Goal: Task Accomplishment & Management: Manage account settings

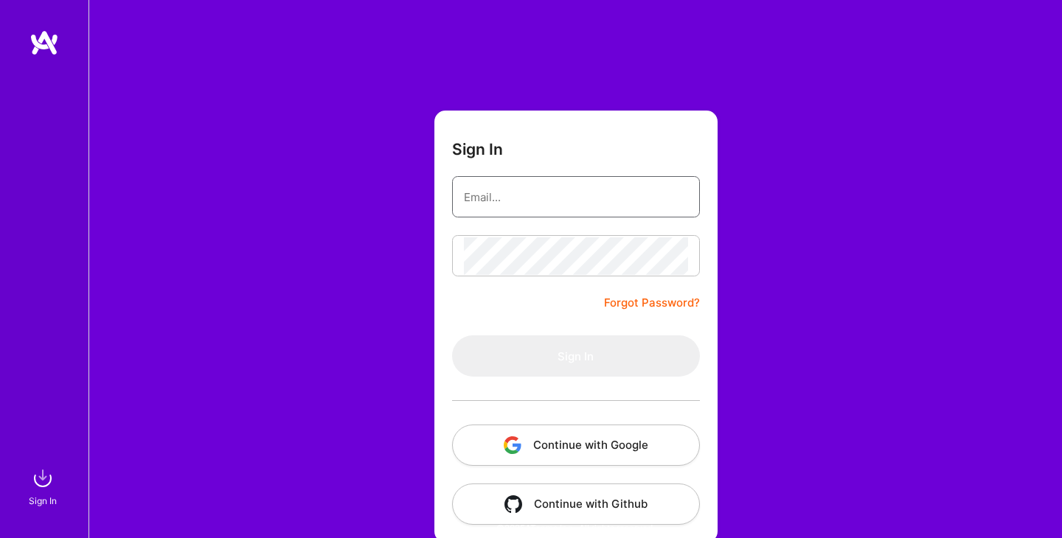
type input "[EMAIL_ADDRESS][DOMAIN_NAME]"
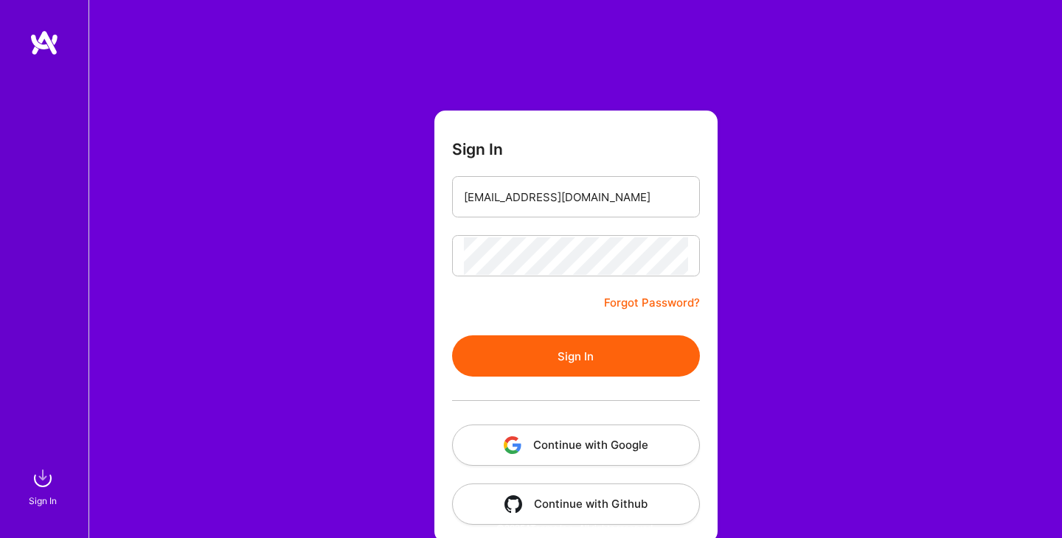
click at [560, 361] on button "Sign In" at bounding box center [576, 356] width 248 height 41
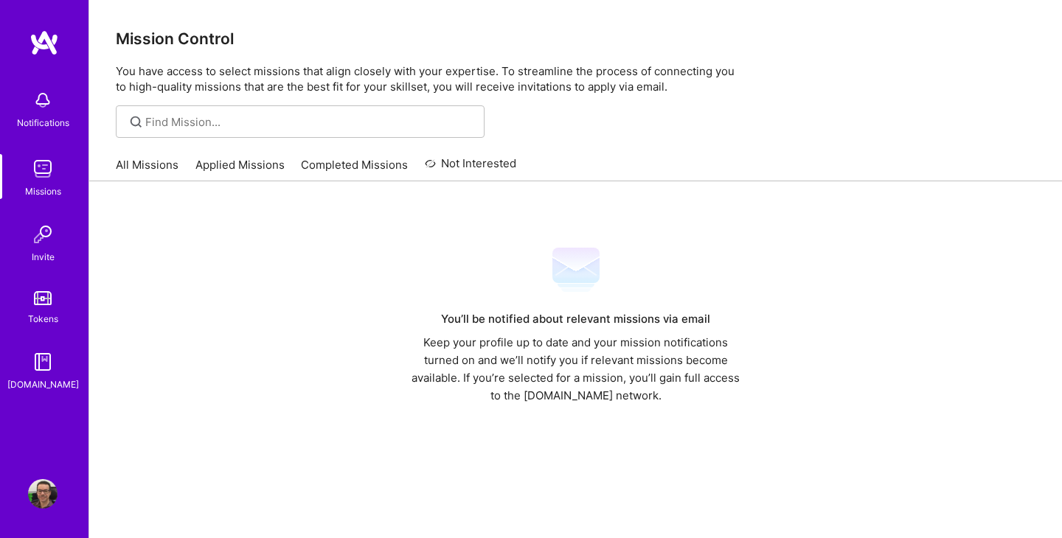
click at [44, 170] on img at bounding box center [42, 168] width 29 height 29
click at [41, 43] on img at bounding box center [43, 42] width 29 height 27
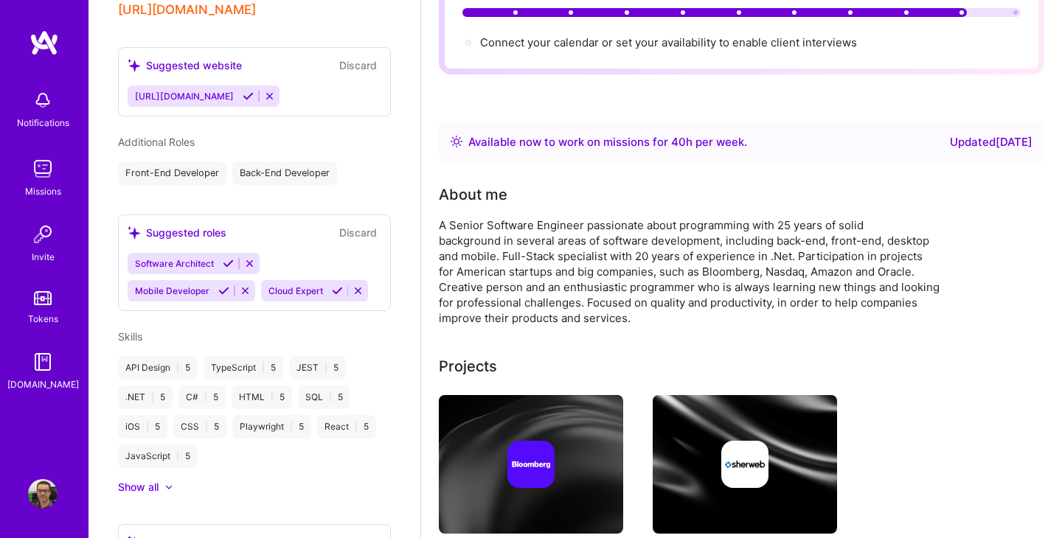
scroll to position [724, 0]
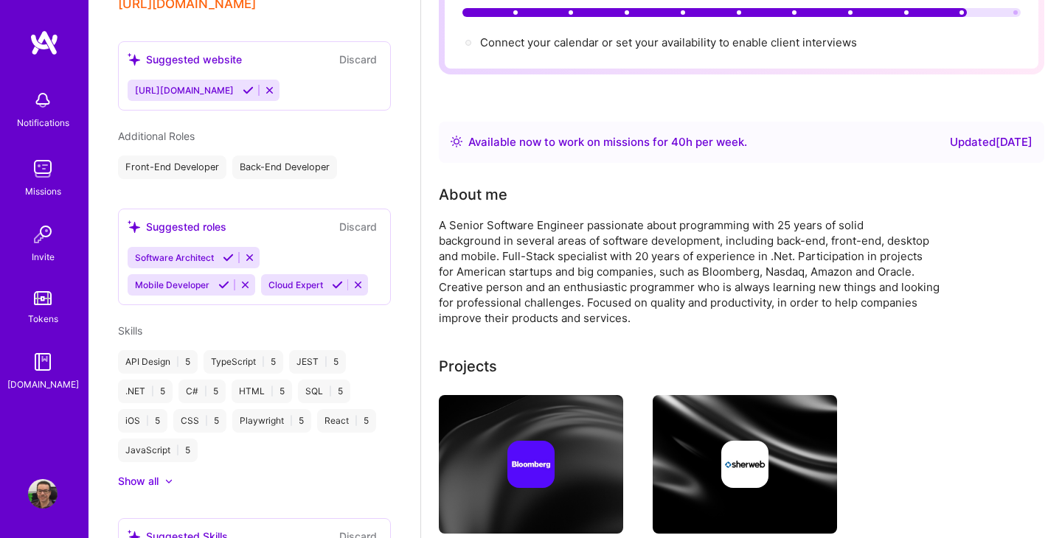
click at [137, 474] on div "Show all" at bounding box center [138, 481] width 41 height 15
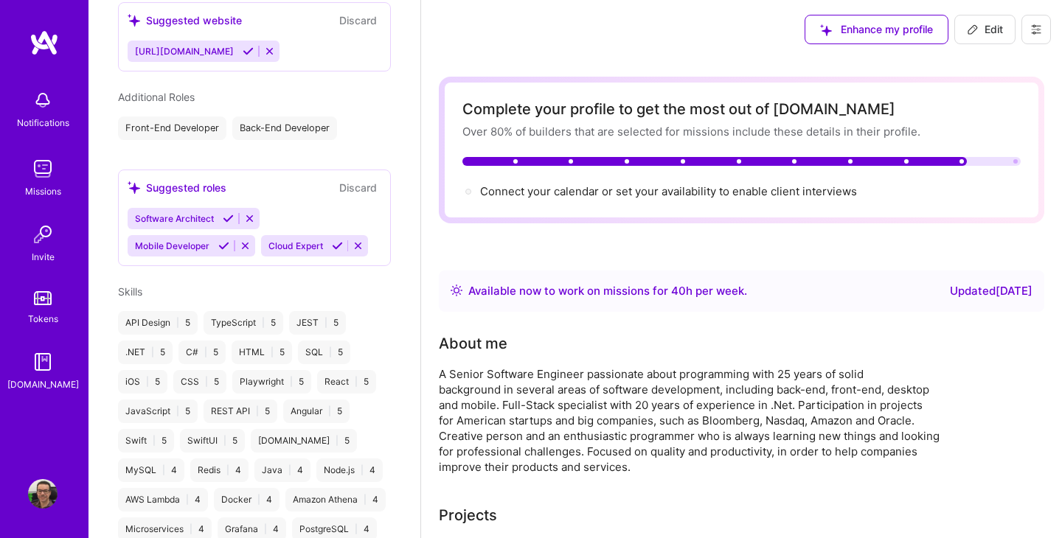
scroll to position [750, 0]
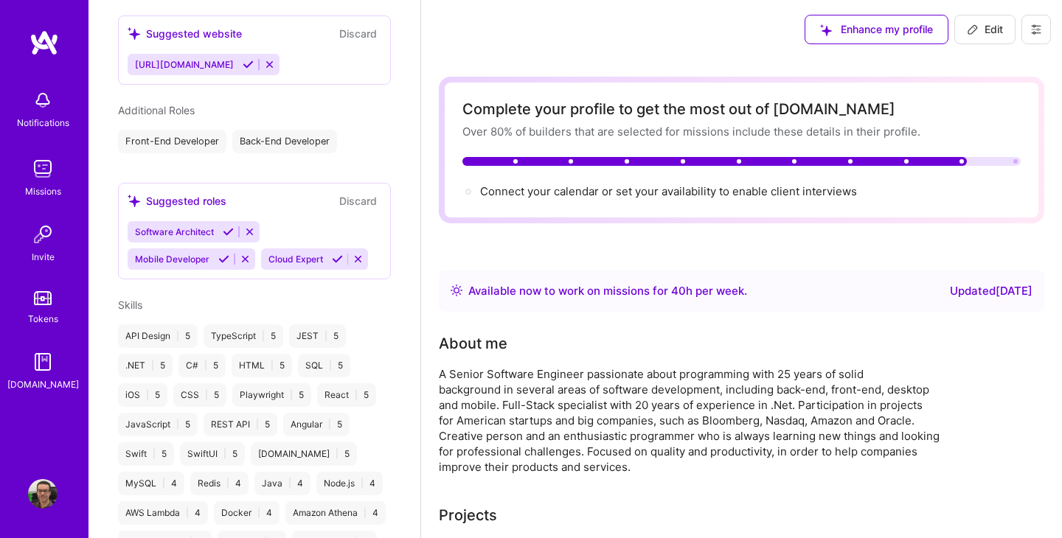
click at [967, 26] on icon at bounding box center [973, 30] width 12 height 12
select select "BR"
select select "Right Now"
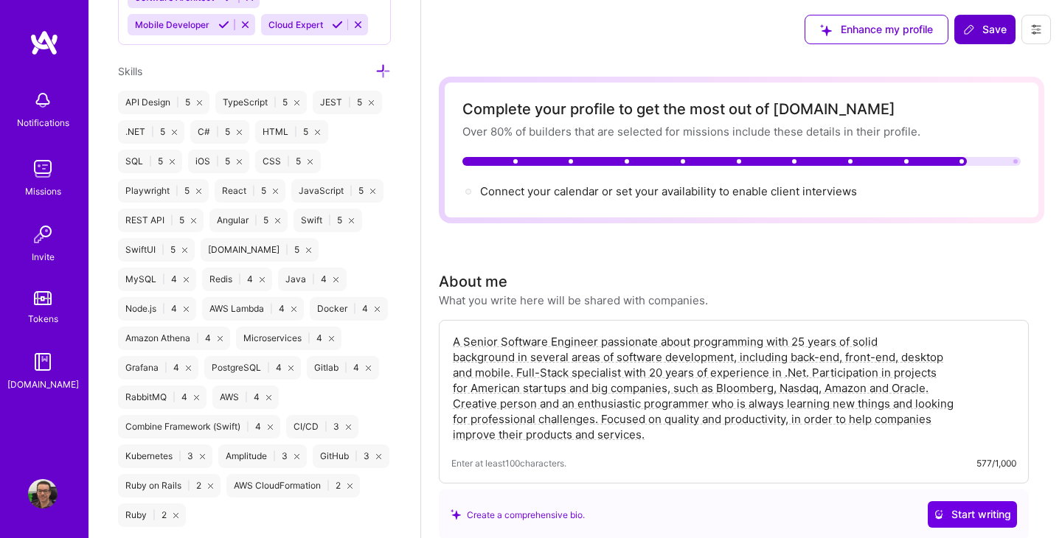
scroll to position [1341, 0]
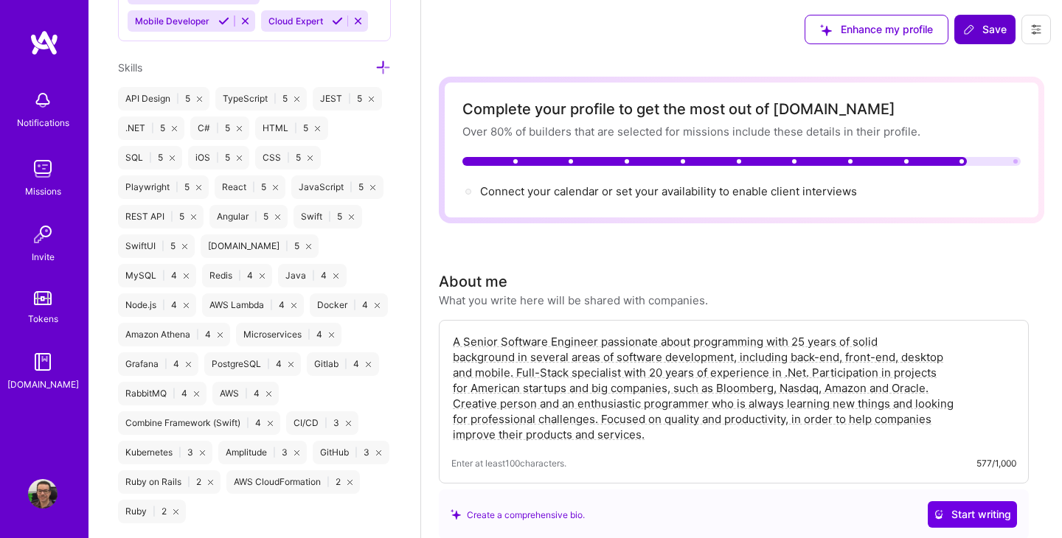
click at [94, 484] on div "Edit photo Cesar Santos Full-Stack Developer 25 Years Experience Location This …" at bounding box center [254, 269] width 332 height 538
click at [210, 482] on icon at bounding box center [210, 482] width 5 height 5
click at [243, 480] on icon at bounding box center [241, 482] width 5 height 5
click at [173, 481] on icon at bounding box center [175, 482] width 5 height 5
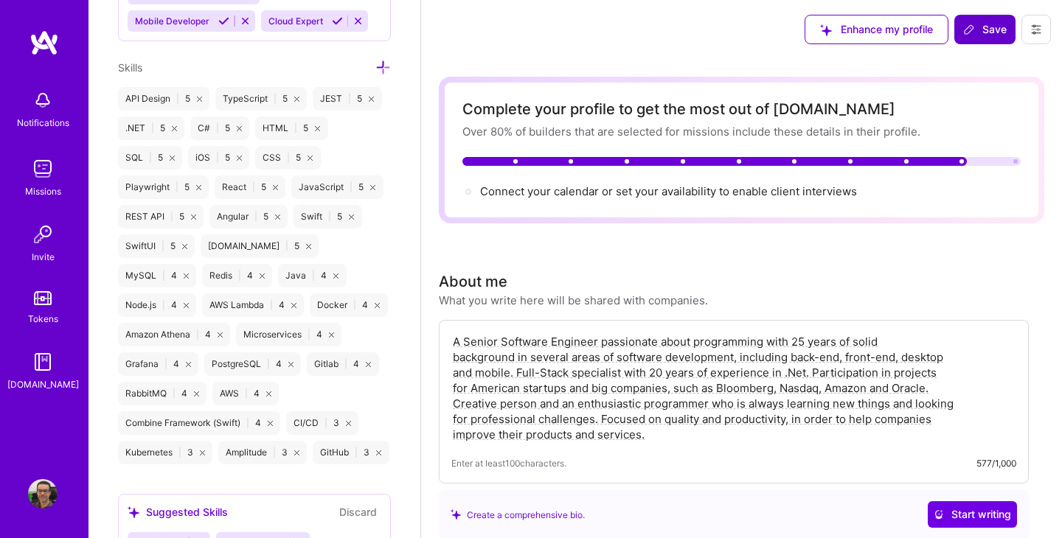
click at [273, 423] on icon at bounding box center [270, 423] width 5 height 5
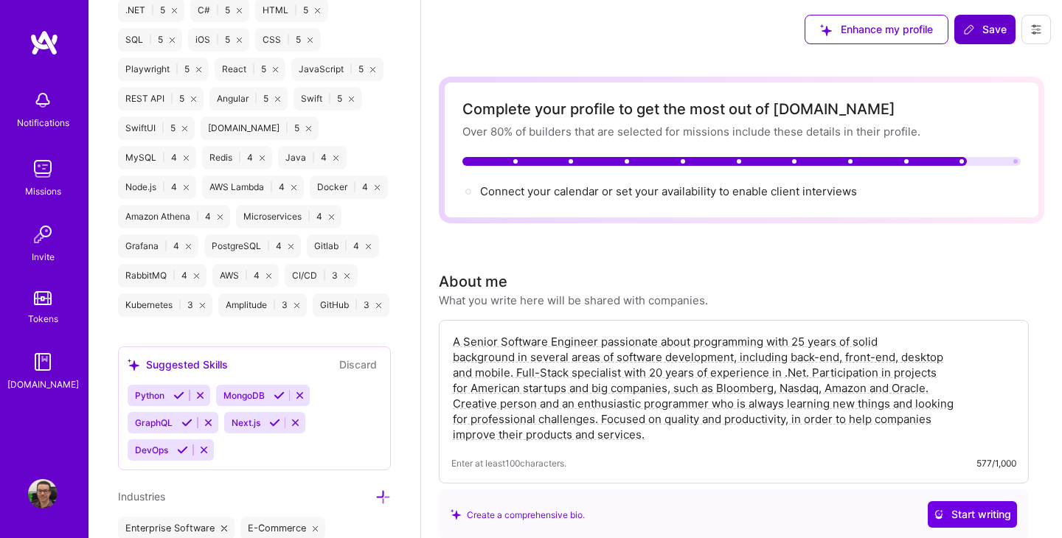
scroll to position [1476, 0]
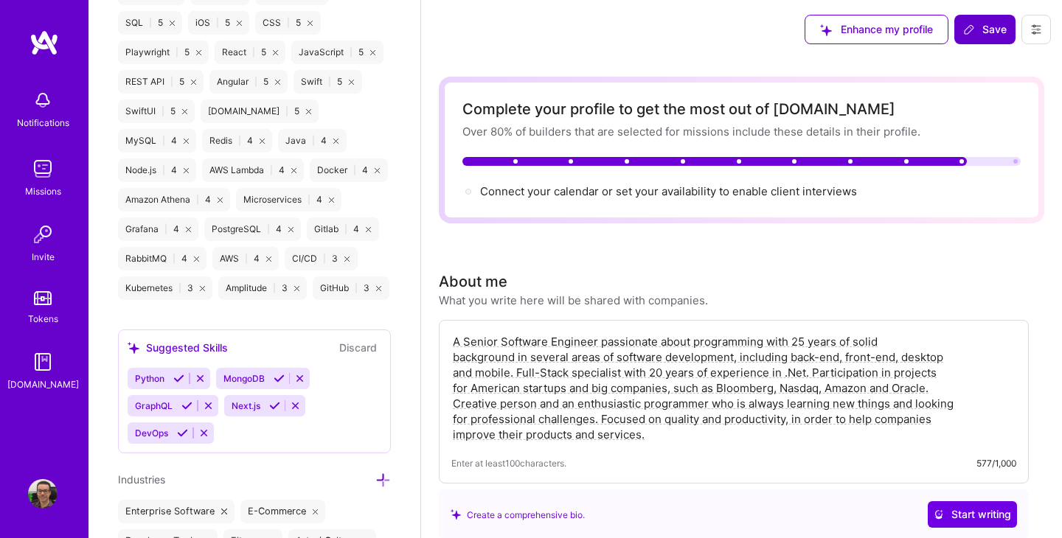
click at [152, 379] on span "Python" at bounding box center [149, 378] width 29 height 11
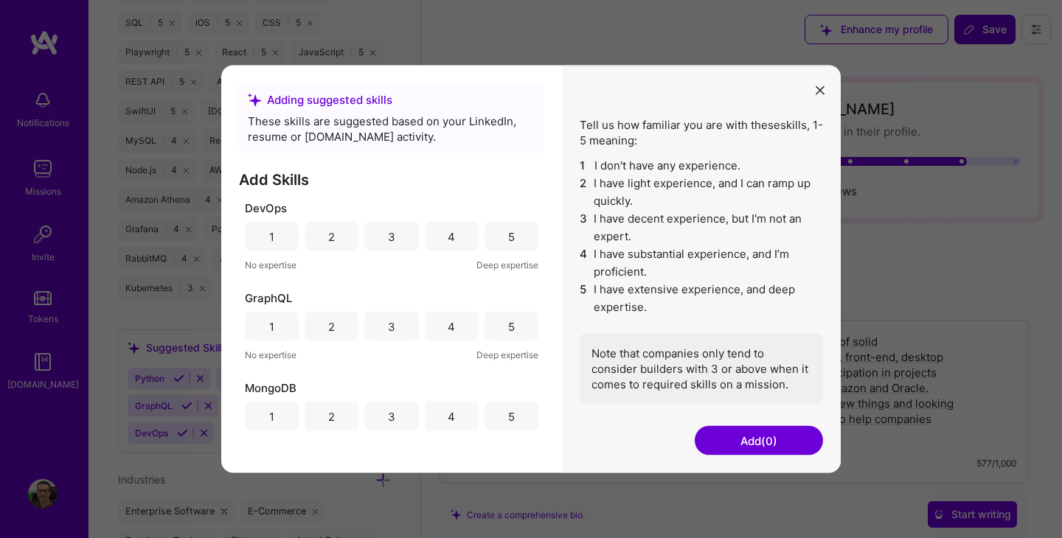
click at [538, 270] on div "DevOps 1 2 3 4 5 No expertise Deep expertise GraphQL 1 2 3 4 5 No expertise Dee…" at bounding box center [391, 322] width 305 height 243
click at [821, 86] on icon "modal" at bounding box center [820, 90] width 9 height 9
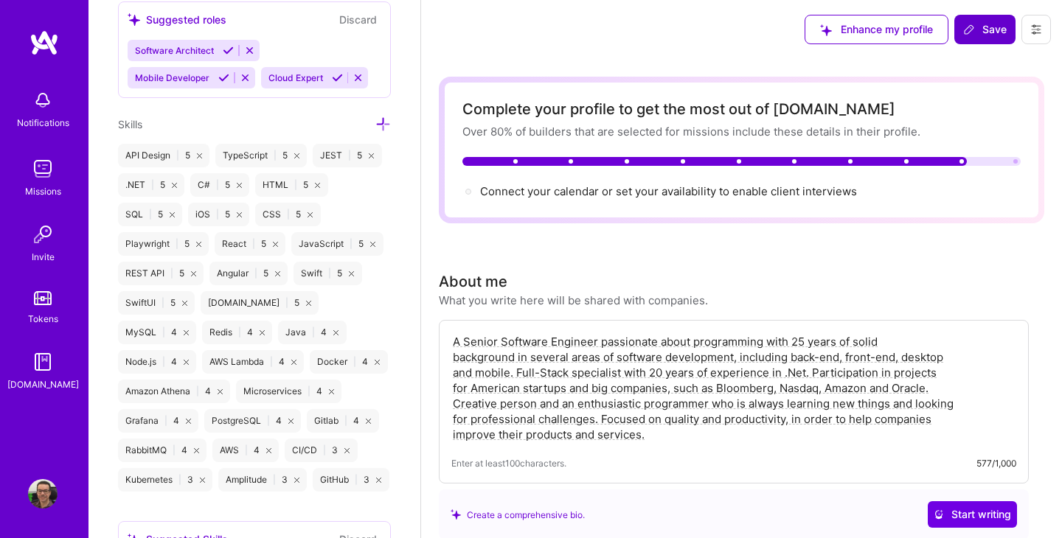
scroll to position [1264, 0]
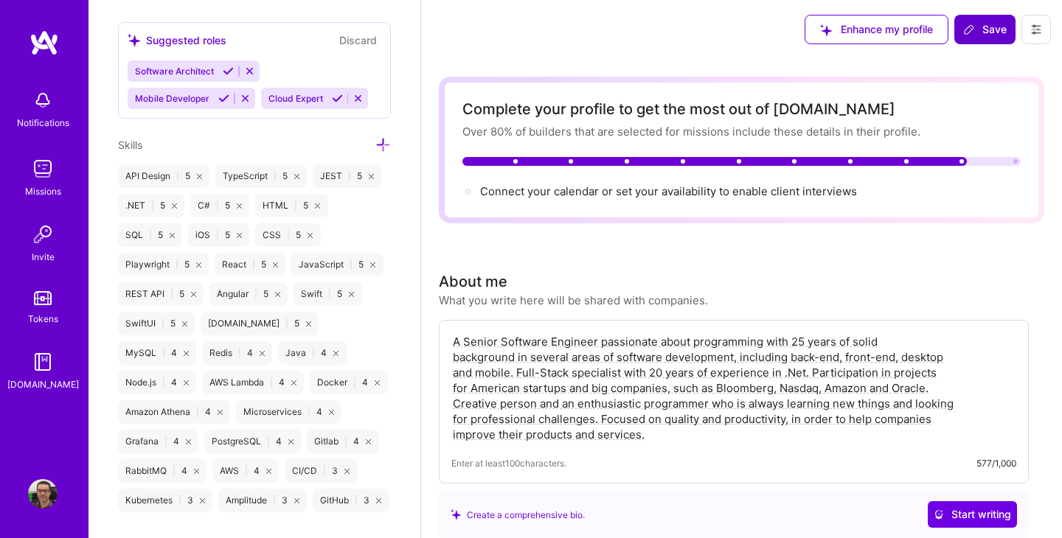
click at [382, 140] on icon at bounding box center [382, 144] width 15 height 15
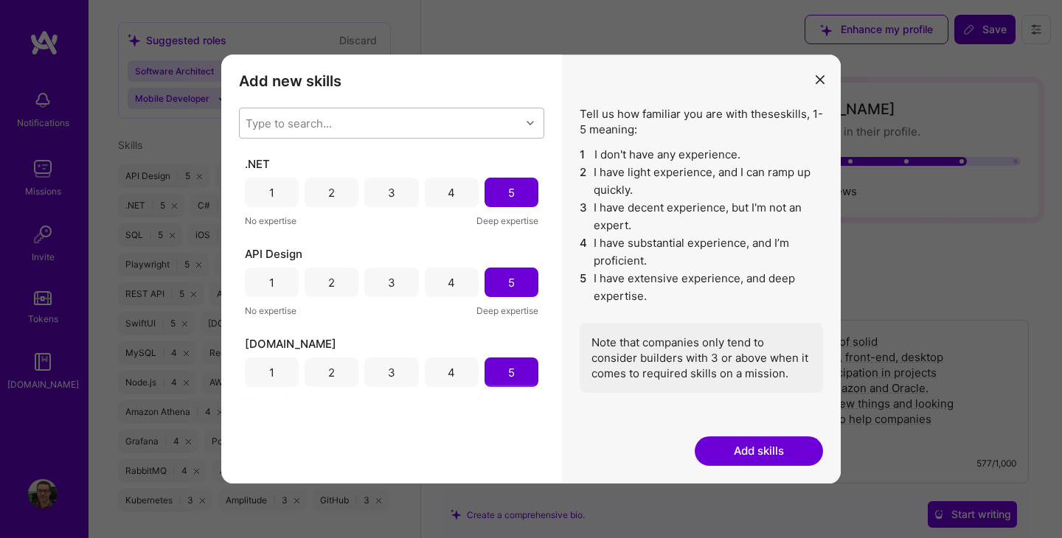
click at [366, 123] on div "Type to search..." at bounding box center [380, 122] width 281 height 29
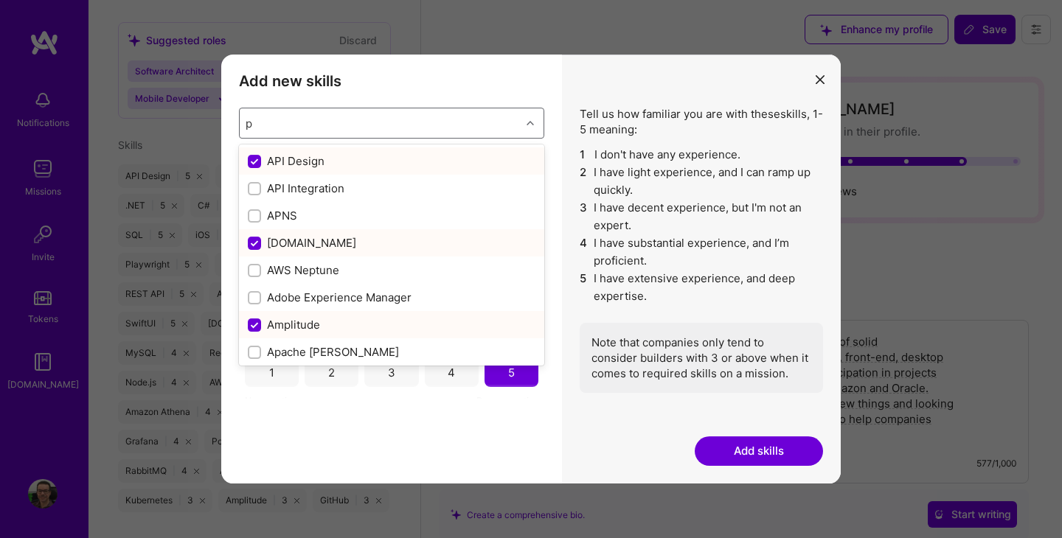
type input "pi"
checkbox input "false"
checkbox input "true"
checkbox input "false"
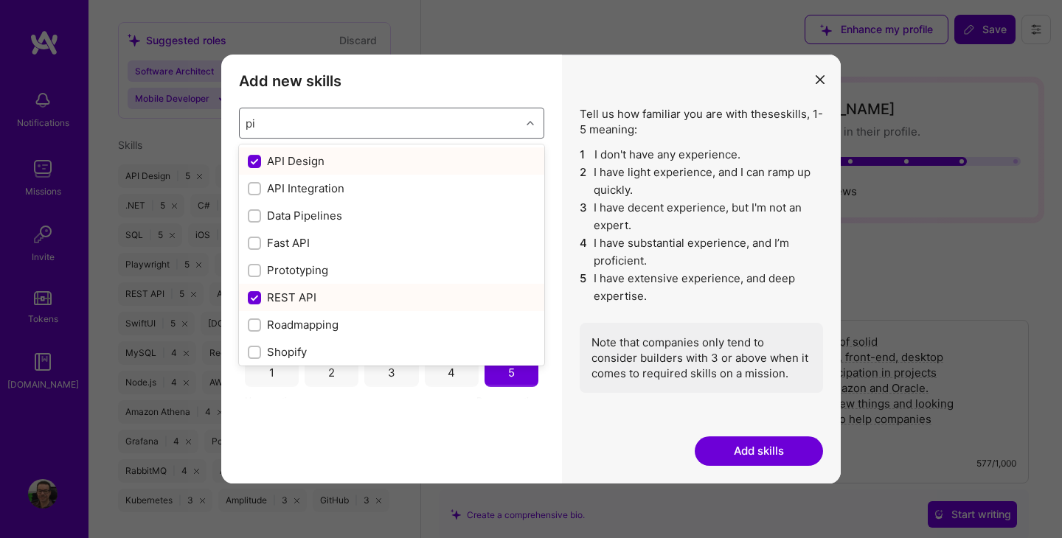
type input "p"
checkbox input "true"
checkbox input "false"
checkbox input "true"
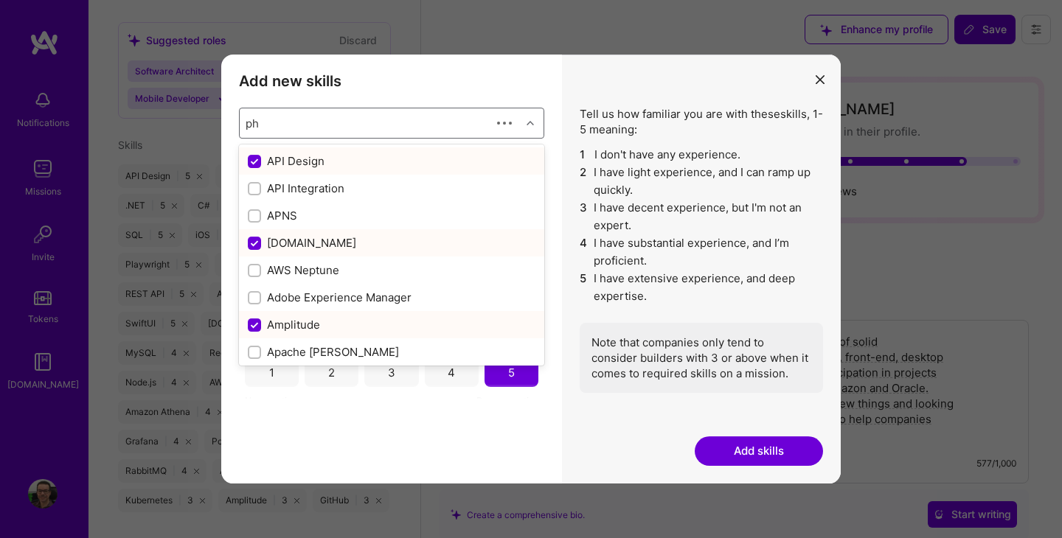
type input "phi"
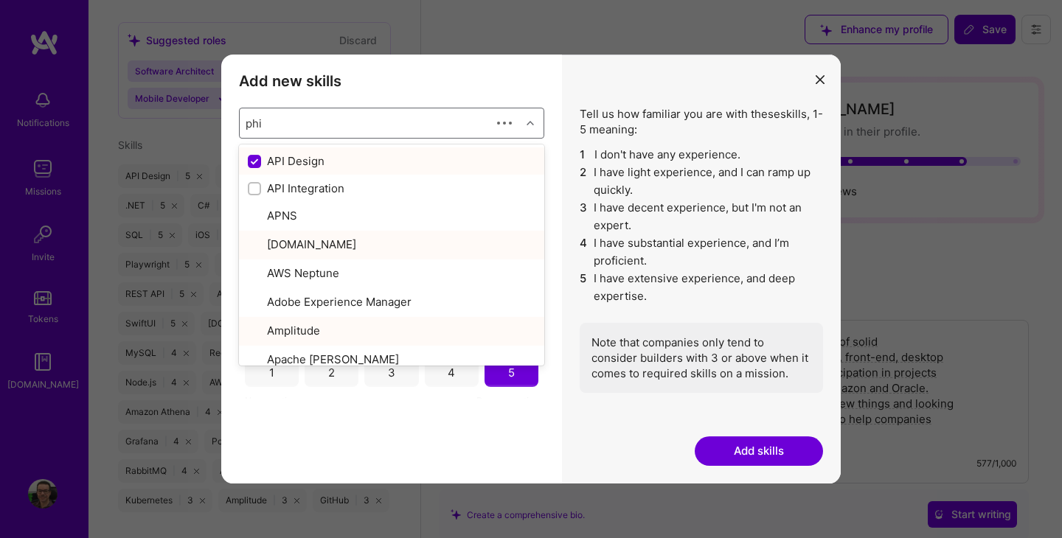
checkbox input "false"
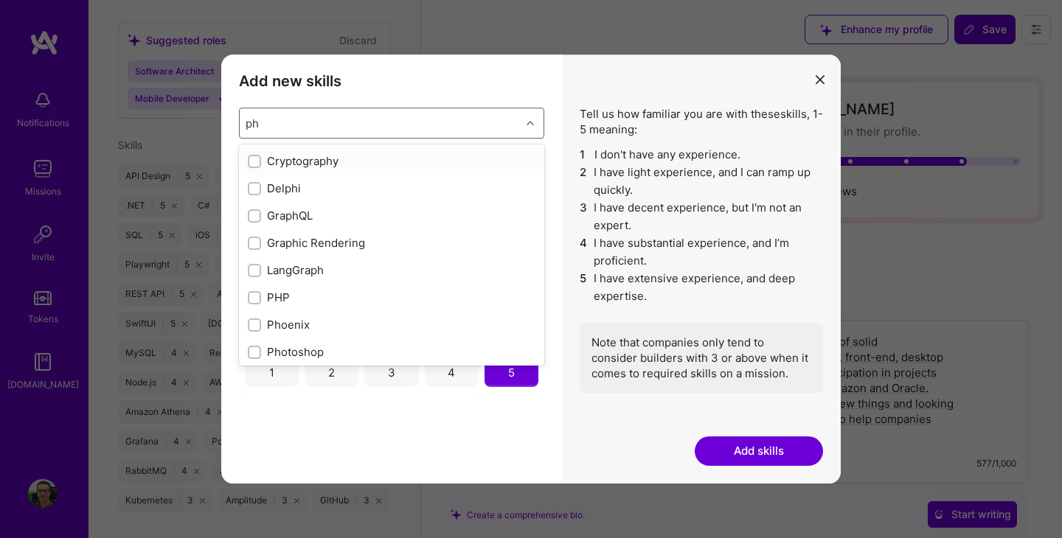
type input "p"
checkbox input "true"
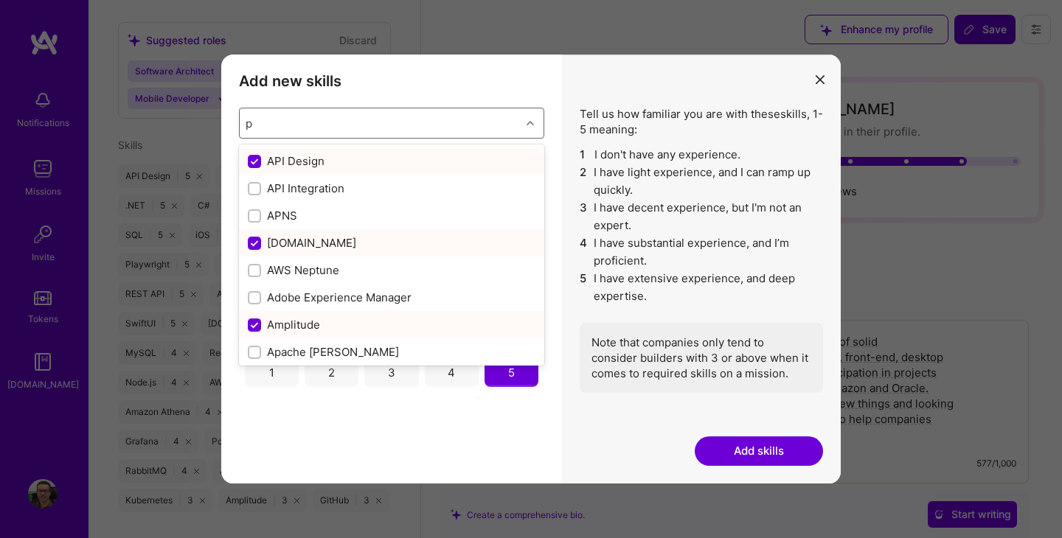
type input "py"
checkbox input "false"
type input "pyth"
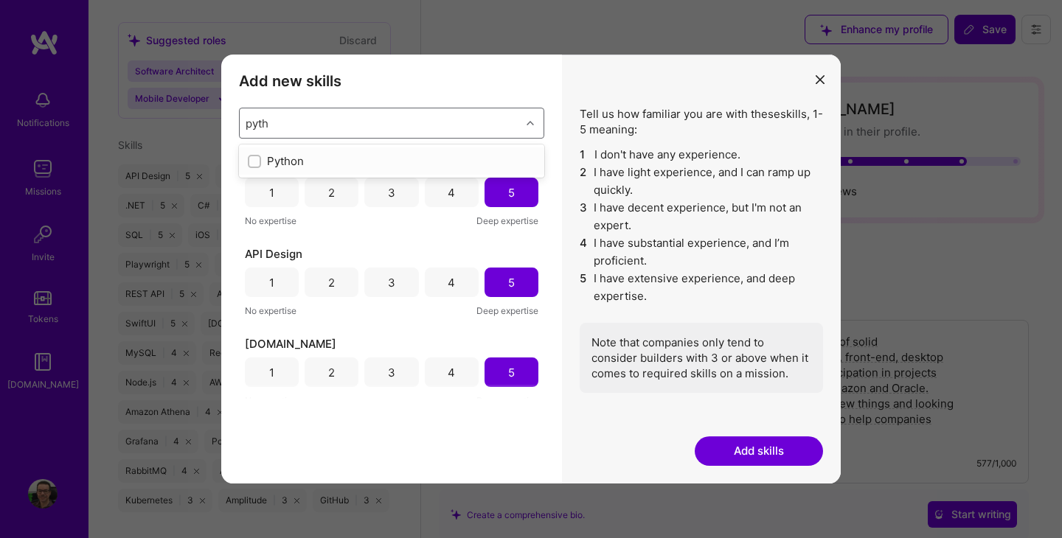
click at [251, 165] on input "modal" at bounding box center [256, 162] width 10 height 10
checkbox input "true"
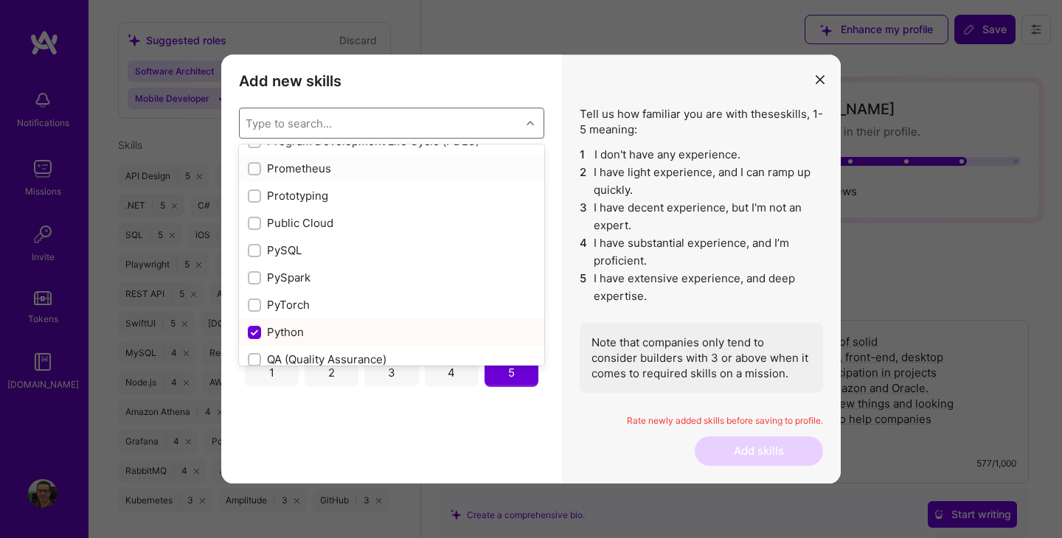
scroll to position [6897, 0]
click at [325, 330] on div "Python" at bounding box center [392, 330] width 288 height 15
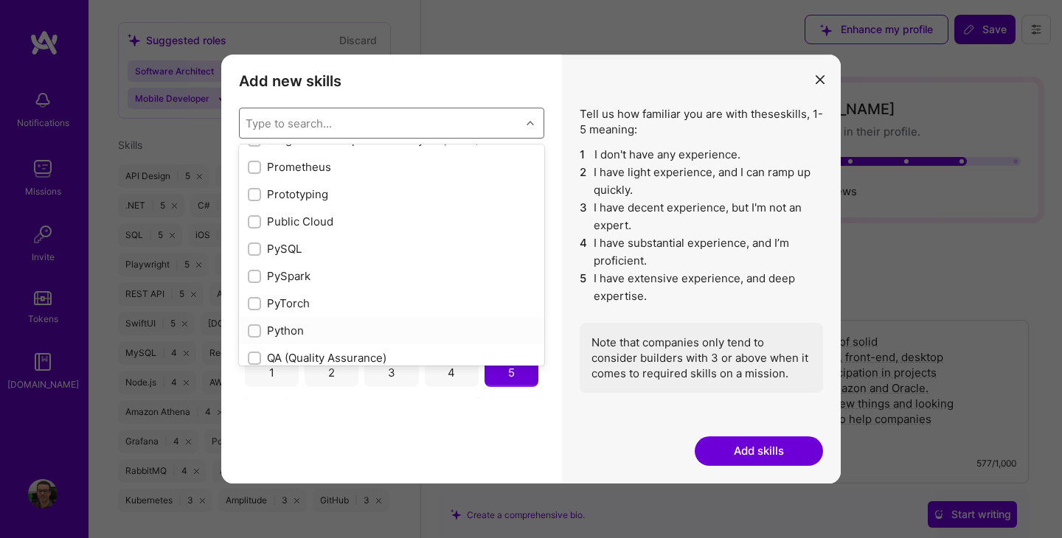
click at [262, 331] on div "Python" at bounding box center [392, 330] width 288 height 15
checkbox input "true"
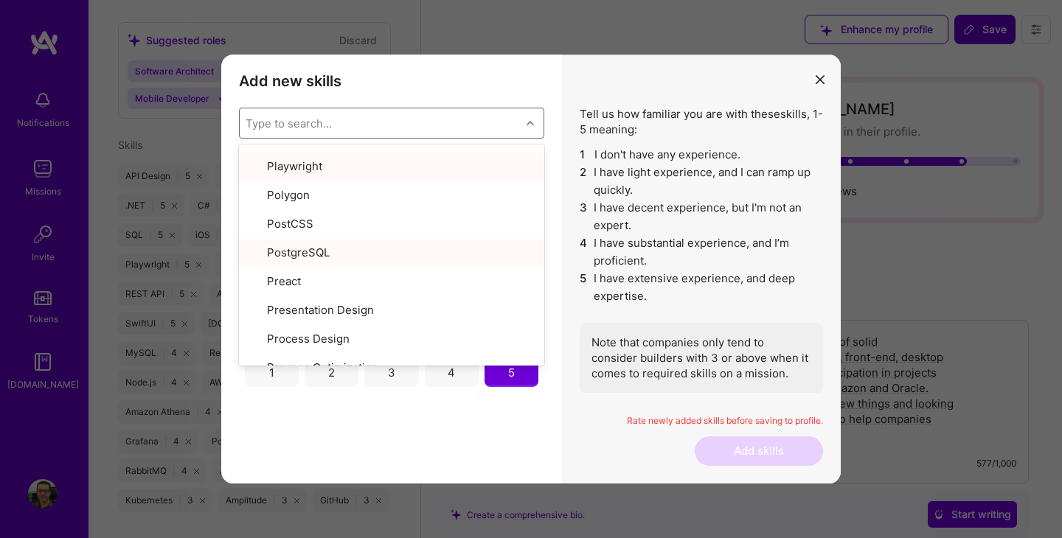
click at [416, 432] on div "Add new skills Tell us how familiar you are with given skills, using between 1 …" at bounding box center [391, 269] width 341 height 429
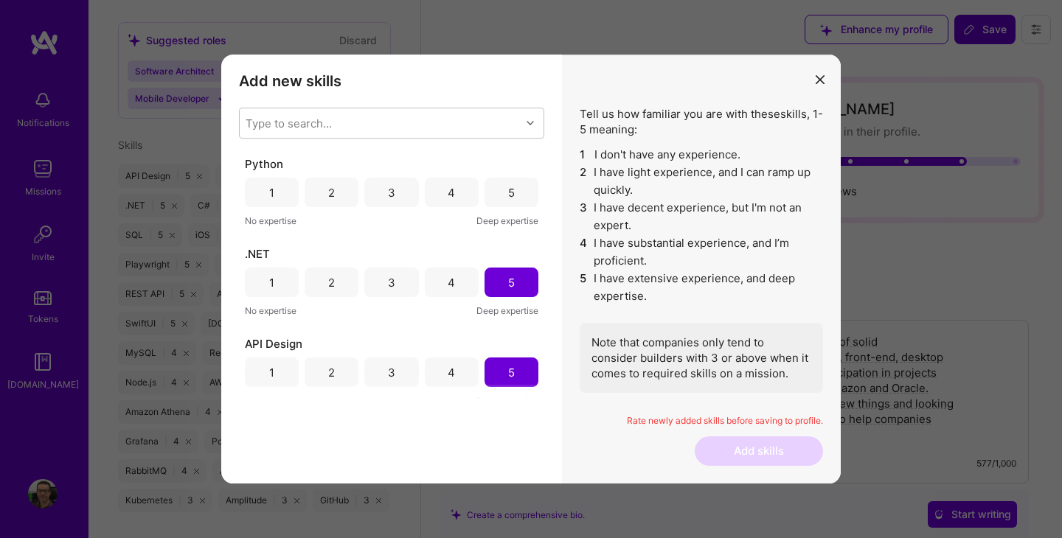
click at [496, 185] on div "5" at bounding box center [511, 192] width 54 height 29
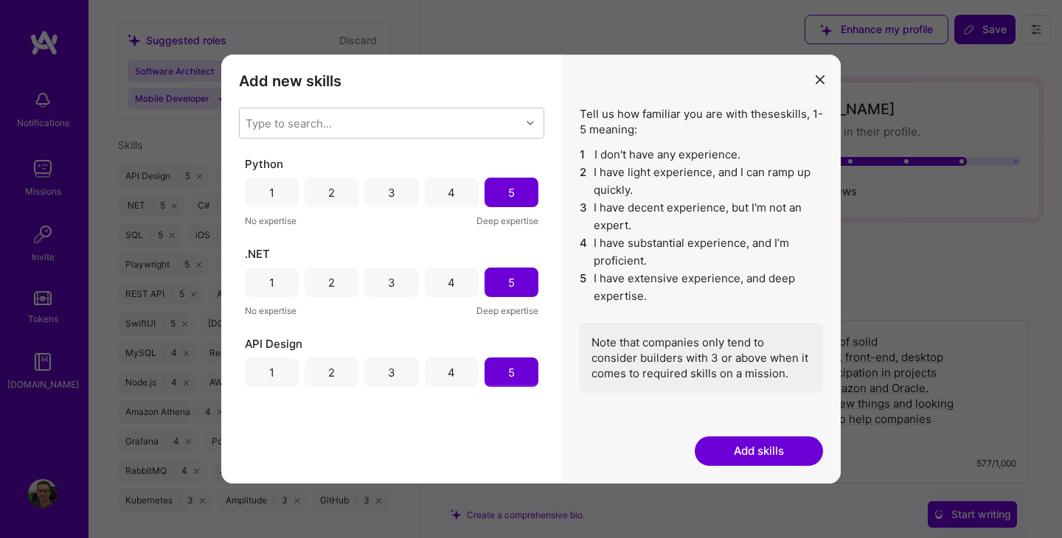
click at [771, 446] on button "Add skills" at bounding box center [759, 451] width 128 height 29
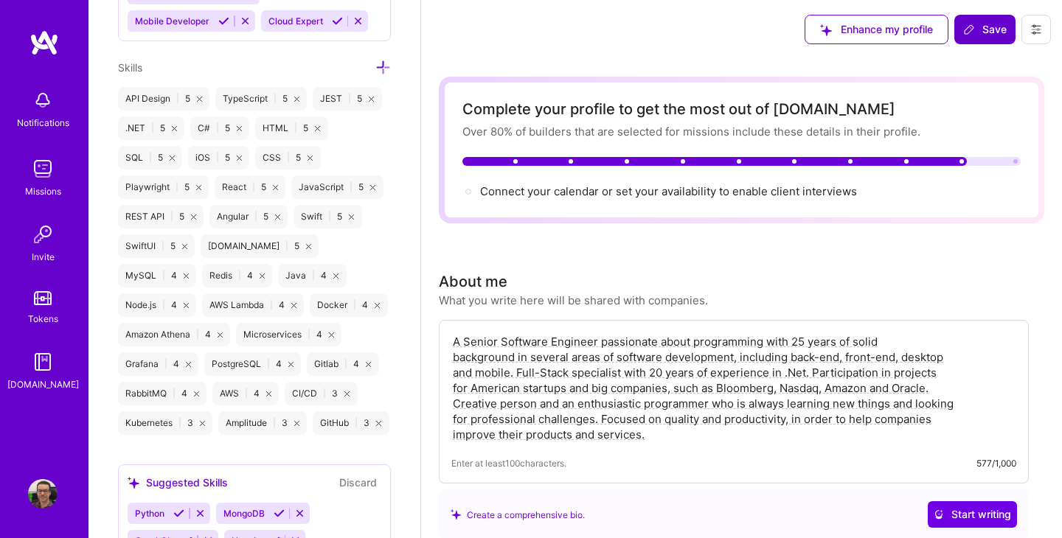
scroll to position [1343, 0]
drag, startPoint x: 656, startPoint y: 442, endPoint x: 450, endPoint y: 341, distance: 230.2
click at [450, 341] on div "A Senior Software Engineer passionate about programming with 25 years of solid …" at bounding box center [734, 402] width 590 height 164
paste textarea "experience in several areas of software development, including back-end, front-…"
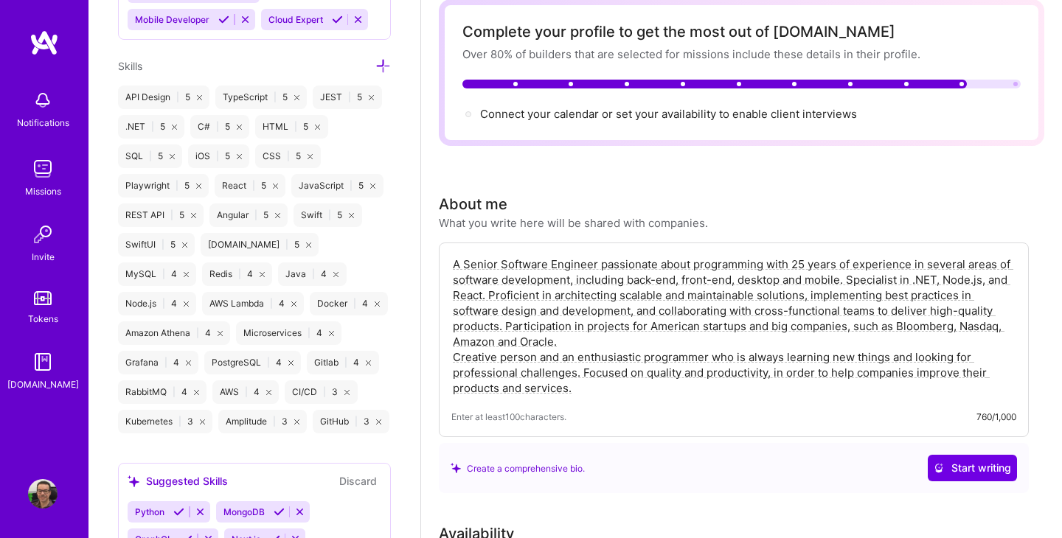
scroll to position [78, 0]
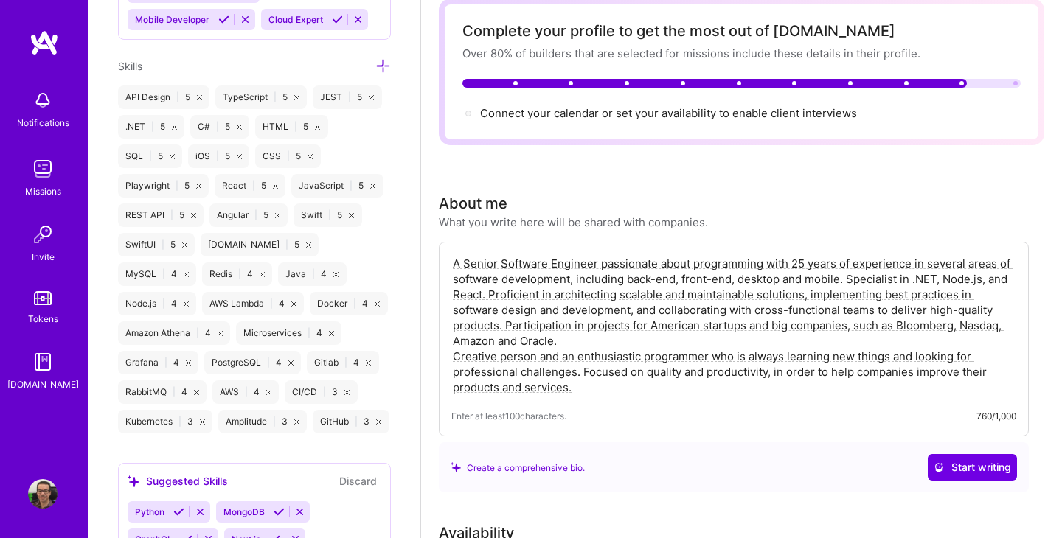
click at [453, 358] on textarea "A Senior Software Engineer passionate about programming with 25 years of experi…" at bounding box center [733, 325] width 565 height 142
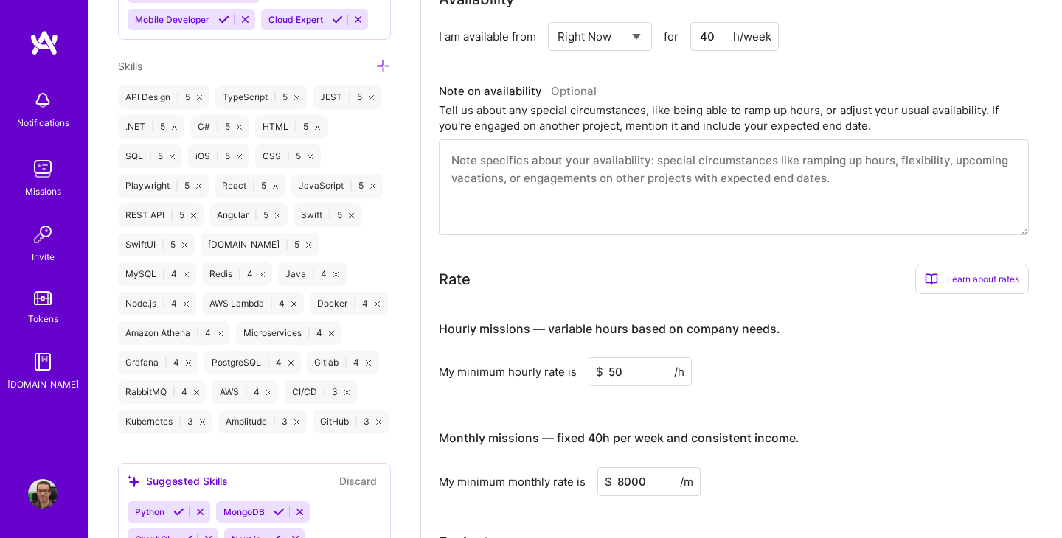
scroll to position [600, 0]
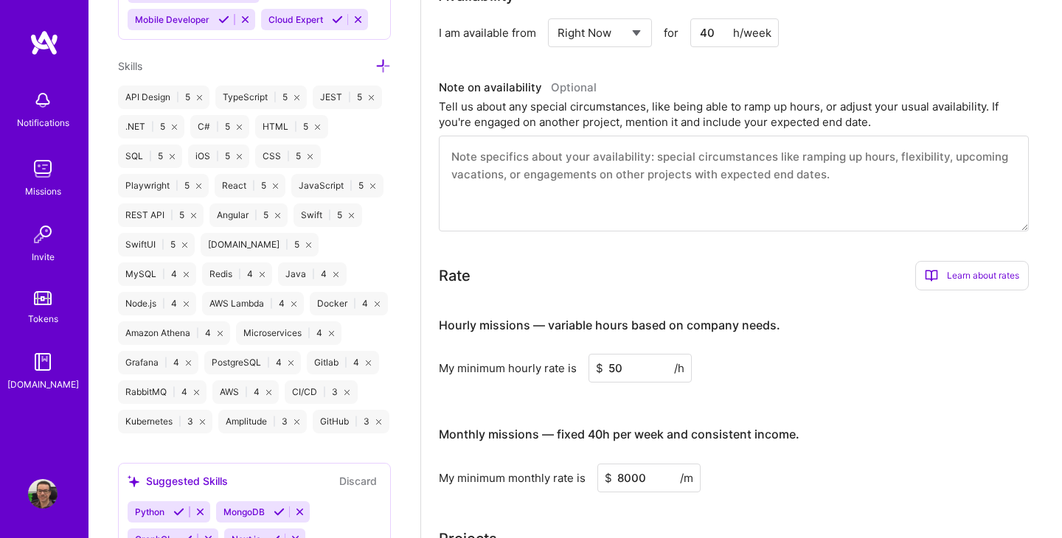
type textarea "A Senior Software Engineer passionate about programming with 25 years of experi…"
drag, startPoint x: 637, startPoint y: 367, endPoint x: 605, endPoint y: 367, distance: 31.7
click at [605, 367] on input "50" at bounding box center [639, 368] width 103 height 29
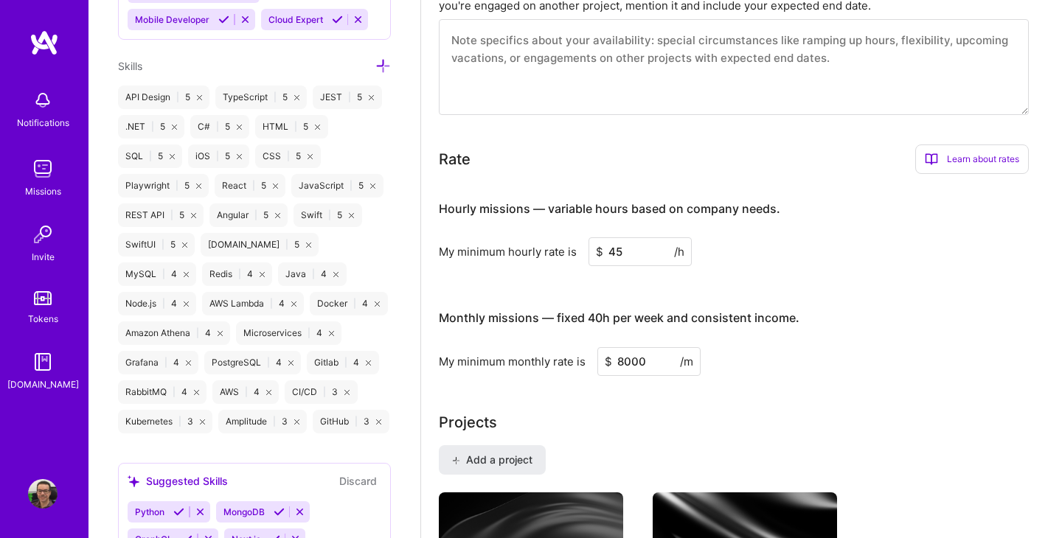
scroll to position [720, 0]
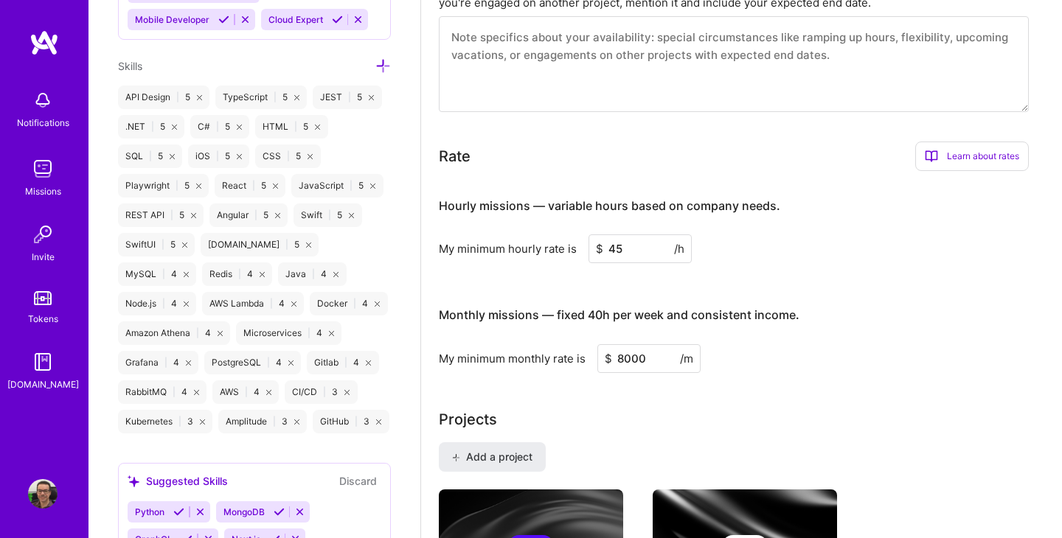
type input "45"
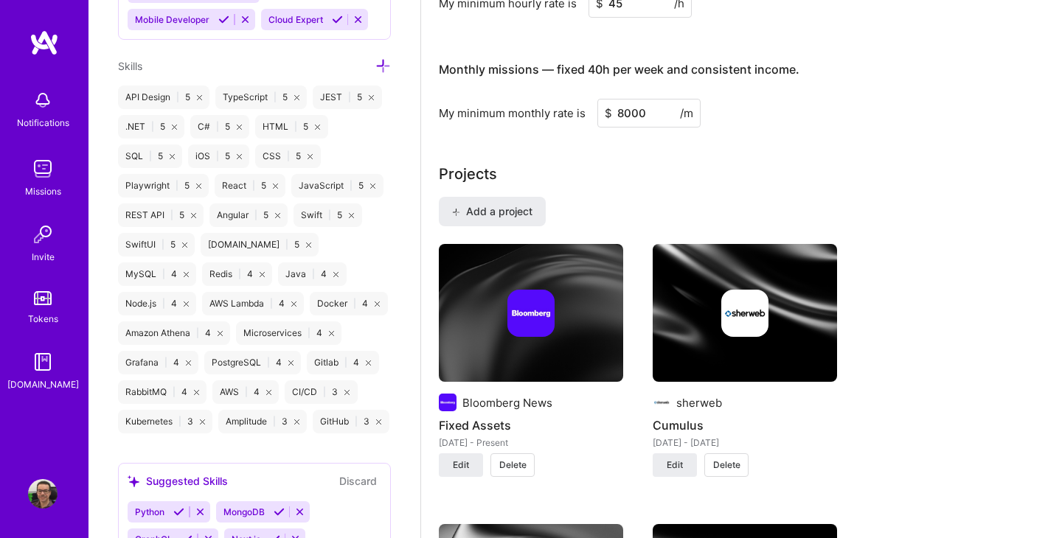
scroll to position [989, 0]
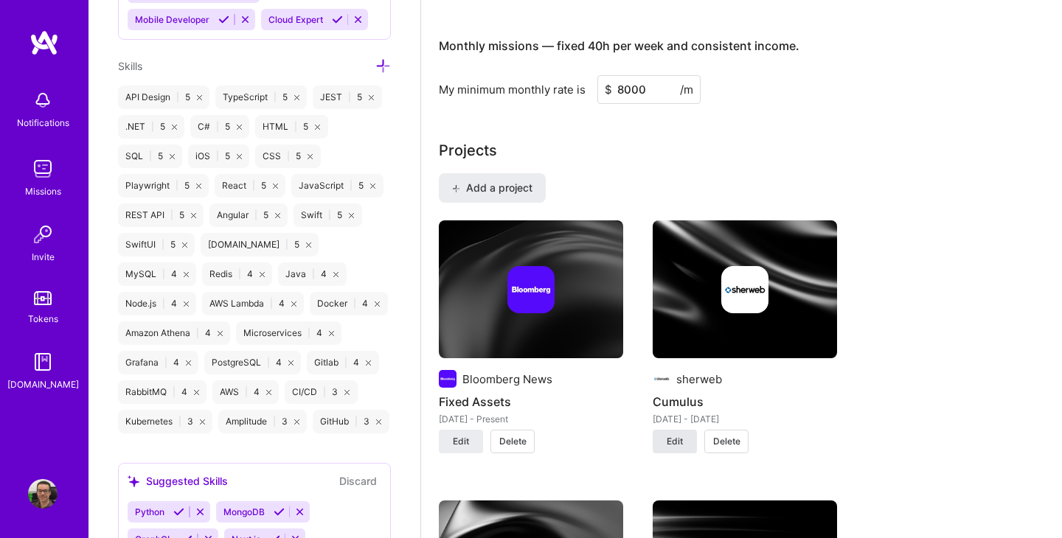
click at [675, 436] on span "Edit" at bounding box center [675, 441] width 16 height 13
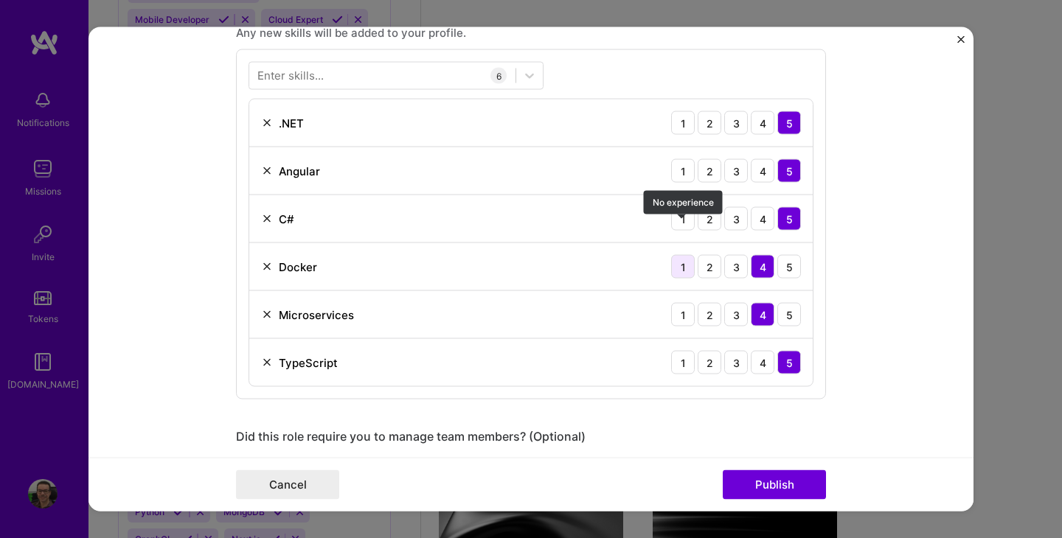
scroll to position [727, 0]
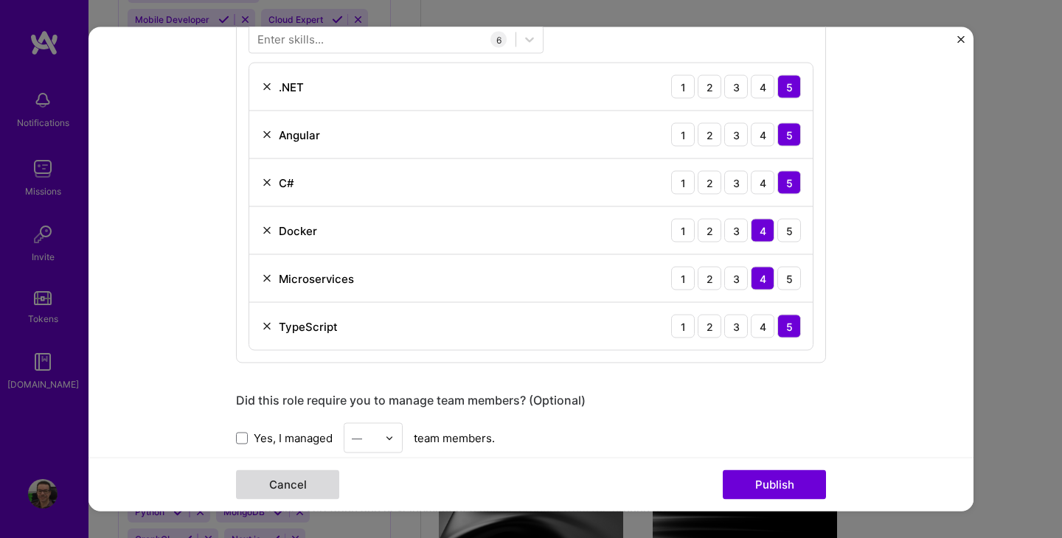
click at [320, 479] on button "Cancel" at bounding box center [287, 484] width 103 height 29
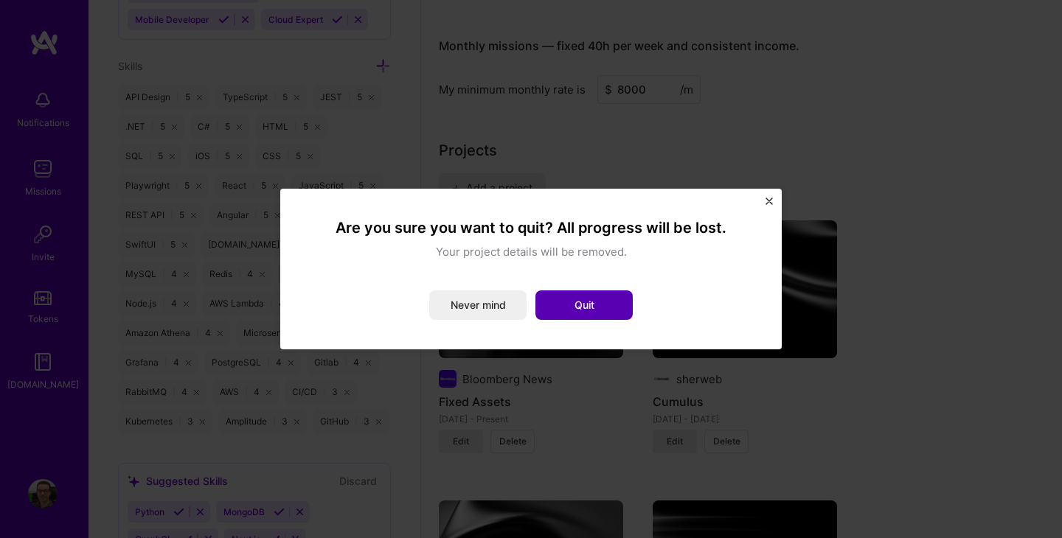
click at [598, 310] on button "Quit" at bounding box center [583, 305] width 97 height 29
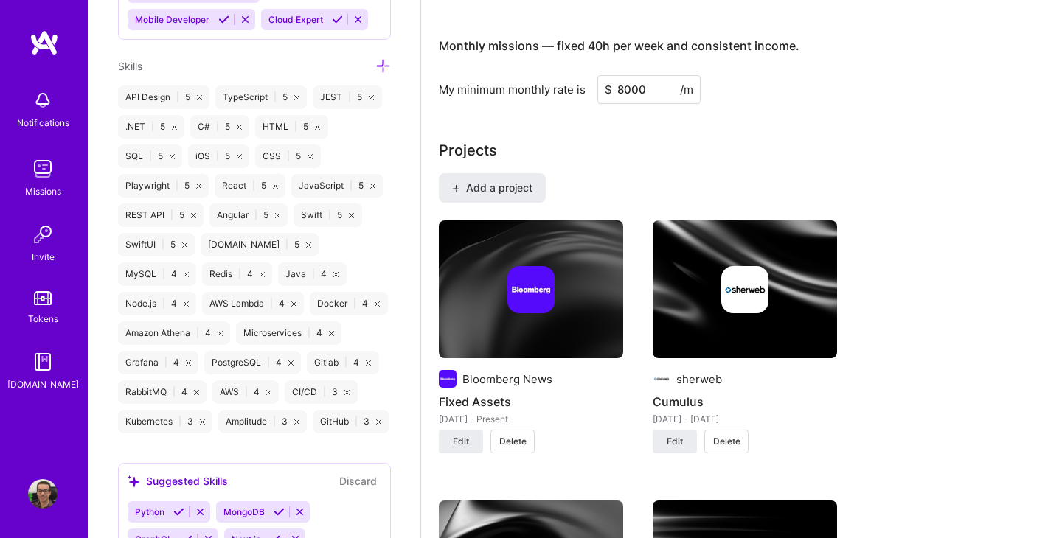
click at [383, 63] on icon at bounding box center [382, 65] width 15 height 15
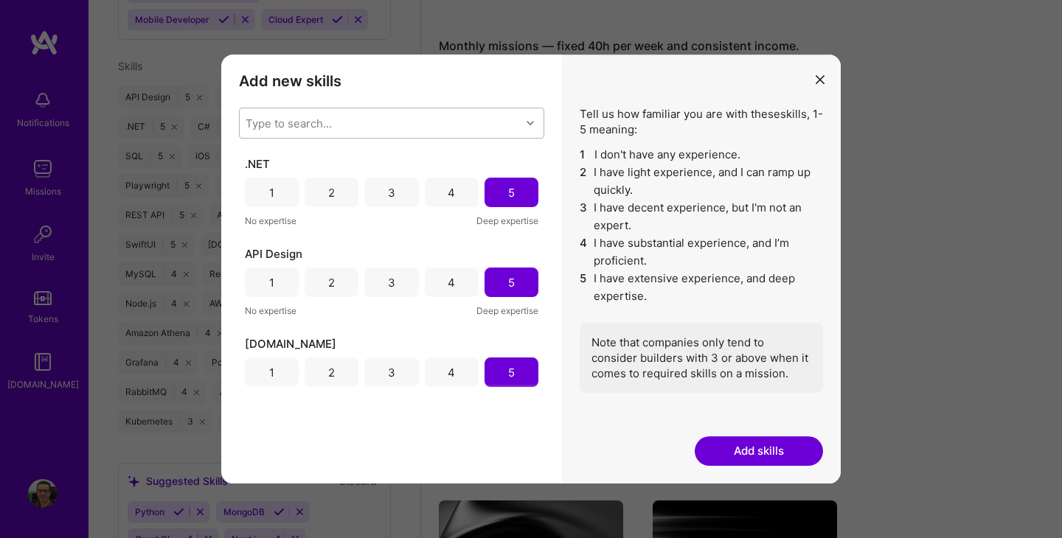
click at [344, 123] on div "Type to search..." at bounding box center [380, 122] width 281 height 29
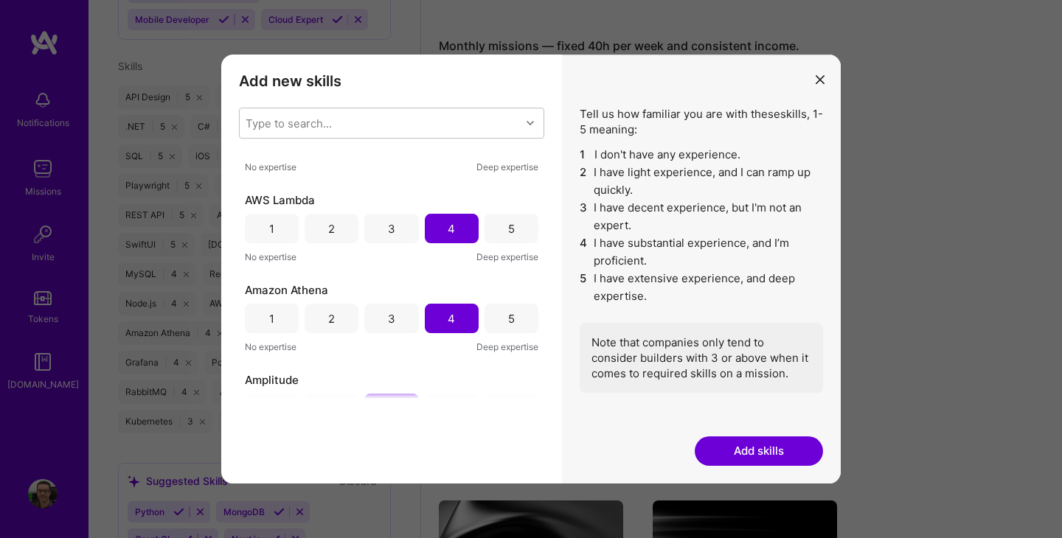
scroll to position [305, 0]
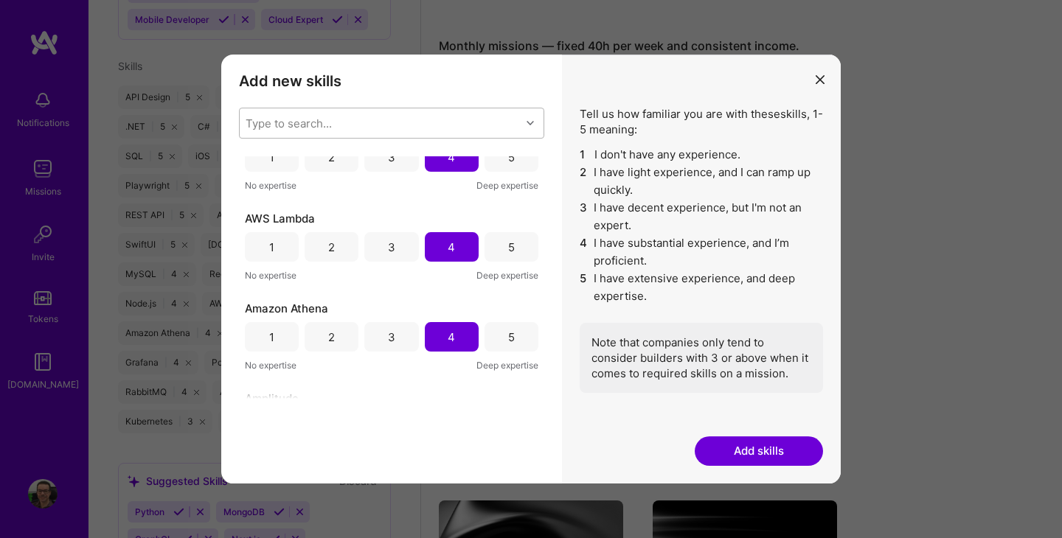
click at [478, 126] on div "Type to search..." at bounding box center [380, 122] width 281 height 29
type input "az"
click at [255, 187] on input "modal" at bounding box center [256, 189] width 10 height 10
checkbox input "false"
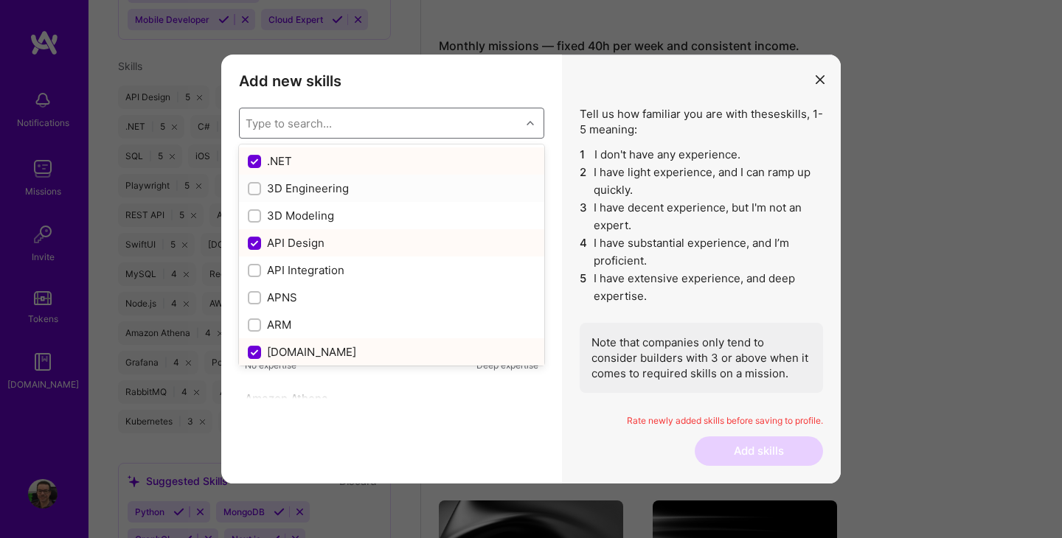
scroll to position [395, 0]
type input "a"
checkbox input "false"
checkbox input "true"
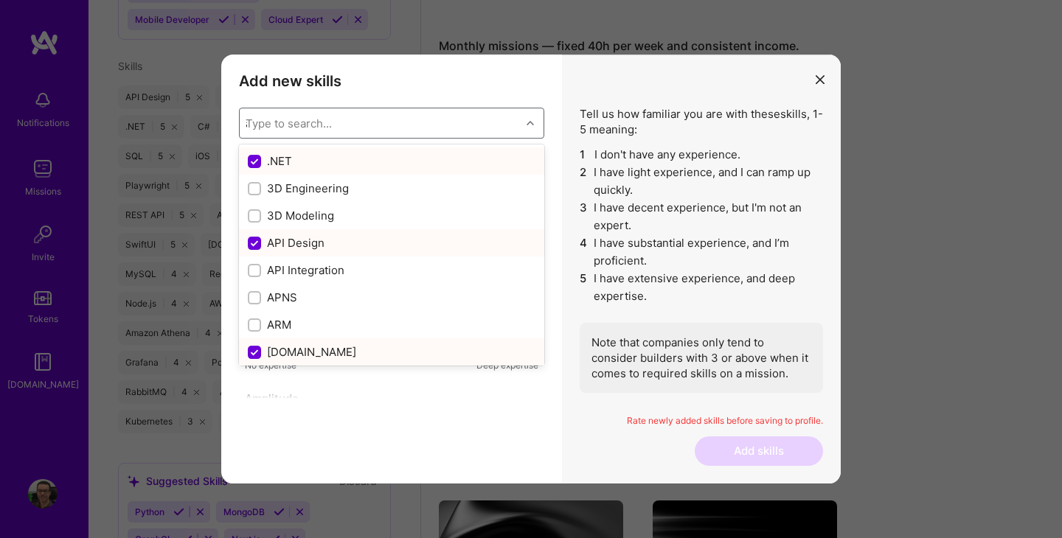
checkbox input "false"
checkbox input "true"
checkbox input "false"
checkbox input "true"
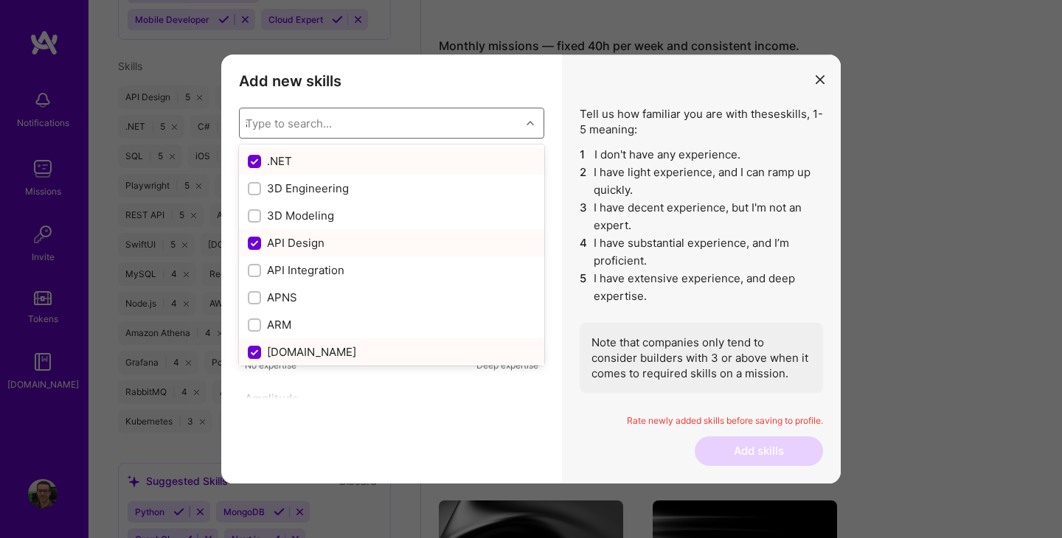
checkbox input "true"
checkbox input "false"
checkbox input "true"
checkbox input "false"
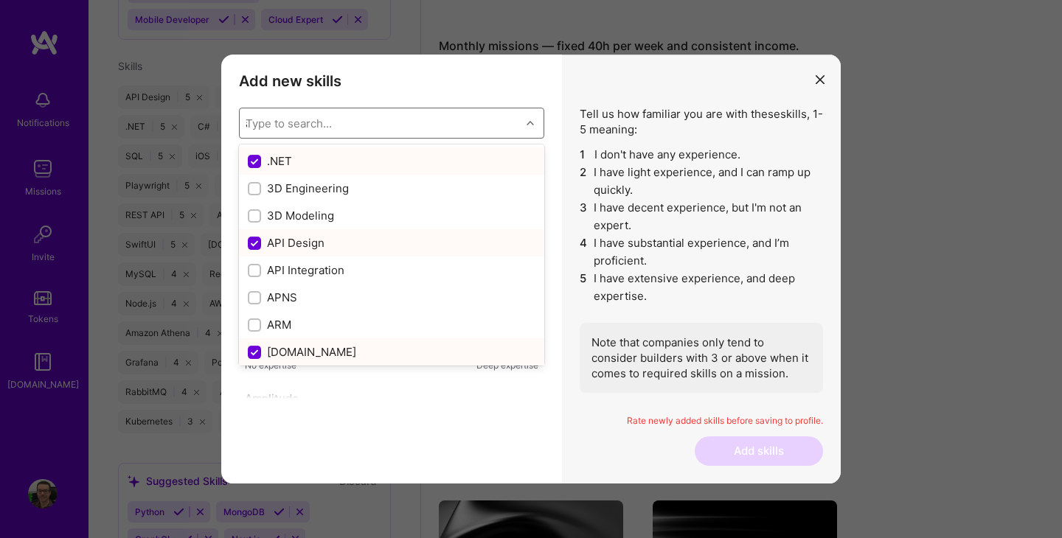
checkbox input "false"
checkbox input "true"
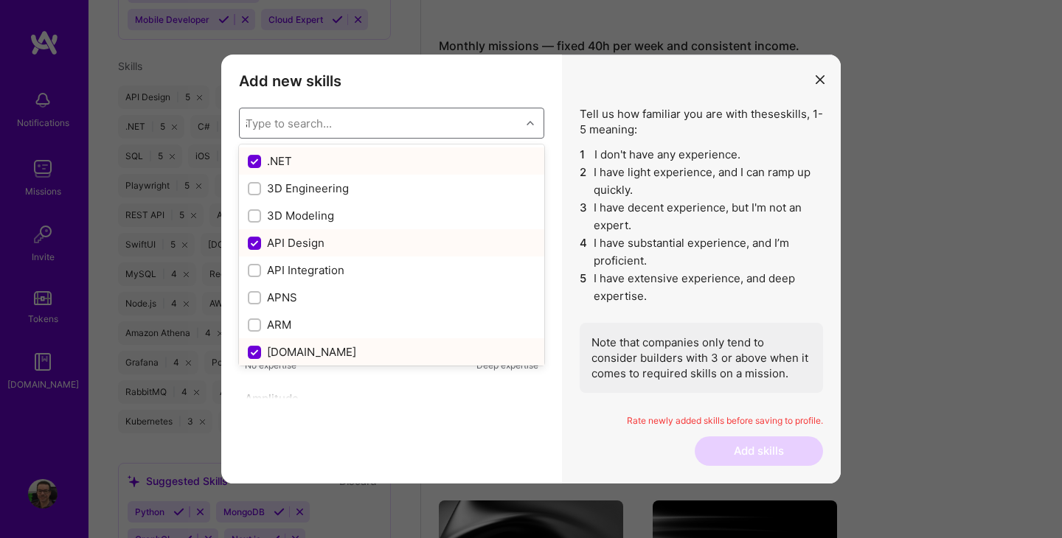
checkbox input "true"
checkbox input "false"
checkbox input "true"
checkbox input "false"
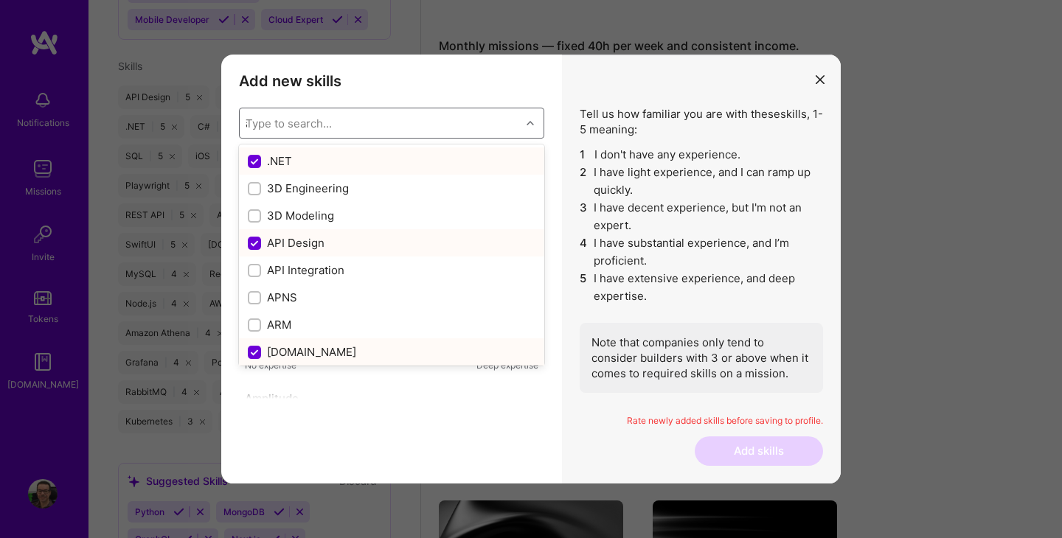
checkbox input "false"
checkbox input "true"
checkbox input "false"
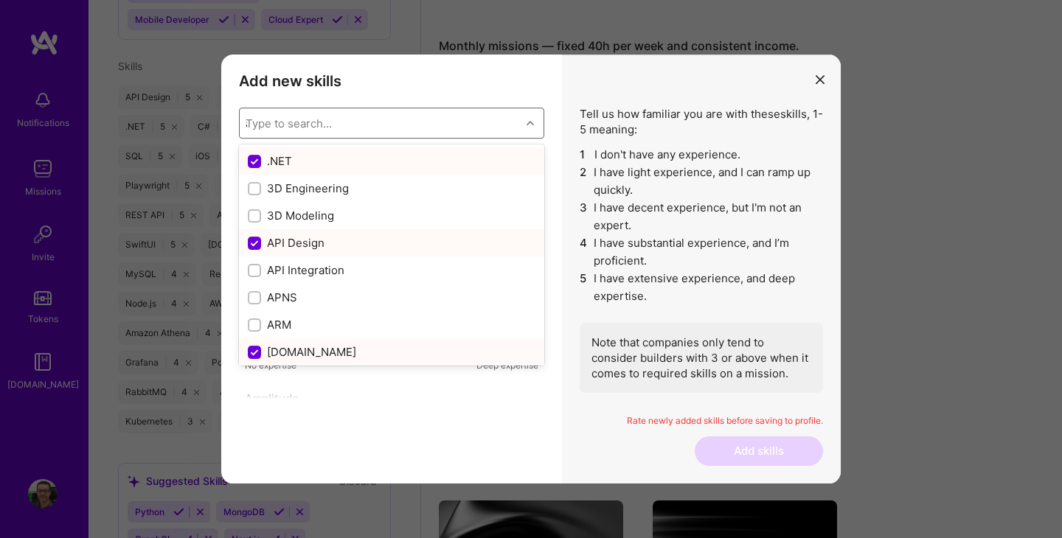
checkbox input "false"
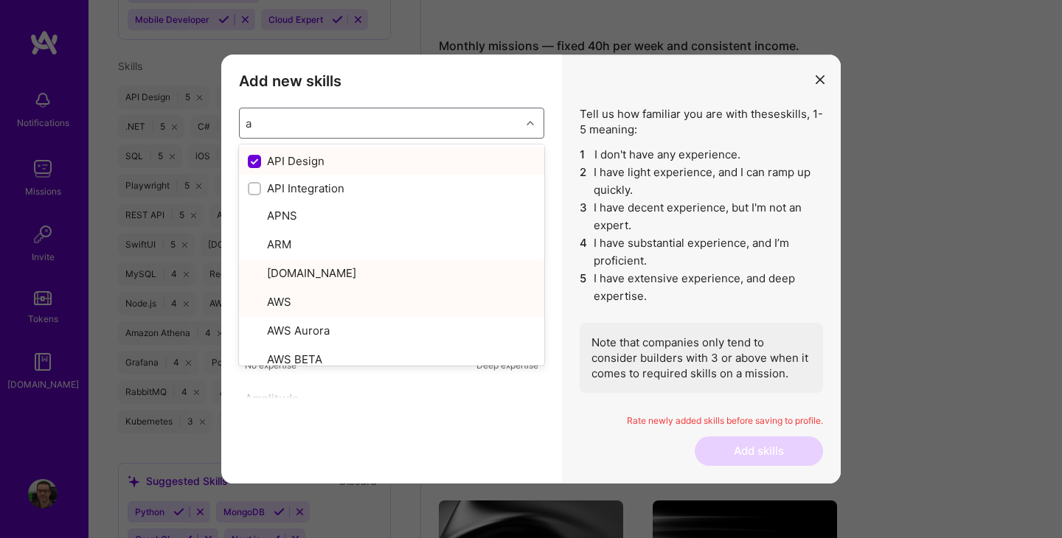
type input "az"
checkbox input "true"
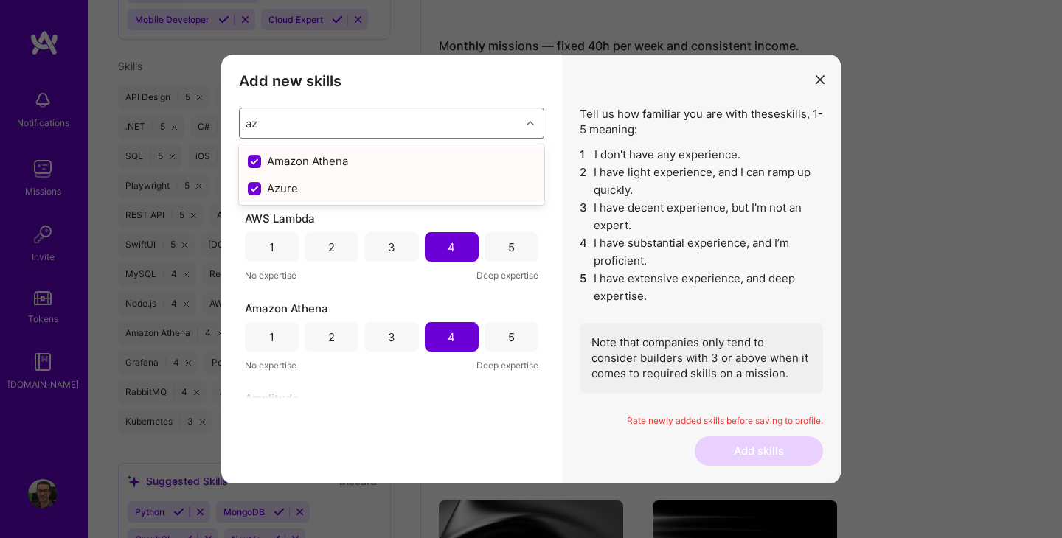
type input "az"
click at [341, 420] on div "Add new skills Tell us how familiar you are with given skills, using between 1 …" at bounding box center [391, 269] width 341 height 429
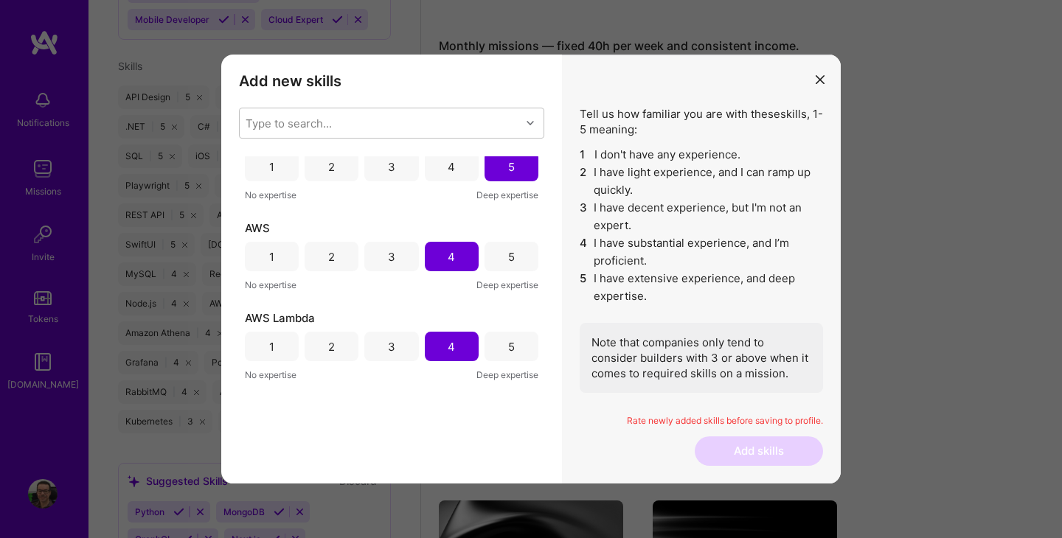
scroll to position [0, 0]
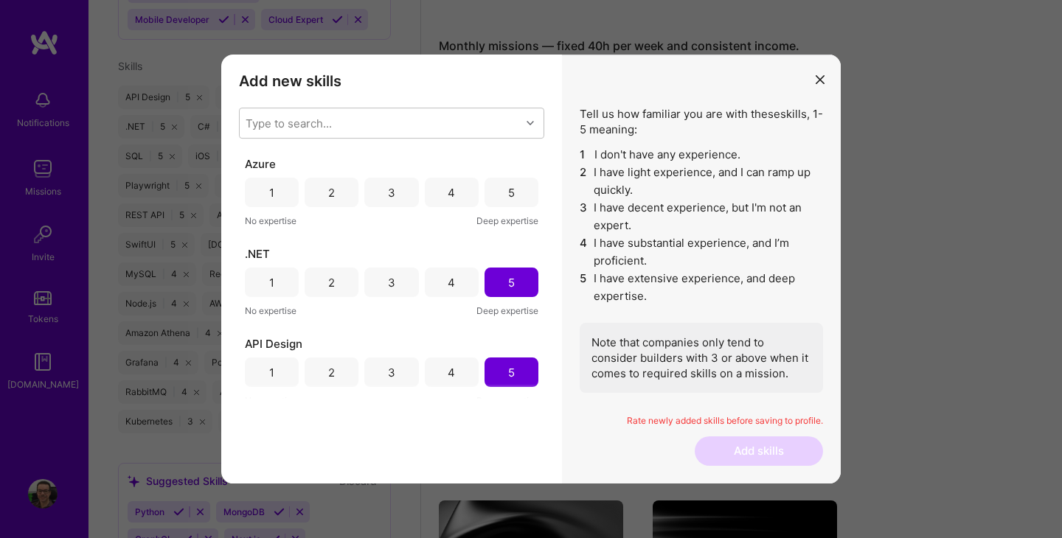
click at [448, 194] on div "4" at bounding box center [451, 192] width 7 height 15
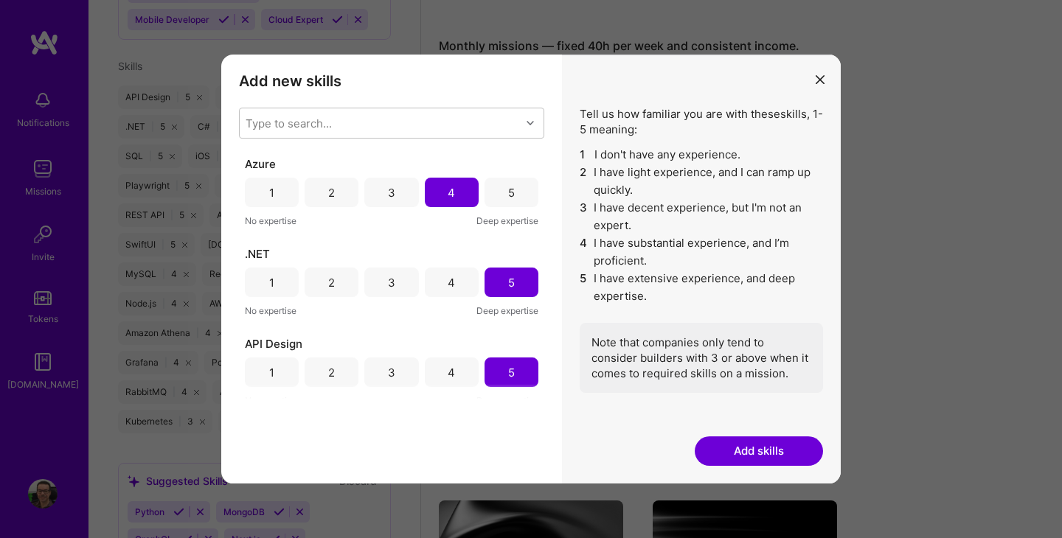
click at [740, 451] on button "Add skills" at bounding box center [759, 451] width 128 height 29
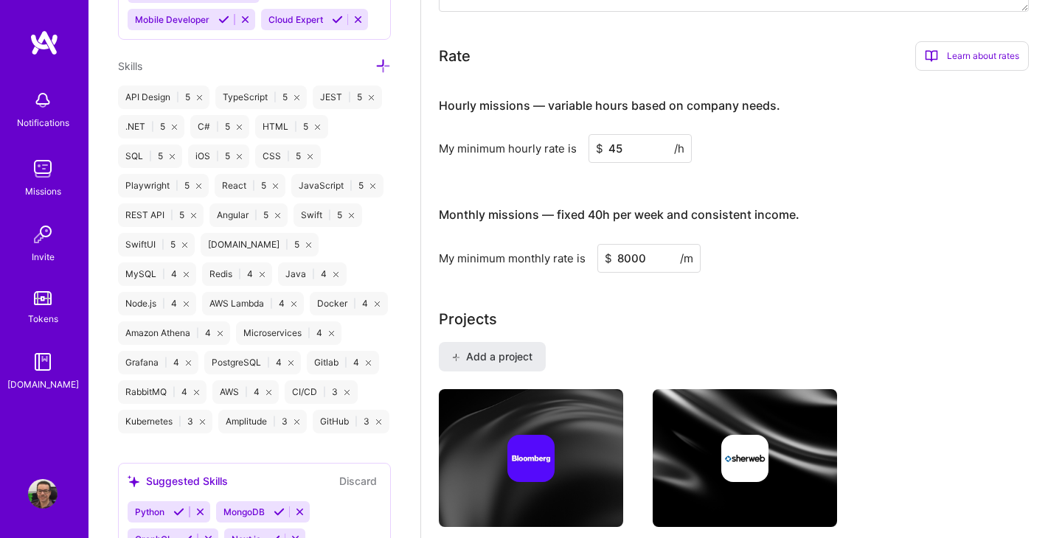
scroll to position [816, 0]
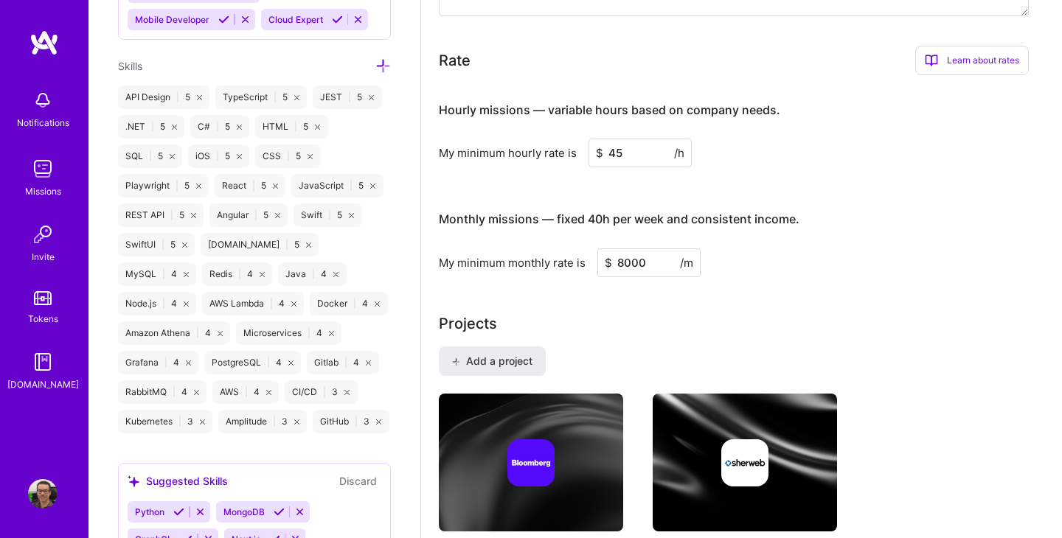
click at [628, 152] on input "45" at bounding box center [639, 153] width 103 height 29
drag, startPoint x: 608, startPoint y: 154, endPoint x: 629, endPoint y: 152, distance: 20.8
click at [629, 152] on input "45" at bounding box center [639, 153] width 103 height 29
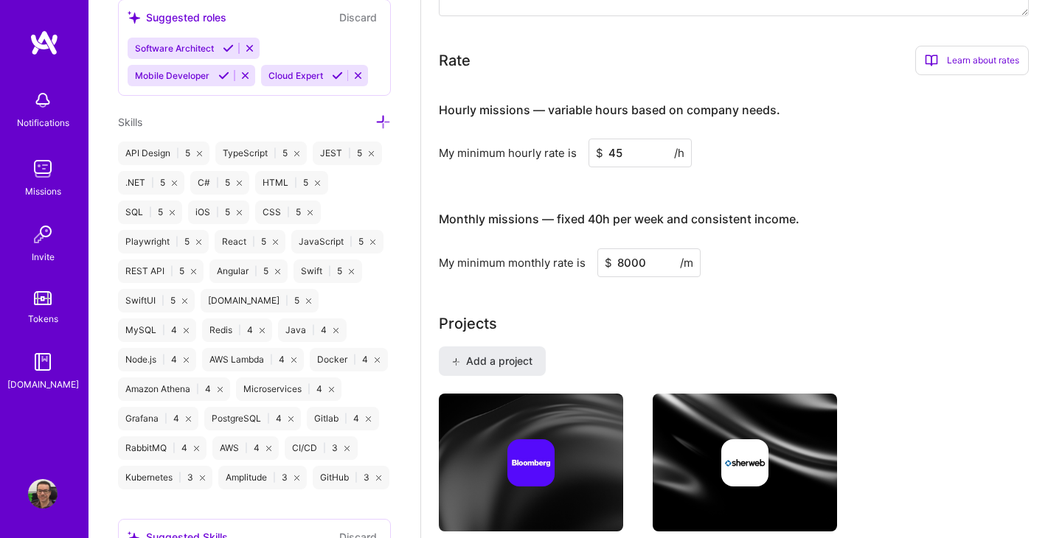
scroll to position [1285, 0]
click at [380, 119] on icon at bounding box center [382, 123] width 15 height 15
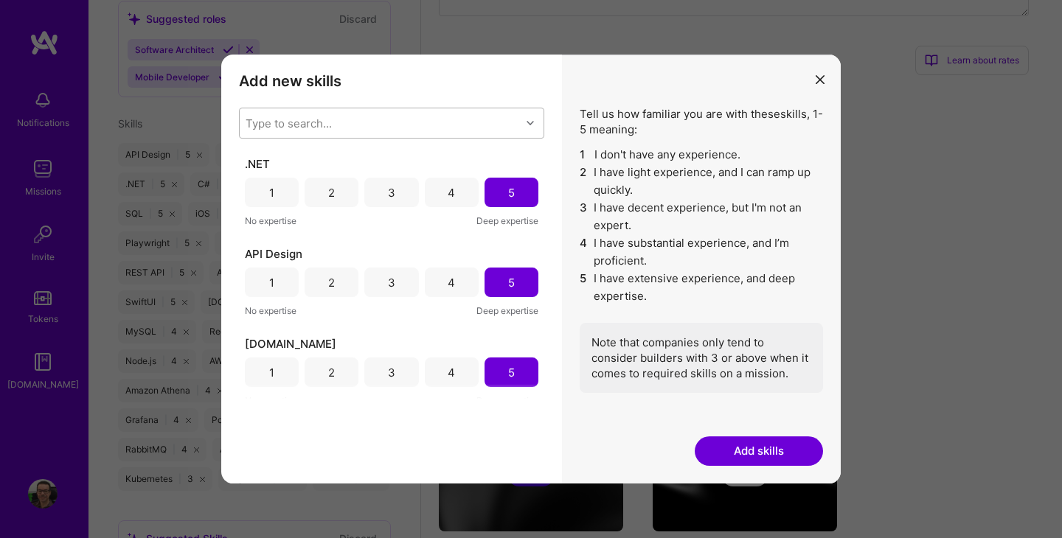
click at [376, 119] on div "Type to search..." at bounding box center [380, 122] width 281 height 29
type input "ser"
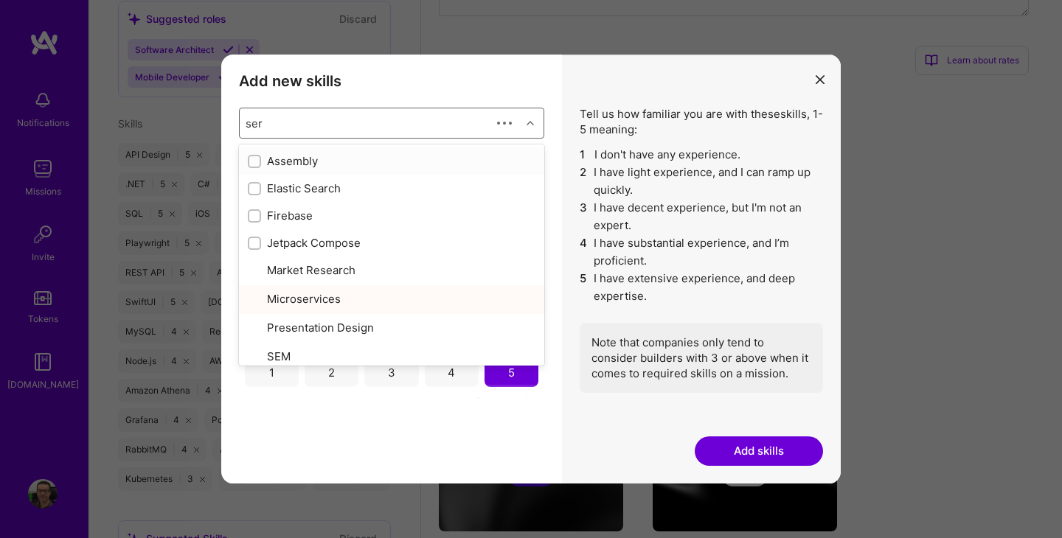
checkbox input "true"
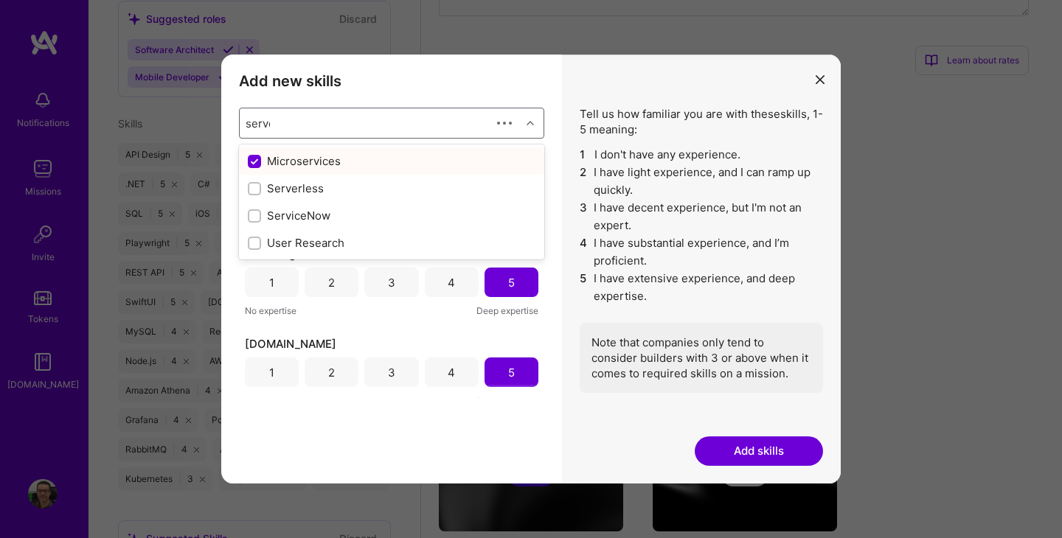
type input "server"
checkbox input "false"
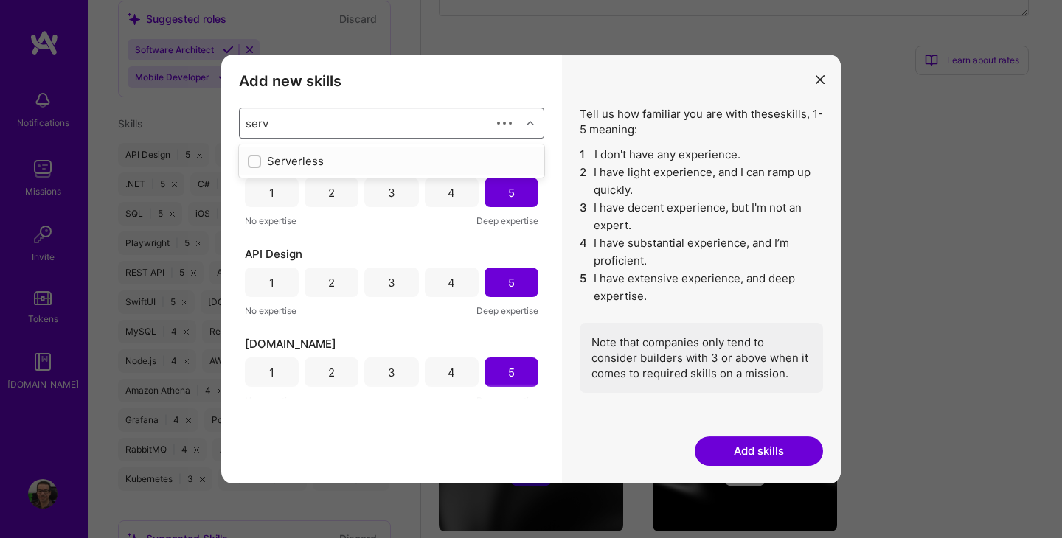
type input "ser"
checkbox input "true"
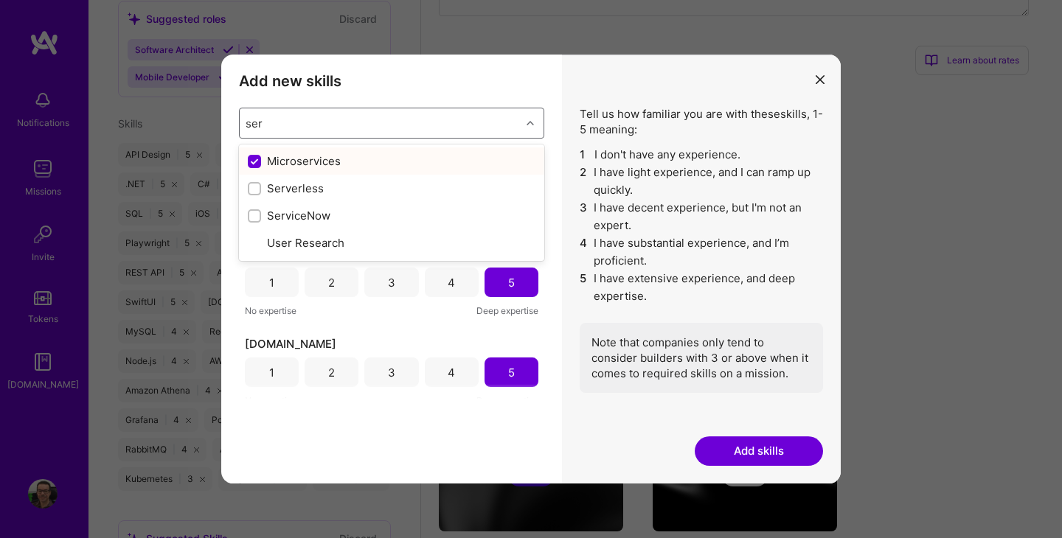
type input "se"
checkbox input "false"
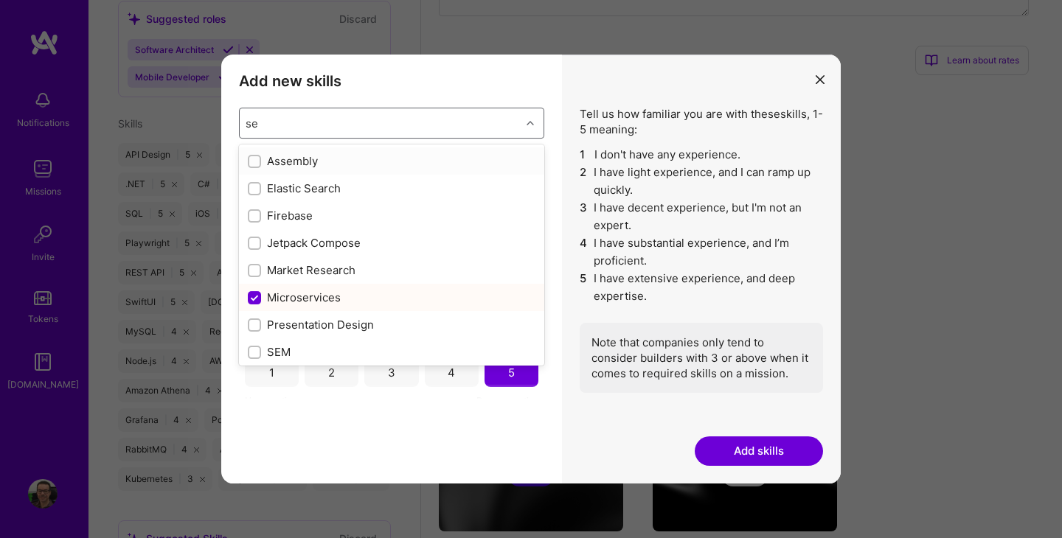
type input "s"
checkbox input "true"
checkbox input "false"
checkbox input "true"
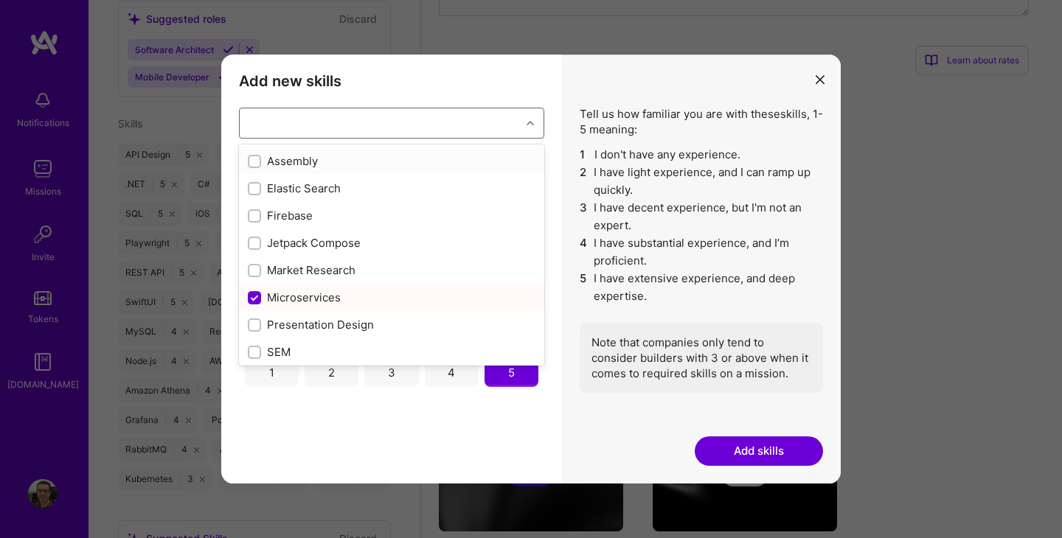
checkbox input "true"
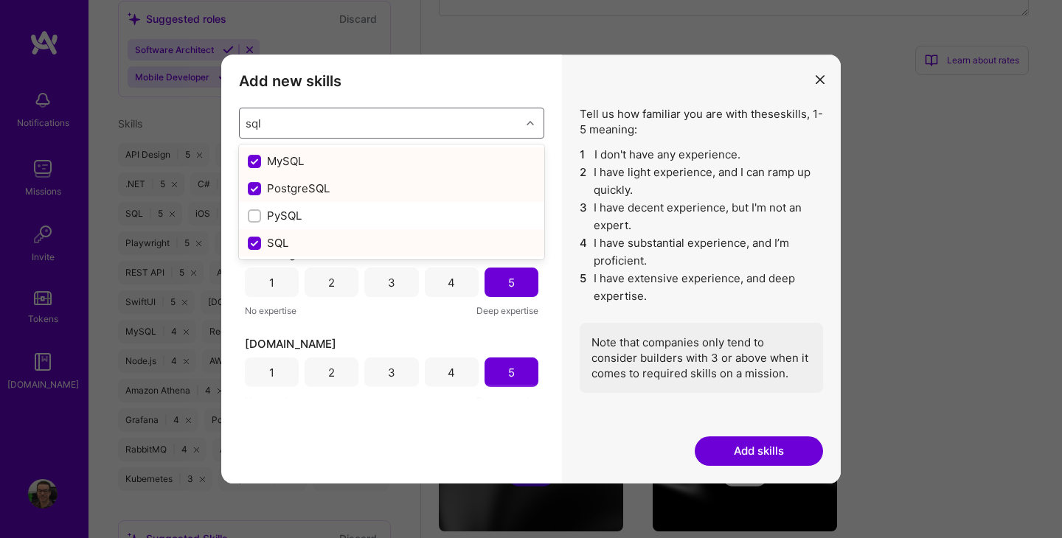
type input "sql"
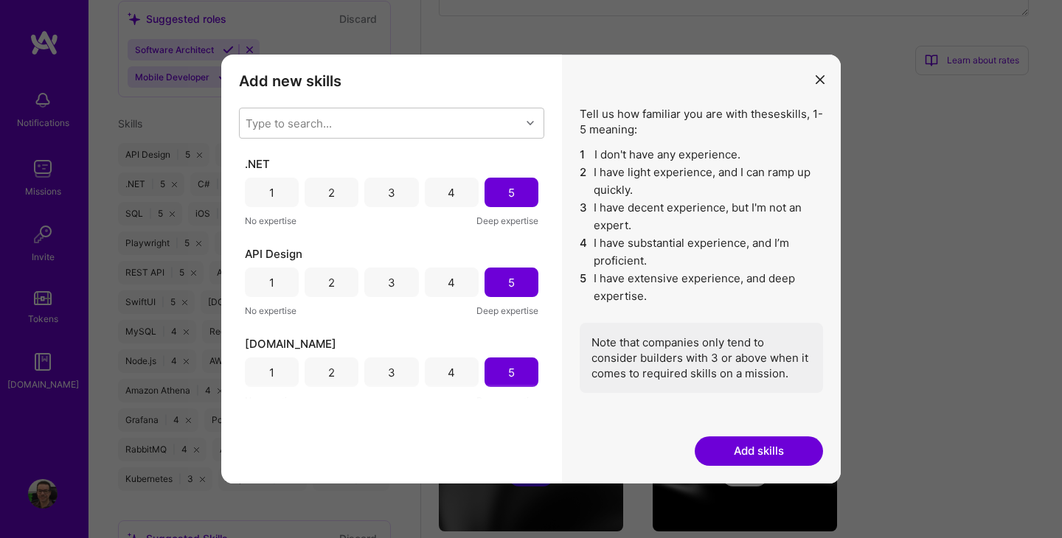
click at [816, 80] on icon "modal" at bounding box center [820, 79] width 9 height 9
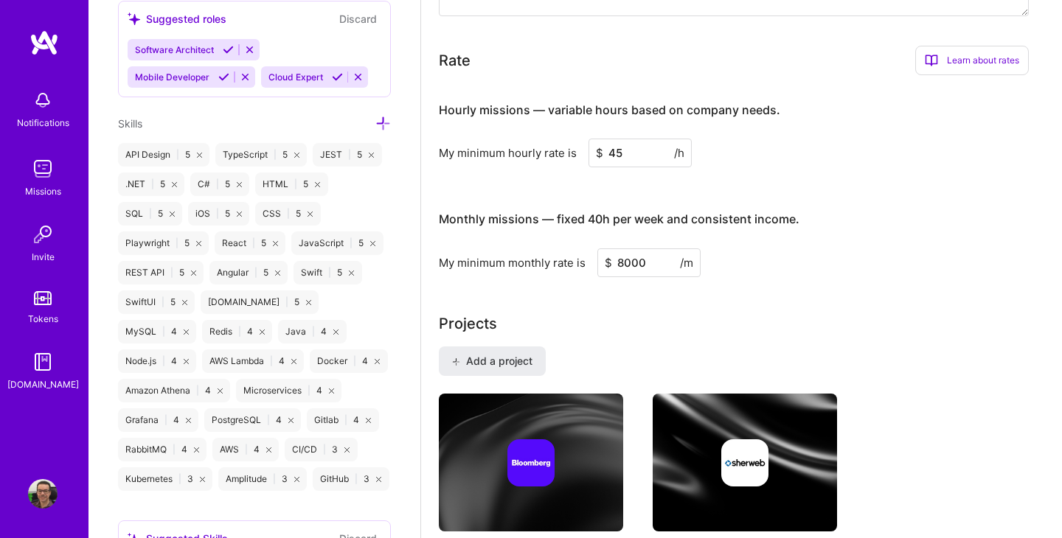
click at [619, 263] on input "8000" at bounding box center [648, 263] width 103 height 29
click at [622, 262] on input "8000" at bounding box center [648, 263] width 103 height 29
type input "7000"
click at [777, 190] on div "Hourly missions — variable hours based on company needs. My minimum hourly rate…" at bounding box center [734, 182] width 590 height 190
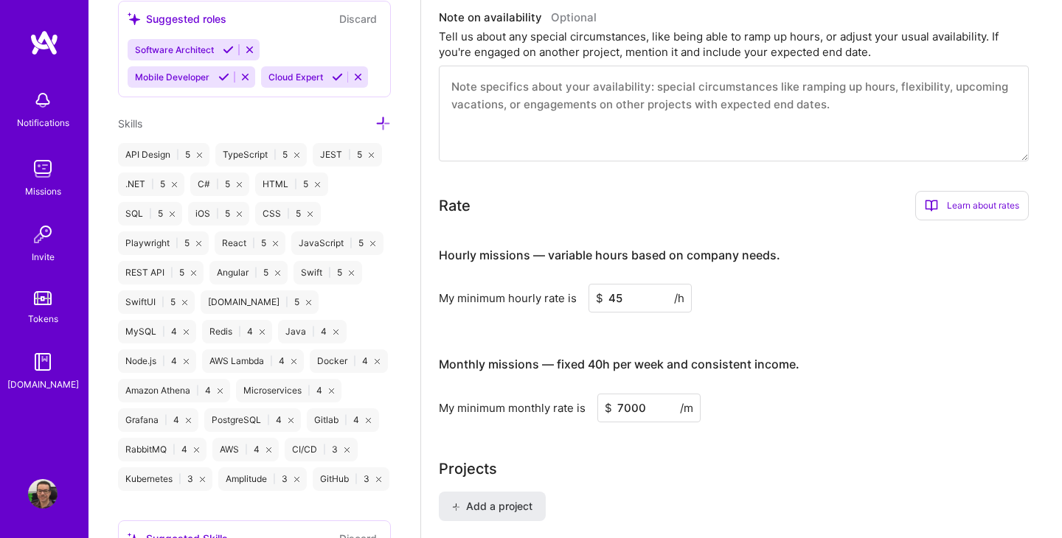
scroll to position [672, 0]
click at [622, 409] on input "7000" at bounding box center [648, 406] width 103 height 29
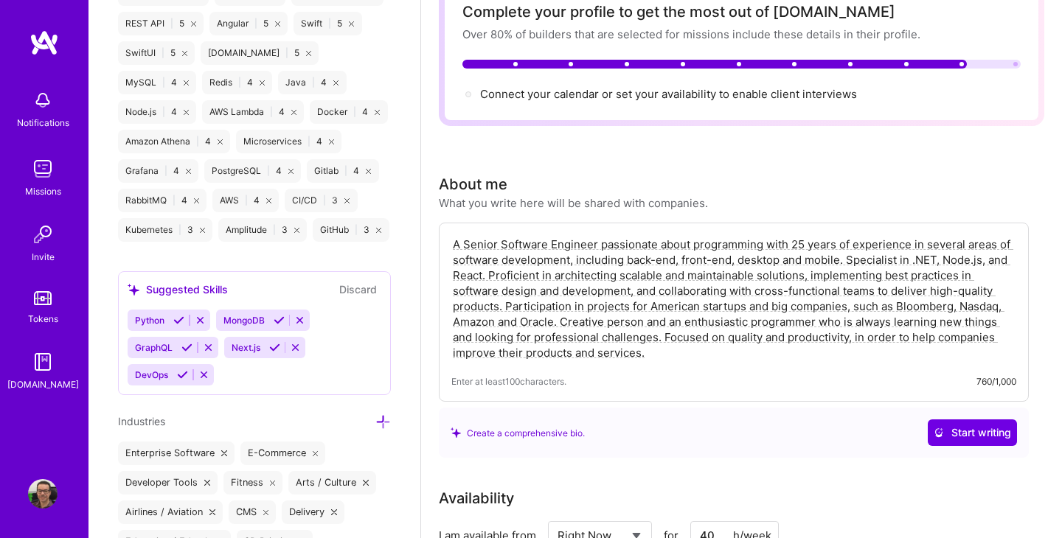
scroll to position [0, 0]
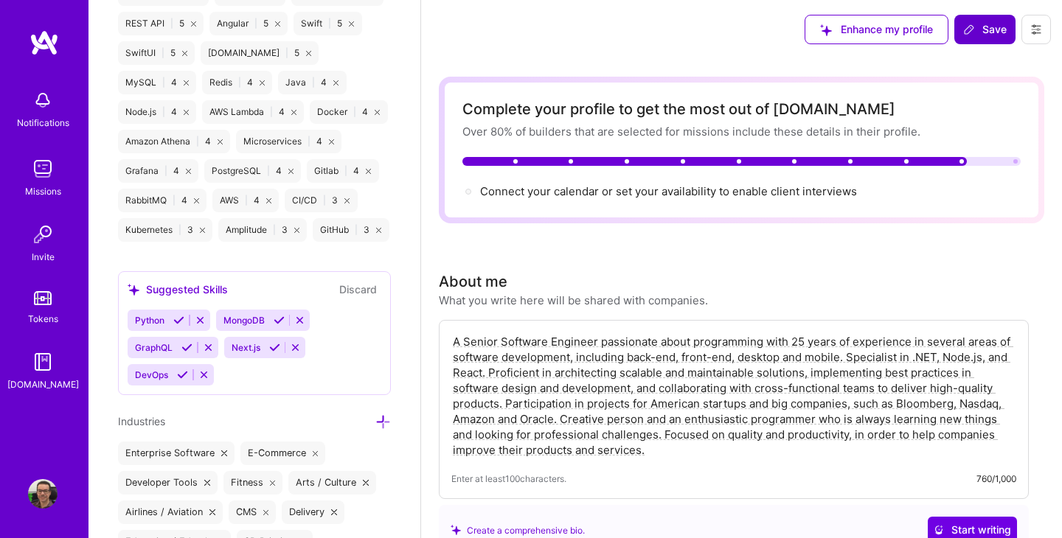
type input "8000"
click at [990, 31] on span "Save" at bounding box center [985, 29] width 44 height 15
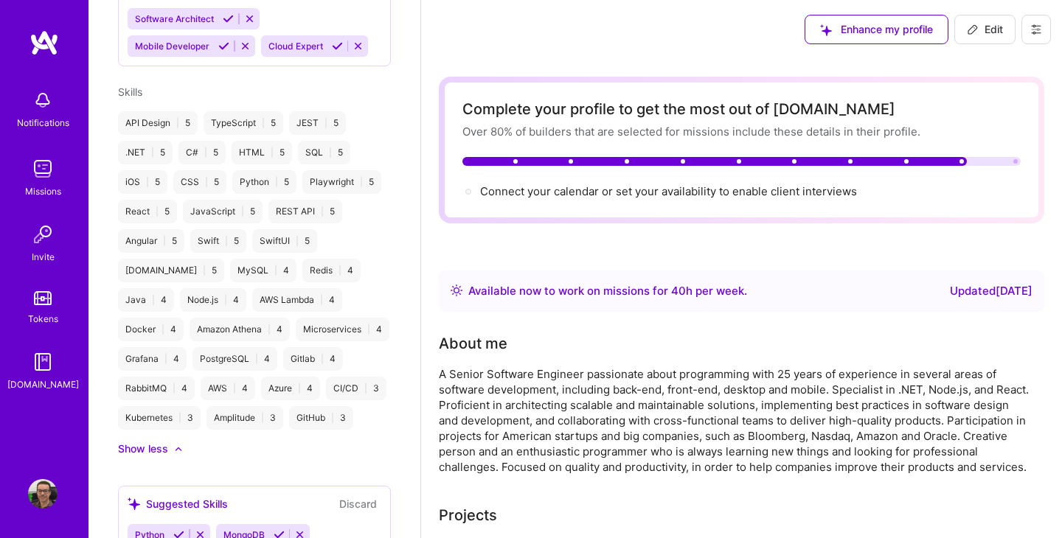
click at [985, 21] on button "Edit" at bounding box center [984, 29] width 61 height 29
select select "BR"
select select "Right Now"
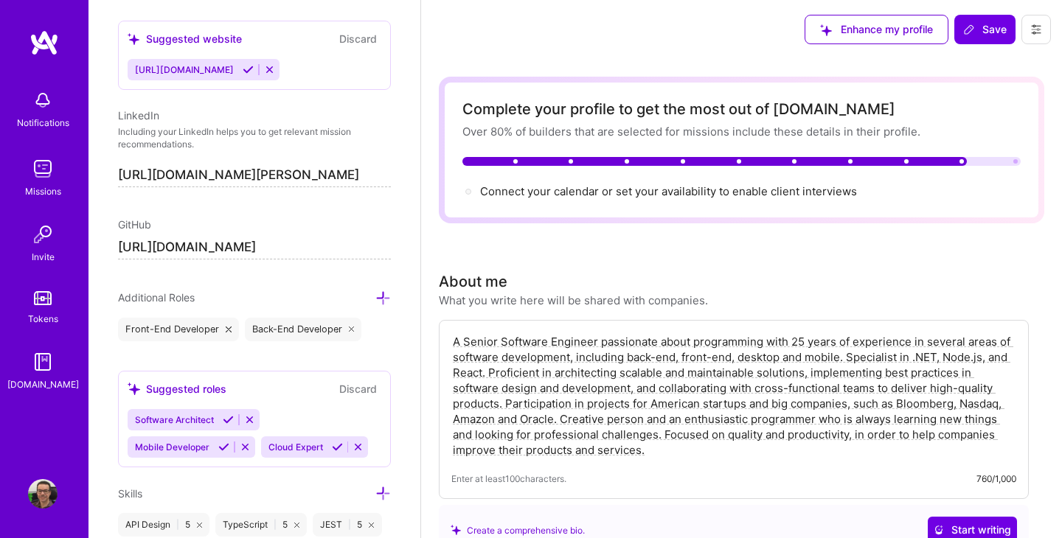
scroll to position [911, 0]
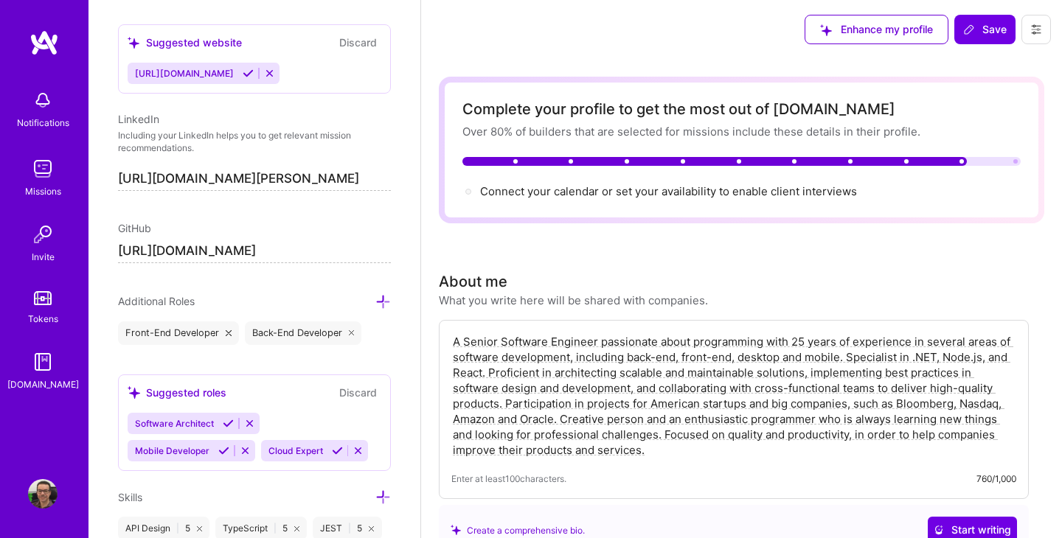
click at [383, 303] on icon at bounding box center [382, 301] width 15 height 15
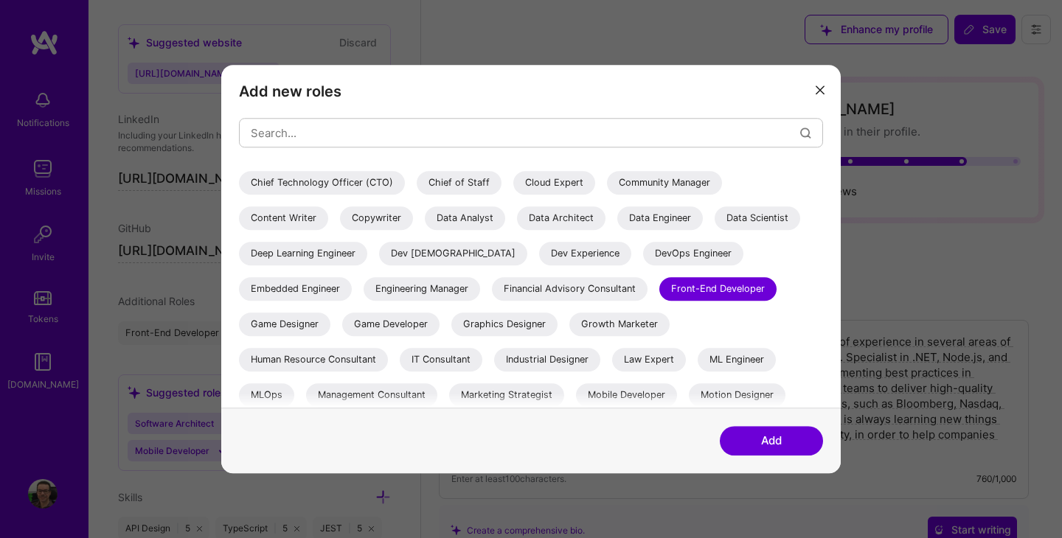
scroll to position [92, 0]
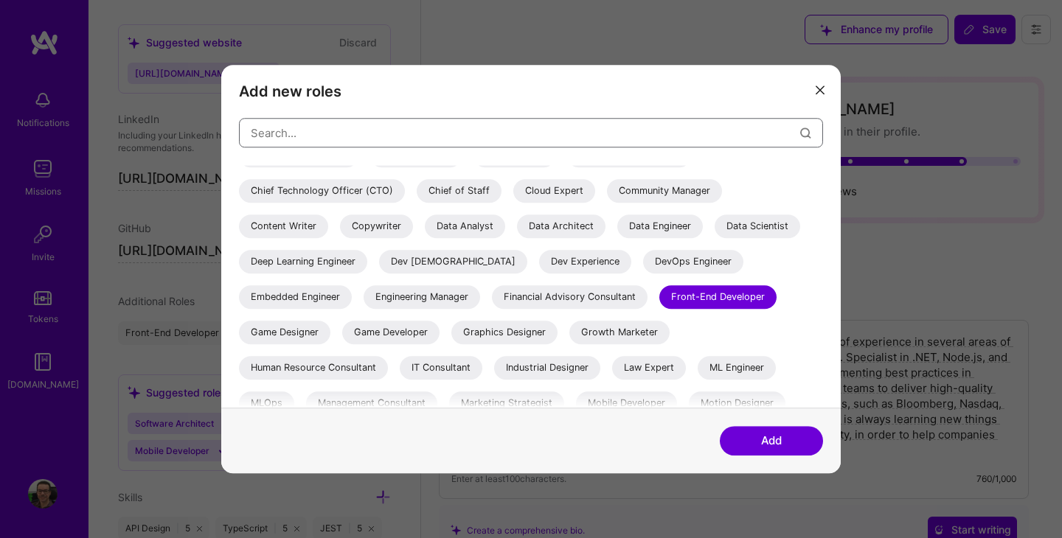
click at [398, 136] on input "modal" at bounding box center [525, 133] width 549 height 38
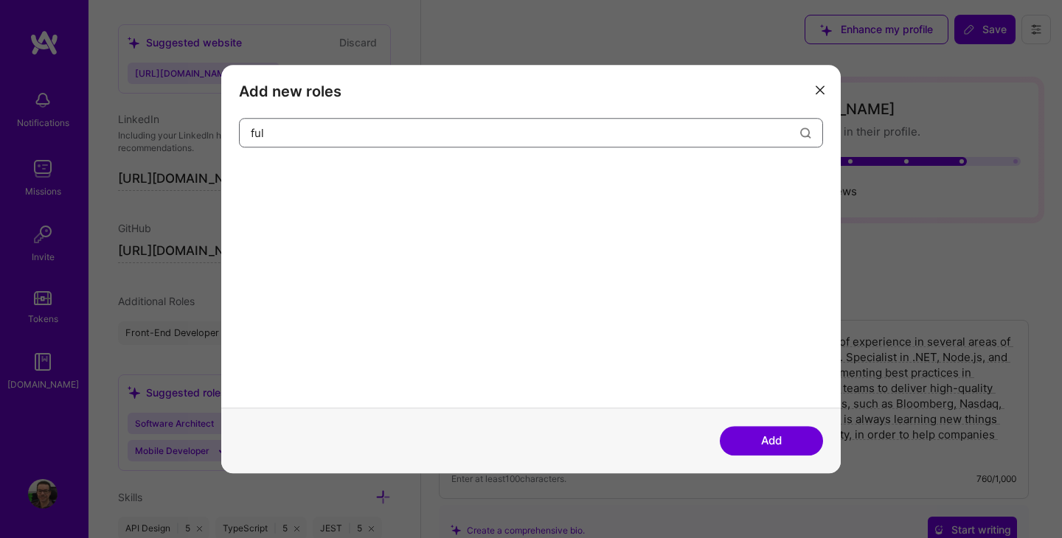
scroll to position [0, 0]
type input "ful"
click at [821, 88] on icon "modal" at bounding box center [820, 90] width 9 height 9
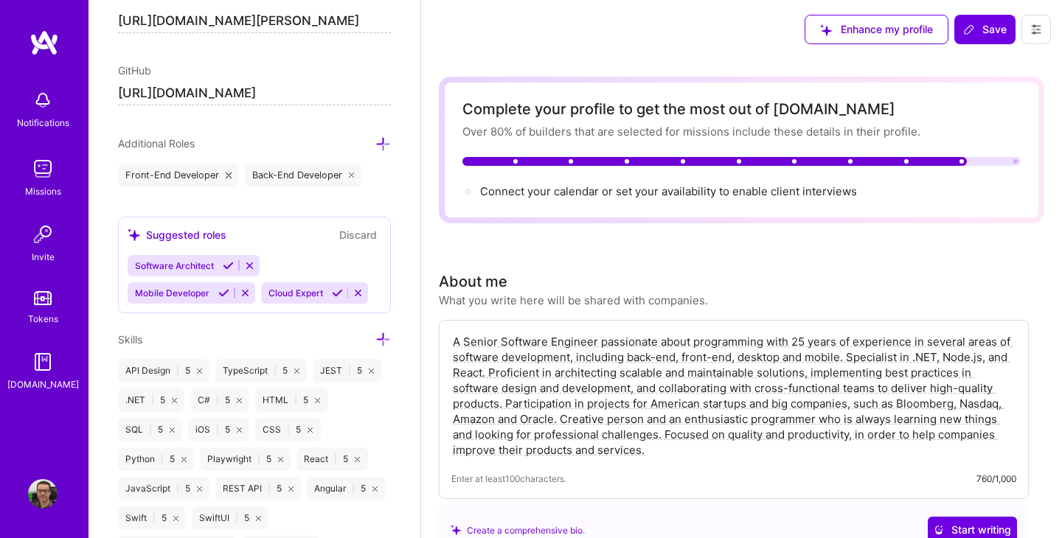
scroll to position [1077, 0]
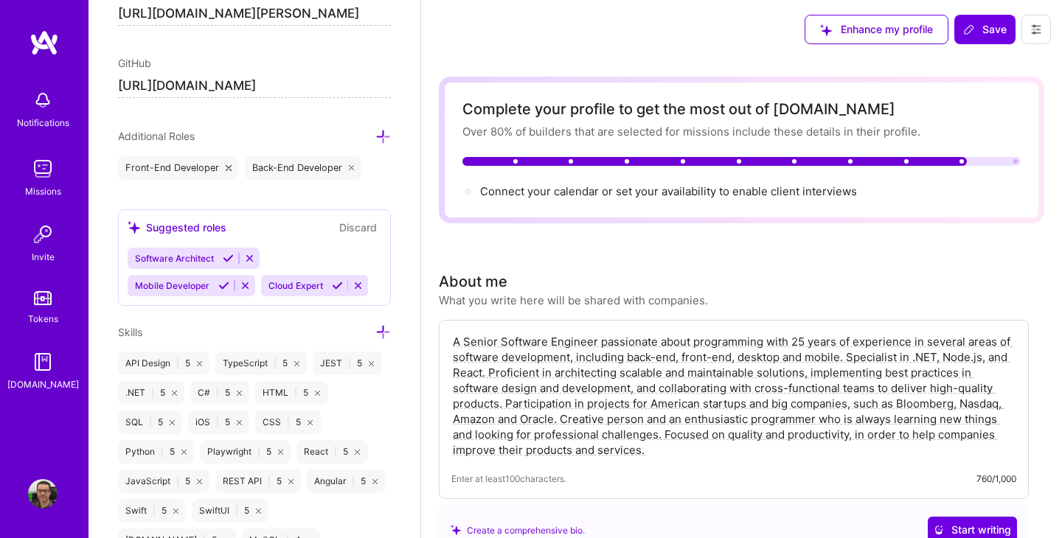
click at [383, 328] on icon at bounding box center [382, 331] width 15 height 15
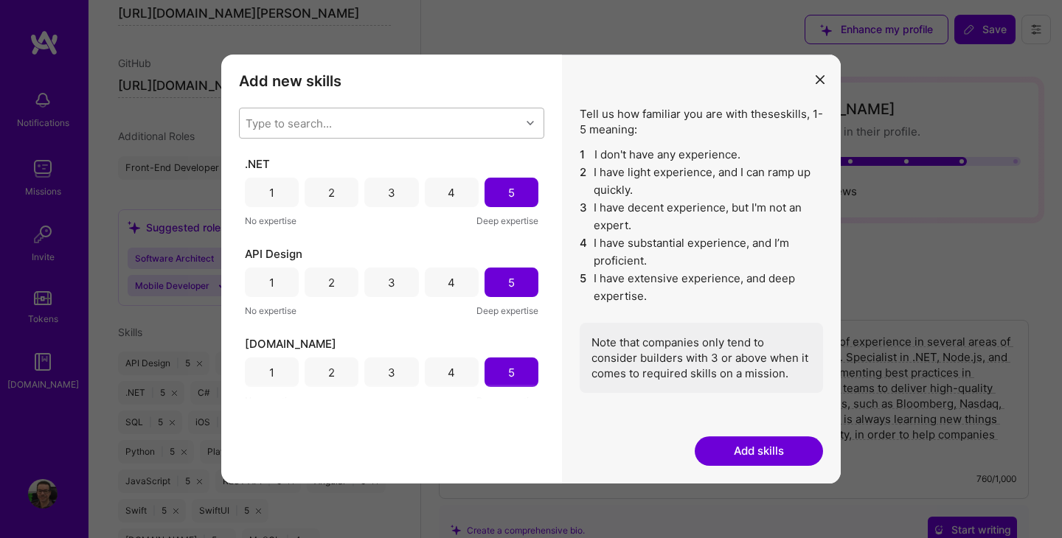
click at [357, 124] on div "Type to search..." at bounding box center [380, 122] width 281 height 29
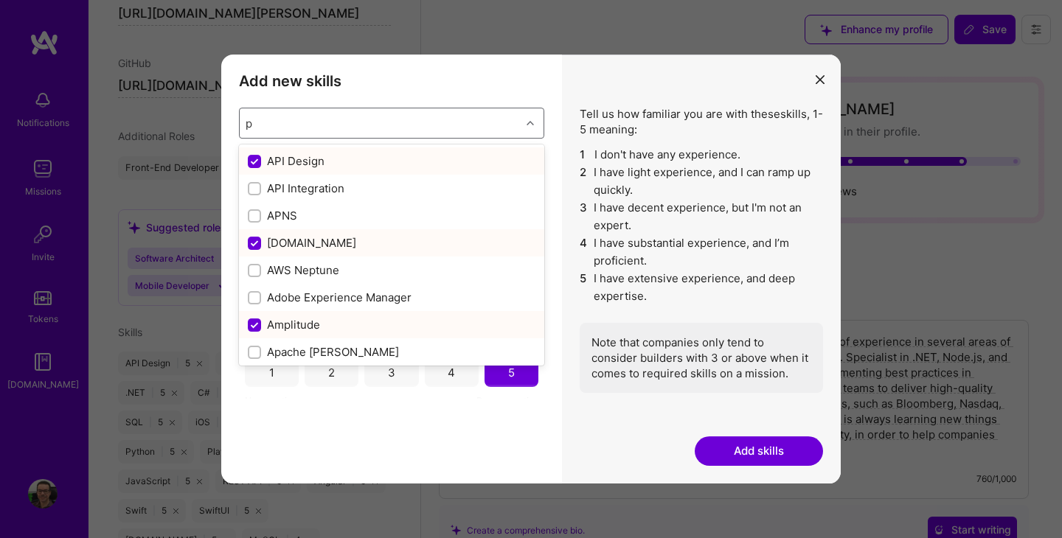
type input "py"
checkbox input "false"
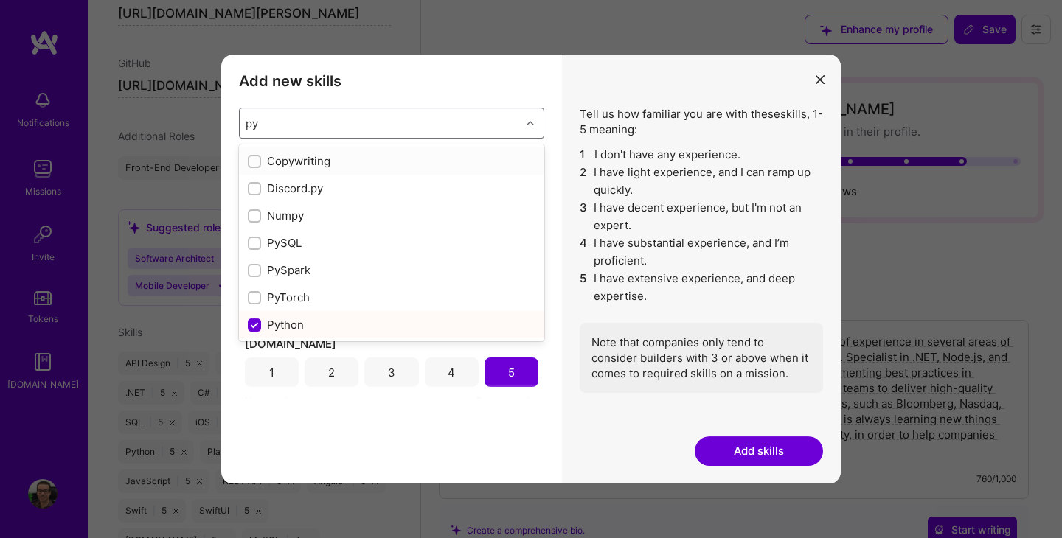
type input "pyt"
checkbox input "true"
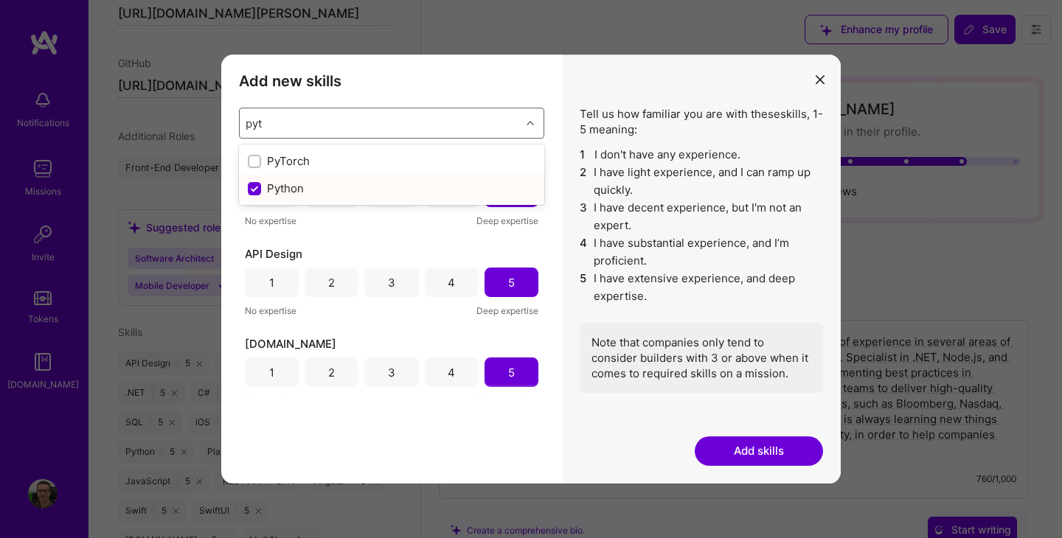
click at [330, 184] on div "Python" at bounding box center [392, 188] width 288 height 15
checkbox input "true"
checkbox input "false"
click at [359, 423] on div "Add new skills Tell us how familiar you are with given skills, using between 1 …" at bounding box center [391, 269] width 341 height 429
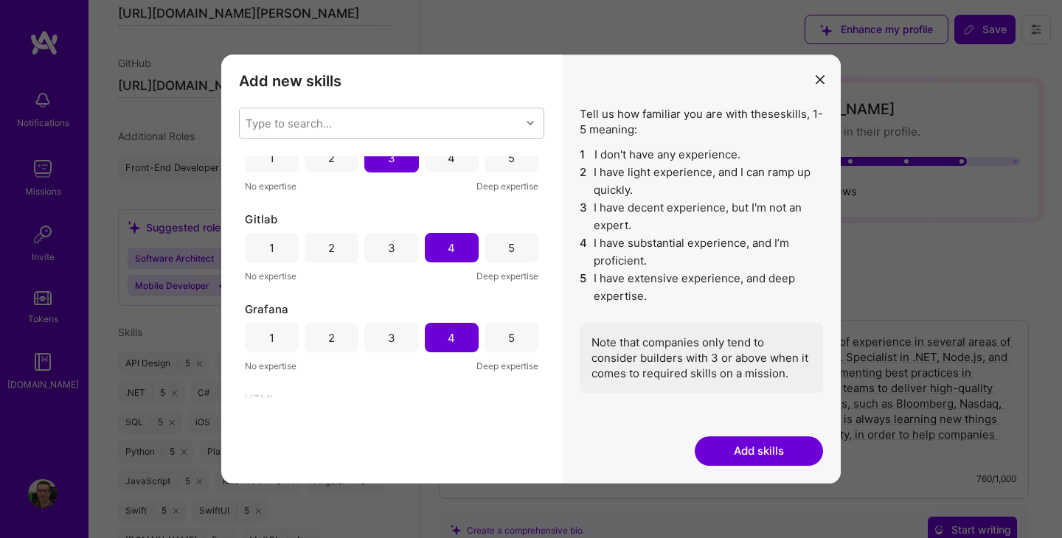
scroll to position [1200, 0]
click at [543, 288] on div ".NET 1 2 3 4 5 No expertise Deep expertise API Design 1 2 3 4 5 No expertise De…" at bounding box center [391, 277] width 305 height 243
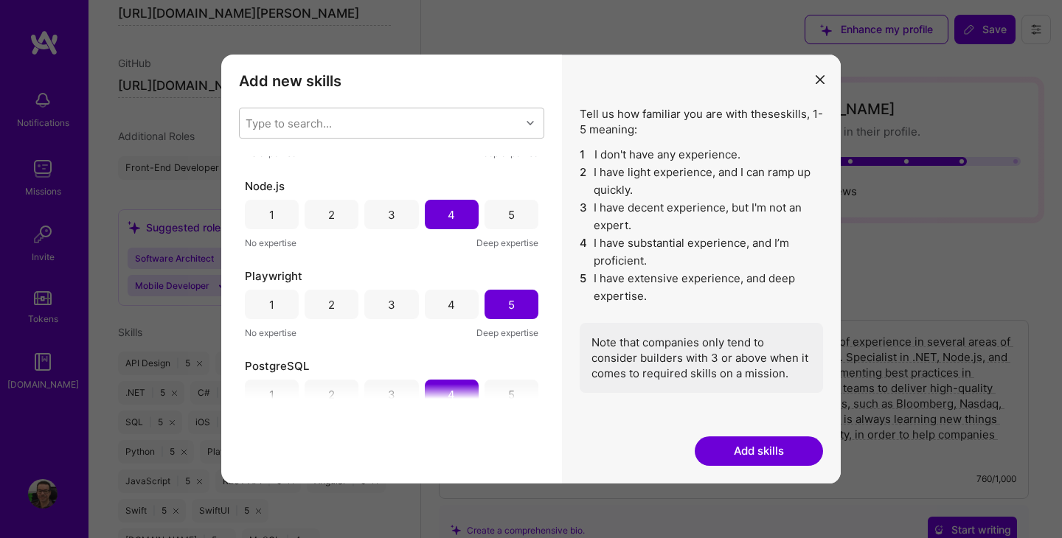
scroll to position [2471, 0]
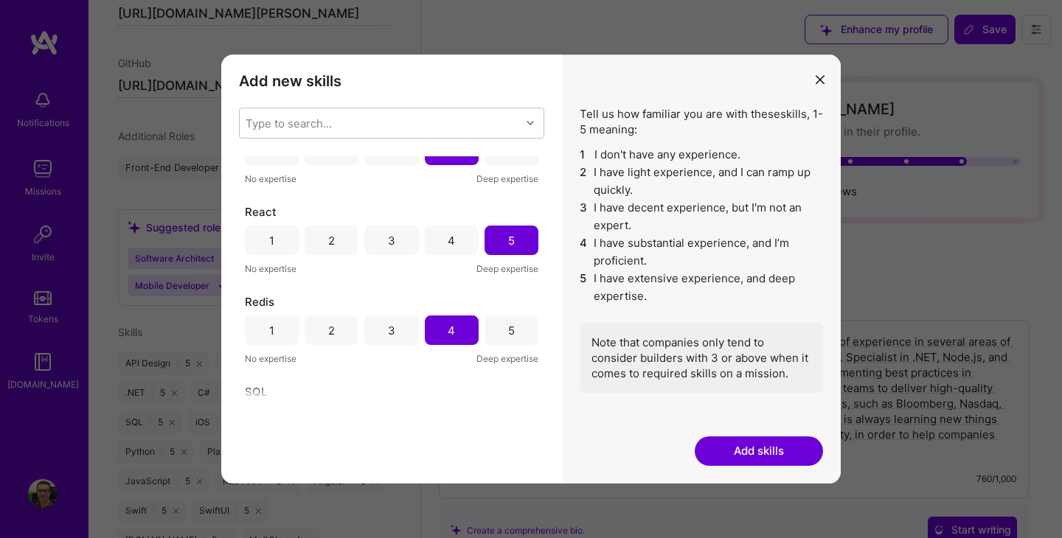
click at [545, 287] on div "Add new skills Tell us how familiar you are with given skills, using between 1 …" at bounding box center [391, 269] width 341 height 429
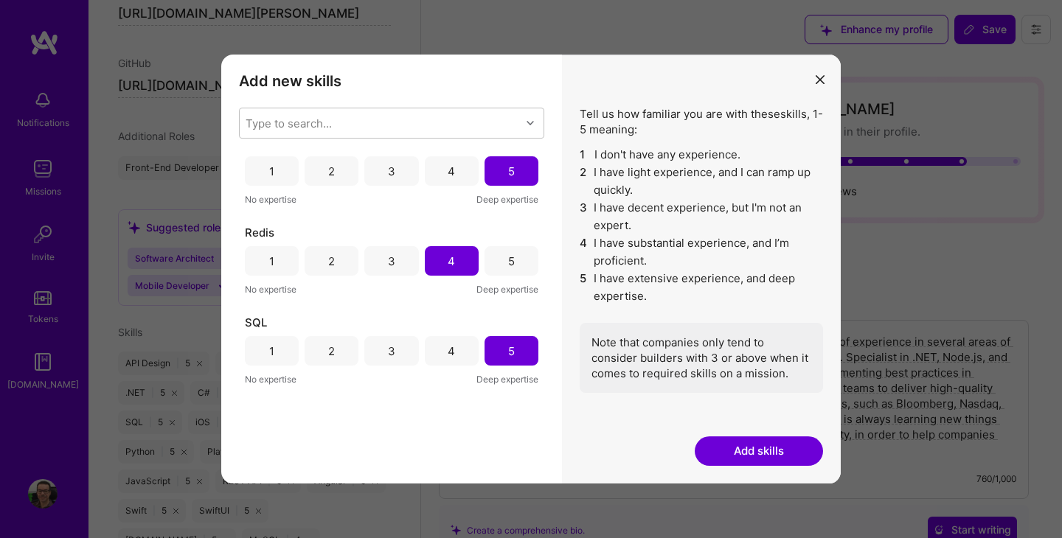
scroll to position [2555, 0]
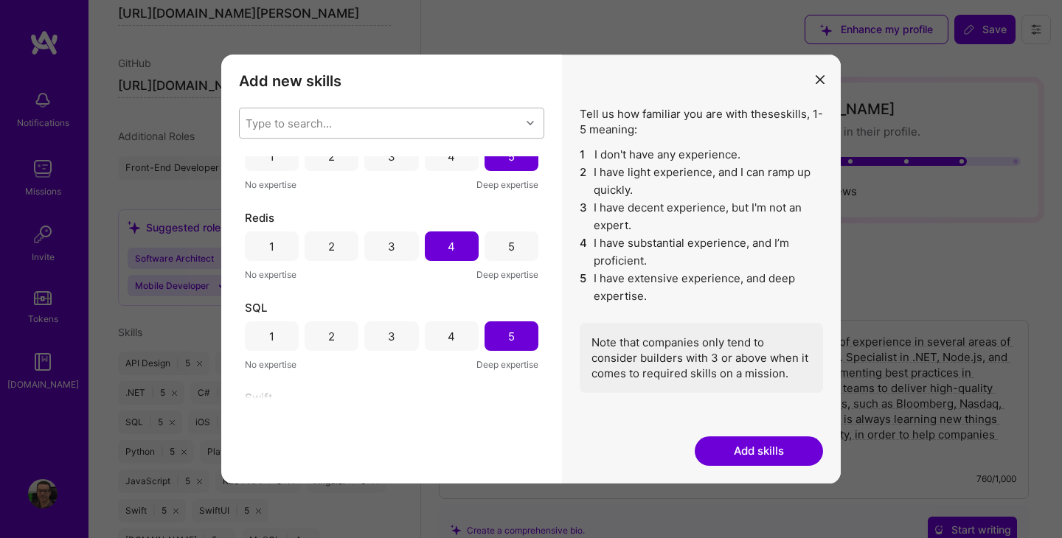
click at [443, 124] on div "Type to search..." at bounding box center [380, 122] width 281 height 29
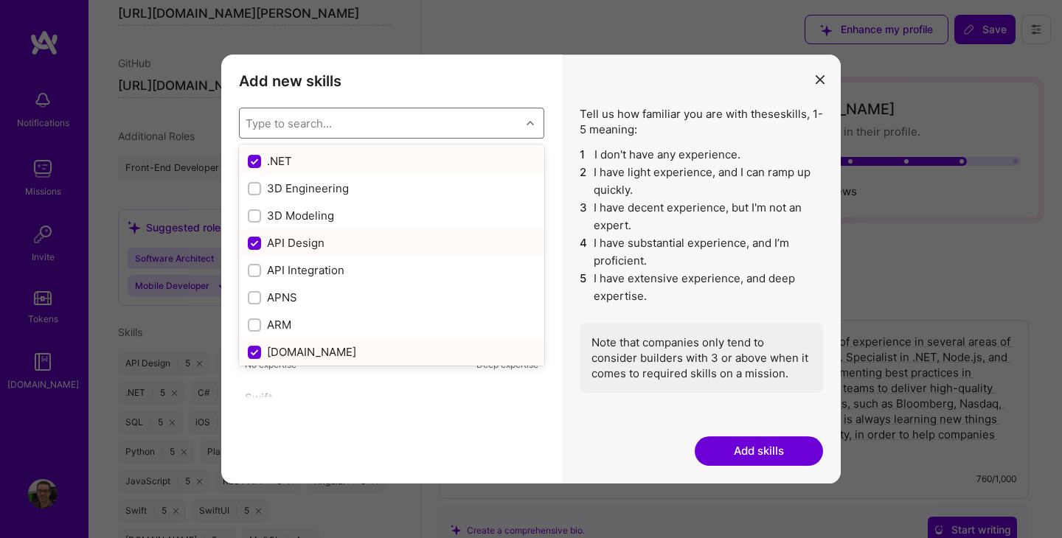
type input "p"
checkbox input "true"
checkbox input "false"
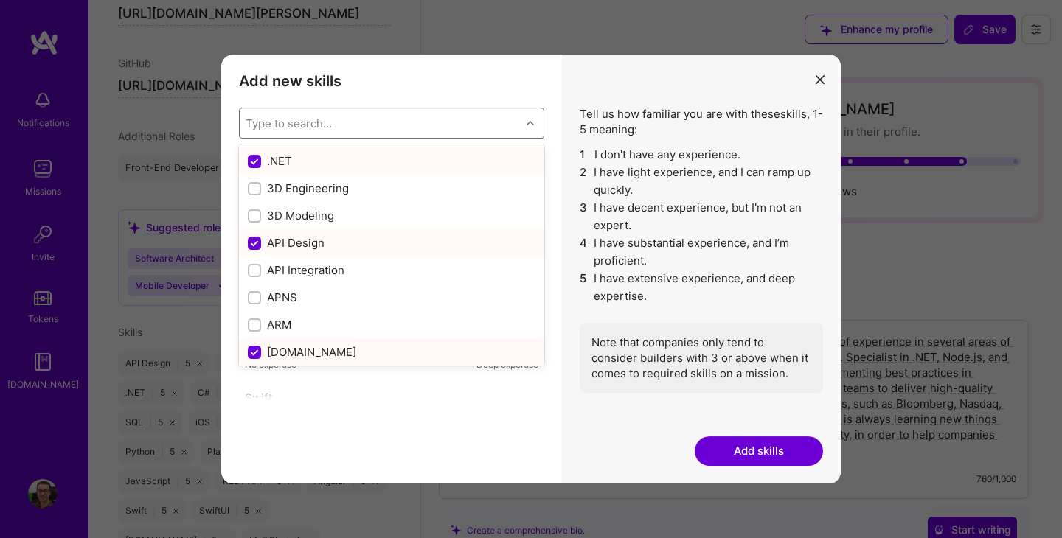
checkbox input "false"
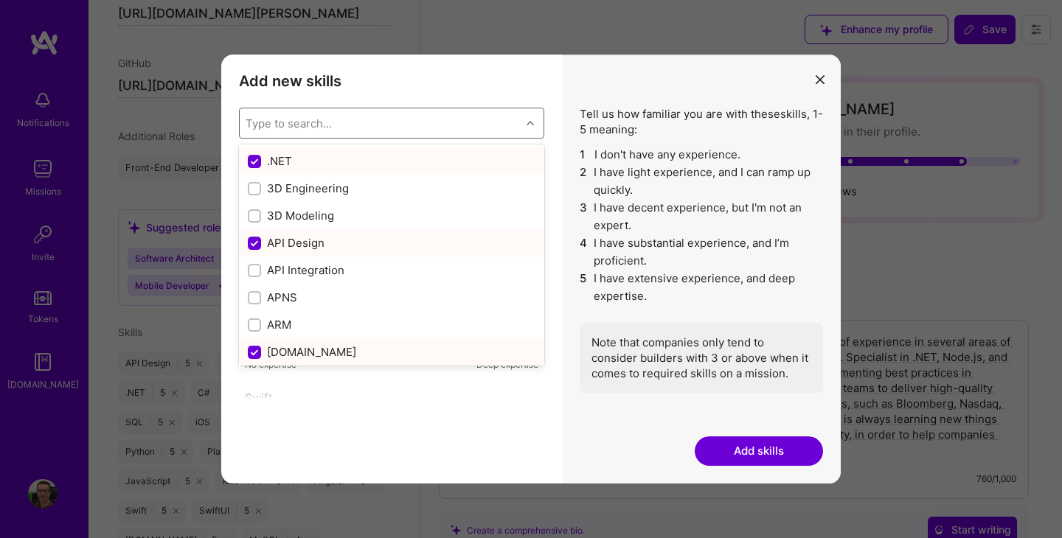
checkbox input "false"
checkbox input "true"
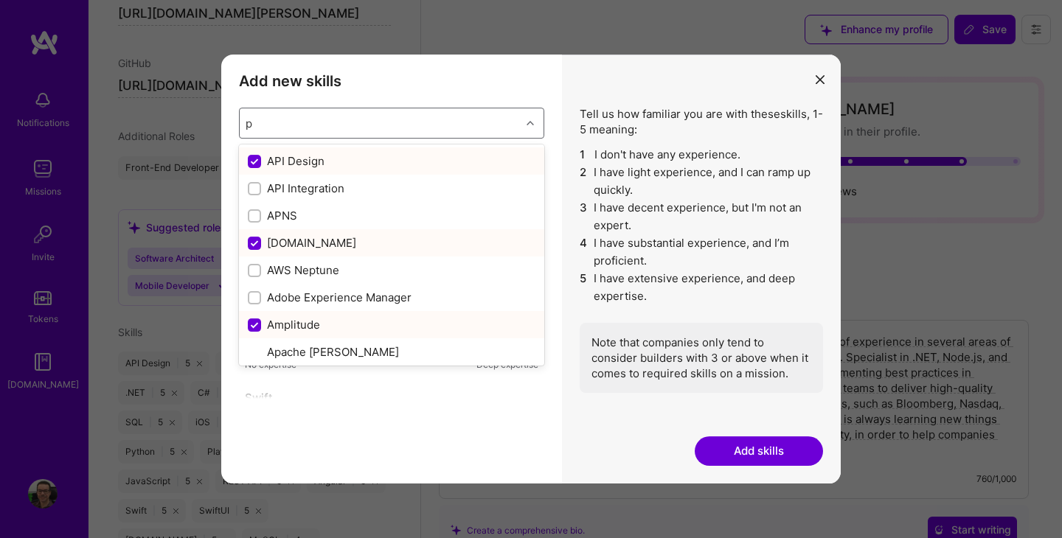
type input "py"
checkbox input "false"
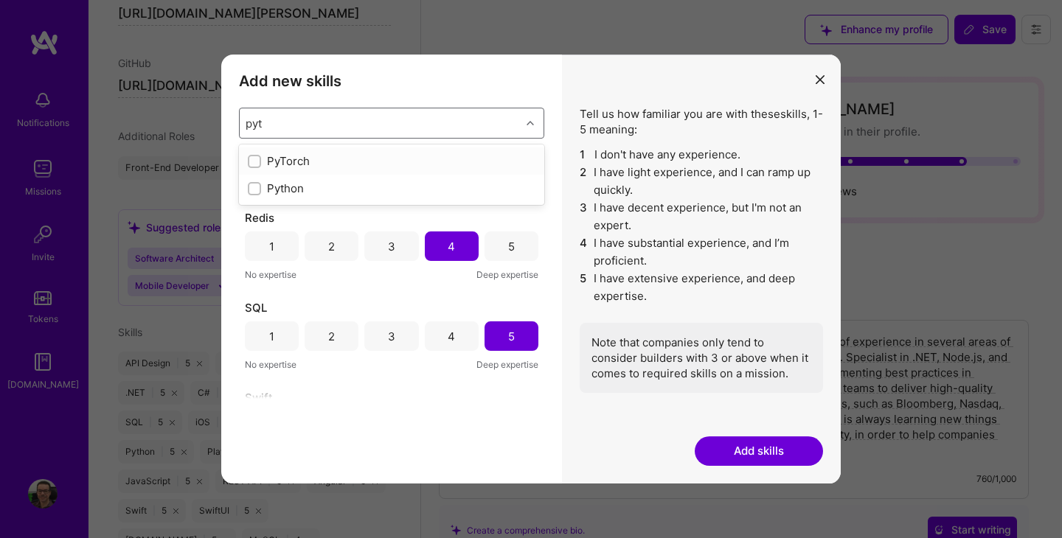
type input "pyth"
click at [252, 164] on input "modal" at bounding box center [256, 162] width 10 height 10
checkbox input "true"
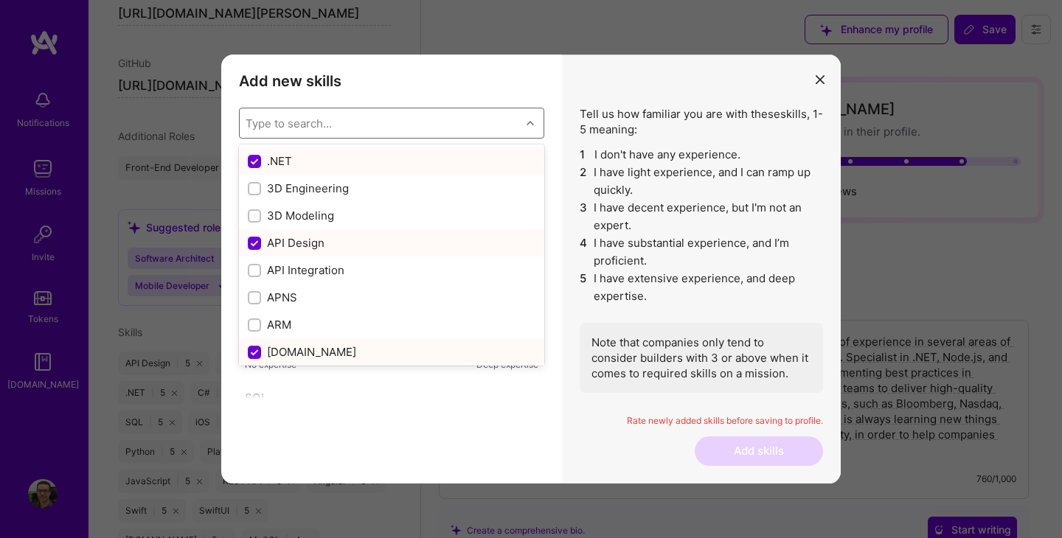
scroll to position [2645, 0]
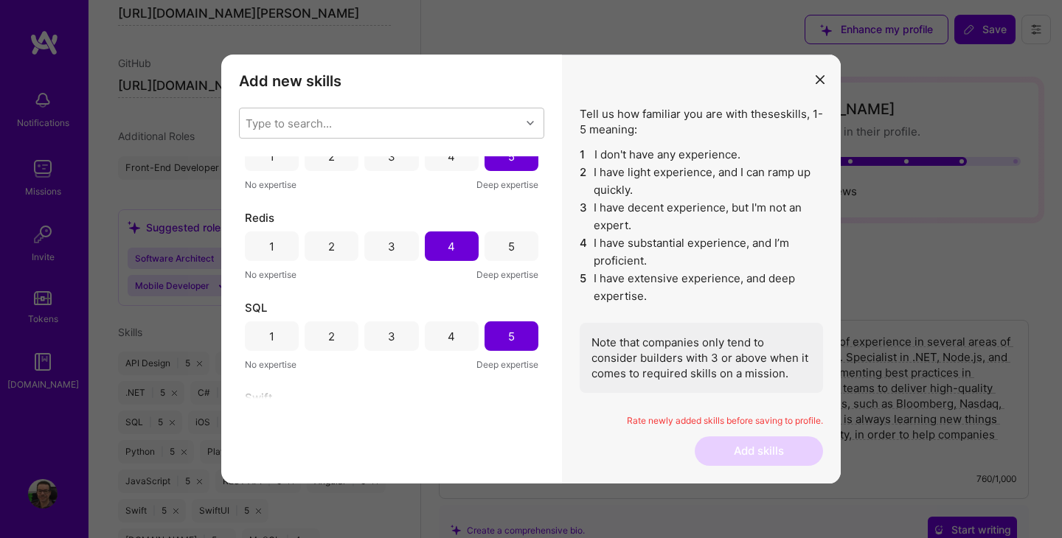
click at [377, 445] on div "Add new skills Tell us how familiar you are with given skills, using between 1 …" at bounding box center [391, 269] width 341 height 429
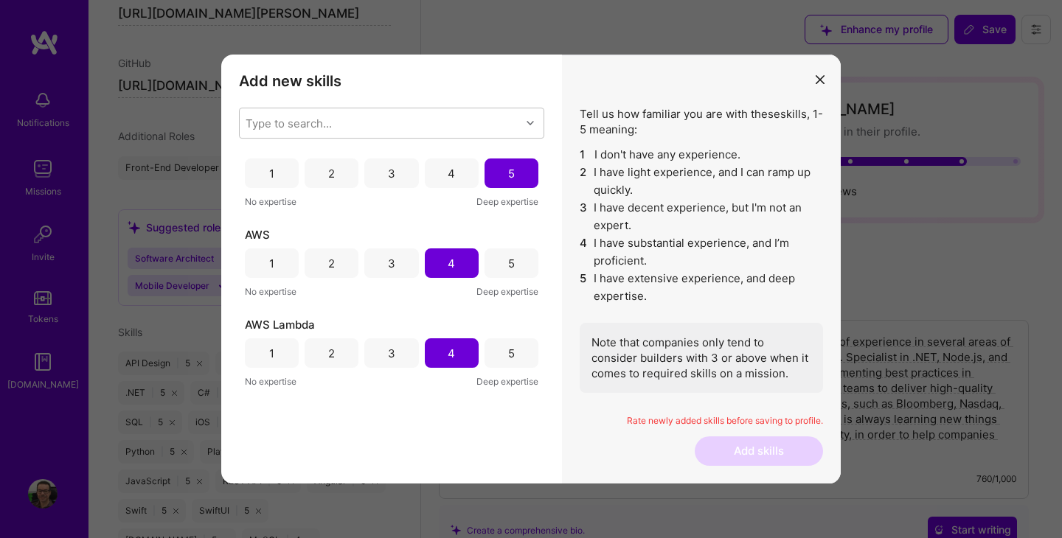
scroll to position [0, 0]
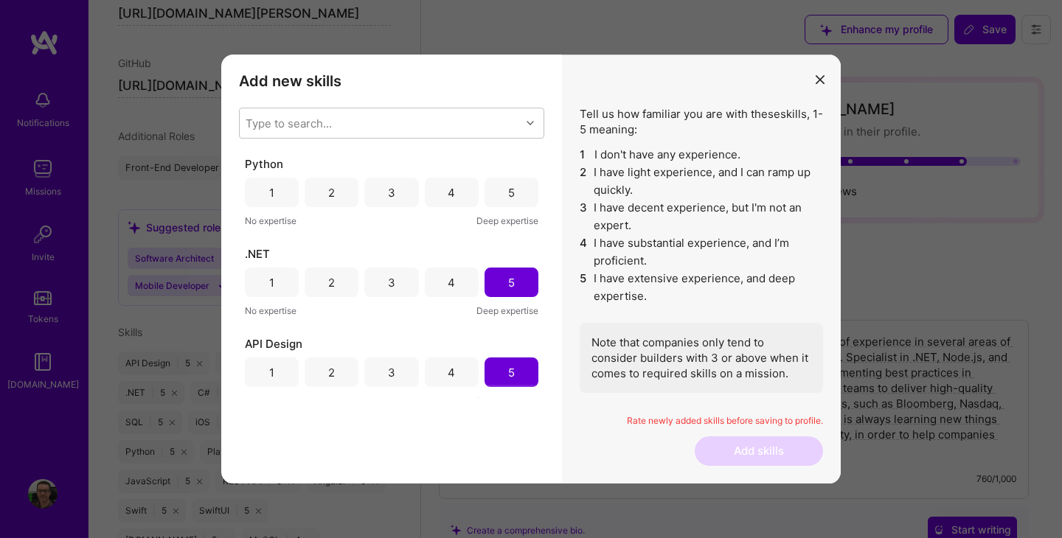
click at [501, 192] on div "5" at bounding box center [511, 192] width 54 height 29
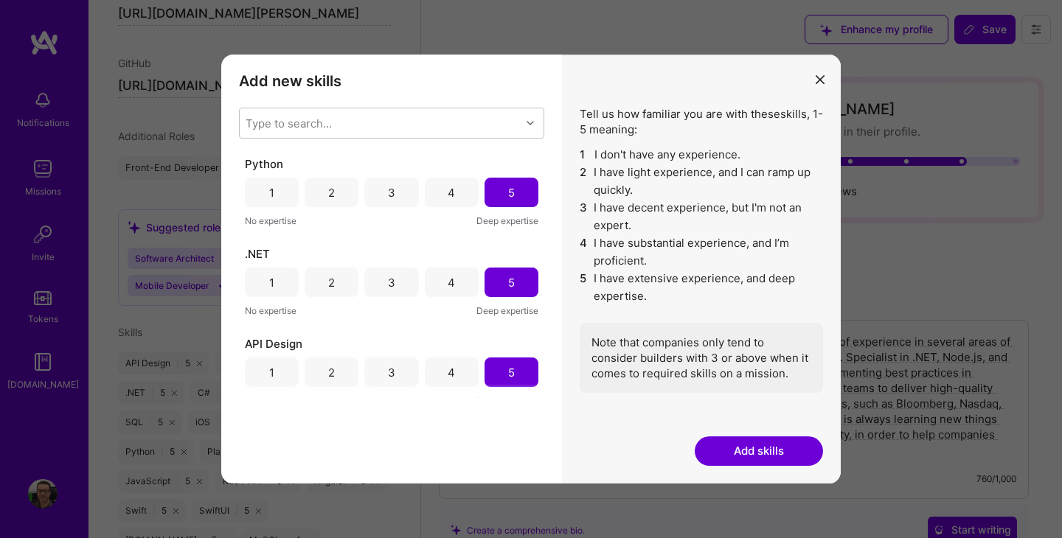
click at [752, 451] on button "Add skills" at bounding box center [759, 451] width 128 height 29
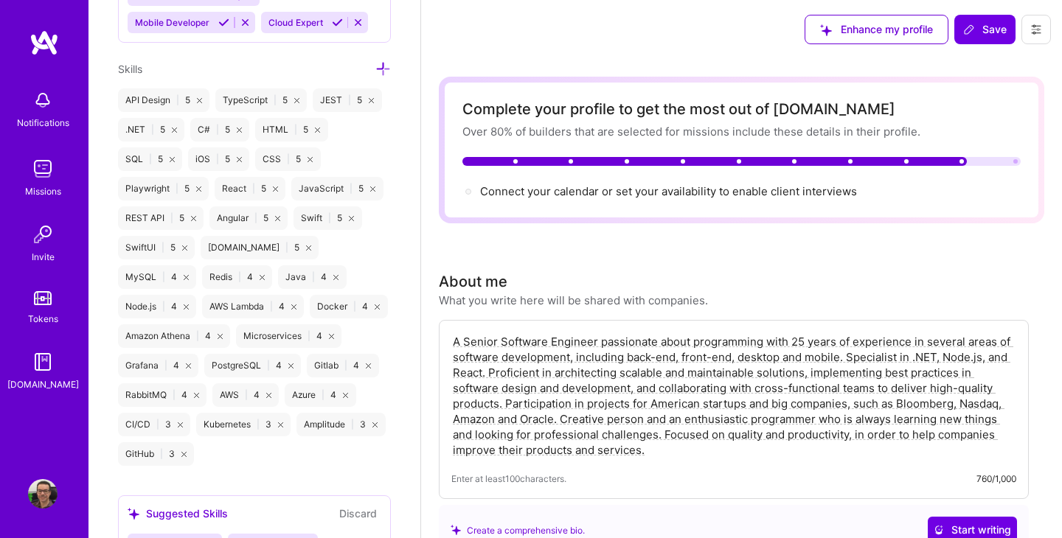
scroll to position [1344, 0]
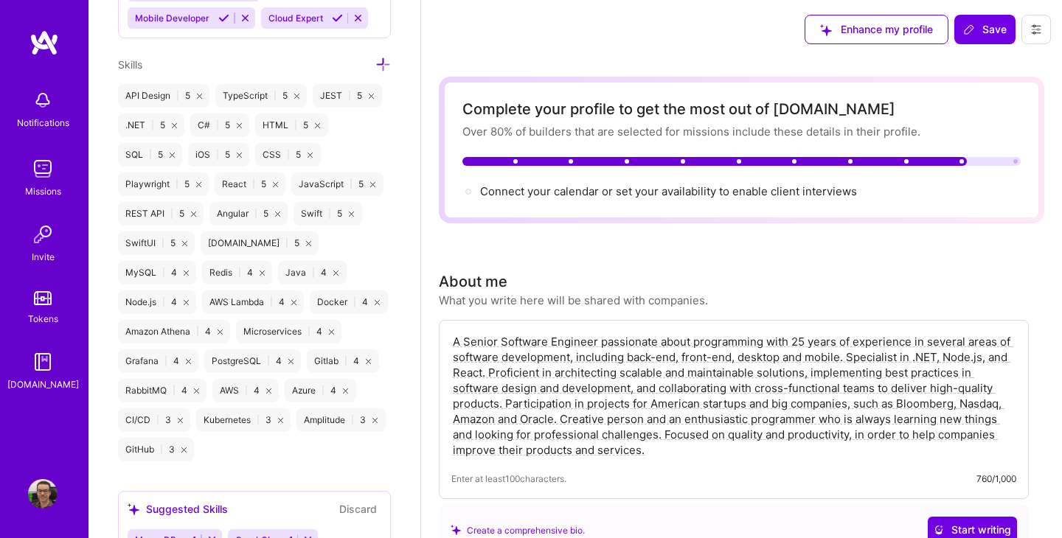
click at [382, 63] on icon at bounding box center [382, 64] width 15 height 15
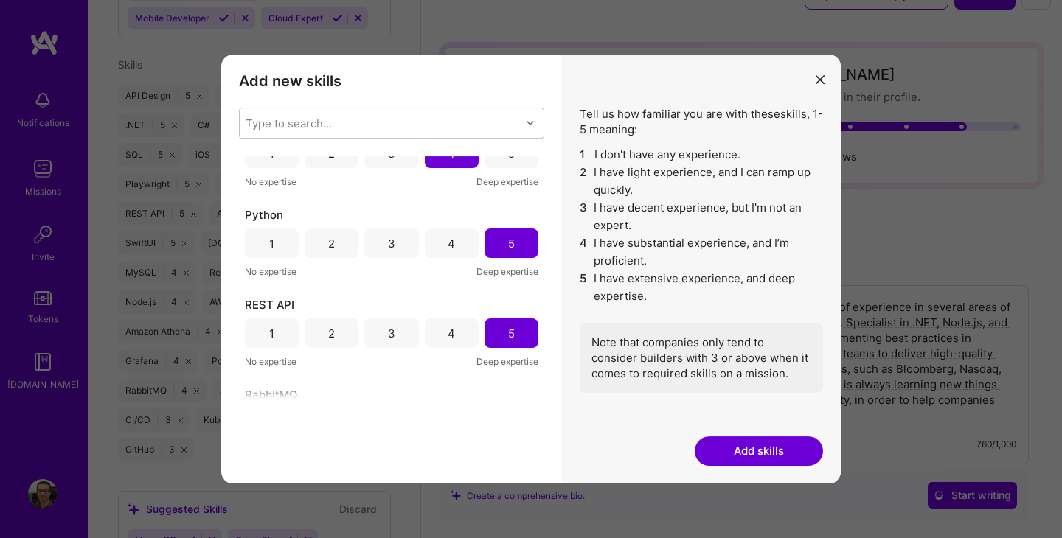
scroll to position [2284, 0]
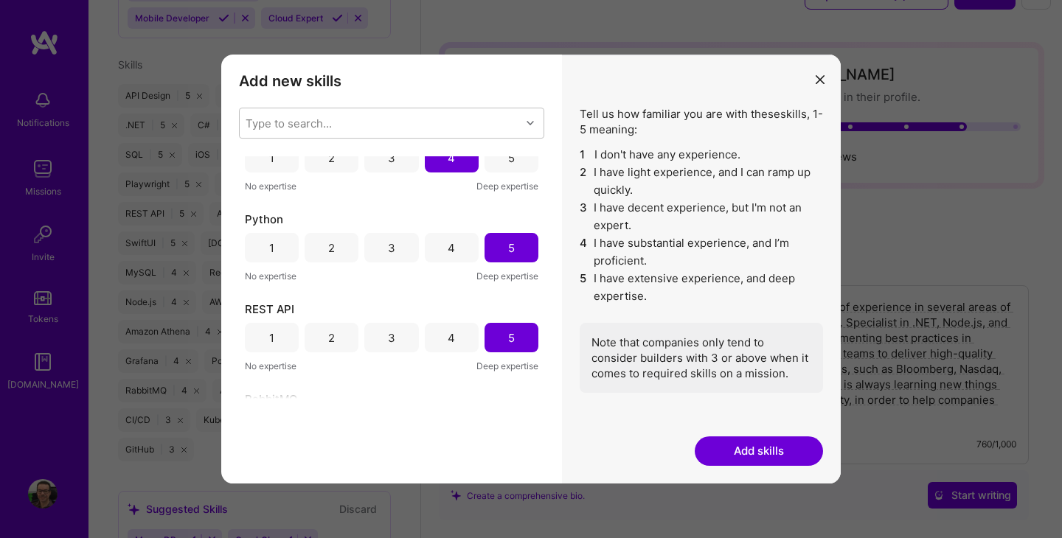
click at [819, 75] on icon "modal" at bounding box center [820, 79] width 9 height 9
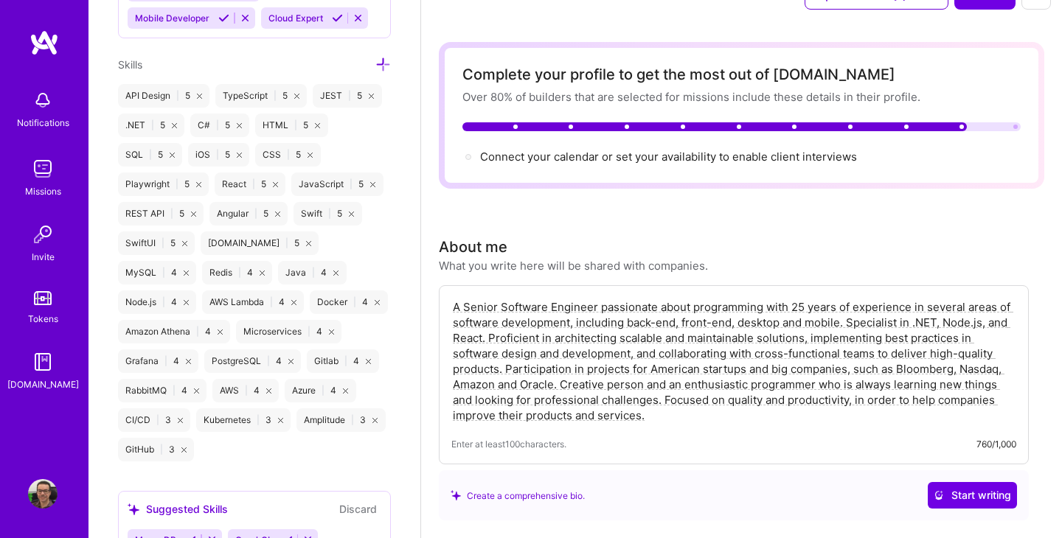
scroll to position [0, 0]
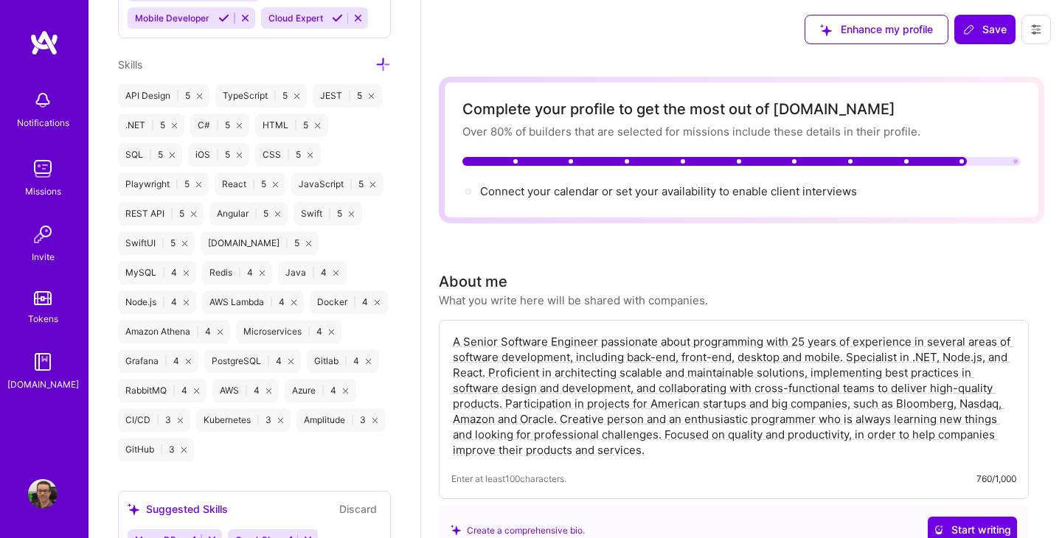
click at [986, 30] on span "Save" at bounding box center [985, 29] width 44 height 15
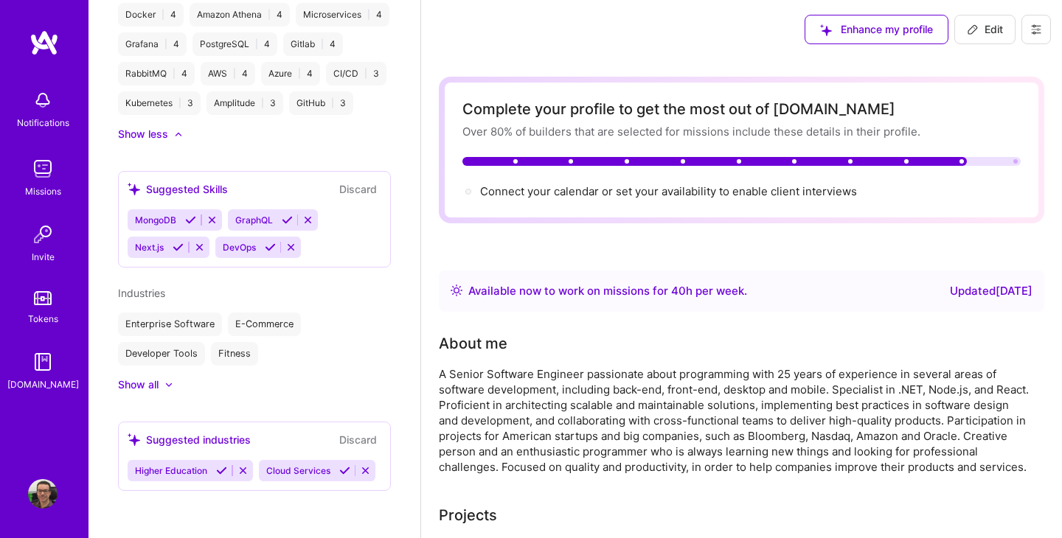
scroll to position [975, 0]
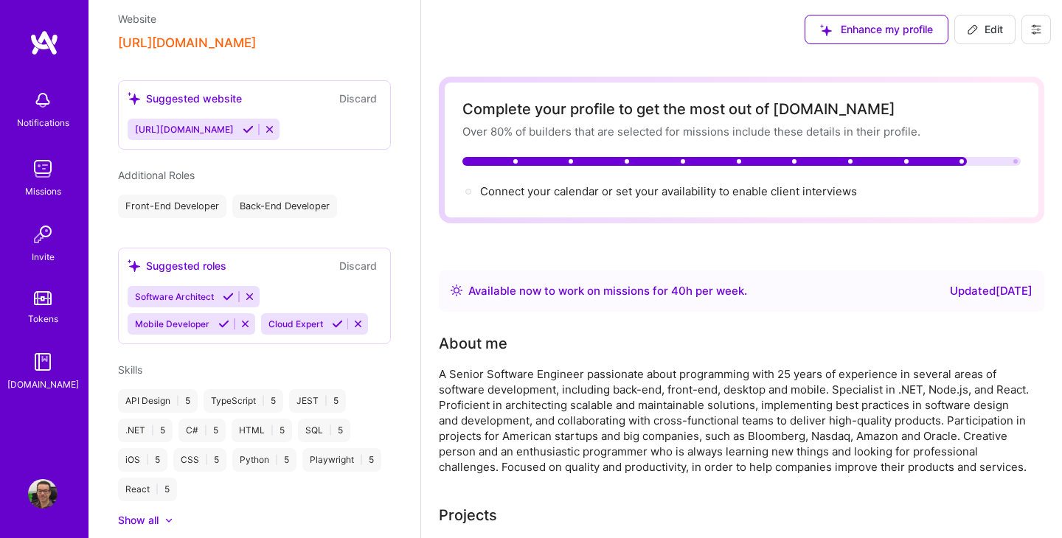
scroll to position [697, 0]
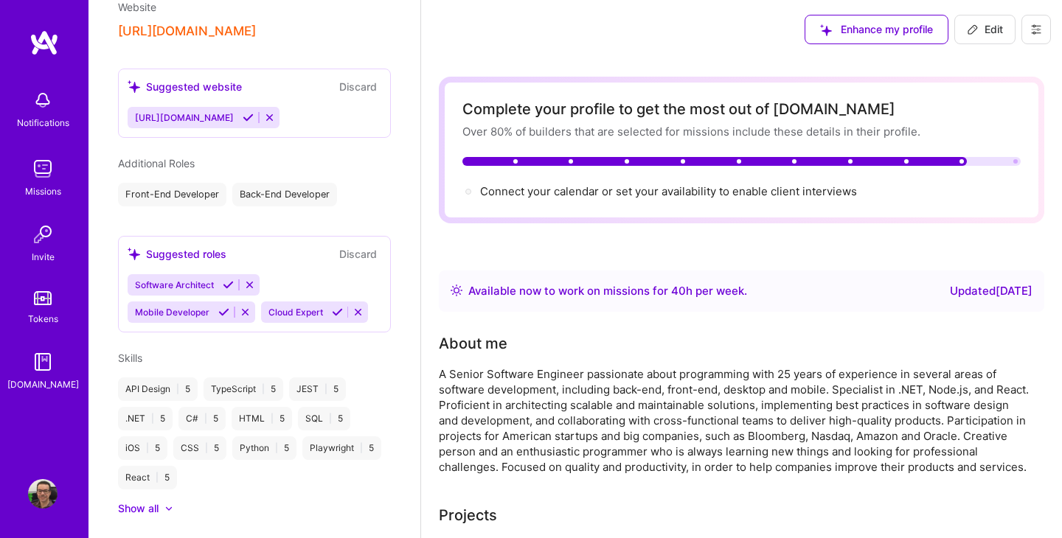
click at [147, 501] on div "Show all" at bounding box center [138, 508] width 41 height 15
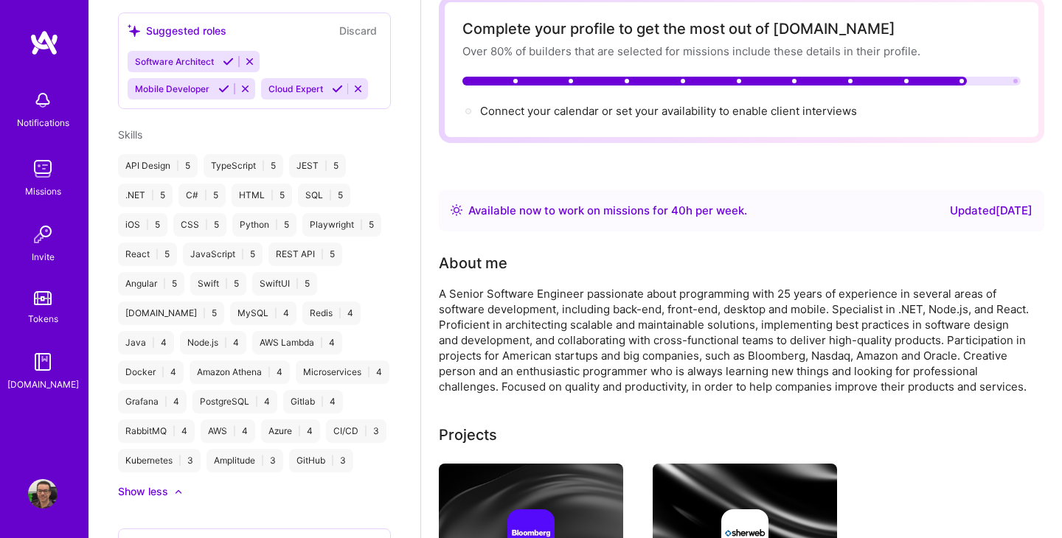
scroll to position [0, 0]
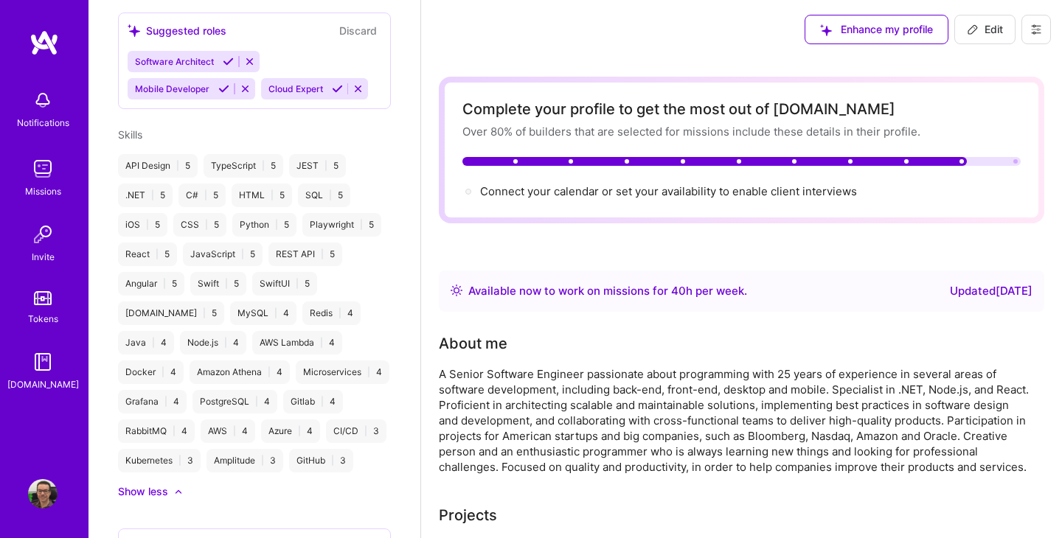
click at [976, 35] on span "Edit" at bounding box center [985, 29] width 36 height 15
select select "BR"
select select "Right Now"
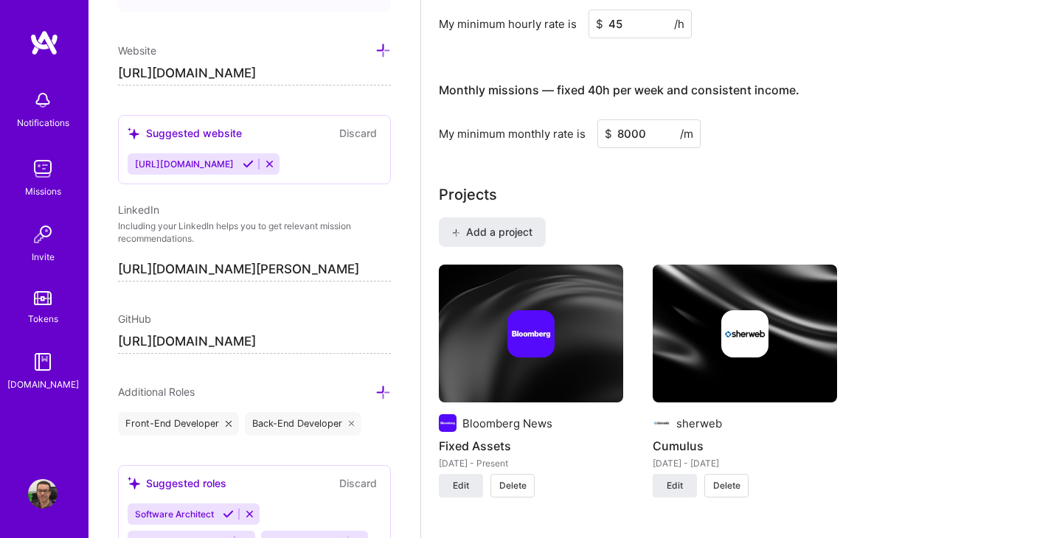
scroll to position [947, 0]
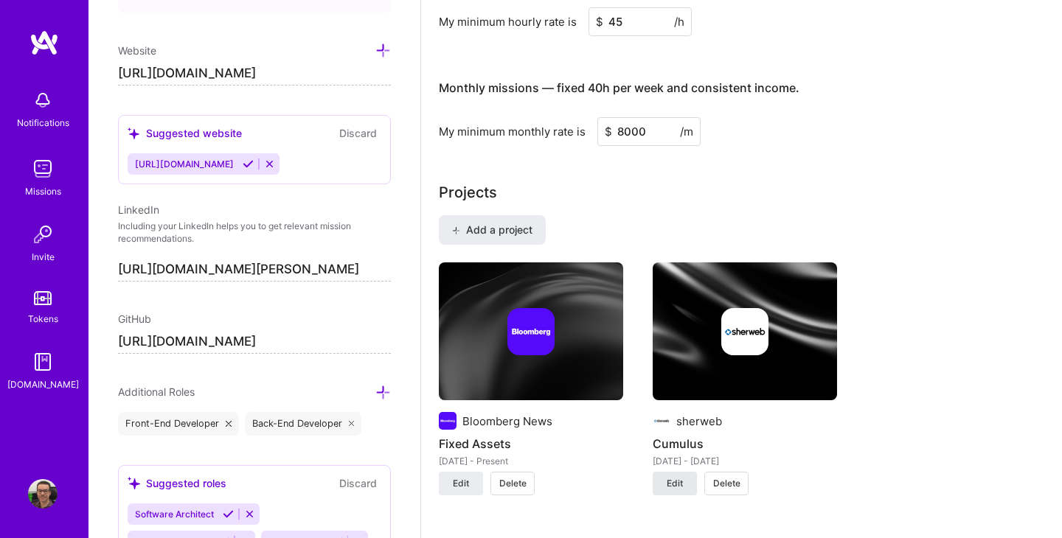
click at [689, 485] on button "Edit" at bounding box center [675, 484] width 44 height 24
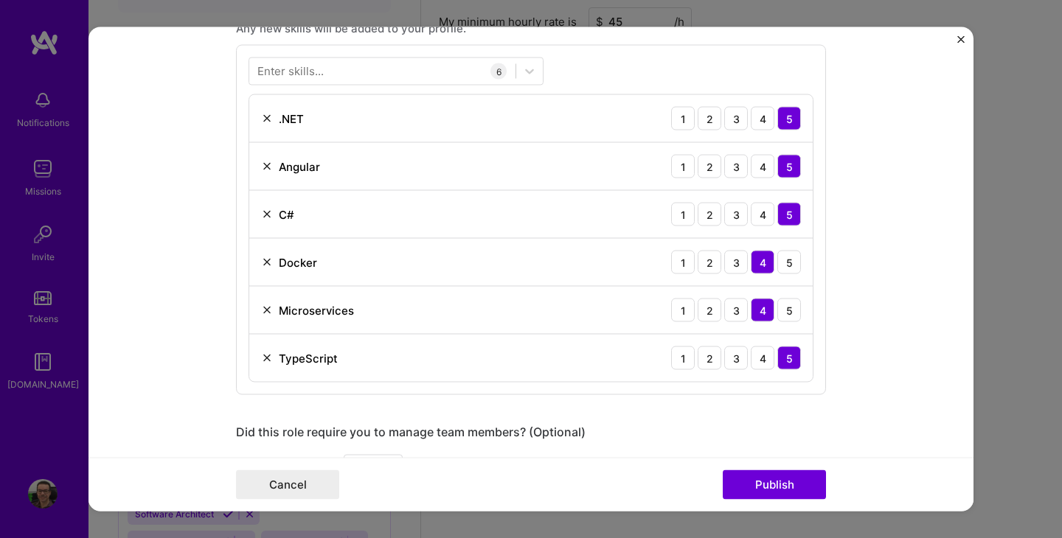
scroll to position [699, 0]
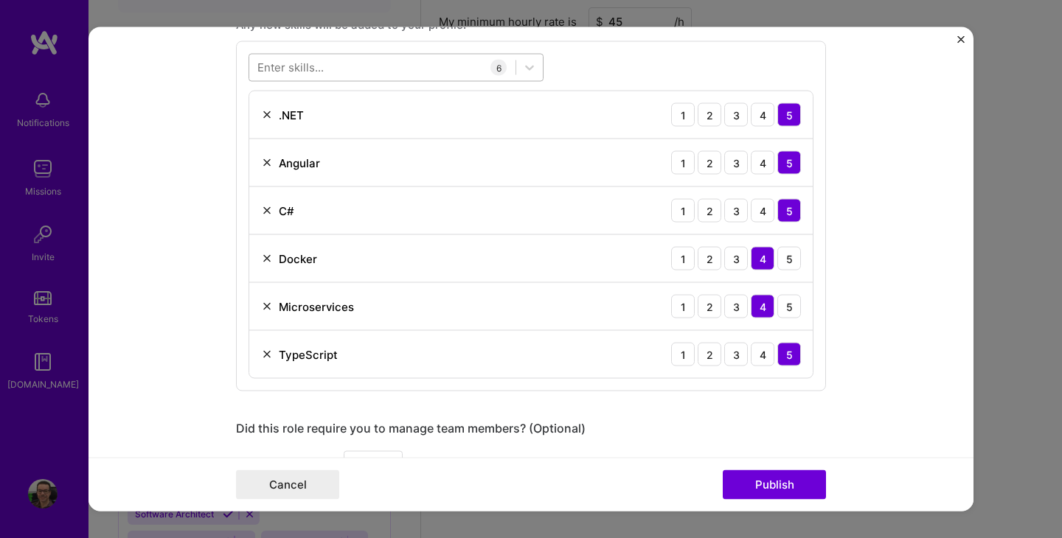
click at [417, 63] on div at bounding box center [382, 67] width 266 height 24
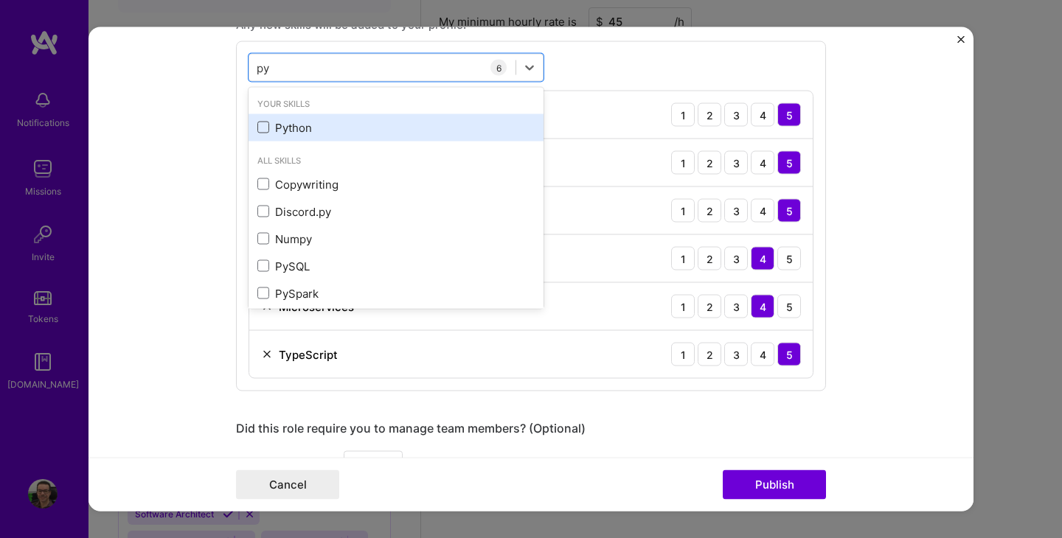
click at [259, 131] on span at bounding box center [263, 128] width 12 height 12
click at [0, 0] on input "checkbox" at bounding box center [0, 0] width 0 height 0
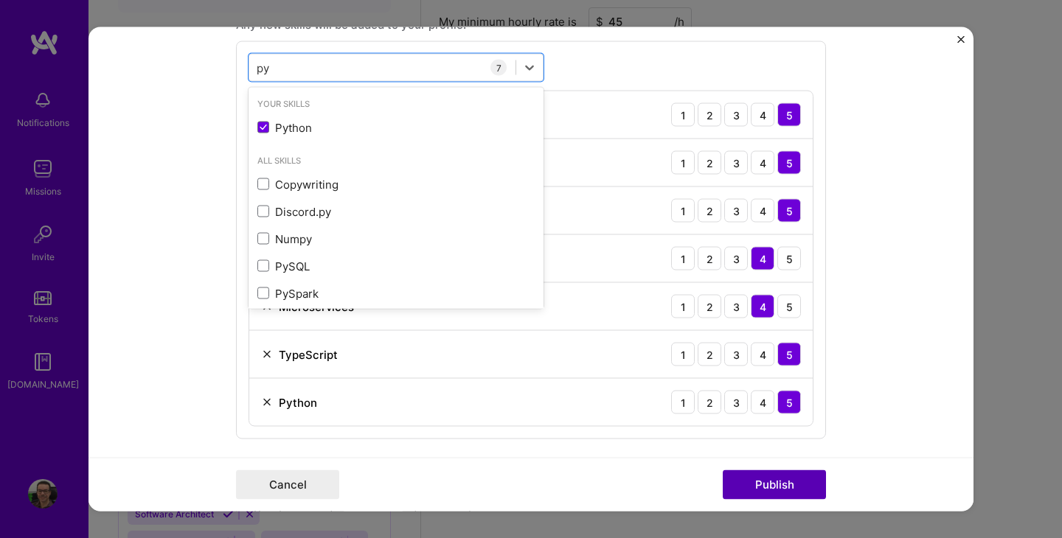
type input "py"
click at [749, 487] on button "Publish" at bounding box center [774, 484] width 103 height 29
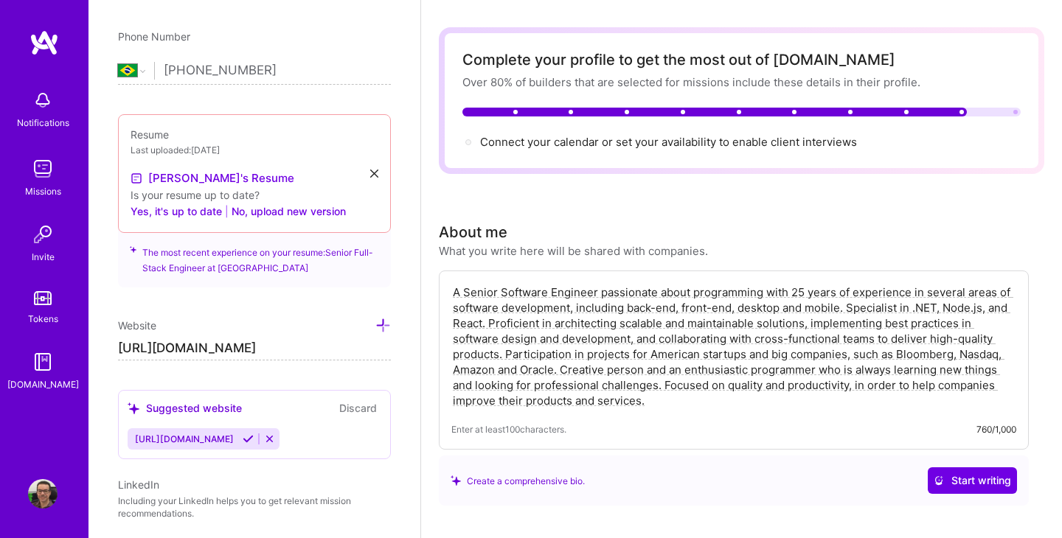
scroll to position [0, 0]
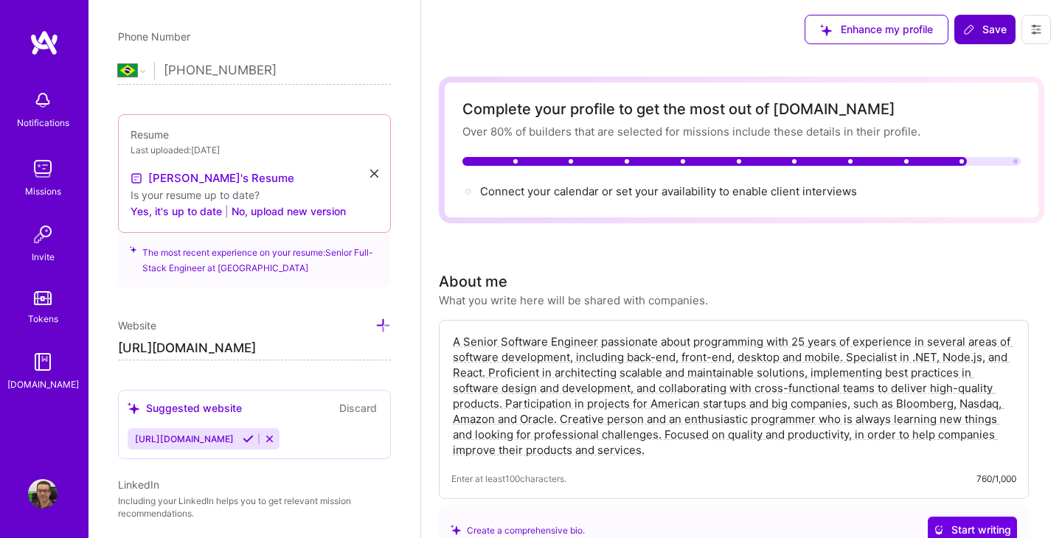
click at [965, 32] on icon at bounding box center [969, 30] width 12 height 12
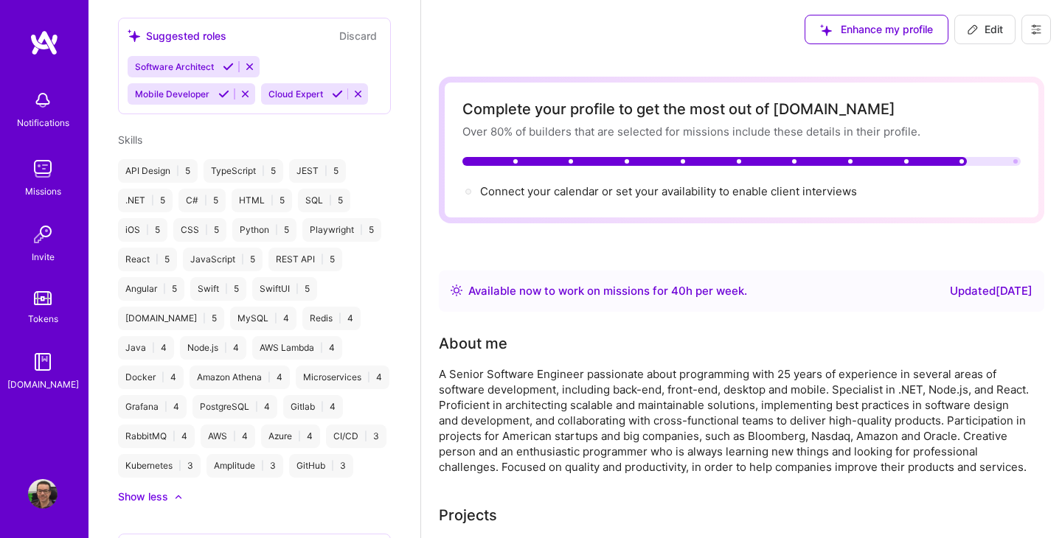
scroll to position [917, 0]
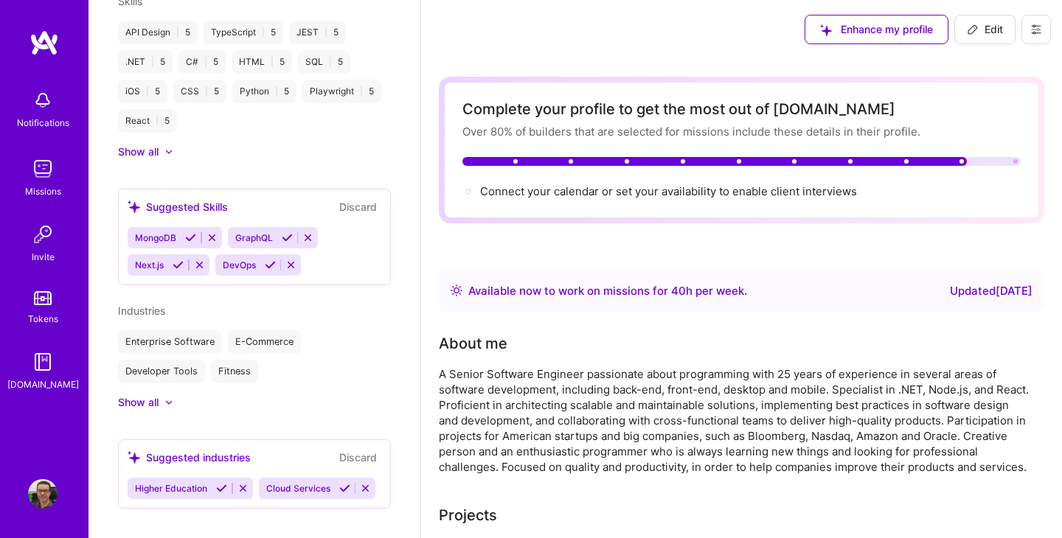
click at [976, 25] on icon at bounding box center [973, 30] width 12 height 12
select select "BR"
select select "Right Now"
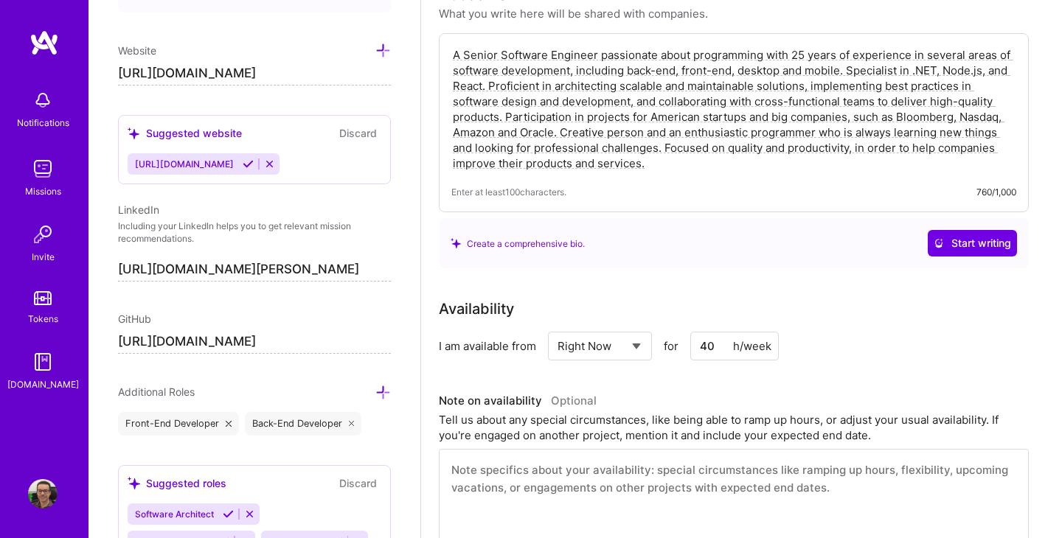
scroll to position [290, 0]
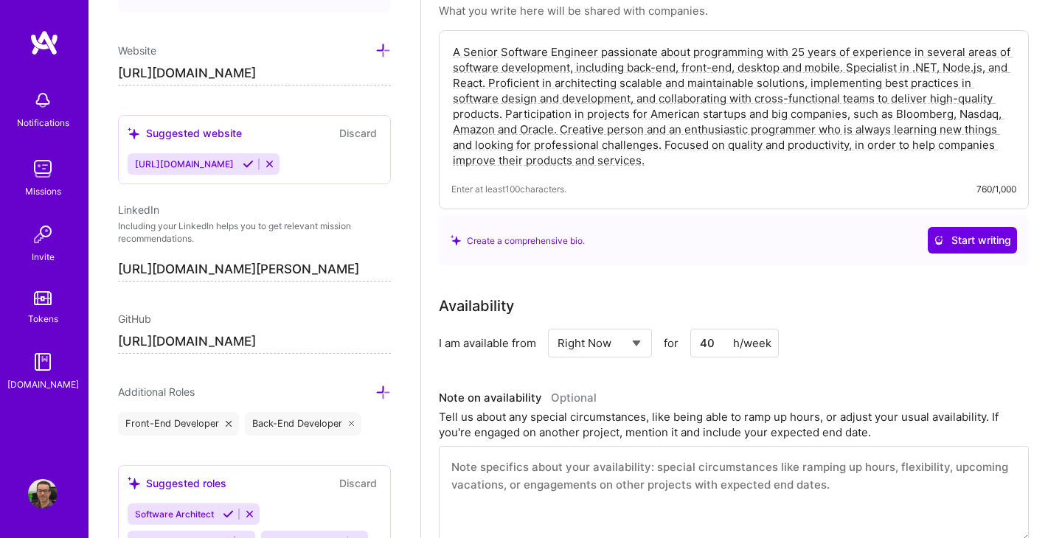
click at [619, 353] on select "Select... Right Now Future Date Not Available" at bounding box center [599, 343] width 85 height 38
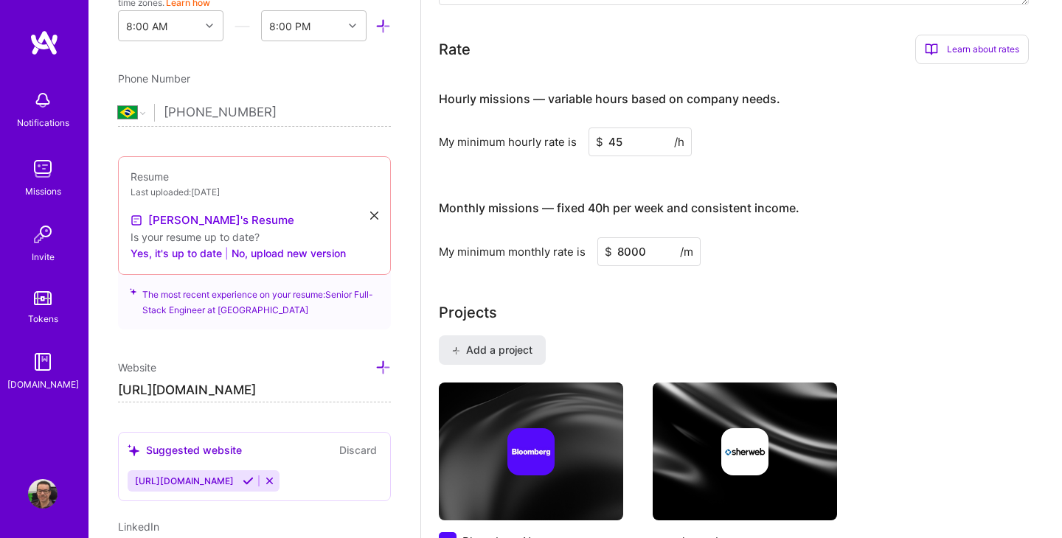
scroll to position [495, 0]
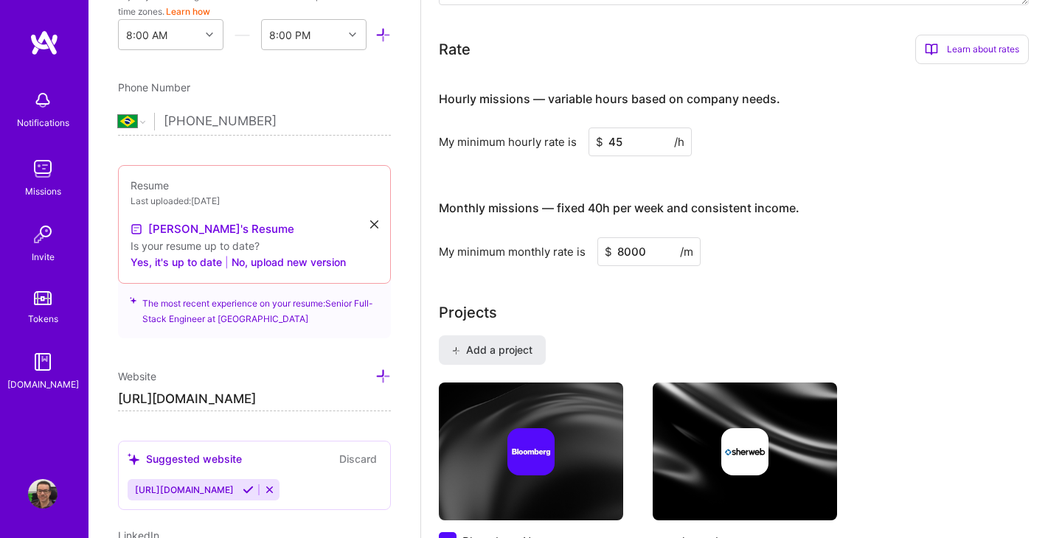
click at [375, 222] on icon at bounding box center [374, 224] width 8 height 8
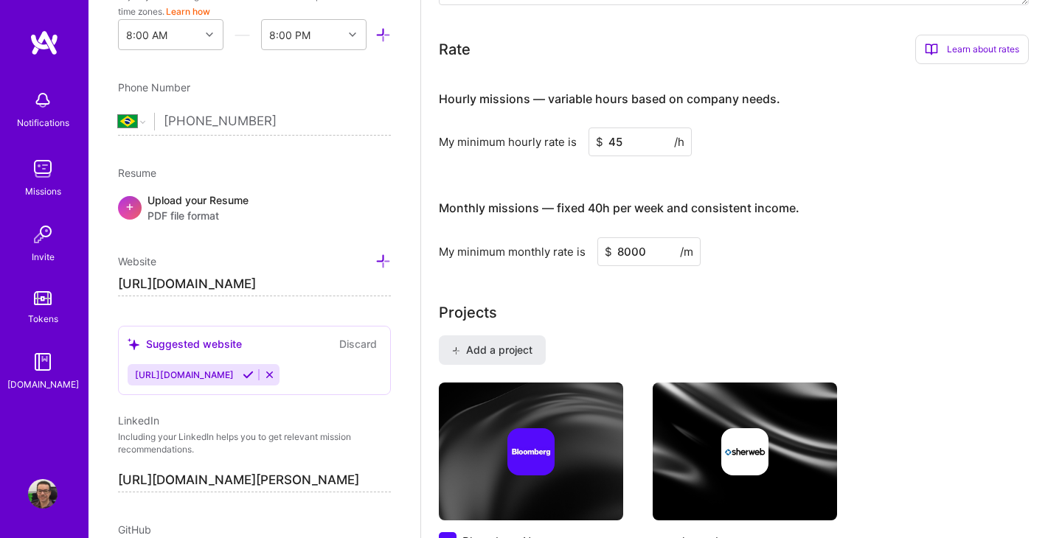
click at [130, 204] on span "+" at bounding box center [129, 205] width 9 height 15
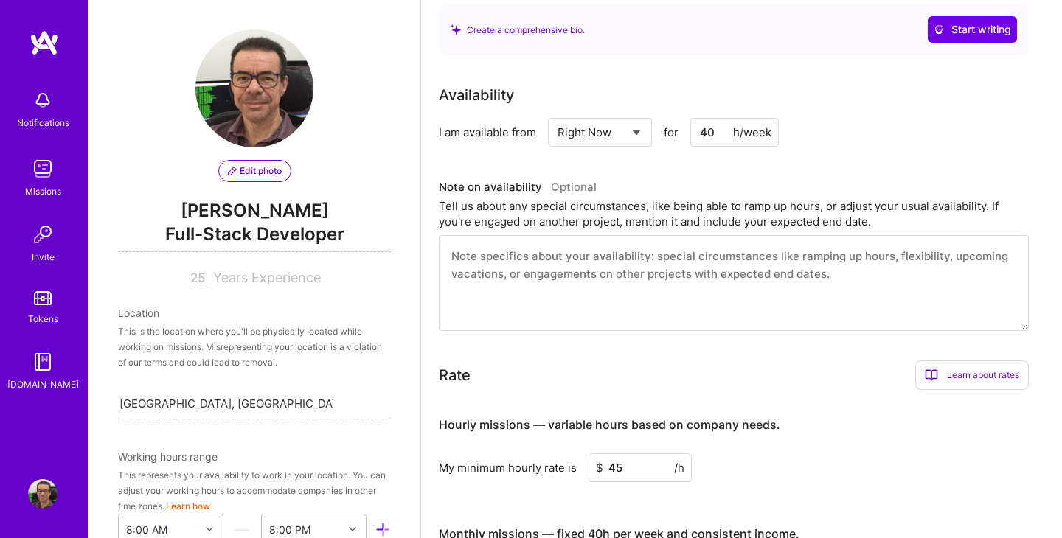
scroll to position [0, 0]
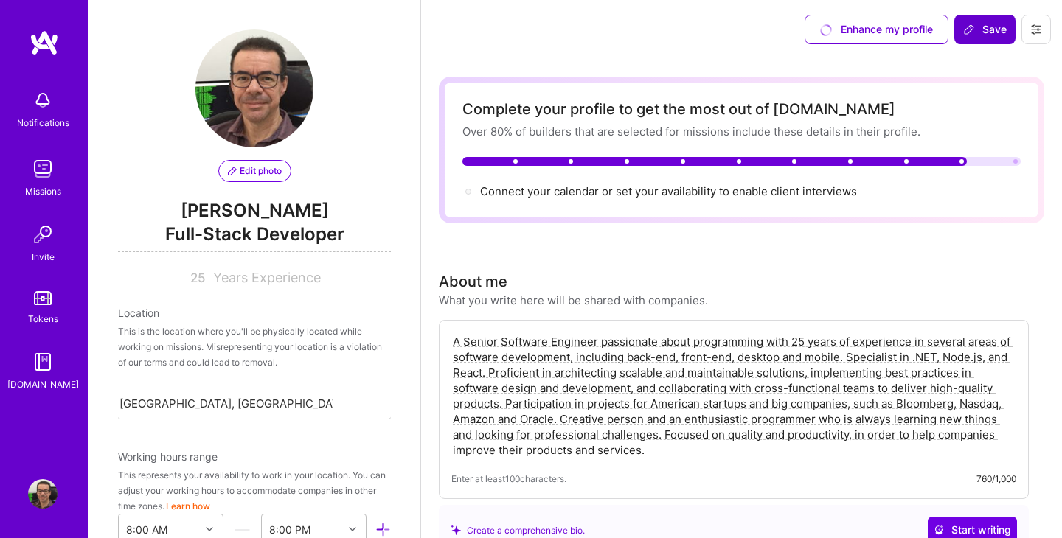
click at [981, 36] on span "Save" at bounding box center [985, 29] width 44 height 15
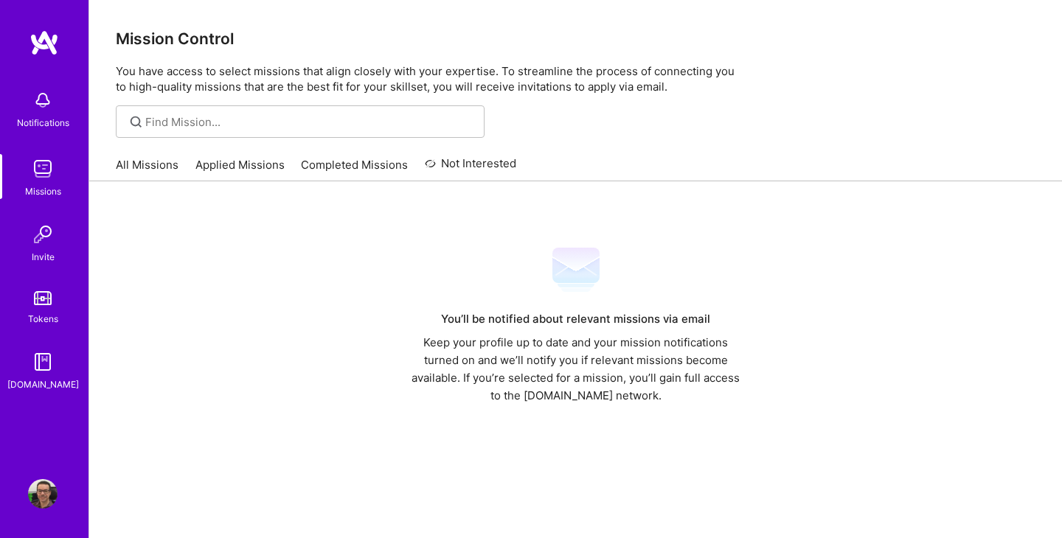
click at [47, 48] on img at bounding box center [43, 42] width 29 height 27
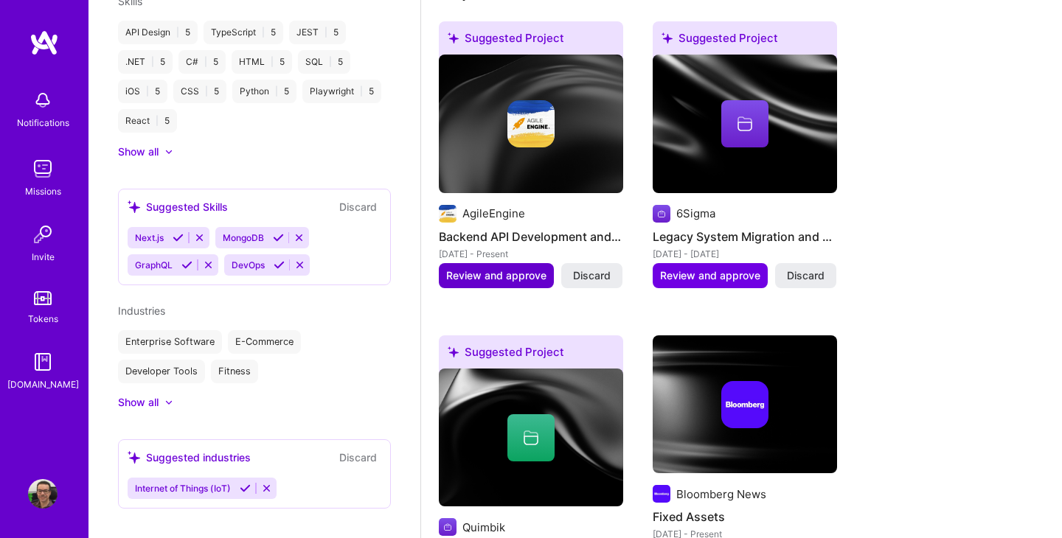
scroll to position [450, 0]
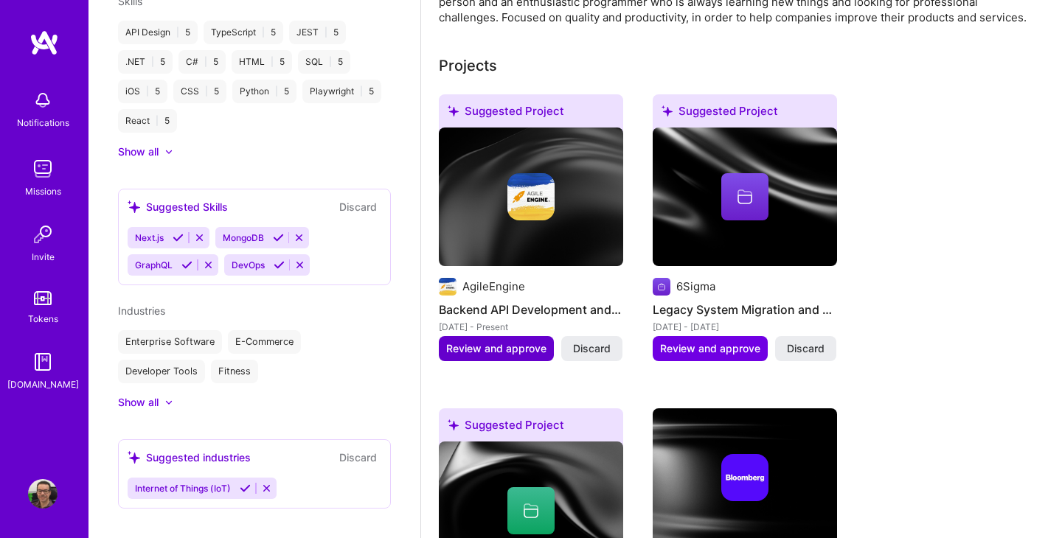
click at [501, 356] on span "Review and approve" at bounding box center [496, 348] width 100 height 15
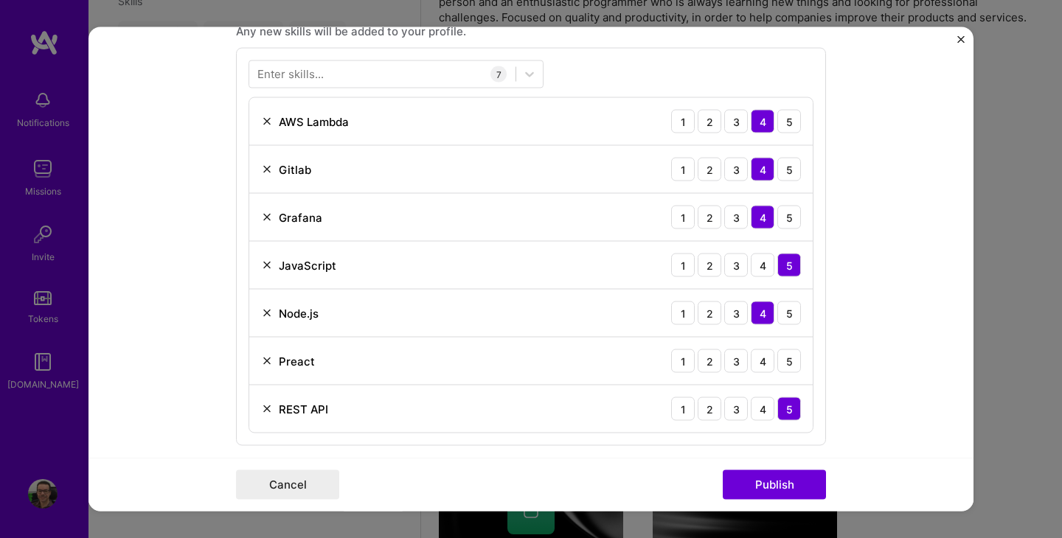
scroll to position [774, 0]
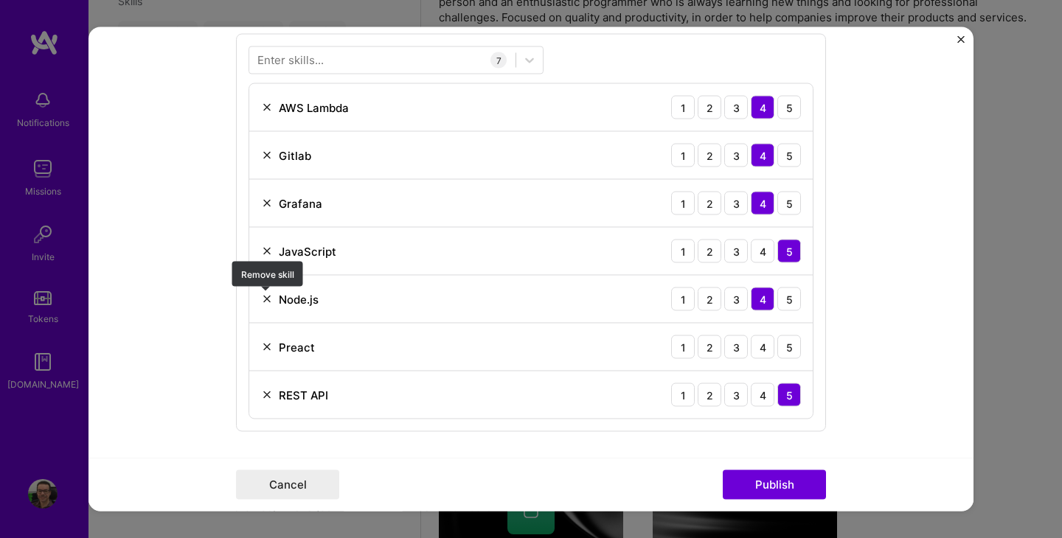
click at [265, 300] on img at bounding box center [267, 299] width 12 height 12
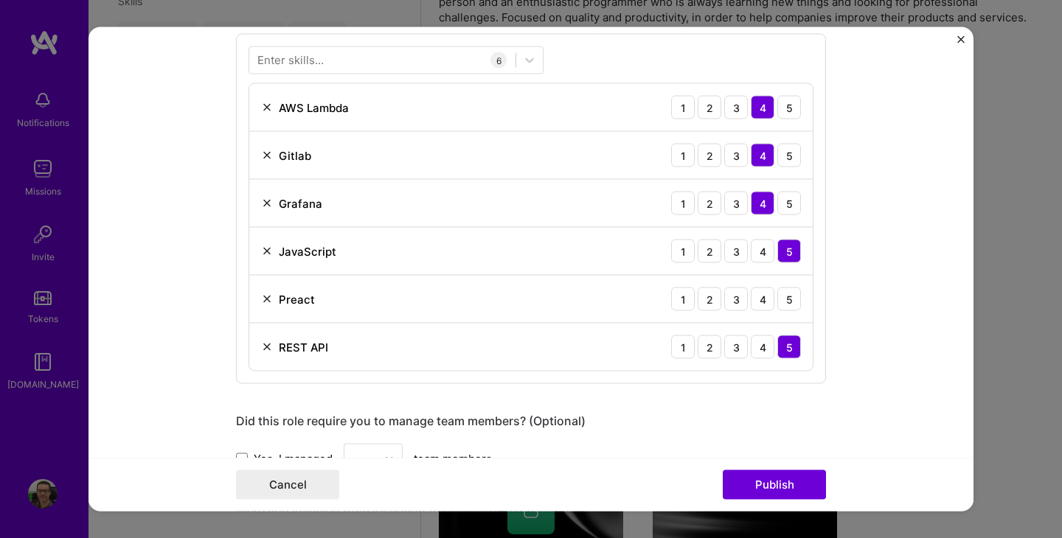
click at [264, 298] on img at bounding box center [267, 299] width 12 height 12
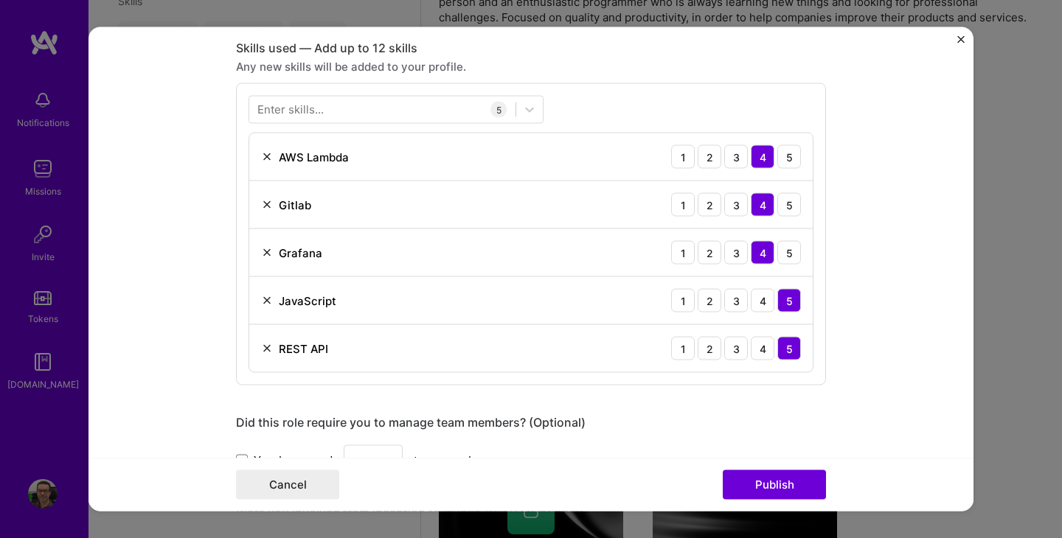
scroll to position [723, 0]
click at [325, 111] on div at bounding box center [382, 110] width 266 height 24
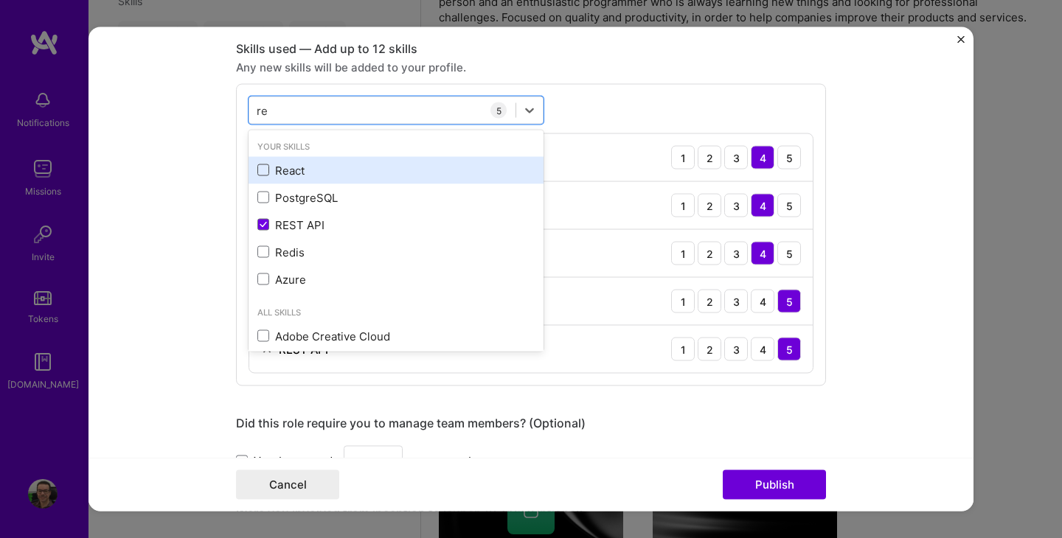
click at [262, 170] on span at bounding box center [263, 170] width 12 height 12
click at [0, 0] on input "checkbox" at bounding box center [0, 0] width 0 height 0
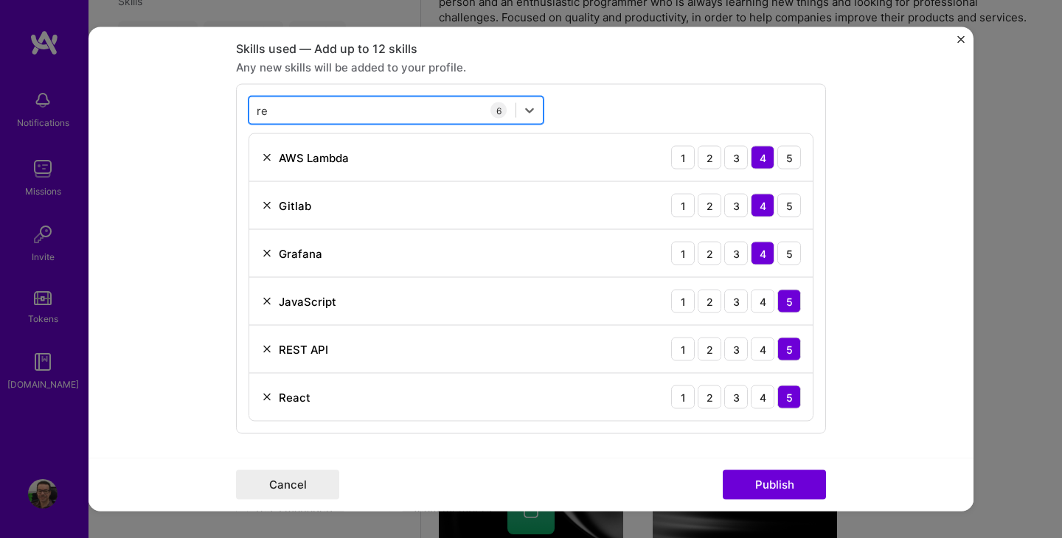
click at [290, 108] on div "re re" at bounding box center [382, 110] width 266 height 24
click at [341, 108] on div "re re" at bounding box center [382, 110] width 266 height 24
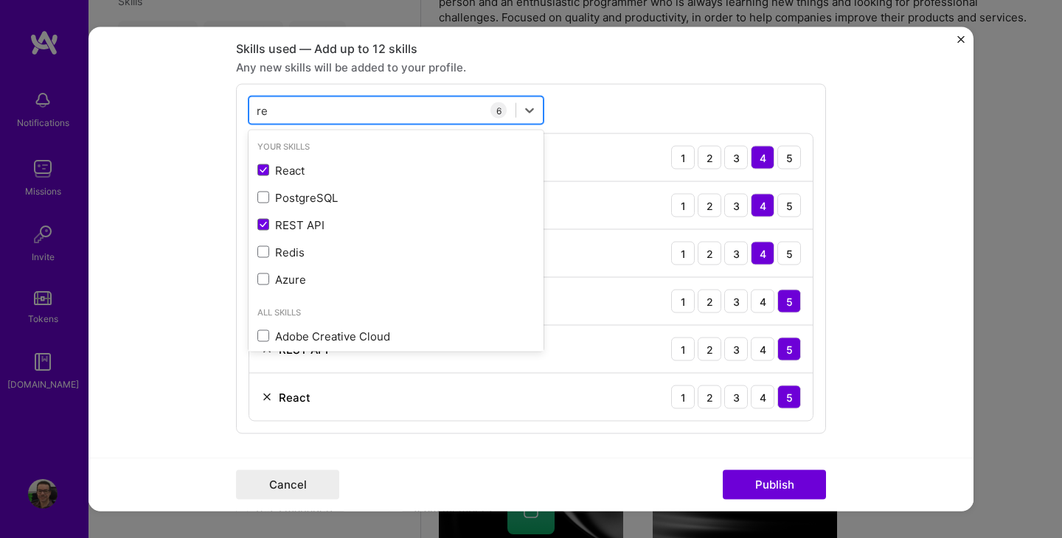
click at [341, 108] on div "re re" at bounding box center [382, 110] width 266 height 24
click at [302, 108] on div "re re" at bounding box center [382, 110] width 266 height 24
type input "r"
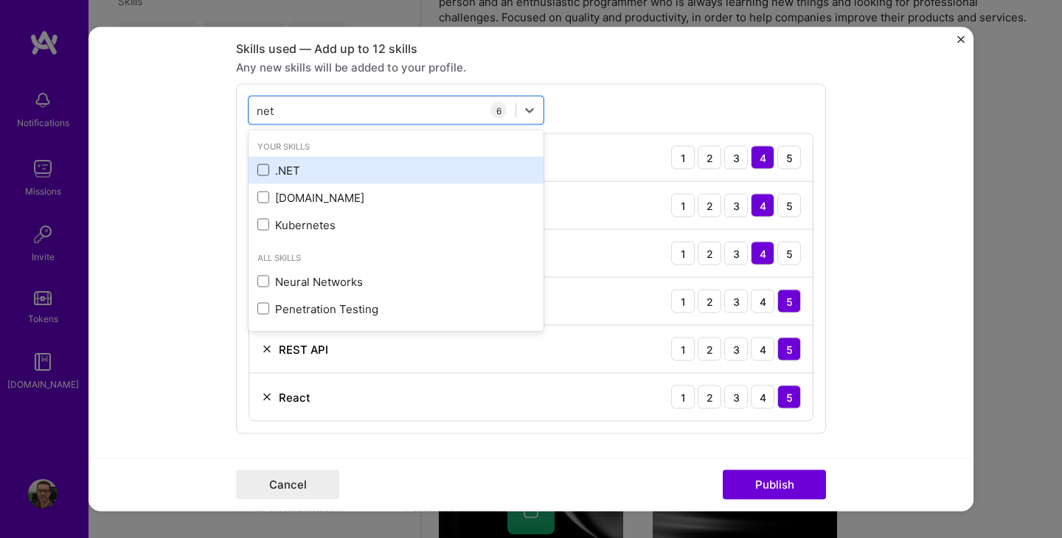
click at [264, 170] on span at bounding box center [263, 170] width 12 height 12
click at [0, 0] on input "checkbox" at bounding box center [0, 0] width 0 height 0
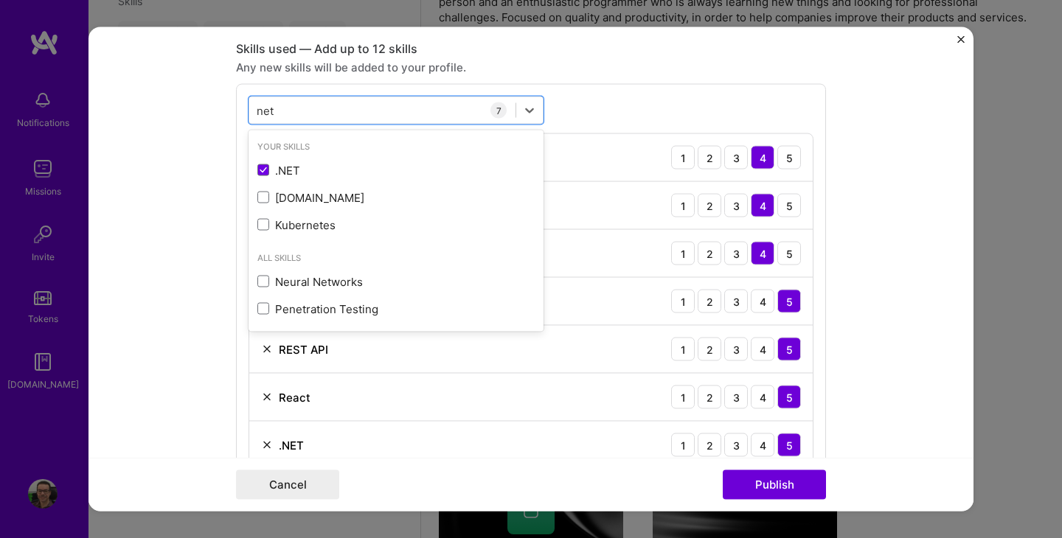
click at [164, 281] on form "Editing suggested project This project is suggested based on your LinkedIn, res…" at bounding box center [530, 269] width 885 height 484
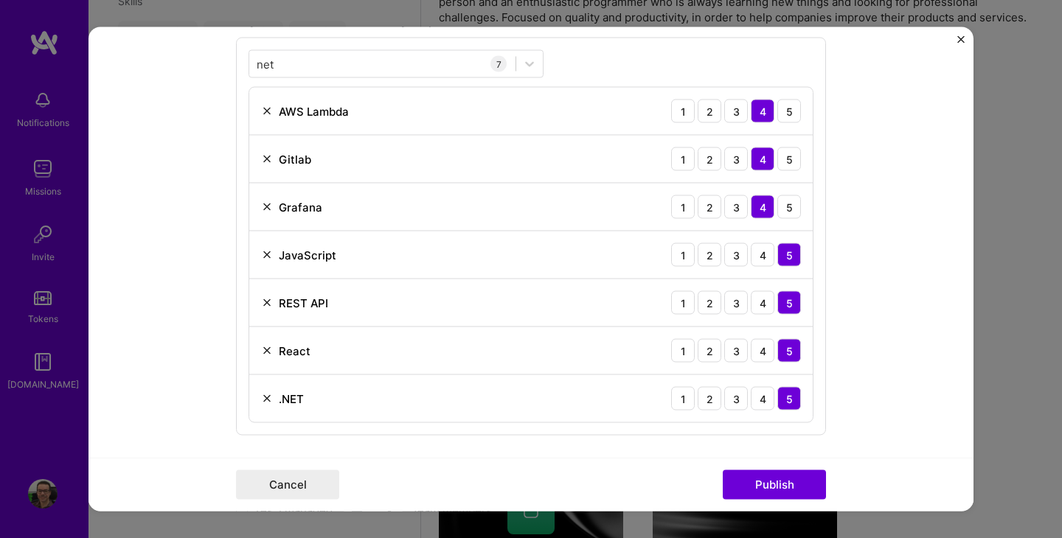
scroll to position [769, 0]
click at [385, 74] on div "net net" at bounding box center [382, 64] width 266 height 24
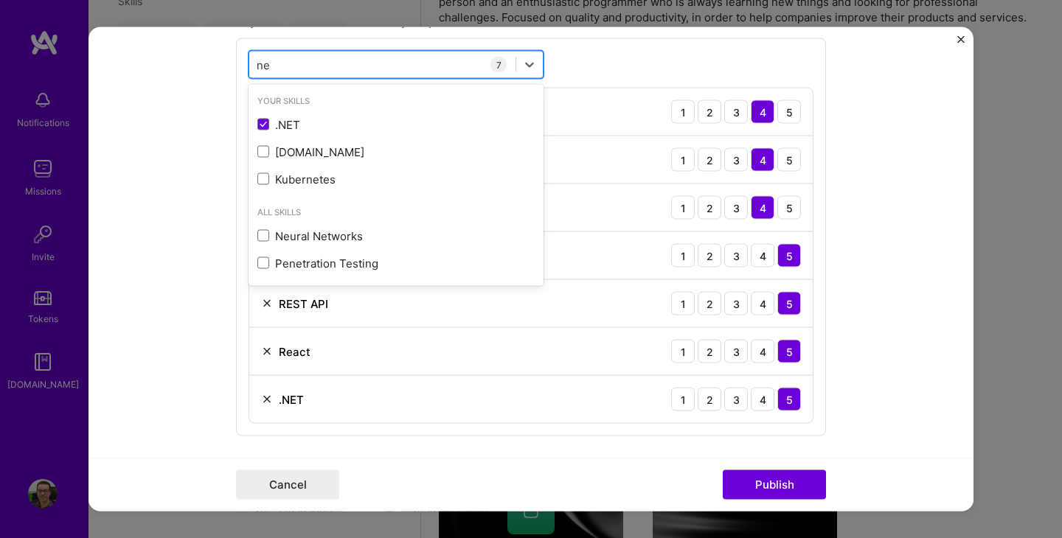
type input "n"
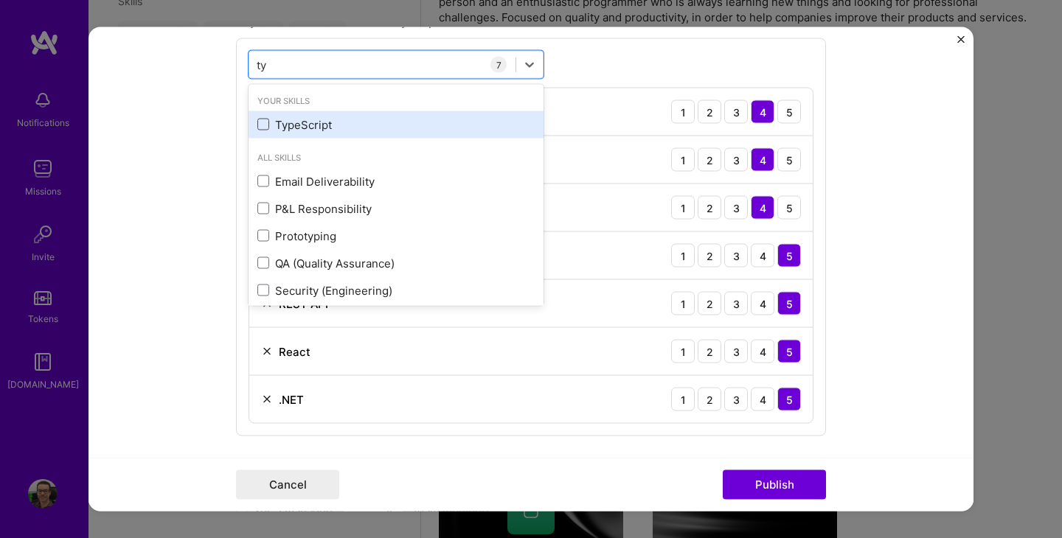
click at [262, 122] on span at bounding box center [263, 125] width 12 height 12
click at [0, 0] on input "checkbox" at bounding box center [0, 0] width 0 height 0
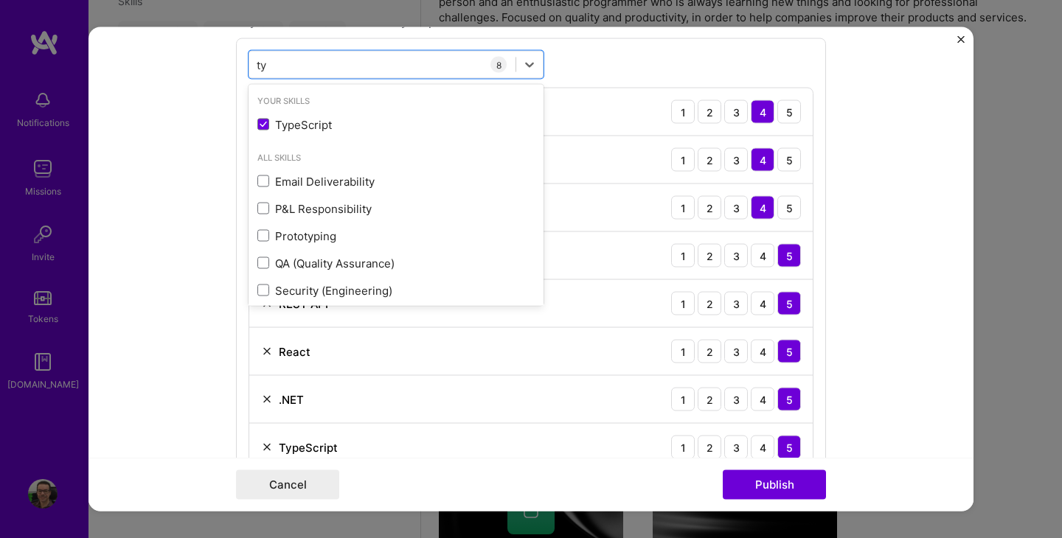
click at [182, 217] on form "Editing suggested project This project is suggested based on your LinkedIn, res…" at bounding box center [530, 269] width 885 height 484
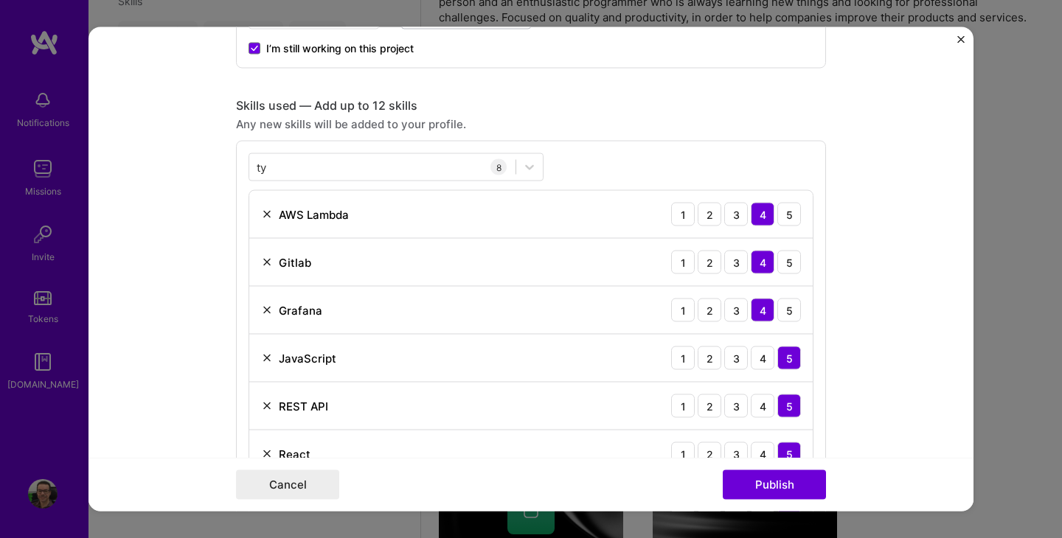
scroll to position [608, 0]
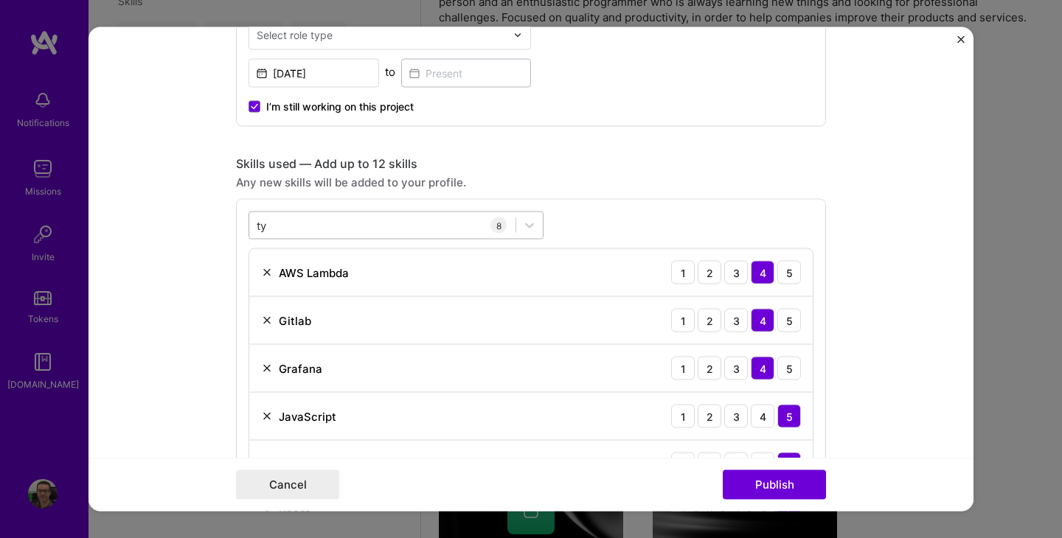
click at [435, 222] on div "ty ty" at bounding box center [382, 225] width 266 height 24
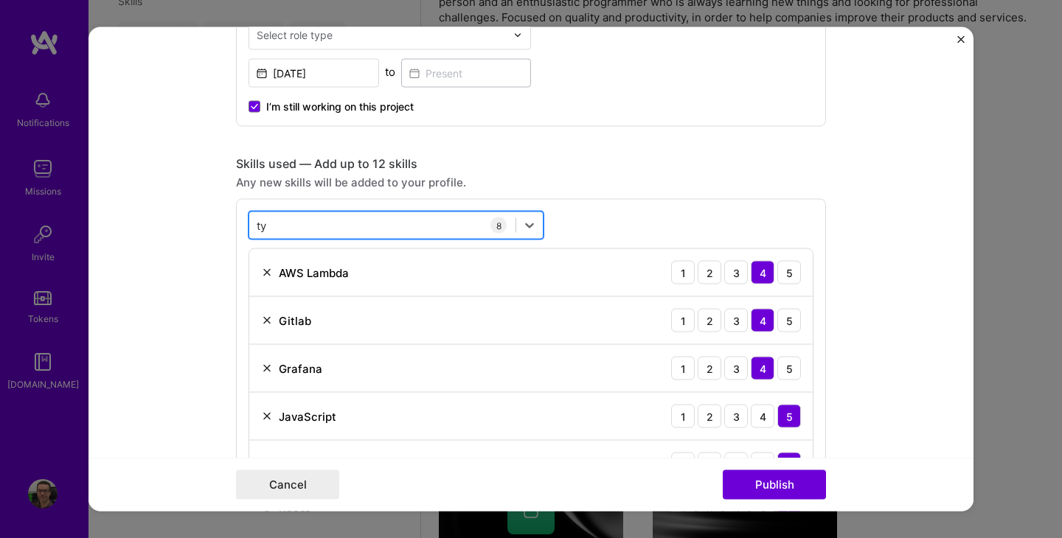
click at [435, 222] on div "ty ty" at bounding box center [382, 225] width 266 height 24
type input "t"
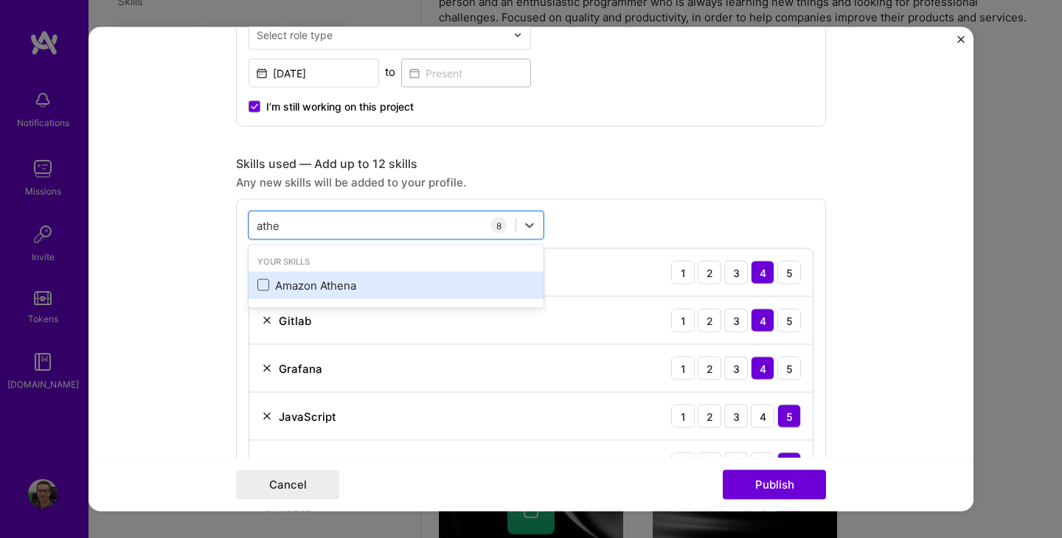
click at [262, 283] on span at bounding box center [263, 285] width 12 height 12
click at [0, 0] on input "checkbox" at bounding box center [0, 0] width 0 height 0
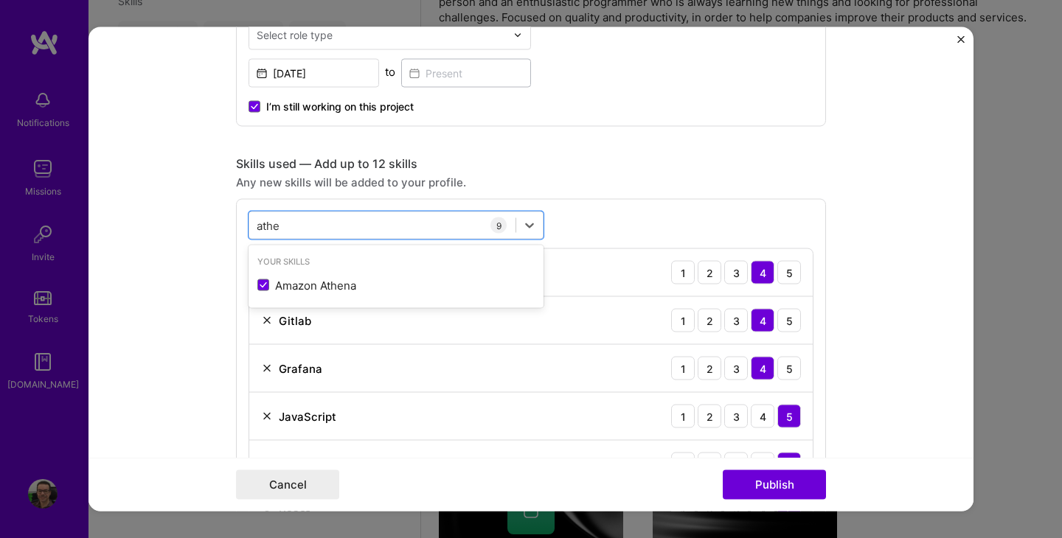
click at [170, 310] on form "Editing suggested project This project is suggested based on your LinkedIn, res…" at bounding box center [530, 269] width 885 height 484
click at [403, 228] on div "athe athe" at bounding box center [382, 225] width 266 height 24
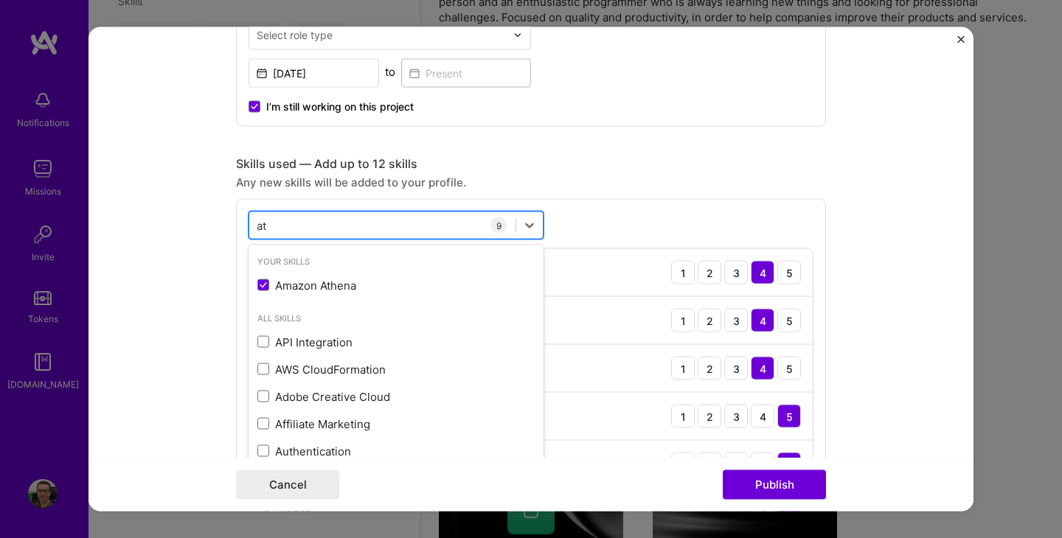
type input "a"
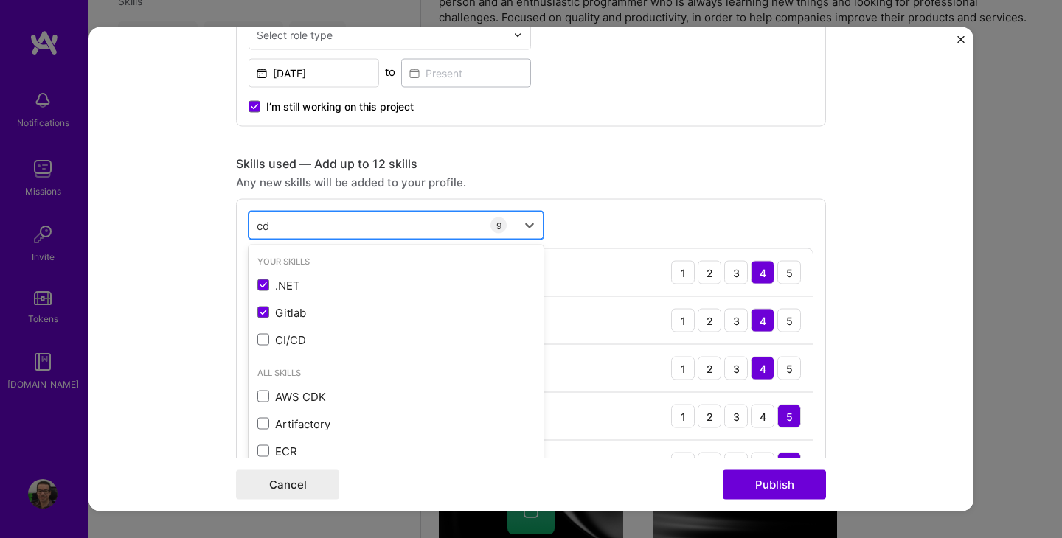
type input "c"
click at [191, 296] on form "Editing suggested project This project is suggested based on your LinkedIn, res…" at bounding box center [530, 269] width 885 height 484
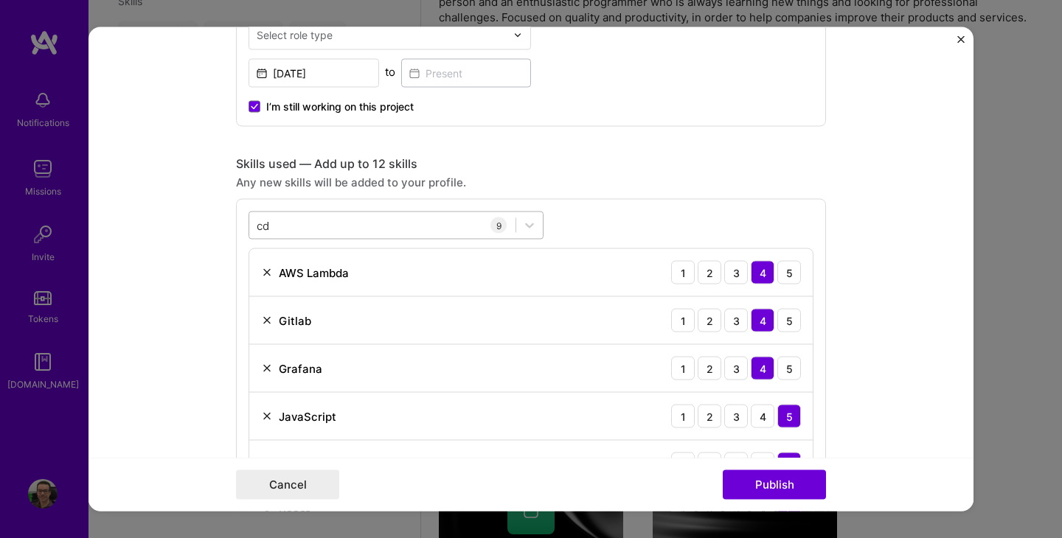
click at [383, 218] on div "cd cd" at bounding box center [382, 225] width 266 height 24
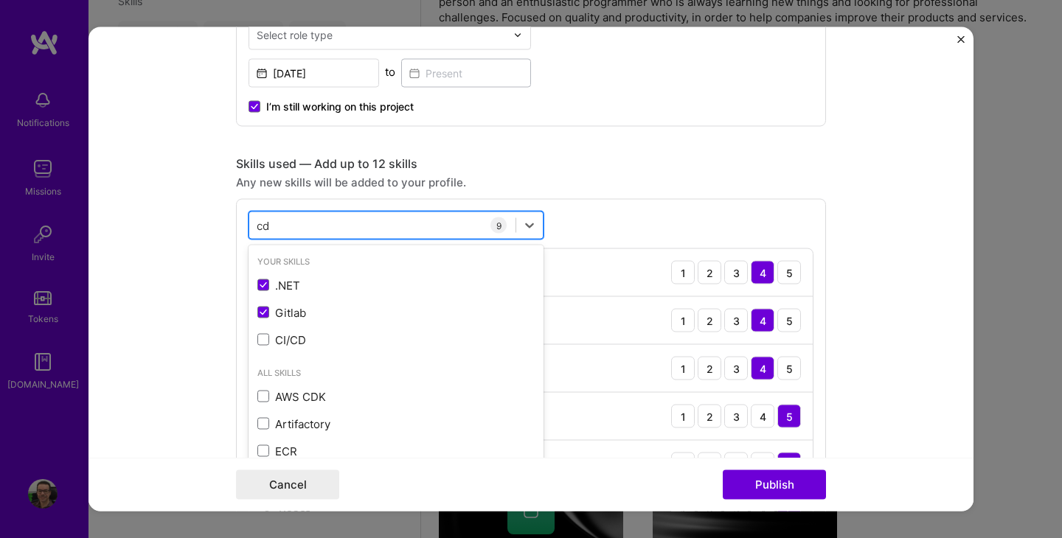
type input "c"
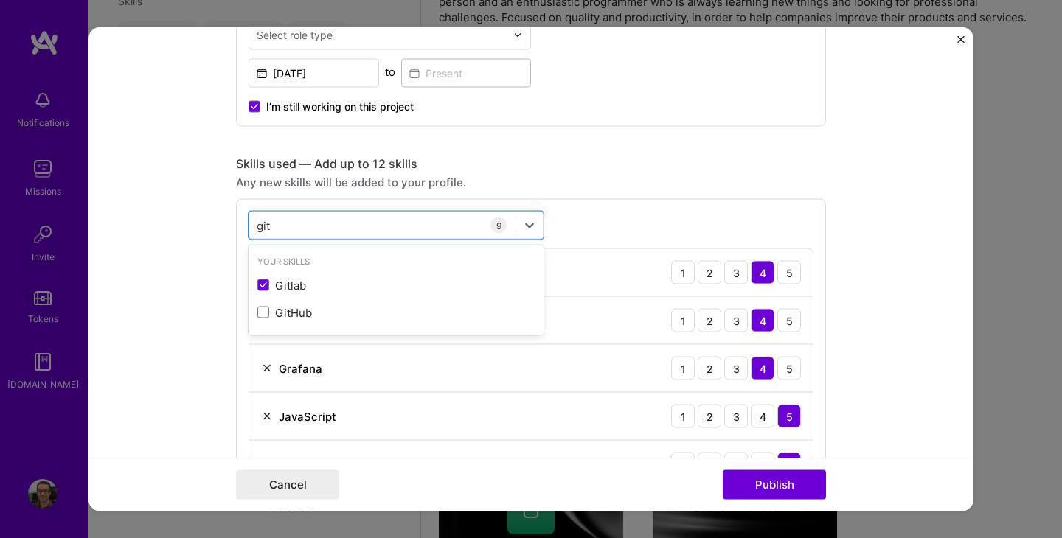
type input "git"
click at [163, 313] on form "Editing suggested project This project is suggested based on your LinkedIn, res…" at bounding box center [530, 269] width 885 height 484
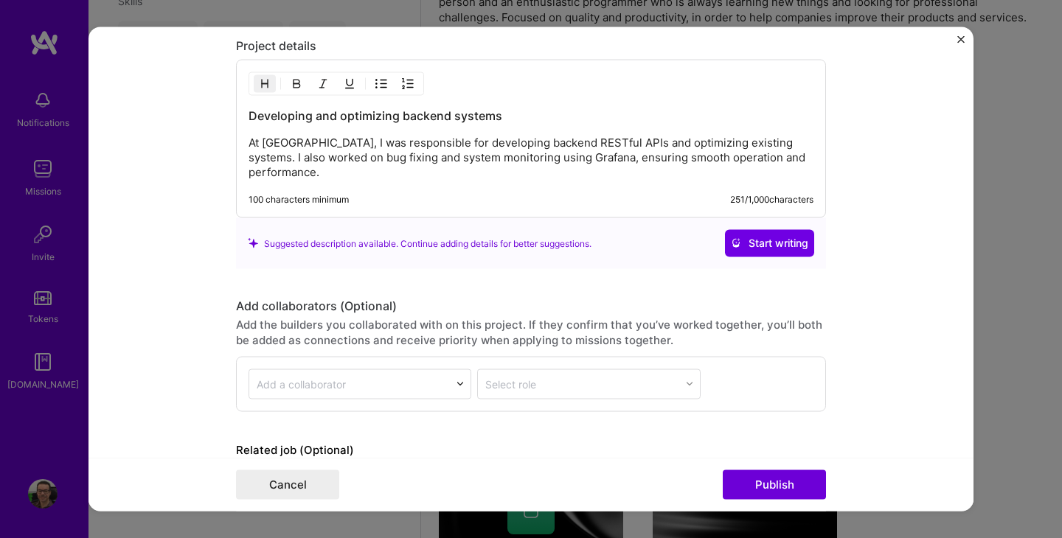
scroll to position [1669, 0]
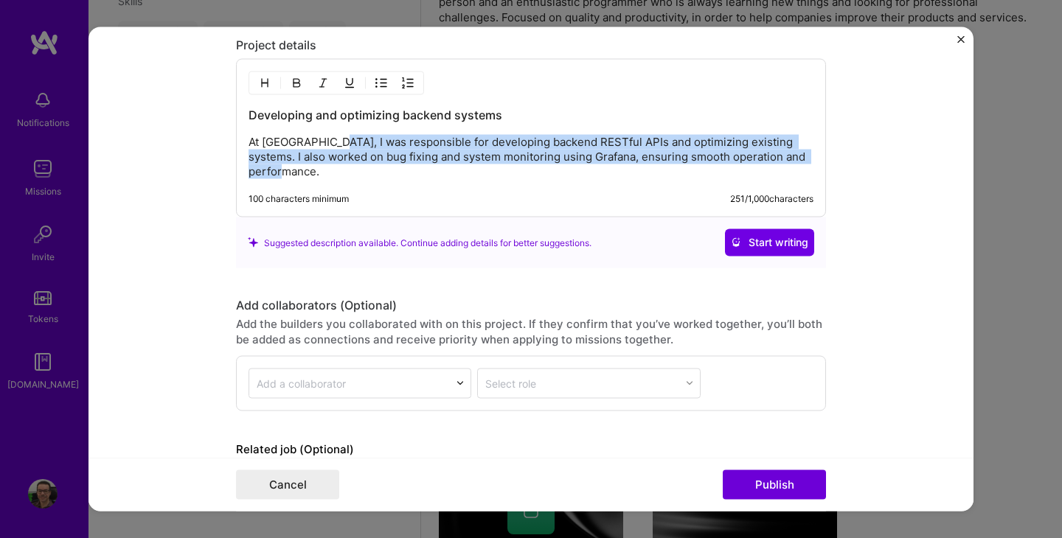
drag, startPoint x: 330, startPoint y: 144, endPoint x: 346, endPoint y: 179, distance: 38.6
click at [346, 179] on p "At [GEOGRAPHIC_DATA], I was responsible for developing backend RESTful APIs and…" at bounding box center [531, 157] width 565 height 44
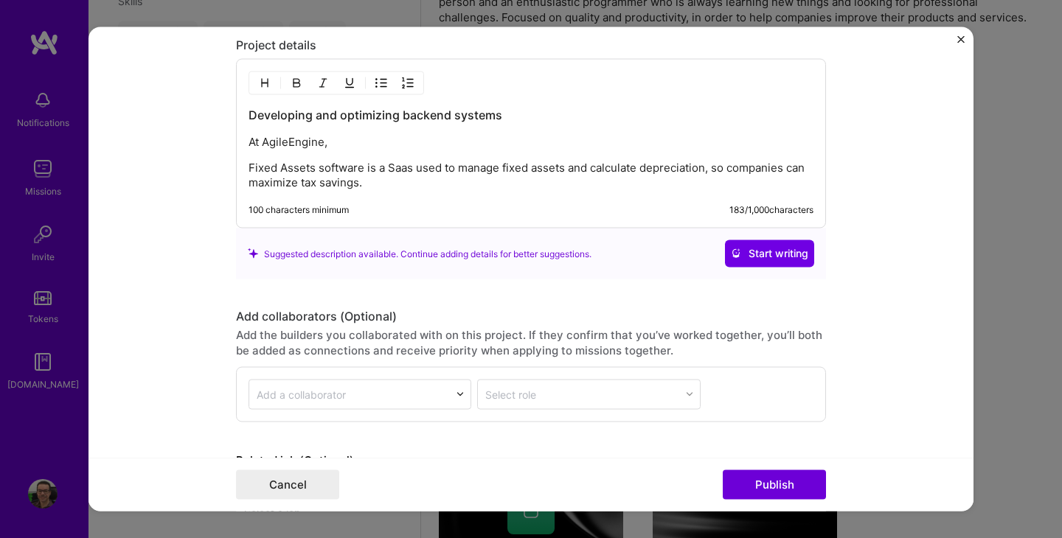
click at [331, 159] on div "Developing and optimizing backend systems At AgileEngine, Fixed Assets software…" at bounding box center [531, 148] width 565 height 83
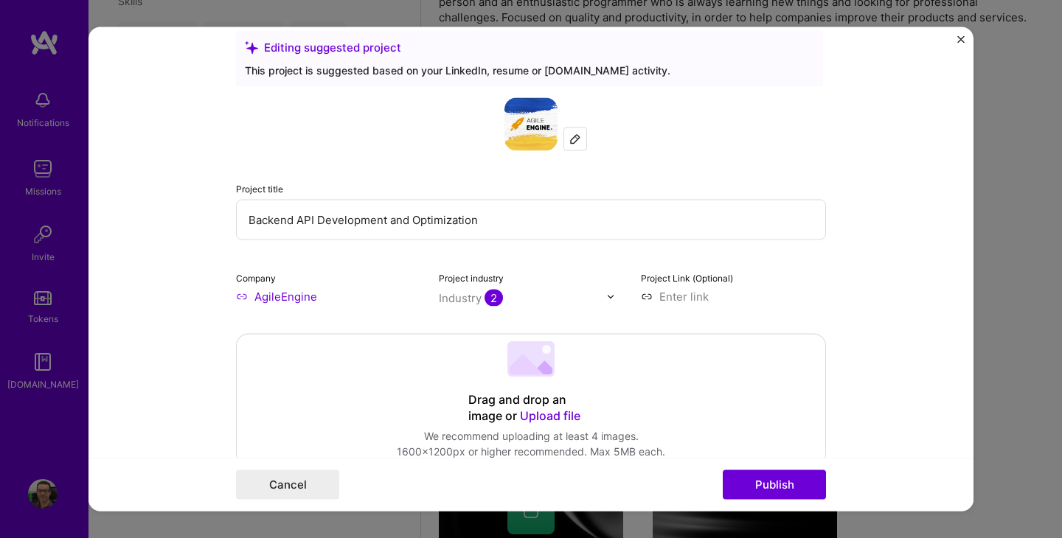
scroll to position [29, 0]
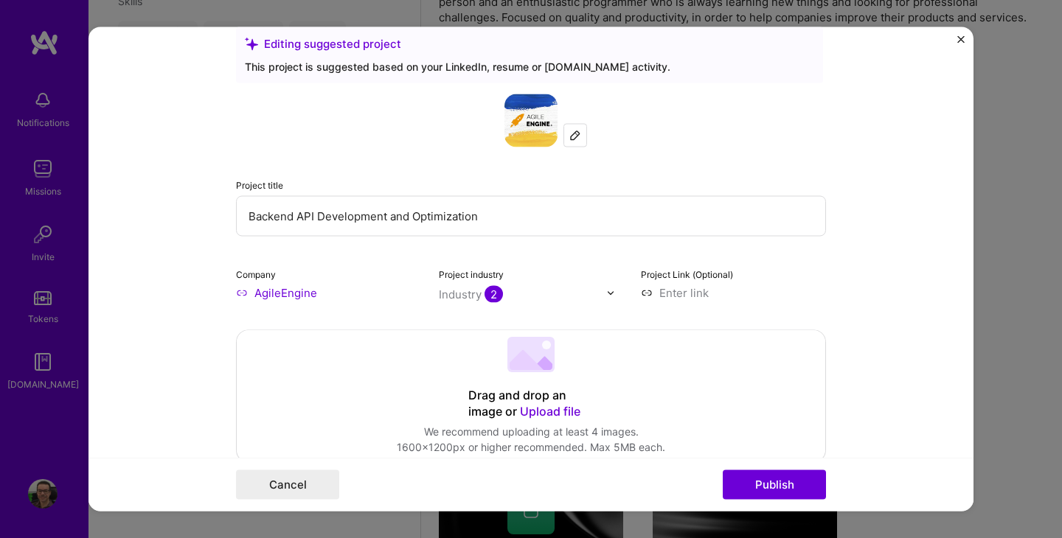
click at [960, 41] on img "Close" at bounding box center [960, 39] width 7 height 7
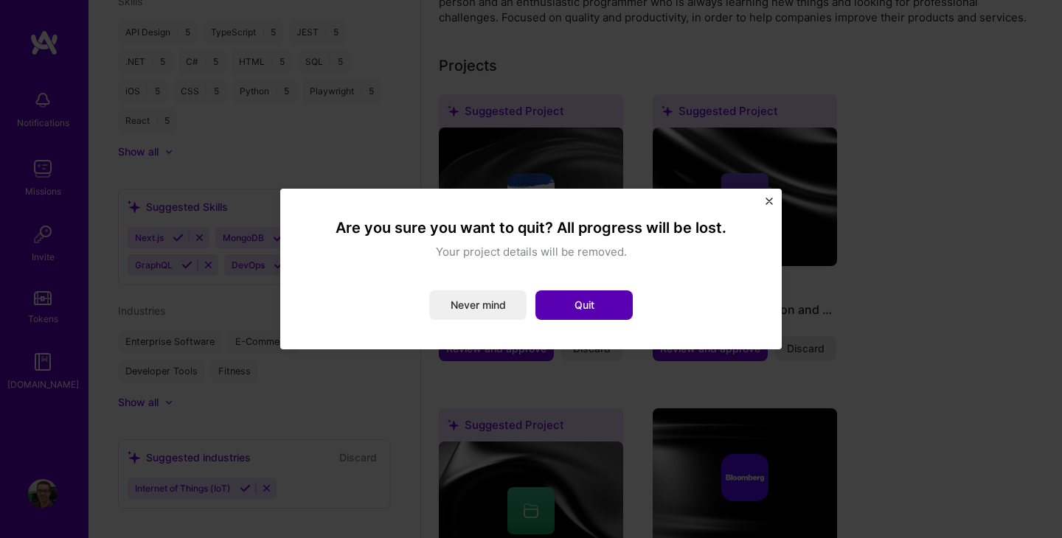
click at [591, 319] on button "Quit" at bounding box center [583, 305] width 97 height 29
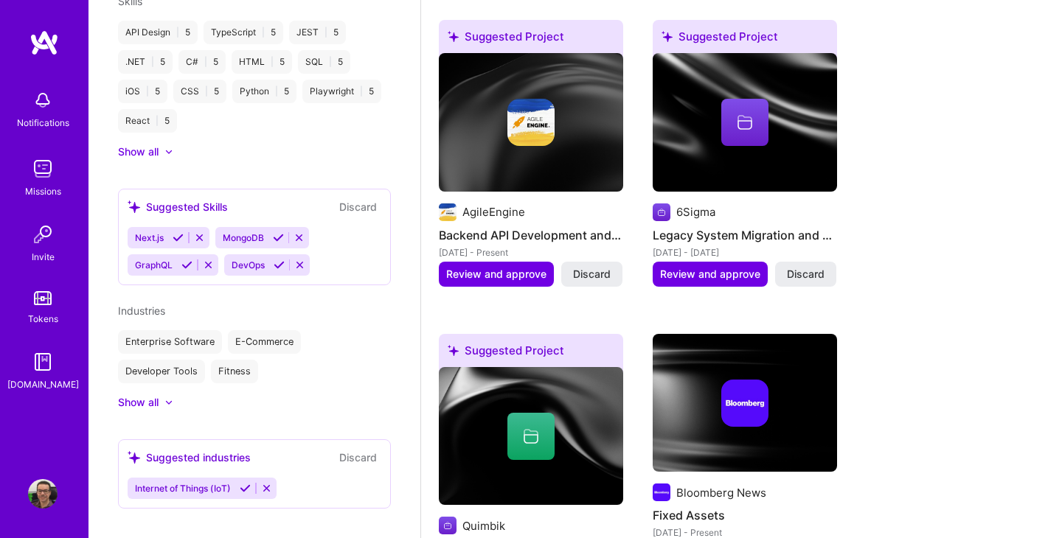
scroll to position [520, 0]
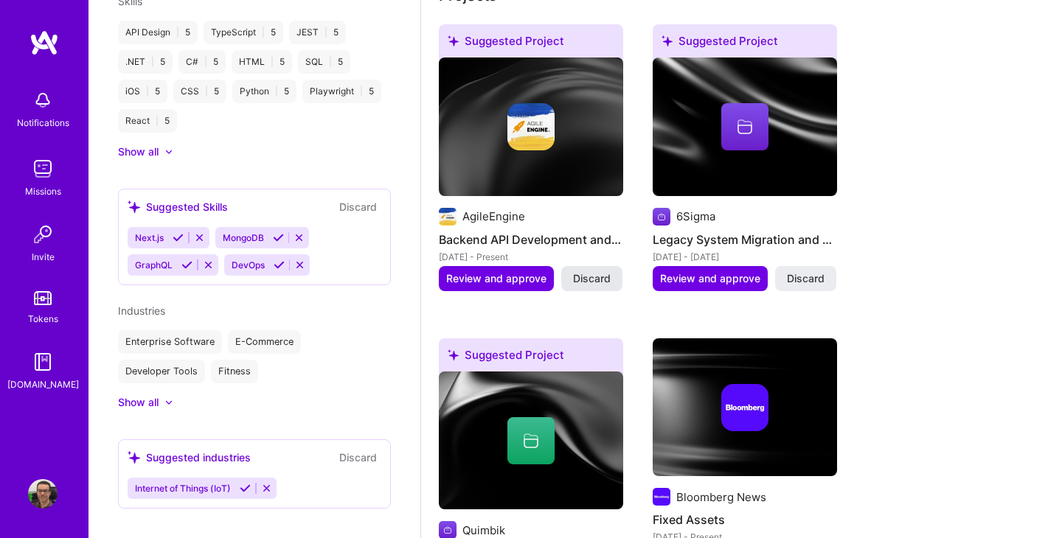
click at [581, 286] on span "Discard" at bounding box center [592, 278] width 38 height 15
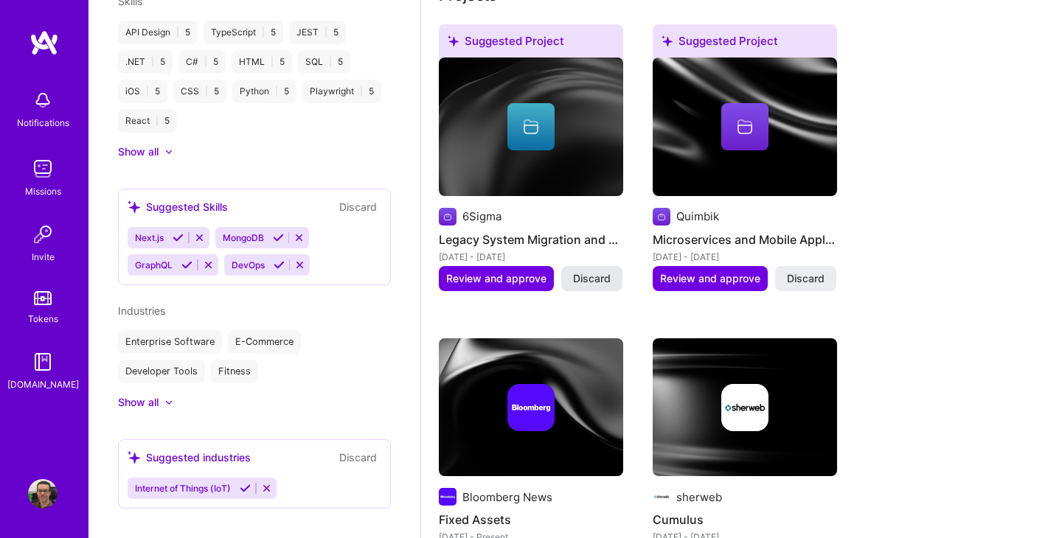
click at [602, 286] on span "Discard" at bounding box center [592, 278] width 38 height 15
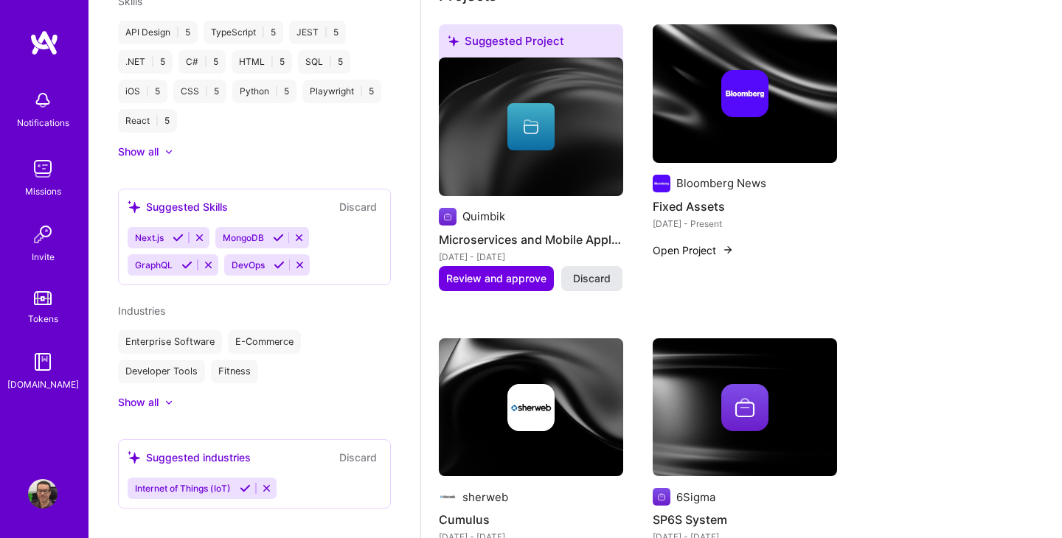
click at [594, 286] on span "Discard" at bounding box center [592, 278] width 38 height 15
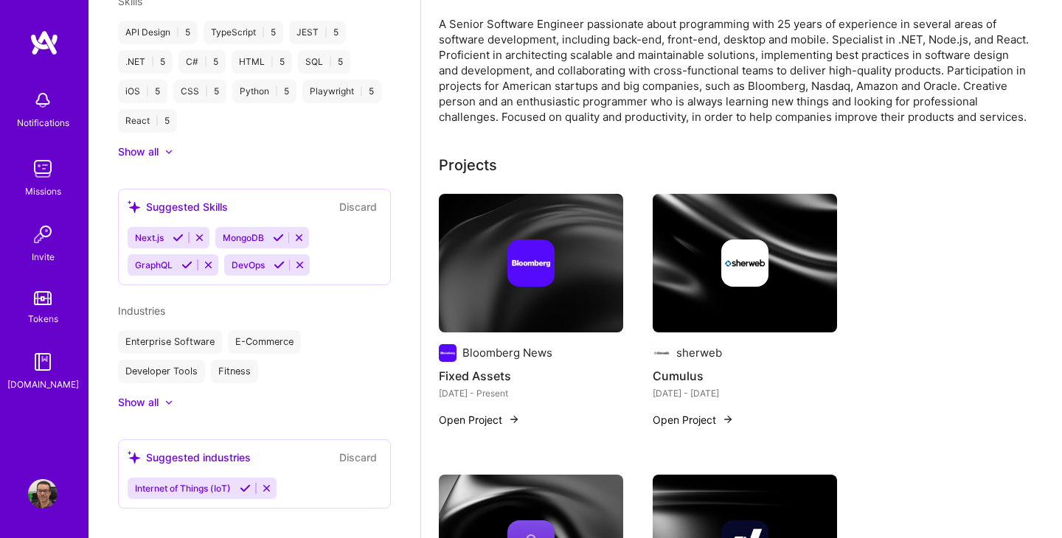
scroll to position [350, 0]
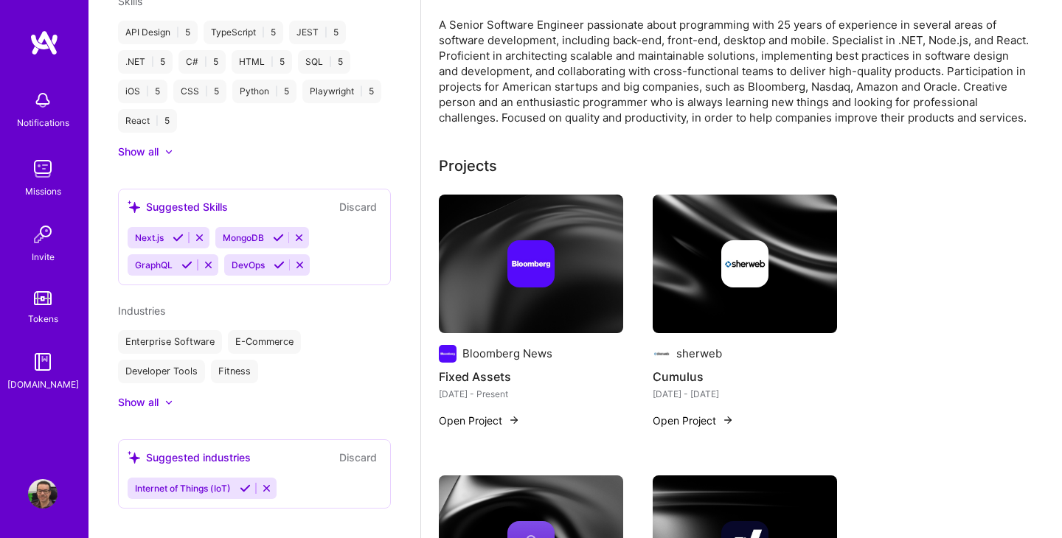
click at [577, 311] on img at bounding box center [531, 264] width 184 height 139
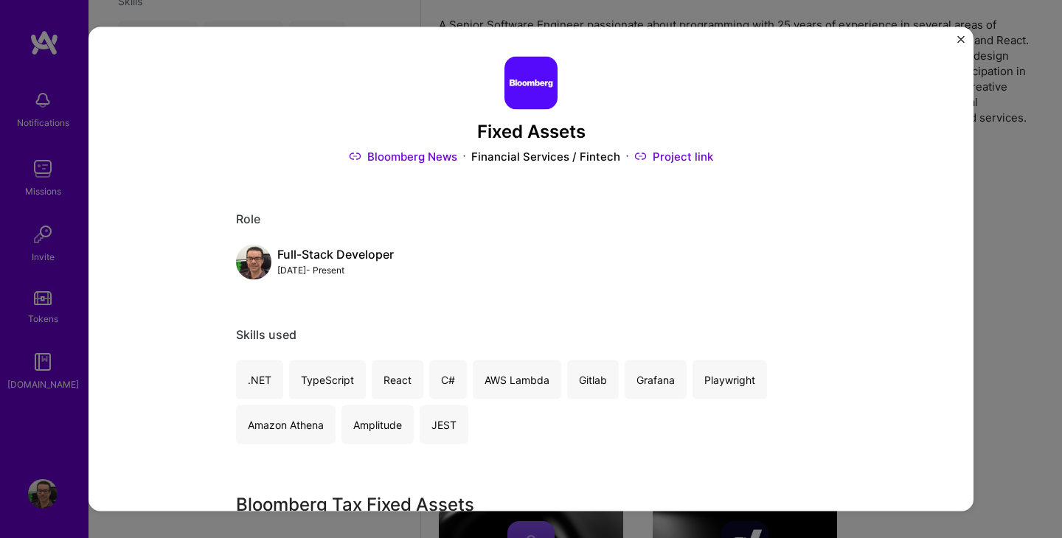
click at [958, 38] on img "Close" at bounding box center [960, 39] width 7 height 7
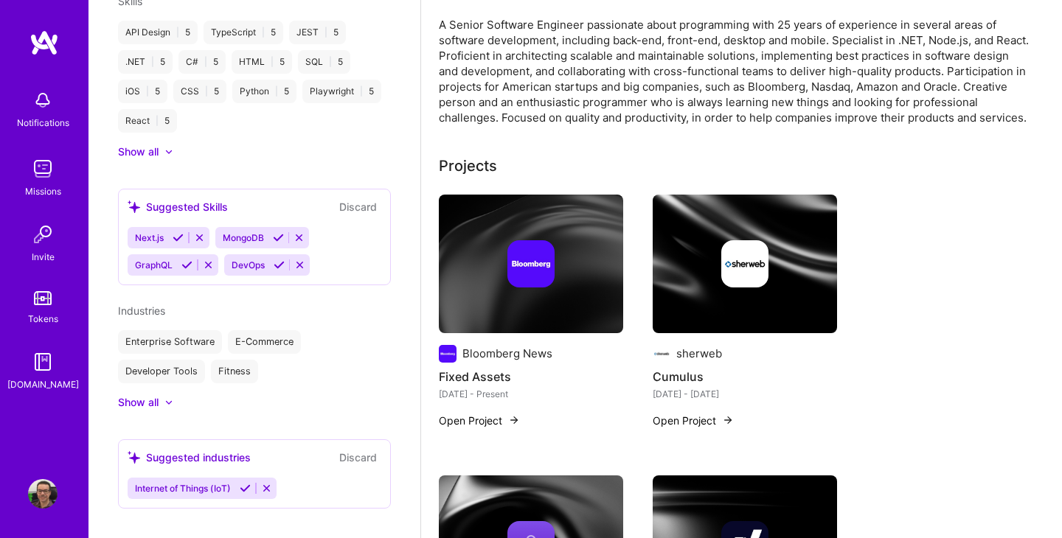
click at [743, 288] on img at bounding box center [744, 263] width 47 height 47
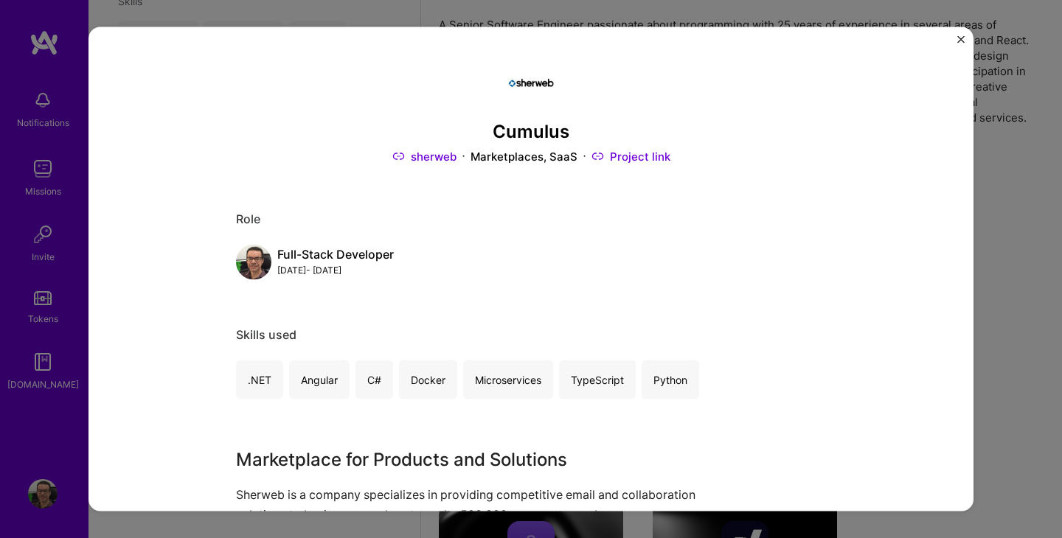
click at [958, 41] on img "Close" at bounding box center [960, 39] width 7 height 7
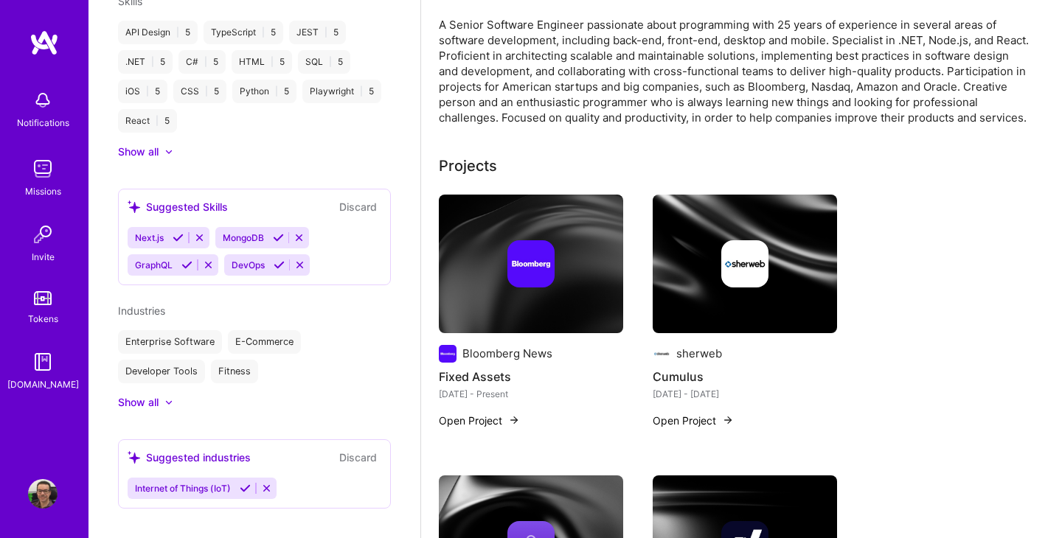
click at [581, 288] on div at bounding box center [531, 263] width 184 height 47
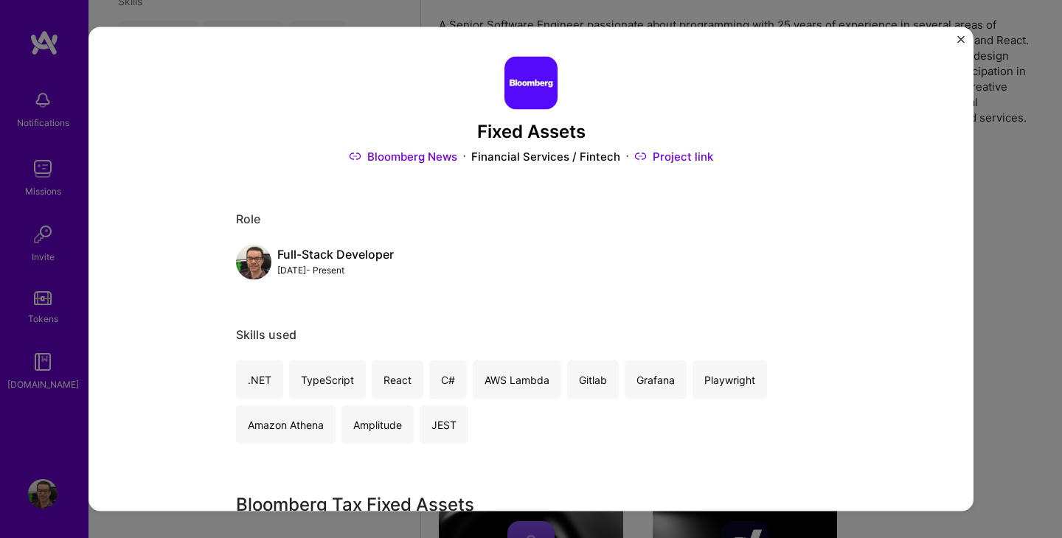
click at [962, 33] on div "Fixed Assets Bloomberg News Financial Services / Fintech Project link Role Full…" at bounding box center [530, 269] width 885 height 484
click at [959, 39] on img "Close" at bounding box center [960, 39] width 7 height 7
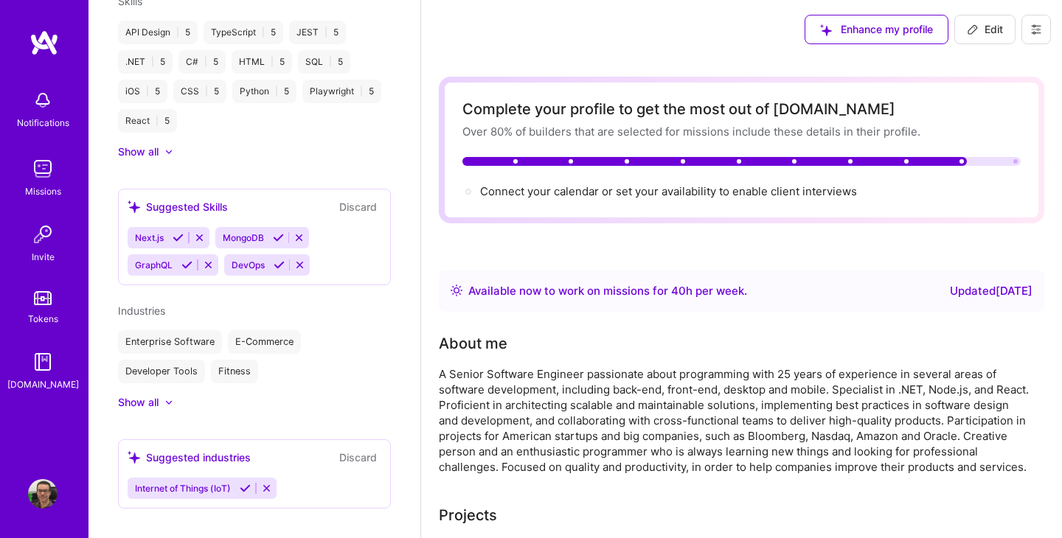
click at [989, 27] on span "Edit" at bounding box center [985, 29] width 36 height 15
select select "BR"
select select "Right Now"
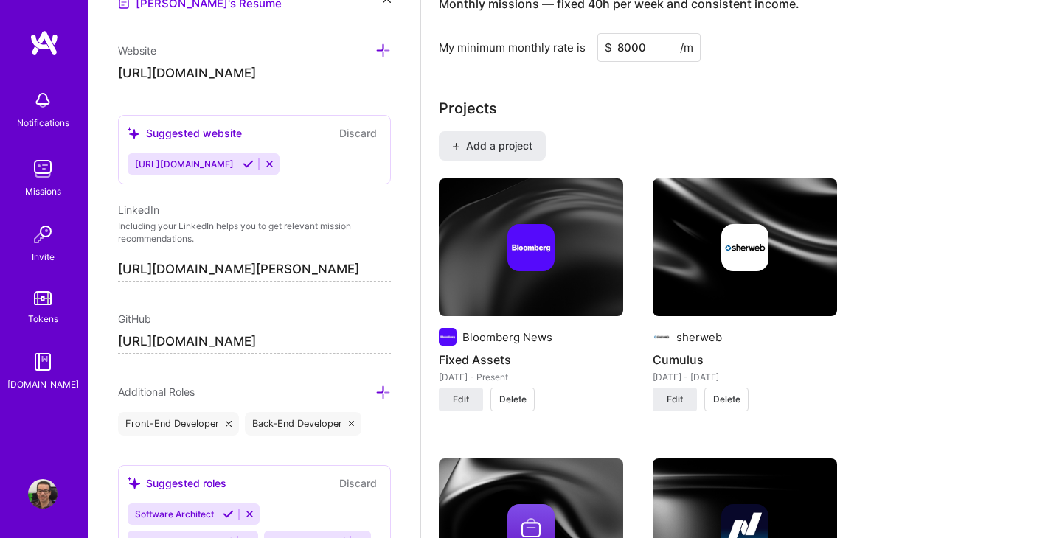
scroll to position [1056, 0]
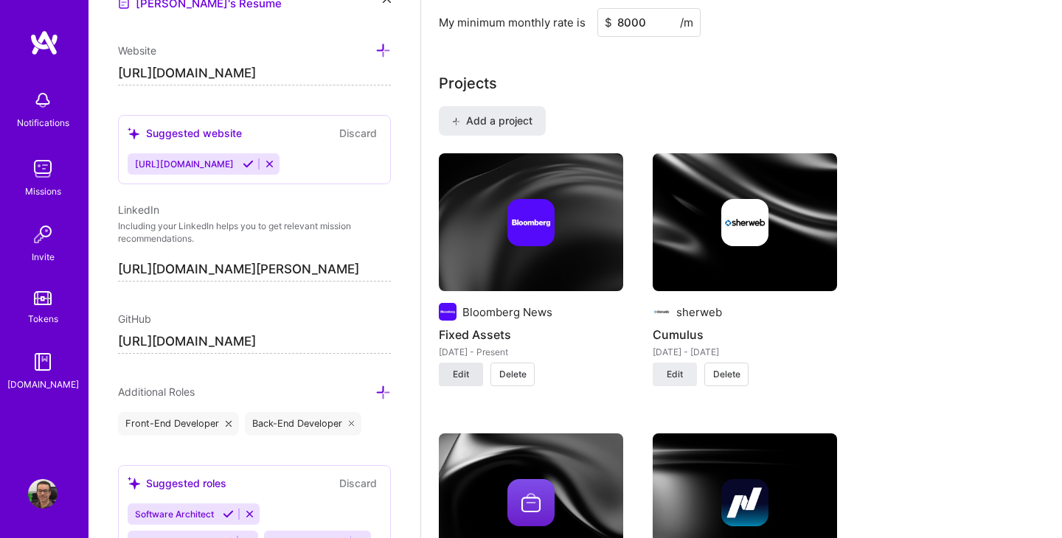
click at [465, 373] on span "Edit" at bounding box center [461, 374] width 16 height 13
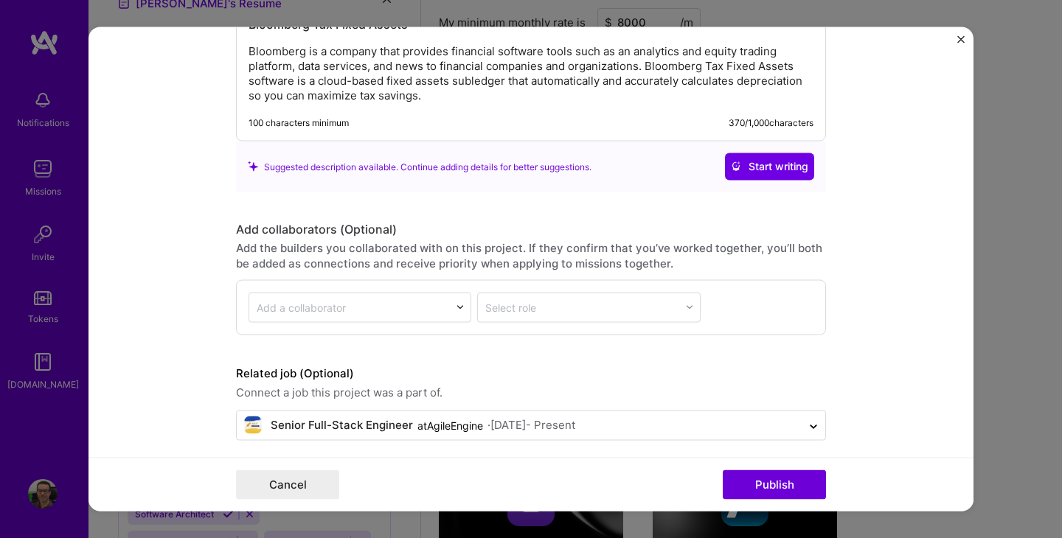
scroll to position [1846, 0]
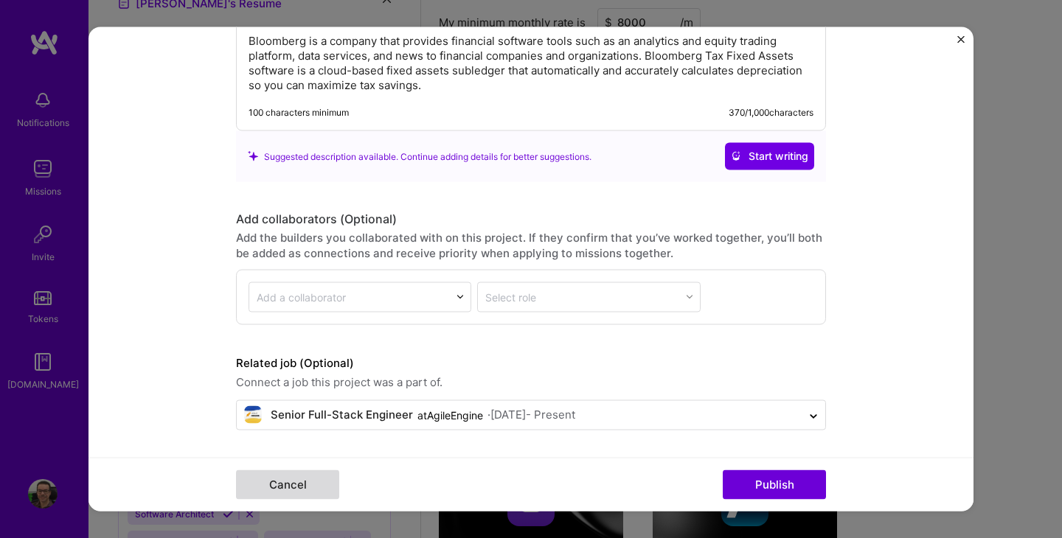
click at [282, 485] on button "Cancel" at bounding box center [287, 484] width 103 height 29
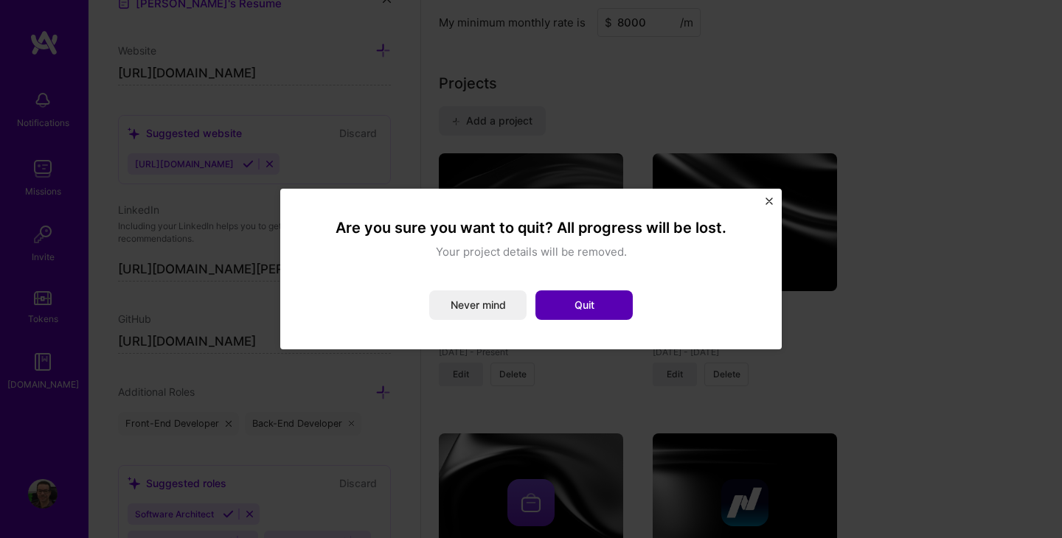
click at [580, 310] on button "Quit" at bounding box center [583, 305] width 97 height 29
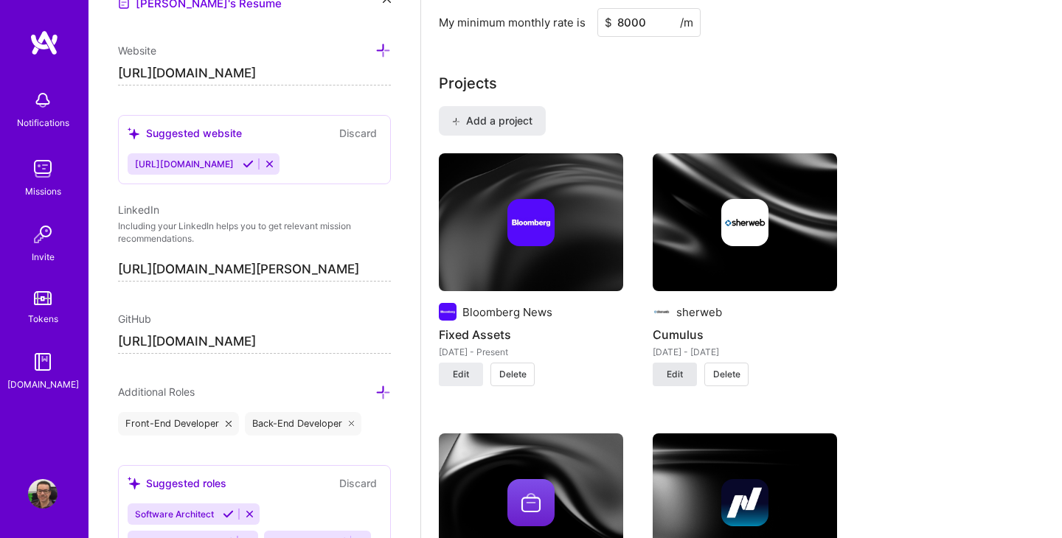
click at [666, 375] on button "Edit" at bounding box center [675, 375] width 44 height 24
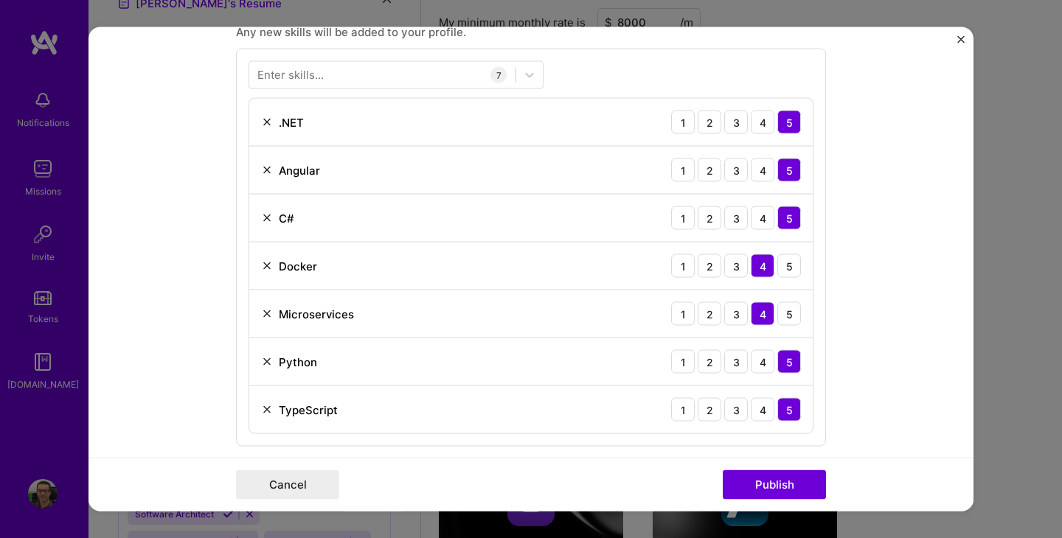
scroll to position [684, 0]
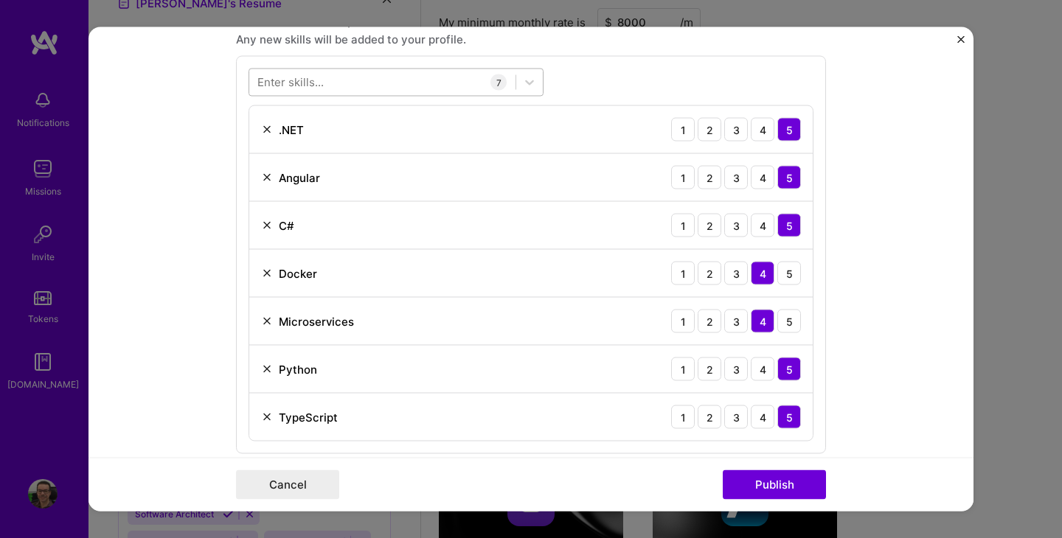
click at [344, 81] on div at bounding box center [382, 82] width 266 height 24
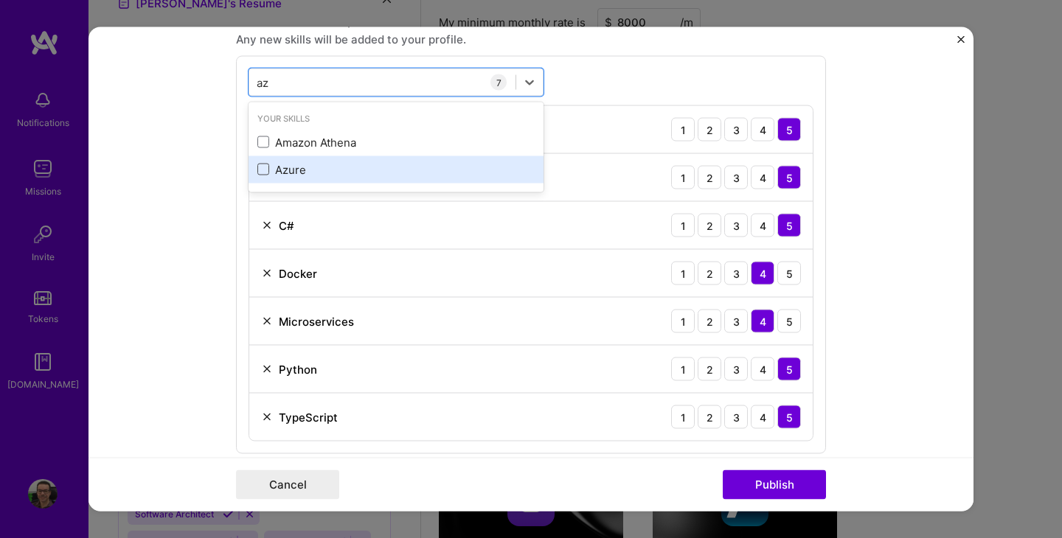
click at [263, 170] on span at bounding box center [263, 170] width 12 height 12
click at [0, 0] on input "checkbox" at bounding box center [0, 0] width 0 height 0
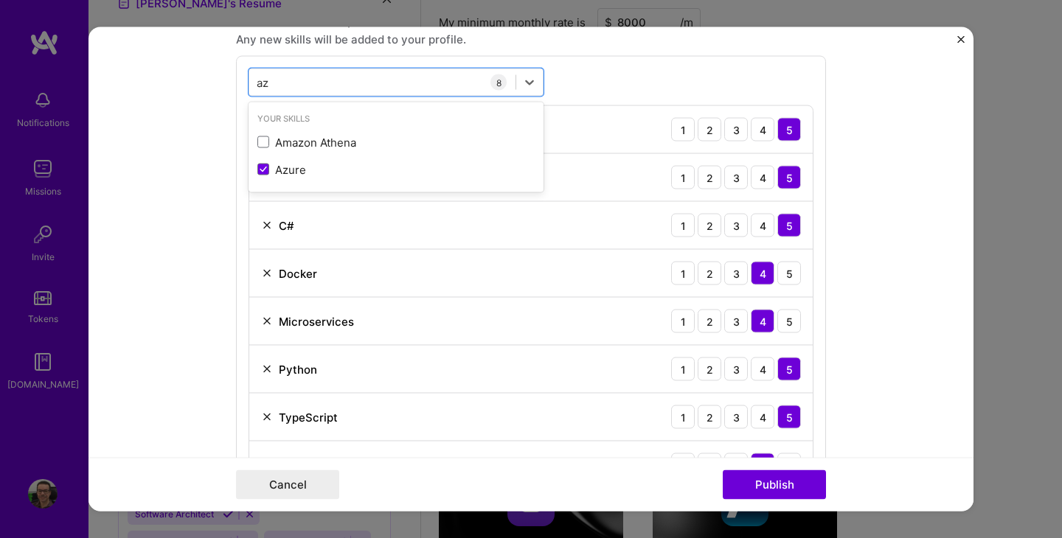
type input "az"
click at [141, 283] on form "Project title Cumulus Company sherweb Project industry Industry 2 Project Link …" at bounding box center [530, 269] width 885 height 484
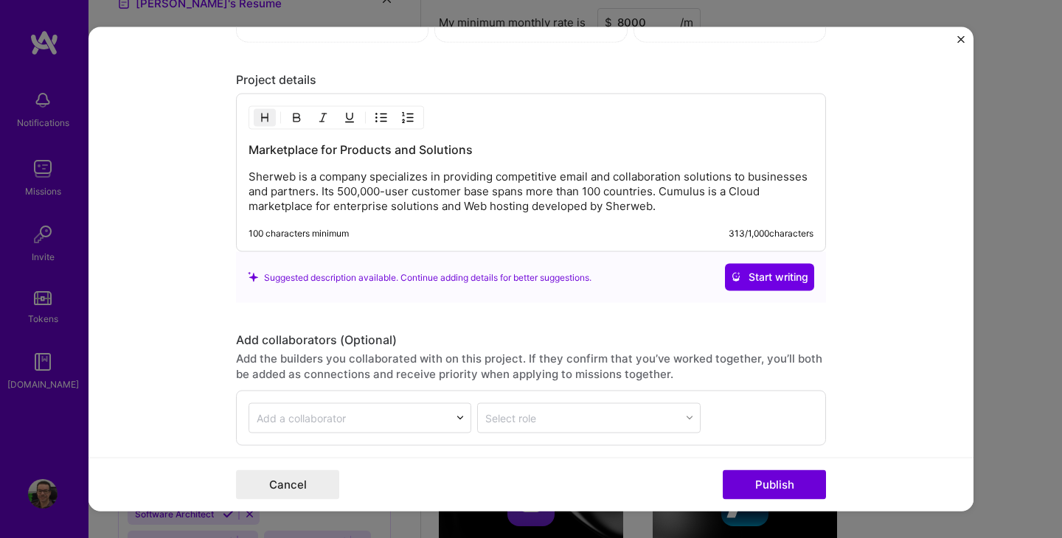
scroll to position [1640, 0]
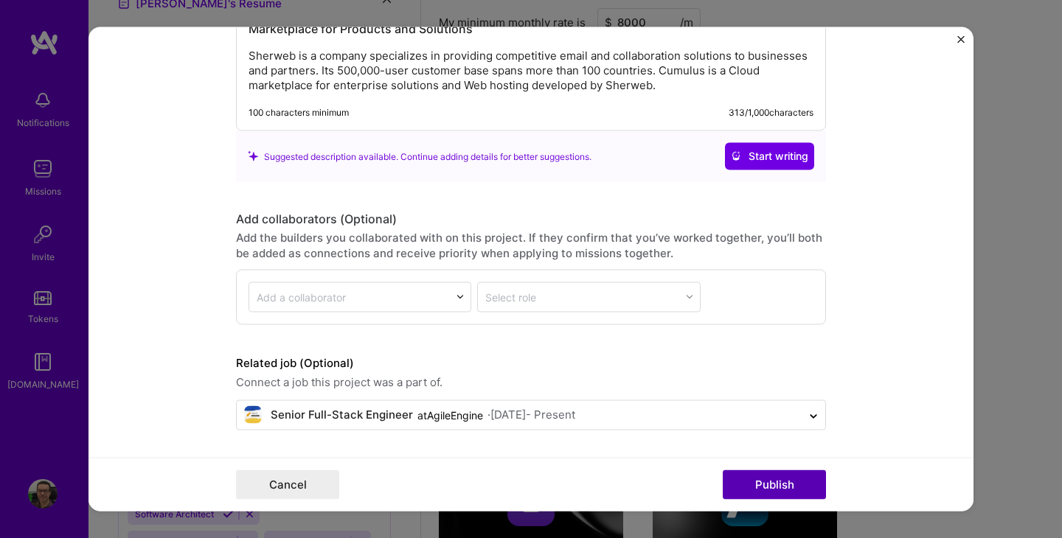
click at [752, 482] on button "Publish" at bounding box center [774, 484] width 103 height 29
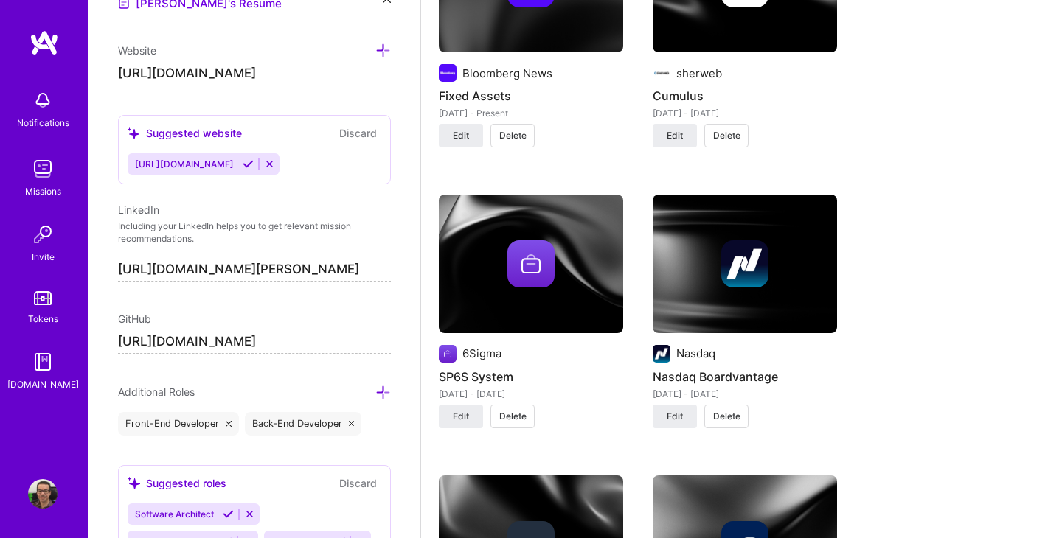
scroll to position [1299, 0]
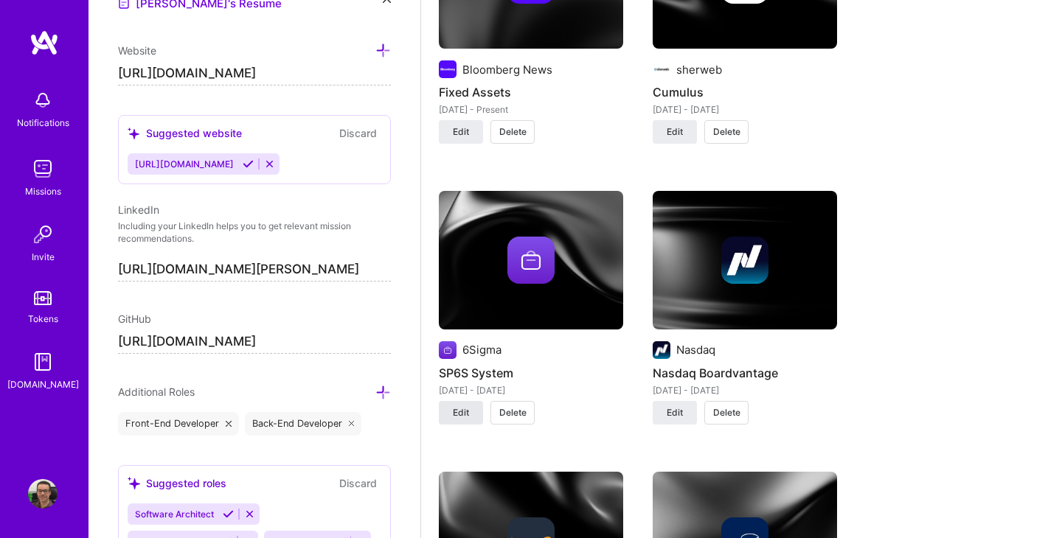
click at [457, 415] on span "Edit" at bounding box center [461, 412] width 16 height 13
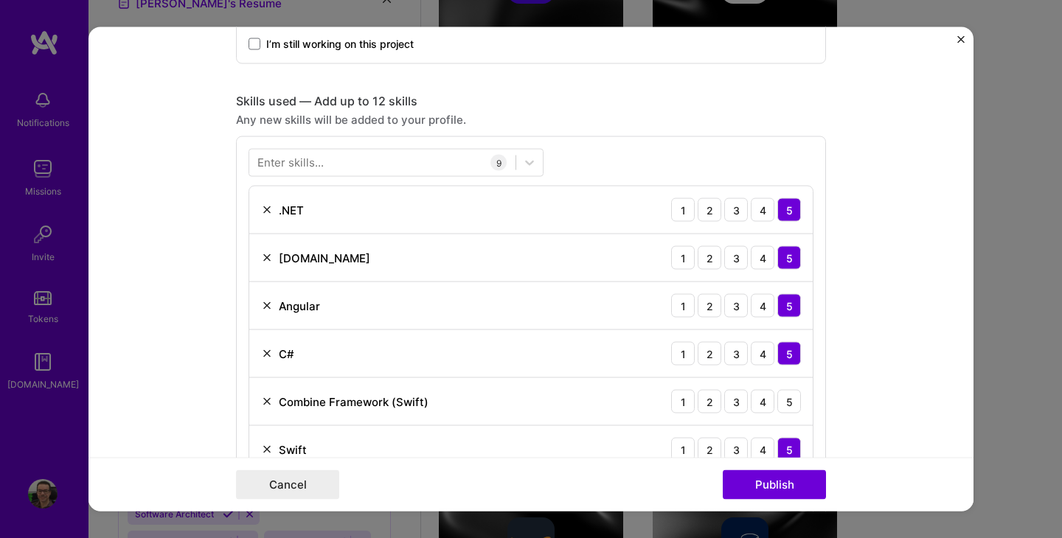
scroll to position [597, 0]
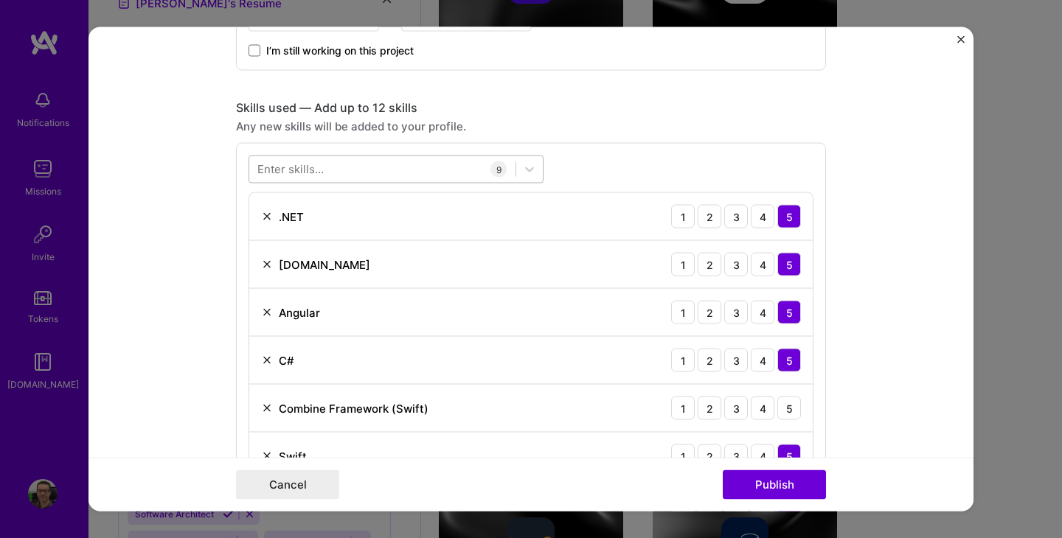
click at [375, 161] on div at bounding box center [382, 169] width 266 height 24
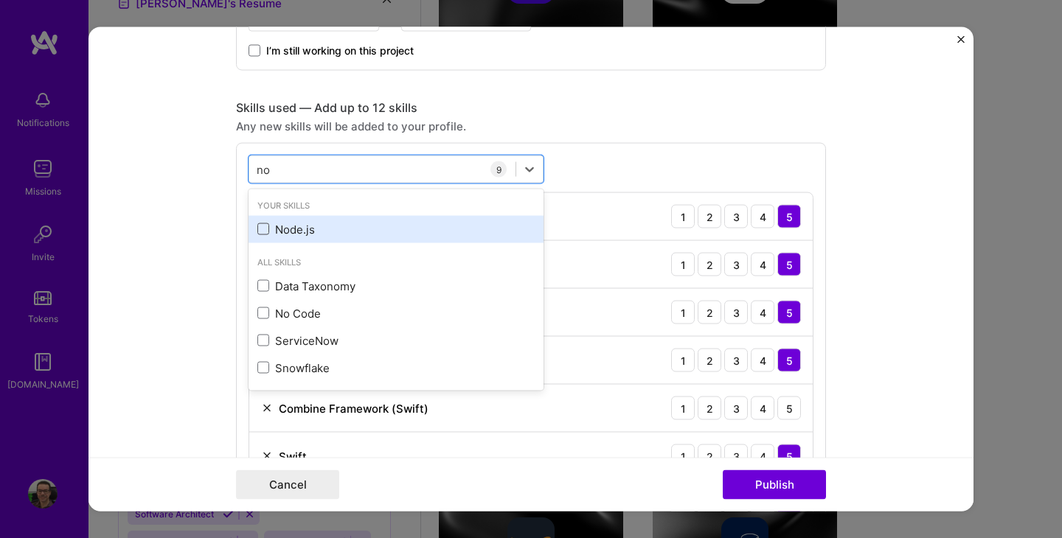
click at [263, 230] on span at bounding box center [263, 229] width 12 height 12
click at [0, 0] on input "checkbox" at bounding box center [0, 0] width 0 height 0
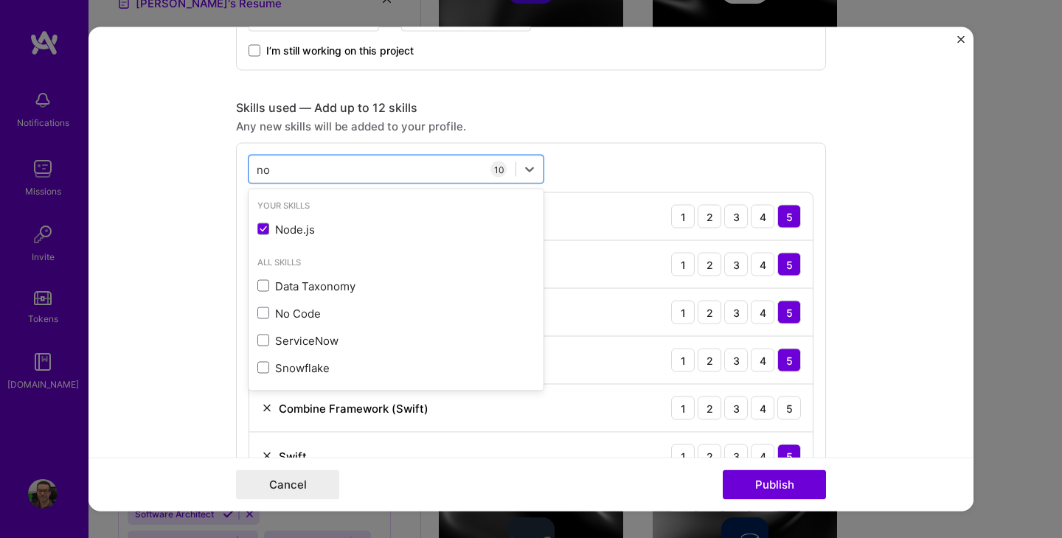
type input "no"
click at [166, 330] on form "Project title SP6S System Company 6Sigma Project industry Industry 1 Project Li…" at bounding box center [530, 269] width 885 height 484
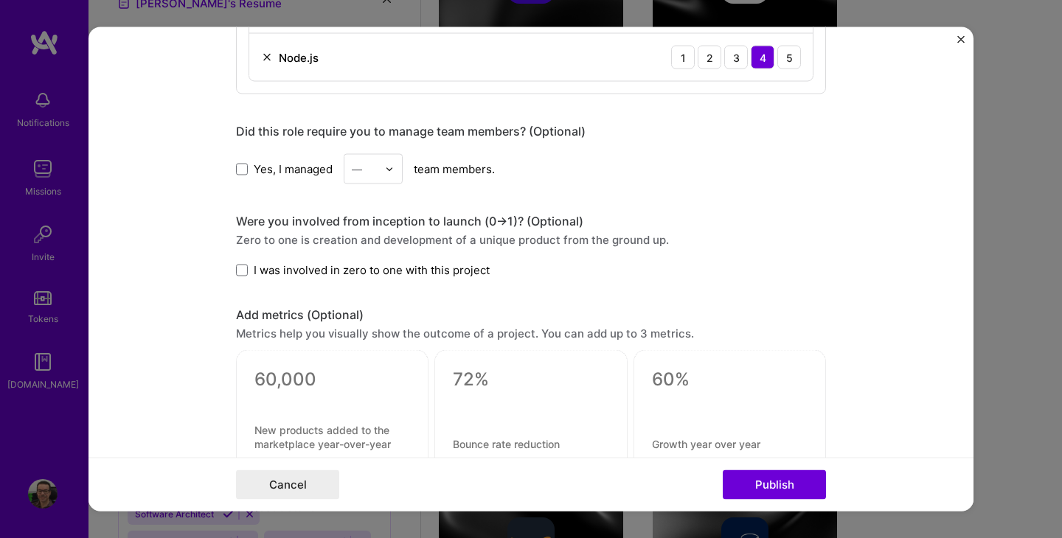
scroll to position [1209, 0]
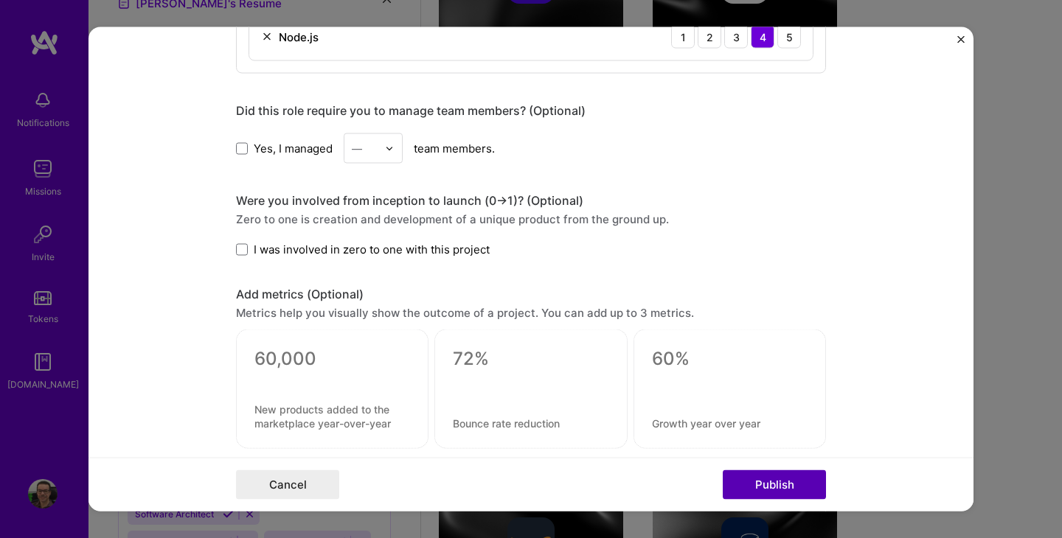
click at [750, 482] on button "Publish" at bounding box center [774, 484] width 103 height 29
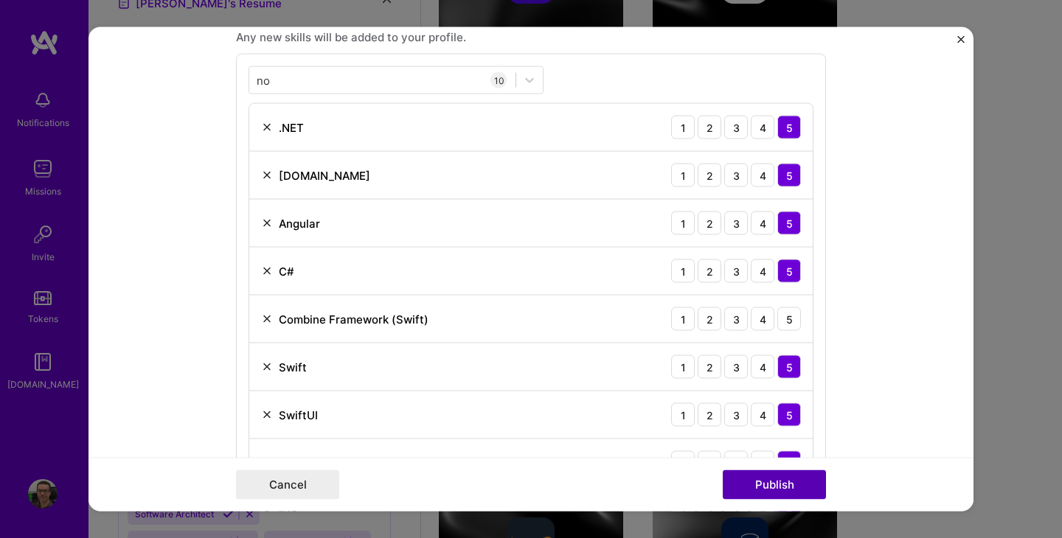
scroll to position [671, 0]
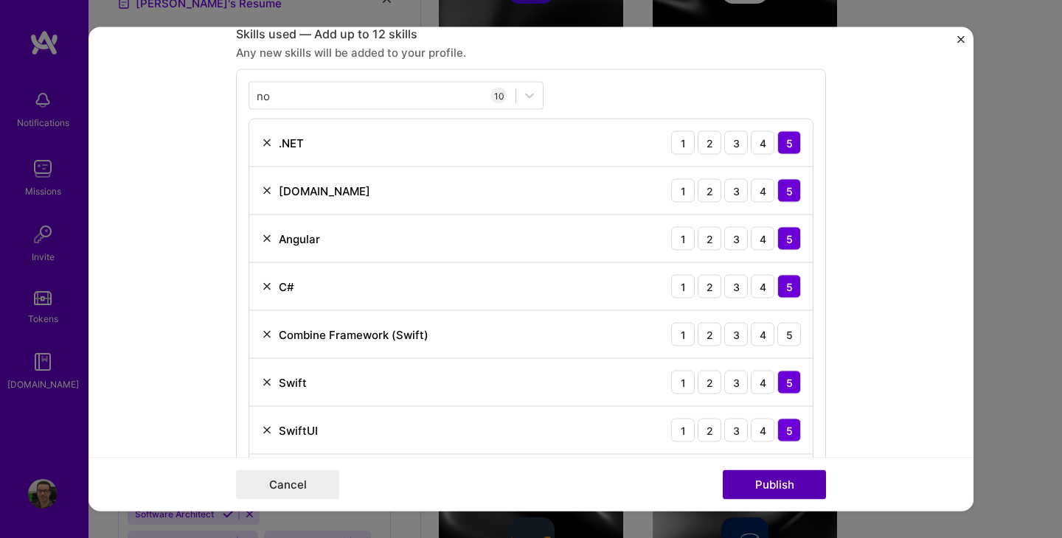
click at [766, 484] on button "Publish" at bounding box center [774, 484] width 103 height 29
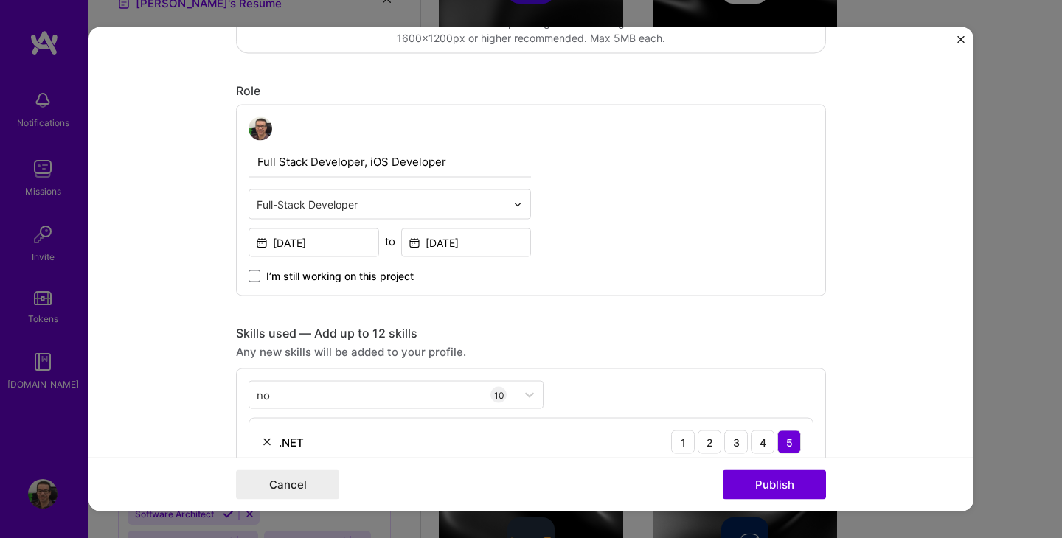
scroll to position [355, 0]
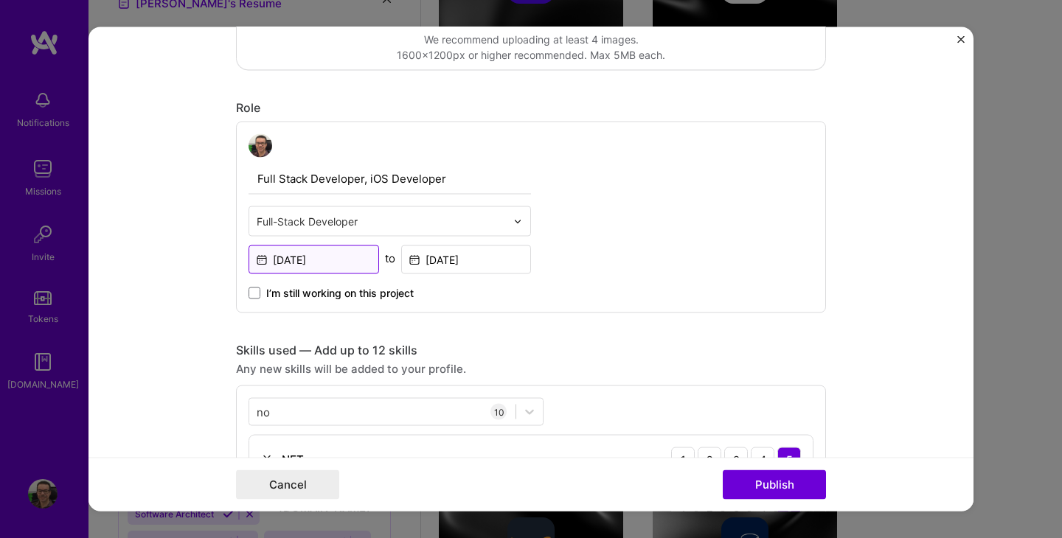
click at [352, 262] on input "[DATE]" at bounding box center [314, 260] width 131 height 29
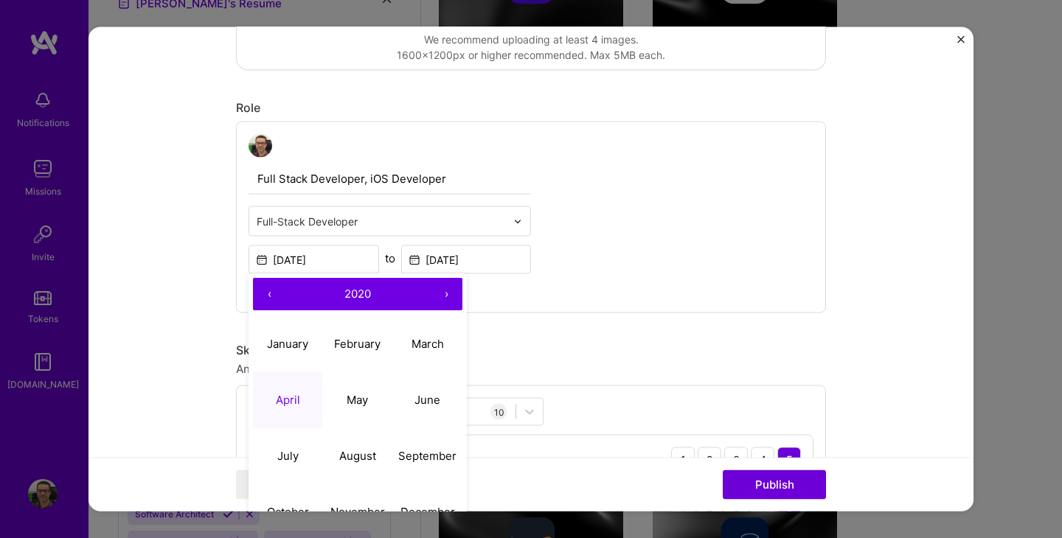
click at [444, 293] on button "›" at bounding box center [446, 295] width 32 height 32
click at [288, 406] on abbr "April" at bounding box center [288, 400] width 24 height 14
type input "[DATE]"
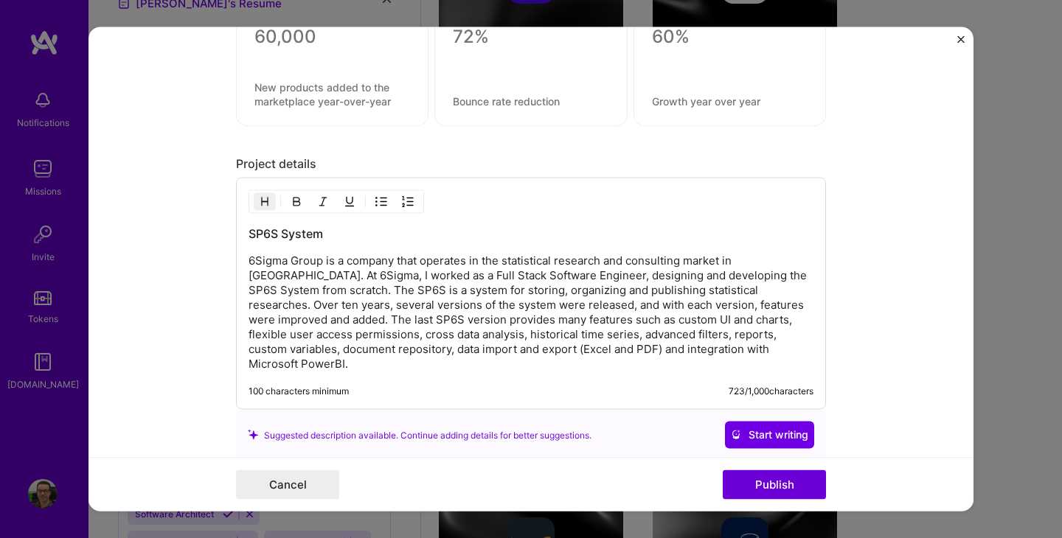
scroll to position [1550, 0]
click at [536, 287] on p "6Sigma Group is a company that operates in the statistical research and consult…" at bounding box center [531, 312] width 565 height 118
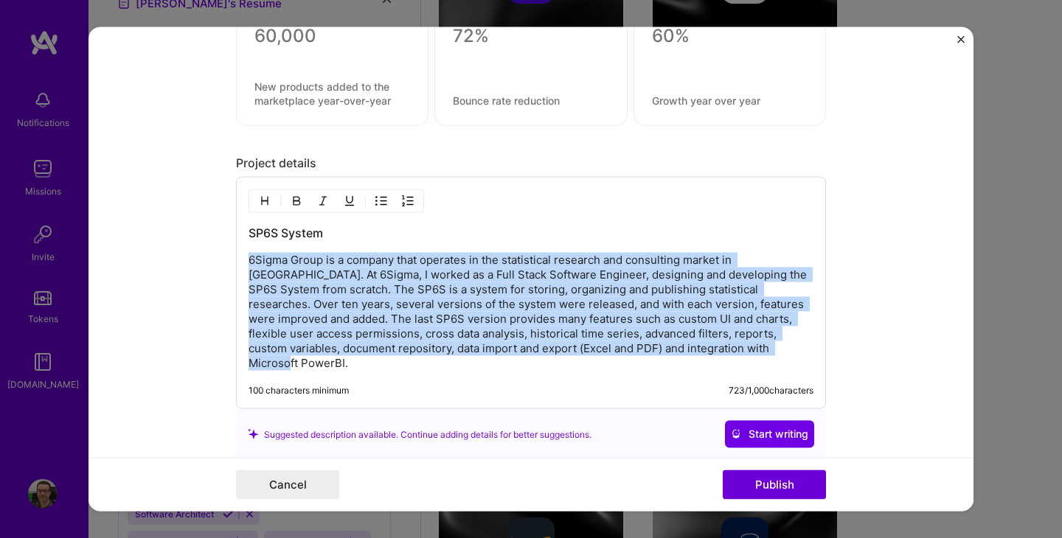
click at [536, 287] on p "6Sigma Group is a company that operates in the statistical research and consult…" at bounding box center [531, 312] width 565 height 118
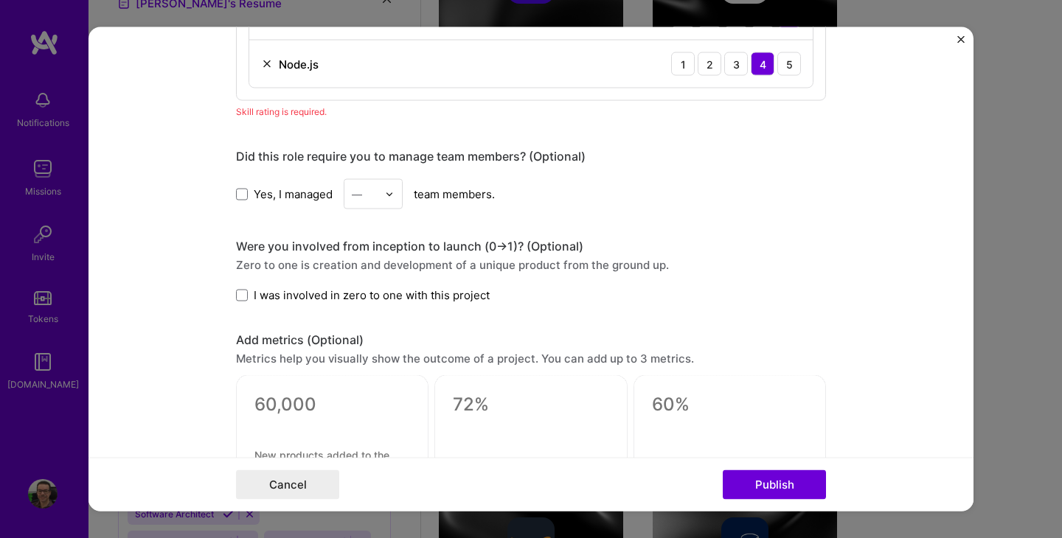
scroll to position [1159, 0]
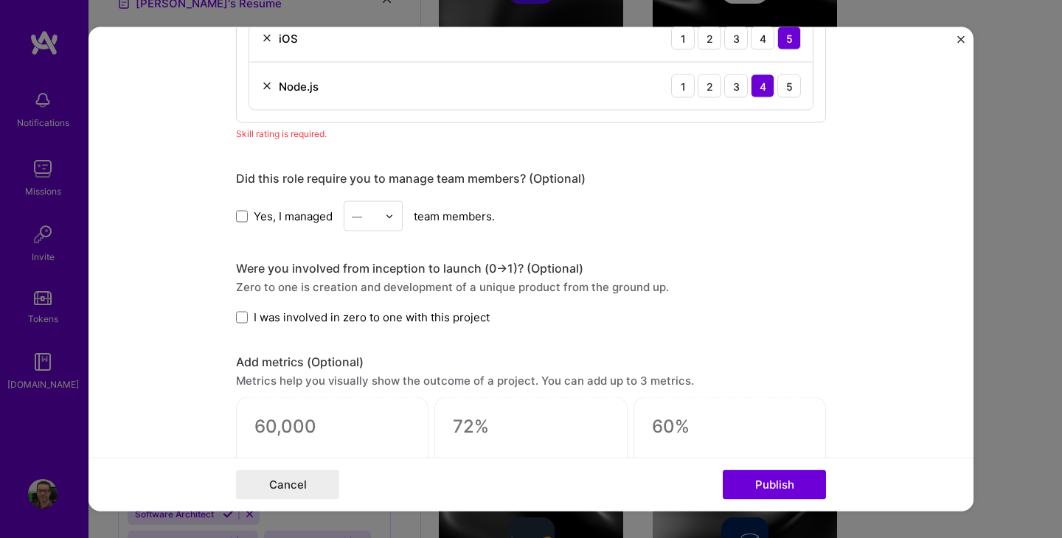
click at [336, 319] on span "I was involved in zero to one with this project" at bounding box center [372, 317] width 236 height 15
click at [0, 0] on input "I was involved in zero to one with this project" at bounding box center [0, 0] width 0 height 0
click at [242, 218] on span at bounding box center [242, 216] width 12 height 12
click at [0, 0] on input "Yes, I managed" at bounding box center [0, 0] width 0 height 0
click at [394, 218] on img at bounding box center [389, 216] width 9 height 9
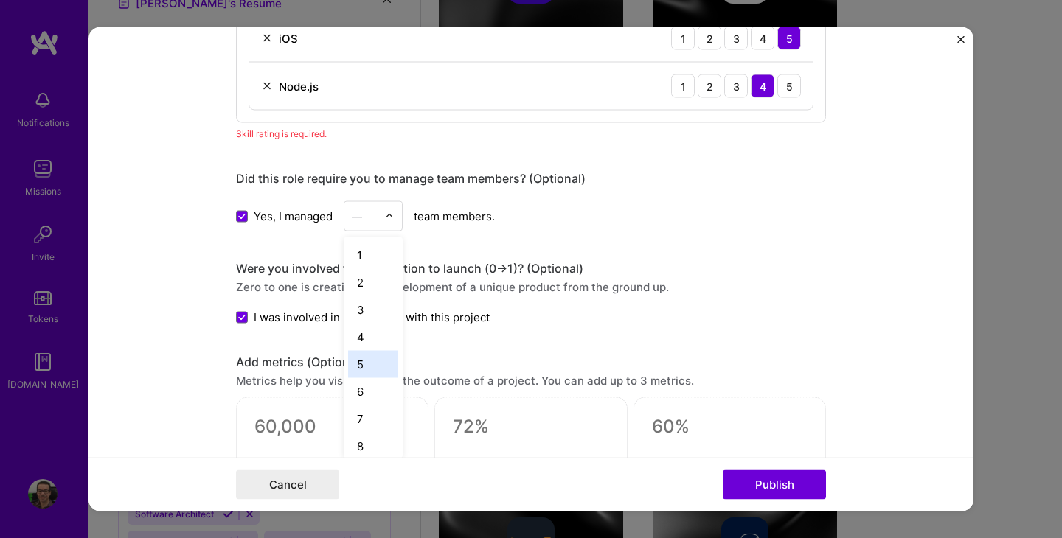
click at [380, 355] on div "5" at bounding box center [373, 364] width 50 height 27
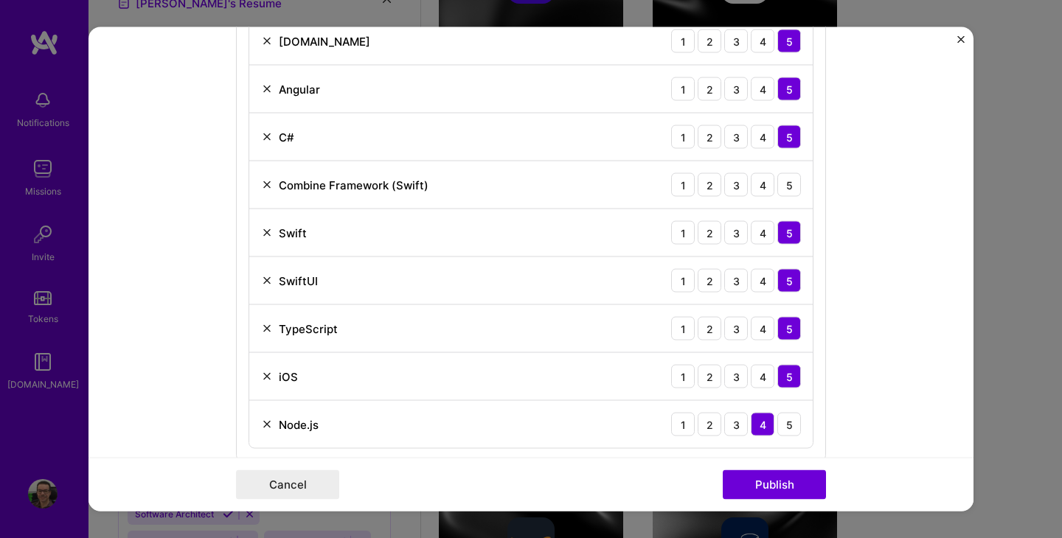
scroll to position [816, 0]
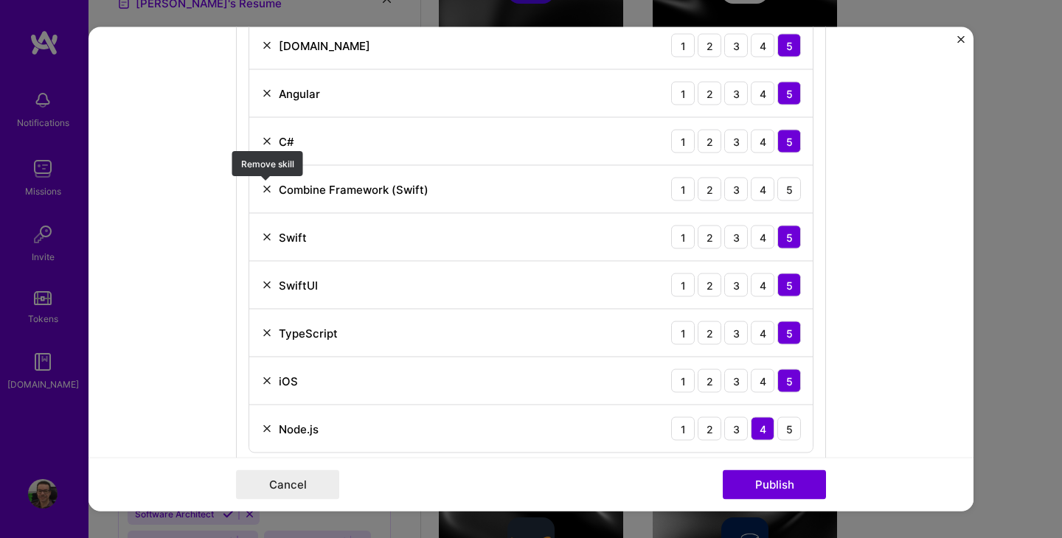
click at [268, 187] on img at bounding box center [267, 190] width 12 height 12
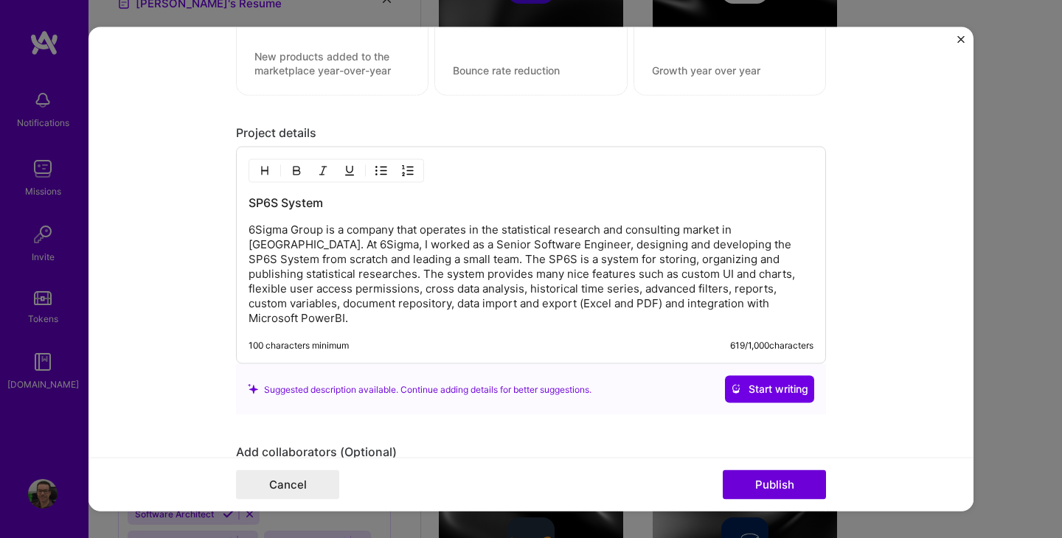
scroll to position [1732, 0]
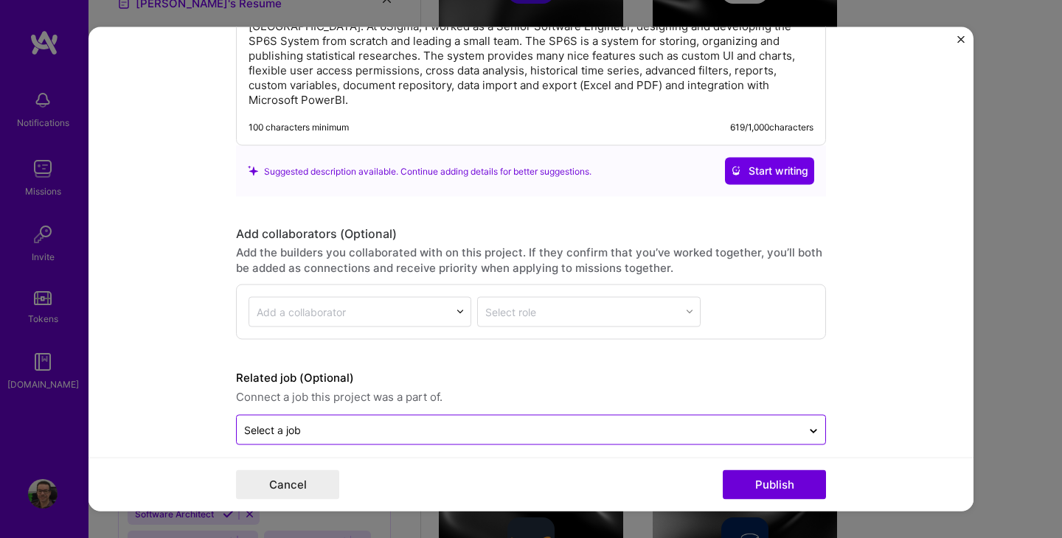
click at [586, 415] on div "Select a job" at bounding box center [519, 429] width 565 height 29
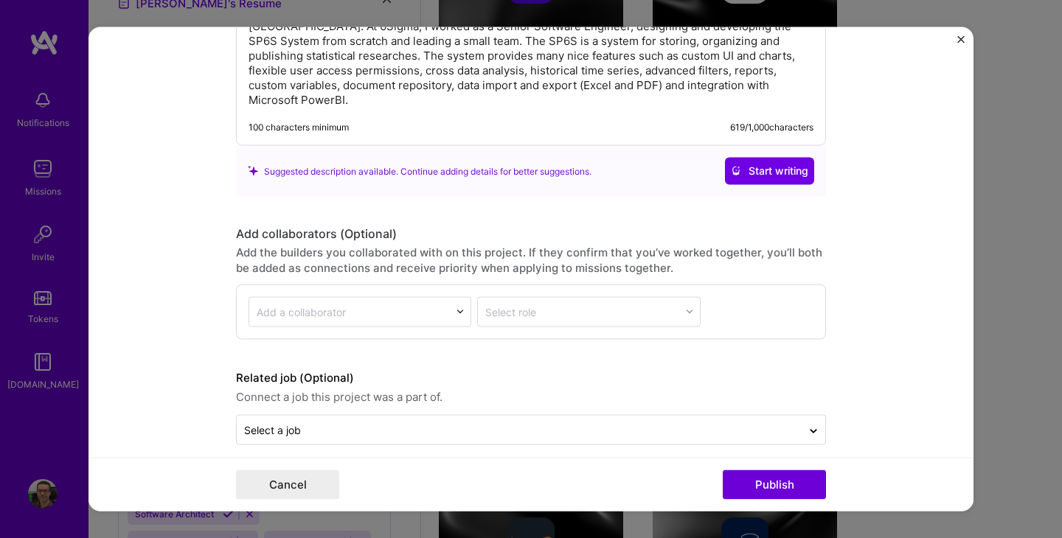
click at [180, 356] on form "Project title SP6S System Company 6Sigma Project industry Industry 1 Project Li…" at bounding box center [530, 269] width 885 height 484
click at [765, 480] on button "Publish" at bounding box center [774, 484] width 103 height 29
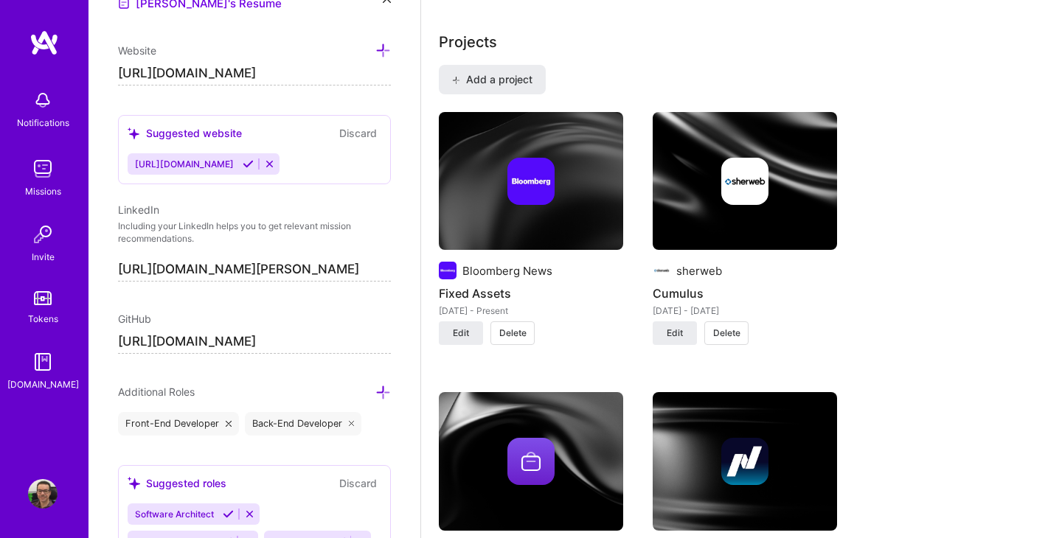
scroll to position [1032, 0]
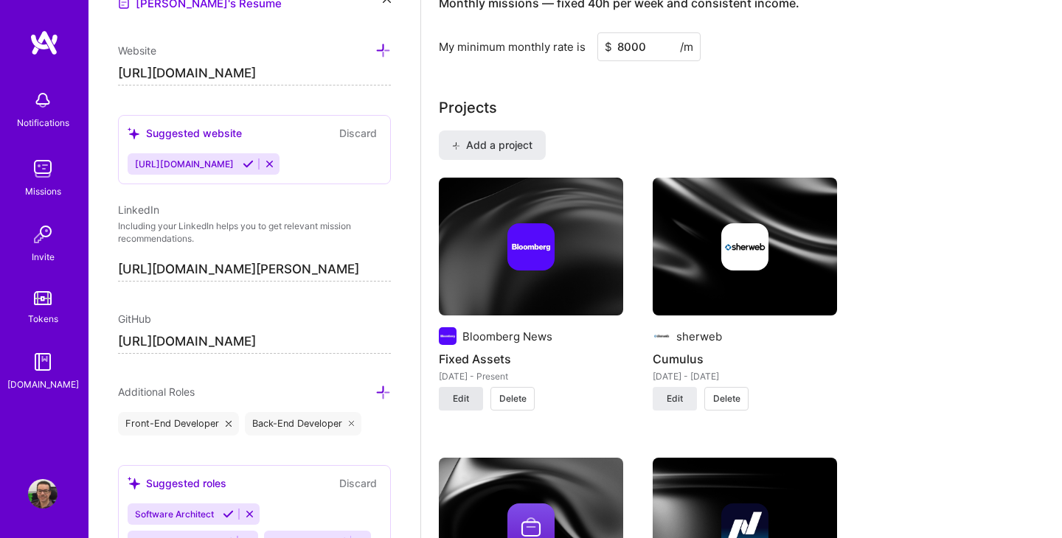
click at [460, 402] on span "Edit" at bounding box center [461, 398] width 16 height 13
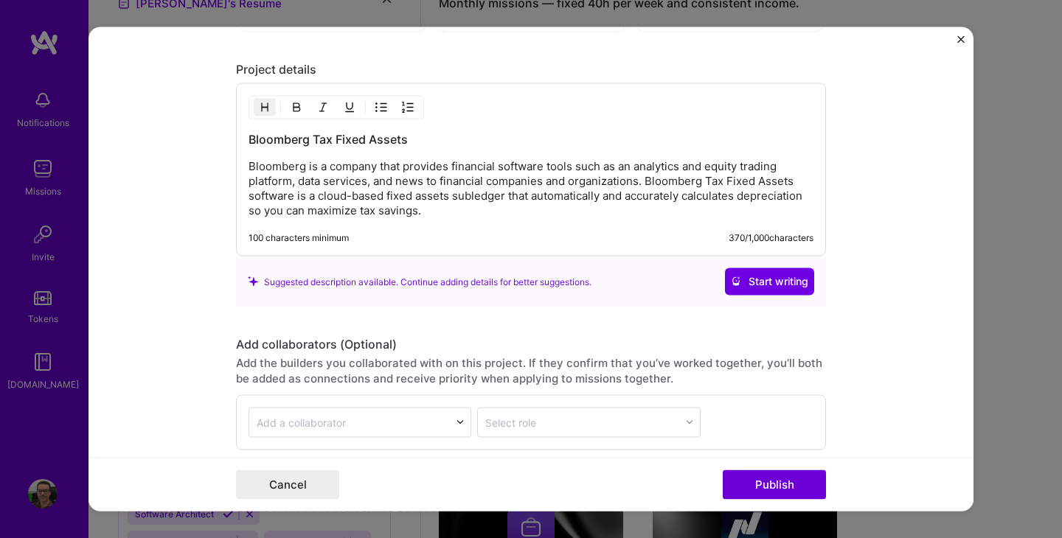
scroll to position [1846, 0]
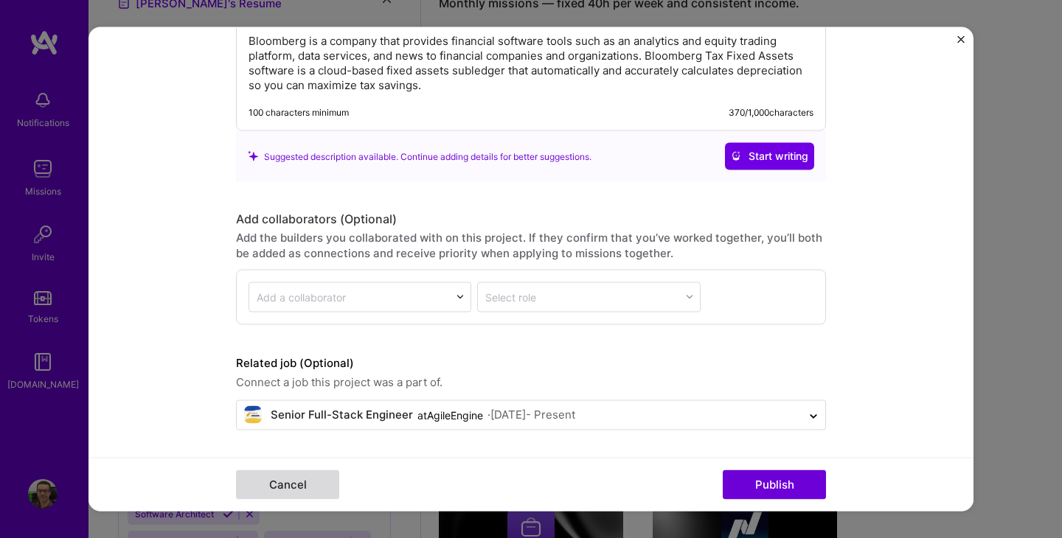
click at [322, 484] on button "Cancel" at bounding box center [287, 484] width 103 height 29
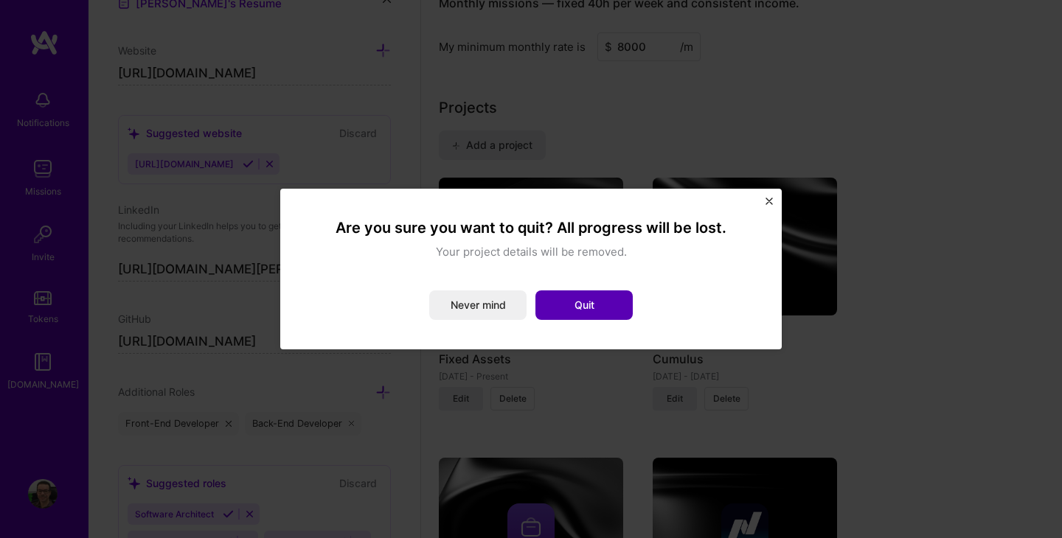
click at [602, 305] on button "Quit" at bounding box center [583, 305] width 97 height 29
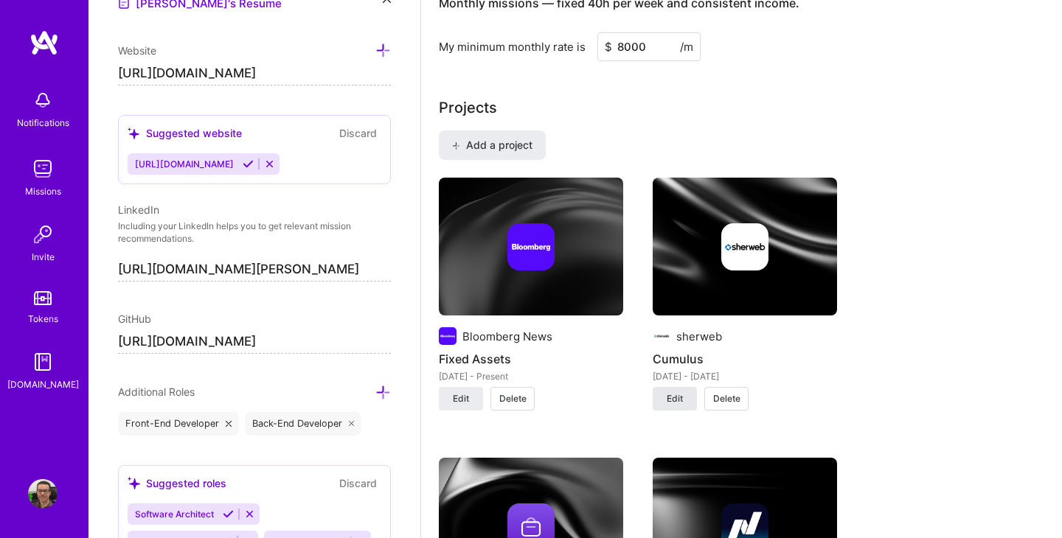
click at [678, 397] on span "Edit" at bounding box center [675, 398] width 16 height 13
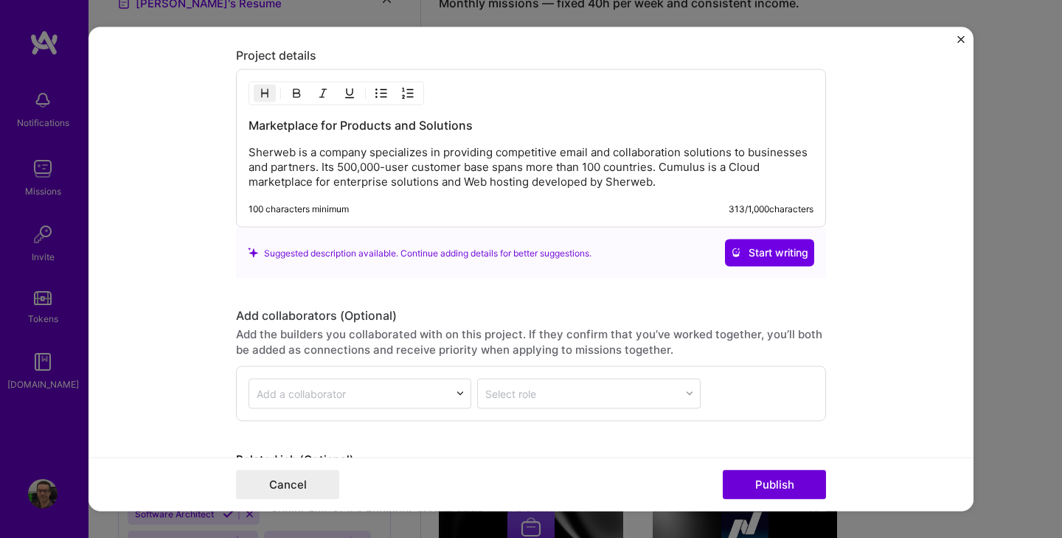
scroll to position [1640, 0]
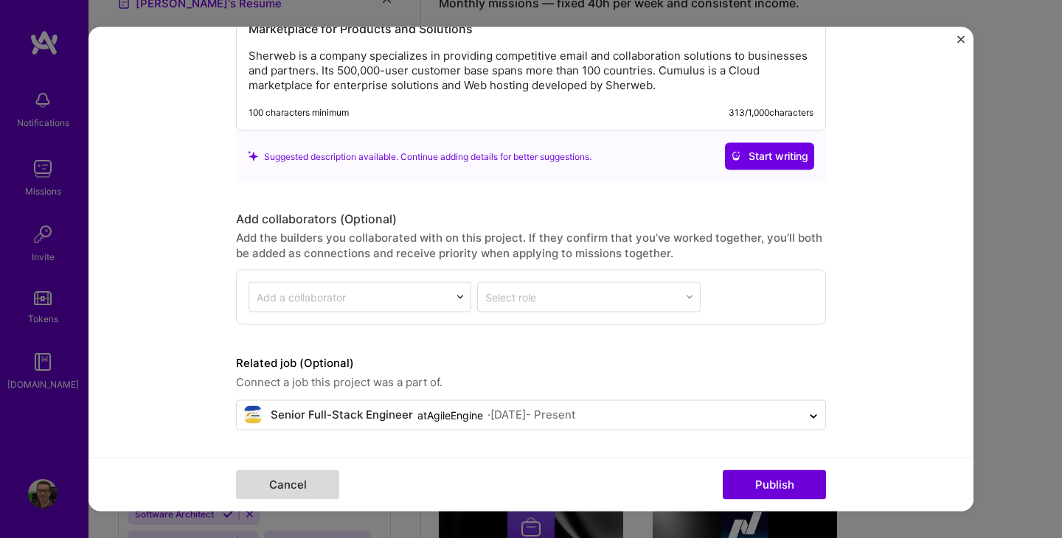
click at [316, 487] on button "Cancel" at bounding box center [287, 484] width 103 height 29
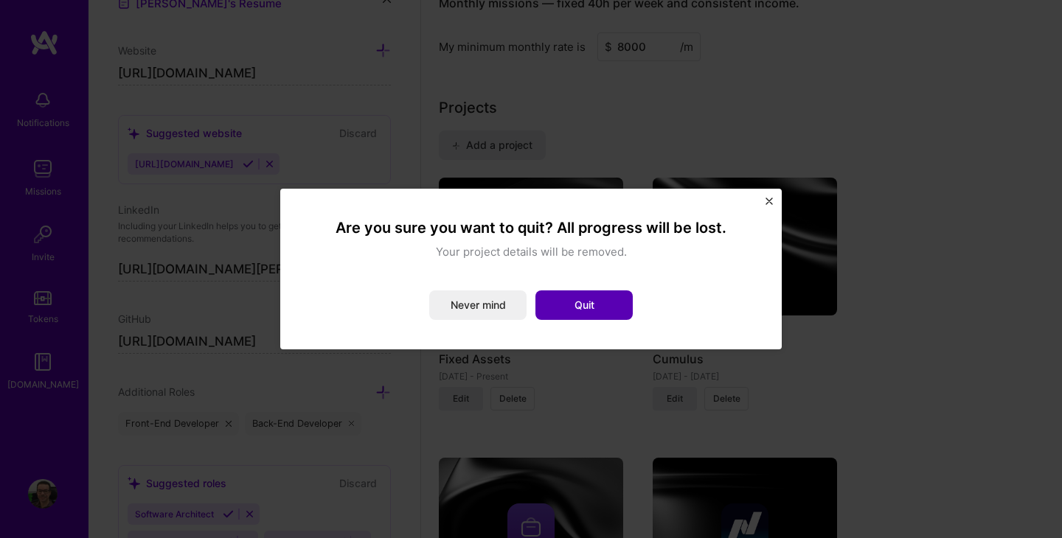
click at [582, 307] on button "Quit" at bounding box center [583, 305] width 97 height 29
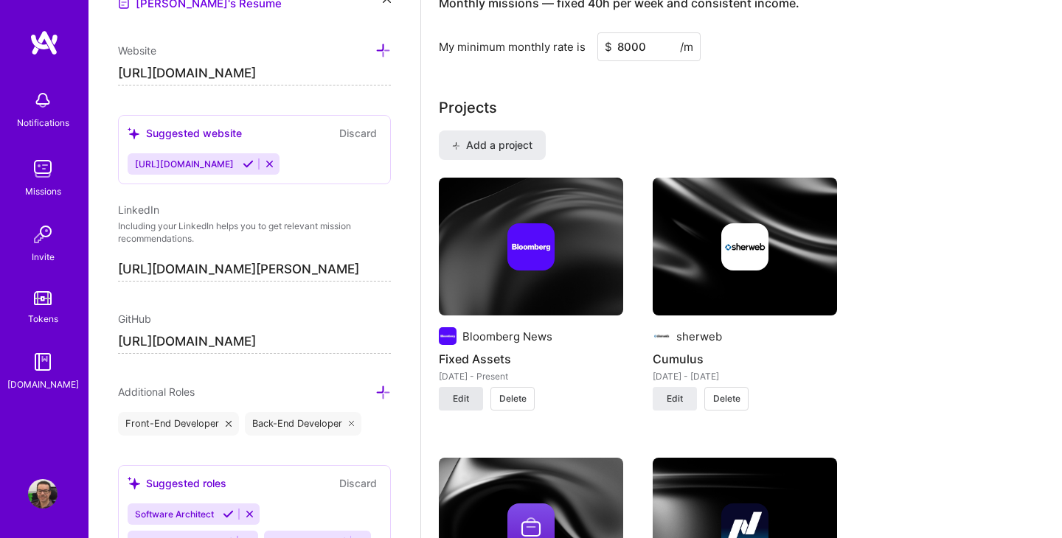
click at [458, 402] on span "Edit" at bounding box center [461, 398] width 16 height 13
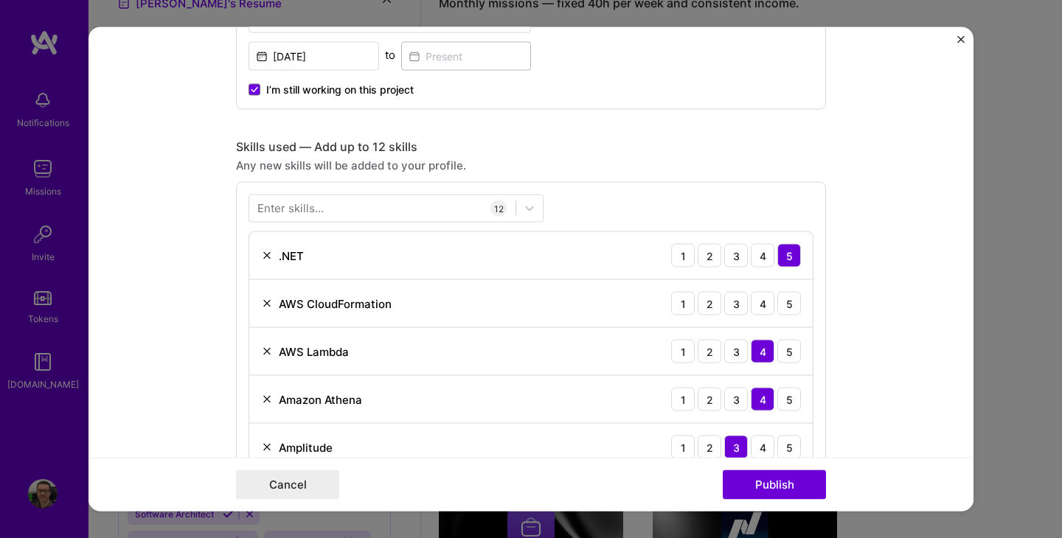
scroll to position [560, 0]
click at [308, 482] on button "Cancel" at bounding box center [287, 484] width 103 height 29
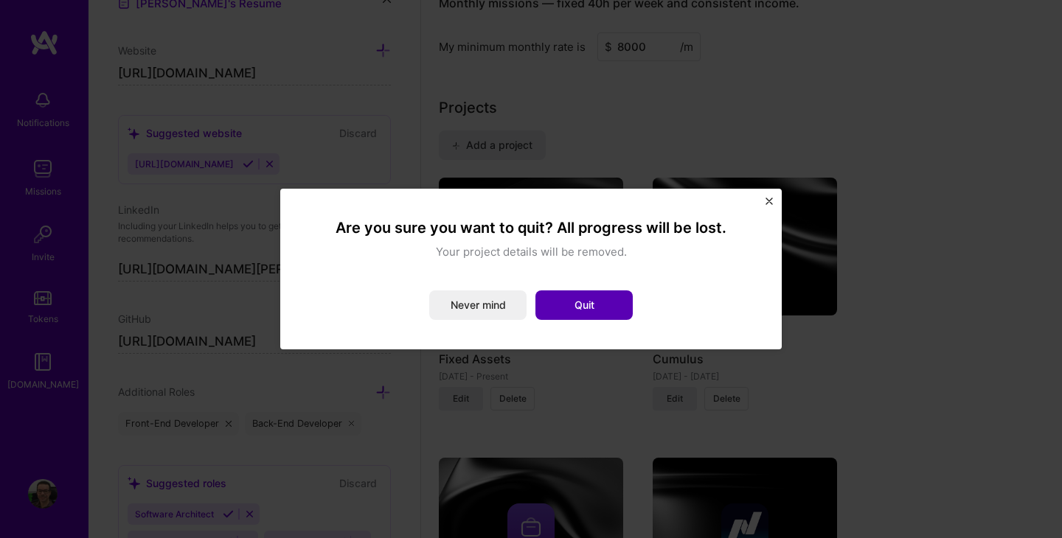
click at [598, 293] on button "Quit" at bounding box center [583, 305] width 97 height 29
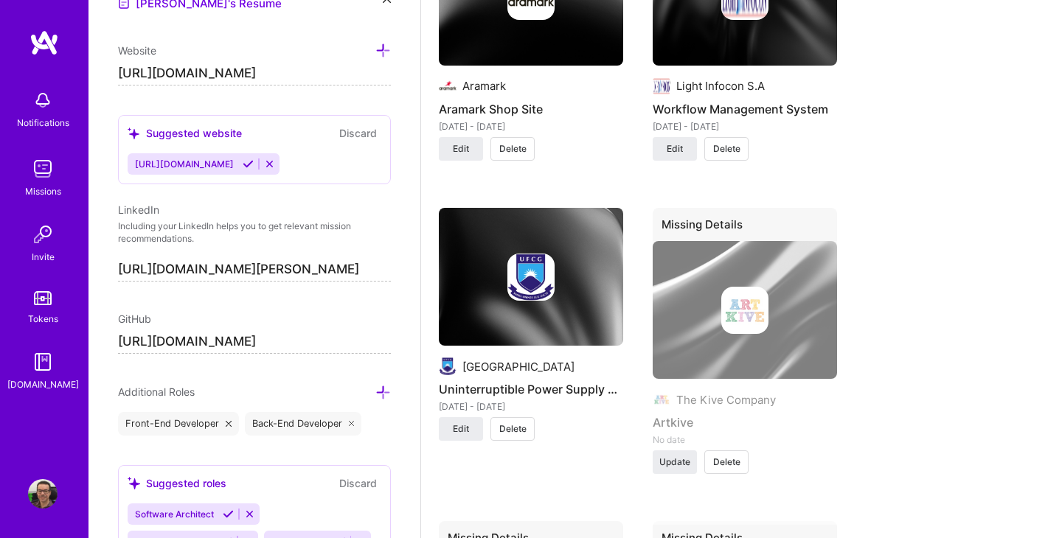
scroll to position [2110, 0]
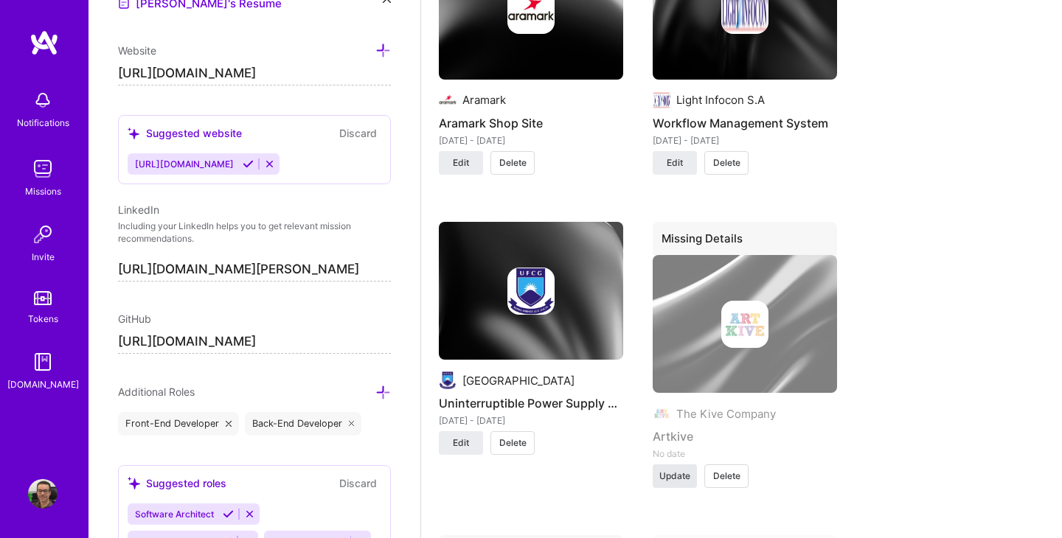
click at [677, 472] on span "Update" at bounding box center [674, 476] width 31 height 13
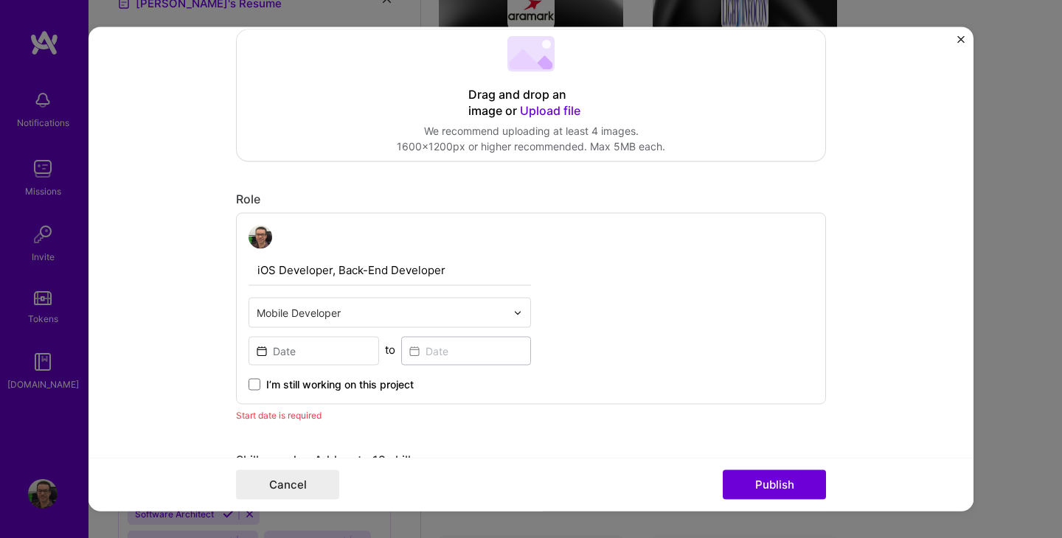
scroll to position [422, 0]
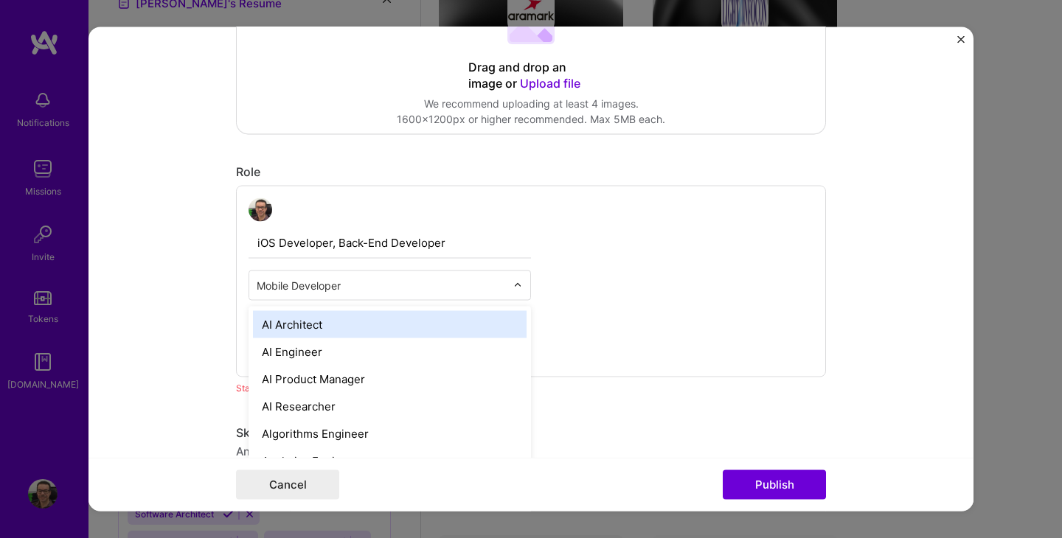
click at [520, 282] on img at bounding box center [517, 285] width 9 height 9
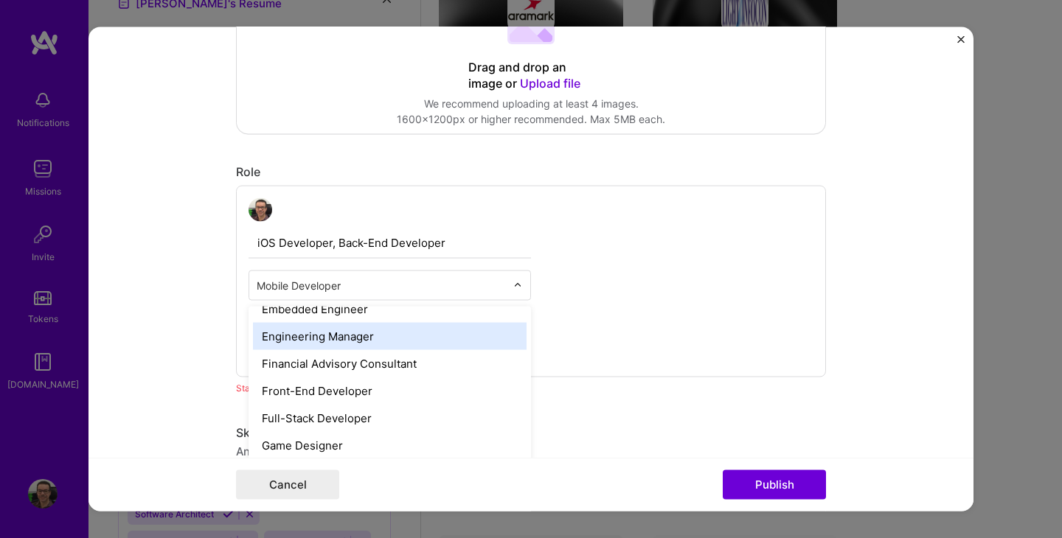
scroll to position [784, 0]
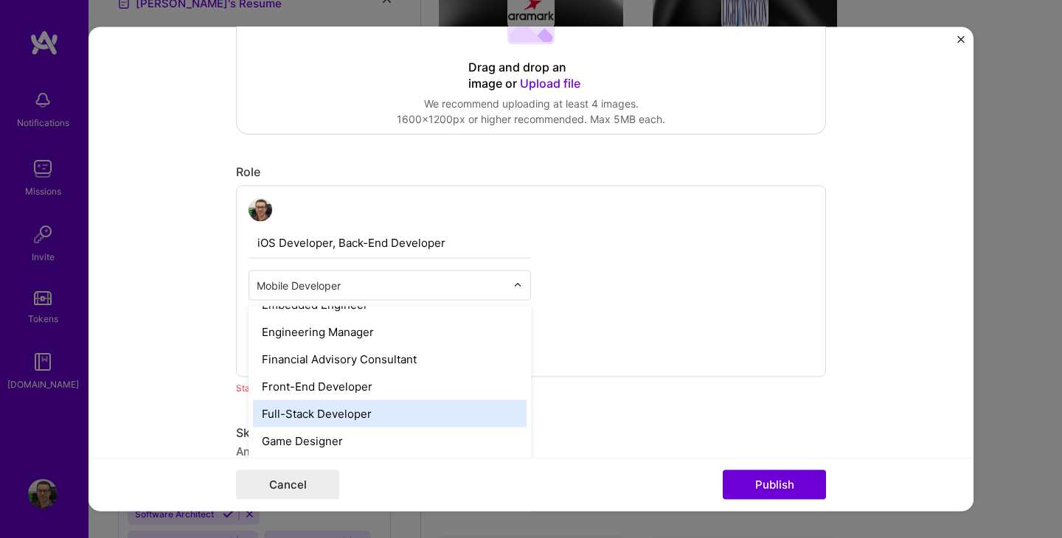
click at [415, 414] on div "Full-Stack Developer" at bounding box center [390, 413] width 274 height 27
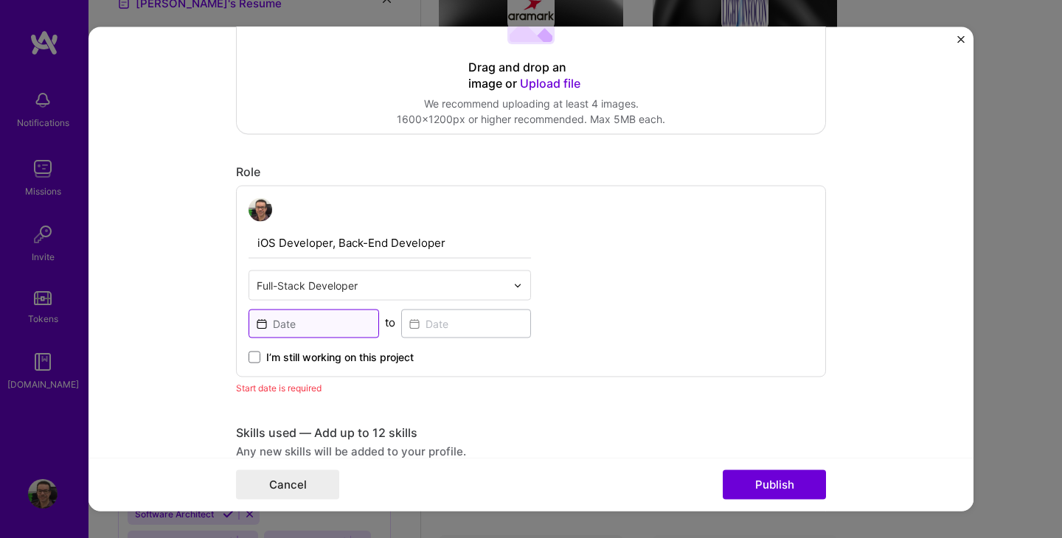
click at [307, 324] on input at bounding box center [314, 324] width 131 height 29
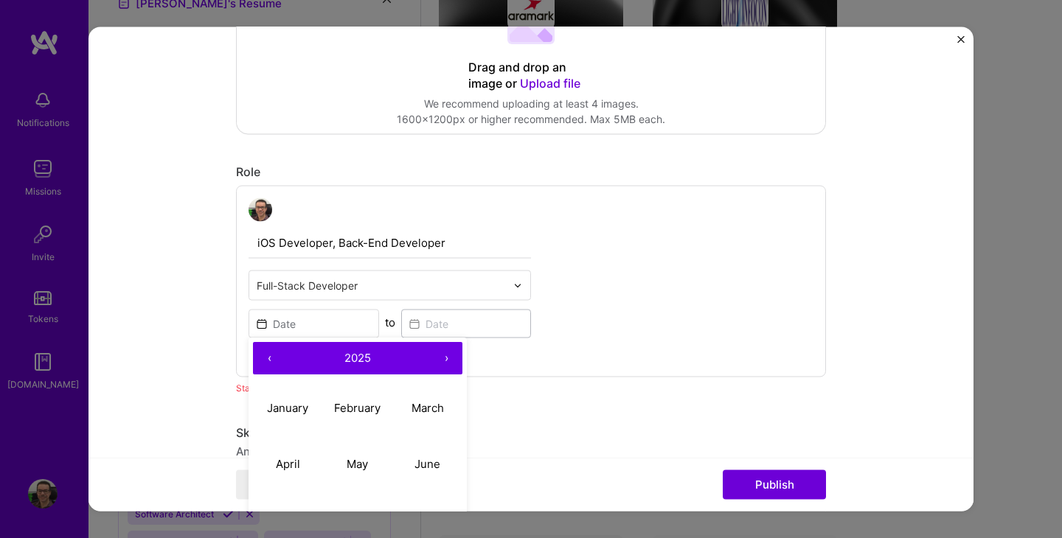
click at [269, 360] on button "‹" at bounding box center [269, 359] width 32 height 32
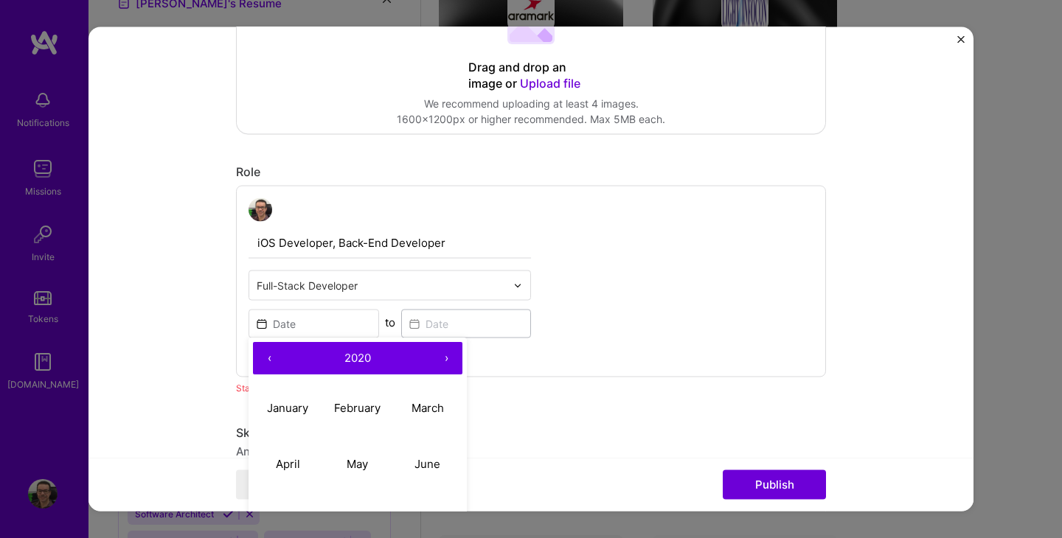
click at [269, 360] on button "‹" at bounding box center [269, 359] width 32 height 32
click at [265, 361] on button "‹" at bounding box center [269, 359] width 32 height 32
click at [268, 361] on button "‹" at bounding box center [269, 359] width 32 height 32
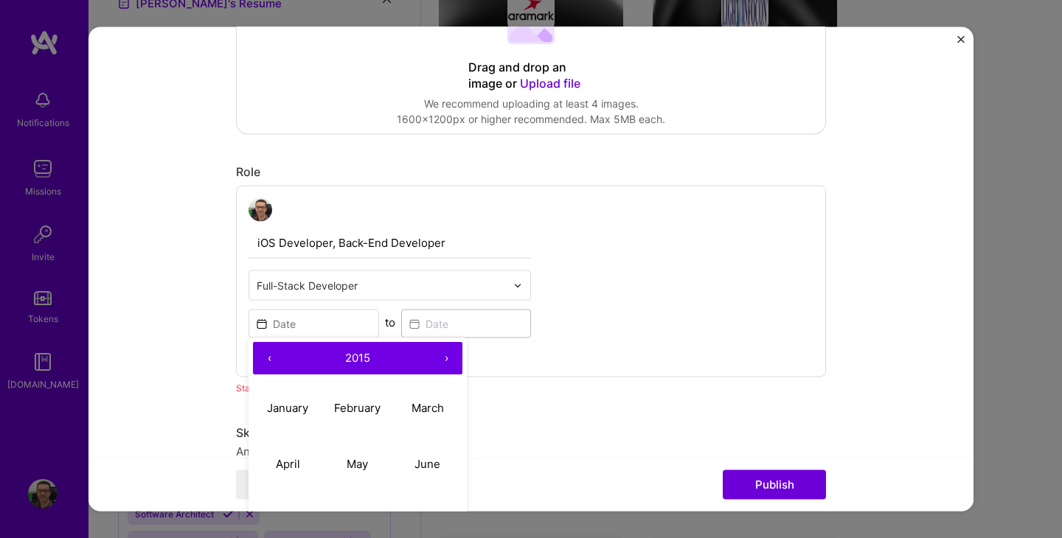
click at [268, 361] on button "‹" at bounding box center [269, 359] width 32 height 32
click at [294, 465] on abbr "April" at bounding box center [288, 464] width 24 height 14
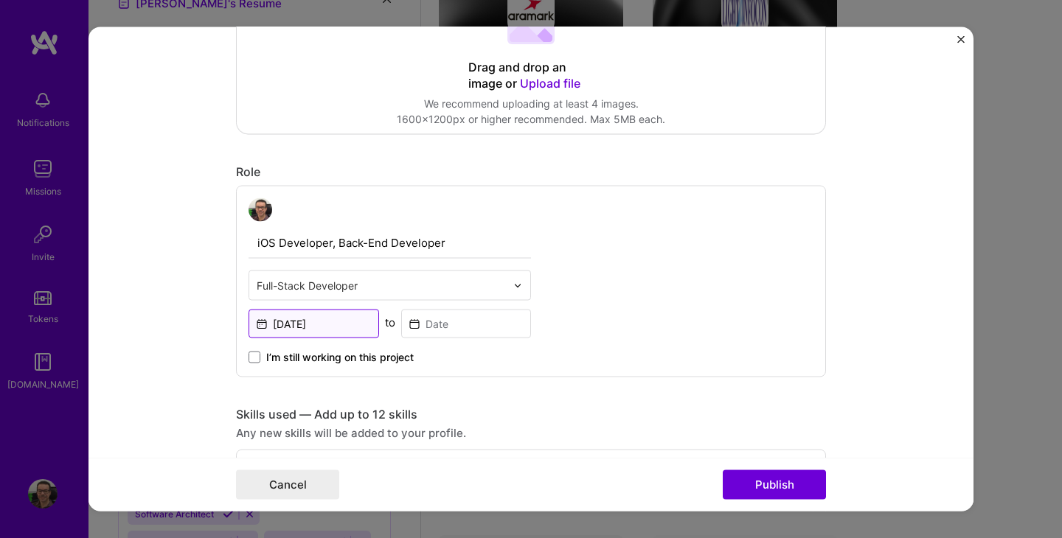
click at [294, 314] on input "[DATE]" at bounding box center [314, 324] width 131 height 29
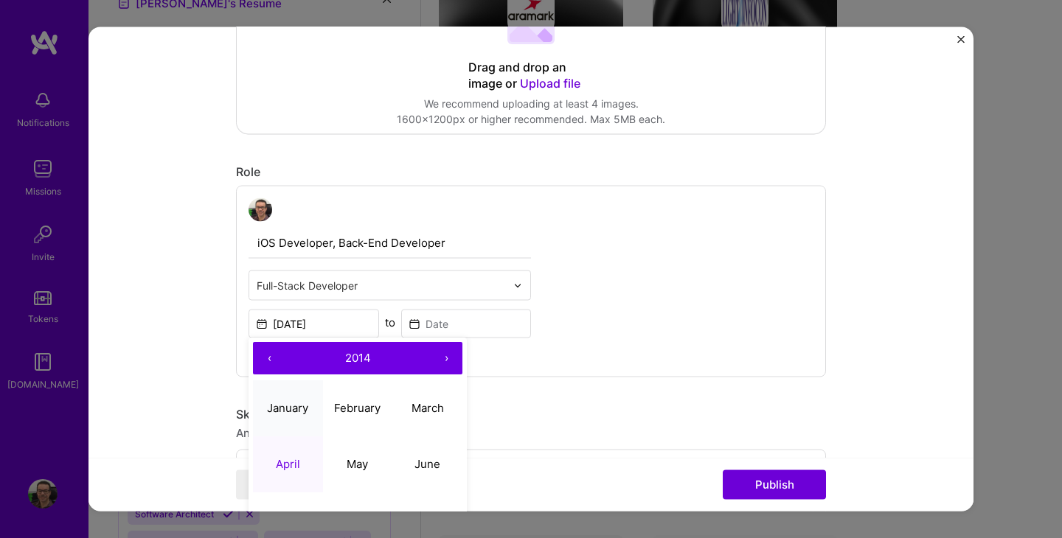
click at [284, 414] on abbr "January" at bounding box center [287, 408] width 41 height 14
type input "[DATE]"
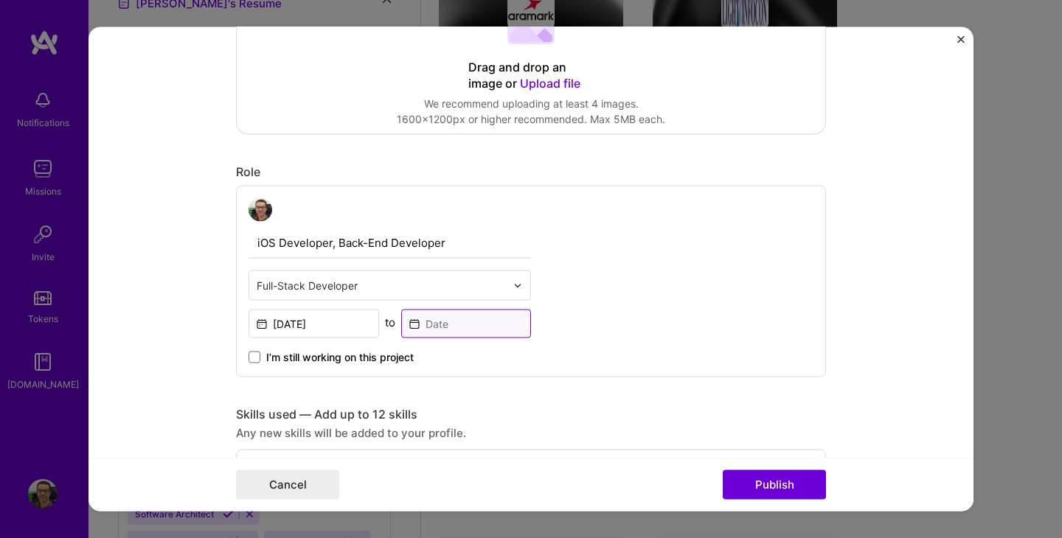
click at [464, 329] on input at bounding box center [466, 324] width 131 height 29
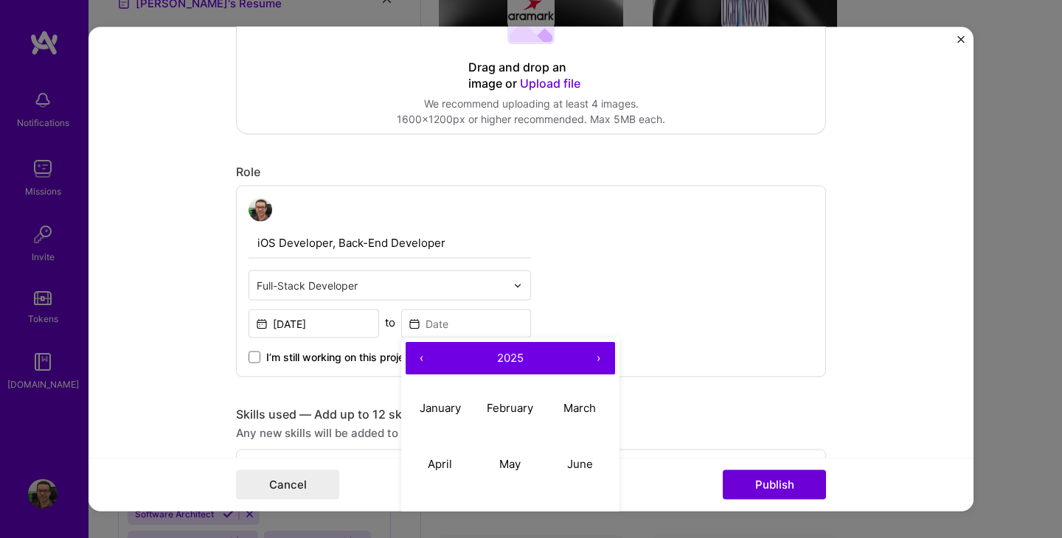
click at [420, 359] on button "‹" at bounding box center [422, 359] width 32 height 32
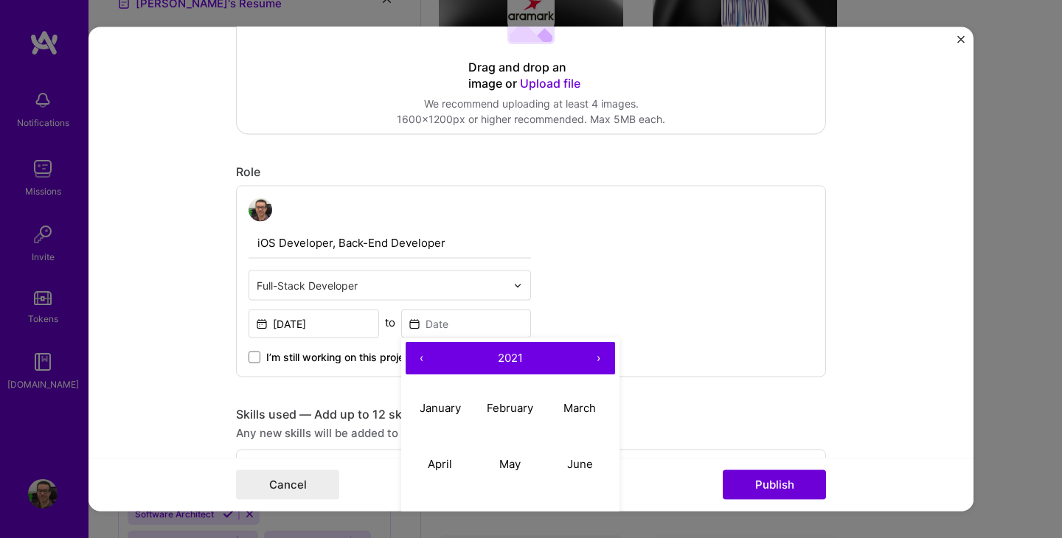
click at [420, 359] on button "‹" at bounding box center [422, 359] width 32 height 32
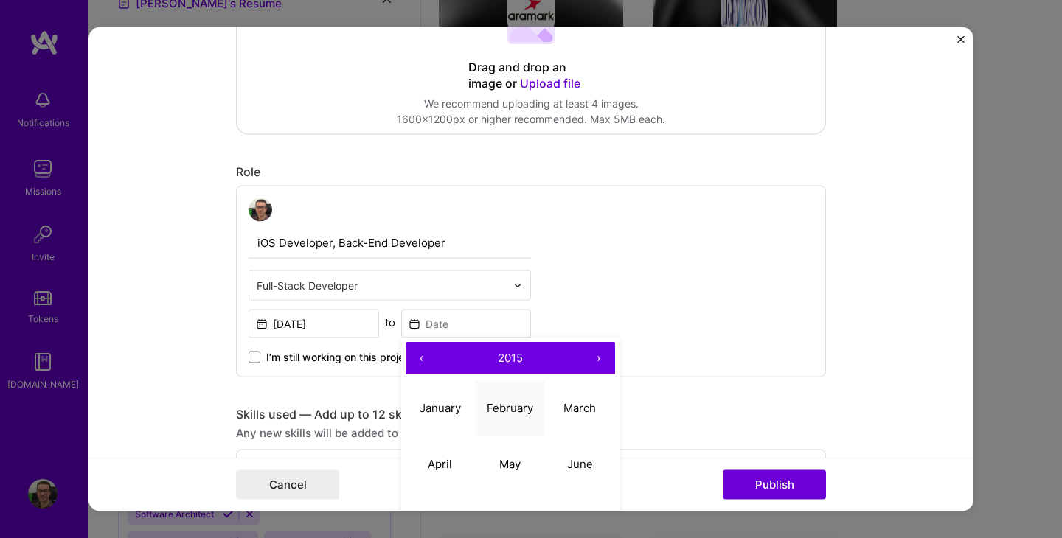
click at [492, 408] on abbr "February" at bounding box center [510, 408] width 46 height 14
type input "[DATE]"
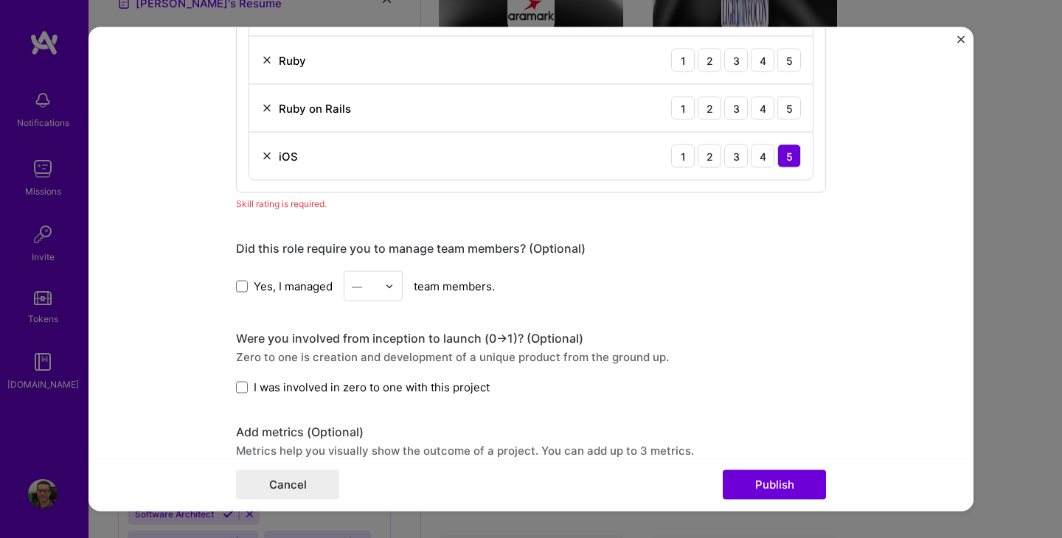
scroll to position [936, 0]
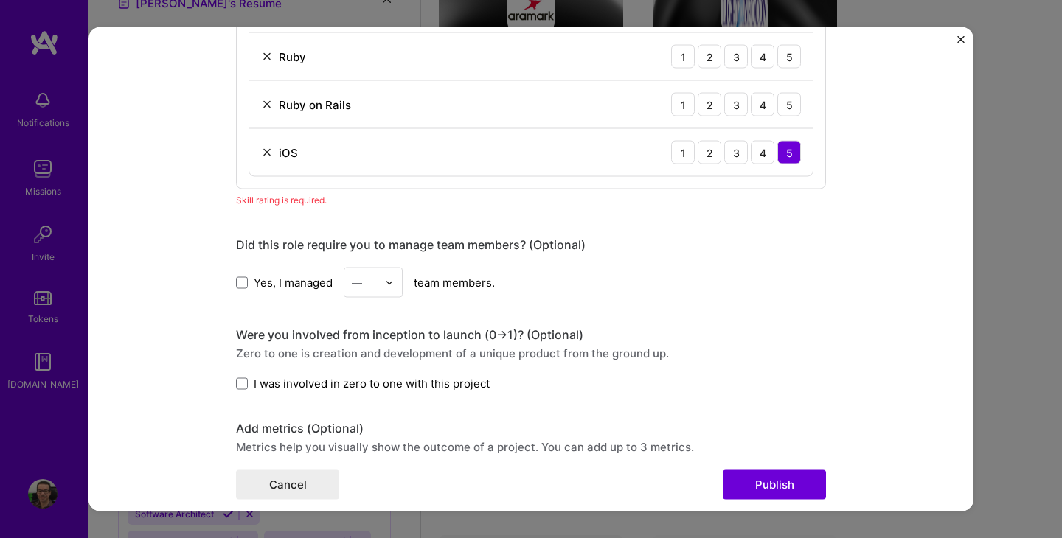
click at [423, 386] on span "I was involved in zero to one with this project" at bounding box center [372, 383] width 236 height 15
click at [0, 0] on input "I was involved in zero to one with this project" at bounding box center [0, 0] width 0 height 0
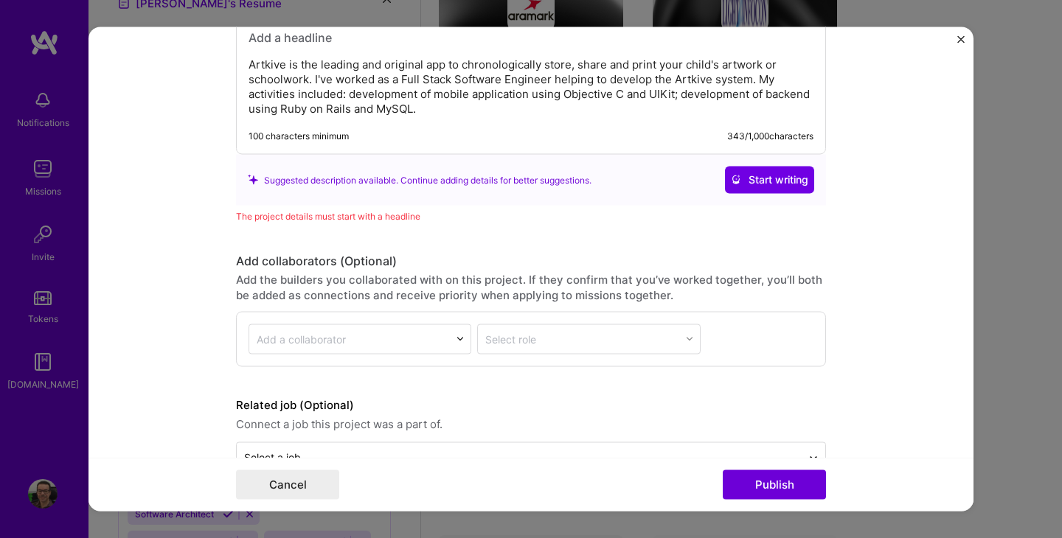
scroll to position [1631, 0]
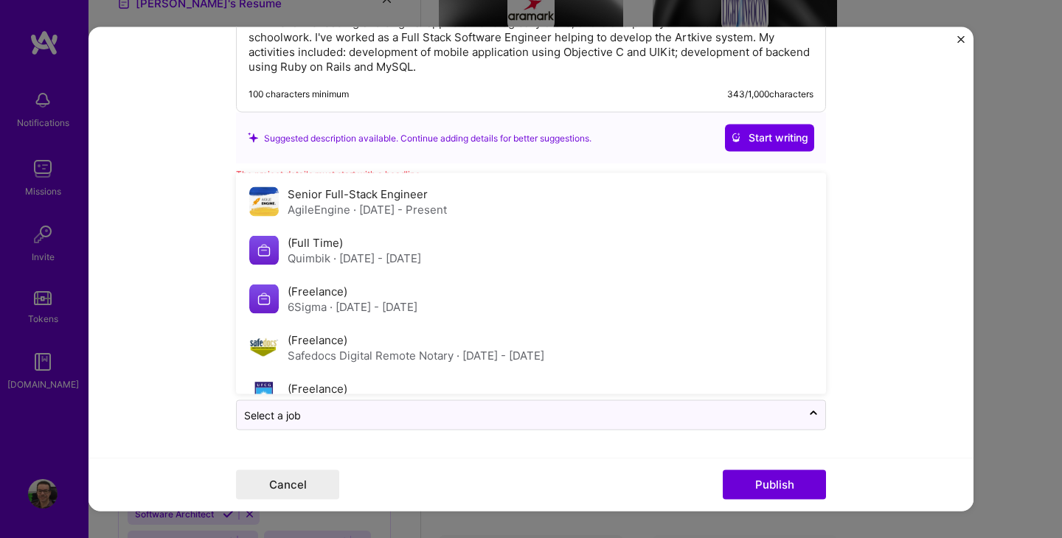
click at [555, 418] on input "text" at bounding box center [519, 414] width 550 height 15
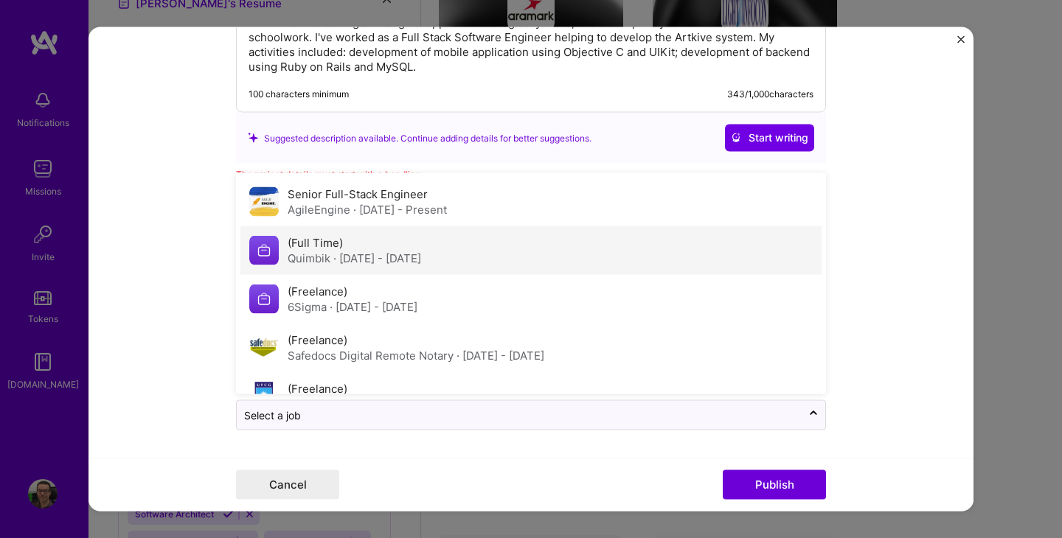
click at [496, 254] on div "(Full Time) Quimbik · [DATE] - [DATE]" at bounding box center [530, 250] width 581 height 49
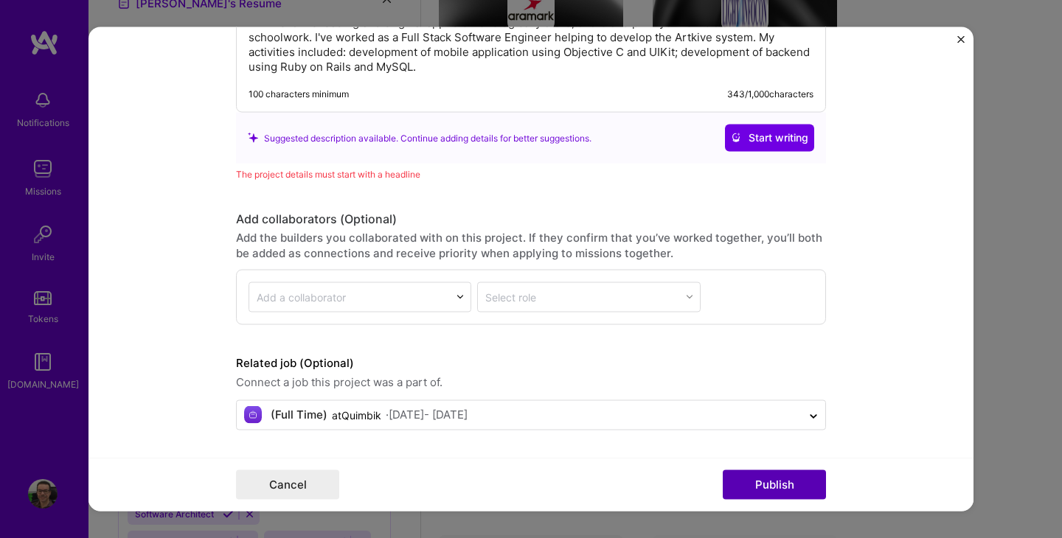
click at [748, 489] on button "Publish" at bounding box center [774, 484] width 103 height 29
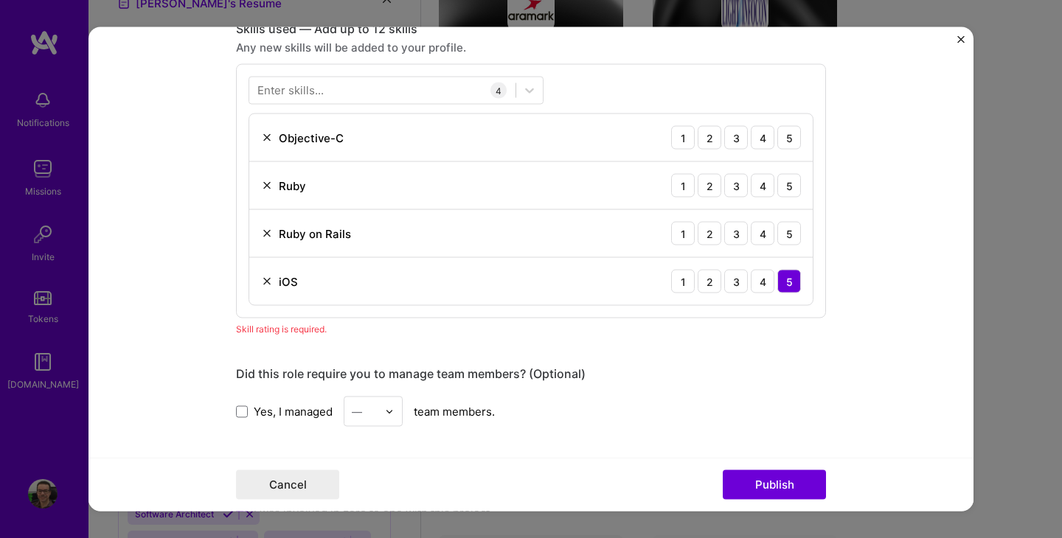
scroll to position [802, 0]
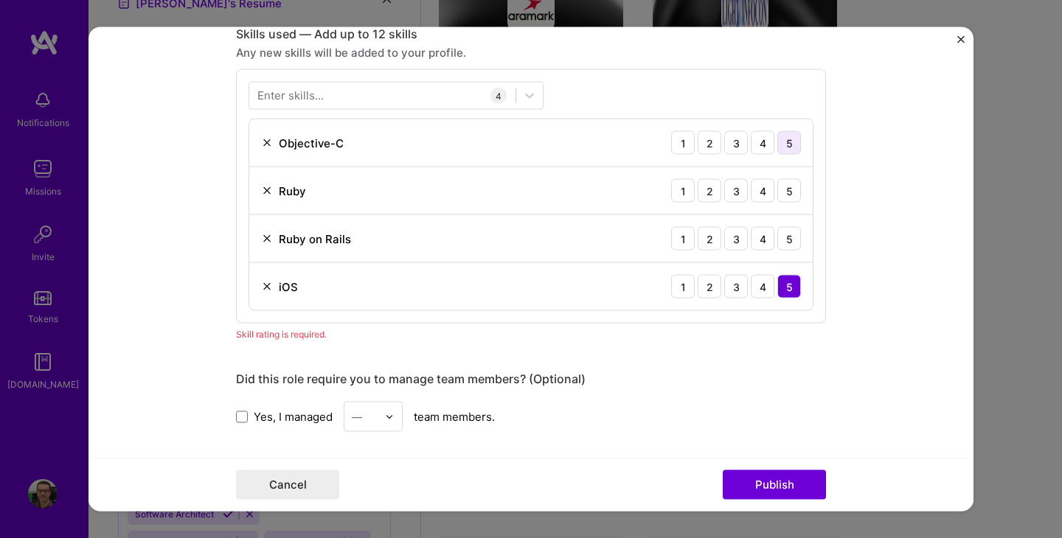
click at [784, 145] on div "5" at bounding box center [789, 143] width 24 height 24
click at [740, 195] on div "3" at bounding box center [736, 191] width 24 height 24
click at [733, 238] on div "3" at bounding box center [736, 239] width 24 height 24
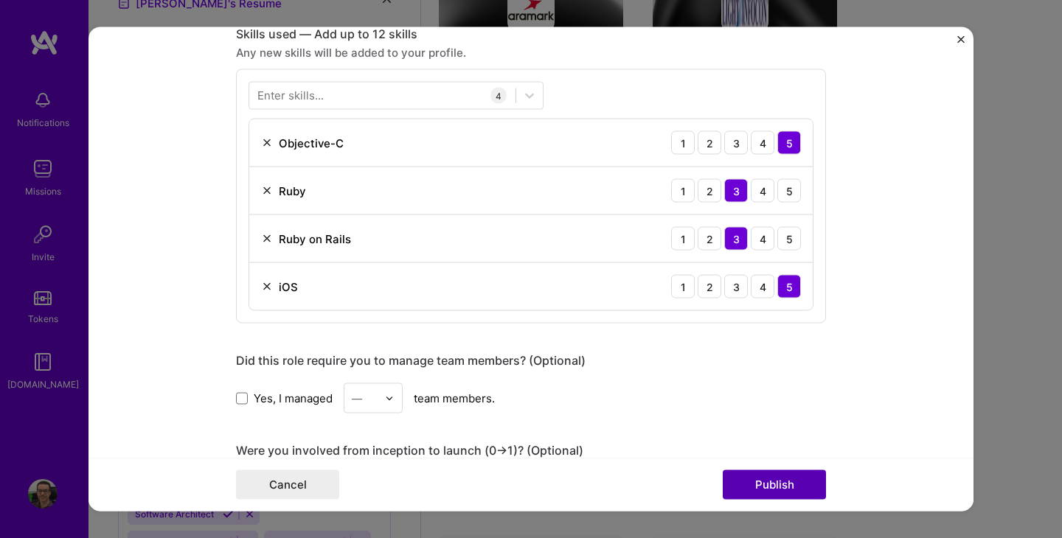
click at [788, 489] on button "Publish" at bounding box center [774, 484] width 103 height 29
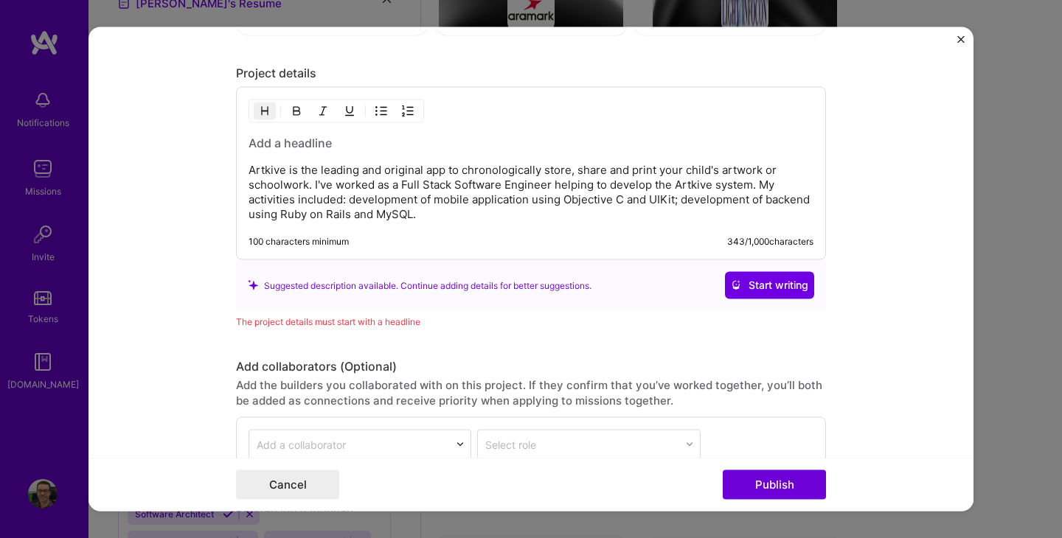
scroll to position [1457, 0]
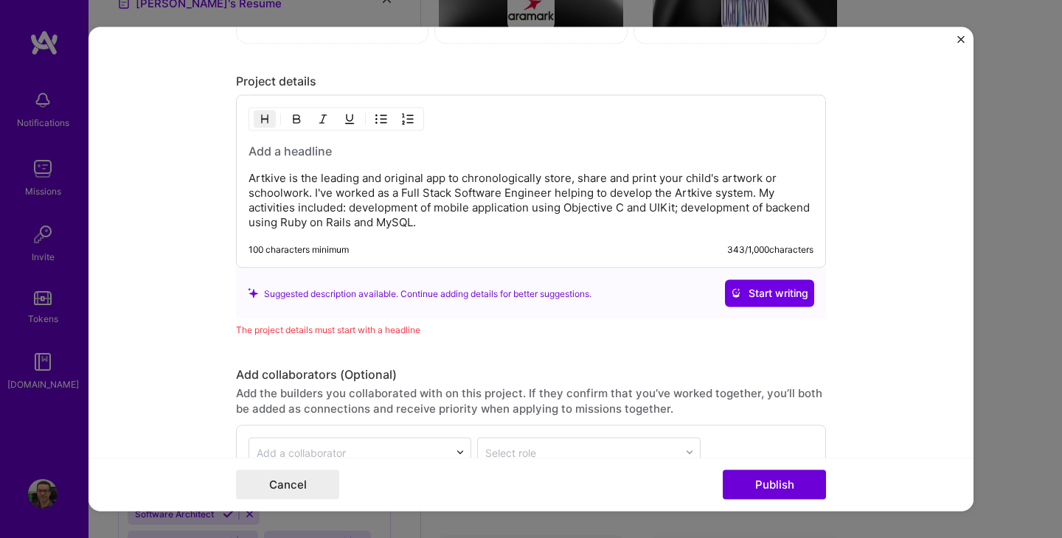
click at [303, 153] on h3 at bounding box center [531, 151] width 565 height 16
click at [268, 178] on p "Artkive is the leading and original app to chronologically store, share and pri…" at bounding box center [531, 200] width 565 height 59
copy p "Artkive"
click at [302, 151] on h3 at bounding box center [531, 151] width 565 height 16
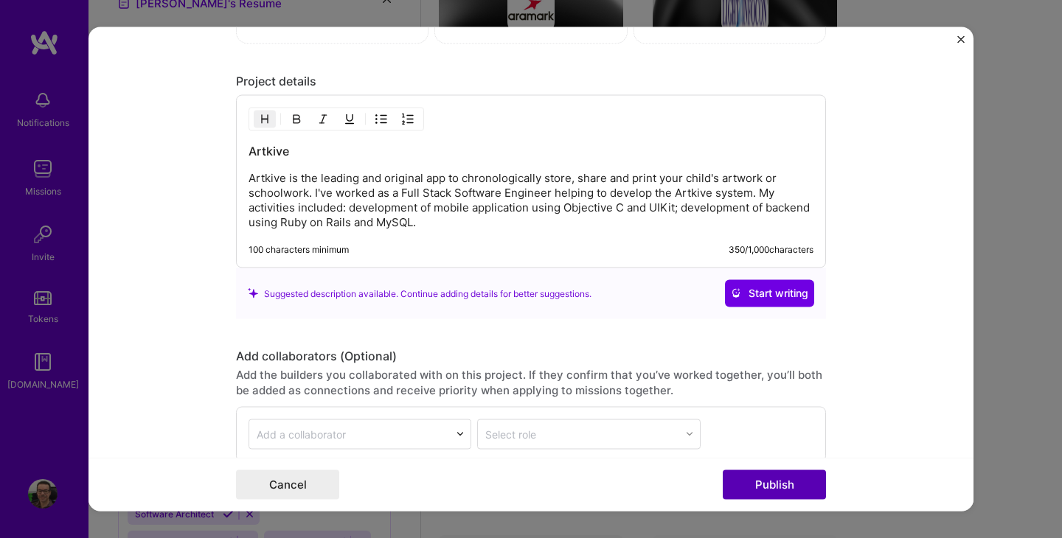
click at [746, 496] on button "Publish" at bounding box center [774, 484] width 103 height 29
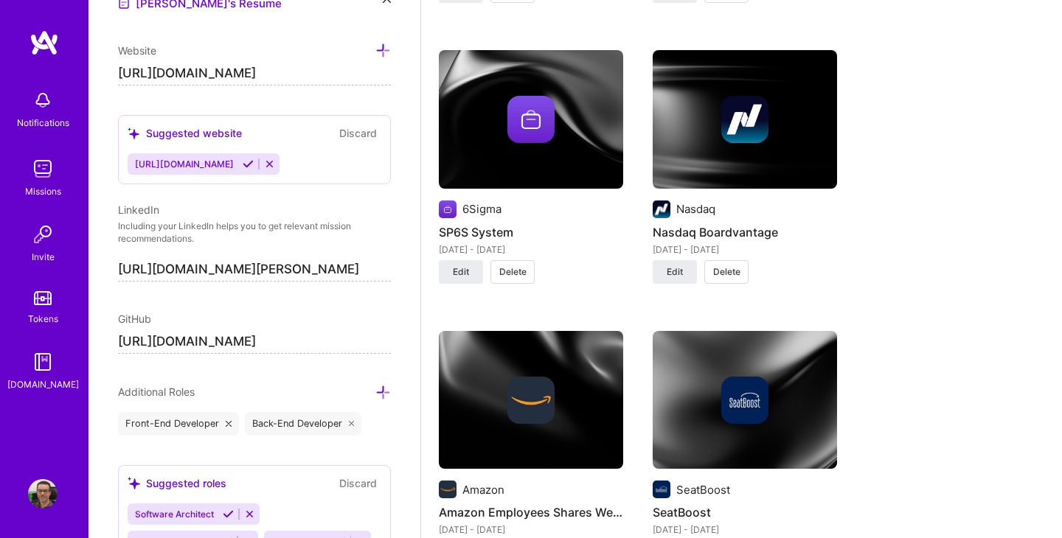
scroll to position [1433, 0]
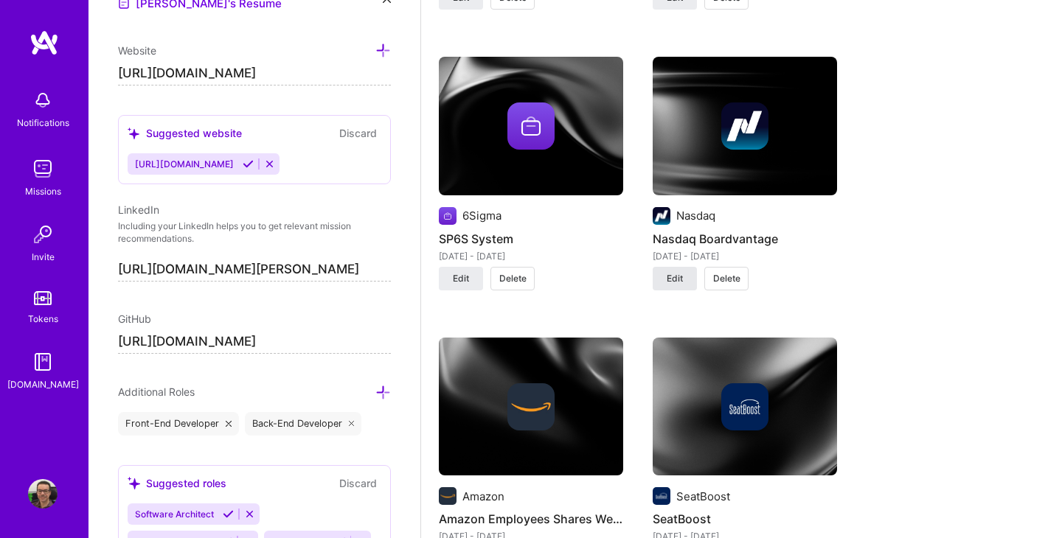
click at [676, 276] on span "Edit" at bounding box center [675, 278] width 16 height 13
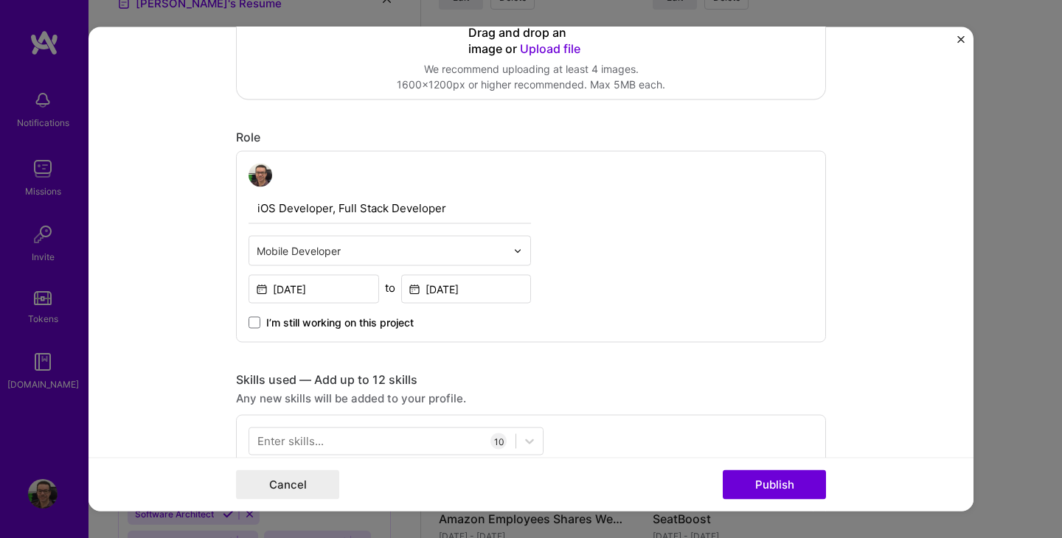
scroll to position [328, 0]
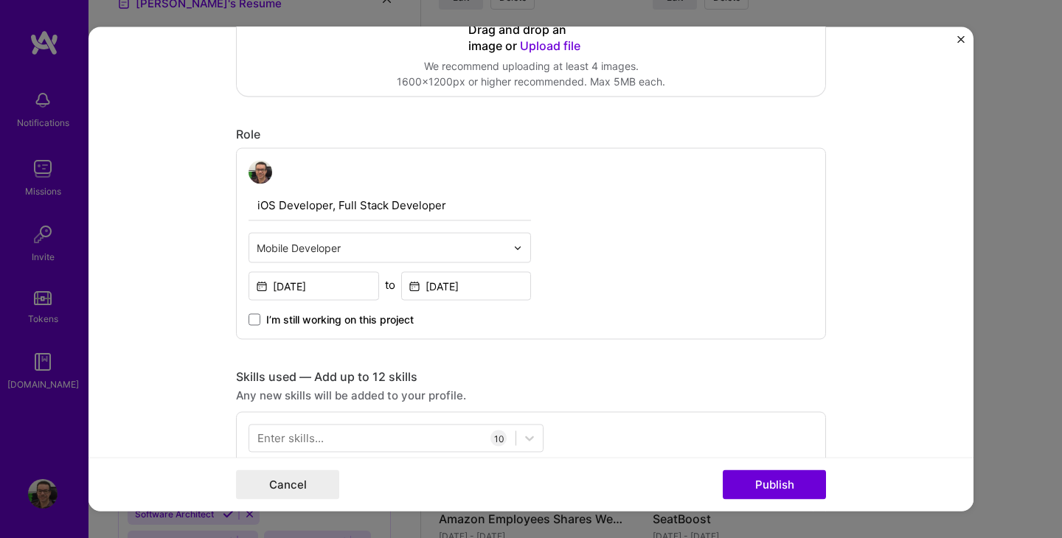
click at [518, 245] on img at bounding box center [517, 247] width 9 height 9
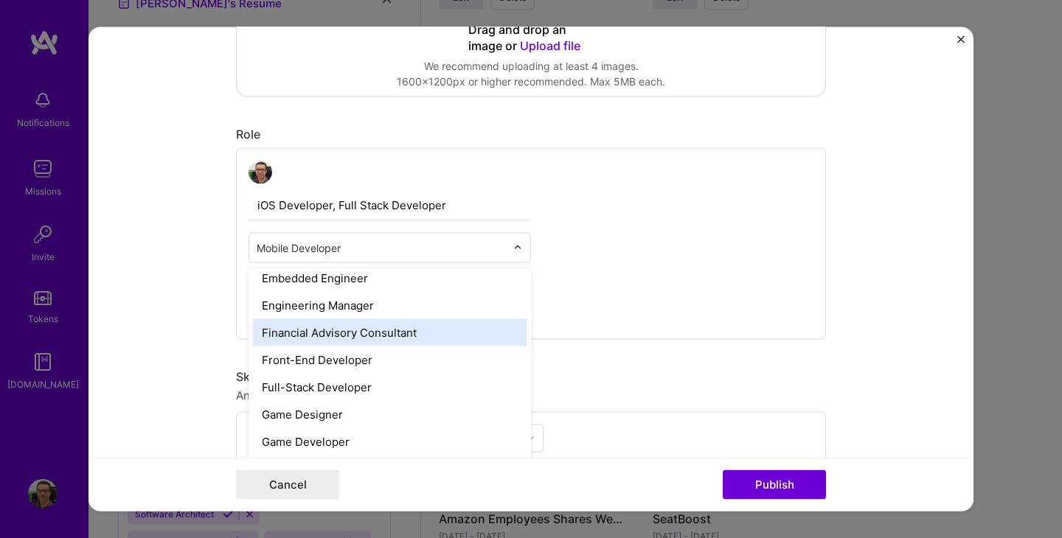
scroll to position [775, 0]
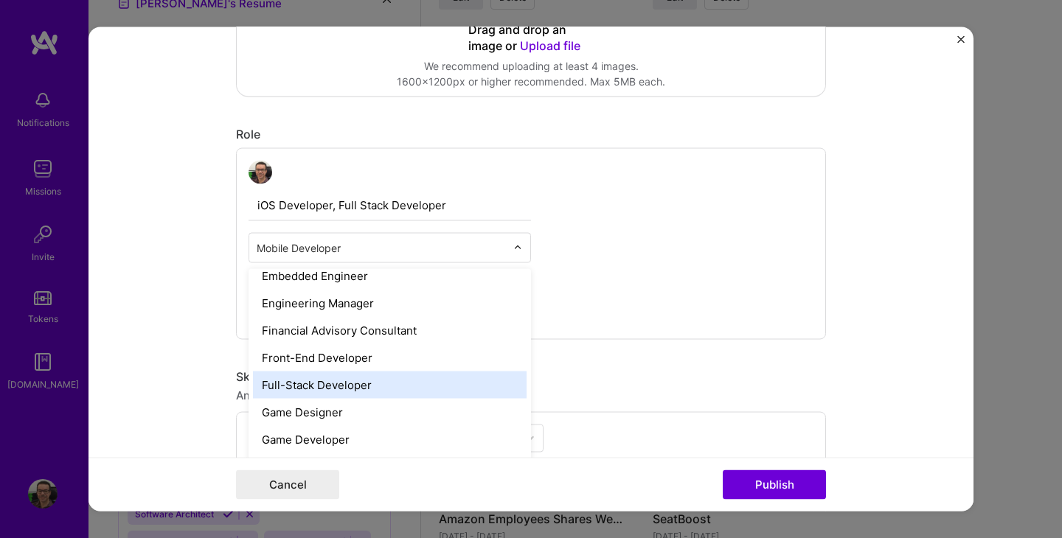
click at [405, 389] on div "Full-Stack Developer" at bounding box center [390, 385] width 274 height 27
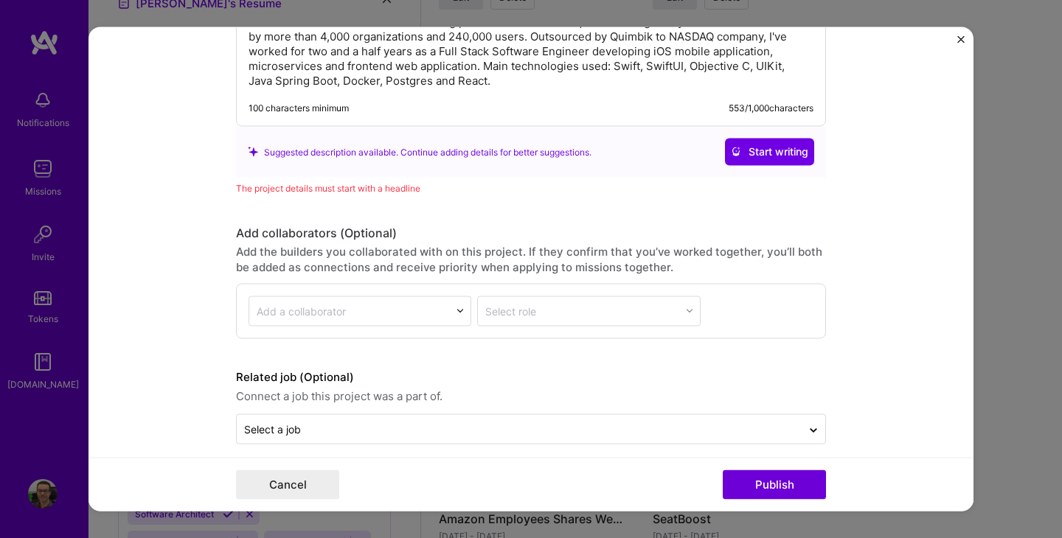
scroll to position [1798, 0]
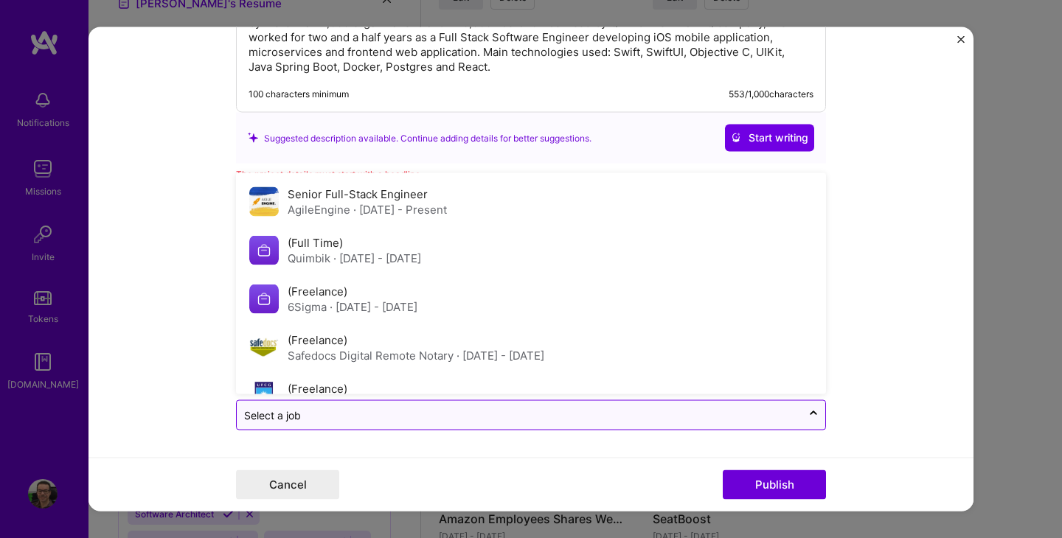
click at [438, 413] on input "text" at bounding box center [519, 414] width 550 height 15
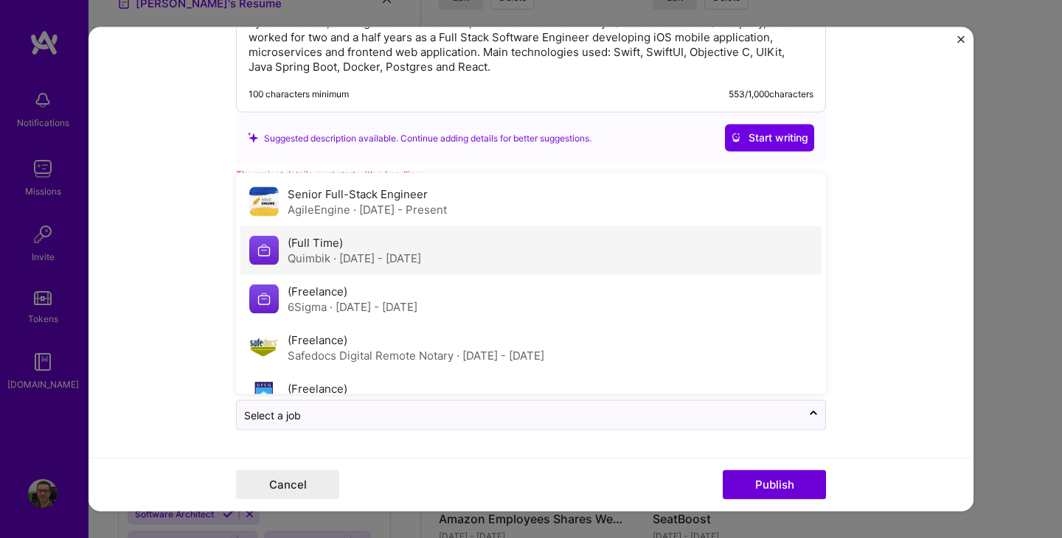
click at [421, 249] on div "(Full Time) Quimbik · [DATE] - [DATE]" at bounding box center [354, 249] width 133 height 31
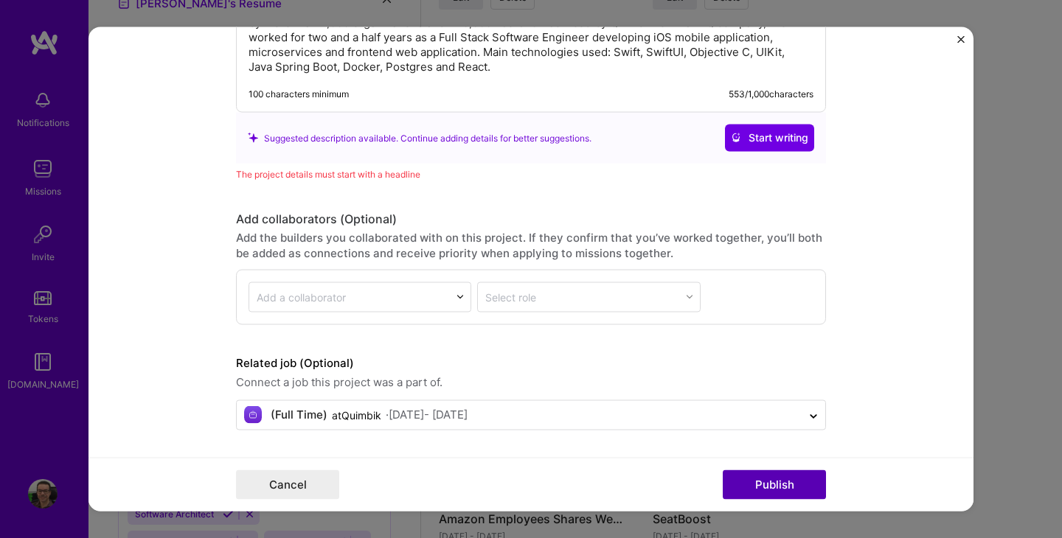
click at [755, 487] on button "Publish" at bounding box center [774, 484] width 103 height 29
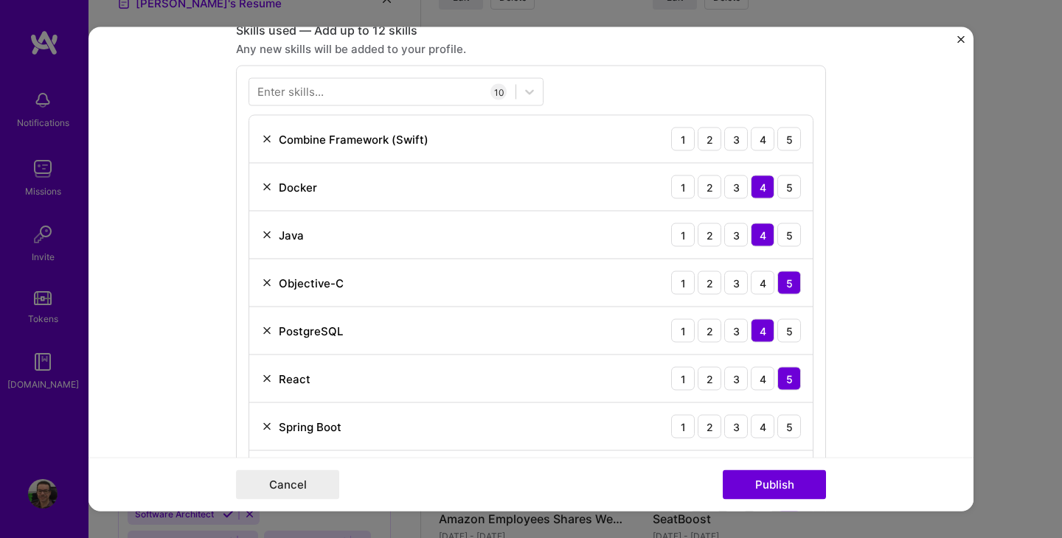
scroll to position [671, 0]
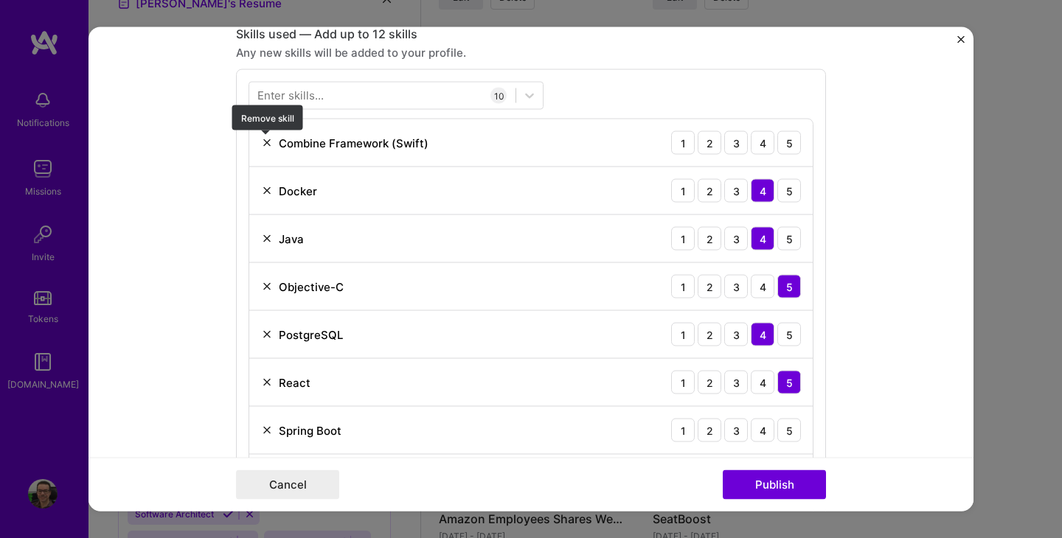
click at [265, 144] on img at bounding box center [267, 143] width 12 height 12
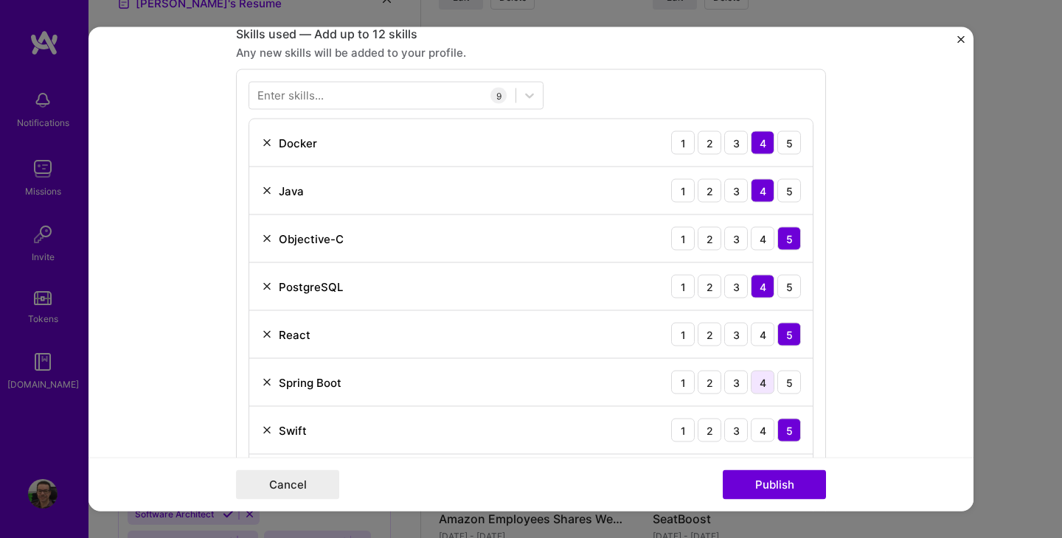
click at [758, 385] on div "4" at bounding box center [763, 383] width 24 height 24
click at [765, 484] on button "Publish" at bounding box center [774, 484] width 103 height 29
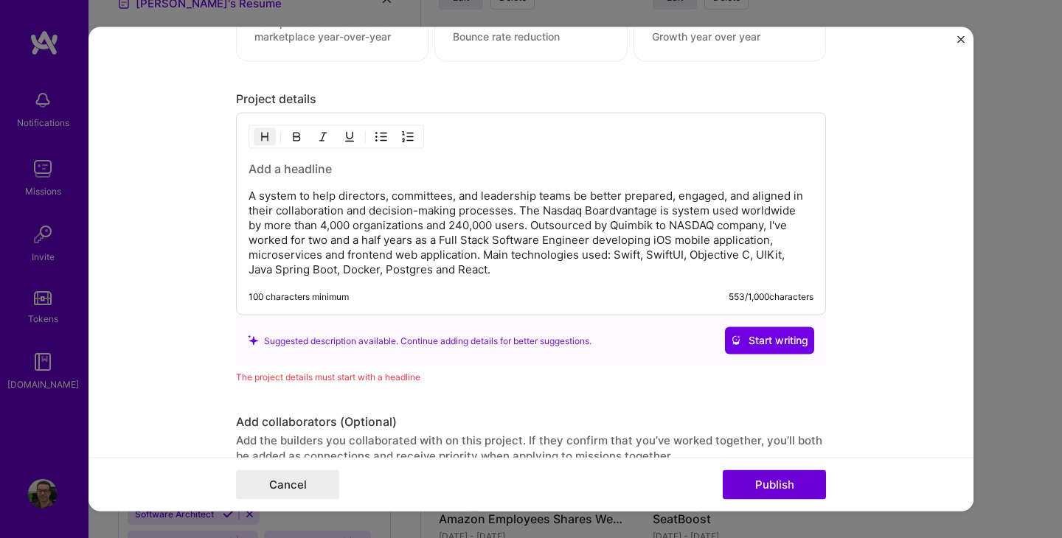
scroll to position [1545, 0]
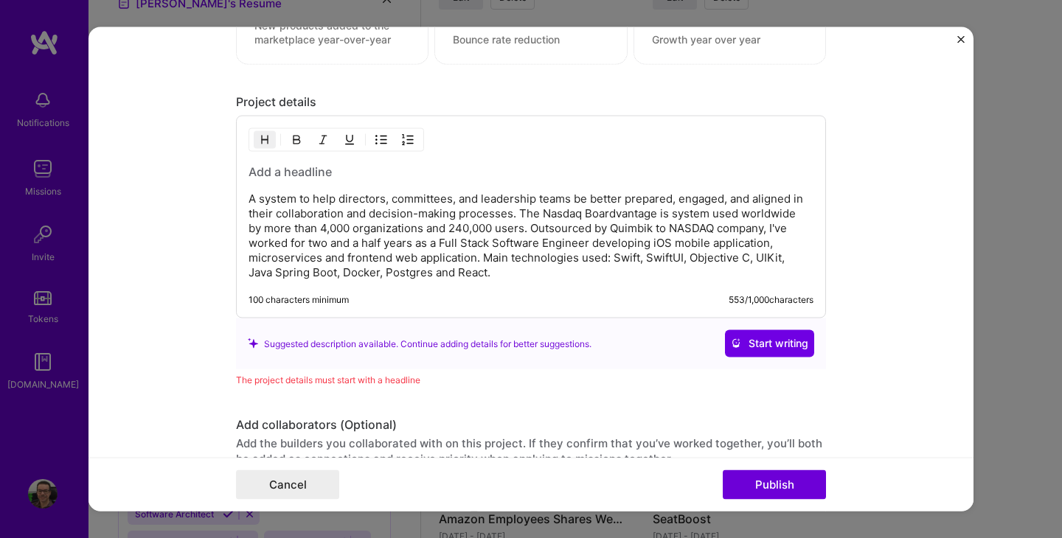
click at [544, 214] on p "A system to help directors, committees, and leadership teams be better prepared…" at bounding box center [531, 236] width 565 height 88
click at [657, 214] on p "A system to help directors, committees, and leadership teams be better prepared…" at bounding box center [531, 236] width 565 height 88
copy p "Nasdaq Boardvantage"
click at [307, 169] on h3 at bounding box center [531, 172] width 565 height 16
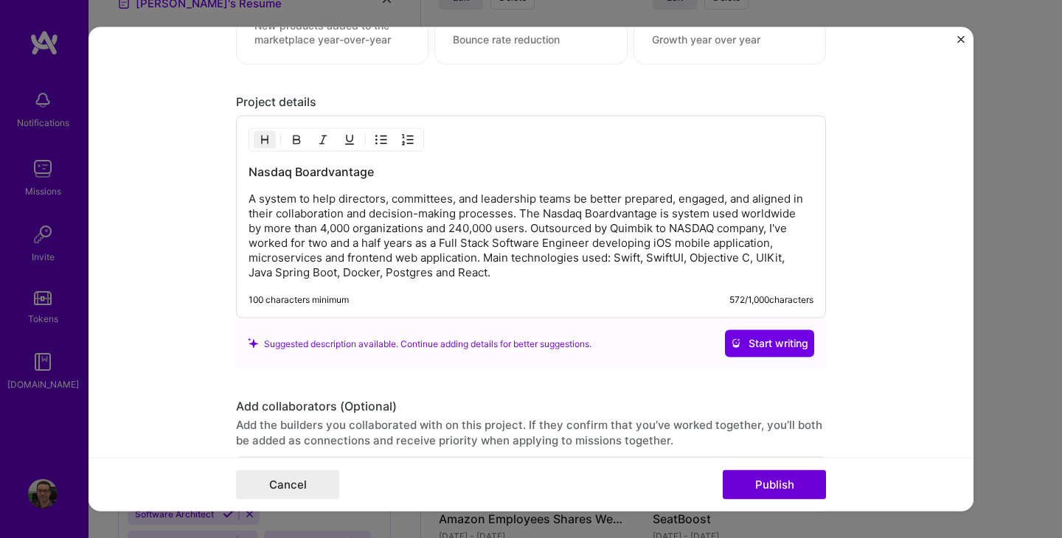
scroll to position [1732, 0]
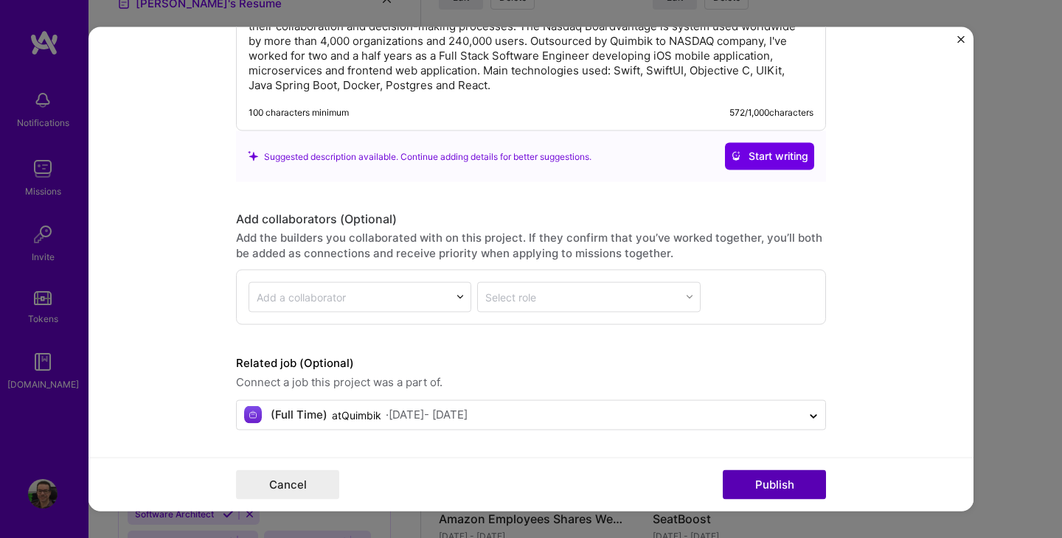
click at [745, 484] on button "Publish" at bounding box center [774, 484] width 103 height 29
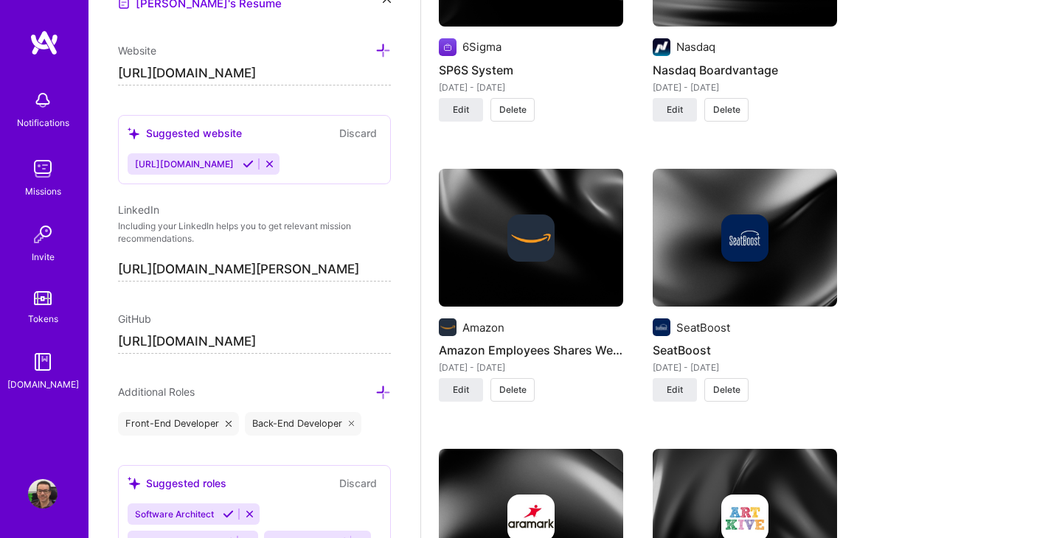
scroll to position [1617, 0]
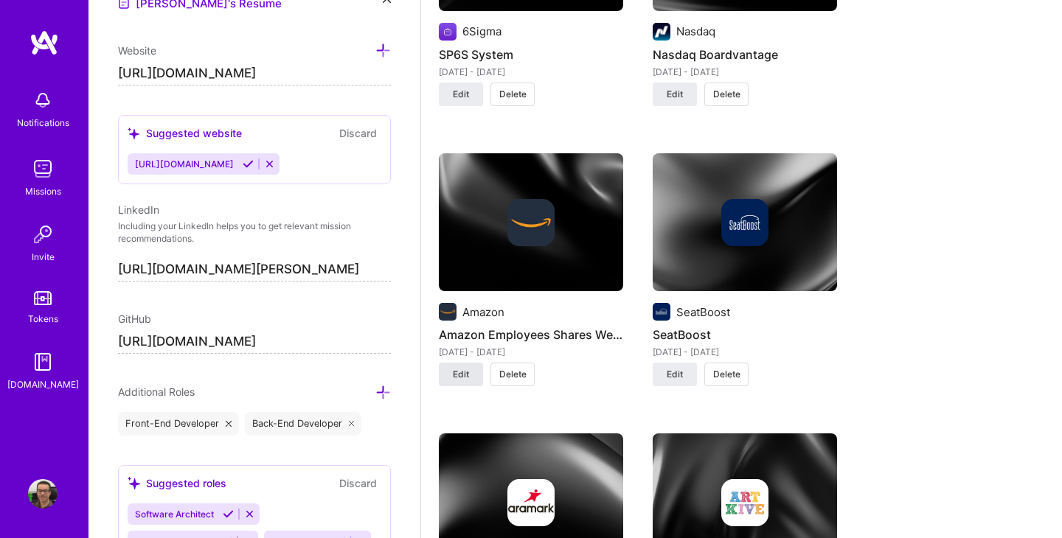
click at [462, 381] on span "Edit" at bounding box center [461, 374] width 16 height 13
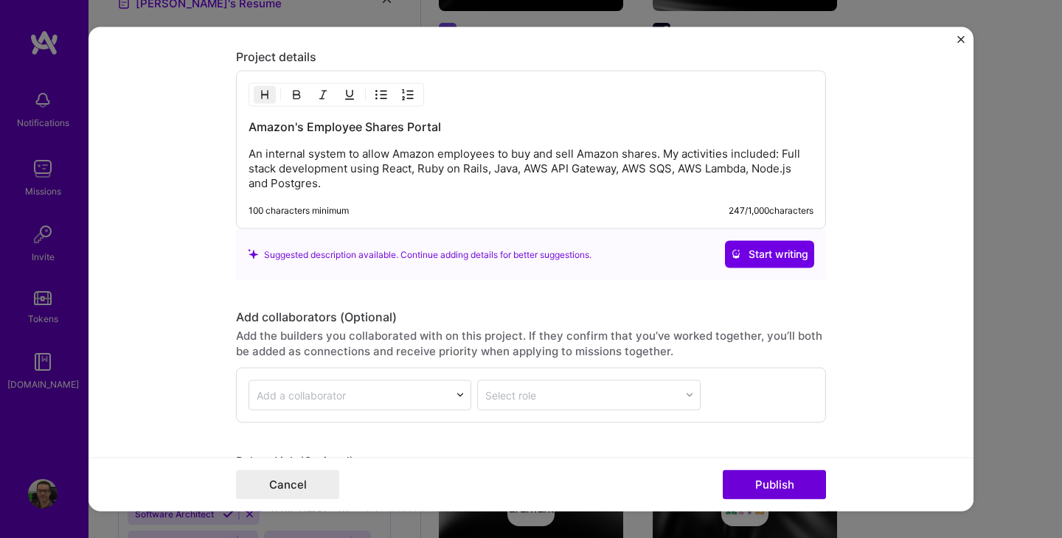
scroll to position [1592, 0]
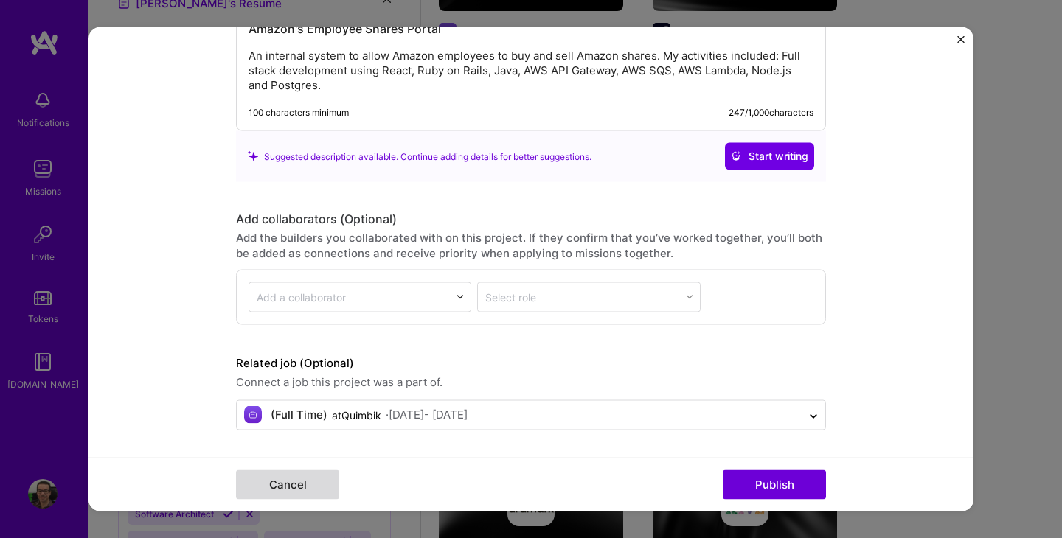
click at [300, 490] on button "Cancel" at bounding box center [287, 484] width 103 height 29
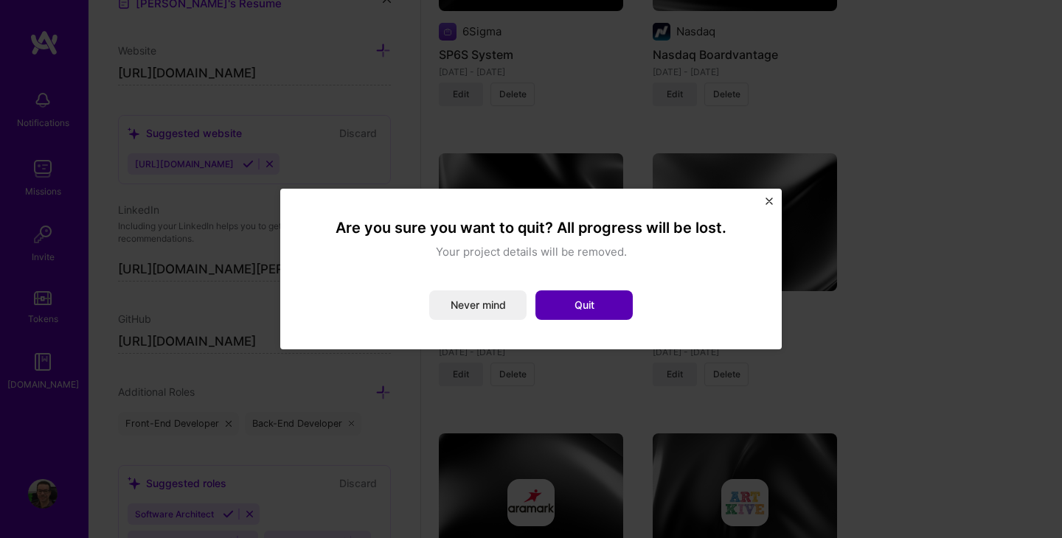
click at [597, 311] on button "Quit" at bounding box center [583, 305] width 97 height 29
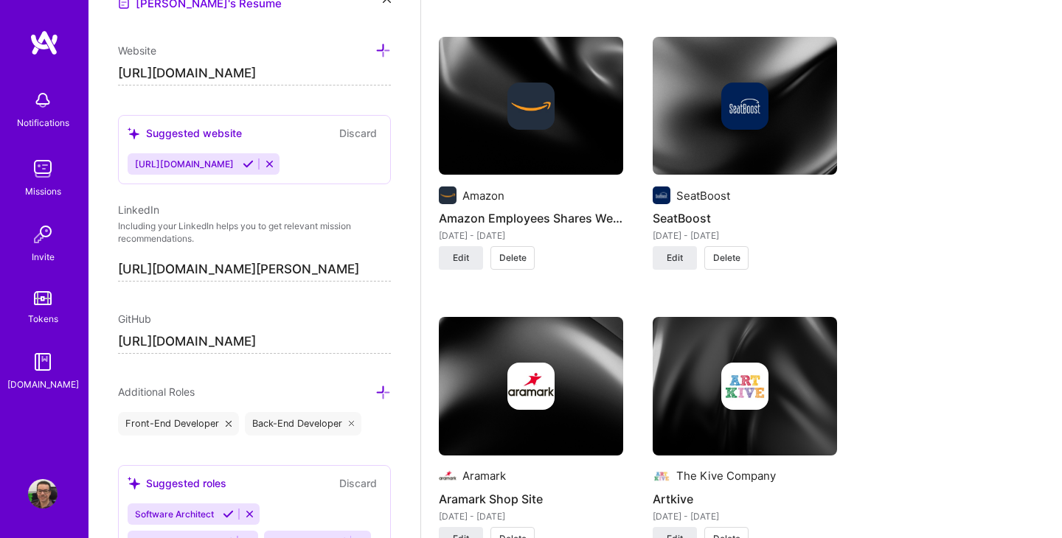
scroll to position [1768, 0]
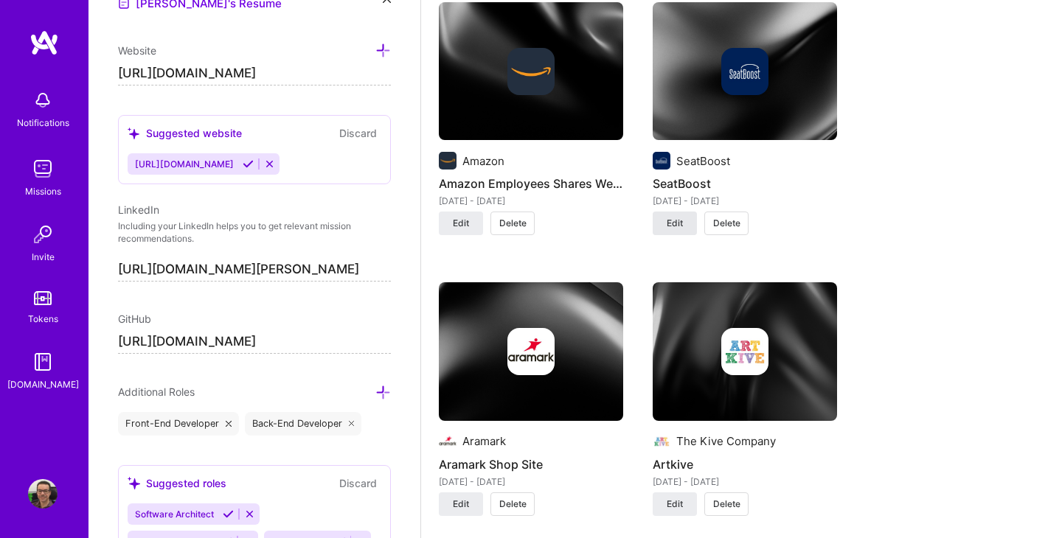
click at [672, 224] on span "Edit" at bounding box center [675, 223] width 16 height 13
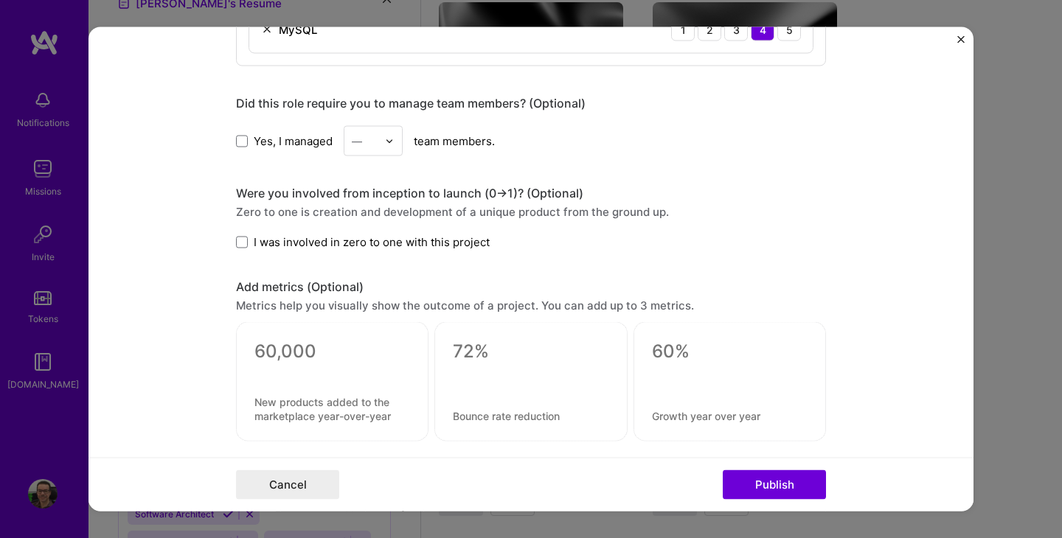
scroll to position [837, 0]
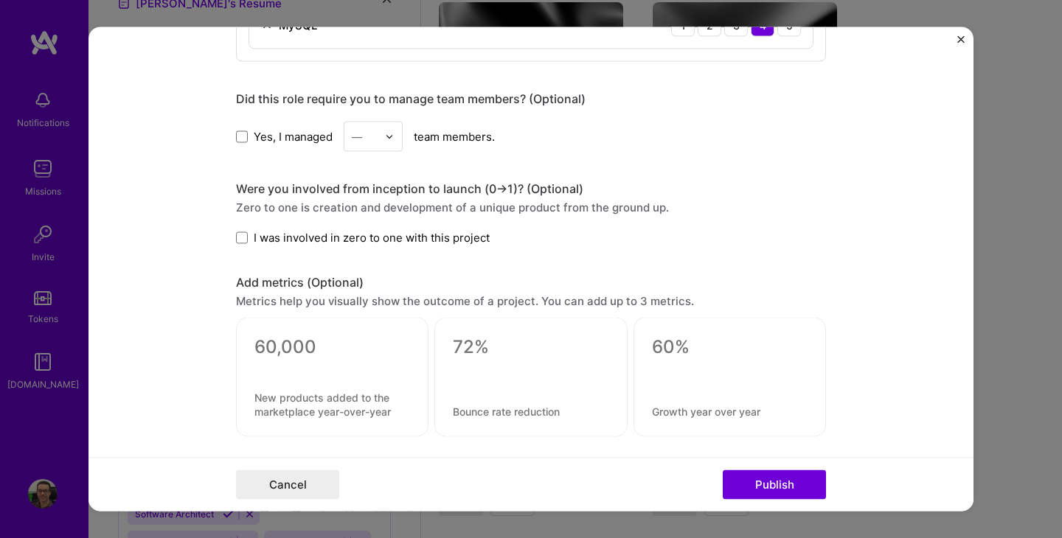
click at [448, 239] on span "I was involved in zero to one with this project" at bounding box center [372, 237] width 236 height 15
click at [0, 0] on input "I was involved in zero to one with this project" at bounding box center [0, 0] width 0 height 0
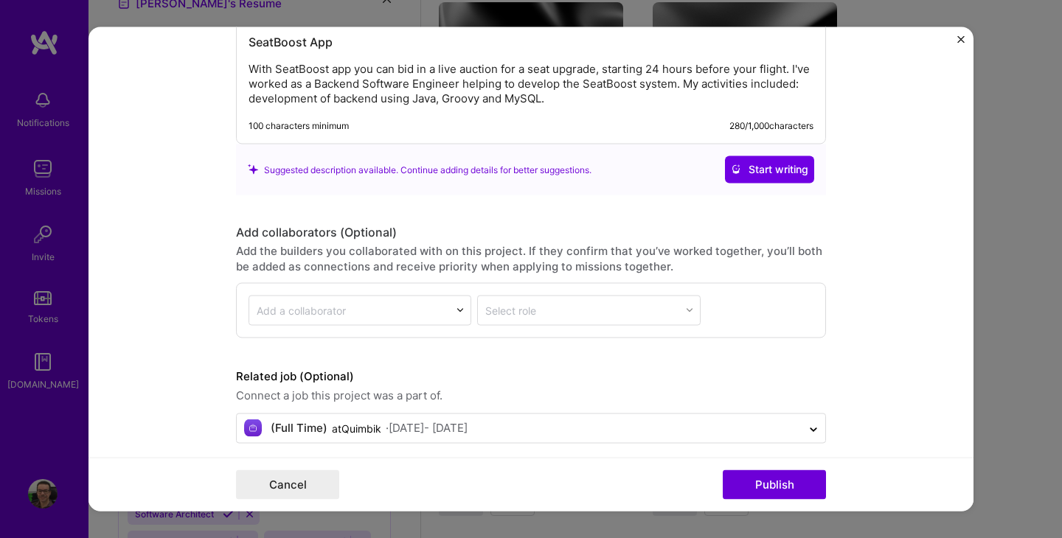
scroll to position [1352, 0]
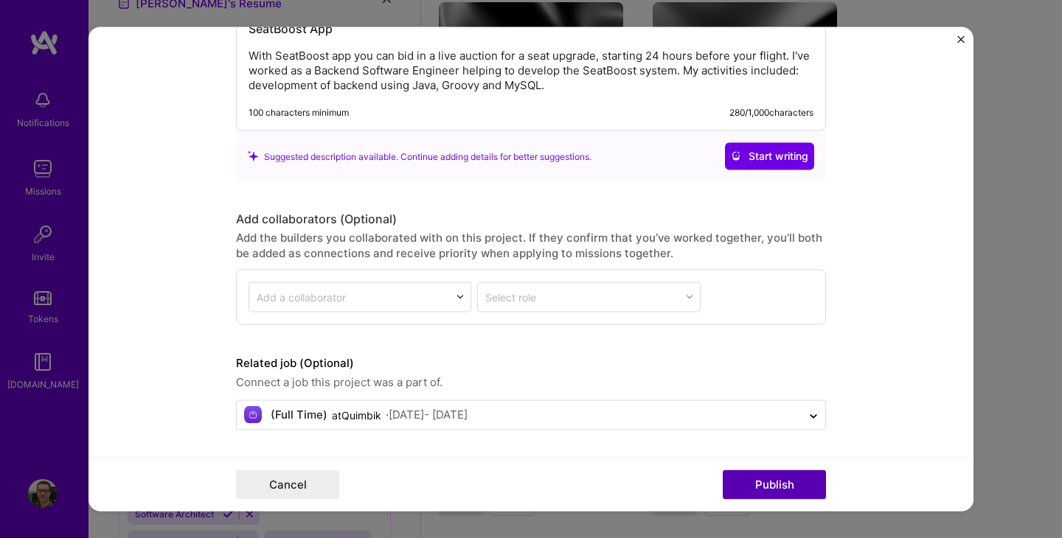
click at [748, 491] on button "Publish" at bounding box center [774, 484] width 103 height 29
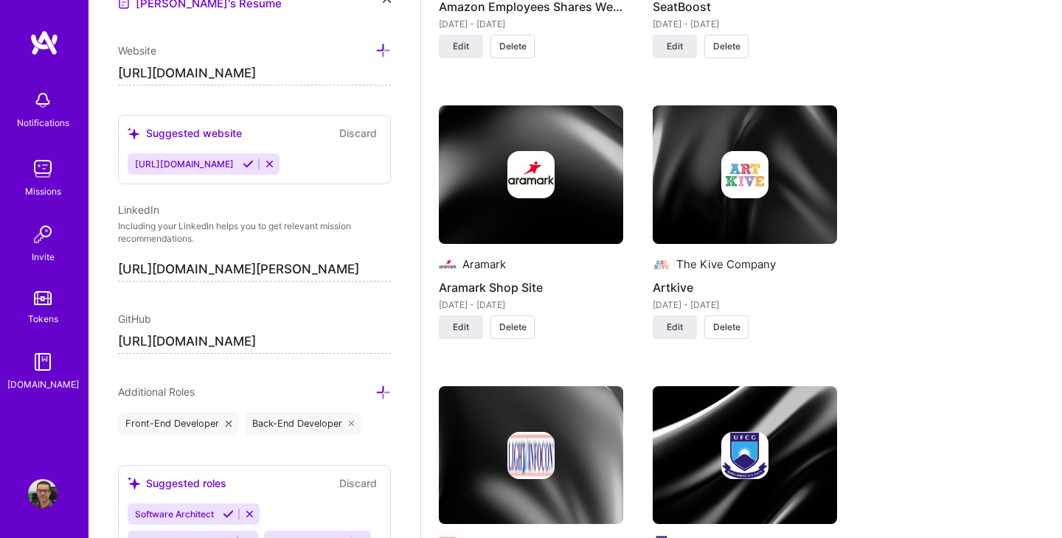
scroll to position [1959, 0]
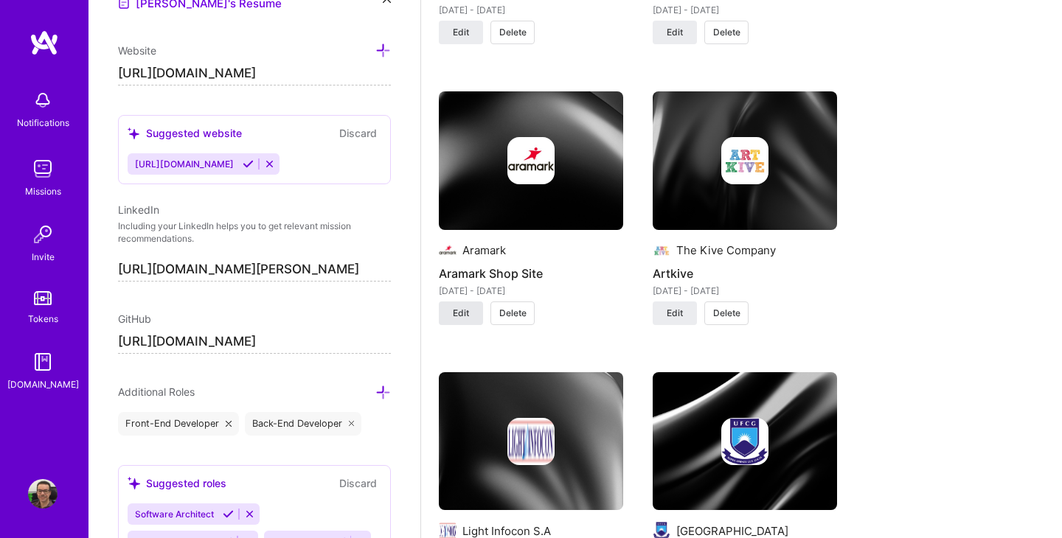
click at [462, 317] on span "Edit" at bounding box center [461, 313] width 16 height 13
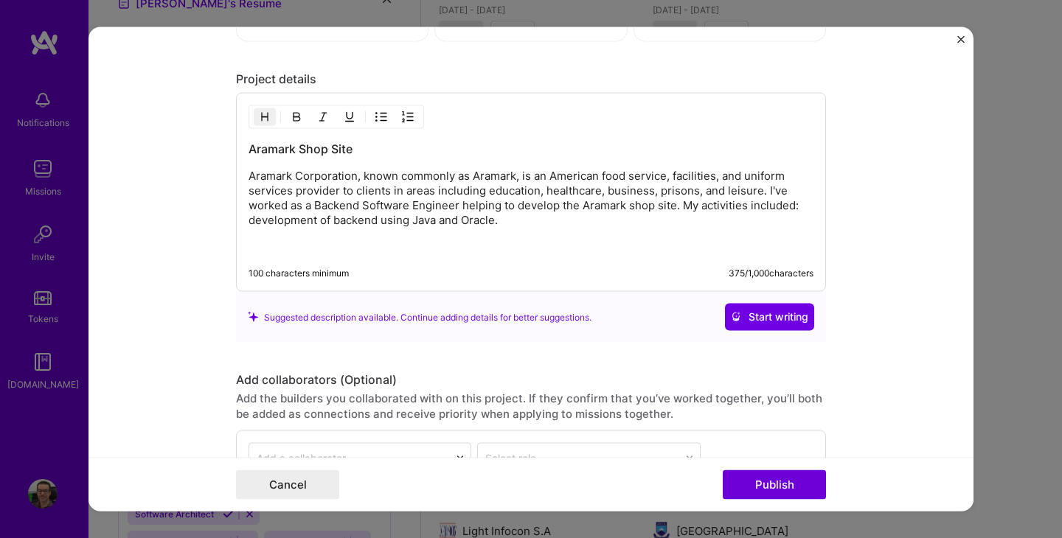
scroll to position [1489, 0]
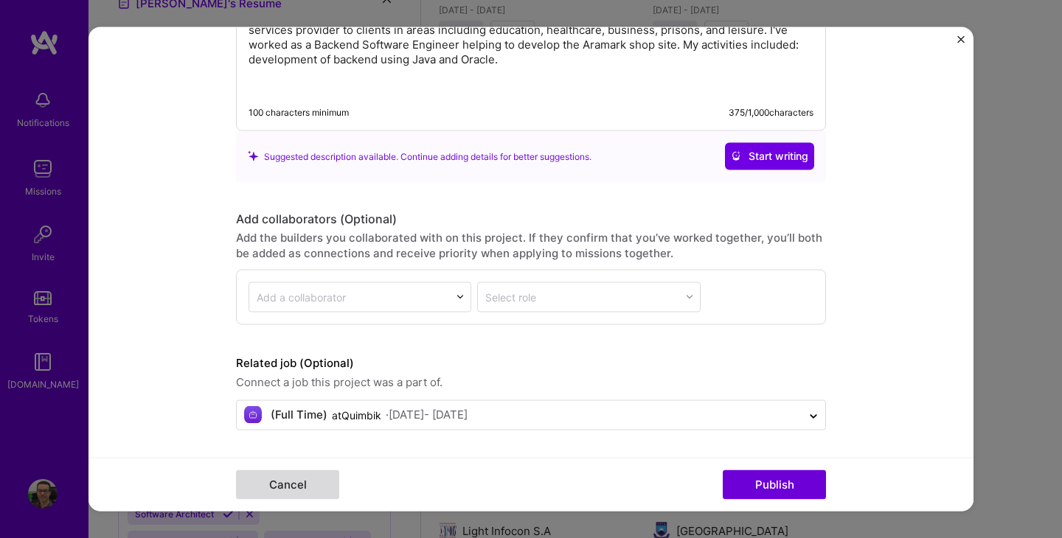
click at [298, 481] on button "Cancel" at bounding box center [287, 484] width 103 height 29
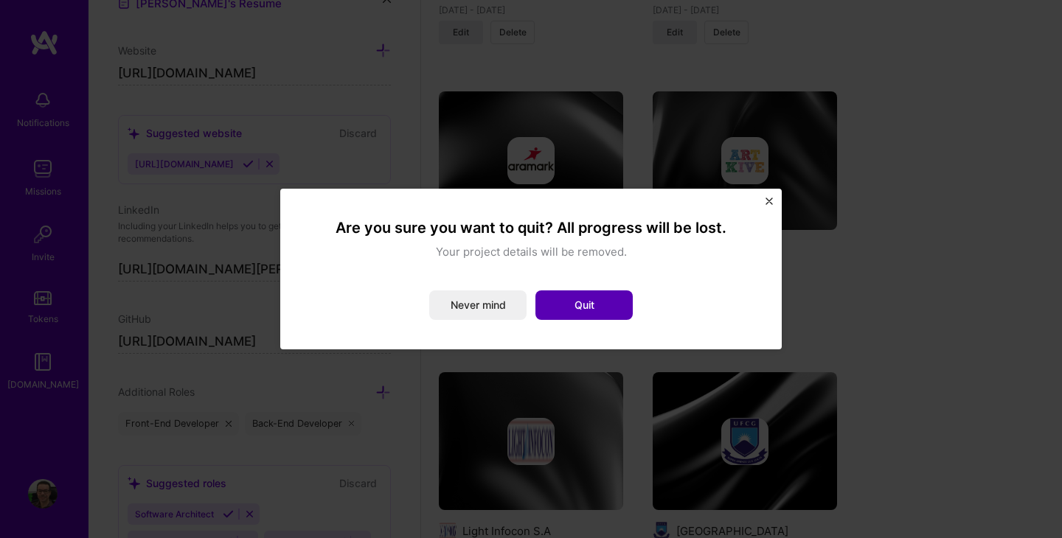
click at [594, 301] on button "Quit" at bounding box center [583, 305] width 97 height 29
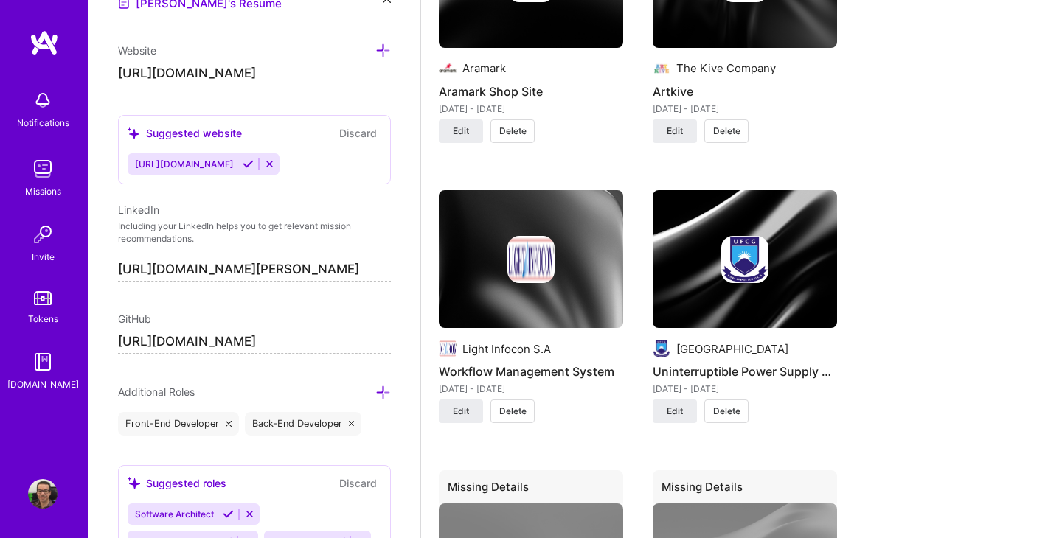
scroll to position [2141, 0]
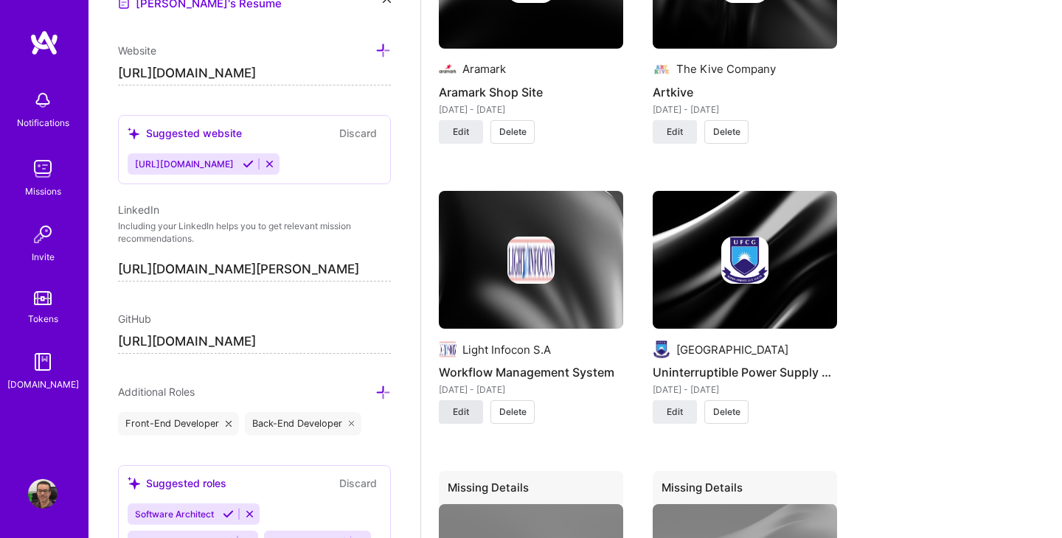
click at [461, 419] on span "Edit" at bounding box center [461, 412] width 16 height 13
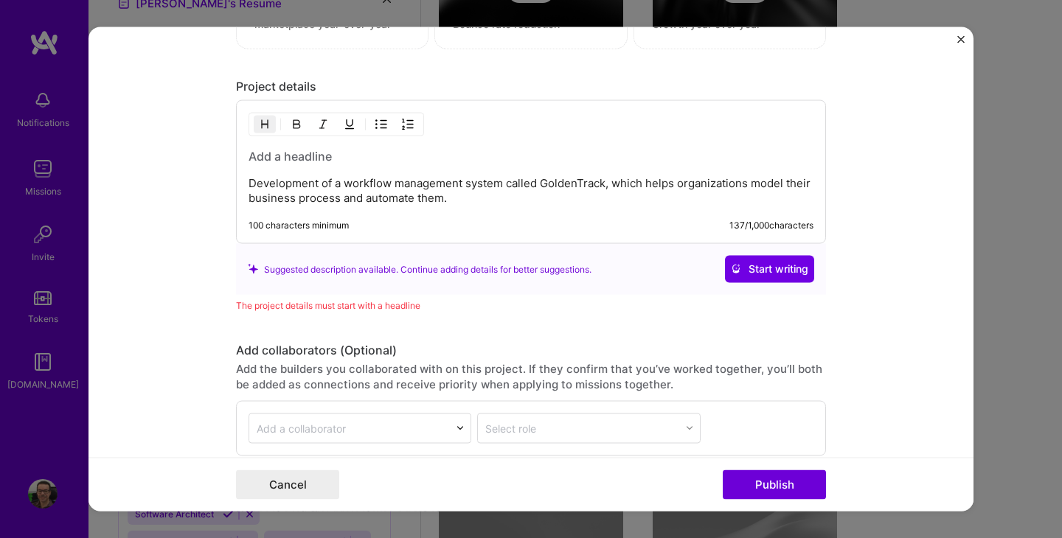
scroll to position [1548, 0]
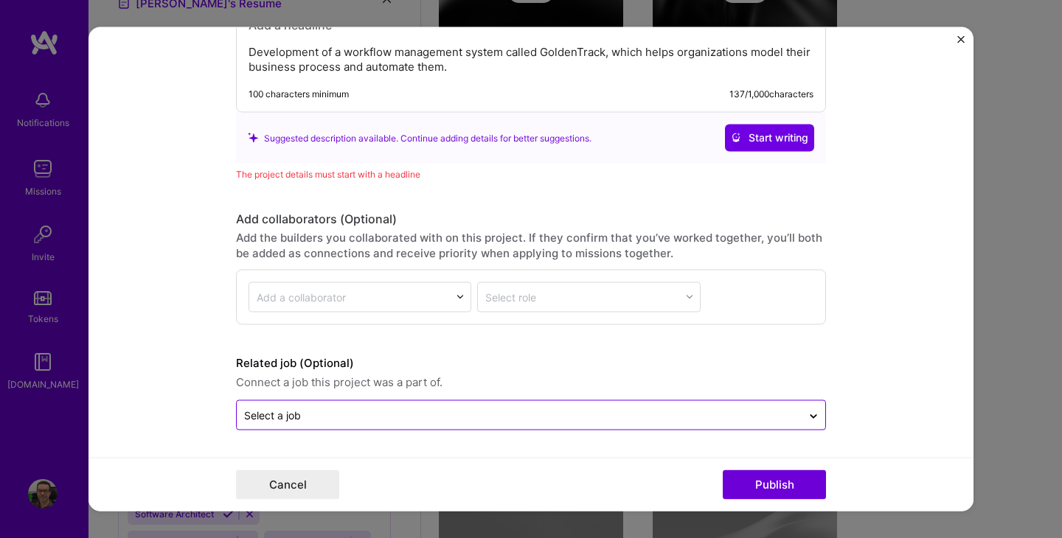
click at [436, 411] on input "text" at bounding box center [519, 414] width 550 height 15
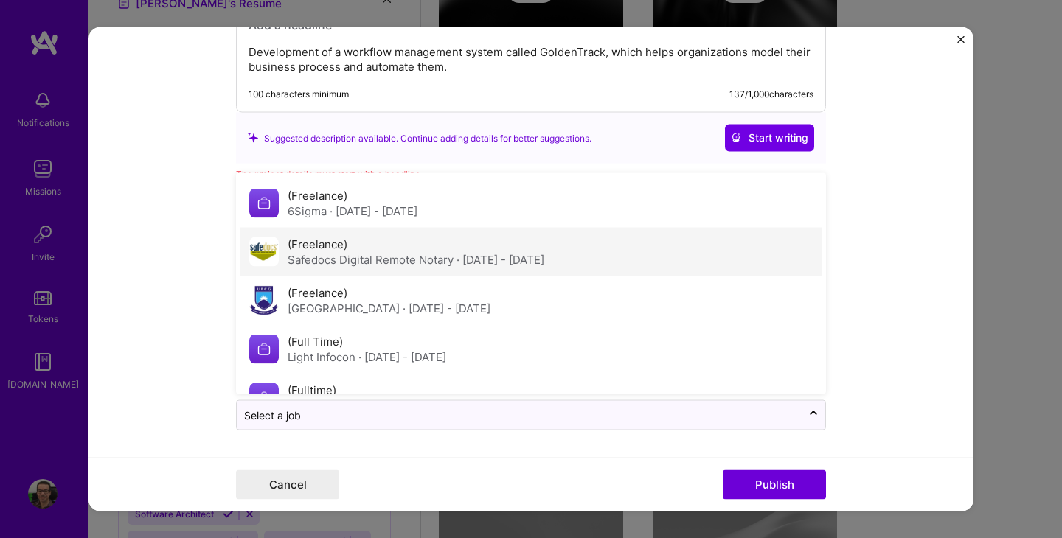
scroll to position [102, 0]
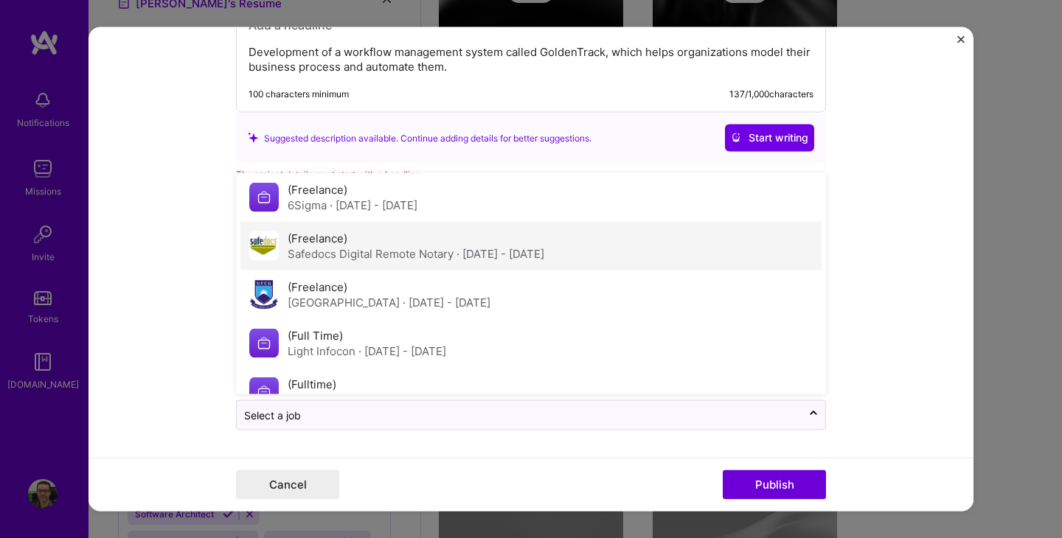
click at [428, 352] on span "· [DATE] - [DATE]" at bounding box center [402, 351] width 88 height 14
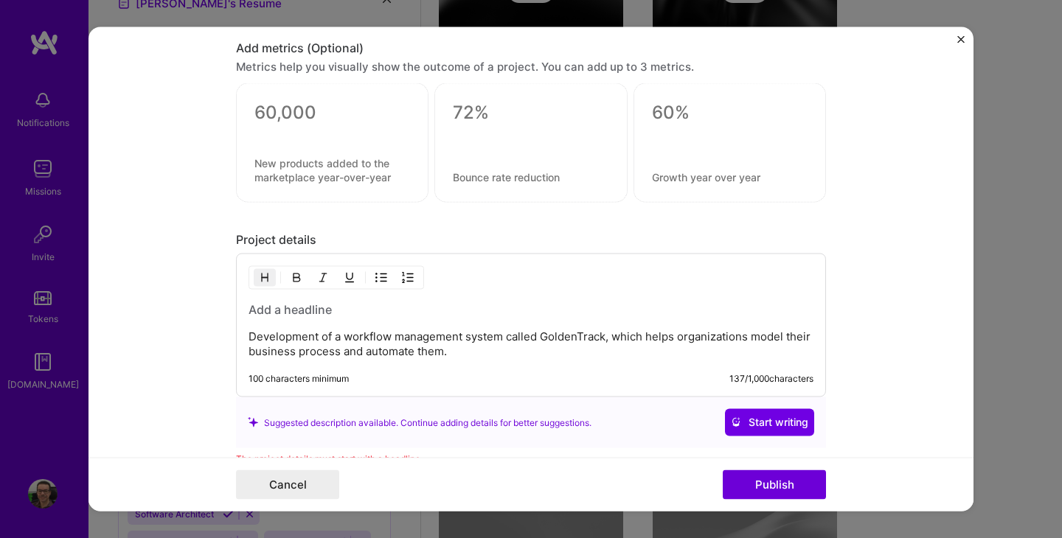
scroll to position [1261, 0]
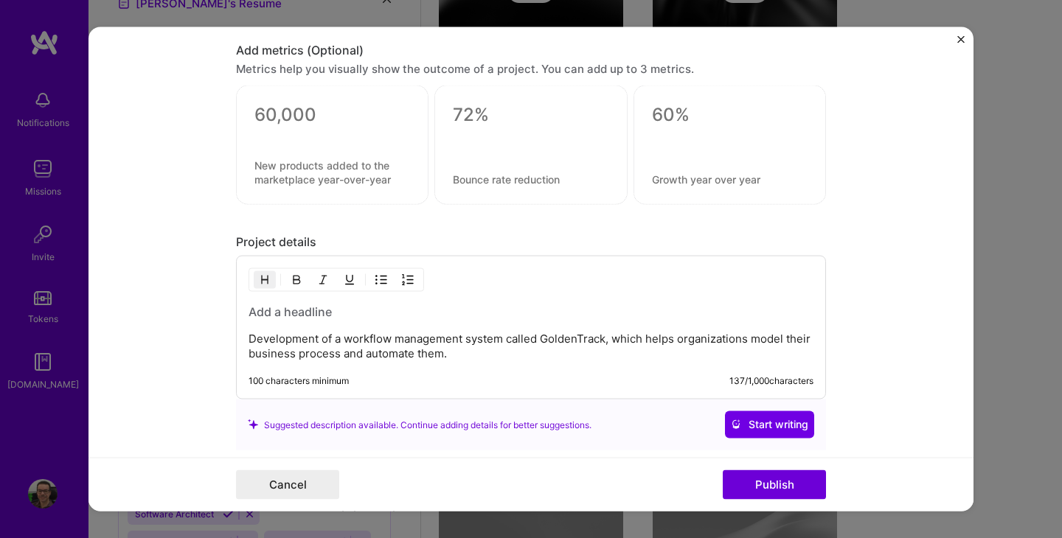
click at [558, 341] on p "Development of a workflow management system called GoldenTrack, which helps org…" at bounding box center [531, 346] width 565 height 29
copy p "GoldenTrack"
click at [275, 313] on h3 at bounding box center [531, 312] width 565 height 16
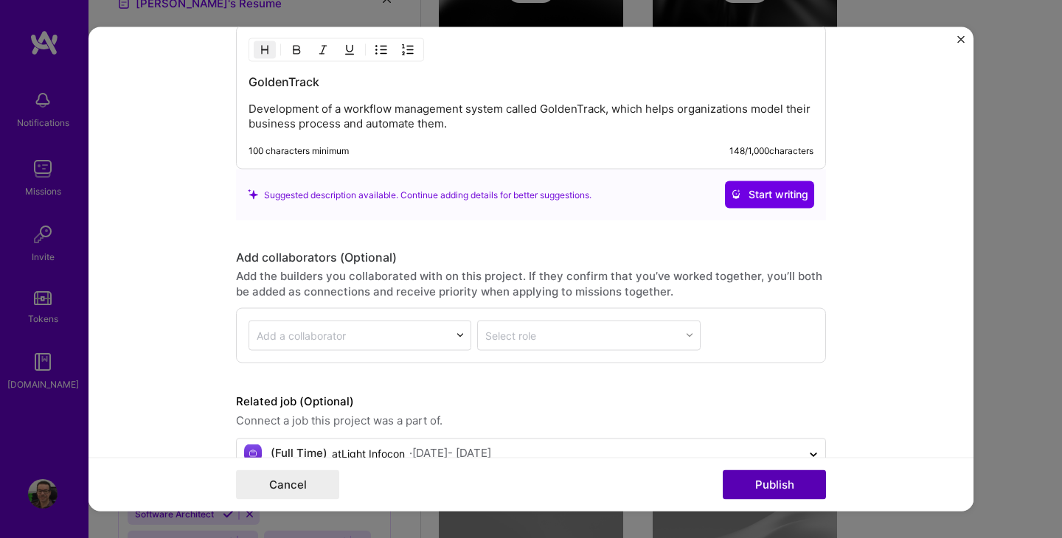
click at [791, 487] on button "Publish" at bounding box center [774, 484] width 103 height 29
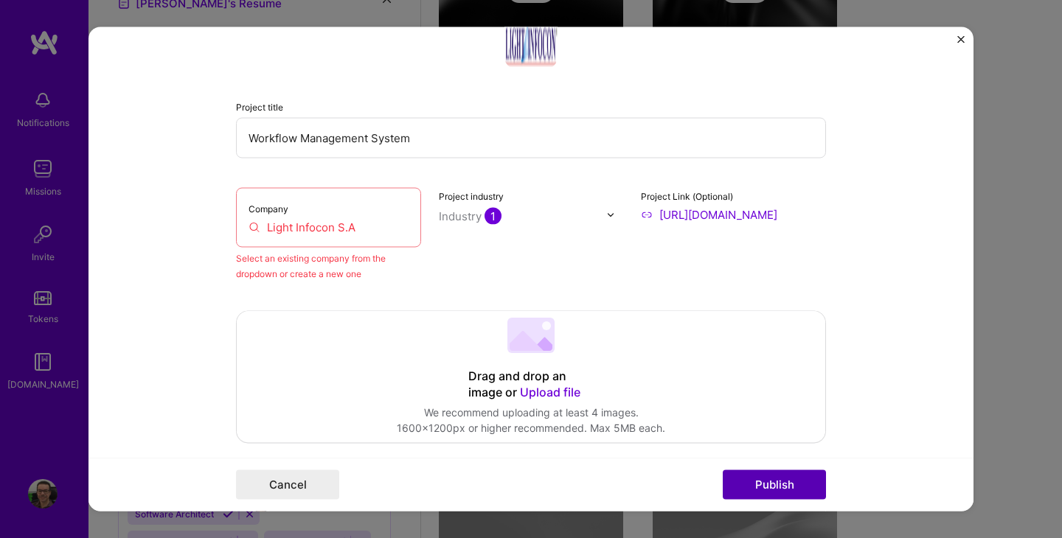
scroll to position [29, 0]
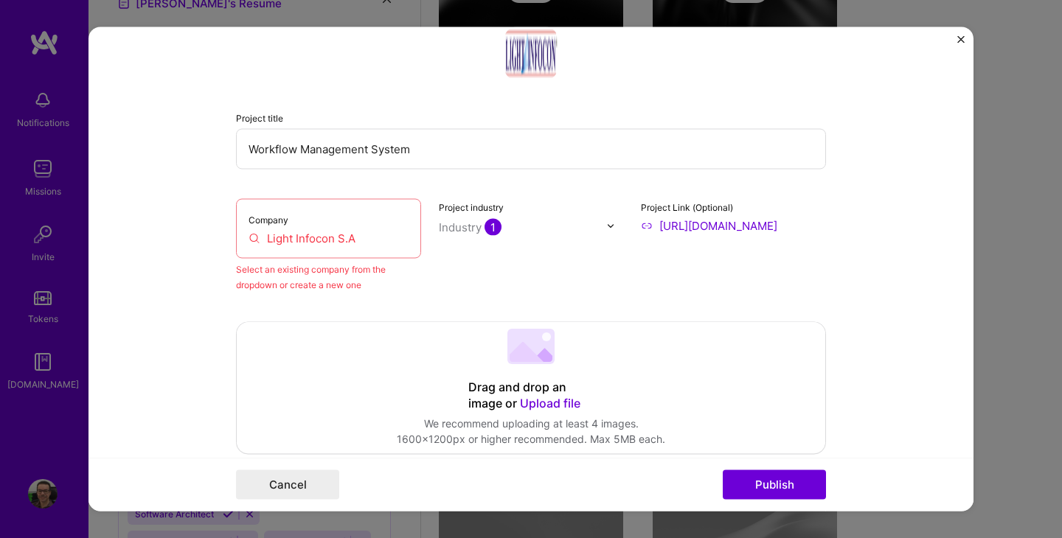
click at [349, 237] on input "Light Infocon S.A" at bounding box center [329, 238] width 160 height 15
click at [381, 236] on input "Light Infocon S.A" at bounding box center [329, 238] width 160 height 15
click at [300, 237] on input "Light Infocon S.A" at bounding box center [329, 238] width 160 height 15
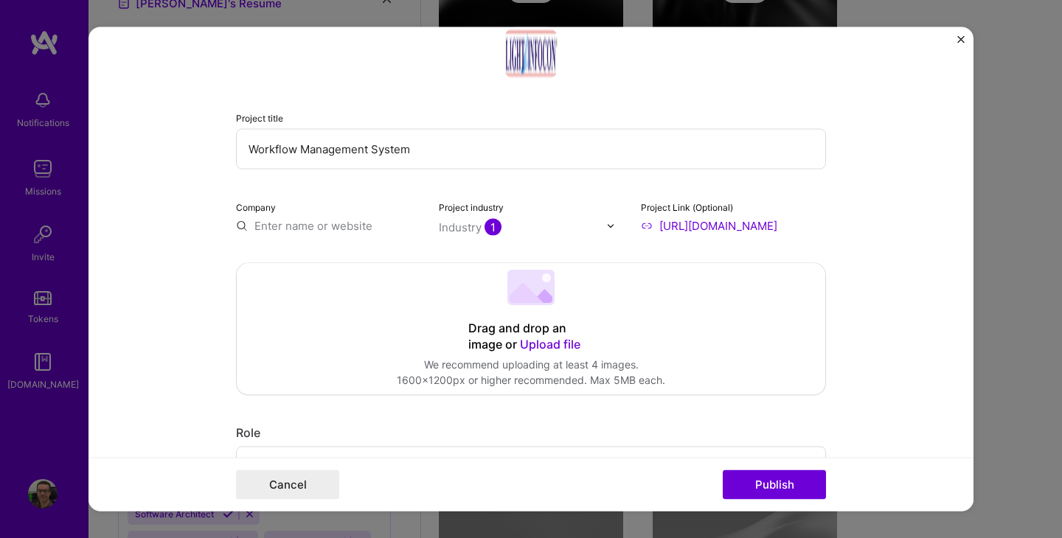
type input "l"
type input "LightInfcon"
click at [305, 479] on button "Cancel" at bounding box center [287, 484] width 103 height 29
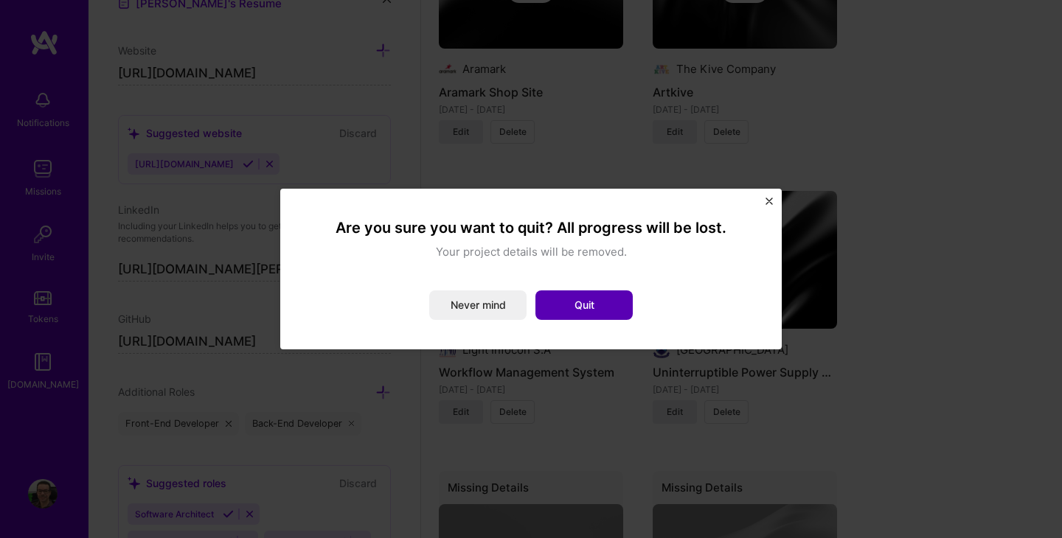
click at [574, 305] on button "Quit" at bounding box center [583, 305] width 97 height 29
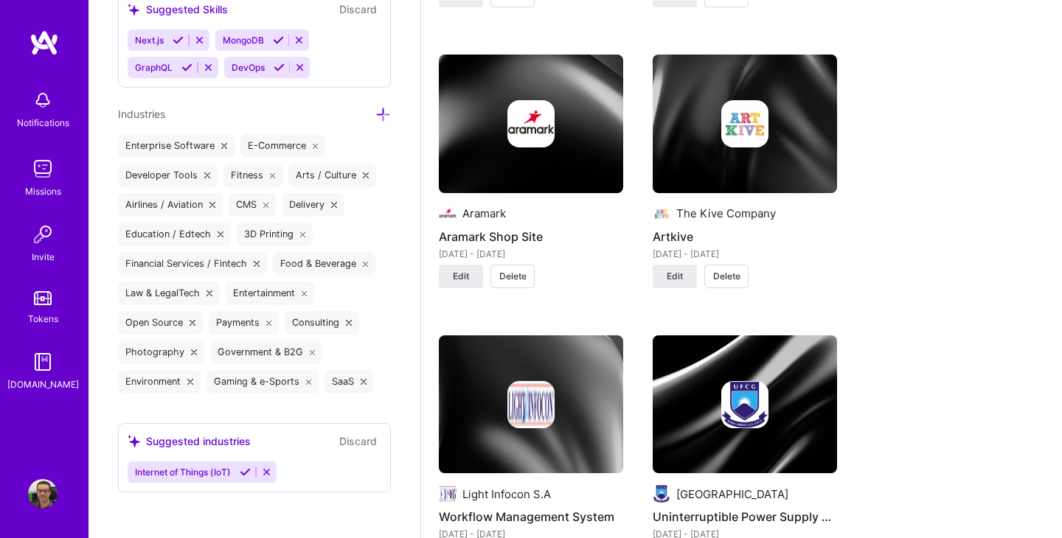
scroll to position [2117, 0]
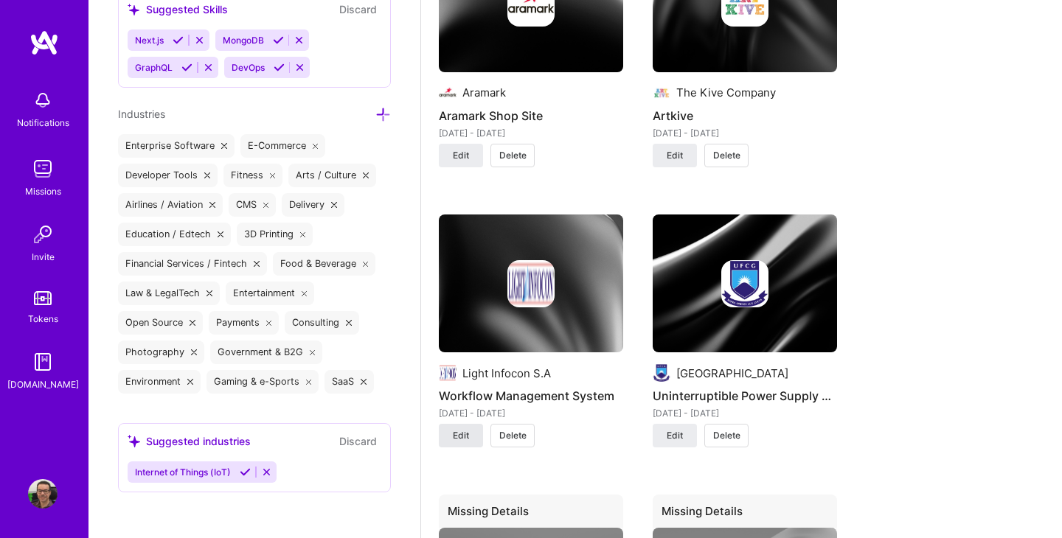
click at [471, 439] on button "Edit" at bounding box center [461, 436] width 44 height 24
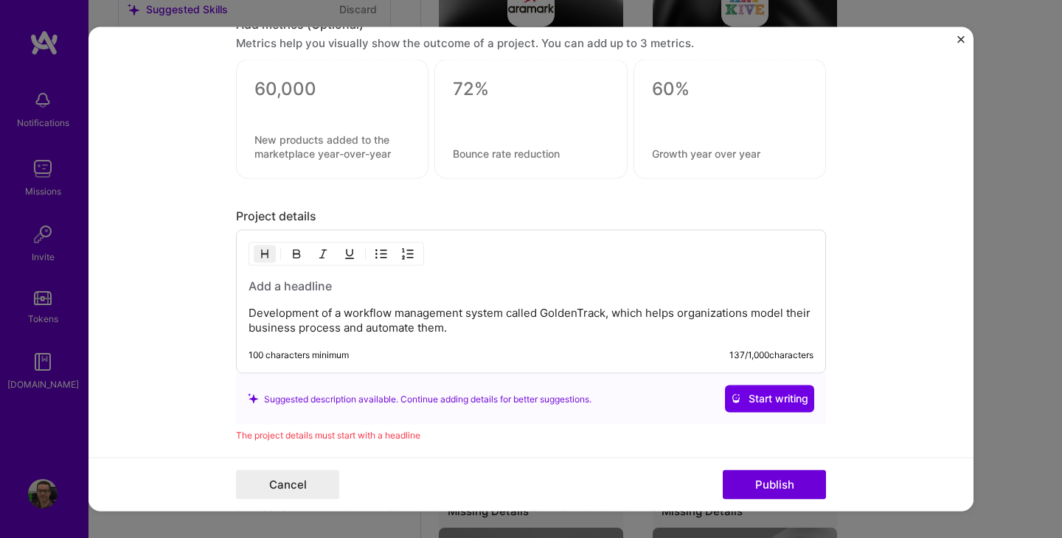
scroll to position [1548, 0]
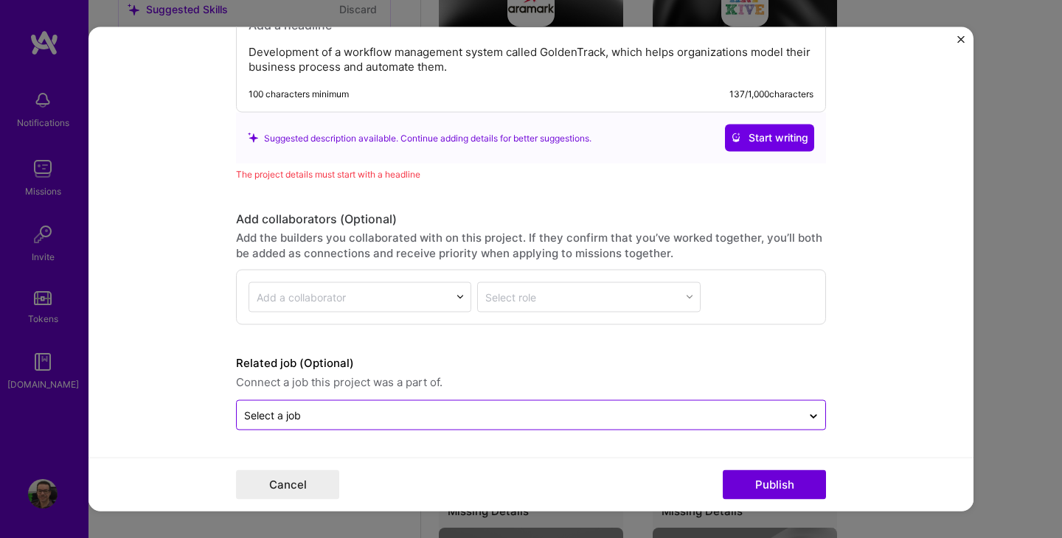
click at [442, 410] on input "text" at bounding box center [519, 414] width 550 height 15
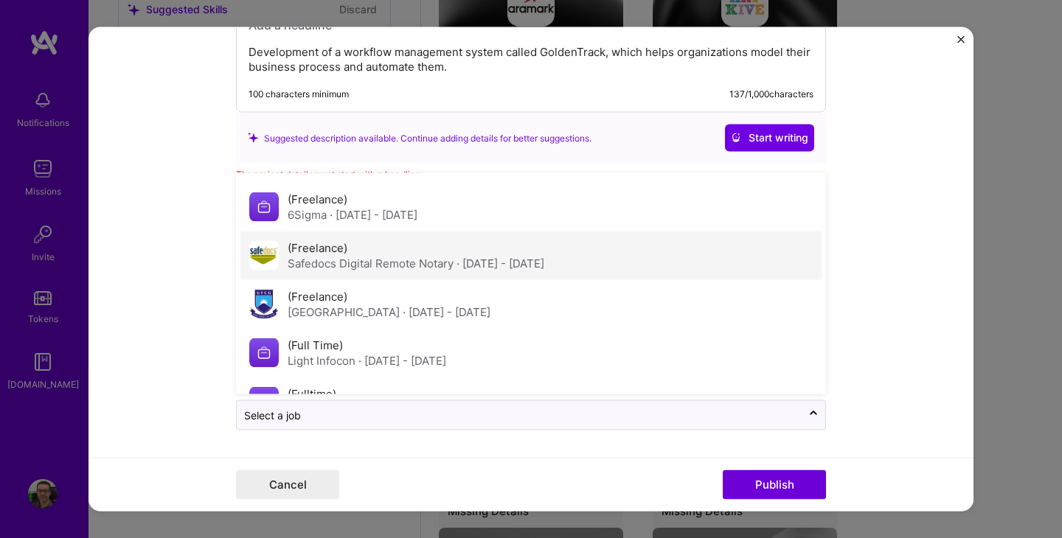
scroll to position [94, 0]
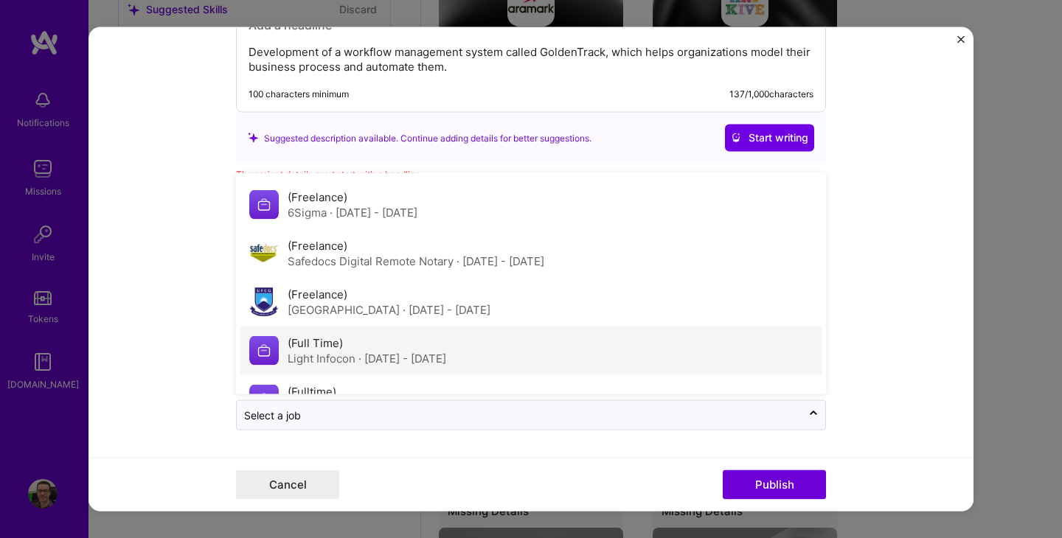
click at [358, 354] on div "Light Infocon · [DATE] - [DATE]" at bounding box center [367, 357] width 159 height 15
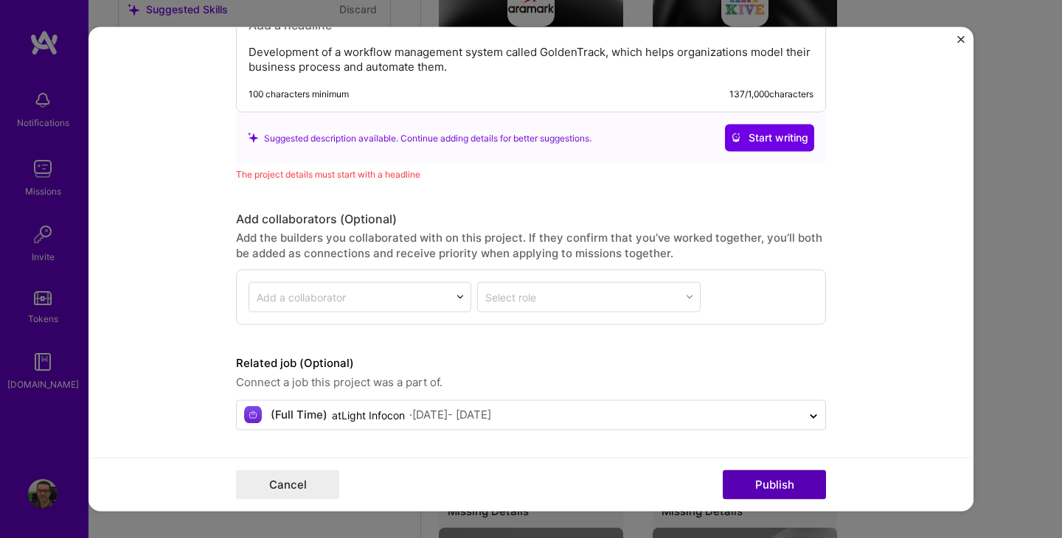
click at [774, 485] on button "Publish" at bounding box center [774, 484] width 103 height 29
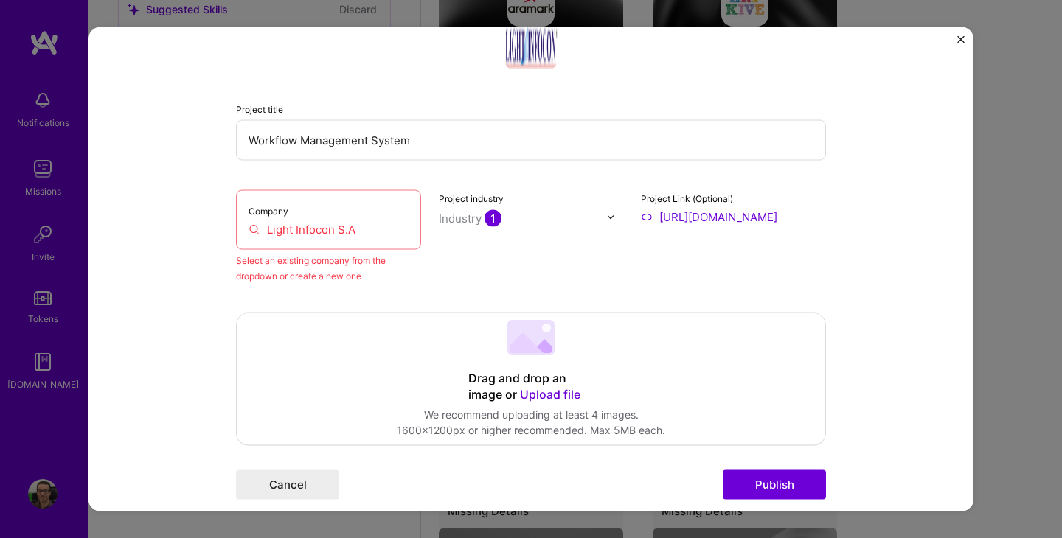
scroll to position [29, 0]
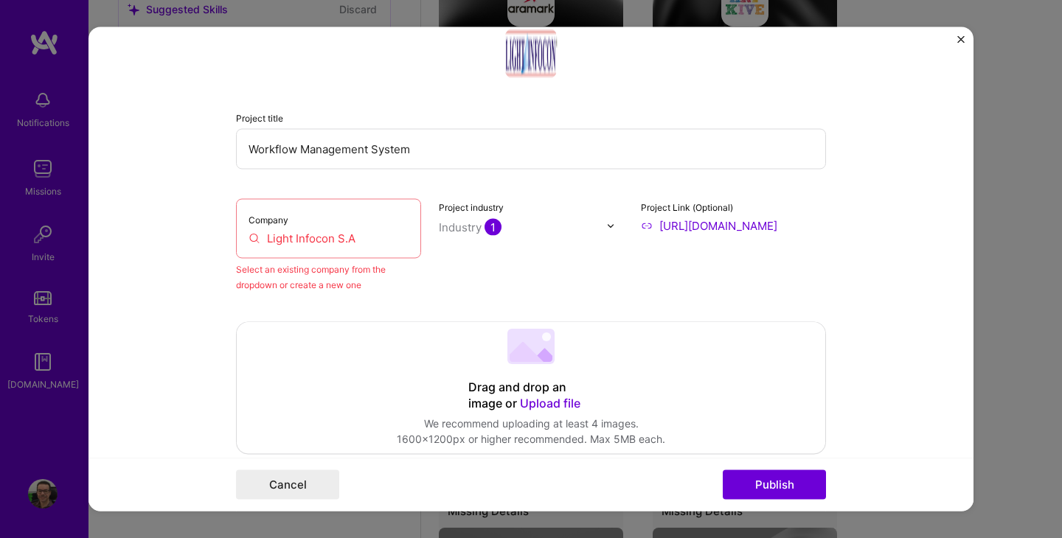
click at [373, 239] on input "Light Infocon S.A" at bounding box center [329, 238] width 160 height 15
paste input "text"
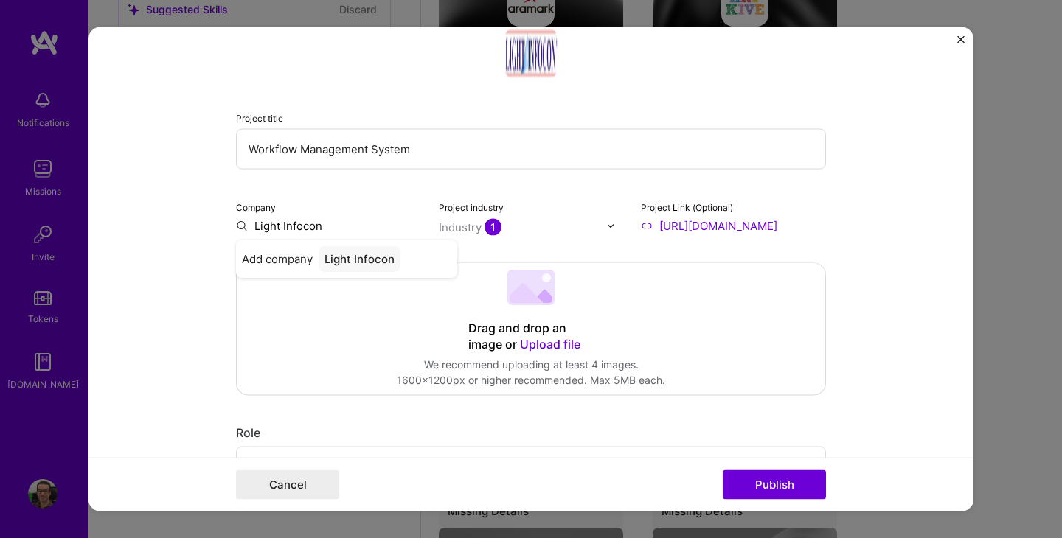
type input "Light Infocon"
click at [180, 388] on form "Project title Workflow Management System Company Light Infocon Project industry…" at bounding box center [530, 269] width 885 height 484
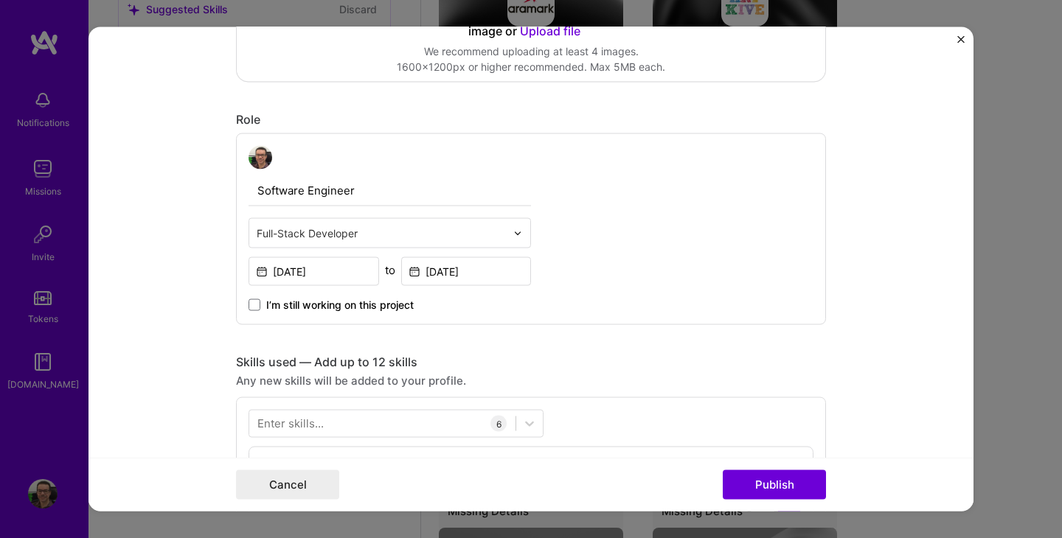
scroll to position [0, 0]
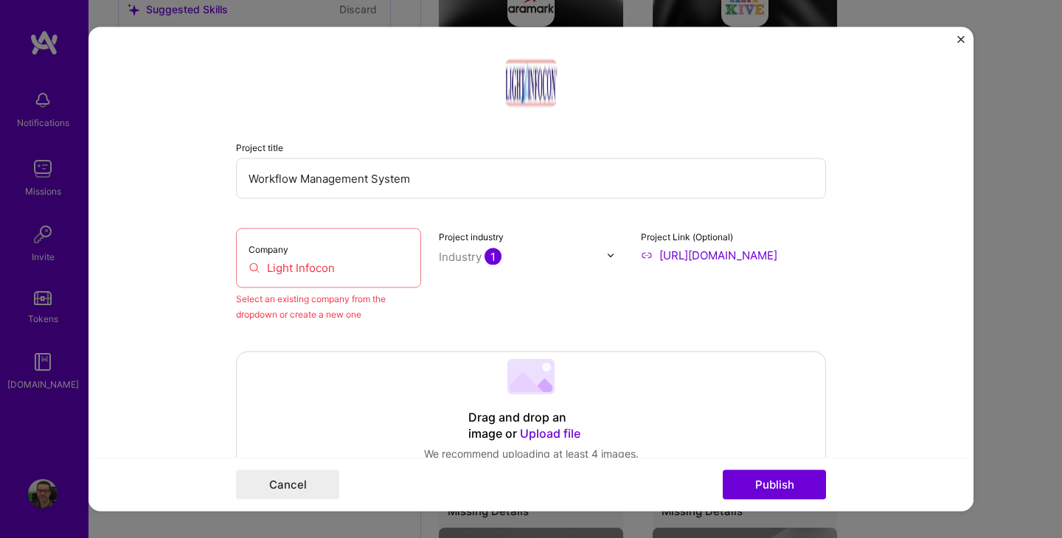
click at [358, 306] on div "Select an existing company from the dropdown or create a new one" at bounding box center [328, 306] width 185 height 31
click at [372, 268] on input "Light Infocon" at bounding box center [329, 267] width 160 height 15
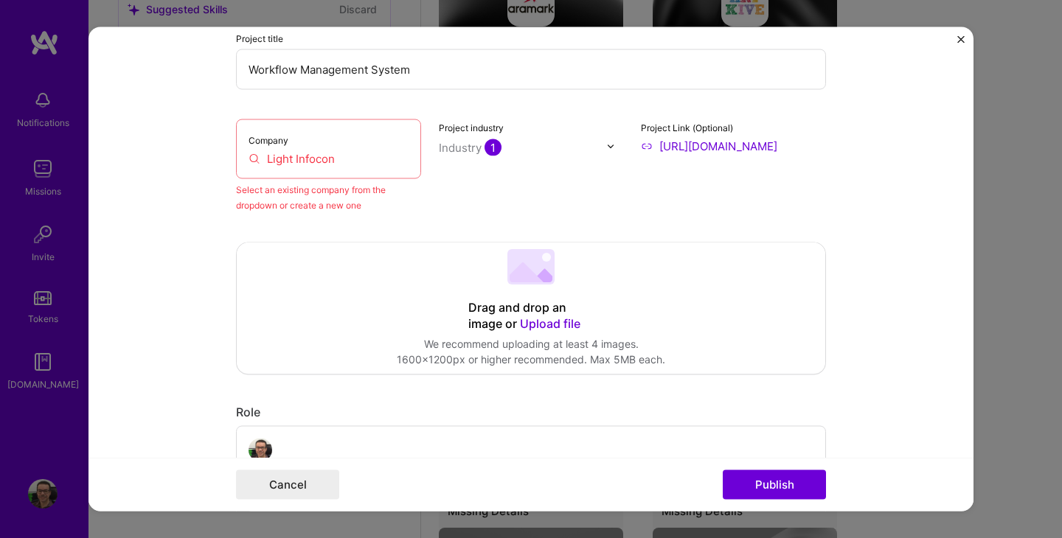
scroll to position [114, 0]
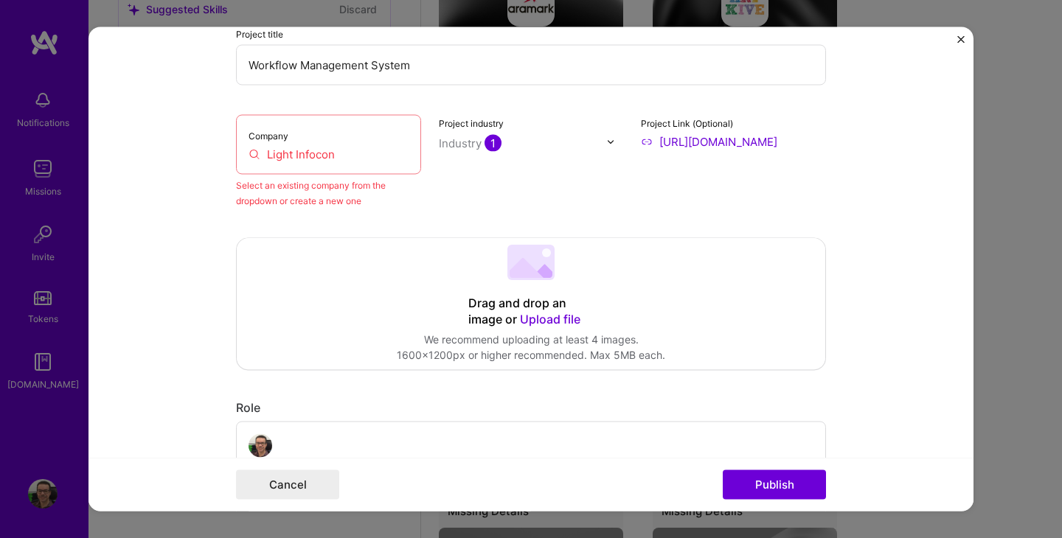
click at [332, 147] on input "Light Infocon" at bounding box center [329, 154] width 160 height 15
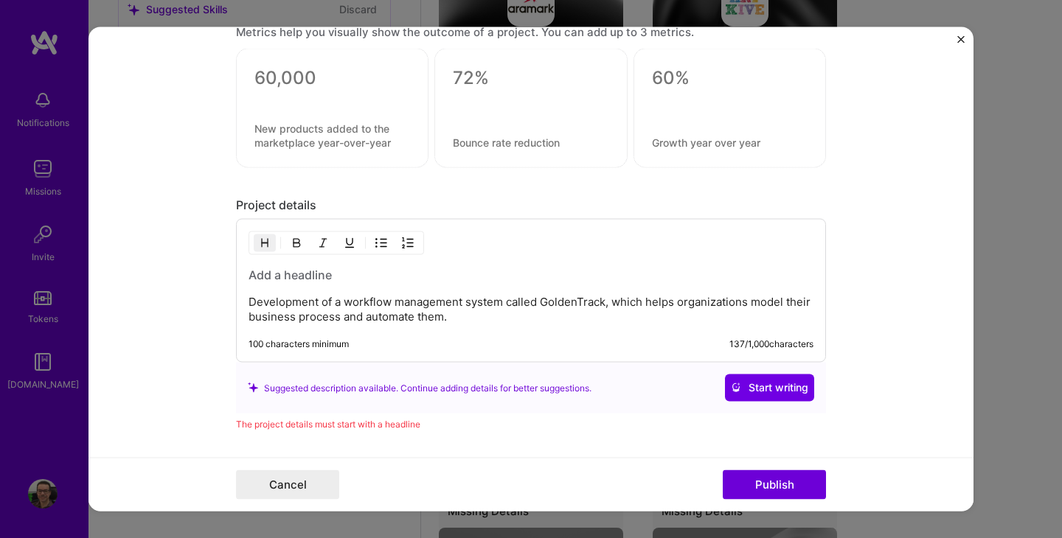
scroll to position [1293, 0]
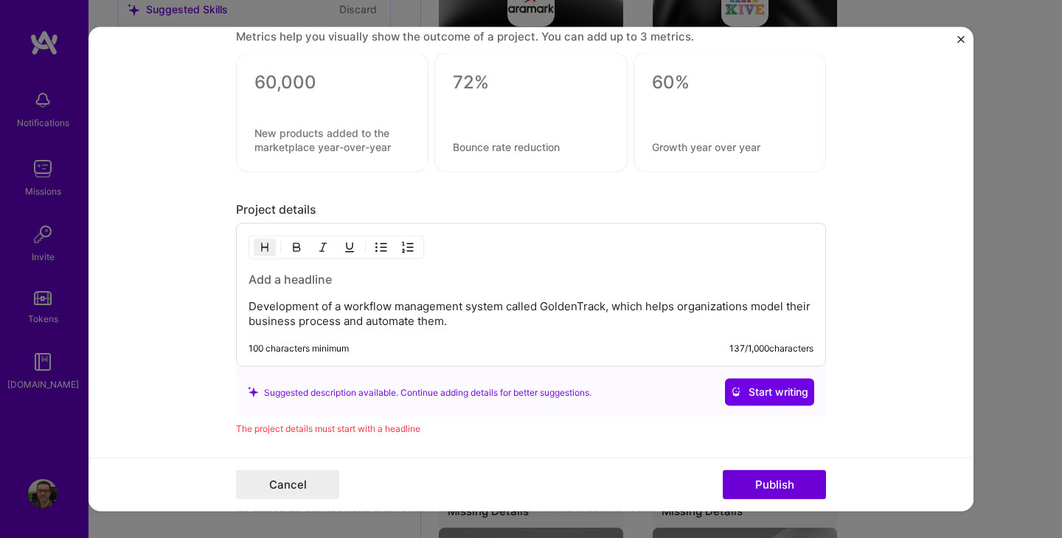
click at [554, 311] on p "Development of a workflow management system called GoldenTrack, which helps org…" at bounding box center [531, 313] width 565 height 29
copy p "GoldenTrack"
click at [317, 277] on h3 at bounding box center [531, 279] width 565 height 16
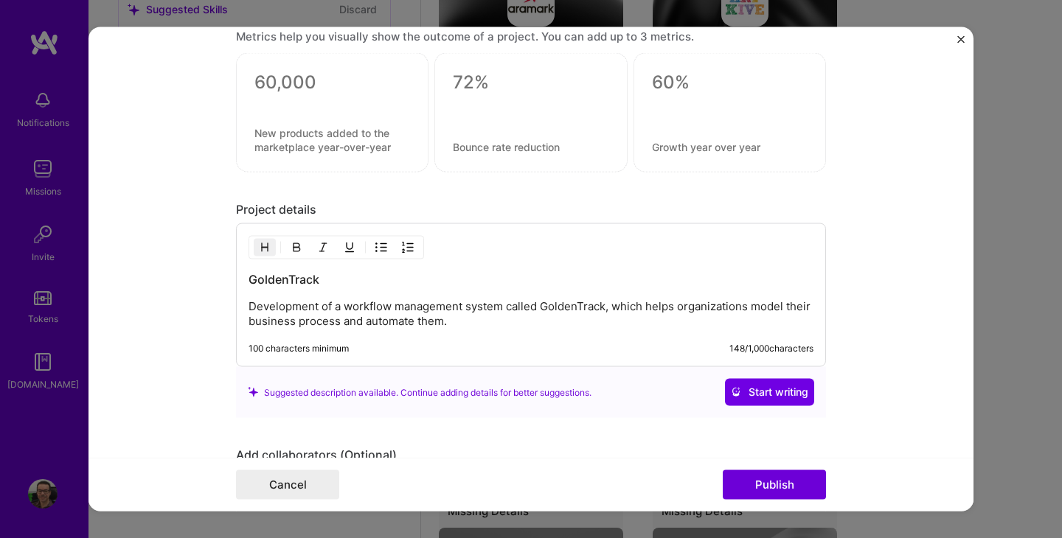
scroll to position [1573, 0]
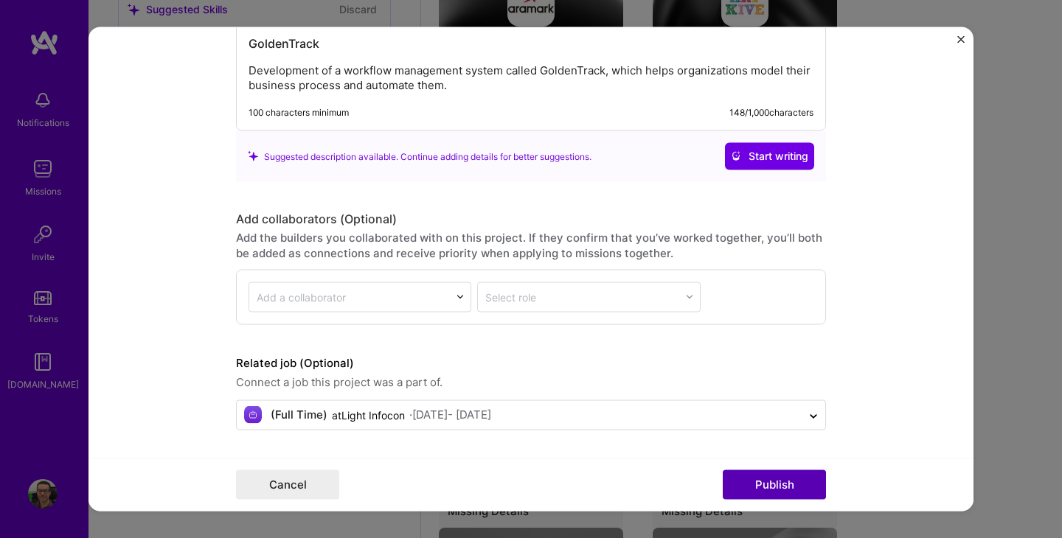
click at [751, 484] on button "Publish" at bounding box center [774, 484] width 103 height 29
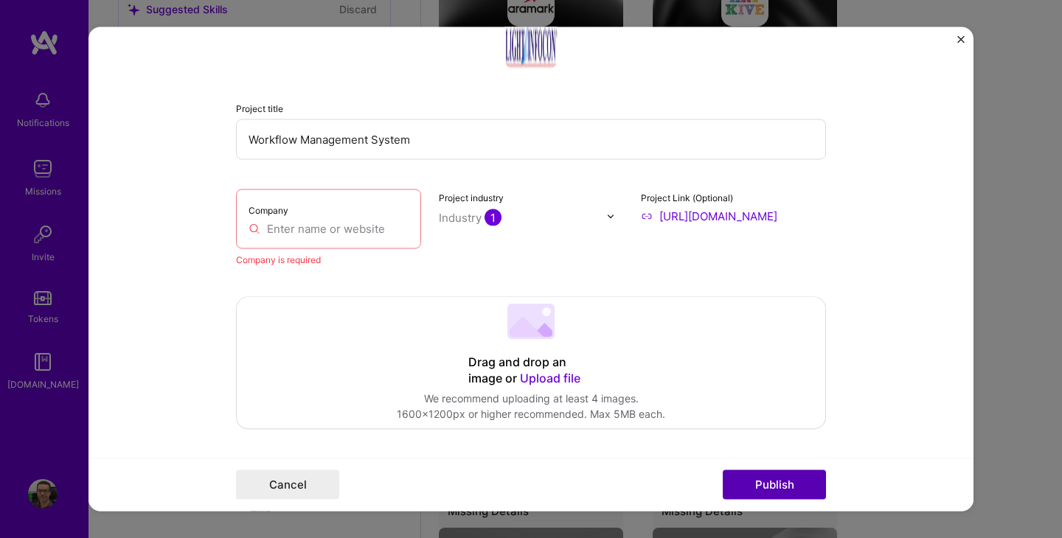
scroll to position [29, 0]
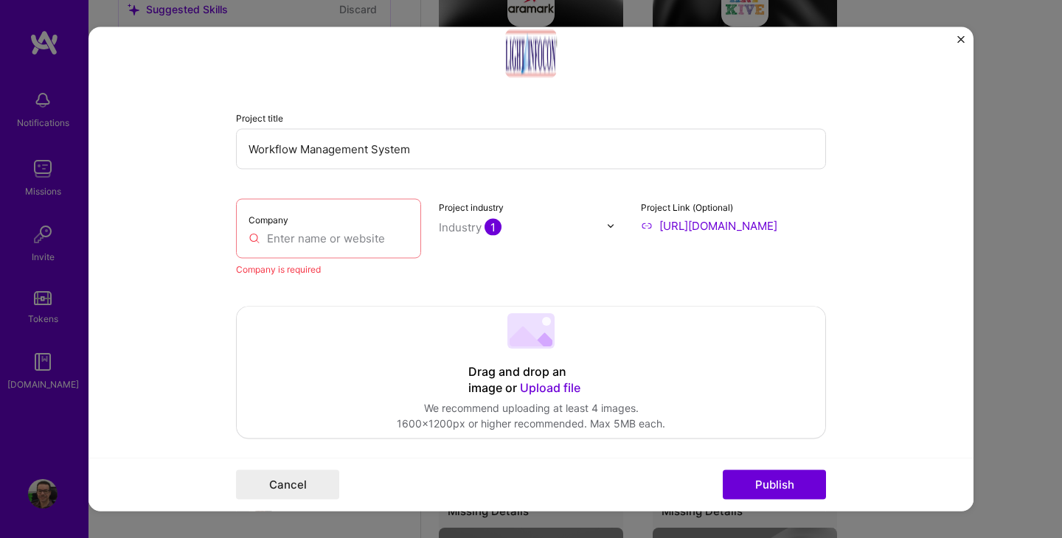
click at [324, 243] on input "text" at bounding box center [329, 238] width 160 height 15
paste input "GoldenTrack"
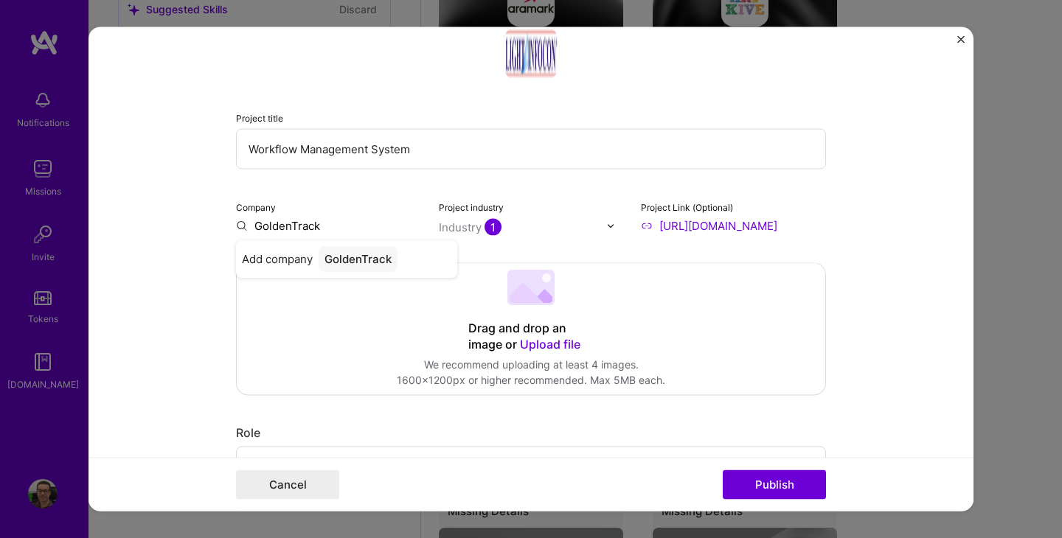
click at [295, 229] on input "GoldenTrack" at bounding box center [328, 225] width 185 height 15
type input "Light Infocon"
click at [338, 259] on div "Light Infocon" at bounding box center [360, 260] width 82 height 26
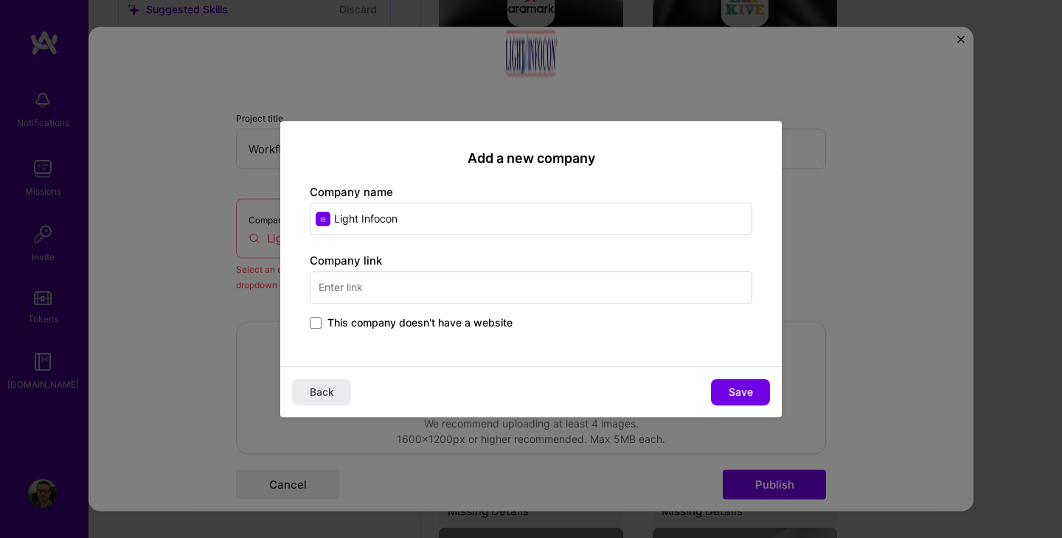
click at [929, 215] on div "Add a new company Company name Light Infocon Company link This company doesn't …" at bounding box center [531, 269] width 1062 height 538
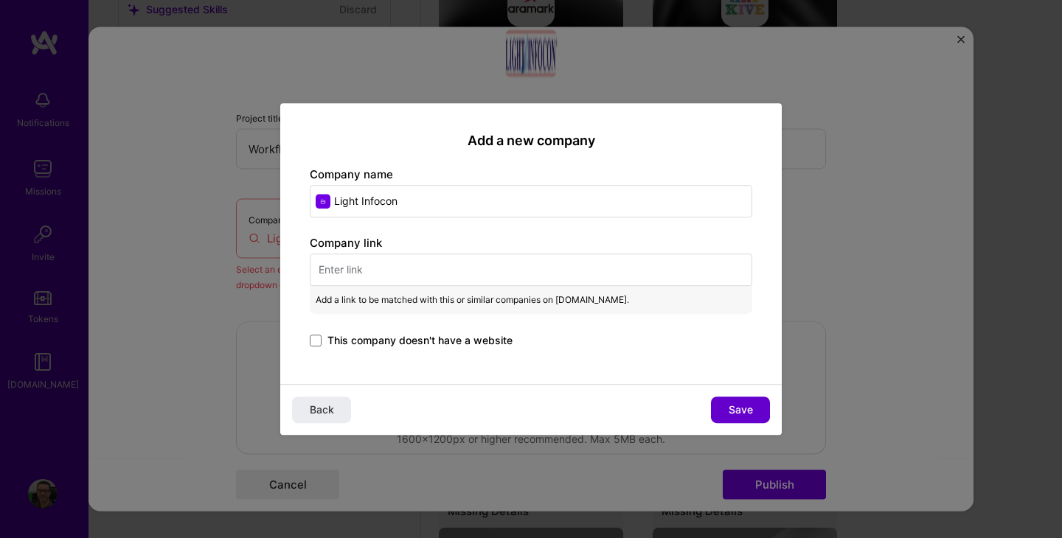
click at [740, 412] on span "Save" at bounding box center [741, 410] width 24 height 15
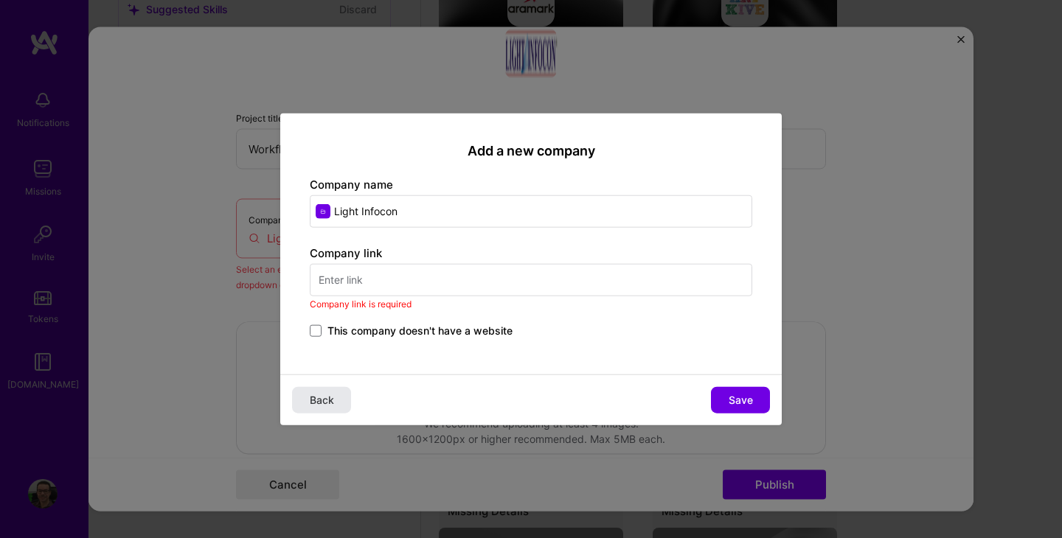
click at [336, 402] on button "Back" at bounding box center [321, 399] width 59 height 27
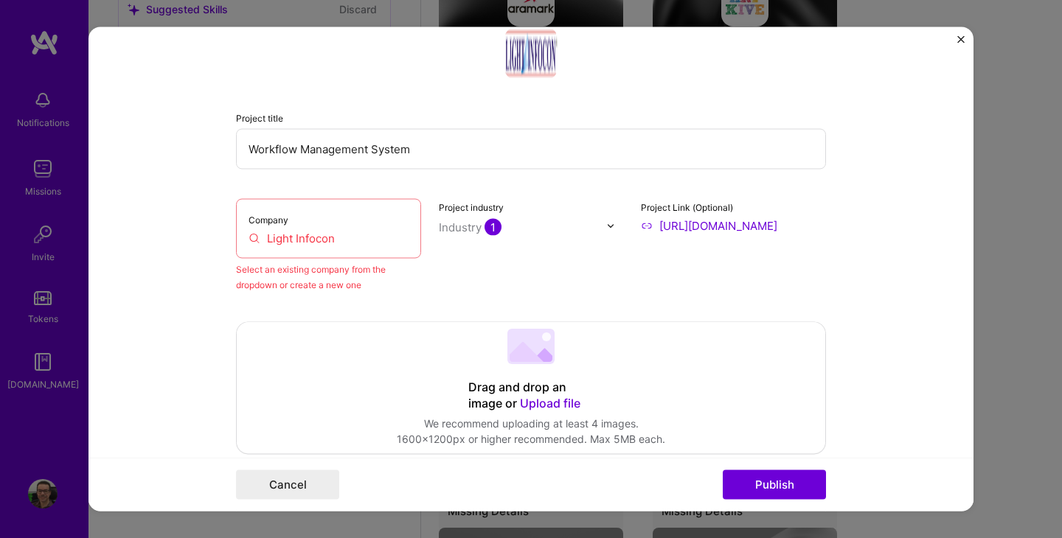
click at [701, 229] on input "[URL][DOMAIN_NAME]" at bounding box center [733, 225] width 185 height 15
click at [336, 237] on input "Light Infocon" at bounding box center [329, 238] width 160 height 15
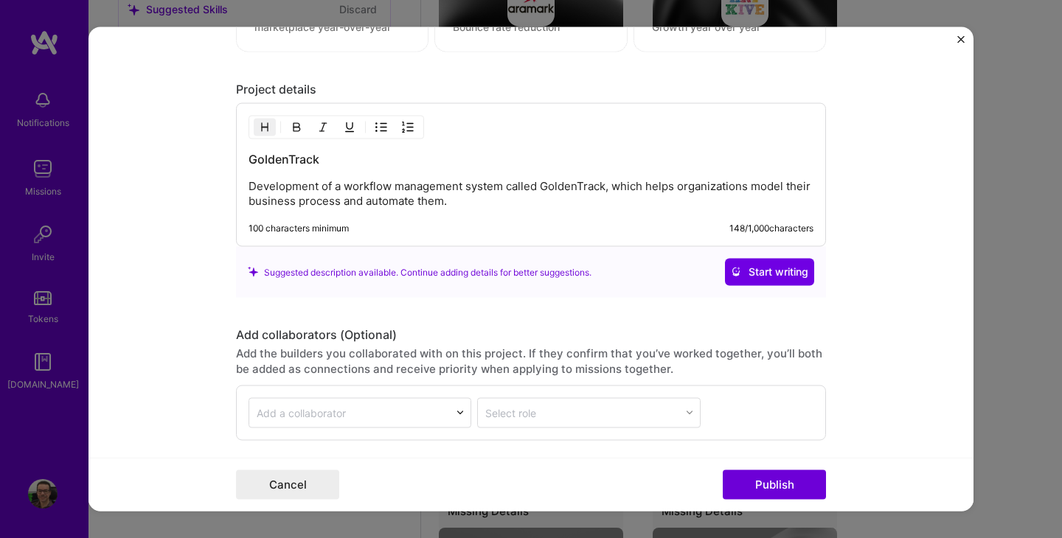
scroll to position [1588, 0]
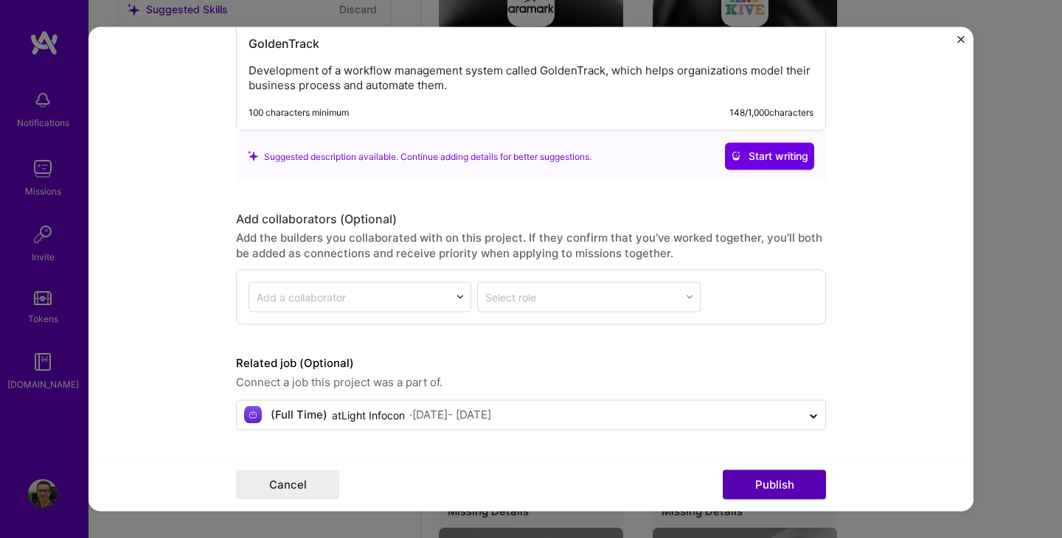
click at [750, 484] on button "Publish" at bounding box center [774, 484] width 103 height 29
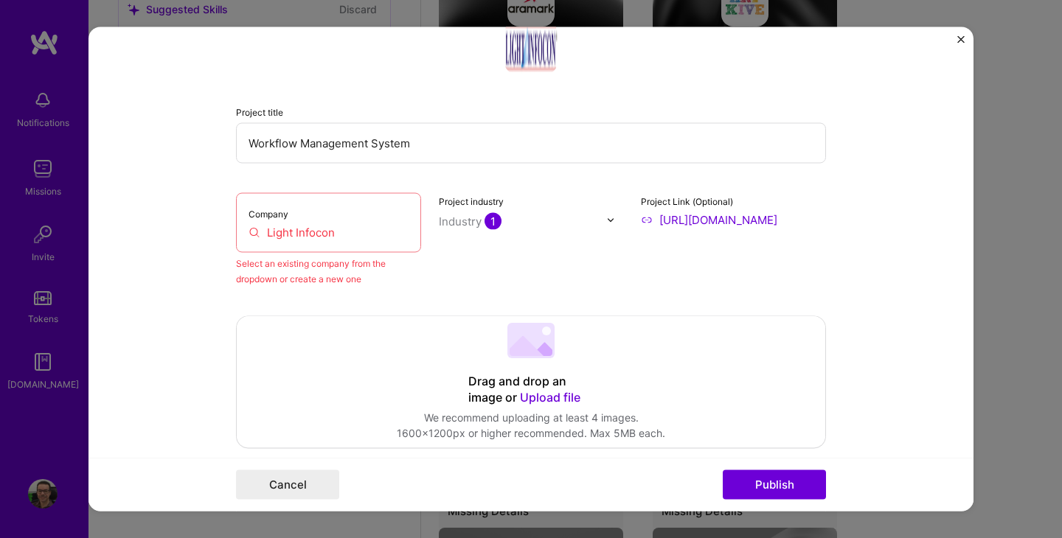
scroll to position [29, 0]
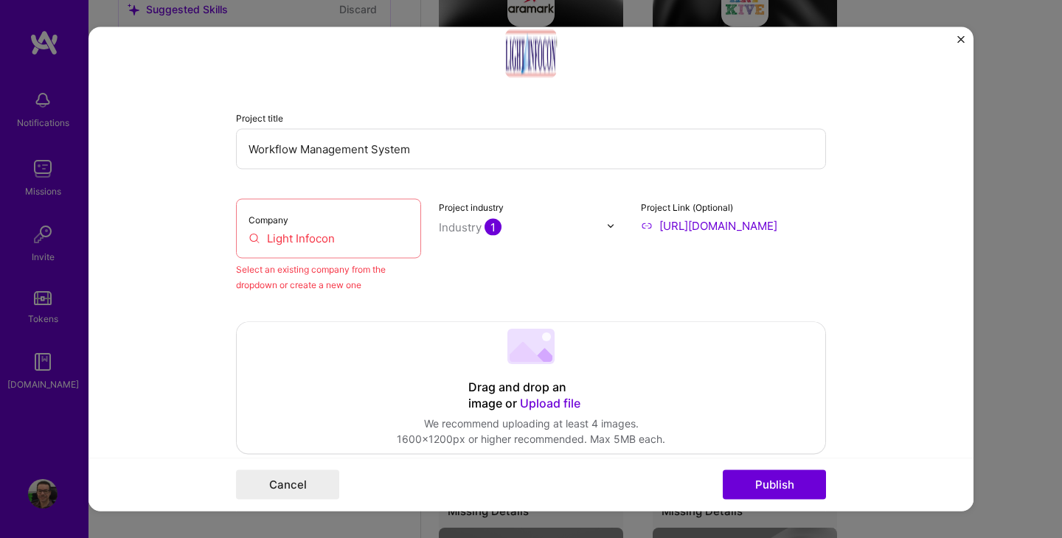
click at [330, 238] on input "Light Infocon" at bounding box center [329, 238] width 160 height 15
click at [344, 238] on input "Light Infocon" at bounding box center [329, 238] width 160 height 15
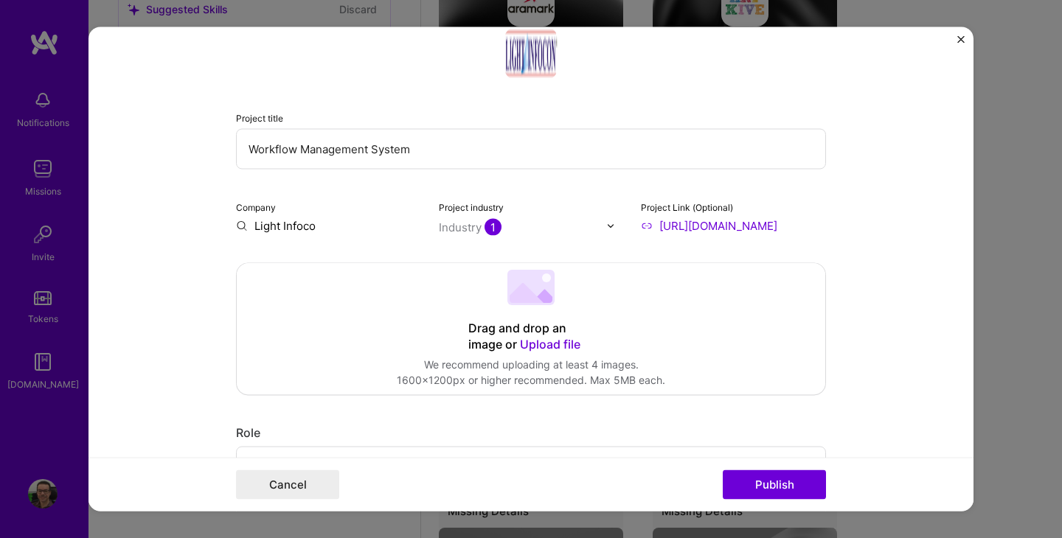
type input "Light Infocon"
click at [344, 265] on div "Light Infocon" at bounding box center [360, 260] width 82 height 26
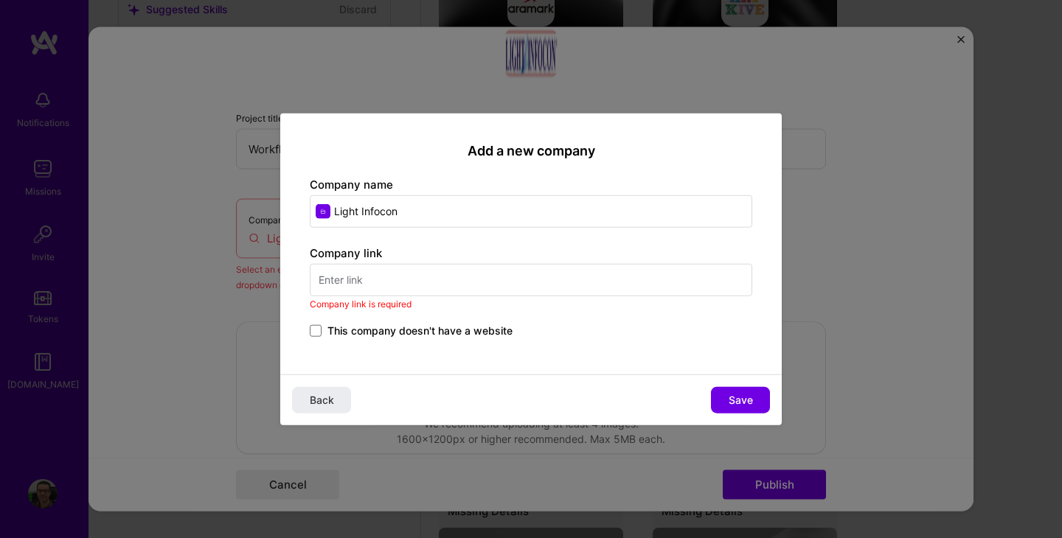
click at [403, 278] on input "text" at bounding box center [531, 279] width 442 height 32
paste input "[URL][DOMAIN_NAME]"
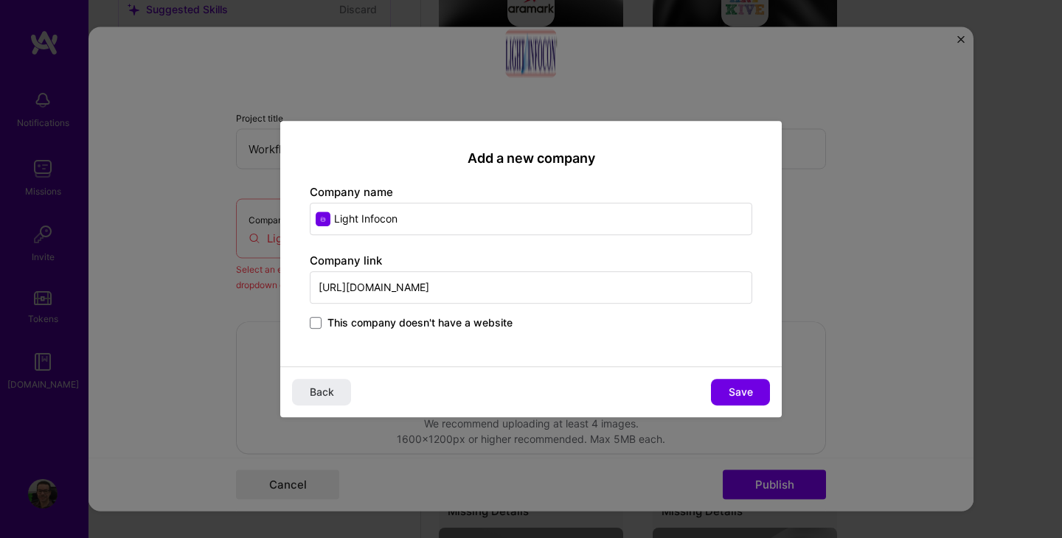
drag, startPoint x: 442, startPoint y: 288, endPoint x: 583, endPoint y: 289, distance: 140.8
click at [583, 289] on input "[URL][DOMAIN_NAME]" at bounding box center [531, 287] width 442 height 32
type input "[URL][DOMAIN_NAME]"
click at [743, 392] on span "Save" at bounding box center [741, 392] width 24 height 15
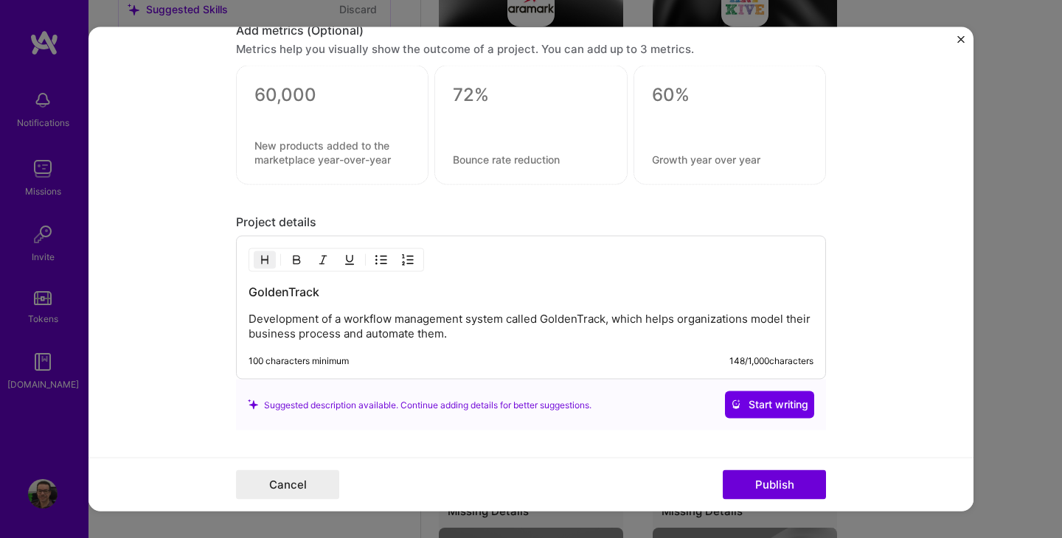
scroll to position [1529, 0]
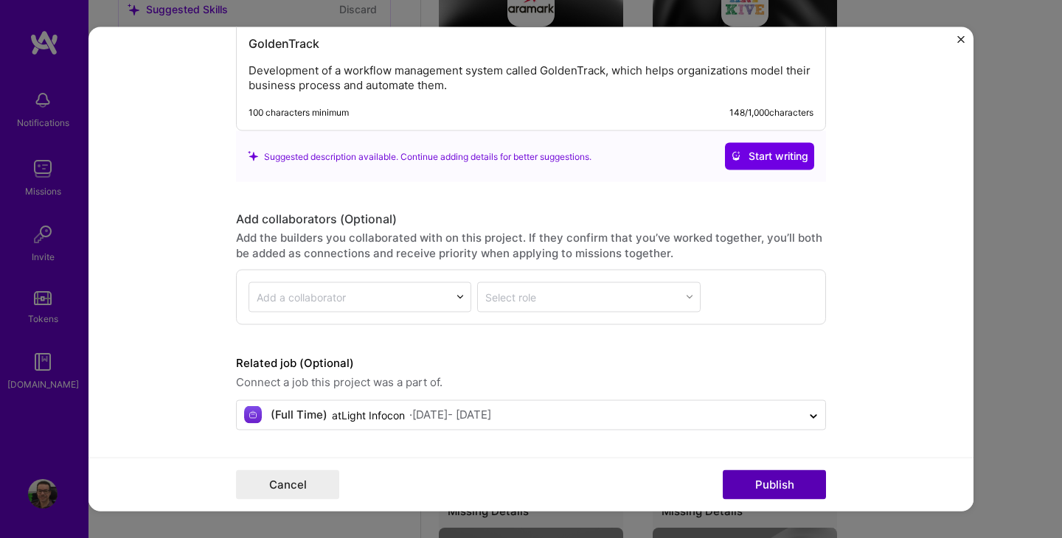
click at [767, 482] on button "Publish" at bounding box center [774, 484] width 103 height 29
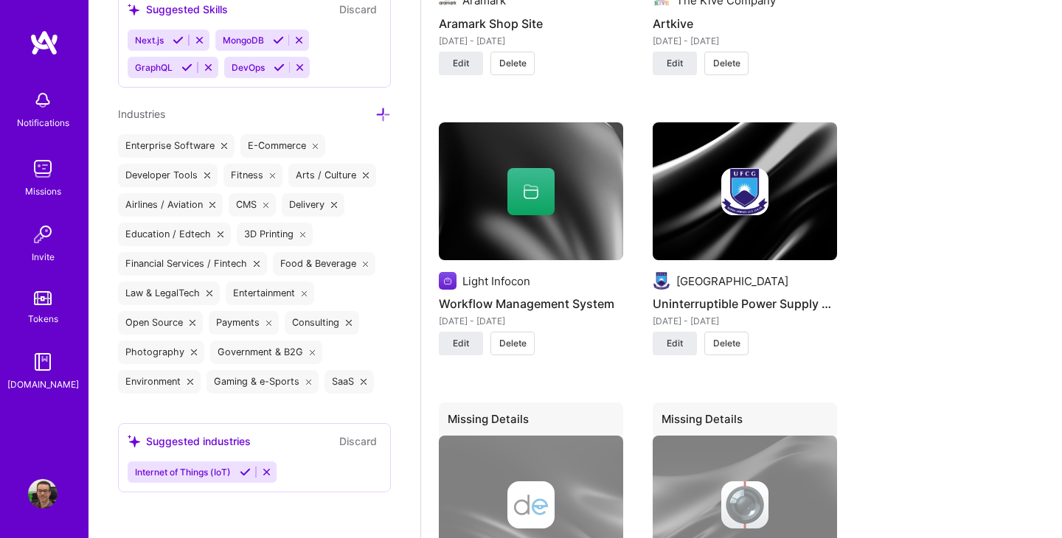
scroll to position [2211, 0]
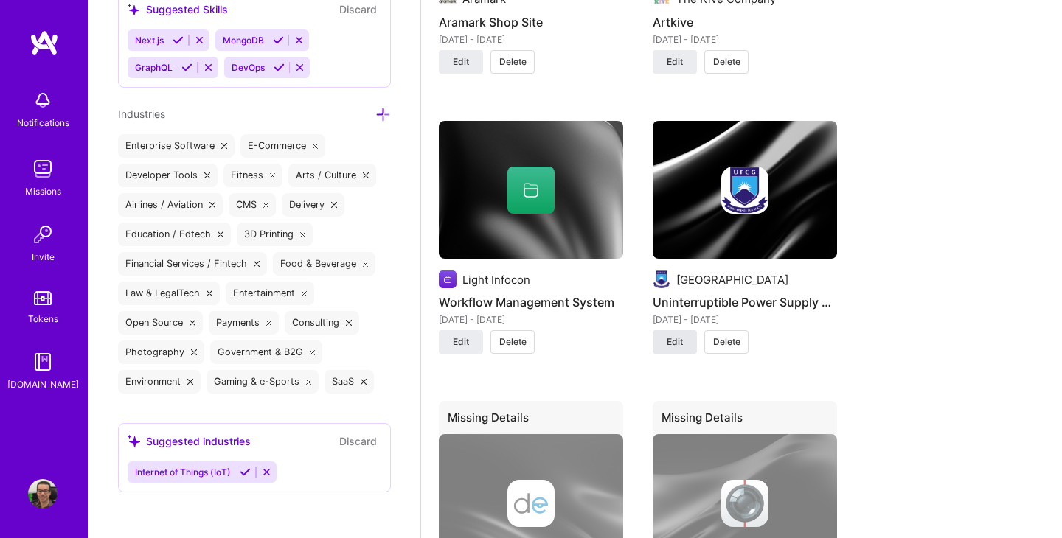
click at [677, 349] on span "Edit" at bounding box center [675, 342] width 16 height 13
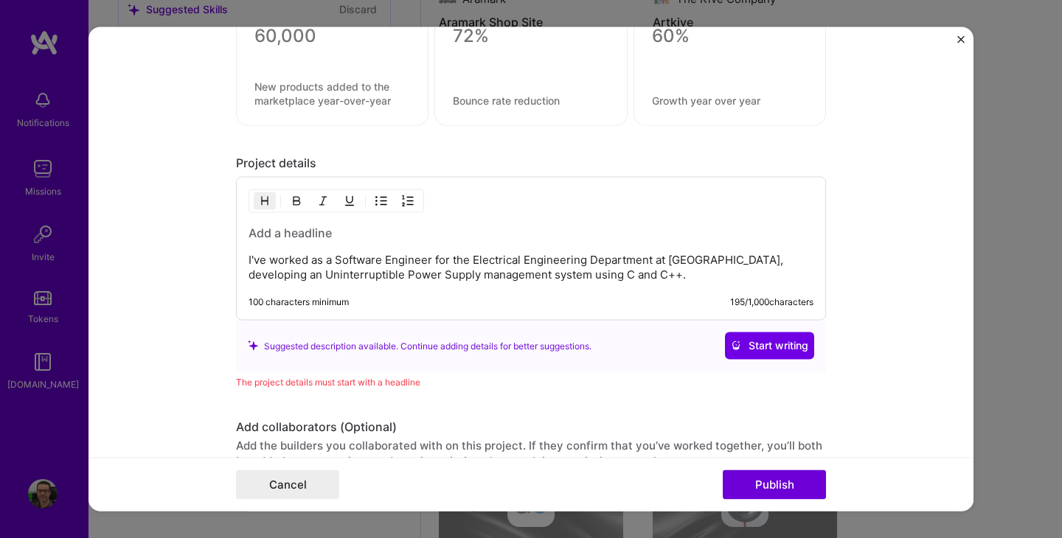
scroll to position [1147, 0]
click at [683, 279] on p "I've worked as a Software Engineer for the Electrical Engineering Department at…" at bounding box center [531, 268] width 565 height 29
click at [503, 277] on p "I've worked as a Software Engineer for the Electrical Engineering Department at…" at bounding box center [531, 268] width 565 height 29
copy p "Power Supply management system"
click at [294, 231] on h3 at bounding box center [531, 234] width 565 height 16
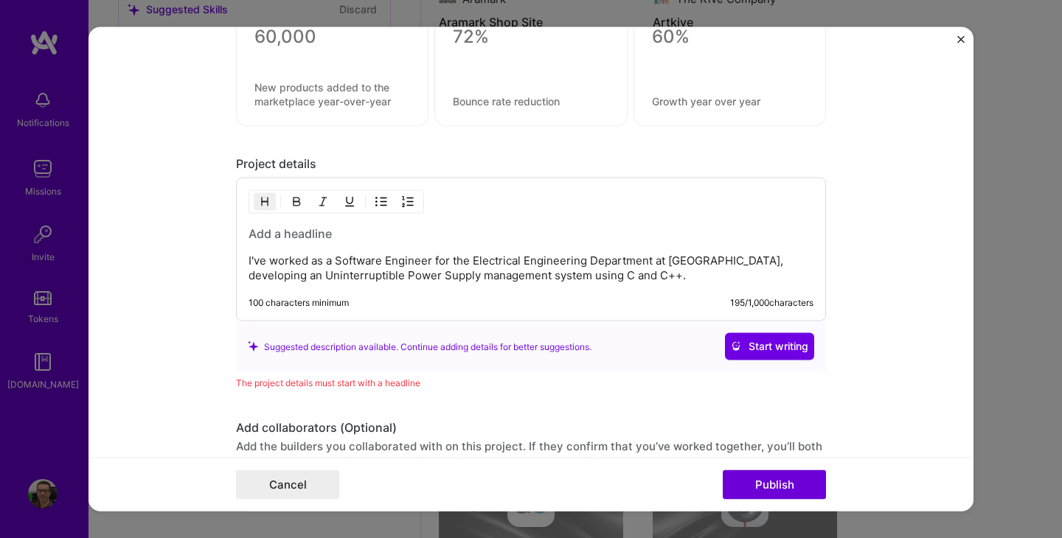
paste div
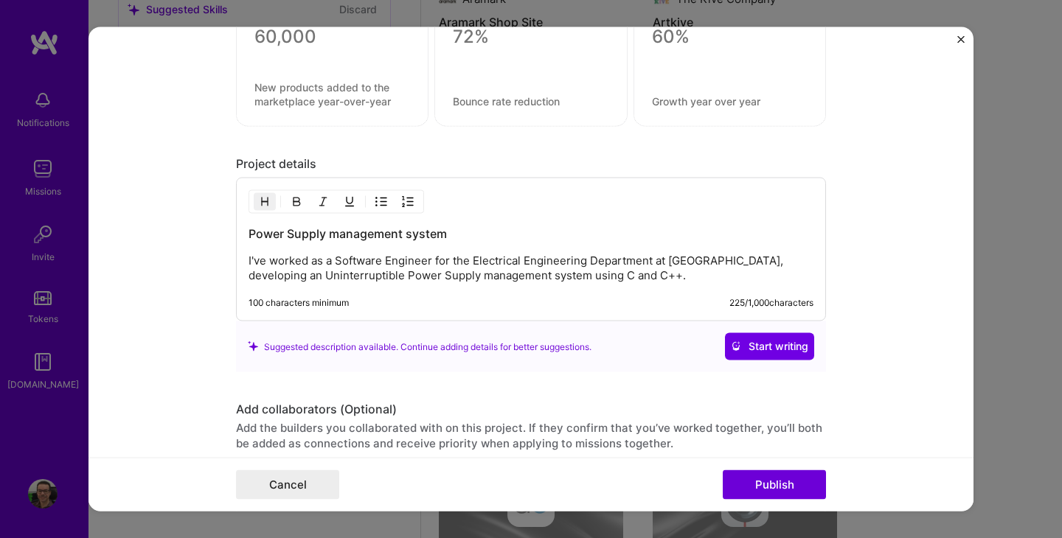
click at [329, 236] on h3 "Power Supply management system" at bounding box center [531, 234] width 565 height 16
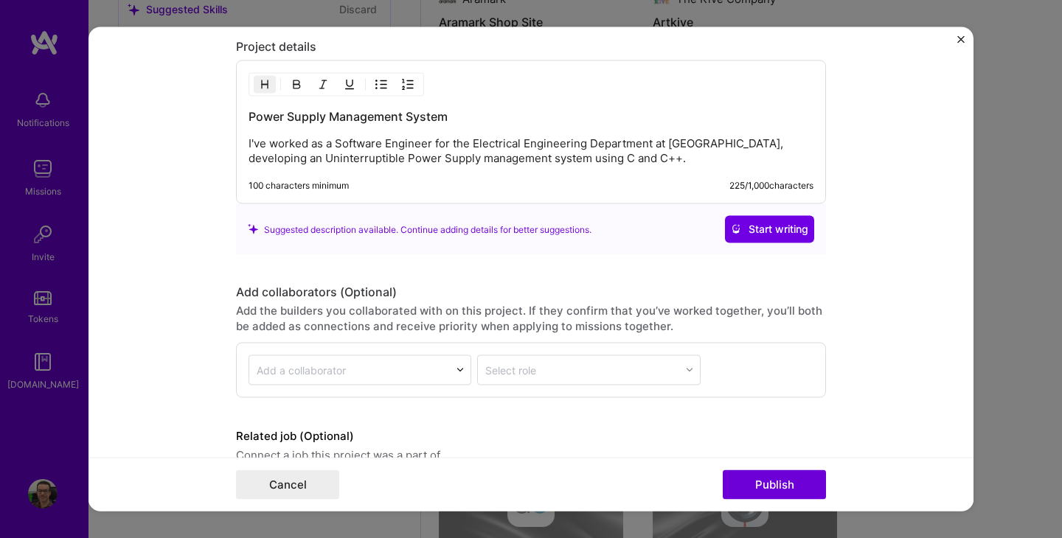
scroll to position [1338, 0]
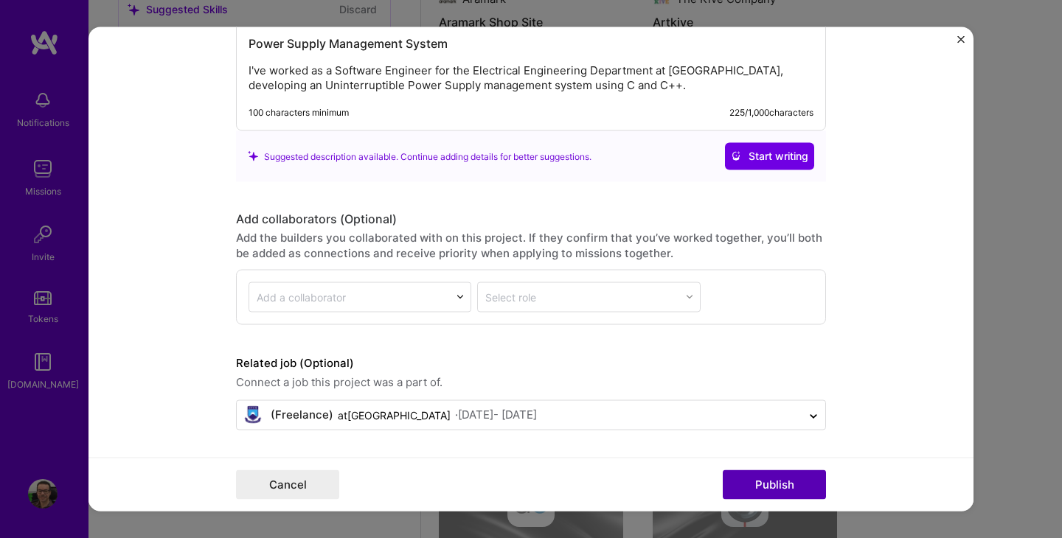
click at [744, 483] on button "Publish" at bounding box center [774, 484] width 103 height 29
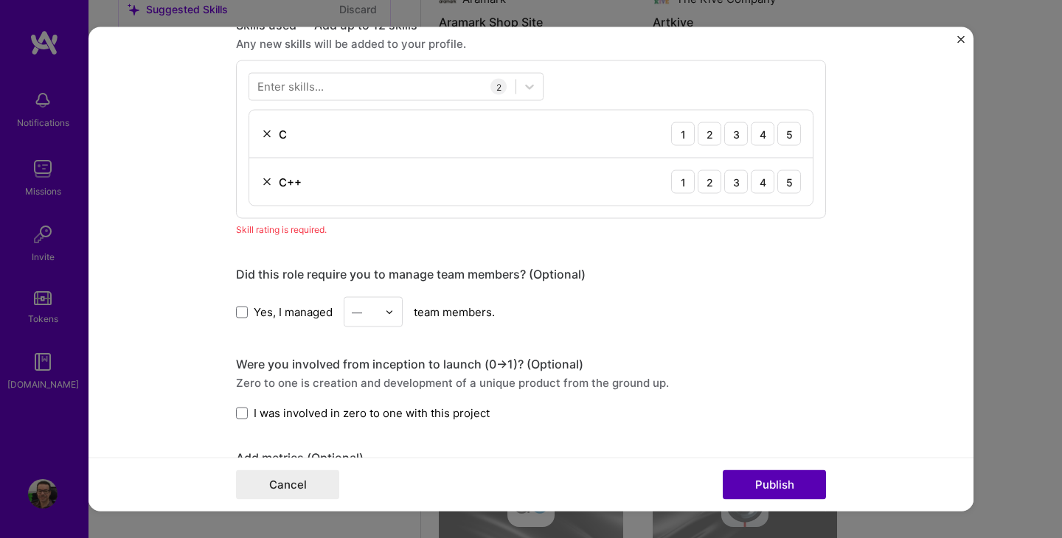
scroll to position [671, 0]
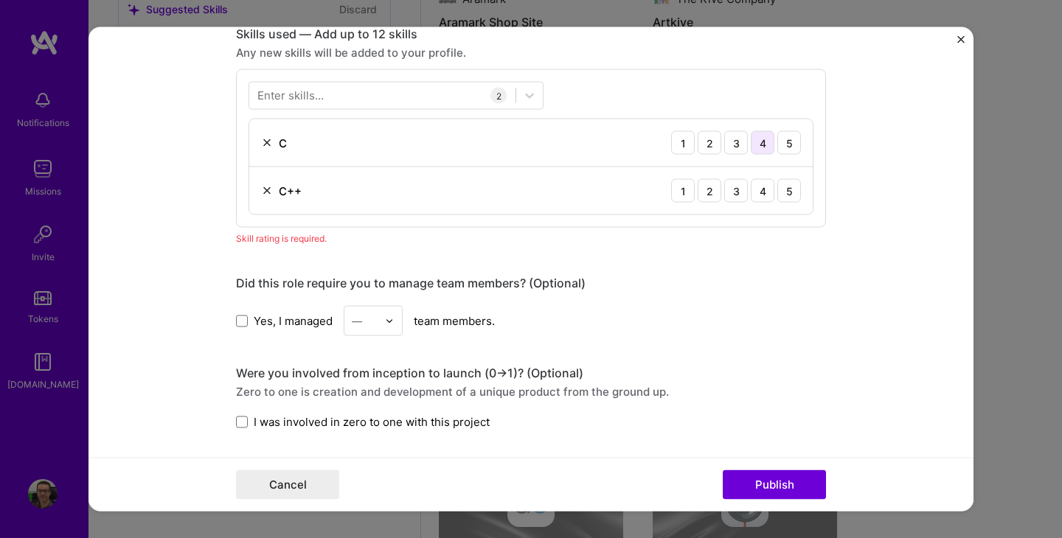
click at [762, 147] on div "4" at bounding box center [763, 143] width 24 height 24
click at [744, 150] on div "3" at bounding box center [736, 143] width 24 height 24
click at [739, 190] on div "3" at bounding box center [736, 191] width 24 height 24
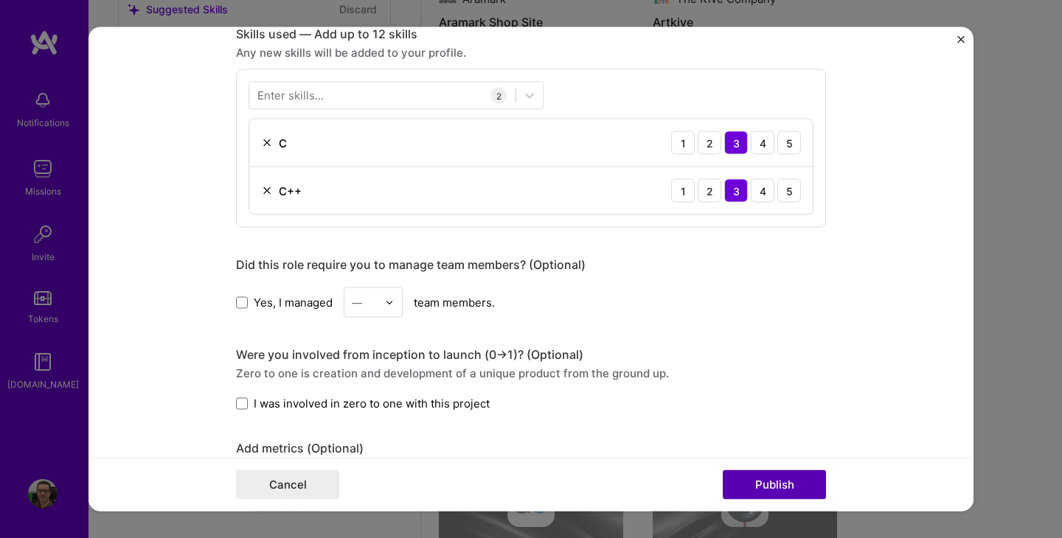
click at [771, 486] on button "Publish" at bounding box center [774, 484] width 103 height 29
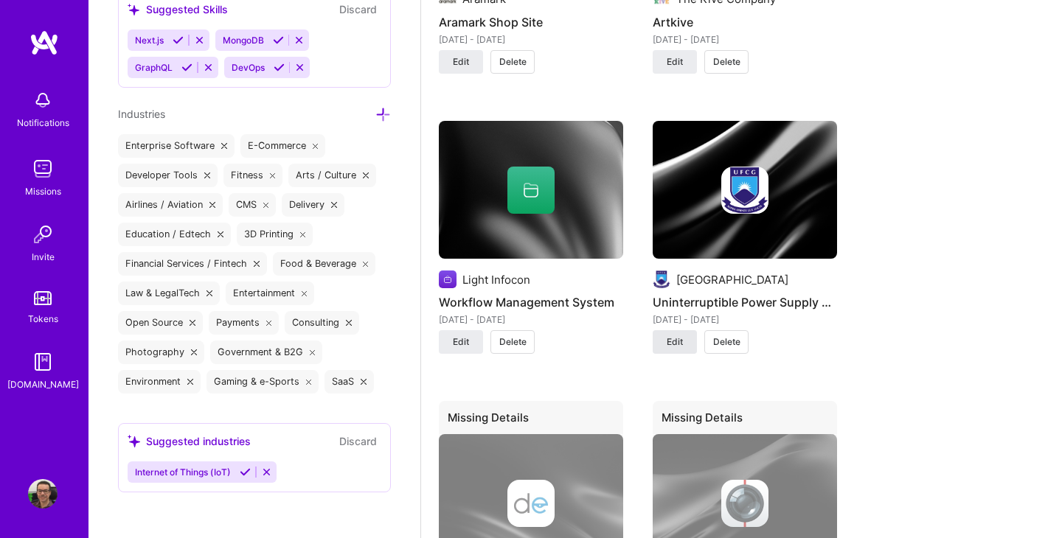
click at [678, 349] on span "Edit" at bounding box center [675, 342] width 16 height 13
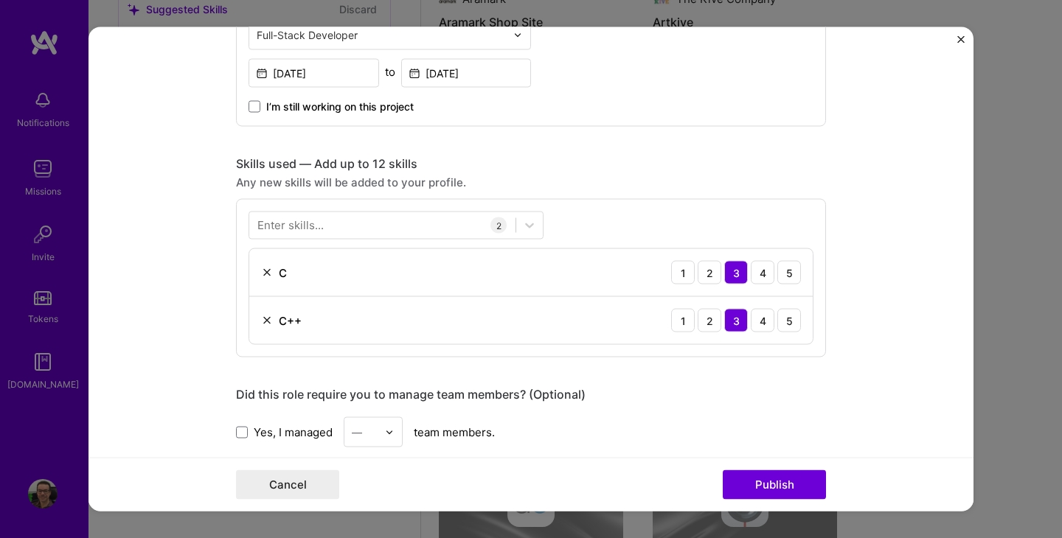
scroll to position [542, 0]
click at [302, 484] on button "Cancel" at bounding box center [287, 484] width 103 height 29
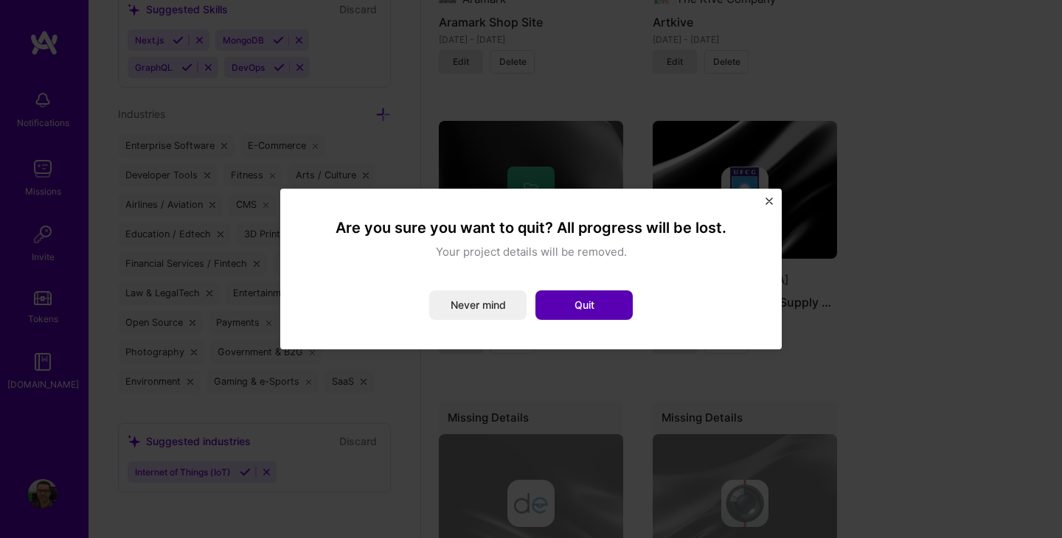
click at [564, 308] on button "Quit" at bounding box center [583, 305] width 97 height 29
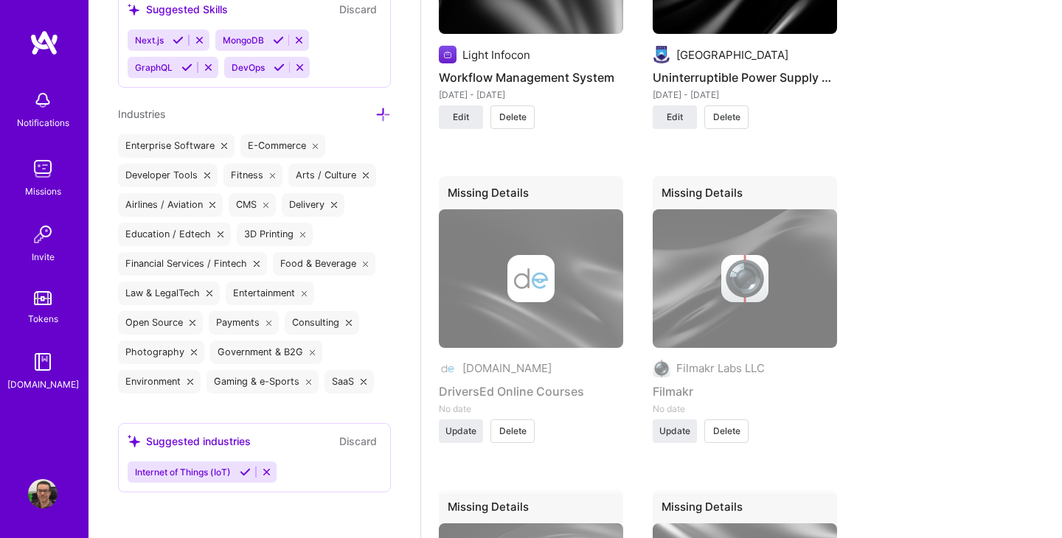
scroll to position [2437, 0]
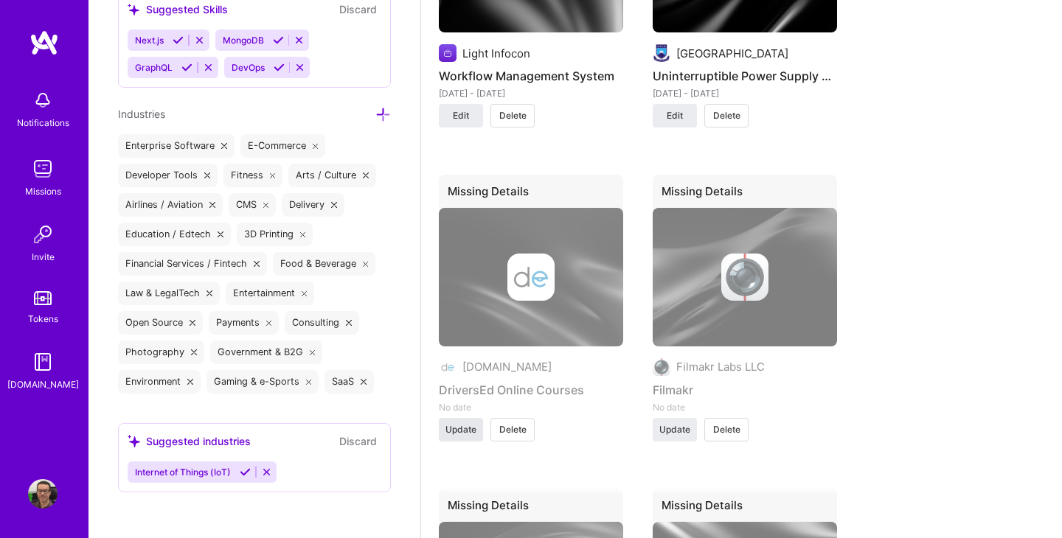
click at [466, 437] on span "Update" at bounding box center [460, 429] width 31 height 13
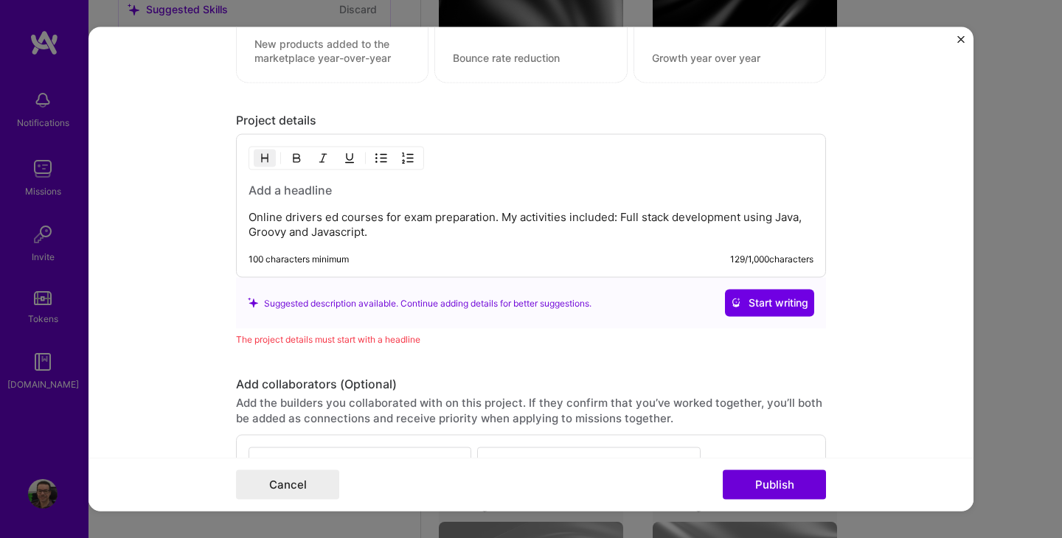
scroll to position [1650, 0]
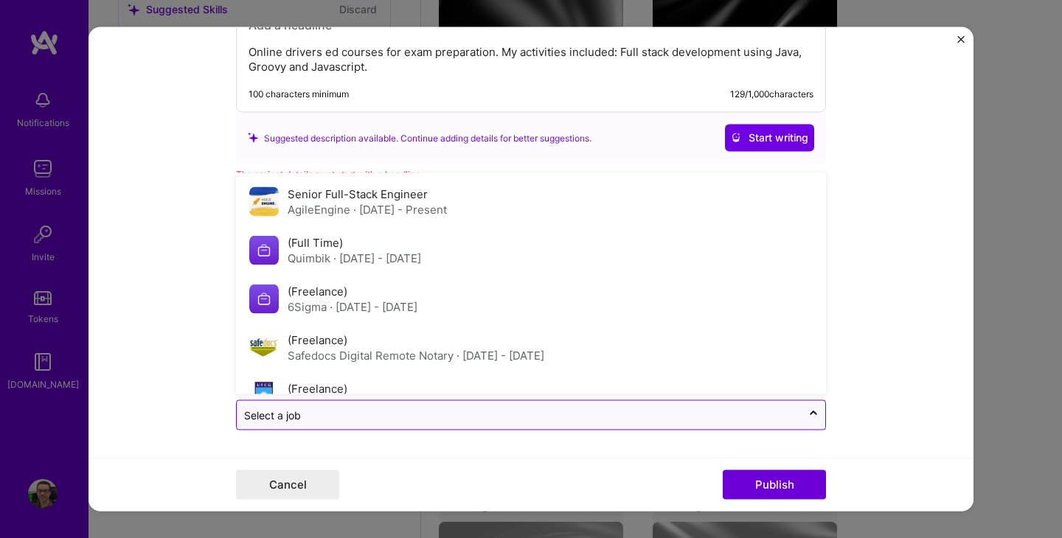
click at [337, 423] on div at bounding box center [519, 415] width 550 height 18
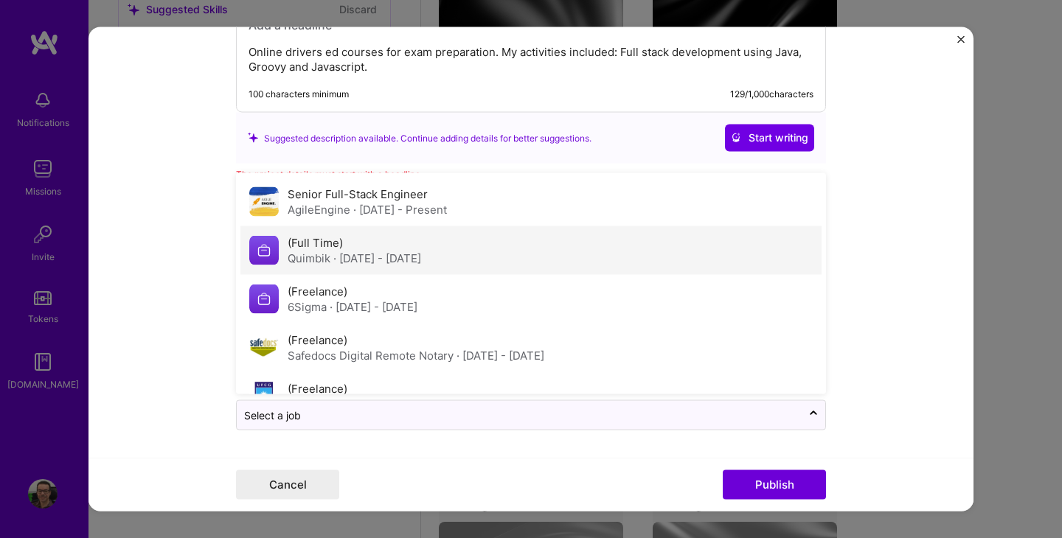
click at [377, 257] on span "· [DATE] - [DATE]" at bounding box center [377, 258] width 88 height 14
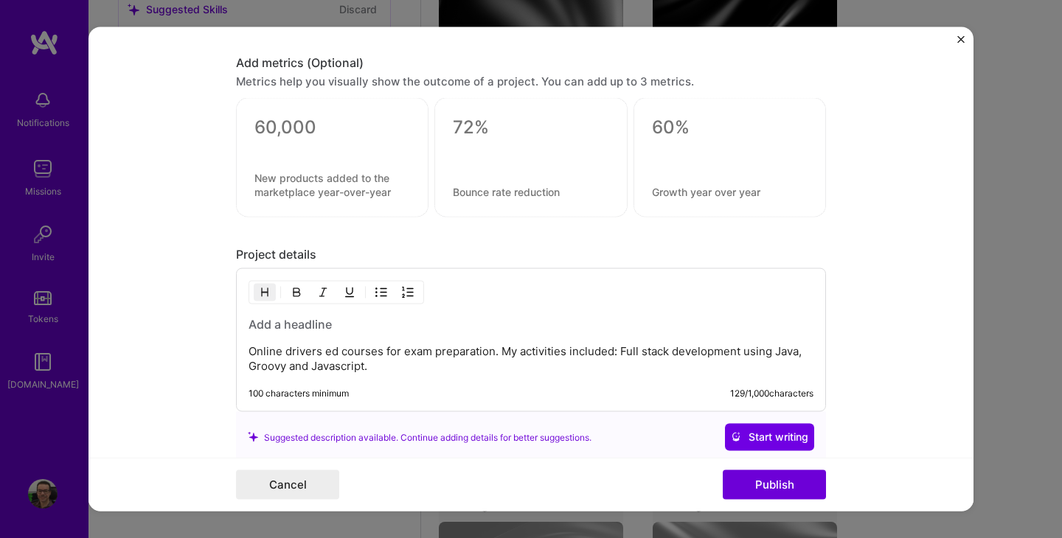
scroll to position [1346, 0]
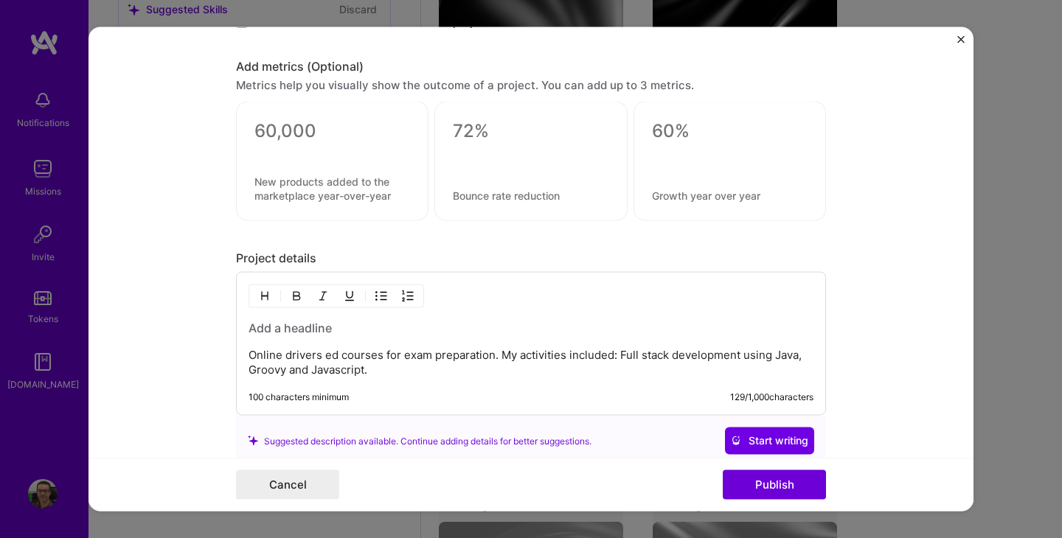
click at [336, 358] on p "Online drivers ed courses for exam preparation. My activities included: Full st…" at bounding box center [531, 362] width 565 height 29
drag, startPoint x: 382, startPoint y: 358, endPoint x: 285, endPoint y: 355, distance: 96.7
click at [285, 355] on p "Online drivers ed courses for exam preparation. My activities included: Full st…" at bounding box center [531, 362] width 565 height 29
copy p "drivers ed courses"
click at [273, 330] on h3 at bounding box center [531, 328] width 565 height 16
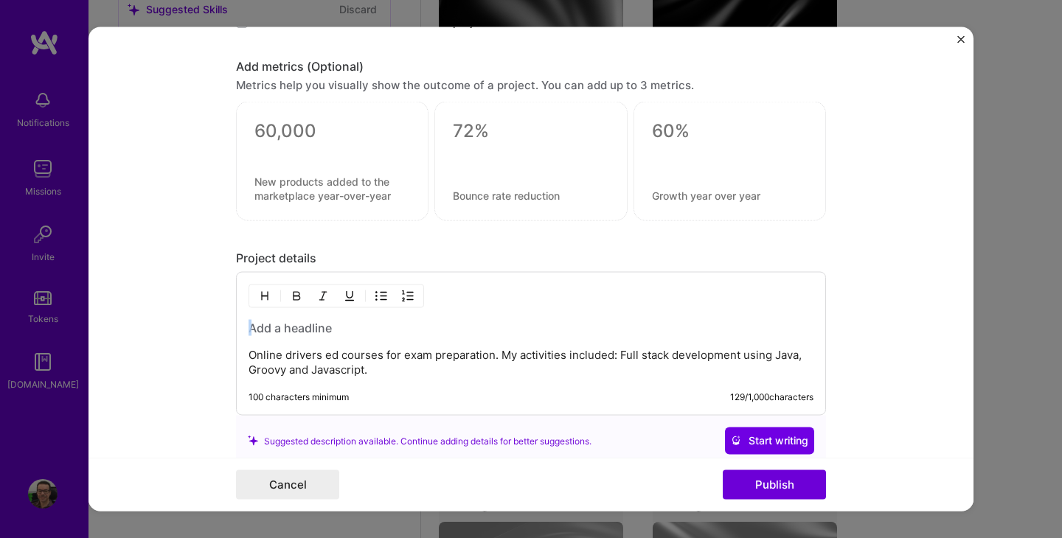
click at [273, 330] on h3 at bounding box center [531, 328] width 565 height 16
paste div
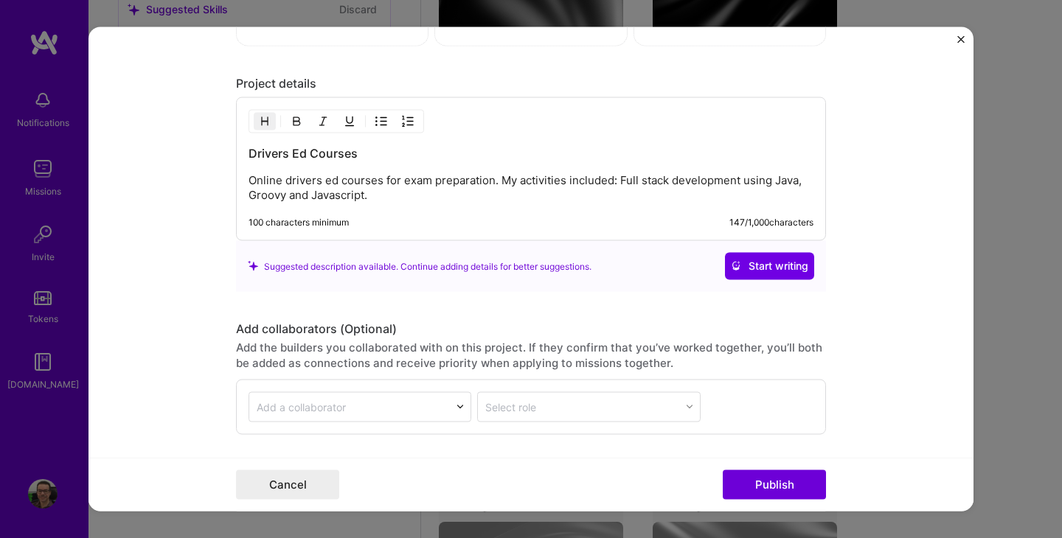
scroll to position [1523, 0]
click at [327, 154] on h3 "Drivers Ed Courses" at bounding box center [531, 151] width 565 height 16
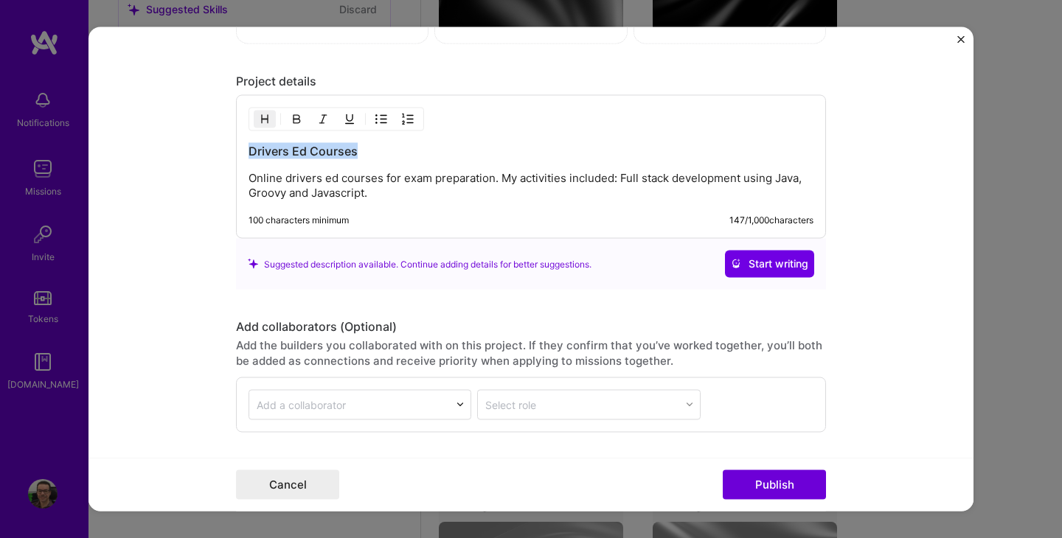
click at [327, 154] on h3 "Drivers Ed Courses" at bounding box center [531, 151] width 565 height 16
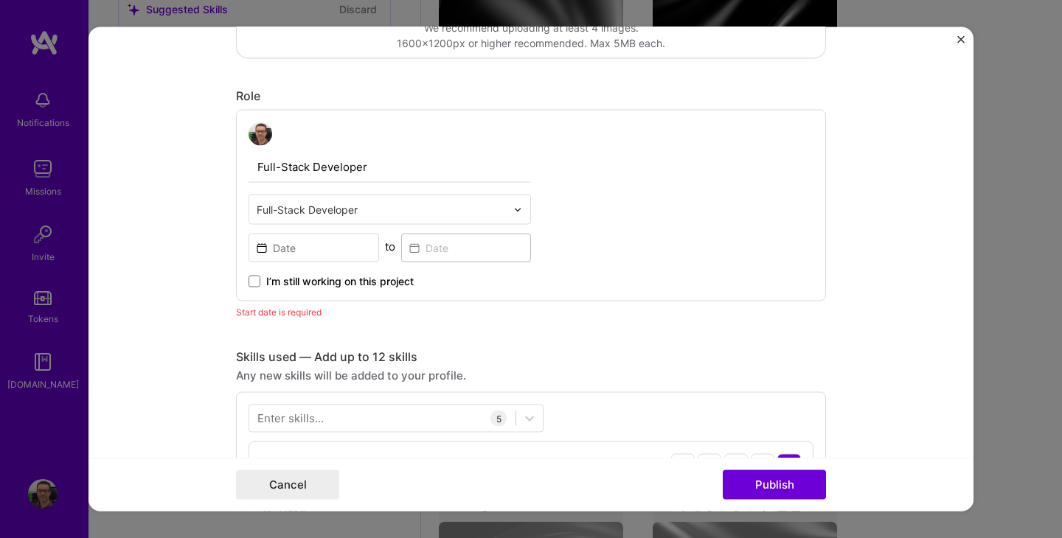
scroll to position [493, 0]
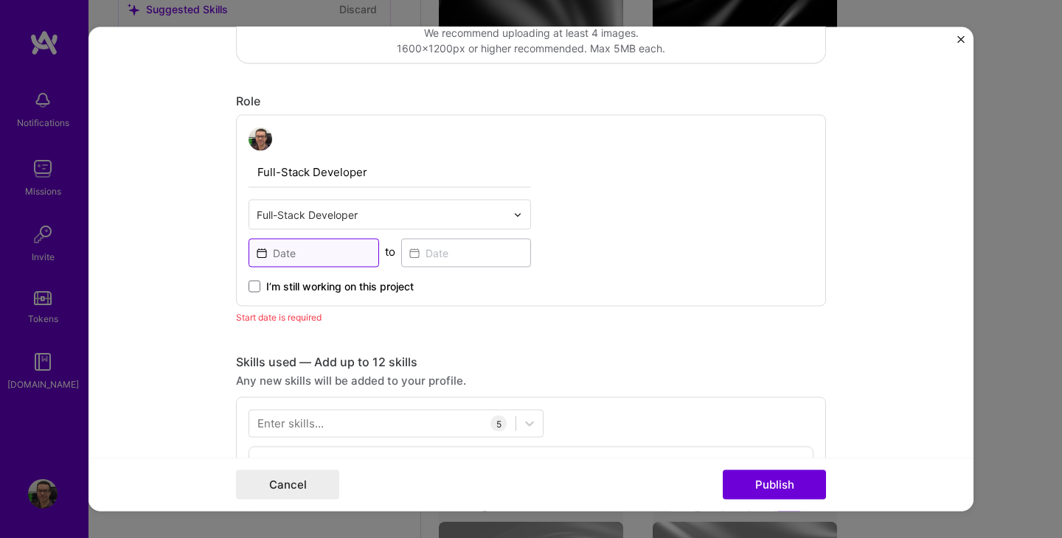
click at [318, 251] on input at bounding box center [314, 253] width 131 height 29
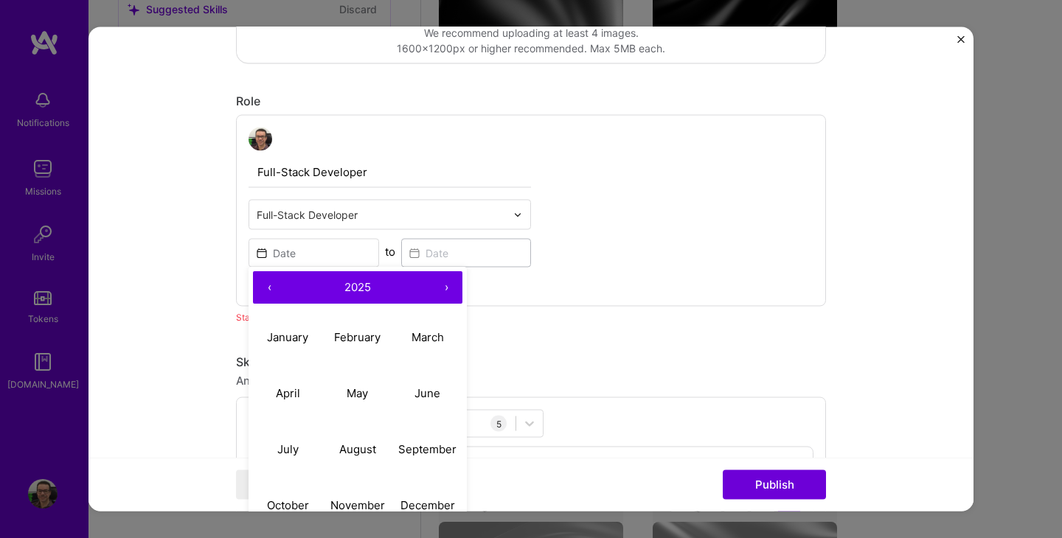
click at [266, 294] on button "‹" at bounding box center [269, 288] width 32 height 32
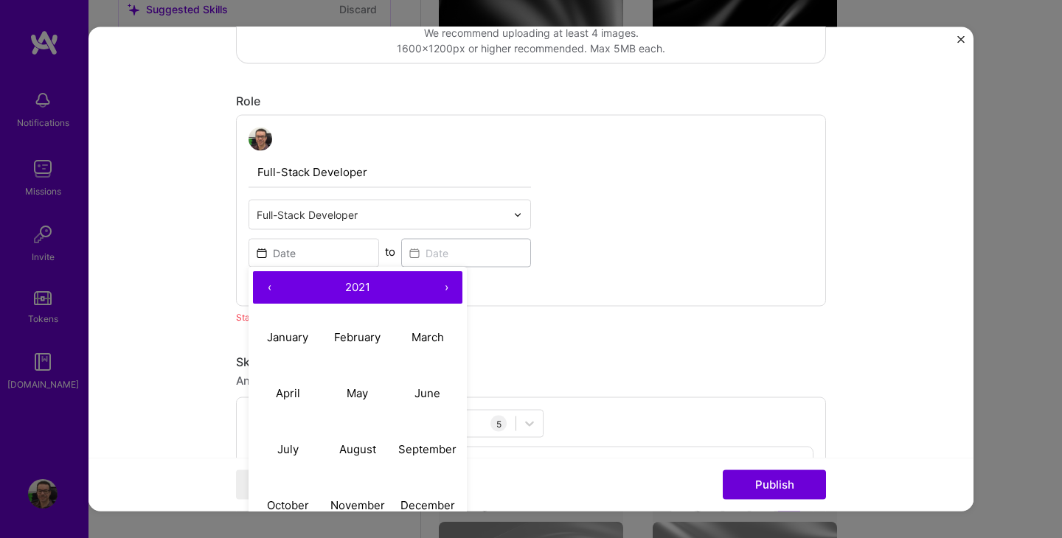
click at [266, 294] on button "‹" at bounding box center [269, 288] width 32 height 32
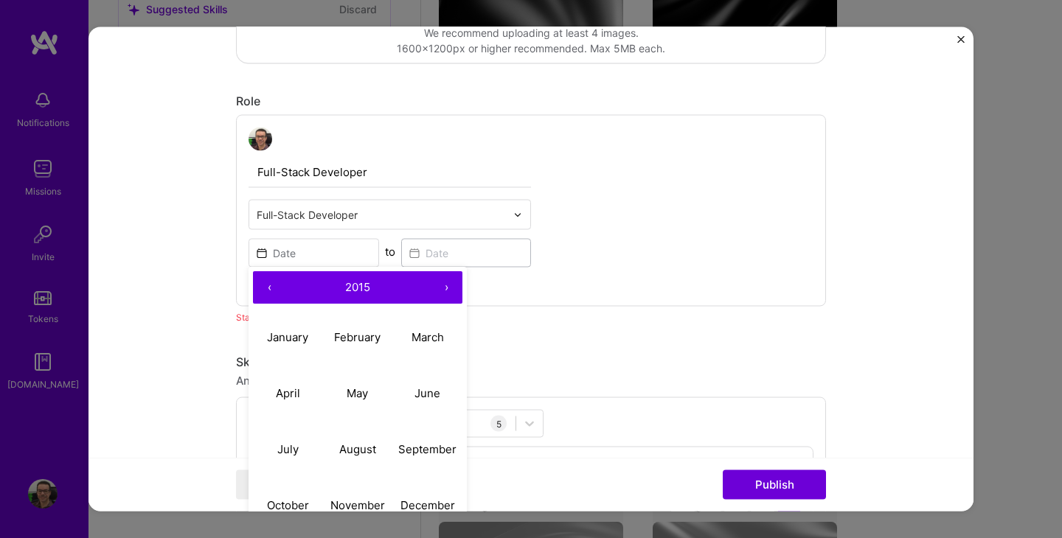
click at [266, 294] on button "‹" at bounding box center [269, 288] width 32 height 32
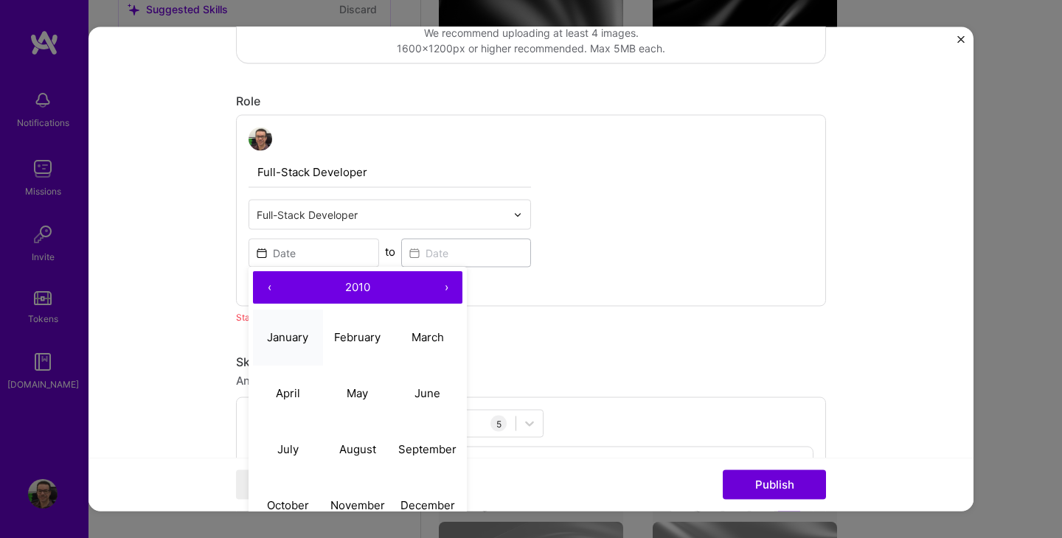
click at [311, 335] on button "January" at bounding box center [288, 338] width 70 height 56
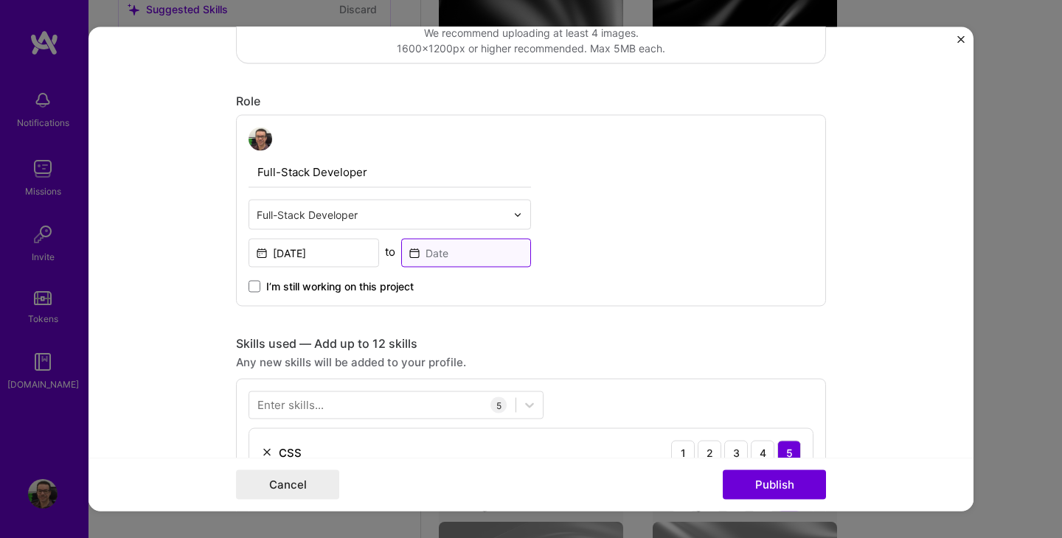
click at [461, 249] on input at bounding box center [466, 253] width 131 height 29
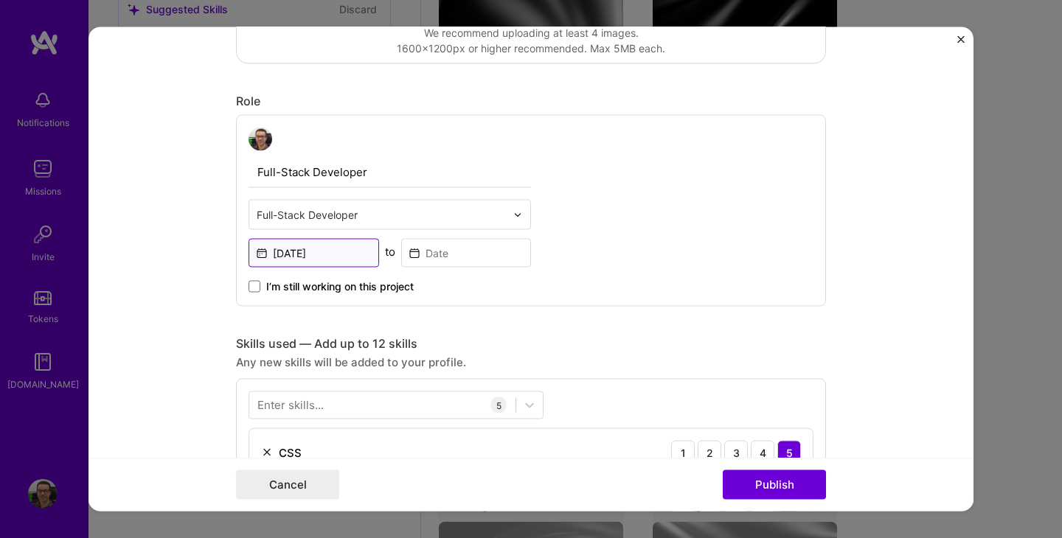
click at [339, 254] on input "[DATE]" at bounding box center [314, 253] width 131 height 29
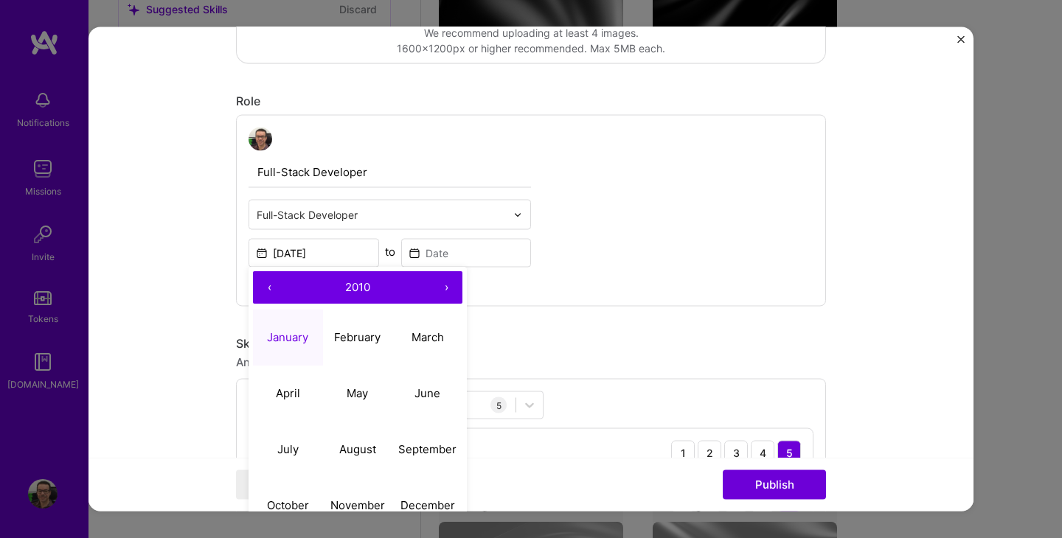
click at [442, 293] on button "›" at bounding box center [446, 288] width 32 height 32
click at [437, 253] on input at bounding box center [466, 253] width 131 height 29
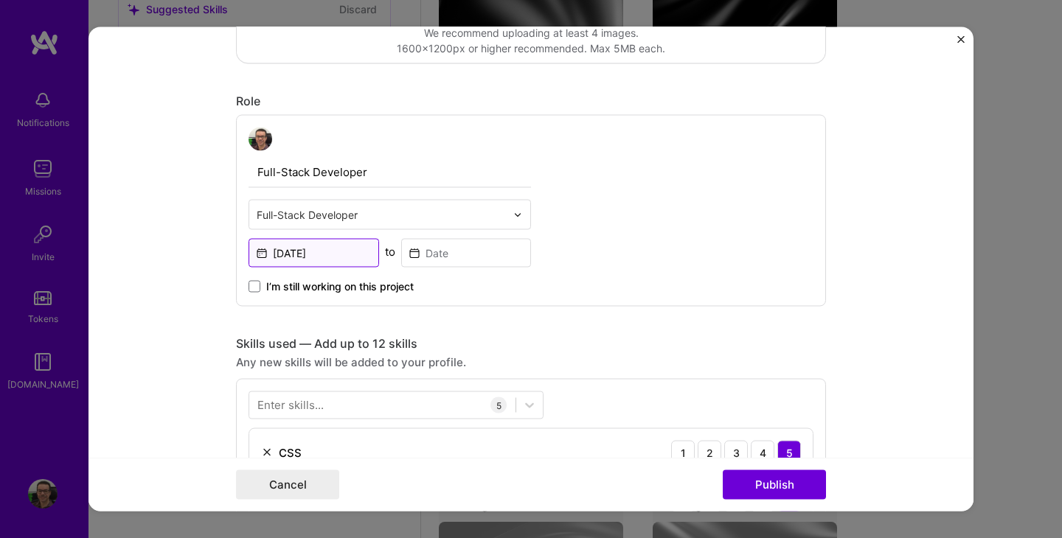
click at [300, 264] on input "[DATE]" at bounding box center [314, 253] width 131 height 29
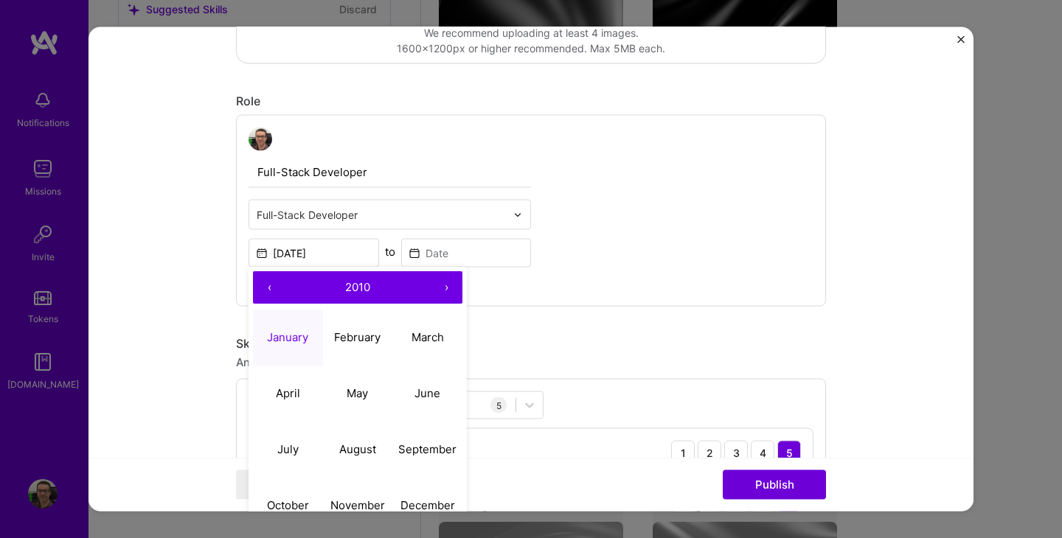
click at [450, 289] on button "›" at bounding box center [446, 288] width 32 height 32
click at [285, 346] on button "January" at bounding box center [288, 338] width 70 height 56
type input "[DATE]"
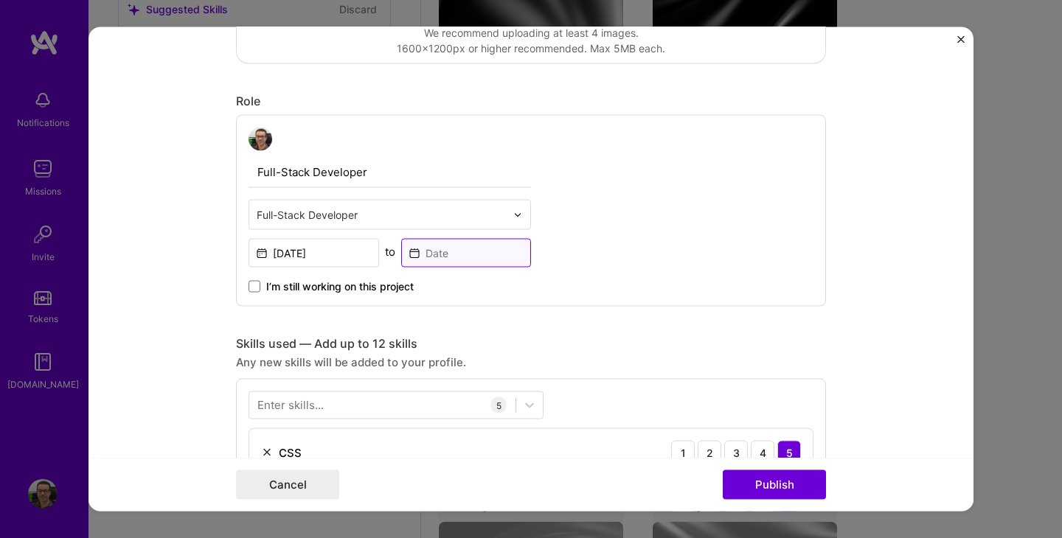
click at [457, 249] on input at bounding box center [466, 253] width 131 height 29
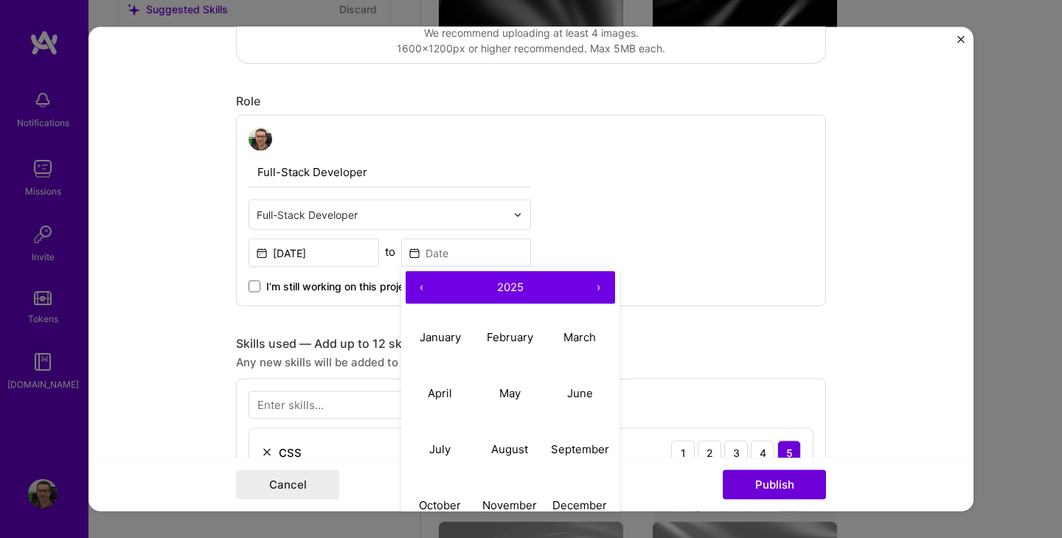
click at [423, 282] on button "‹" at bounding box center [422, 288] width 32 height 32
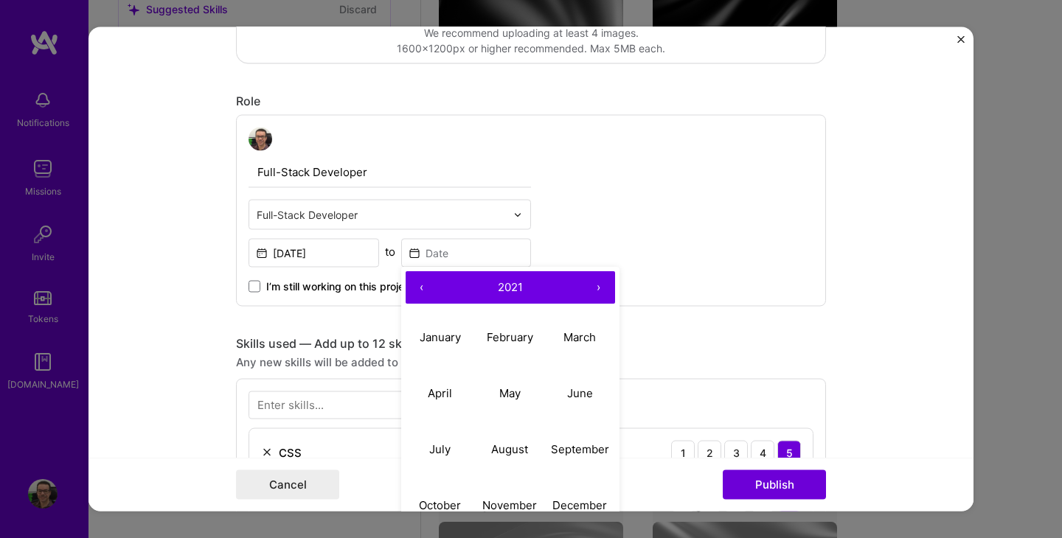
click at [423, 282] on button "‹" at bounding box center [422, 288] width 32 height 32
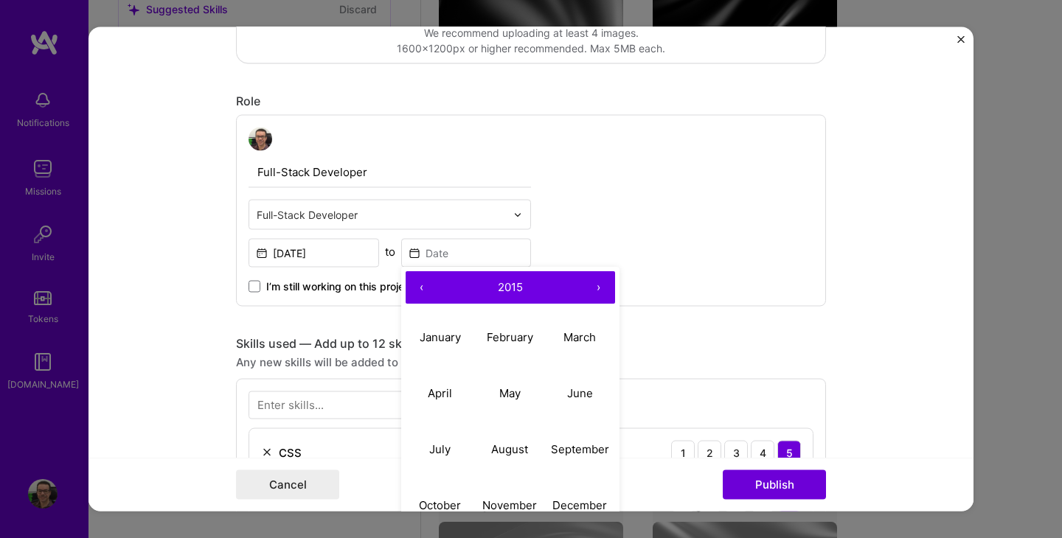
click at [423, 282] on button "‹" at bounding box center [422, 288] width 32 height 32
click at [414, 300] on button "‹" at bounding box center [422, 288] width 32 height 32
click at [579, 399] on abbr "June" at bounding box center [580, 393] width 26 height 14
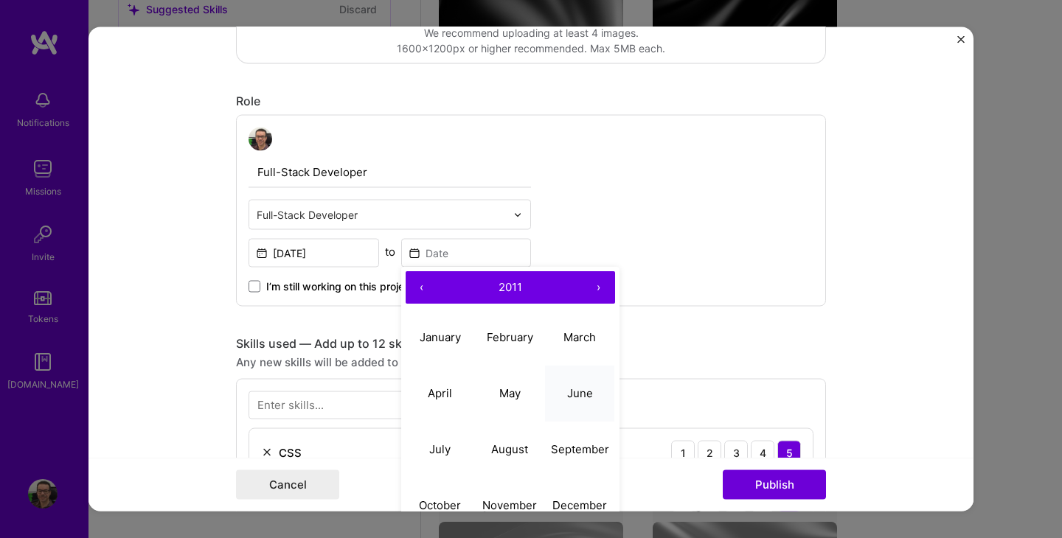
type input "[DATE]"
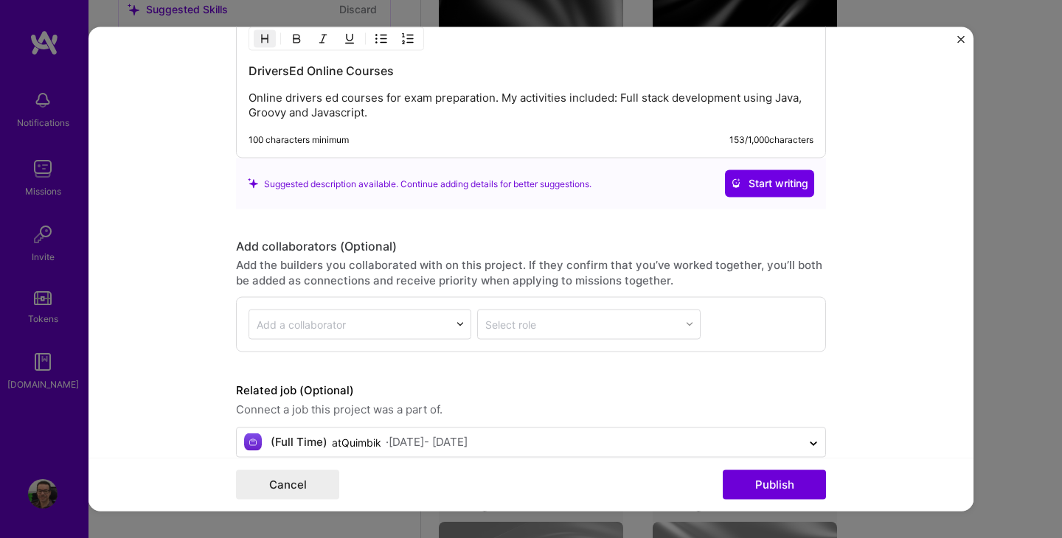
scroll to position [1613, 0]
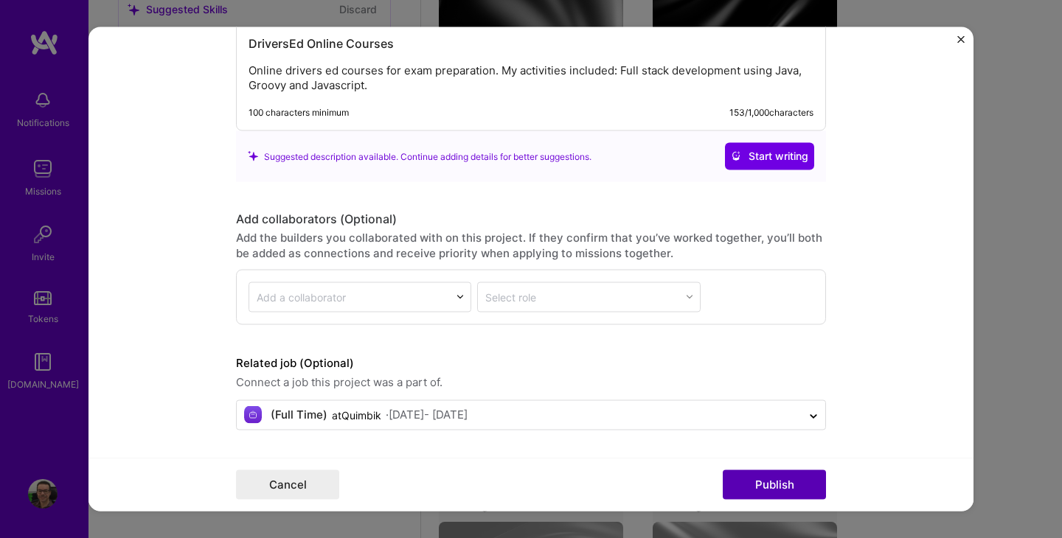
click at [774, 486] on button "Publish" at bounding box center [774, 484] width 103 height 29
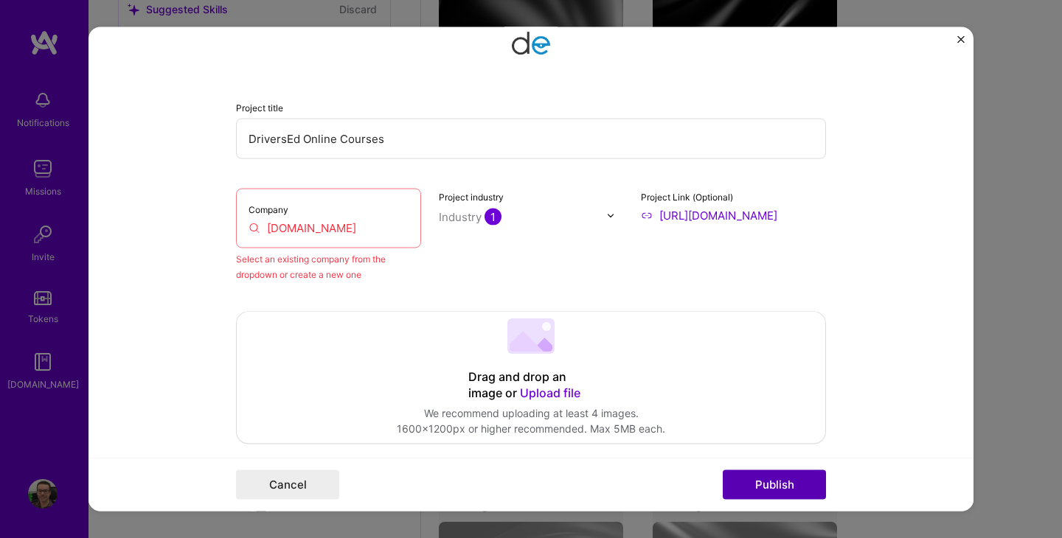
scroll to position [161, 0]
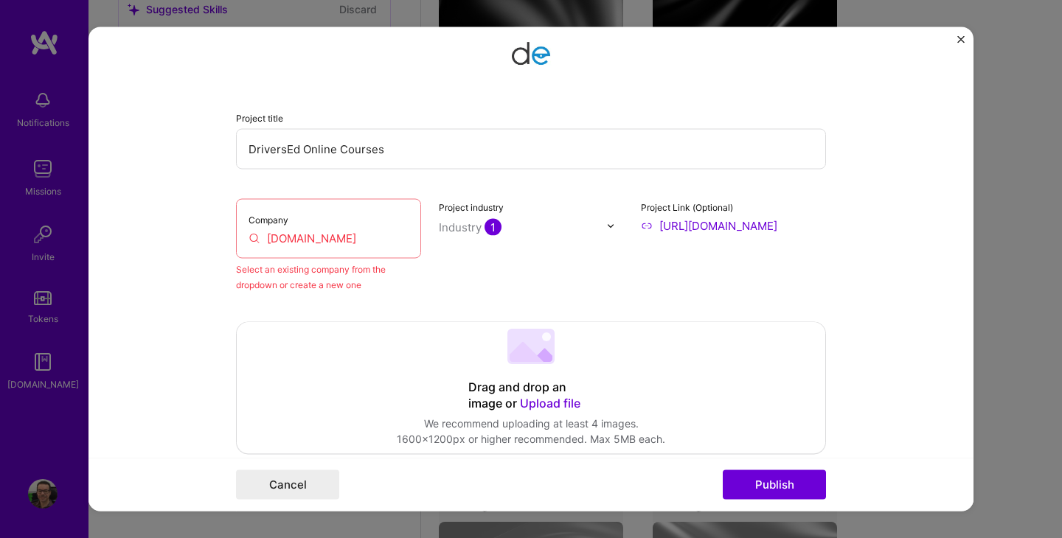
click at [367, 239] on input "[DOMAIN_NAME]" at bounding box center [329, 238] width 160 height 15
click at [344, 237] on input "[DOMAIN_NAME]" at bounding box center [329, 238] width 160 height 15
click at [792, 228] on input "[URL][DOMAIN_NAME]" at bounding box center [733, 225] width 185 height 15
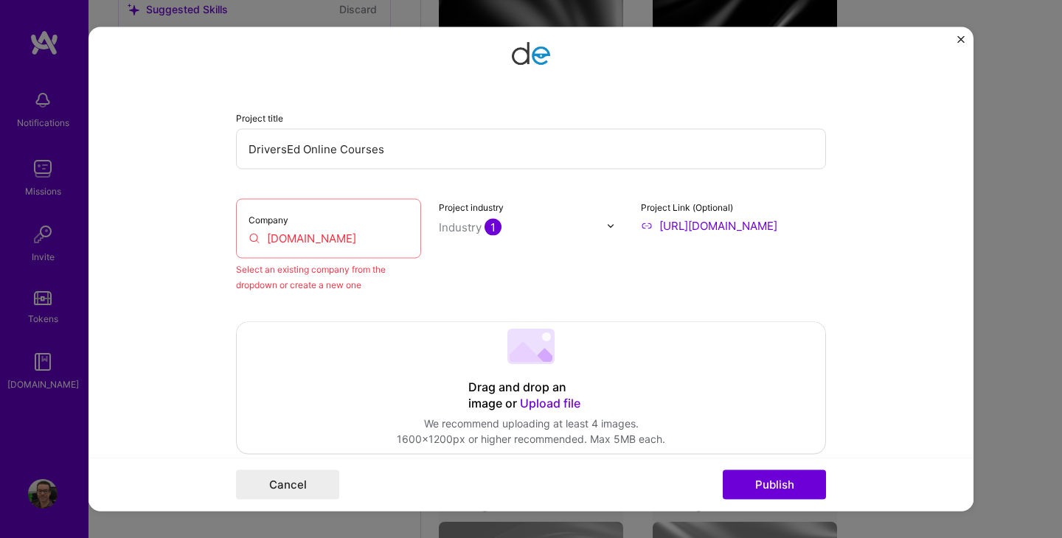
click at [661, 226] on input "[URL][DOMAIN_NAME]" at bounding box center [733, 225] width 185 height 15
click at [316, 243] on input "[DOMAIN_NAME]" at bounding box center [329, 238] width 160 height 15
click at [336, 241] on input "[DOMAIN_NAME]" at bounding box center [329, 238] width 160 height 15
click at [296, 240] on input "[DOMAIN_NAME]" at bounding box center [329, 238] width 160 height 15
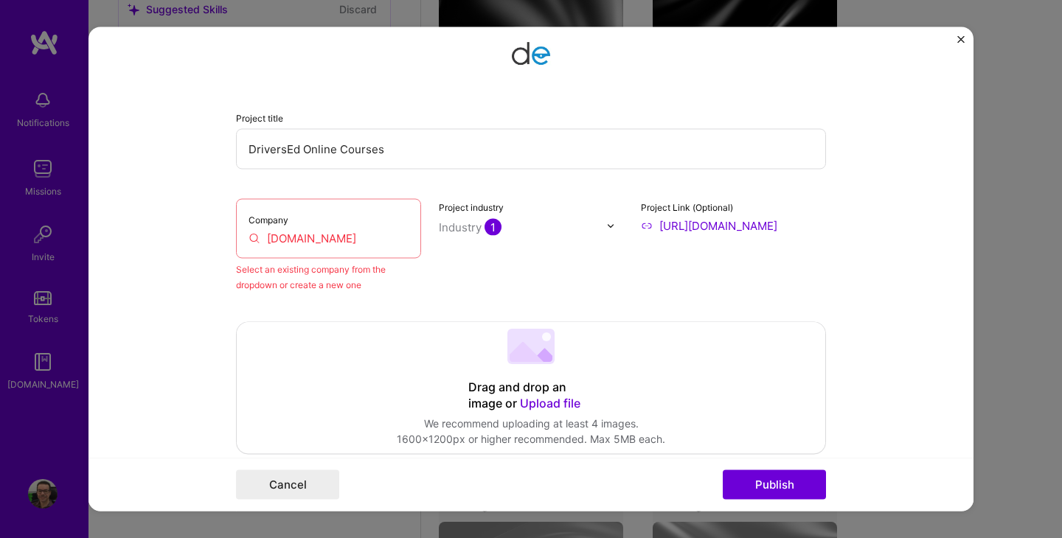
click at [338, 240] on input "[DOMAIN_NAME]" at bounding box center [329, 238] width 160 height 15
paste input "text"
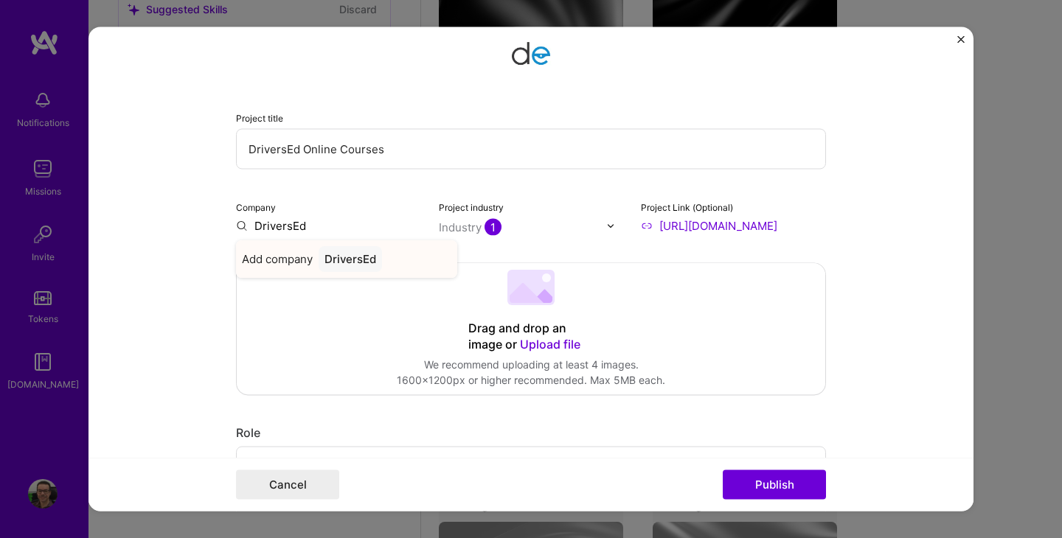
type input "DriversEd"
click at [344, 259] on div "DriversEd" at bounding box center [350, 260] width 63 height 26
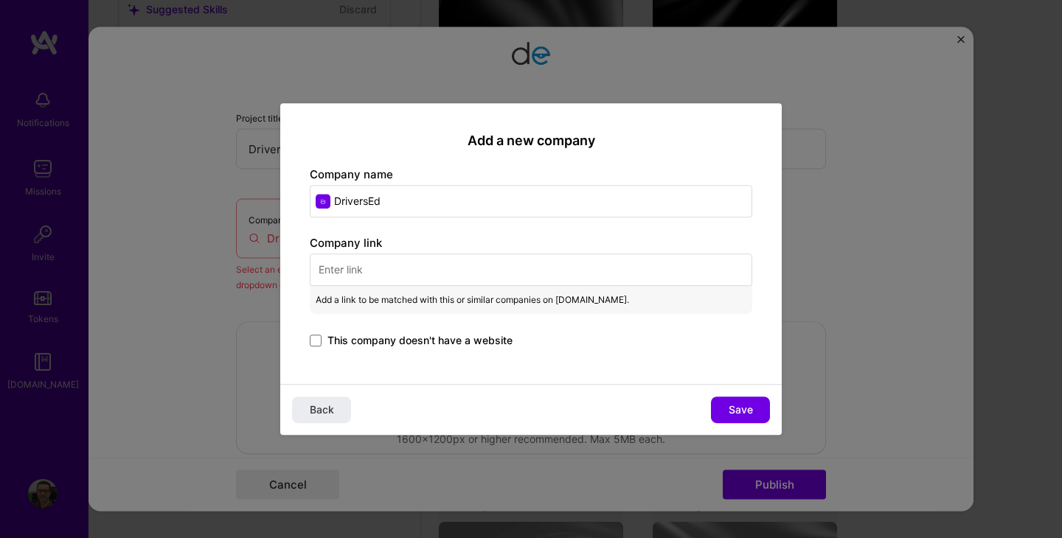
click at [388, 271] on input "text" at bounding box center [531, 270] width 442 height 32
paste input "[URL][DOMAIN_NAME]"
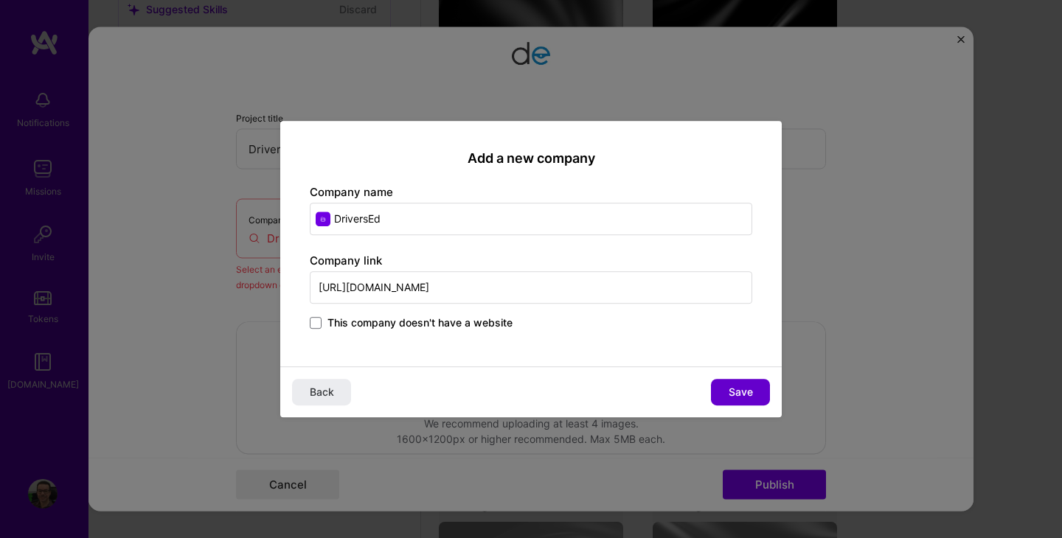
type input "[URL][DOMAIN_NAME]"
click at [743, 395] on span "Save" at bounding box center [741, 392] width 24 height 15
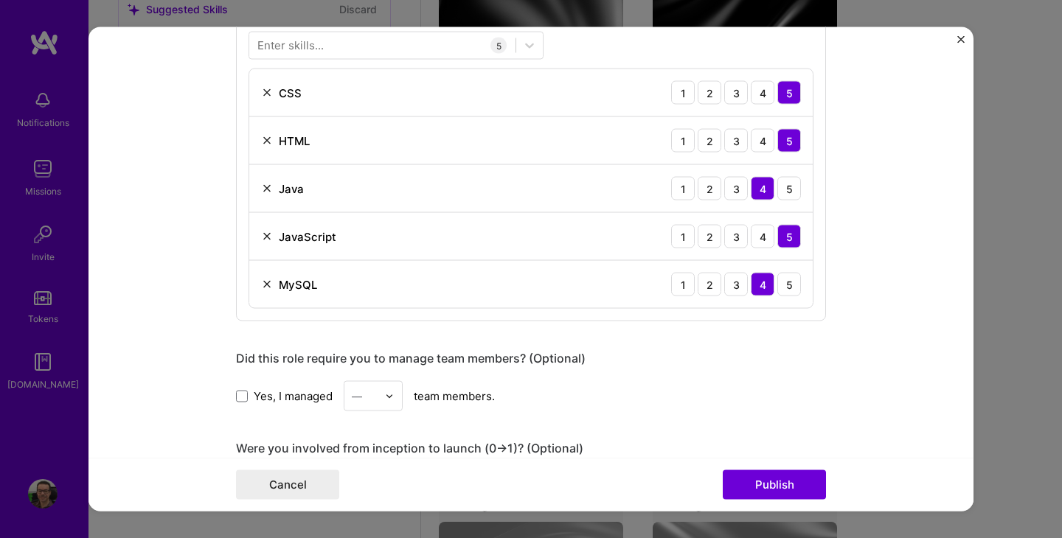
scroll to position [1613, 0]
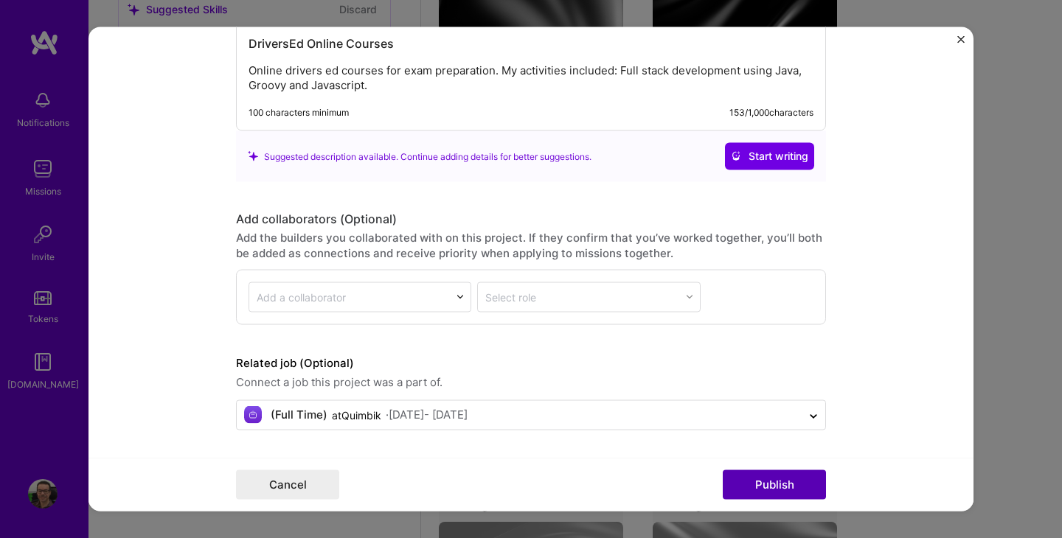
click at [758, 486] on button "Publish" at bounding box center [774, 484] width 103 height 29
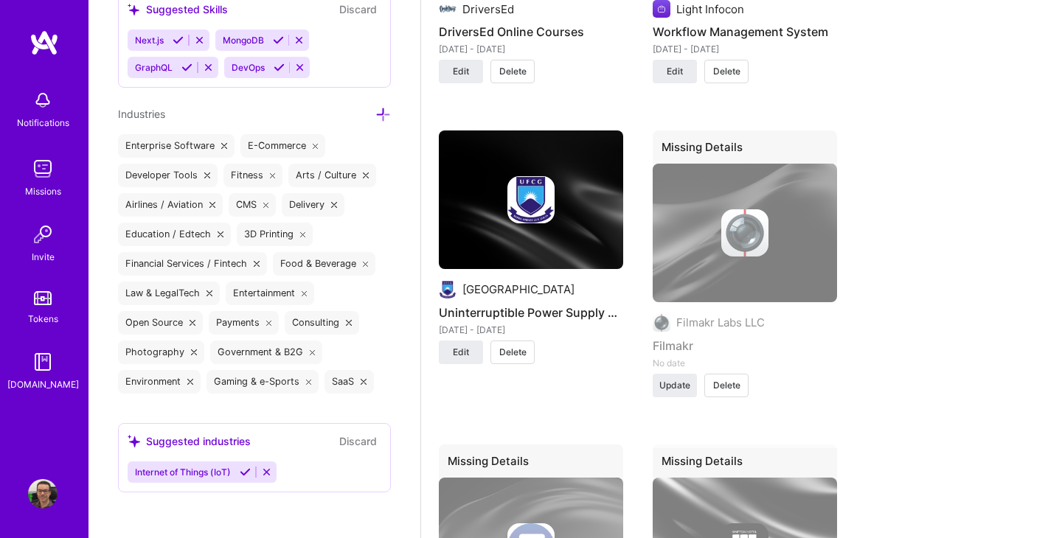
scroll to position [2484, 0]
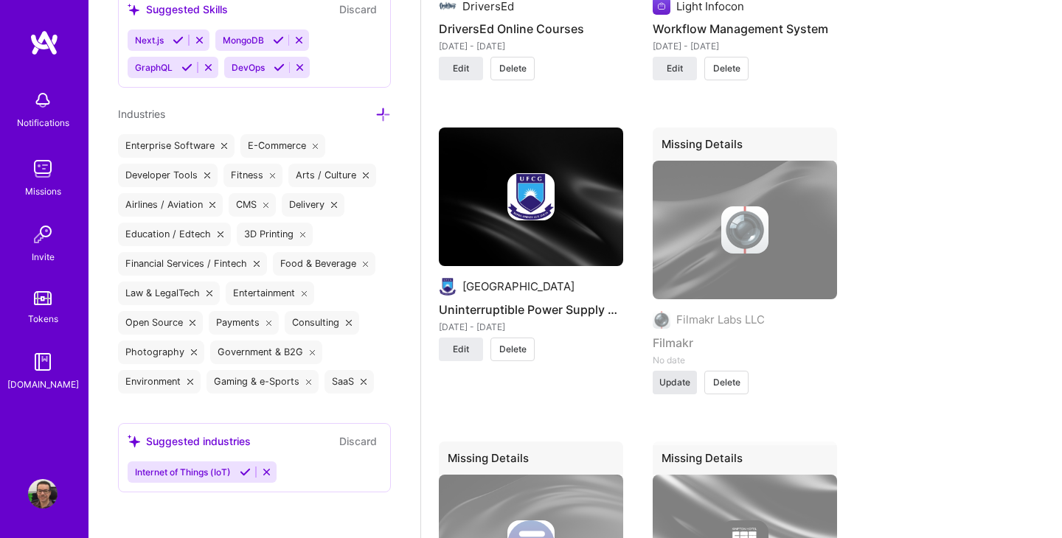
click at [676, 383] on span "Update" at bounding box center [674, 382] width 31 height 13
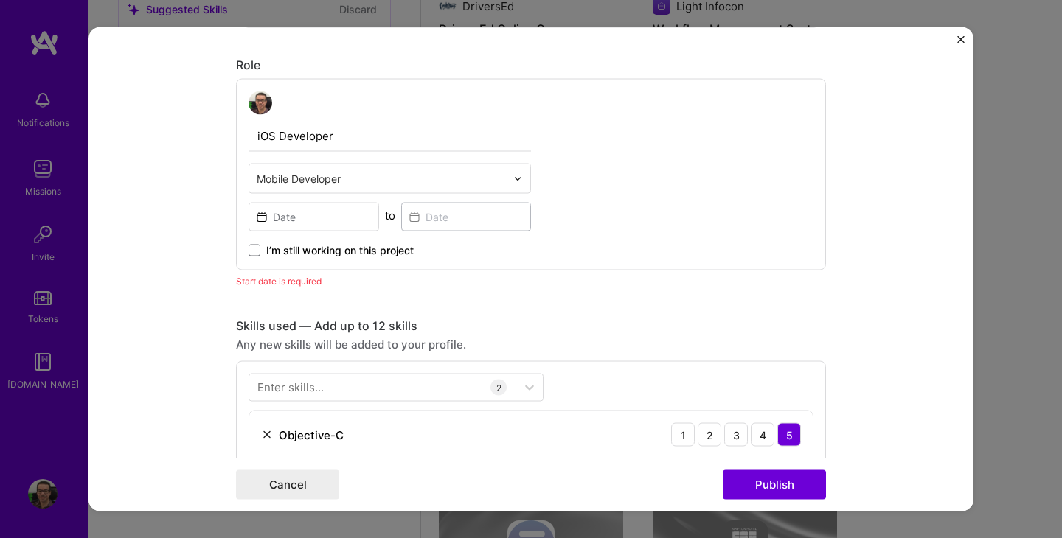
scroll to position [524, 0]
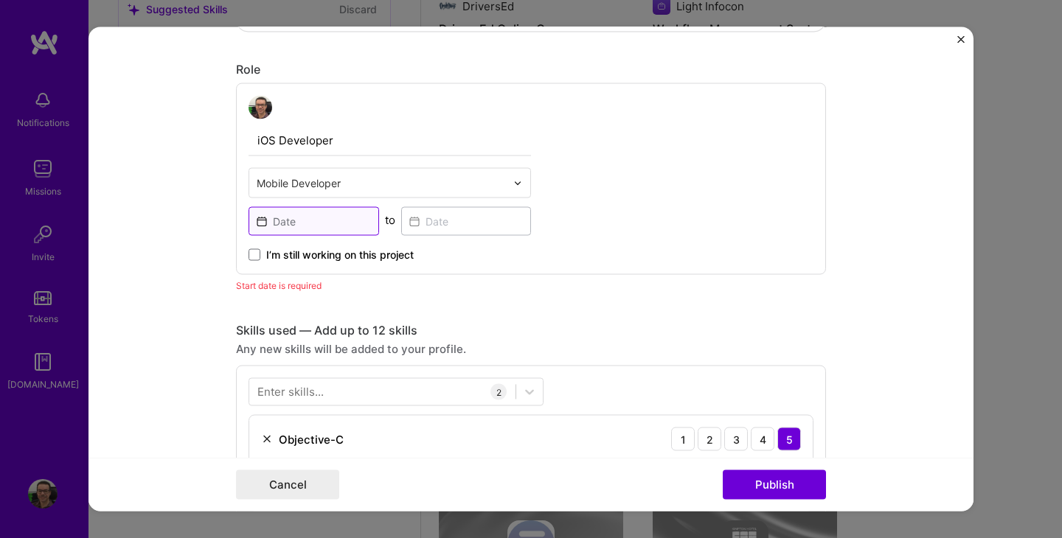
click at [355, 215] on input at bounding box center [314, 221] width 131 height 29
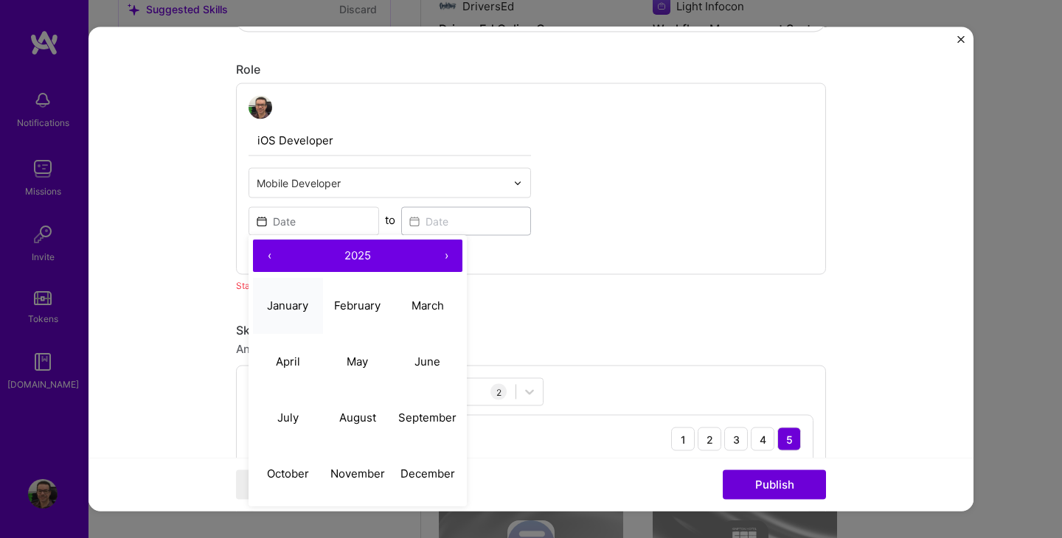
click at [299, 305] on abbr "January" at bounding box center [287, 306] width 41 height 14
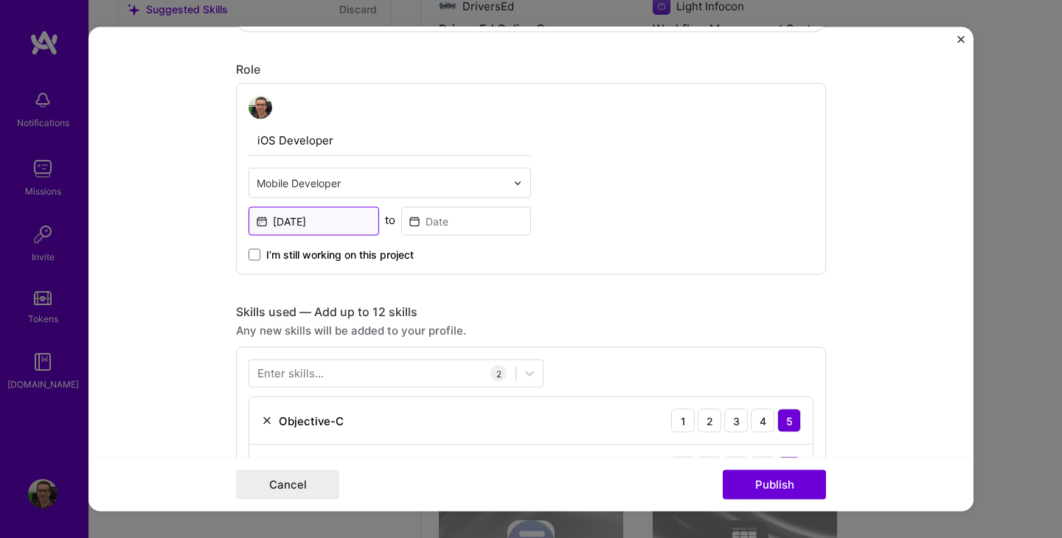
click at [323, 220] on input "[DATE]" at bounding box center [314, 221] width 131 height 29
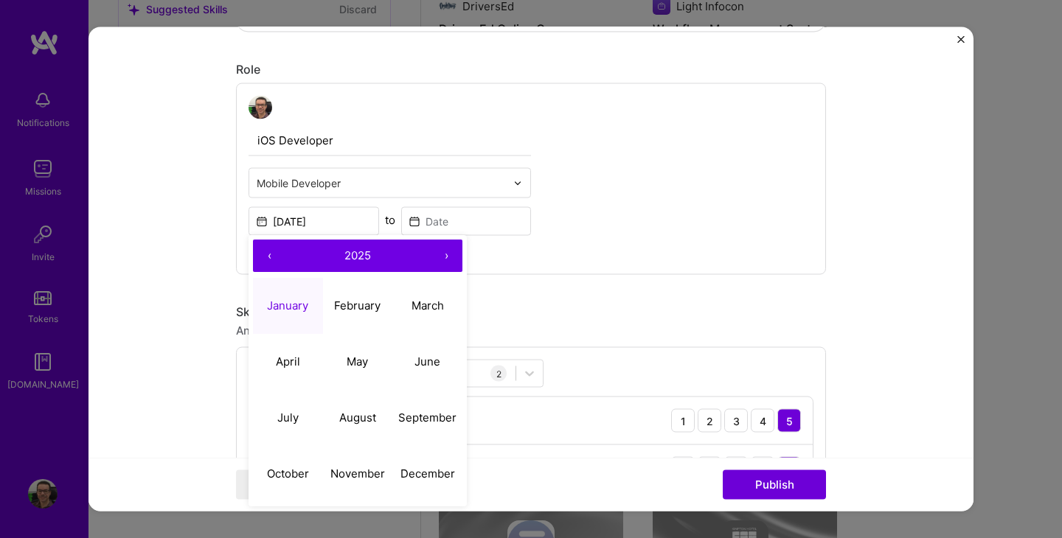
click at [271, 263] on button "‹" at bounding box center [269, 256] width 32 height 32
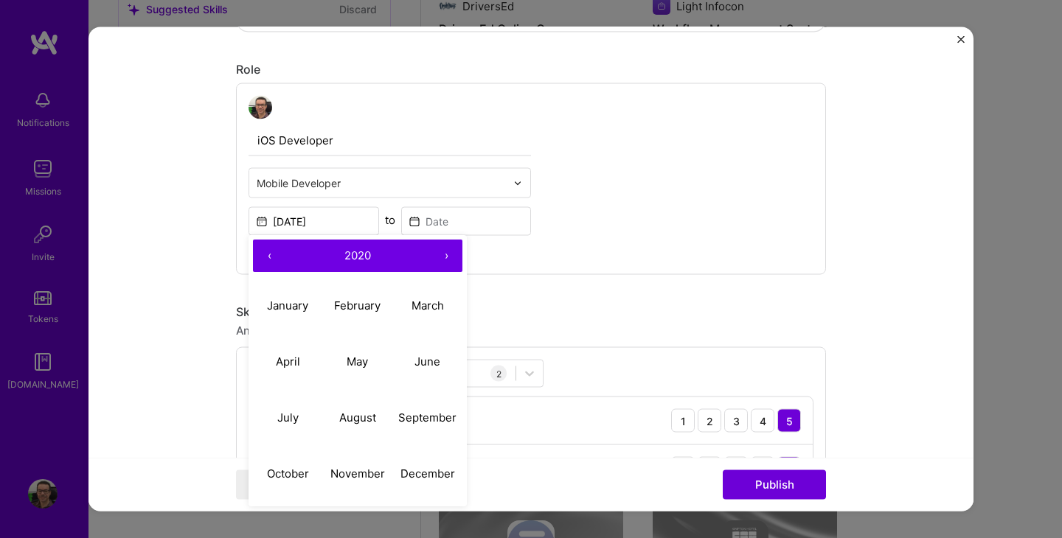
click at [271, 263] on button "‹" at bounding box center [269, 256] width 32 height 32
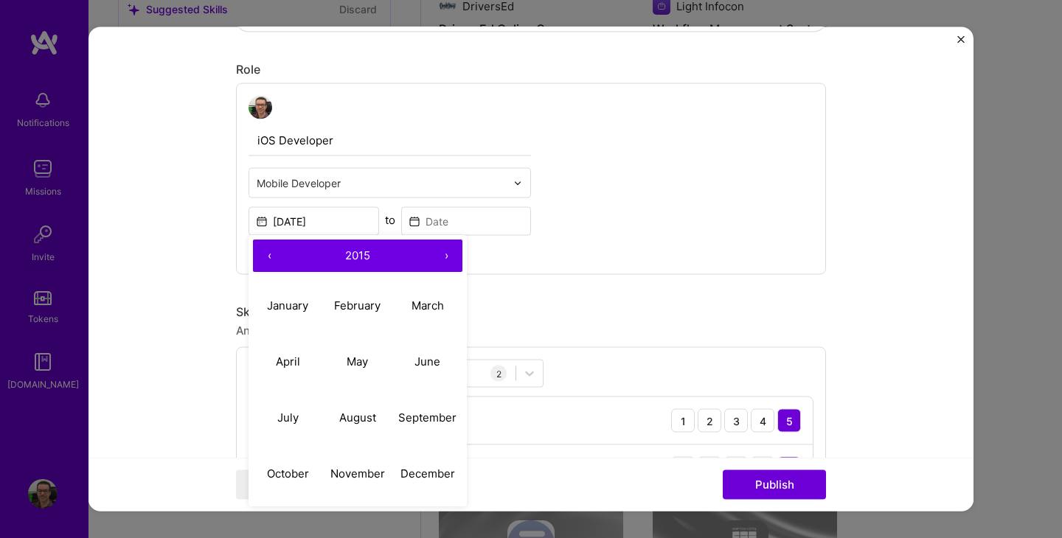
click at [271, 263] on button "‹" at bounding box center [269, 256] width 32 height 32
click at [298, 308] on abbr "January" at bounding box center [287, 306] width 41 height 14
type input "[DATE]"
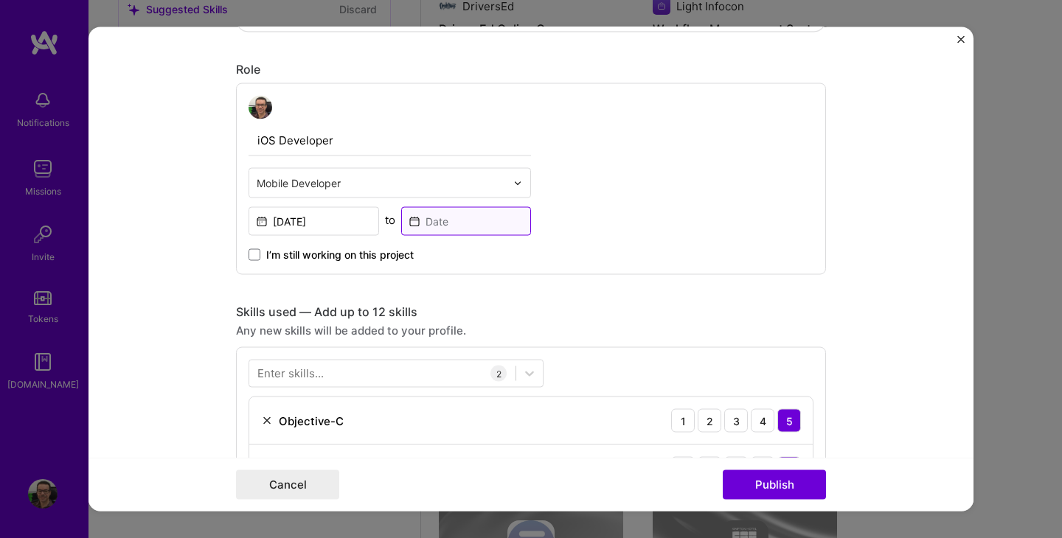
click at [465, 222] on input at bounding box center [466, 221] width 131 height 29
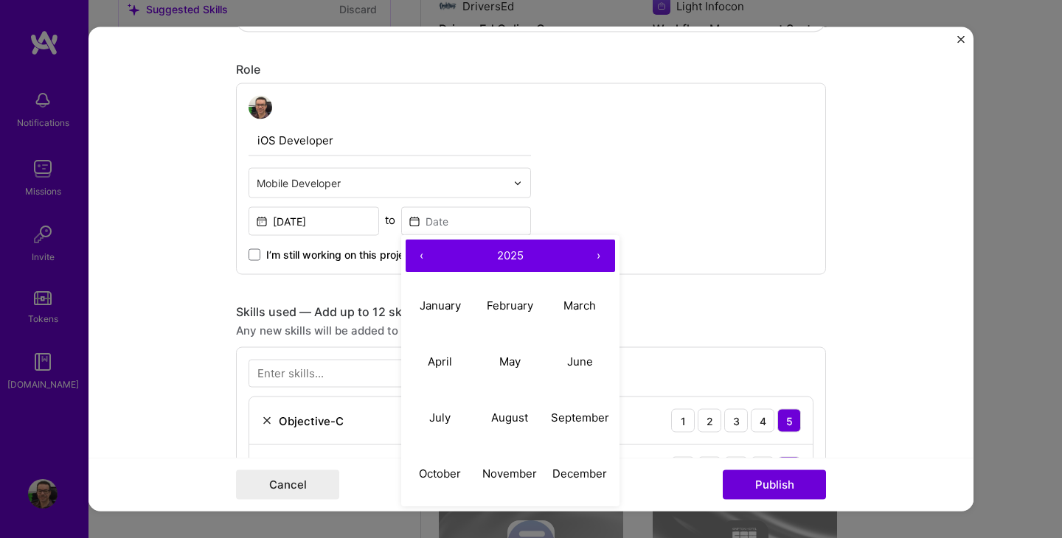
click at [414, 254] on button "‹" at bounding box center [422, 256] width 32 height 32
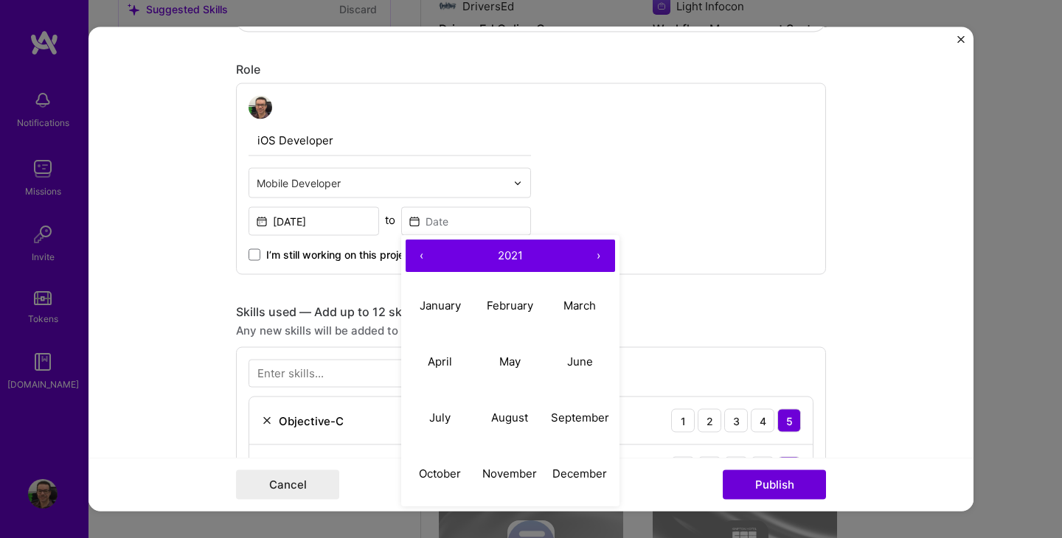
click at [414, 254] on button "‹" at bounding box center [422, 256] width 32 height 32
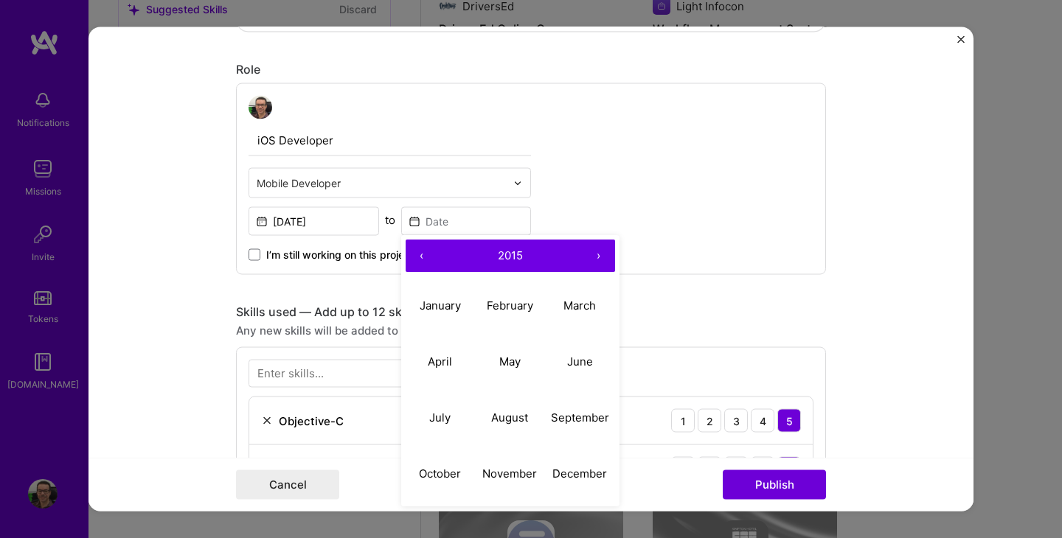
click at [414, 254] on button "‹" at bounding box center [422, 256] width 32 height 32
click at [432, 304] on abbr "January" at bounding box center [440, 306] width 41 height 14
type input "[DATE]"
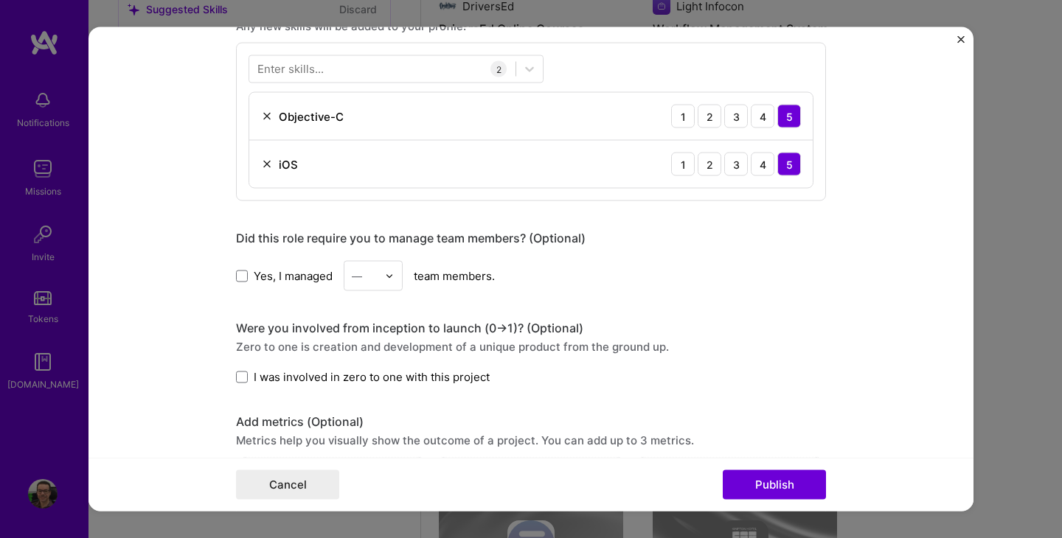
scroll to position [842, 0]
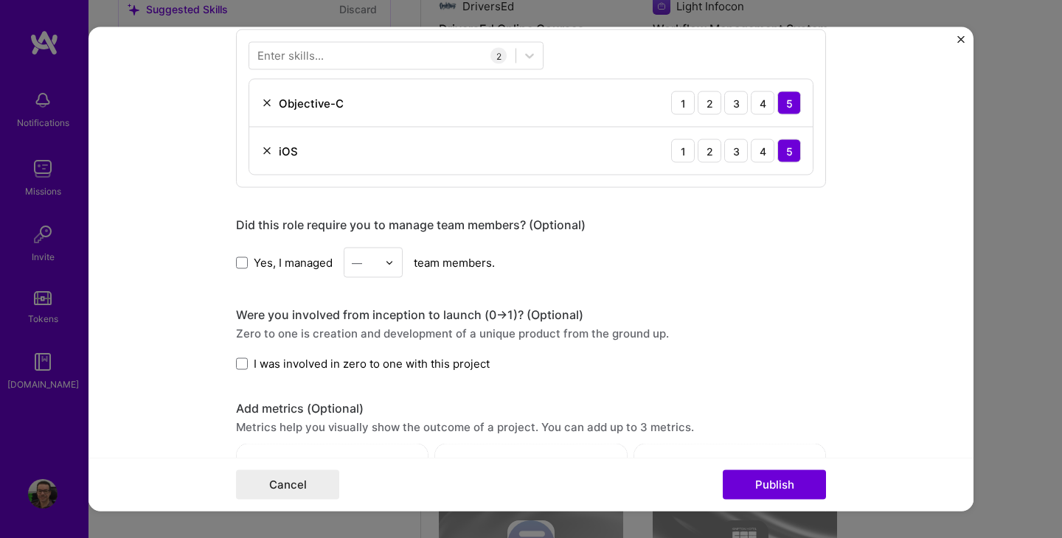
click at [304, 367] on span "I was involved in zero to one with this project" at bounding box center [372, 363] width 236 height 15
click at [0, 0] on input "I was involved in zero to one with this project" at bounding box center [0, 0] width 0 height 0
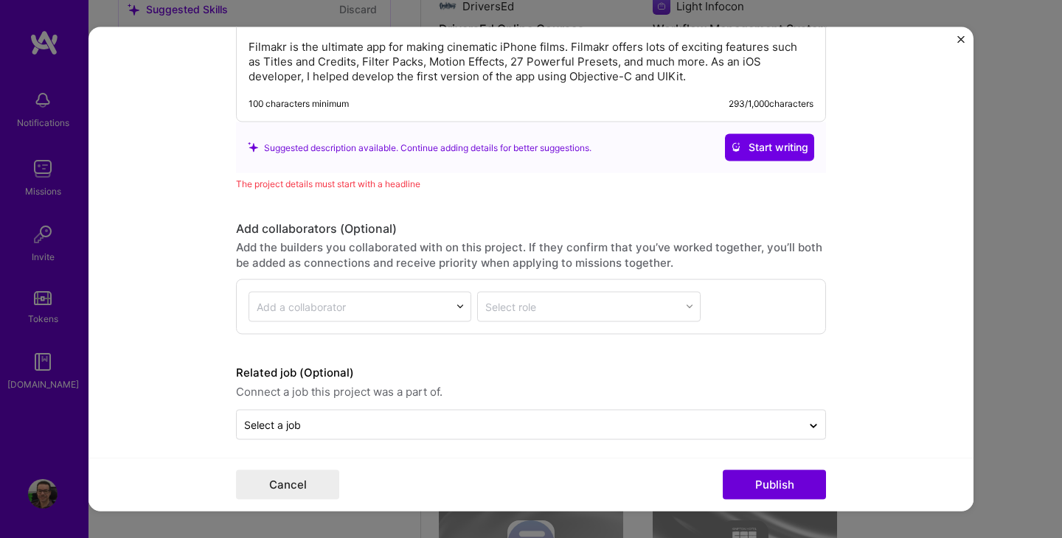
scroll to position [1502, 0]
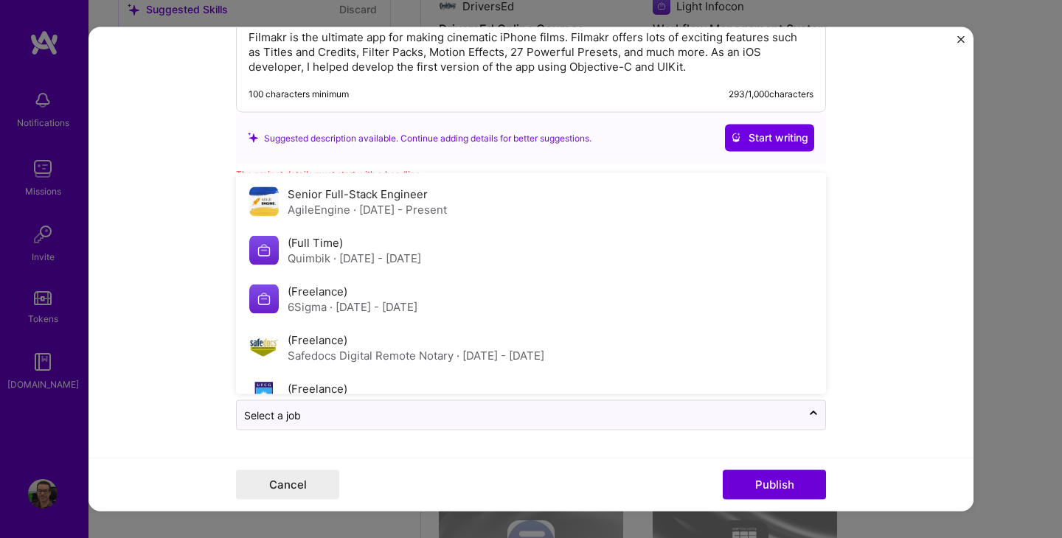
click at [389, 419] on input "text" at bounding box center [519, 414] width 550 height 15
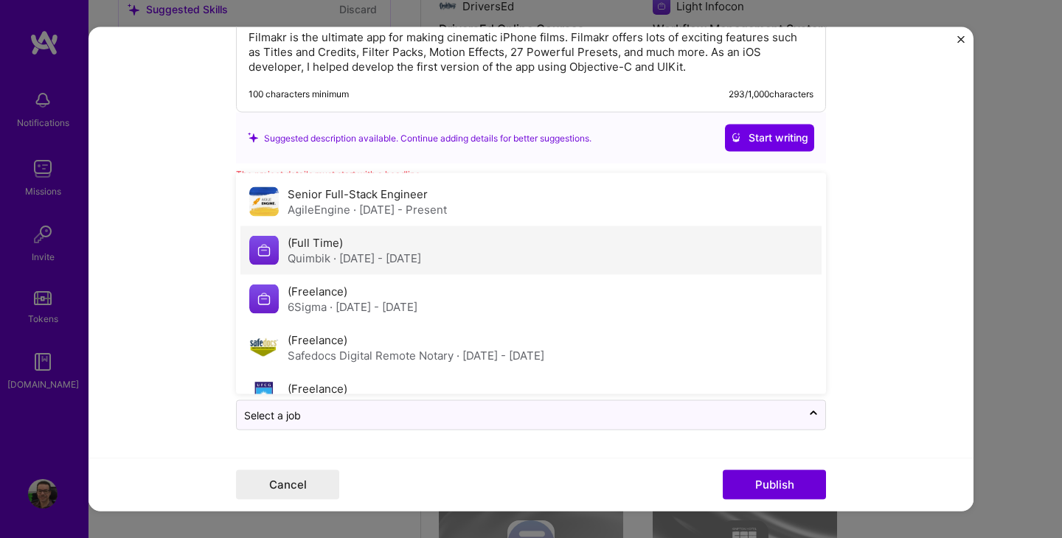
click at [380, 254] on span "· [DATE] - [DATE]" at bounding box center [377, 258] width 88 height 14
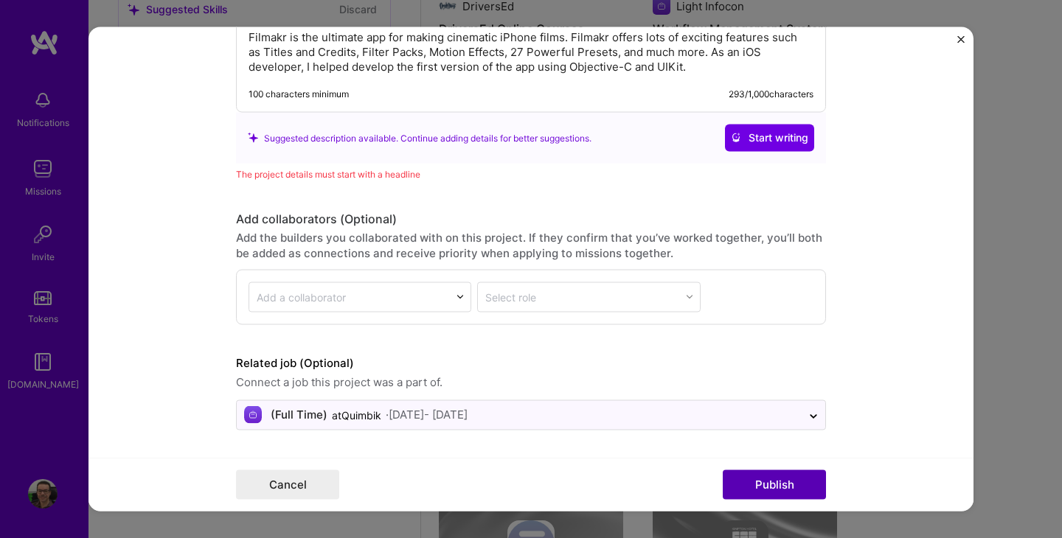
click at [767, 495] on button "Publish" at bounding box center [774, 484] width 103 height 29
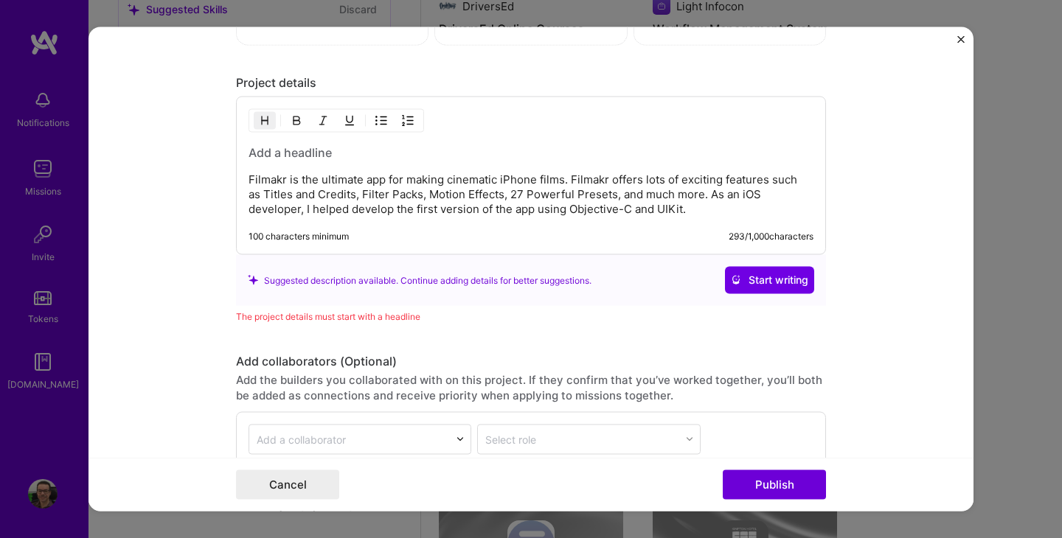
scroll to position [1355, 0]
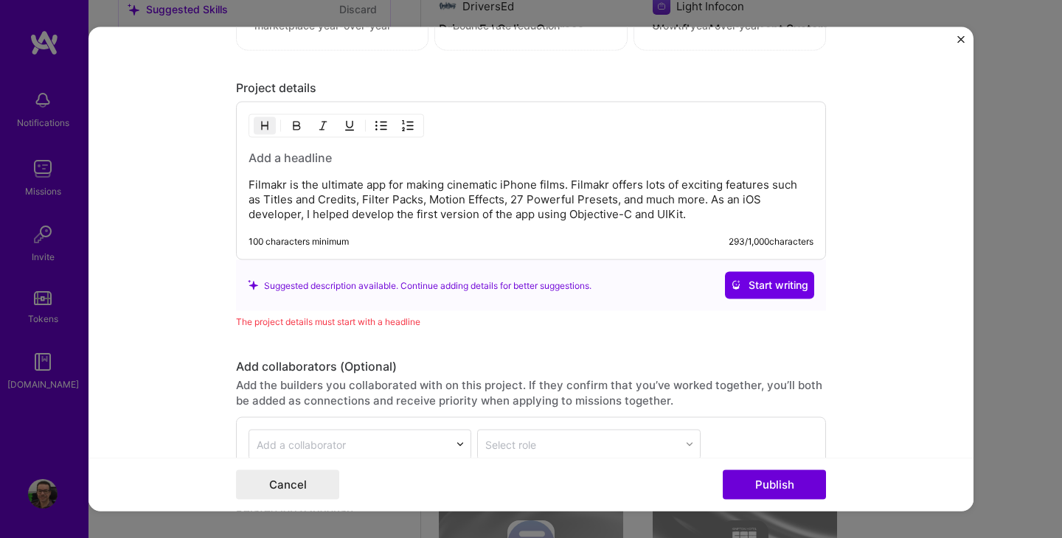
click at [269, 184] on p "Filmakr is the ultimate app for making cinematic iPhone films. Filmakr offers l…" at bounding box center [531, 200] width 565 height 44
copy p "Filmakr"
click at [291, 158] on h3 at bounding box center [531, 158] width 565 height 16
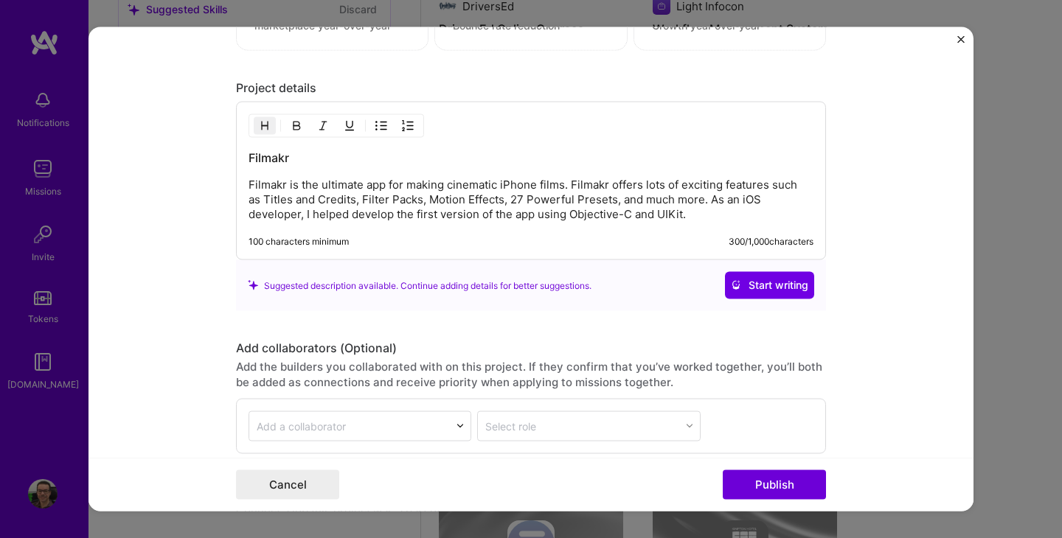
click at [787, 507] on div "Cancel Publish" at bounding box center [530, 485] width 885 height 54
click at [780, 479] on button "Publish" at bounding box center [774, 484] width 103 height 29
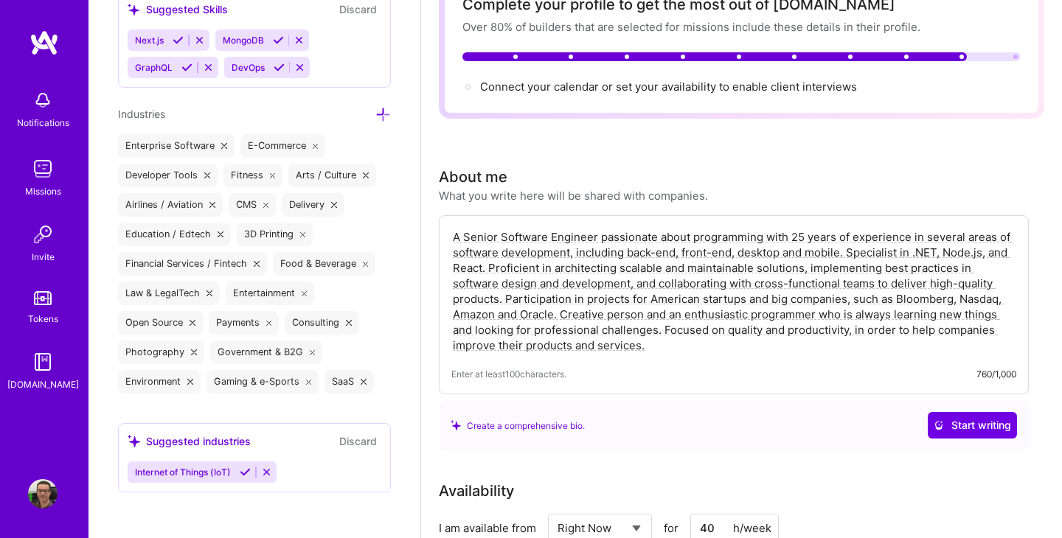
scroll to position [0, 0]
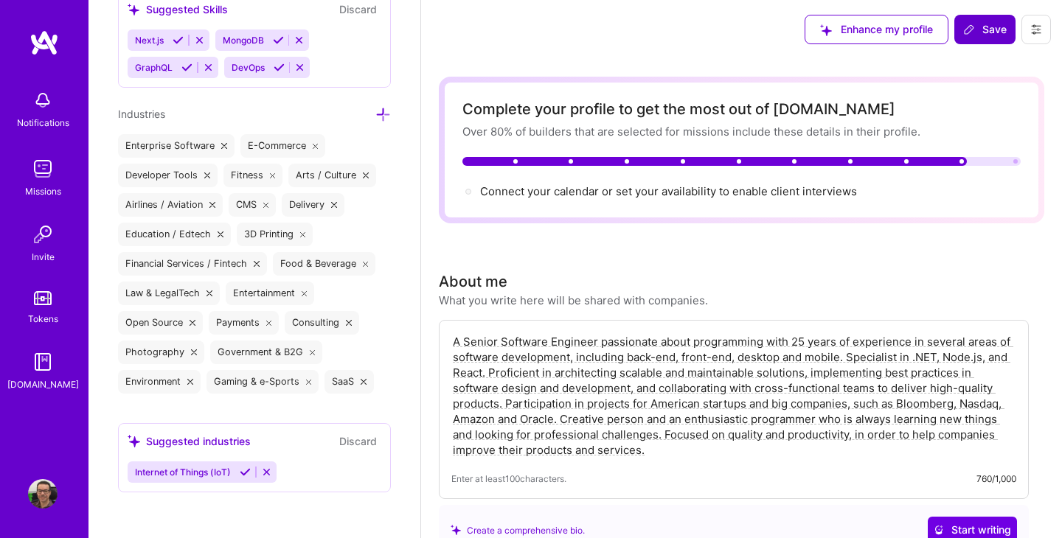
click at [983, 36] on span "Save" at bounding box center [985, 29] width 44 height 15
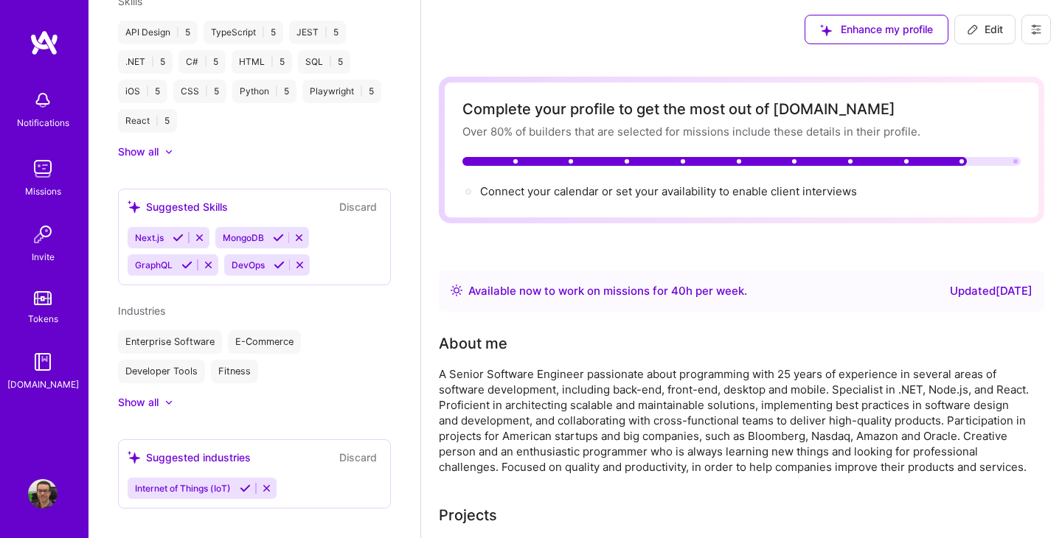
click at [984, 34] on span "Edit" at bounding box center [985, 29] width 36 height 15
select select "BR"
select select "Right Now"
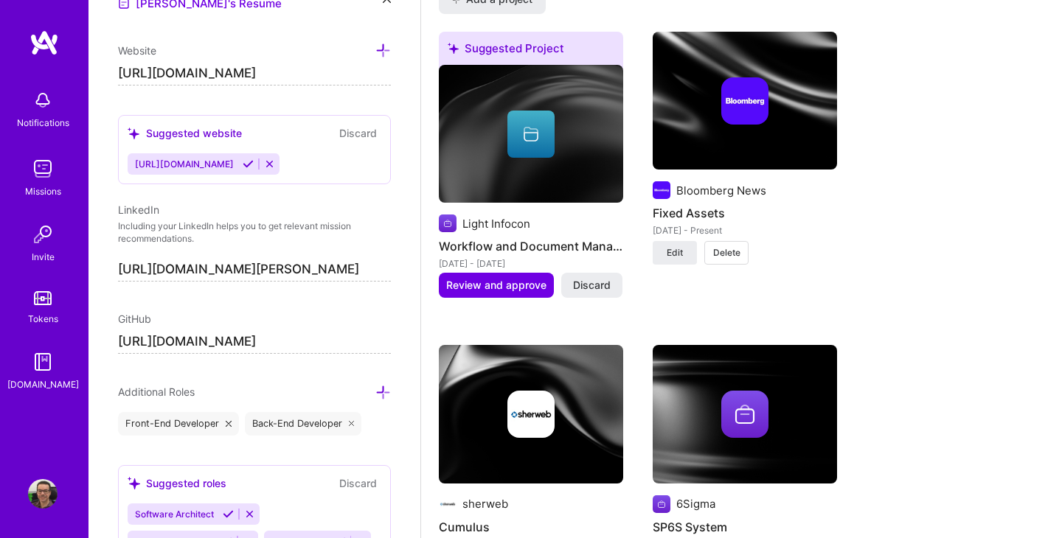
scroll to position [1169, 0]
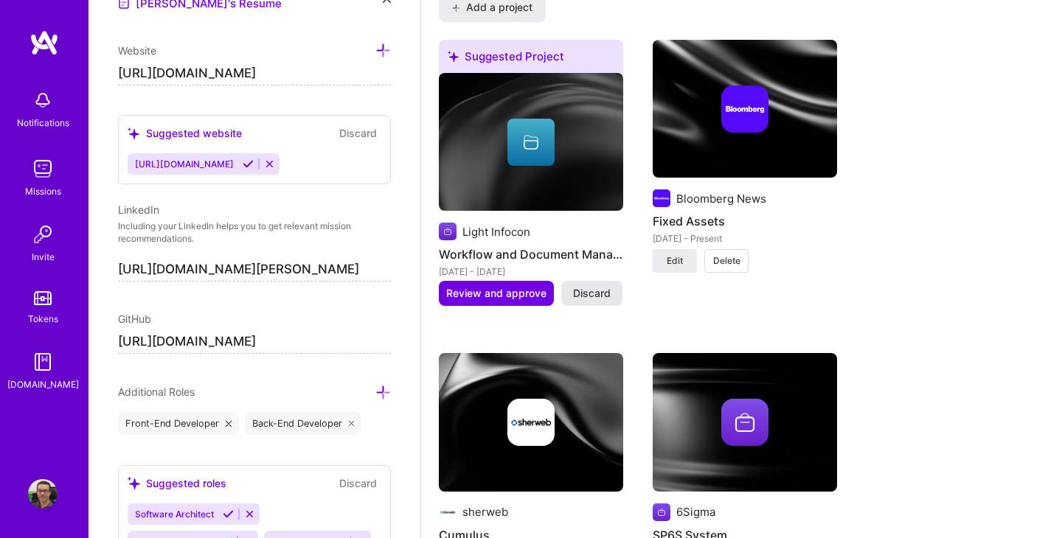
click at [588, 291] on span "Discard" at bounding box center [592, 293] width 38 height 15
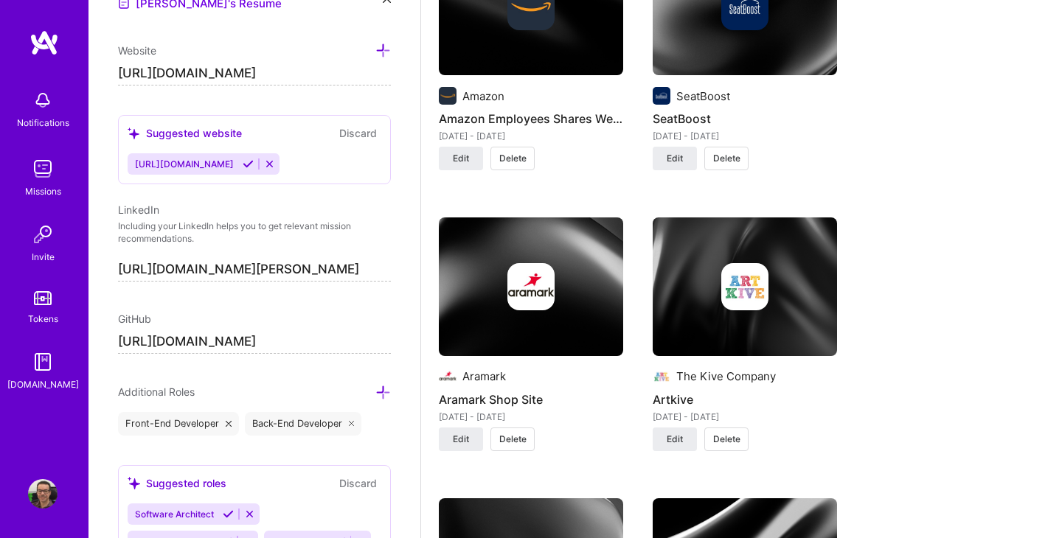
scroll to position [1776, 0]
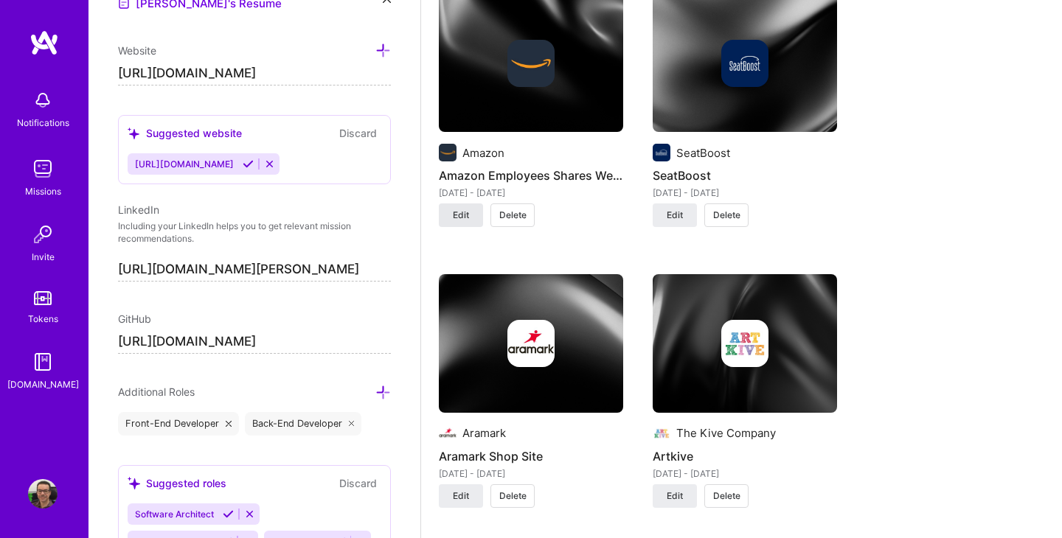
click at [469, 223] on button "Edit" at bounding box center [461, 216] width 44 height 24
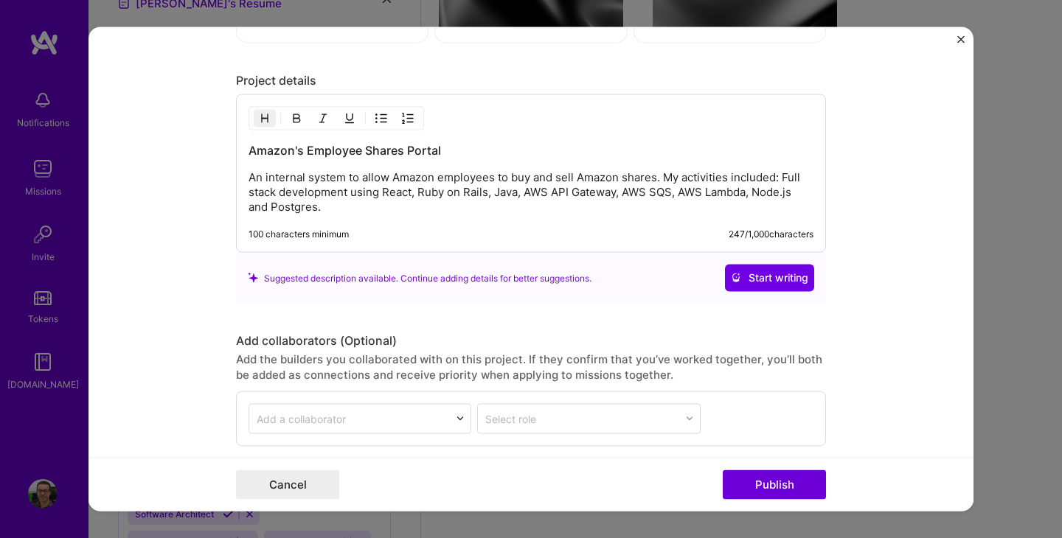
scroll to position [1592, 0]
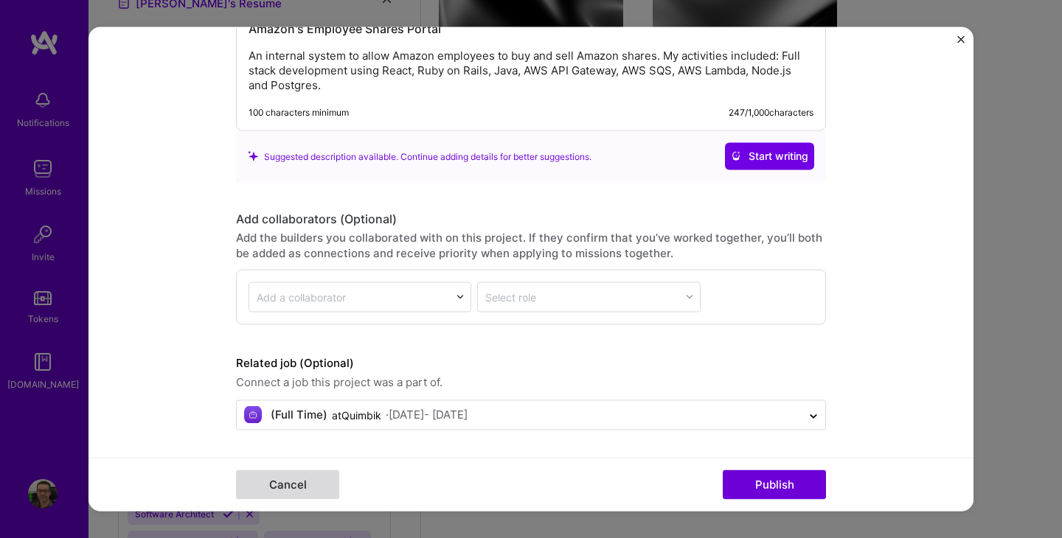
click at [288, 479] on button "Cancel" at bounding box center [287, 484] width 103 height 29
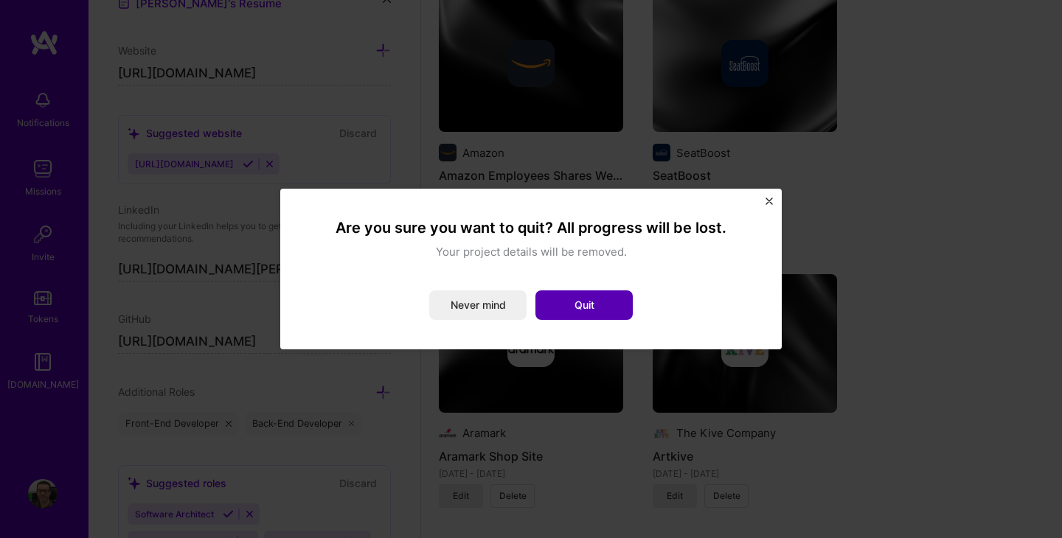
click at [590, 310] on button "Quit" at bounding box center [583, 305] width 97 height 29
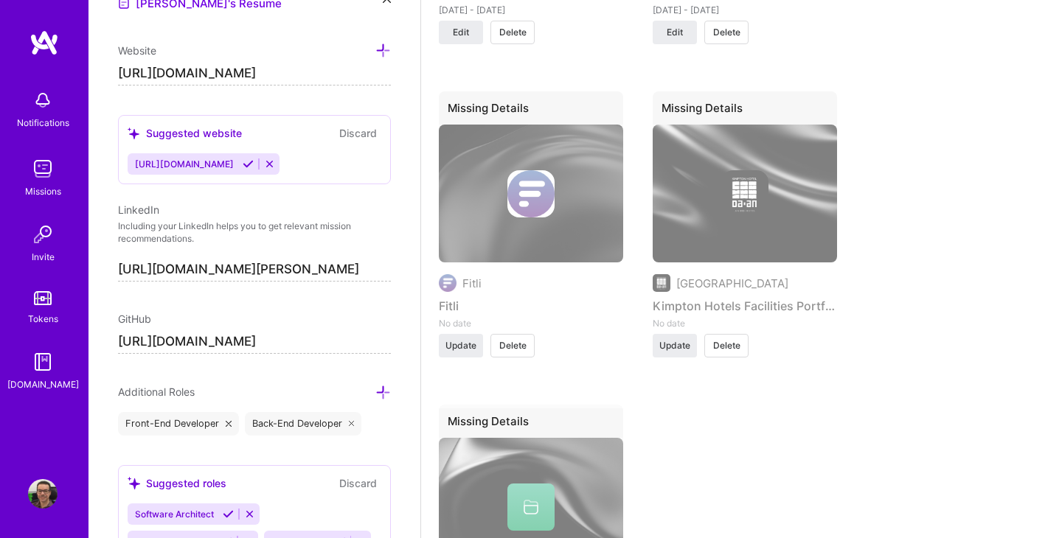
scroll to position [2805, 0]
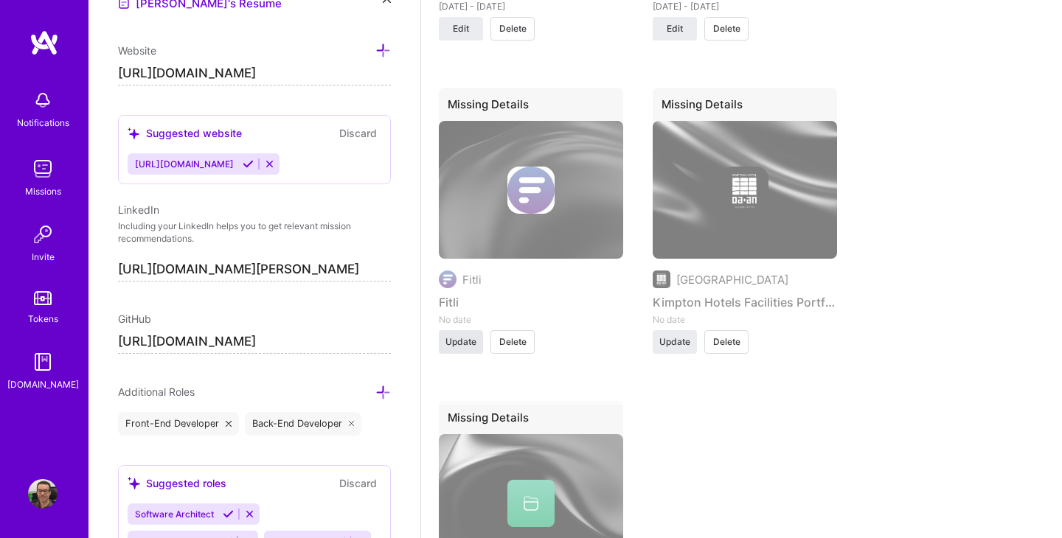
click at [462, 348] on button "Update" at bounding box center [461, 342] width 44 height 24
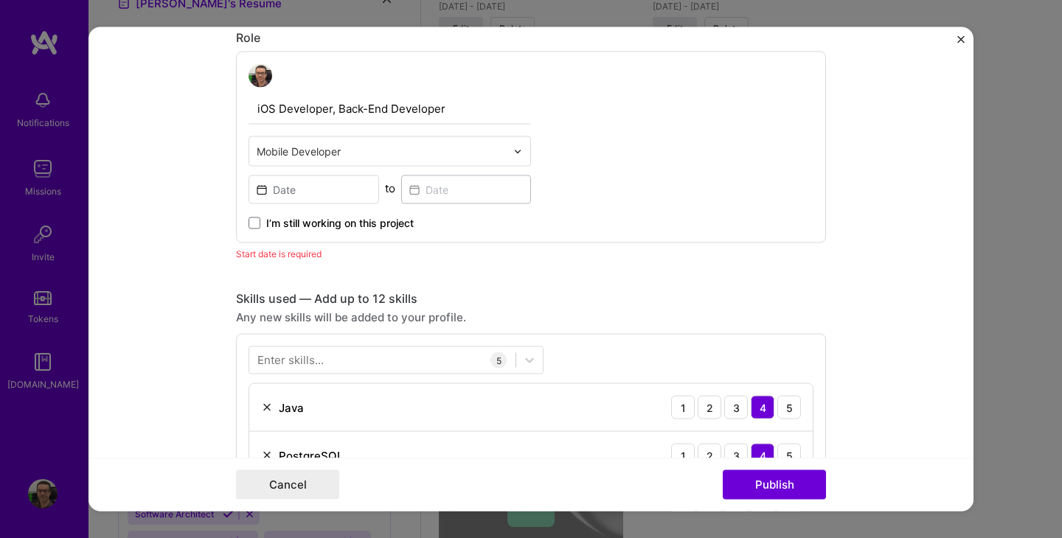
scroll to position [560, 0]
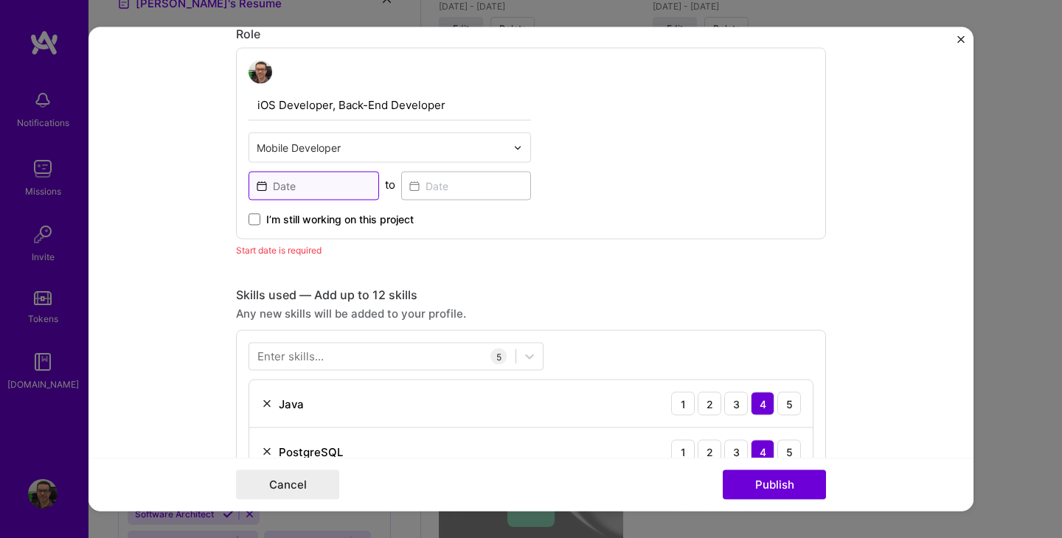
click at [348, 184] on input at bounding box center [314, 186] width 131 height 29
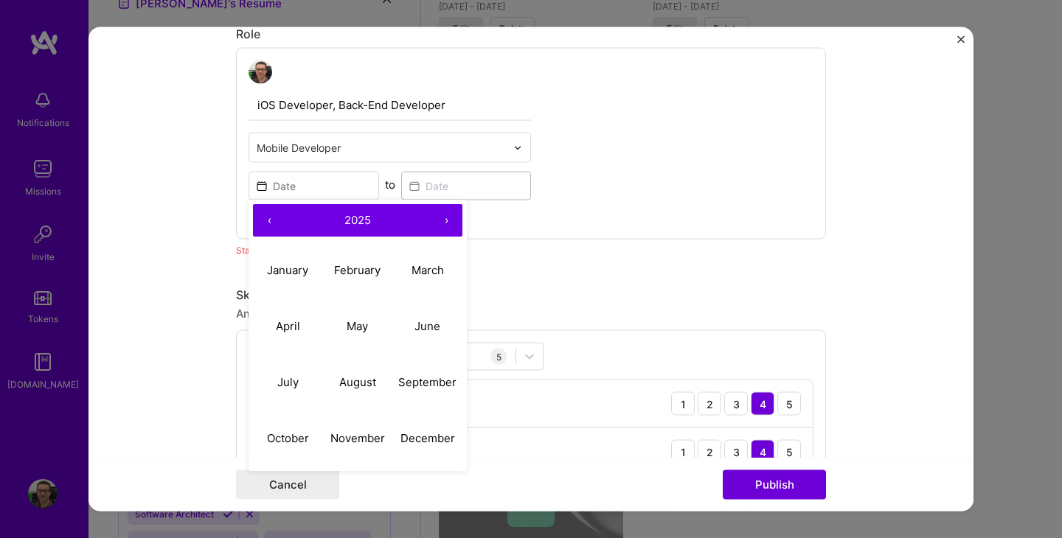
click at [193, 184] on form "This project is missing details. To be able to apply to missions with this proj…" at bounding box center [530, 269] width 885 height 484
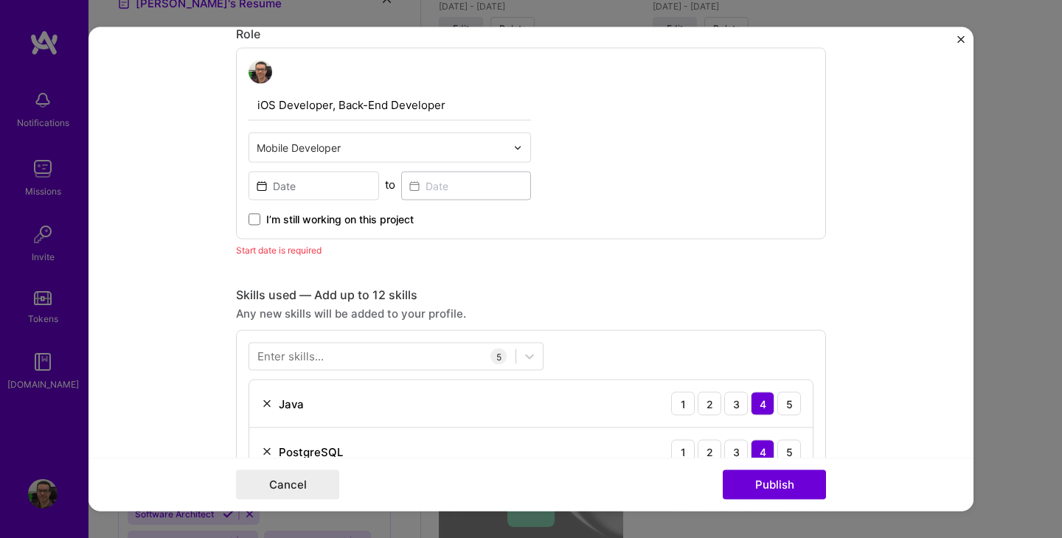
click at [290, 145] on input "text" at bounding box center [381, 147] width 249 height 15
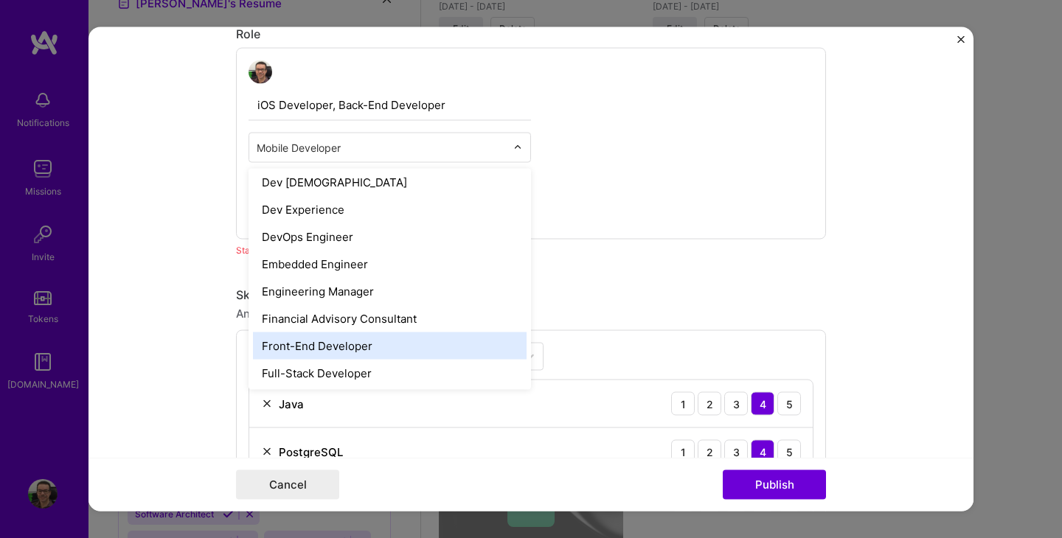
scroll to position [728, 0]
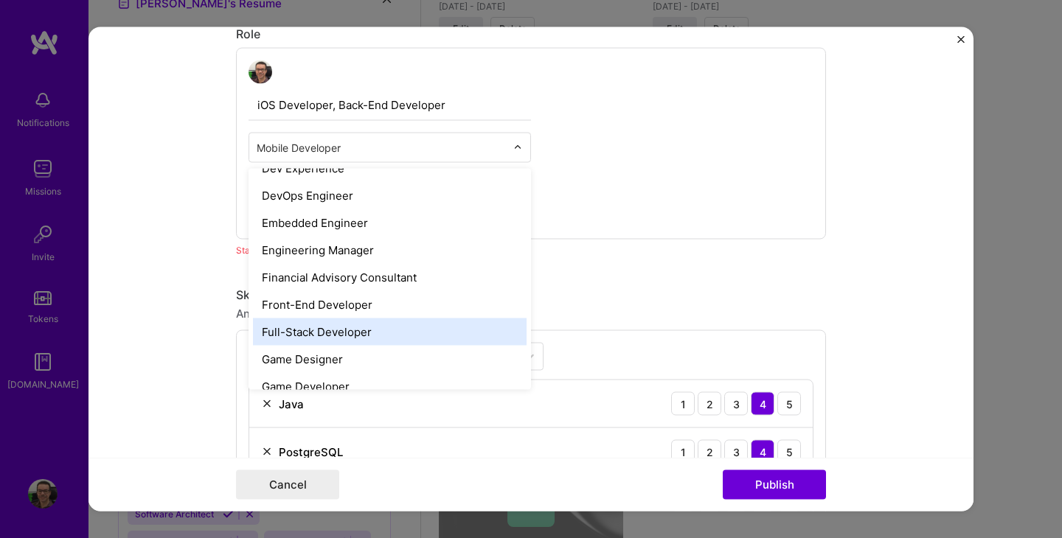
click at [334, 336] on div "Full-Stack Developer" at bounding box center [390, 332] width 274 height 27
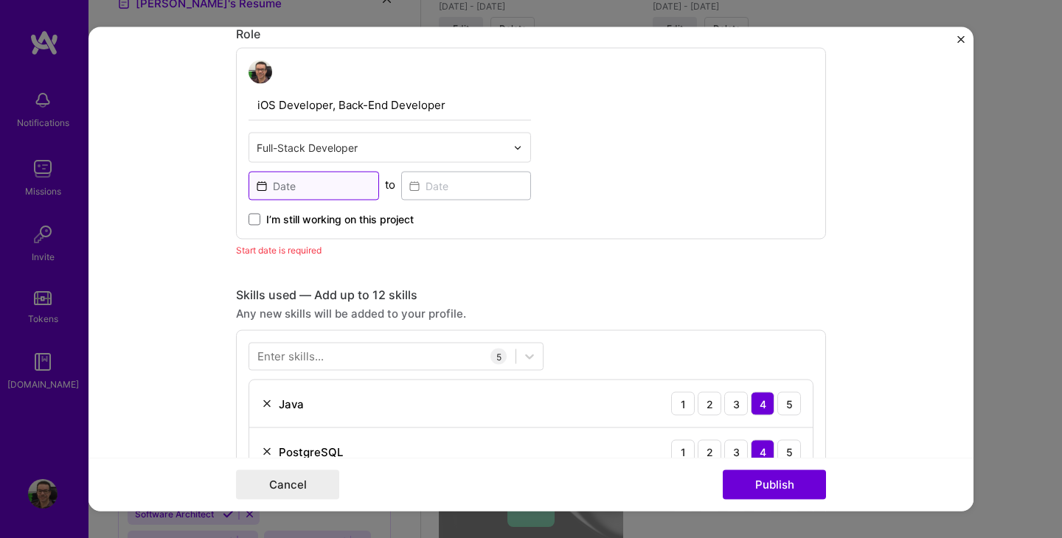
click at [303, 190] on input at bounding box center [314, 186] width 131 height 29
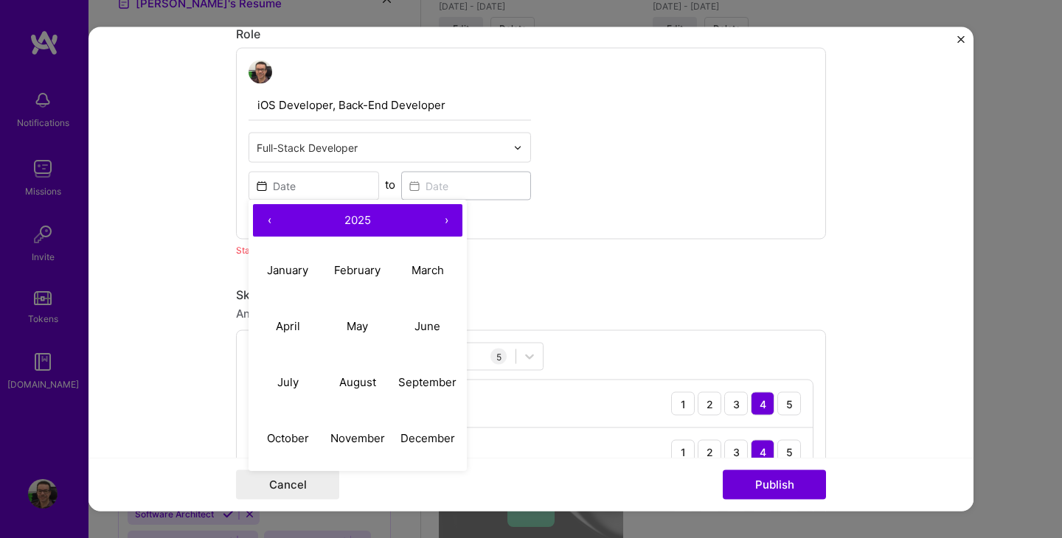
click at [266, 223] on button "‹" at bounding box center [269, 221] width 32 height 32
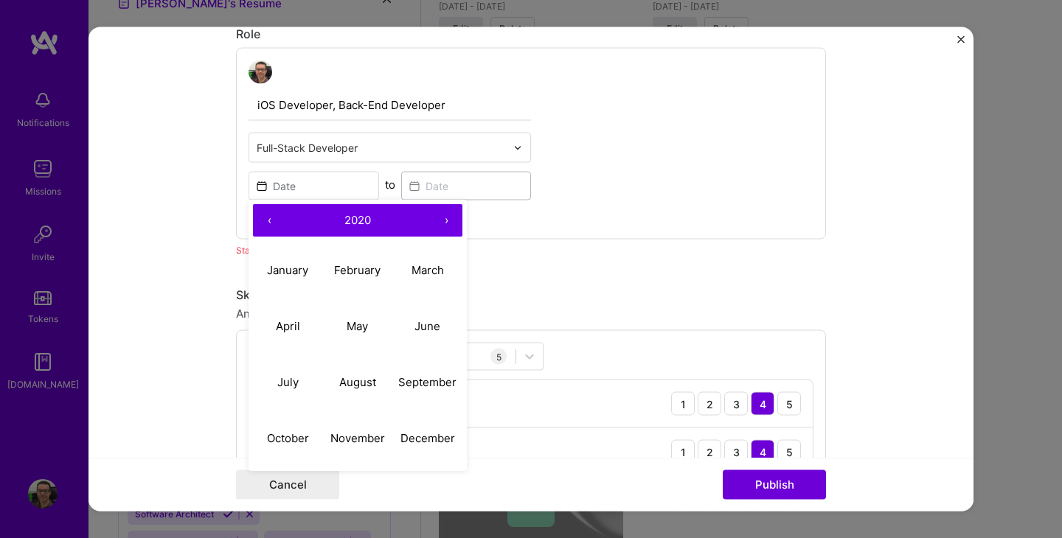
click at [266, 223] on button "‹" at bounding box center [269, 221] width 32 height 32
click at [288, 274] on abbr "January" at bounding box center [287, 270] width 41 height 14
type input "[DATE]"
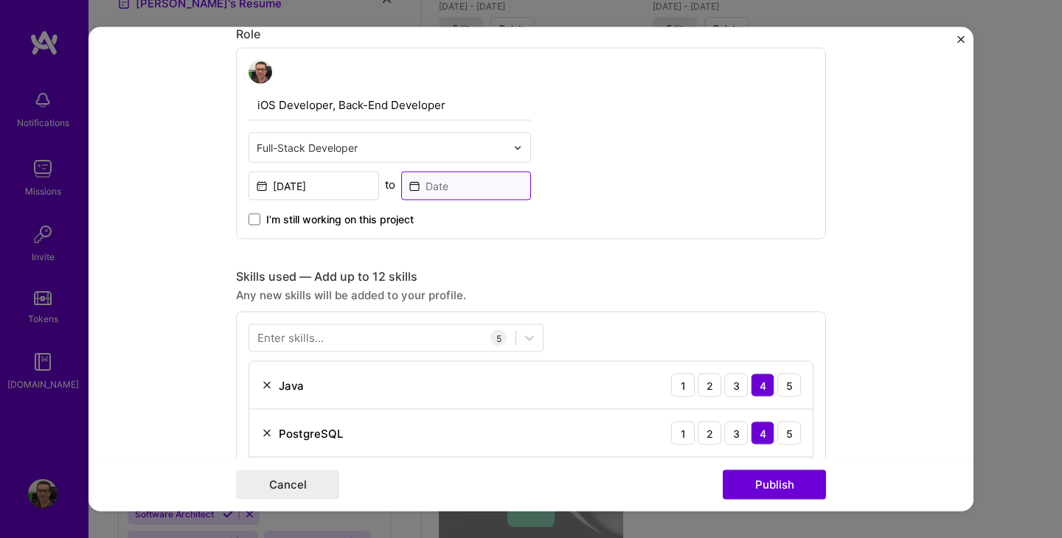
click at [453, 192] on input at bounding box center [466, 186] width 131 height 29
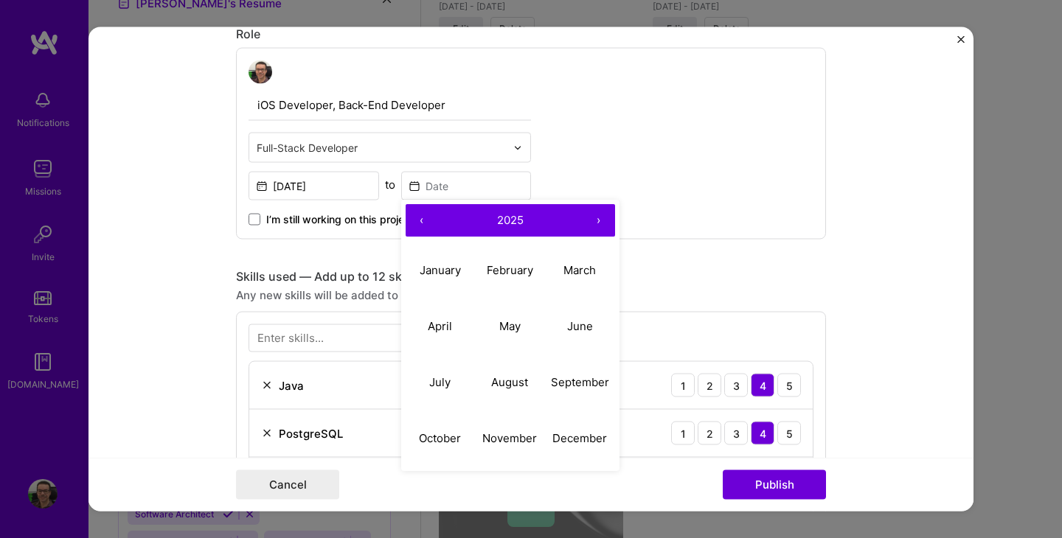
click at [423, 223] on button "‹" at bounding box center [422, 221] width 32 height 32
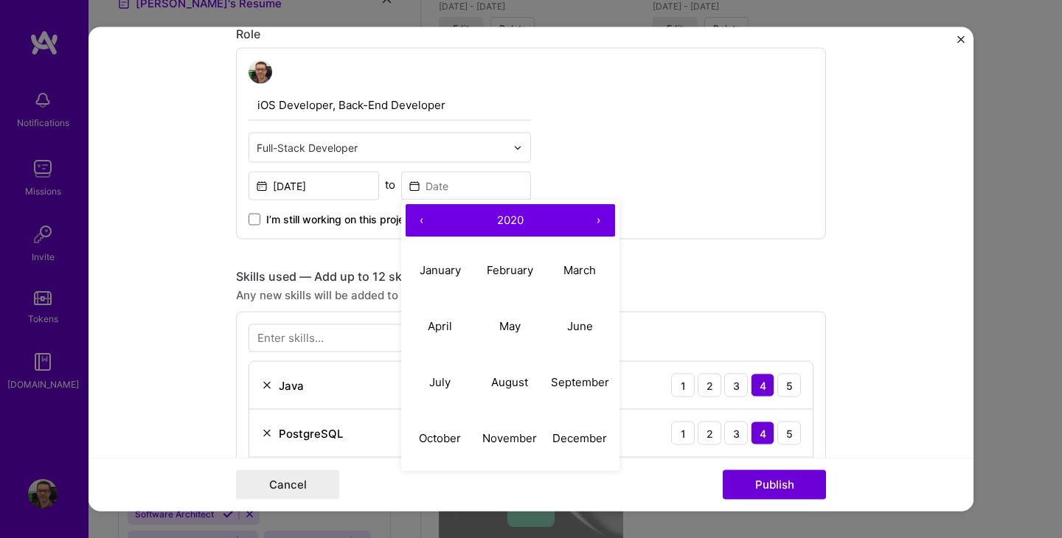
click at [423, 223] on button "‹" at bounding box center [422, 221] width 32 height 32
click at [442, 438] on abbr "October" at bounding box center [440, 438] width 42 height 14
type input "[DATE]"
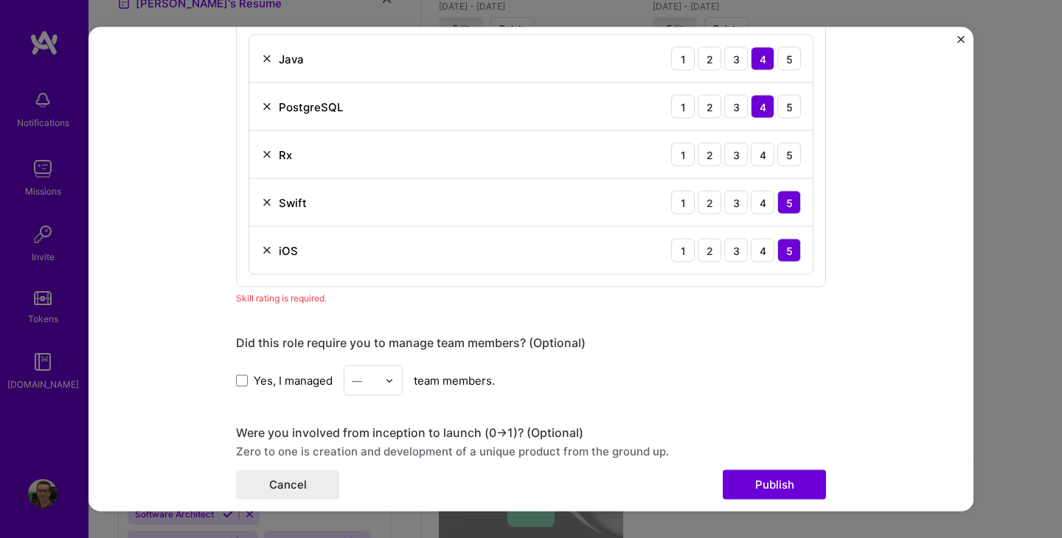
scroll to position [885, 0]
click at [268, 156] on img at bounding box center [267, 156] width 12 height 12
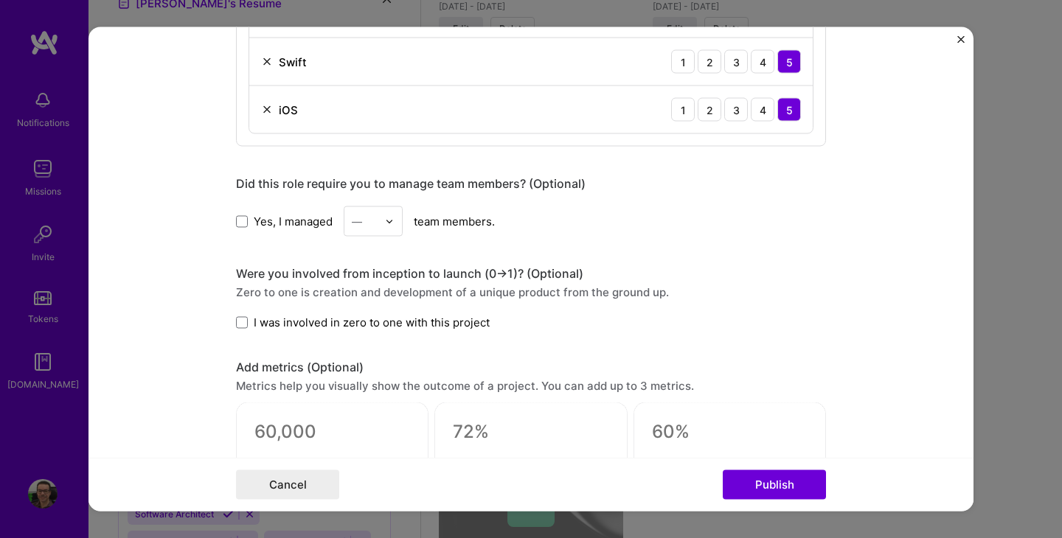
scroll to position [980, 0]
click at [245, 326] on span at bounding box center [242, 322] width 12 height 12
click at [0, 0] on input "I was involved in zero to one with this project" at bounding box center [0, 0] width 0 height 0
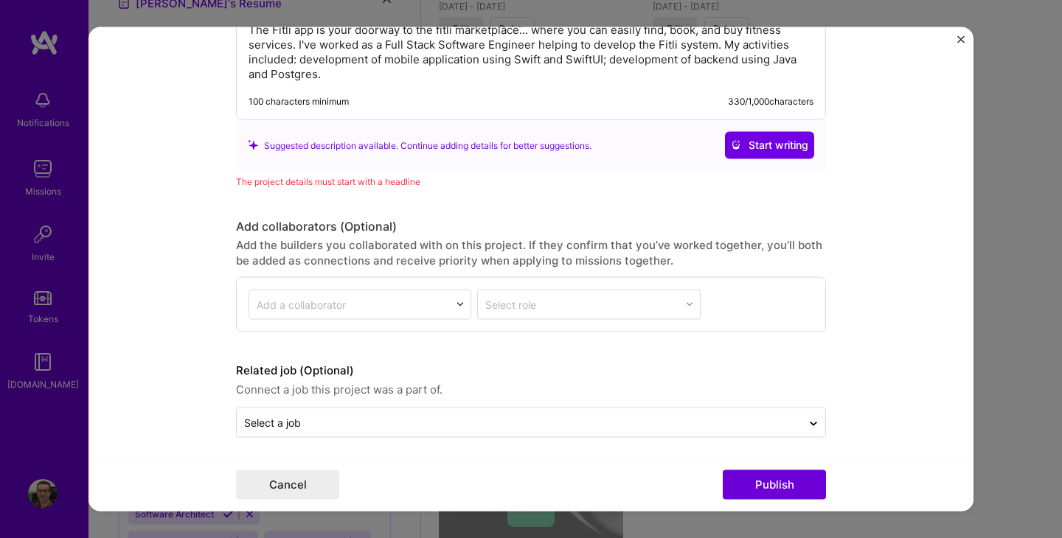
scroll to position [1613, 0]
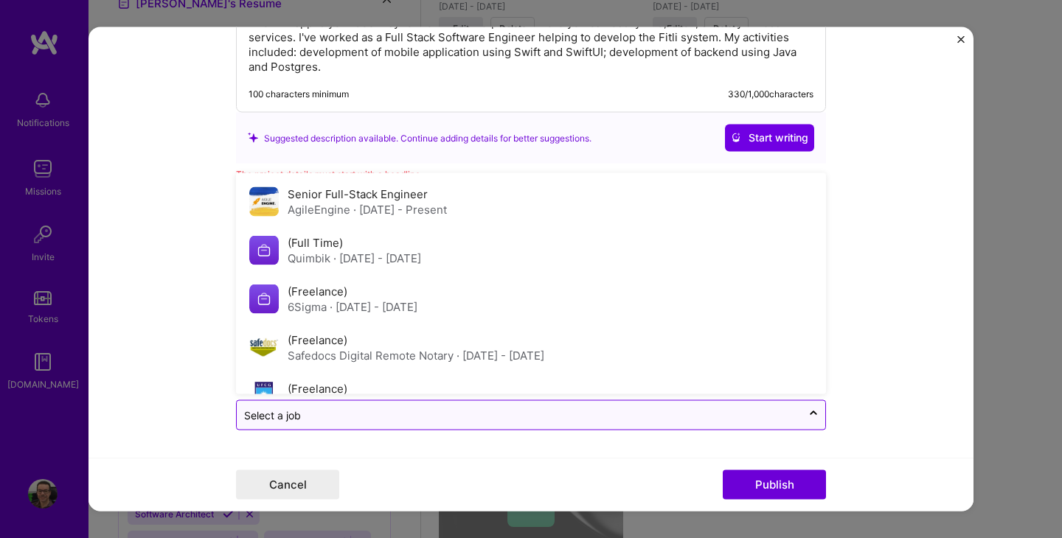
click at [336, 413] on input "text" at bounding box center [519, 414] width 550 height 15
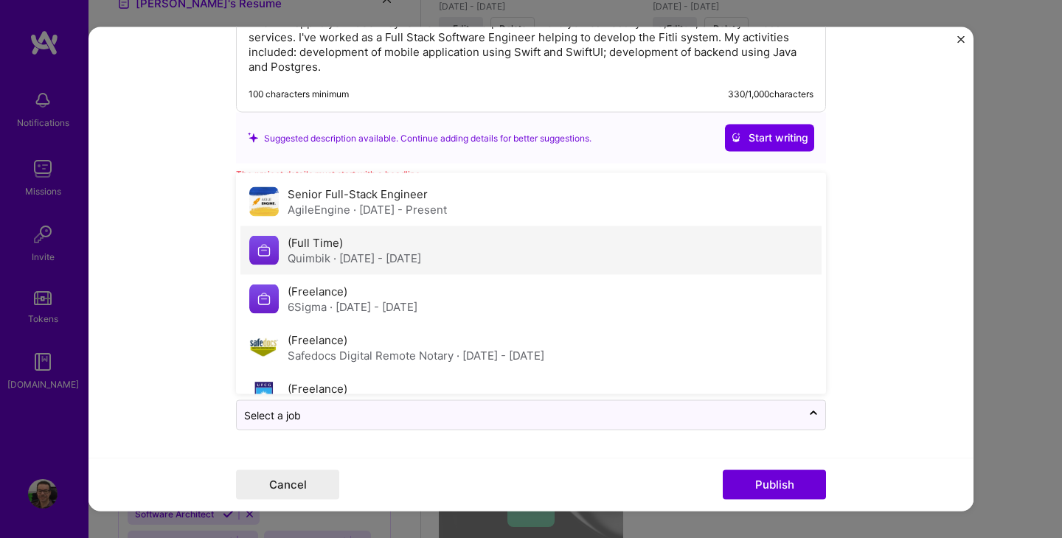
click at [360, 249] on div "(Full Time) Quimbik · [DATE] - [DATE]" at bounding box center [354, 249] width 133 height 31
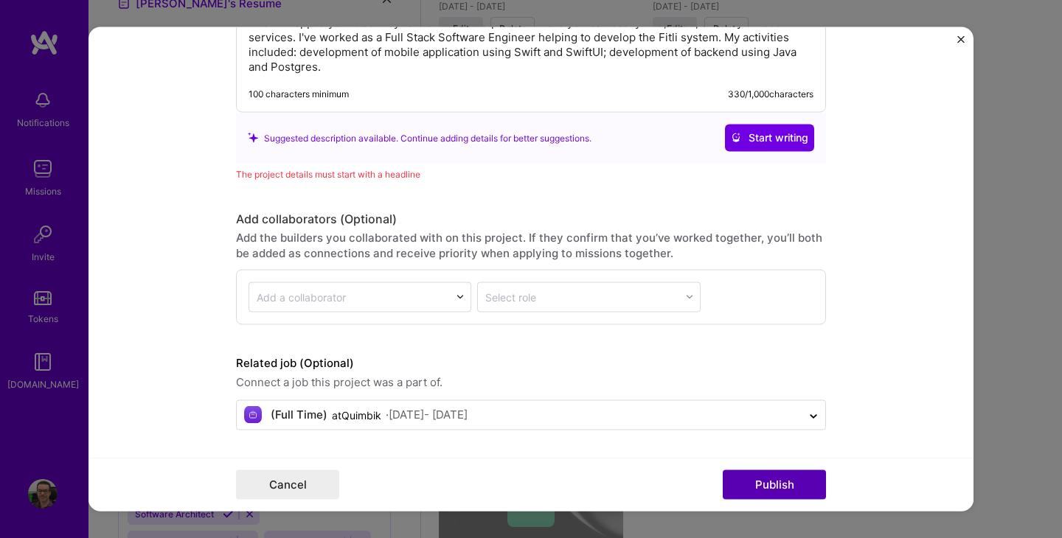
click at [768, 489] on button "Publish" at bounding box center [774, 484] width 103 height 29
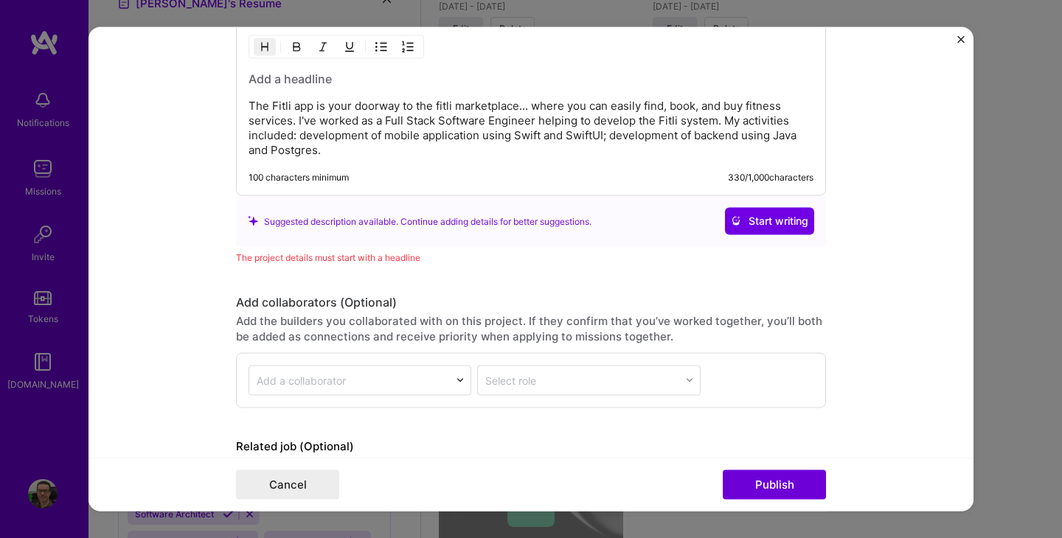
scroll to position [1504, 0]
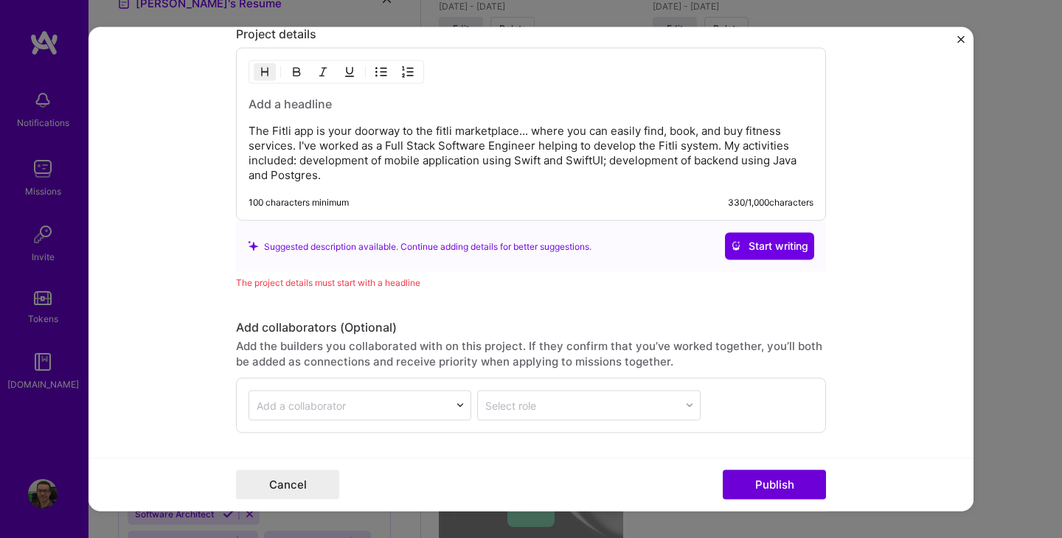
click at [279, 131] on p "The Fitli app is your doorway to the fitli marketplace... where you can easily …" at bounding box center [531, 153] width 565 height 59
copy p "Fitli"
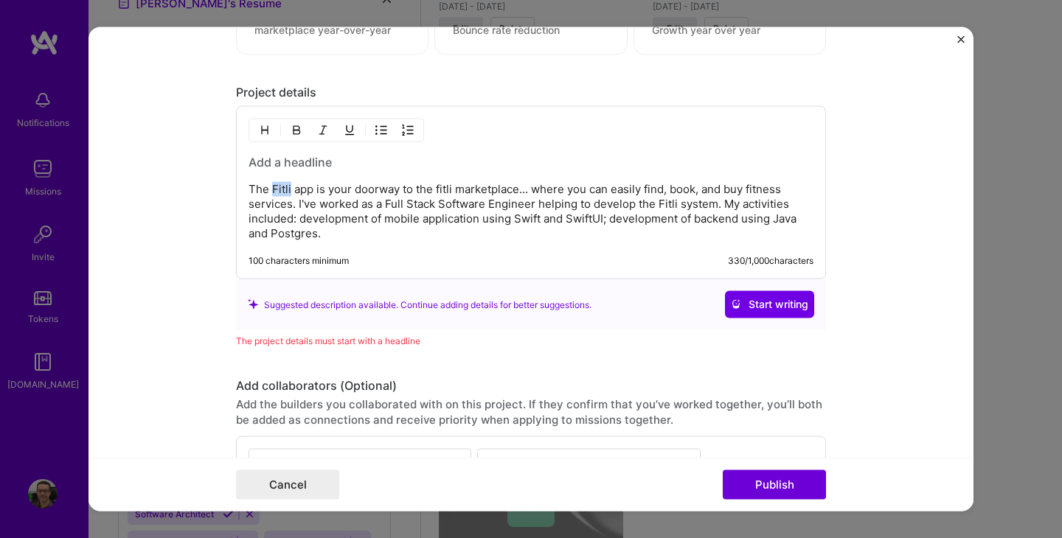
scroll to position [1441, 0]
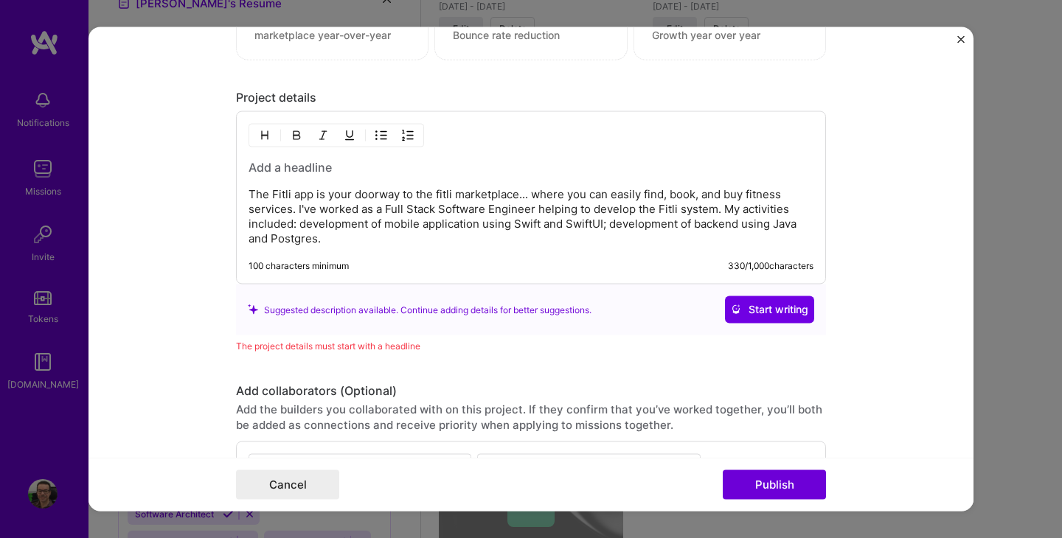
click at [287, 163] on h3 at bounding box center [531, 167] width 565 height 16
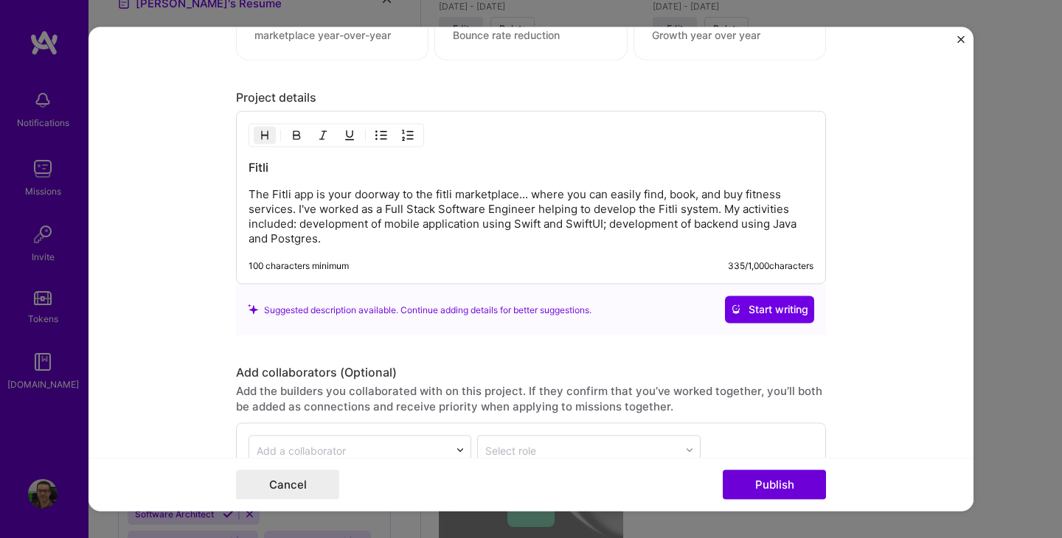
scroll to position [1594, 0]
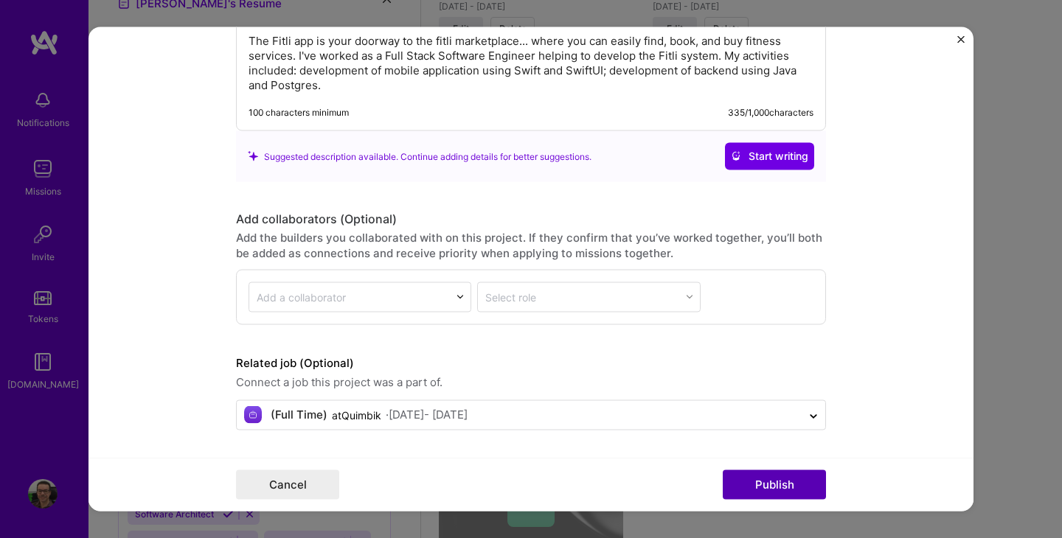
click at [752, 484] on button "Publish" at bounding box center [774, 484] width 103 height 29
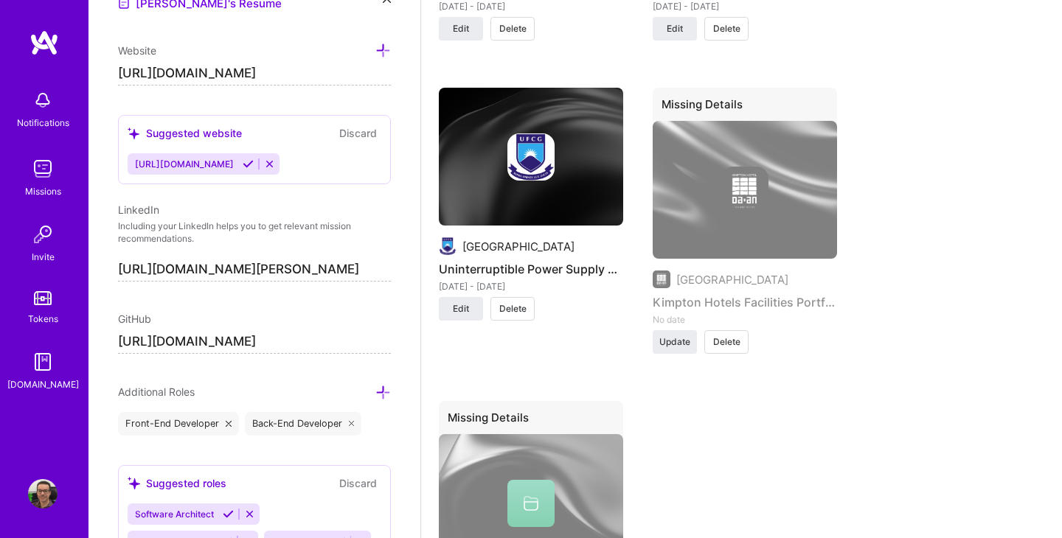
scroll to position [1723, 0]
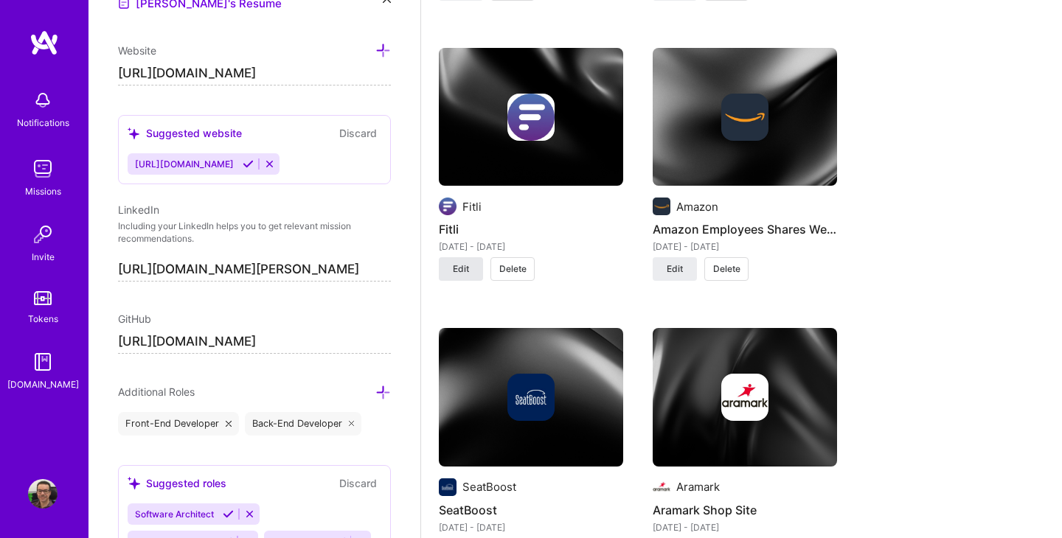
click at [465, 267] on span "Edit" at bounding box center [461, 269] width 16 height 13
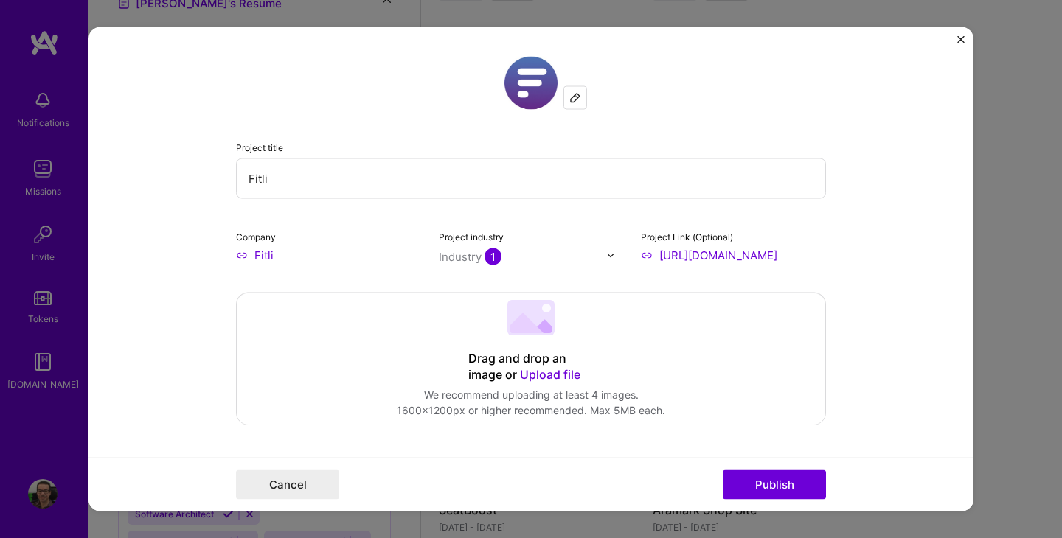
click at [962, 36] on img "Close" at bounding box center [960, 39] width 7 height 7
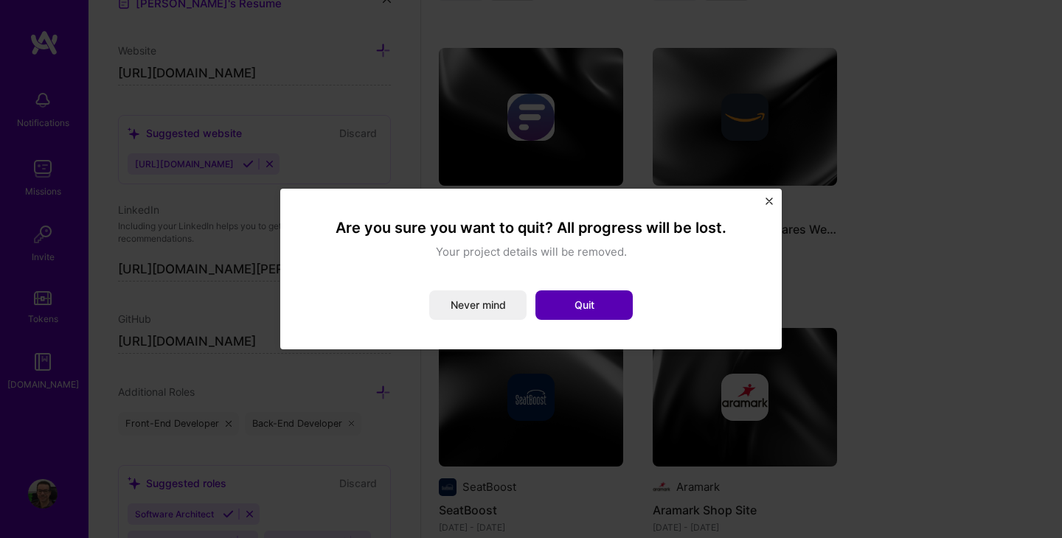
click at [608, 297] on button "Quit" at bounding box center [583, 305] width 97 height 29
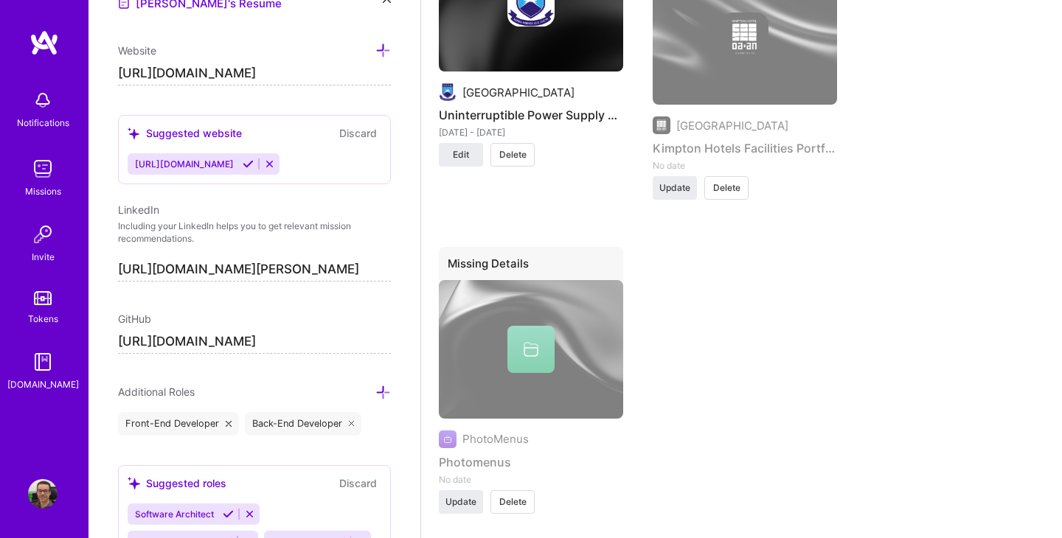
scroll to position [2969, 0]
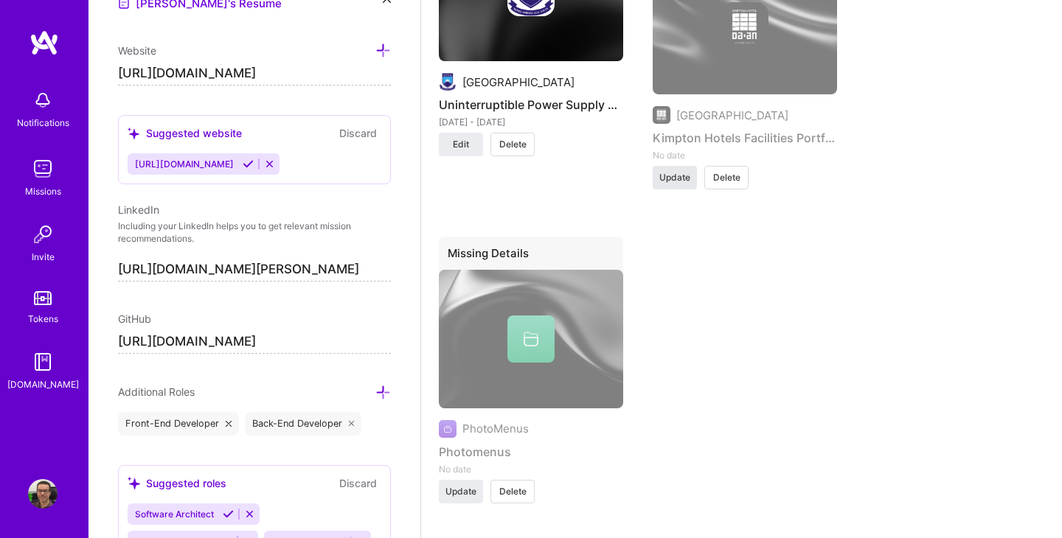
click at [675, 184] on span "Update" at bounding box center [674, 177] width 31 height 13
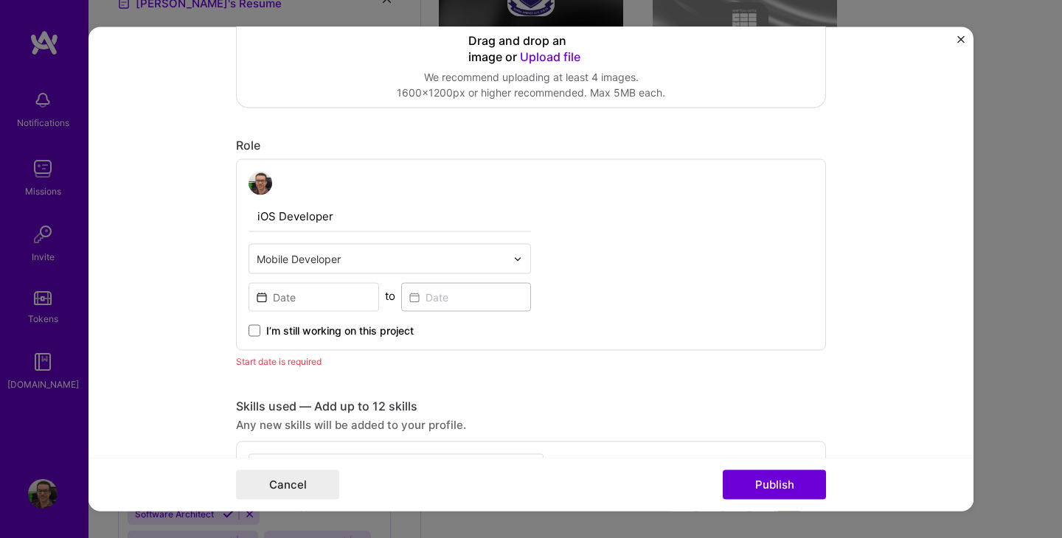
scroll to position [451, 0]
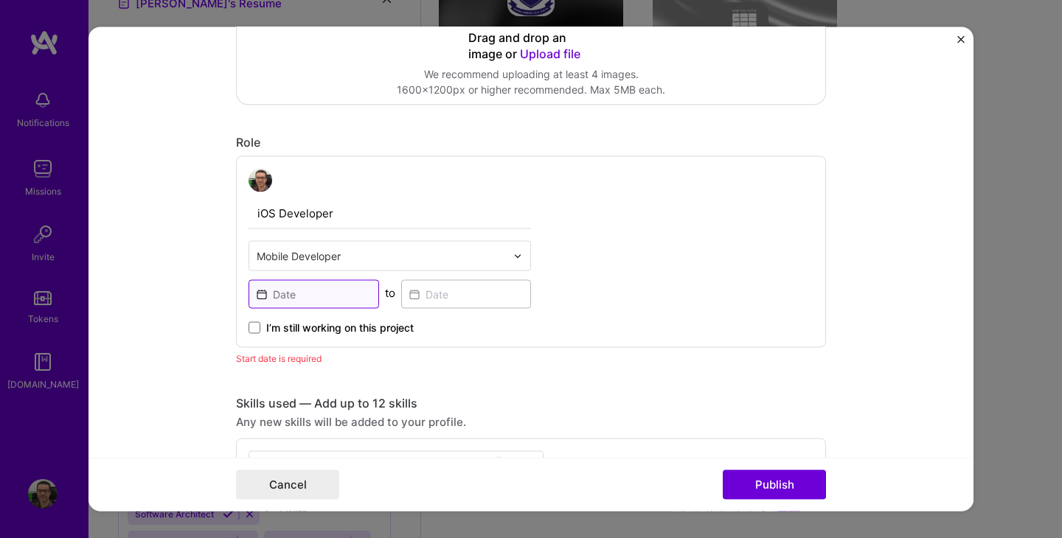
click at [333, 297] on input at bounding box center [314, 294] width 131 height 29
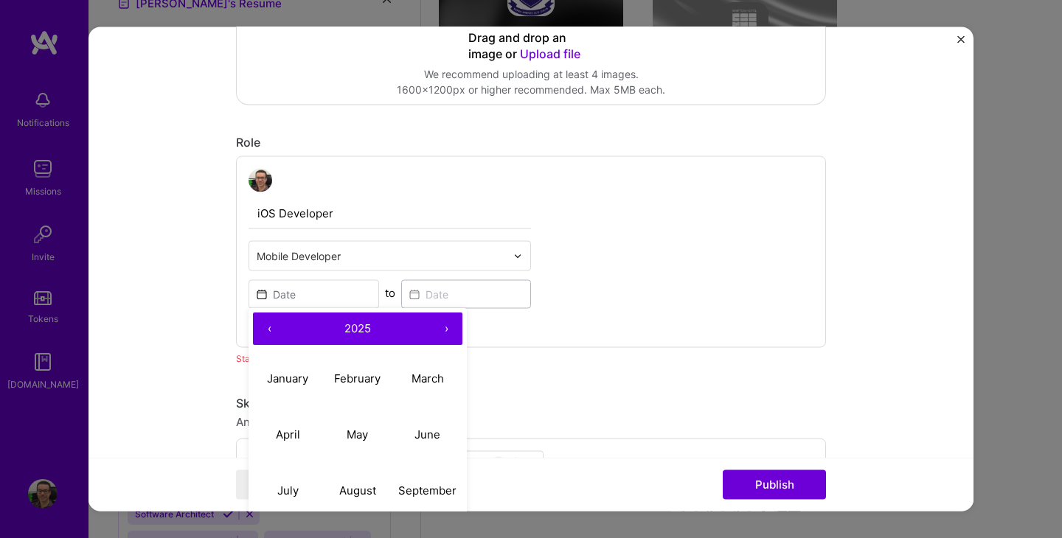
click at [266, 330] on button "‹" at bounding box center [269, 329] width 32 height 32
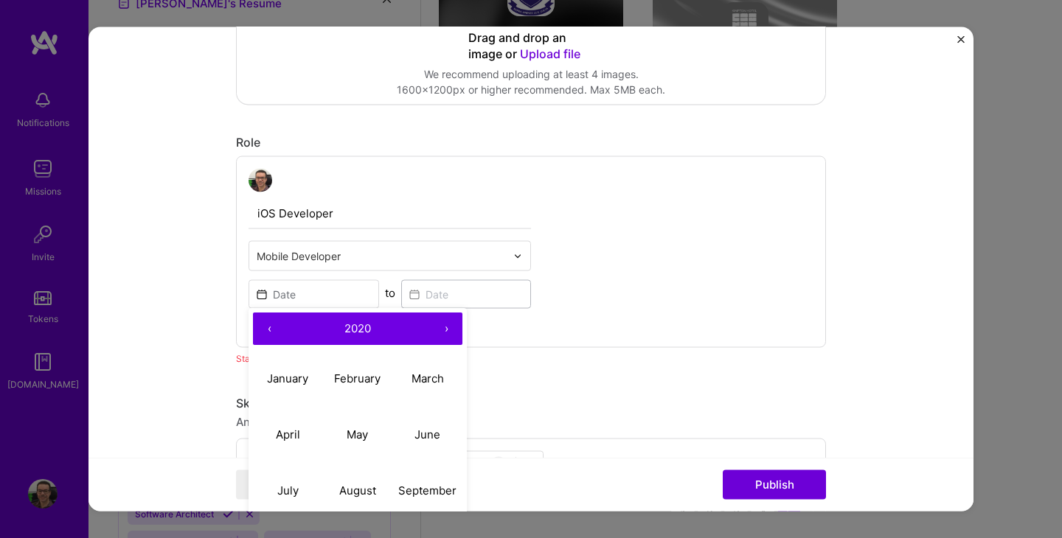
click at [266, 330] on button "‹" at bounding box center [269, 329] width 32 height 32
click at [292, 384] on abbr "January" at bounding box center [287, 379] width 41 height 14
type input "[DATE]"
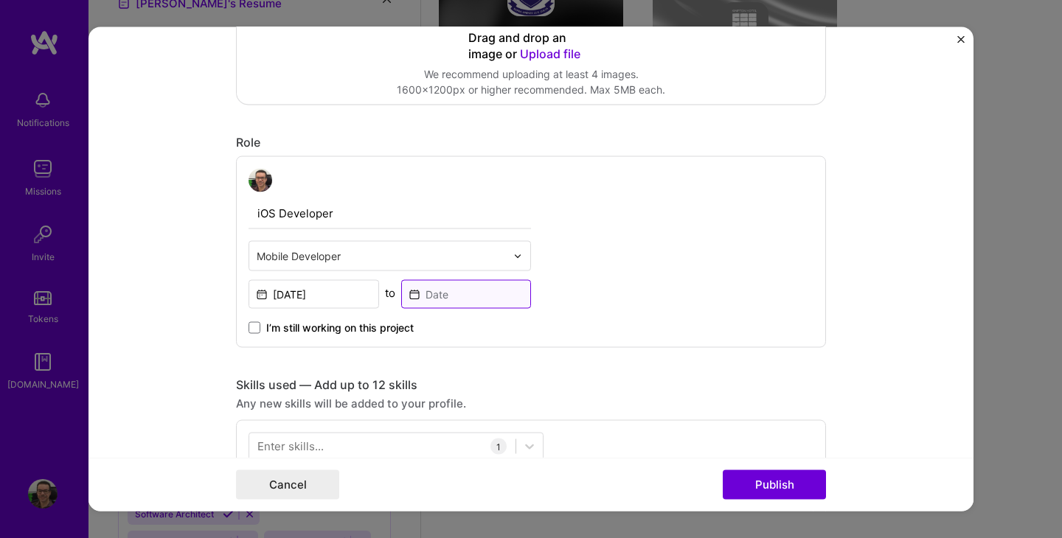
click at [476, 291] on input at bounding box center [466, 294] width 131 height 29
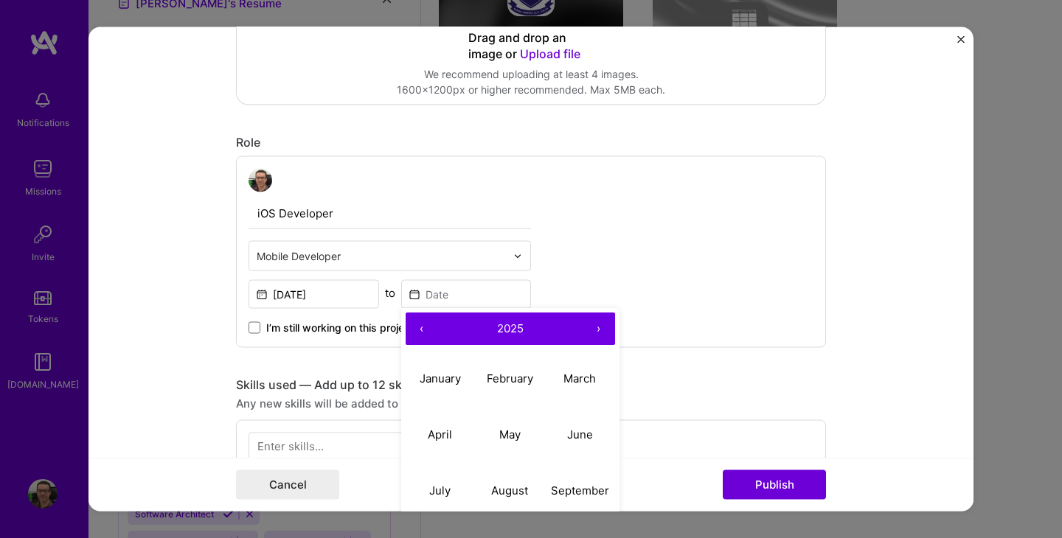
click at [421, 331] on button "‹" at bounding box center [422, 329] width 32 height 32
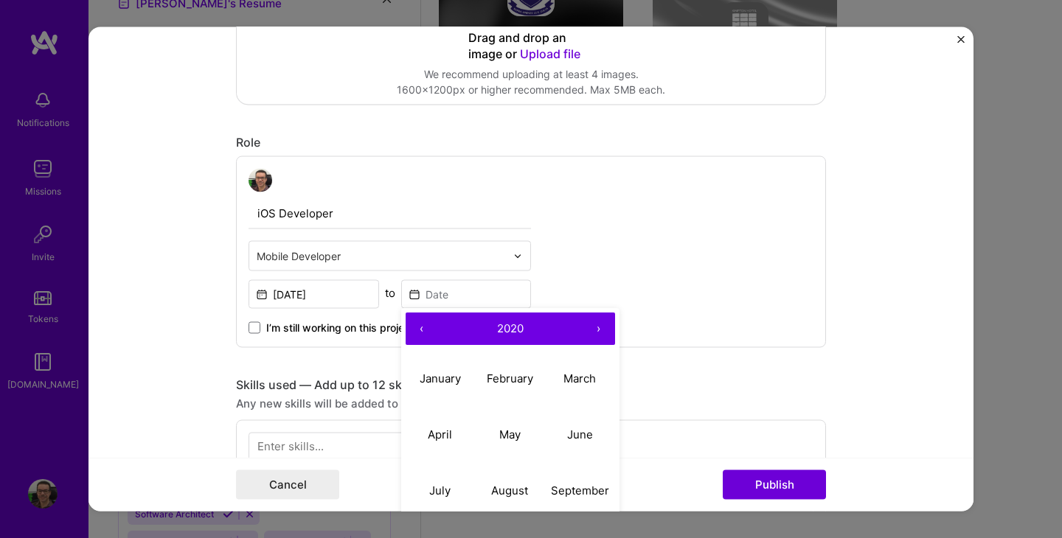
click at [421, 331] on button "‹" at bounding box center [422, 329] width 32 height 32
click at [588, 439] on abbr "June" at bounding box center [580, 435] width 26 height 14
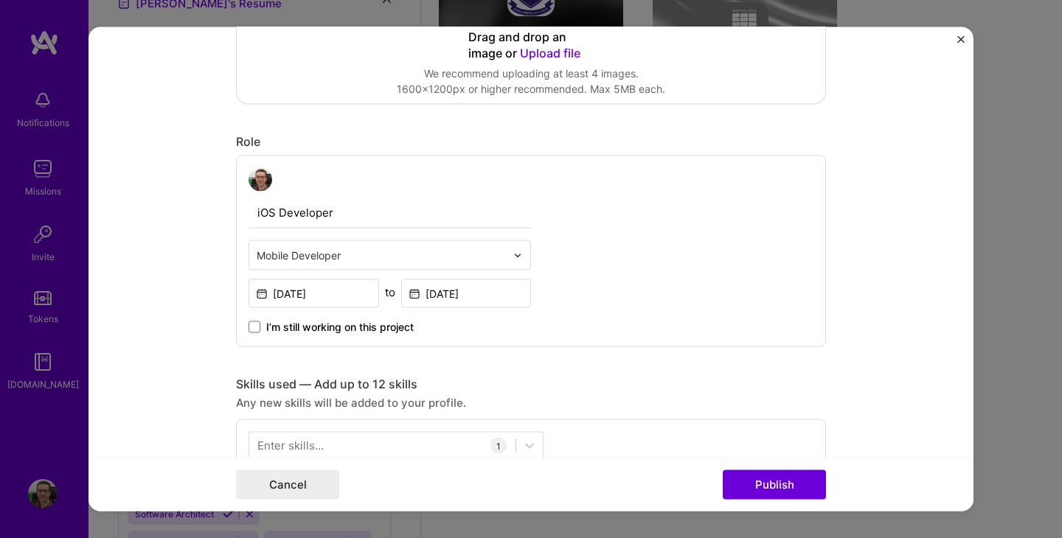
scroll to position [453, 0]
click at [342, 299] on input "[DATE]" at bounding box center [314, 293] width 131 height 29
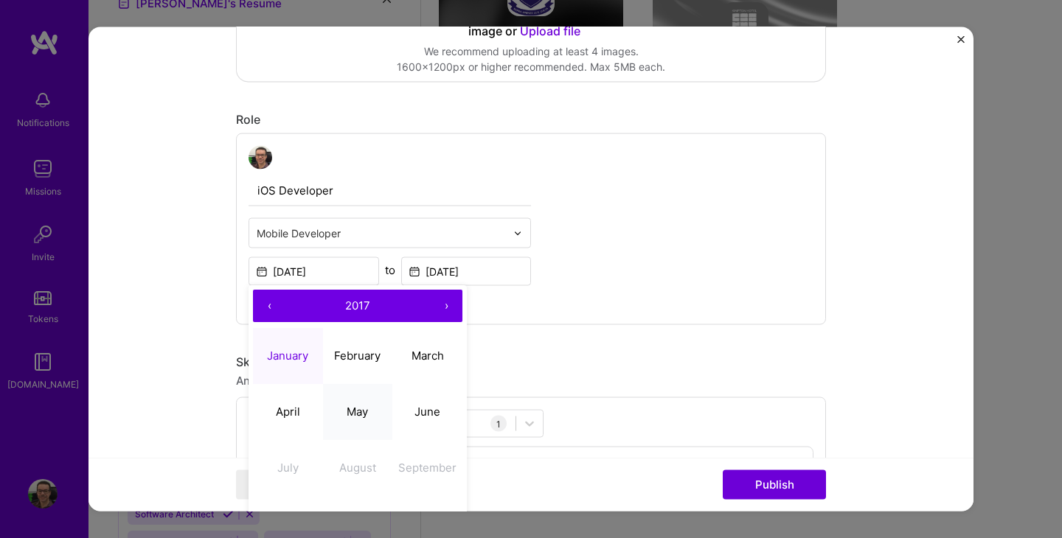
scroll to position [479, 0]
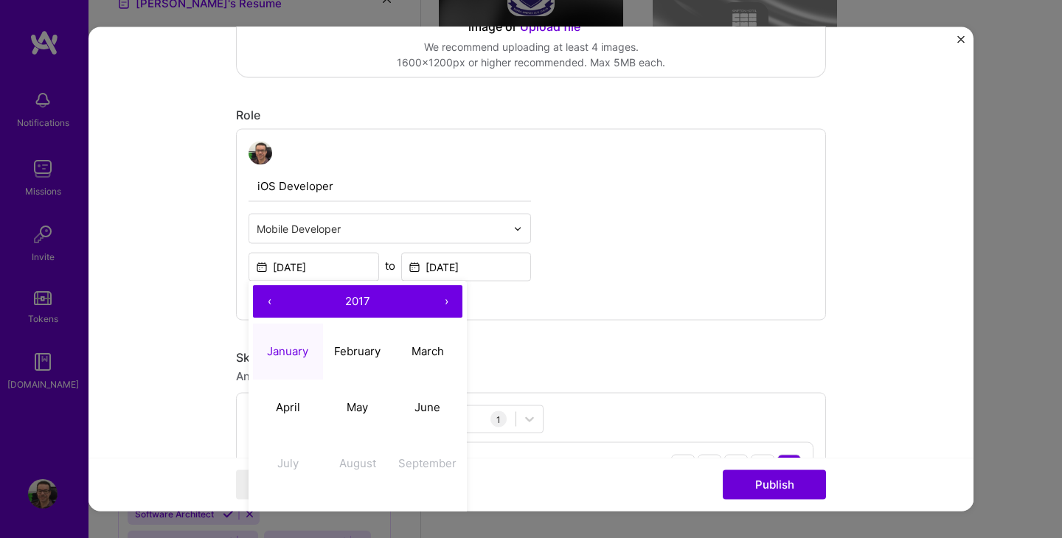
click at [368, 302] on span "2017" at bounding box center [357, 301] width 25 height 14
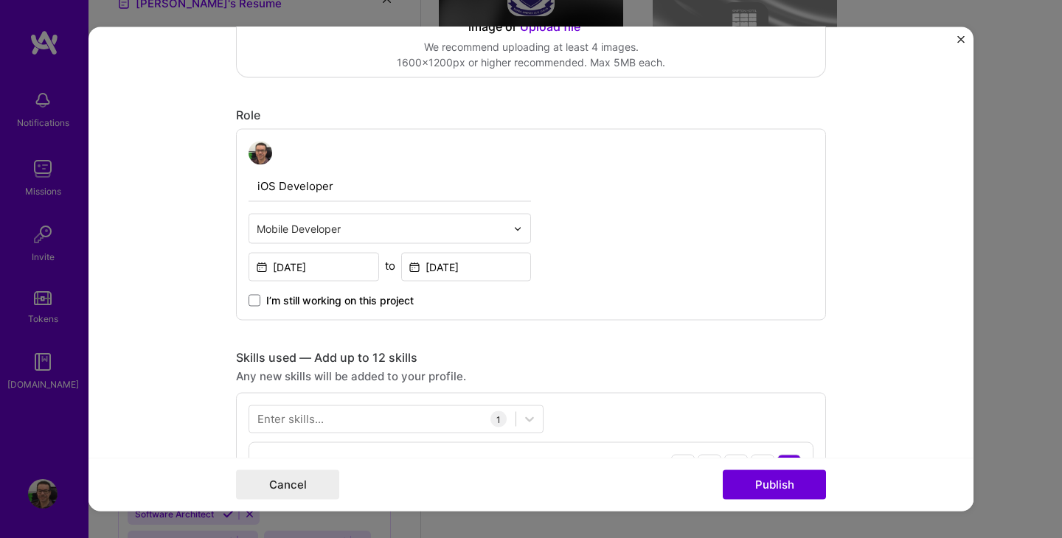
click at [560, 299] on div "iOS Developer Mobile Developer [DATE] to [DATE] I’m still working on this proje…" at bounding box center [531, 225] width 590 height 192
click at [455, 268] on input "[DATE]" at bounding box center [466, 267] width 131 height 29
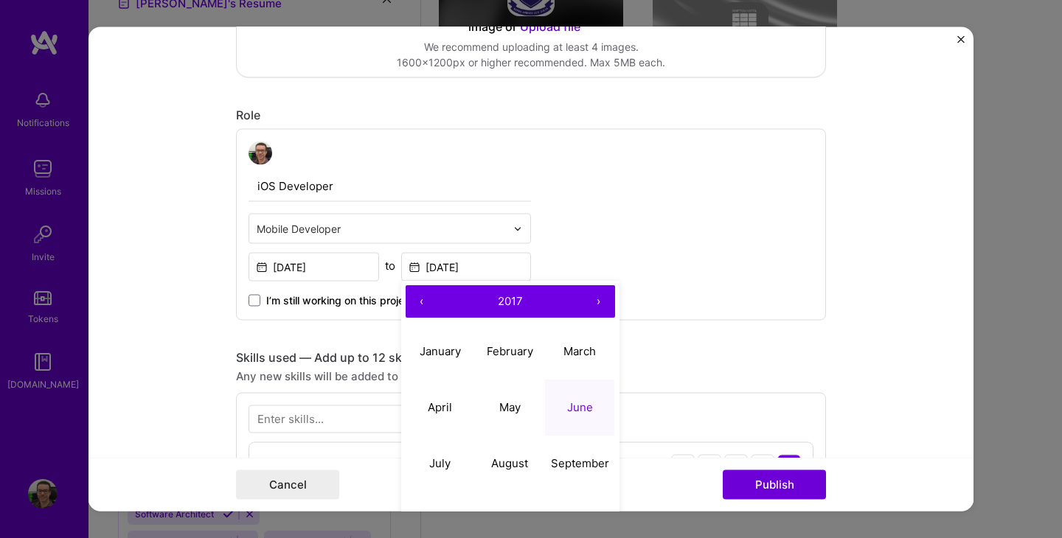
click at [517, 303] on span "2017" at bounding box center [510, 301] width 25 height 14
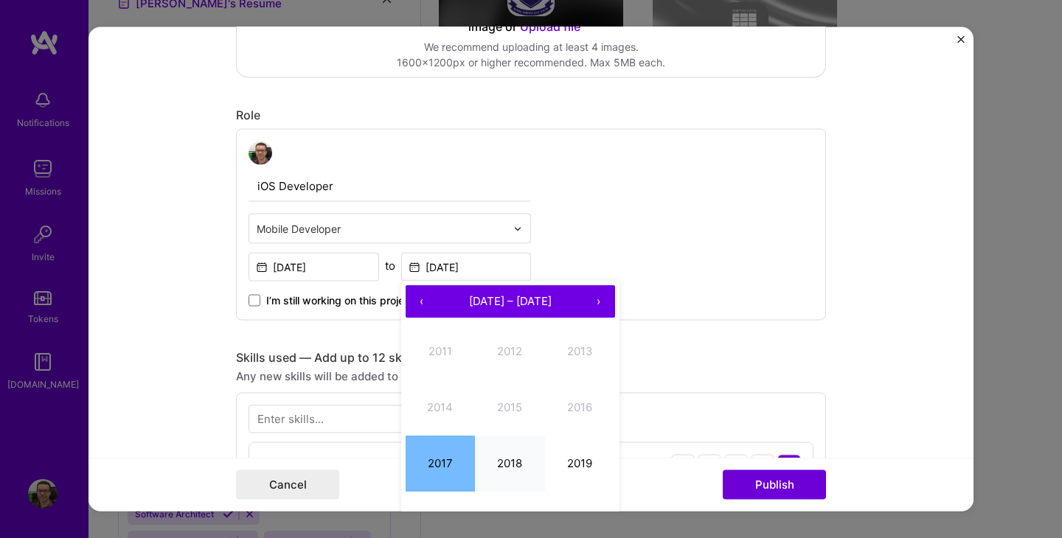
click at [500, 463] on button "2018" at bounding box center [510, 464] width 70 height 56
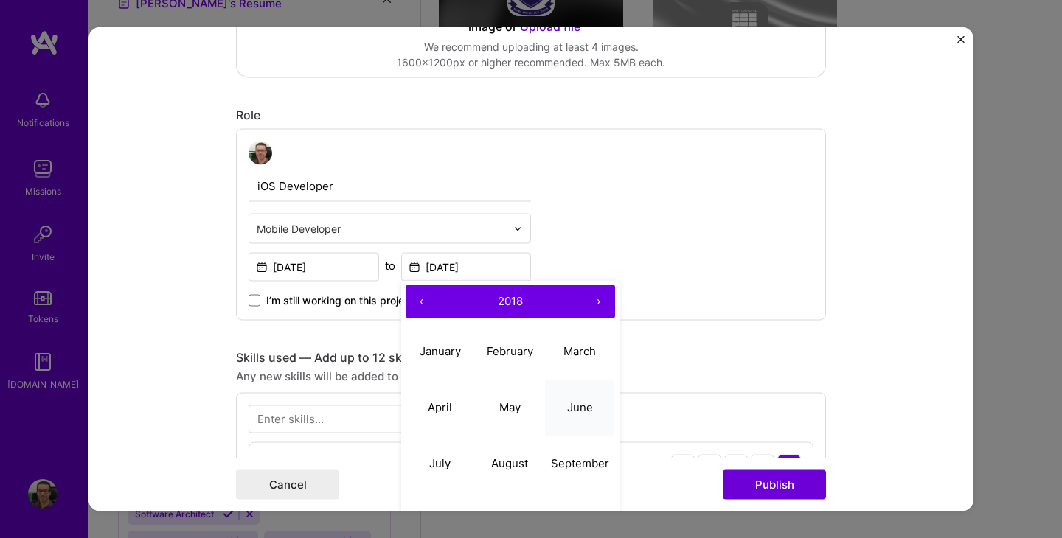
click at [571, 405] on abbr "June" at bounding box center [580, 407] width 26 height 14
type input "[DATE]"
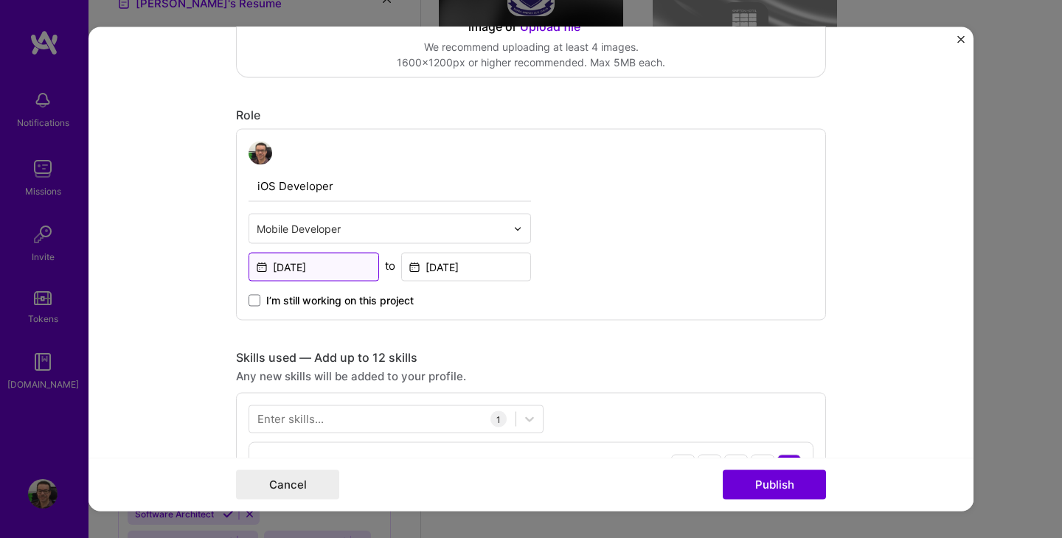
click at [325, 268] on input "[DATE]" at bounding box center [314, 267] width 131 height 29
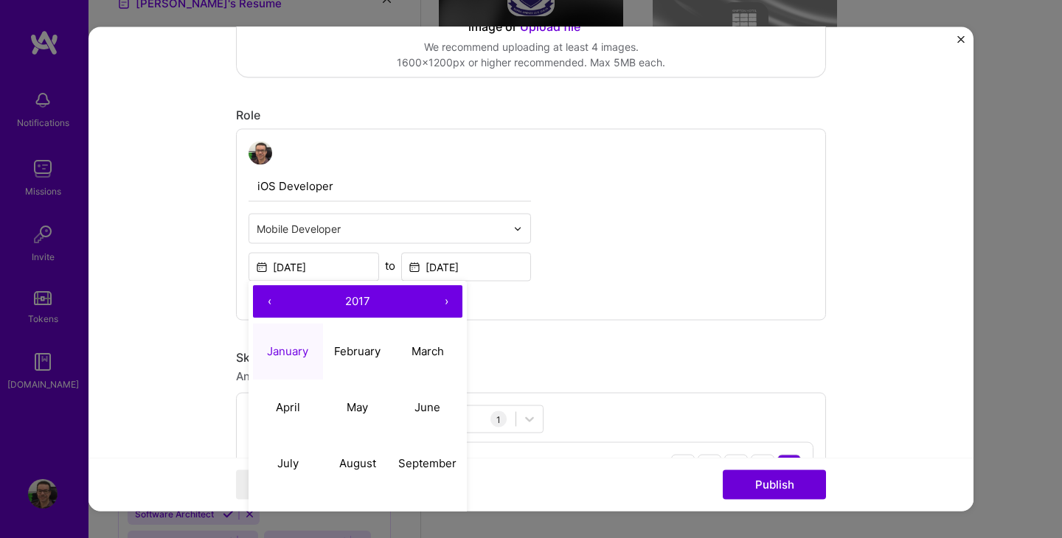
click at [373, 300] on button "2017" at bounding box center [357, 302] width 145 height 32
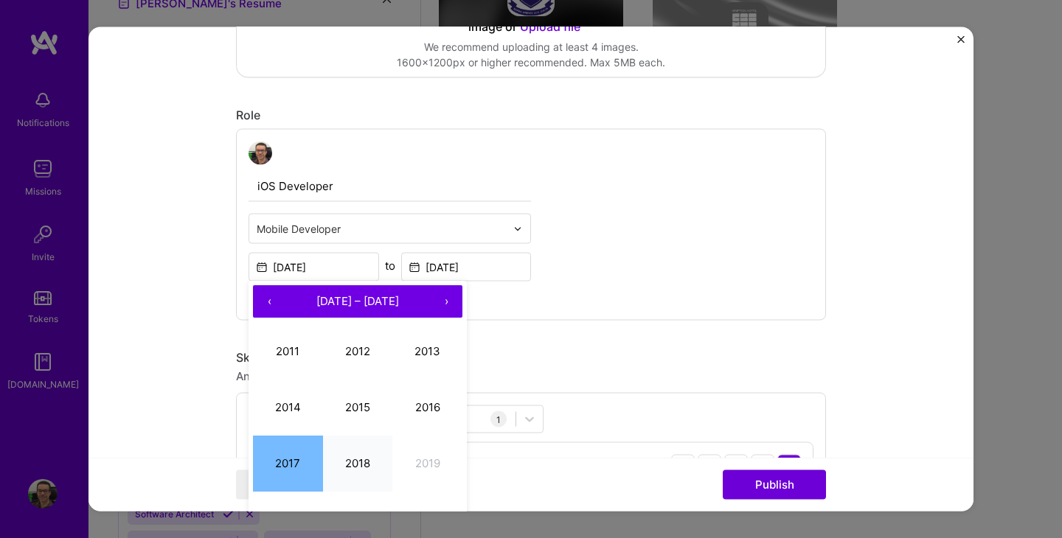
click at [368, 462] on button "2018" at bounding box center [358, 464] width 70 height 56
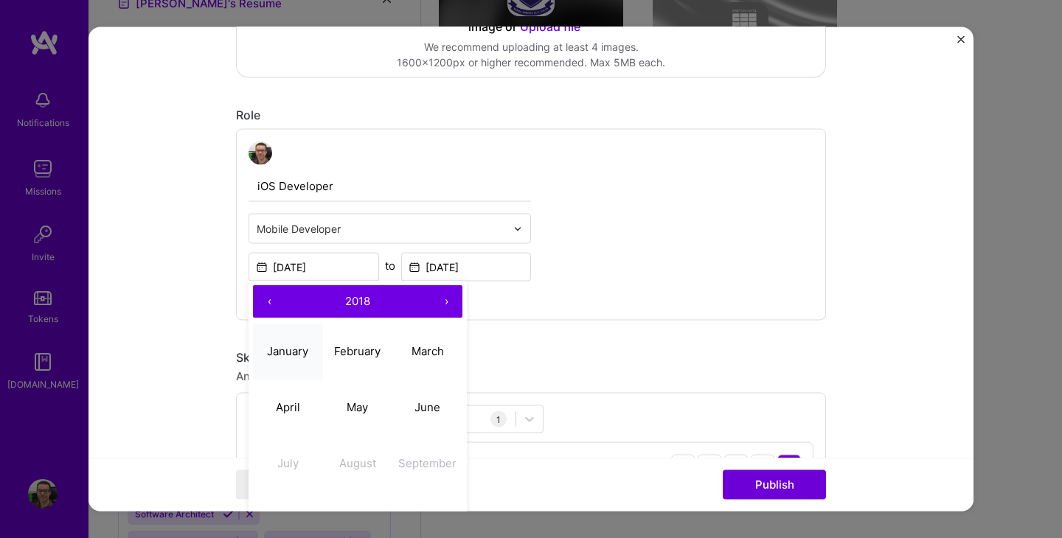
click at [304, 347] on abbr "January" at bounding box center [287, 351] width 41 height 14
type input "[DATE]"
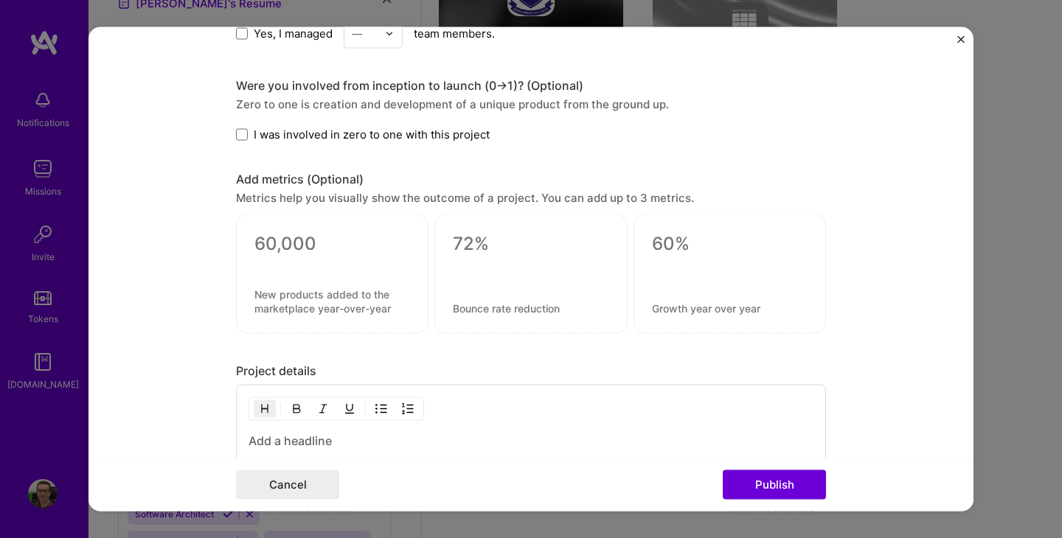
scroll to position [1025, 0]
click at [321, 136] on span "I was involved in zero to one with this project" at bounding box center [372, 132] width 236 height 15
click at [0, 0] on input "I was involved in zero to one with this project" at bounding box center [0, 0] width 0 height 0
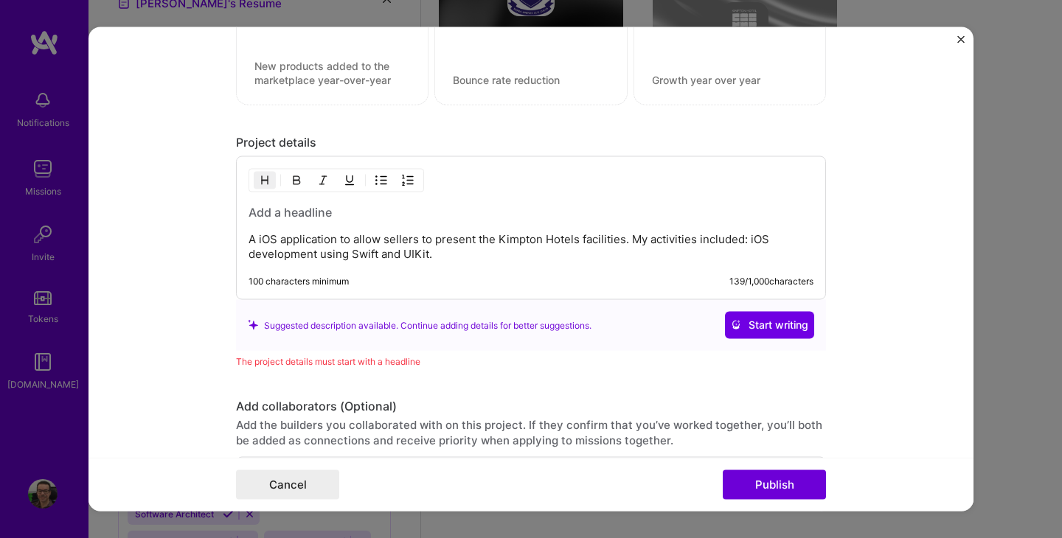
scroll to position [1279, 0]
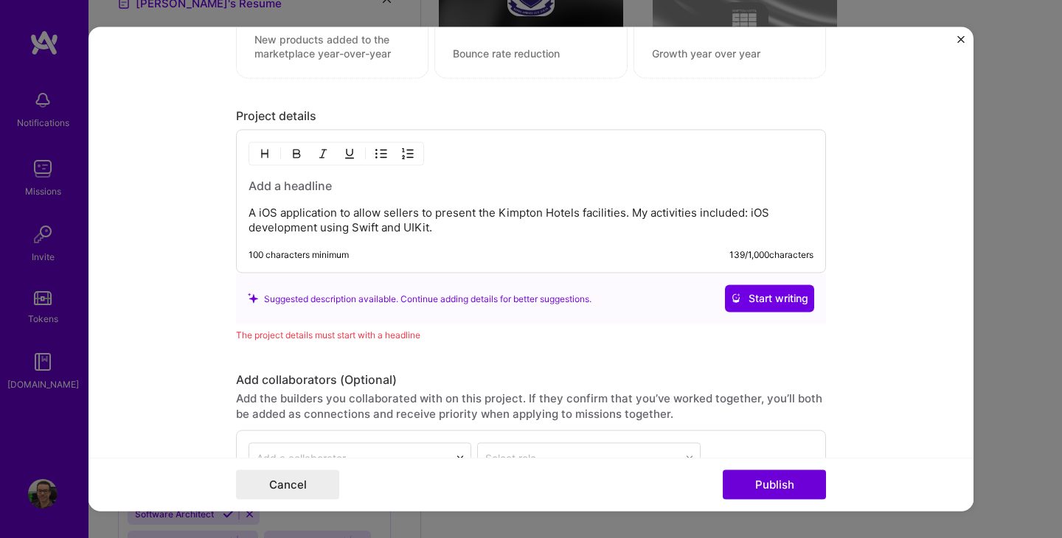
click at [498, 212] on p "A iOS application to allow sellers to present the Kimpton Hotels facilities. My…" at bounding box center [531, 220] width 565 height 29
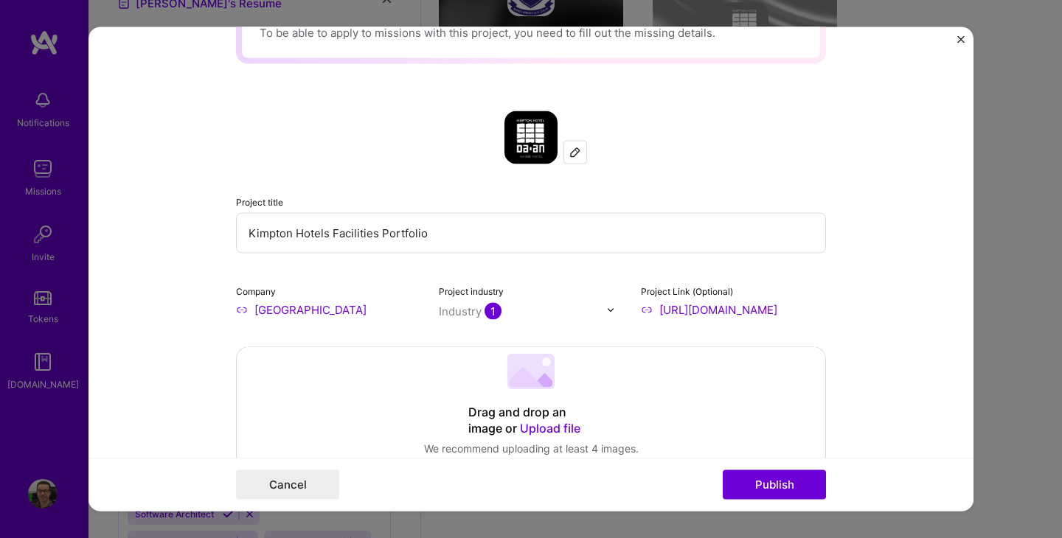
scroll to position [0, 0]
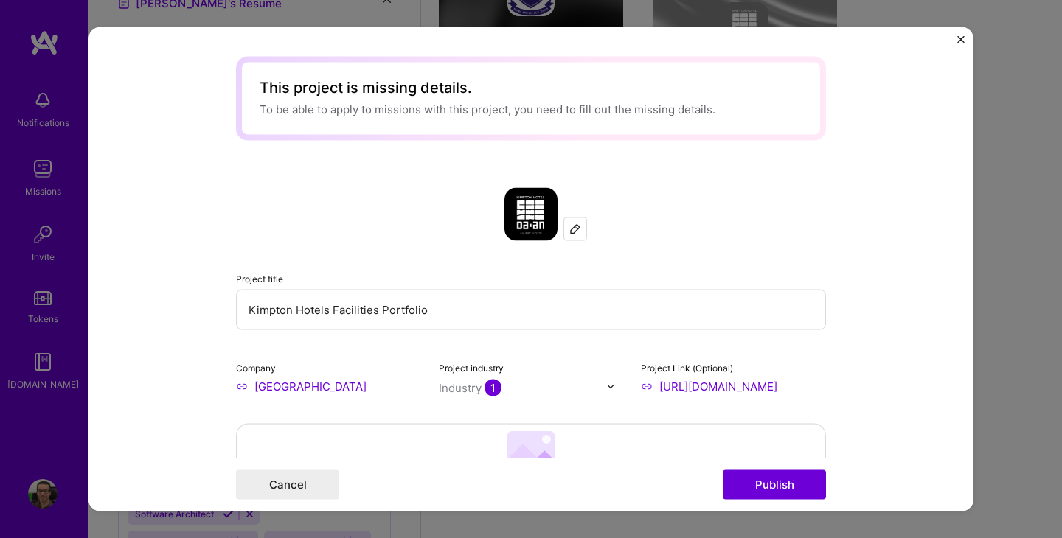
click at [325, 315] on input "Kimpton Hotels Facilities Portfolio" at bounding box center [531, 310] width 590 height 41
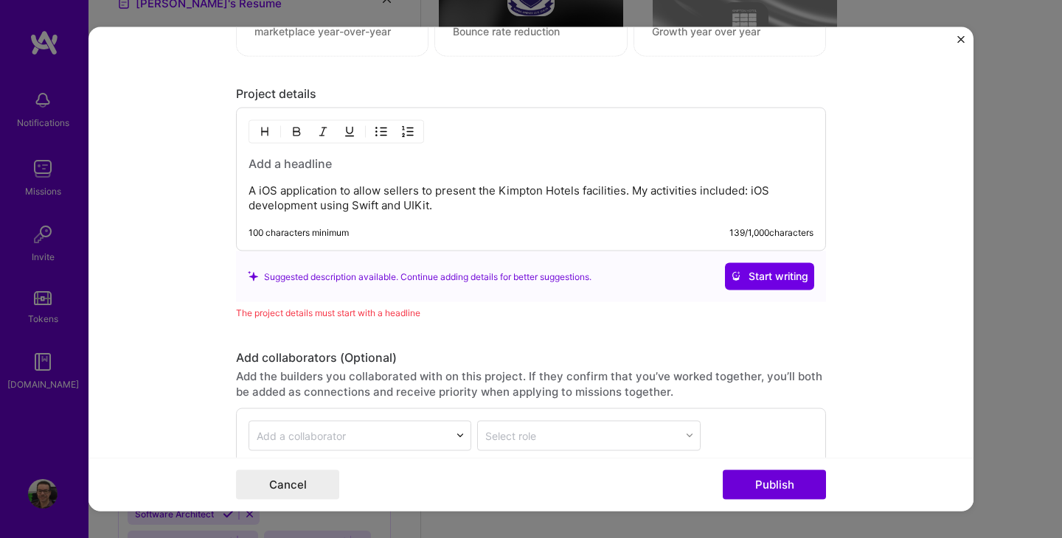
scroll to position [1285, 0]
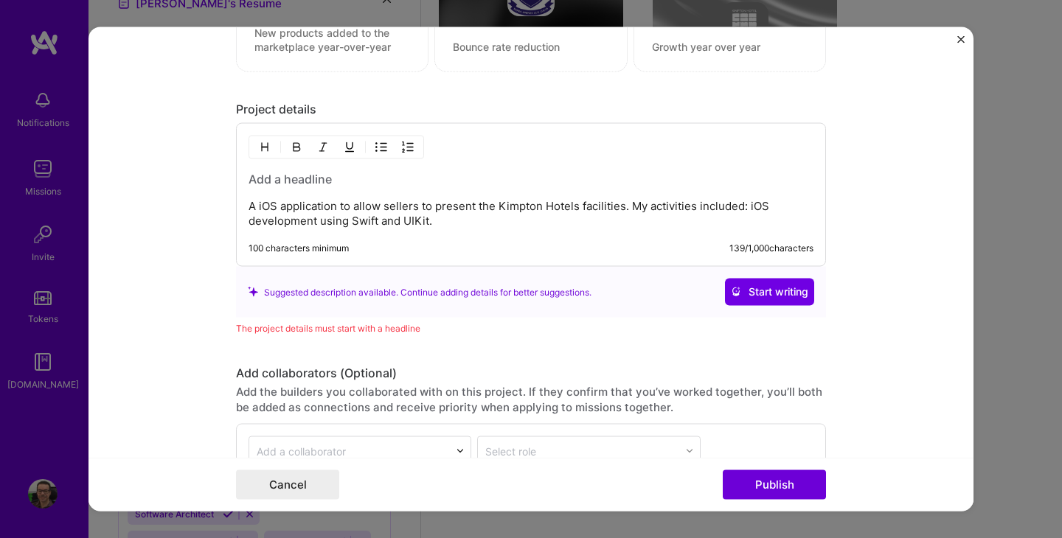
click at [292, 177] on h3 at bounding box center [531, 179] width 565 height 16
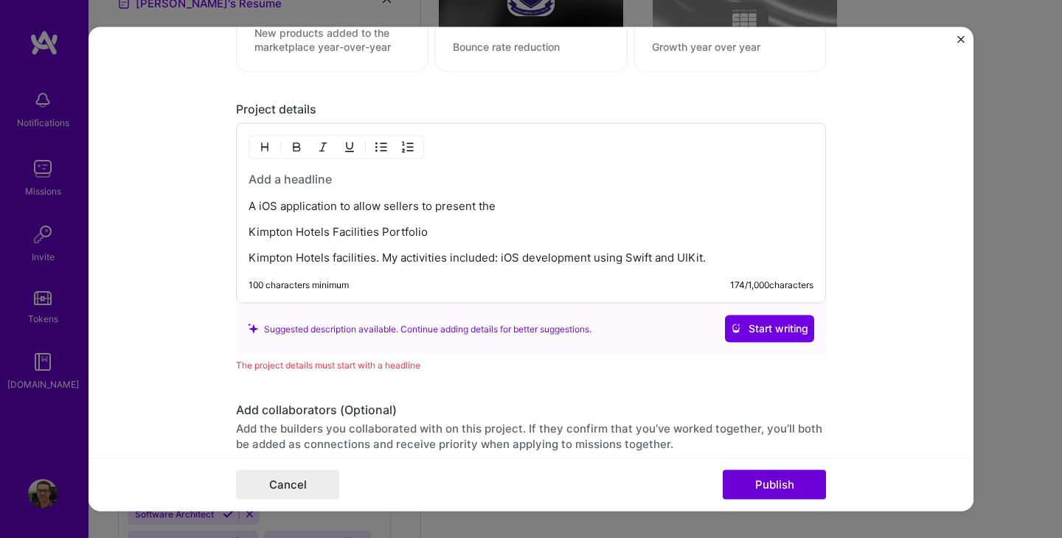
click at [437, 240] on div "A iOS application to allow sellers to present the Kimpton Hotels Facilities Por…" at bounding box center [531, 218] width 565 height 94
click at [292, 478] on button "Cancel" at bounding box center [287, 484] width 103 height 29
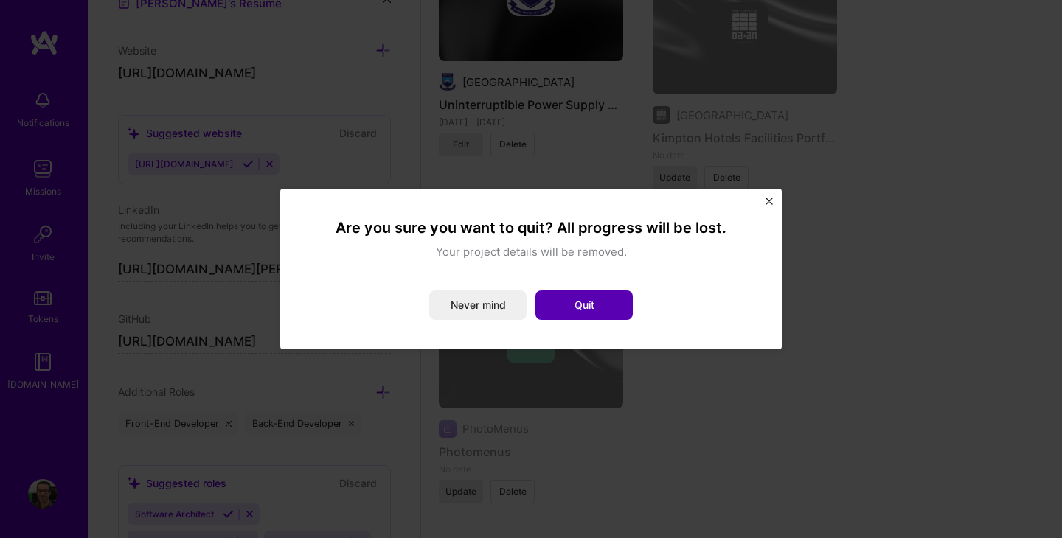
click at [588, 305] on button "Quit" at bounding box center [583, 305] width 97 height 29
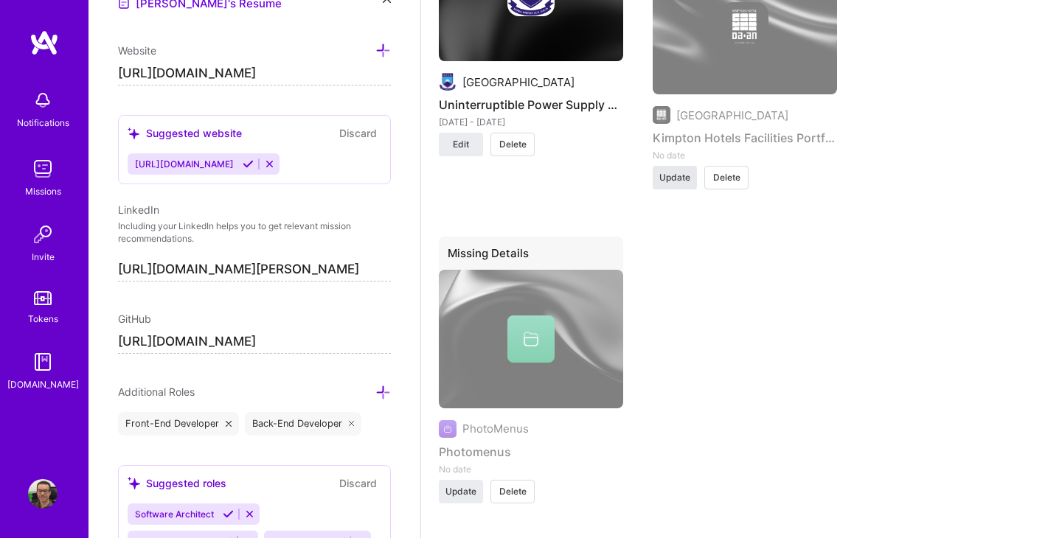
click at [678, 190] on button "Update" at bounding box center [675, 178] width 44 height 24
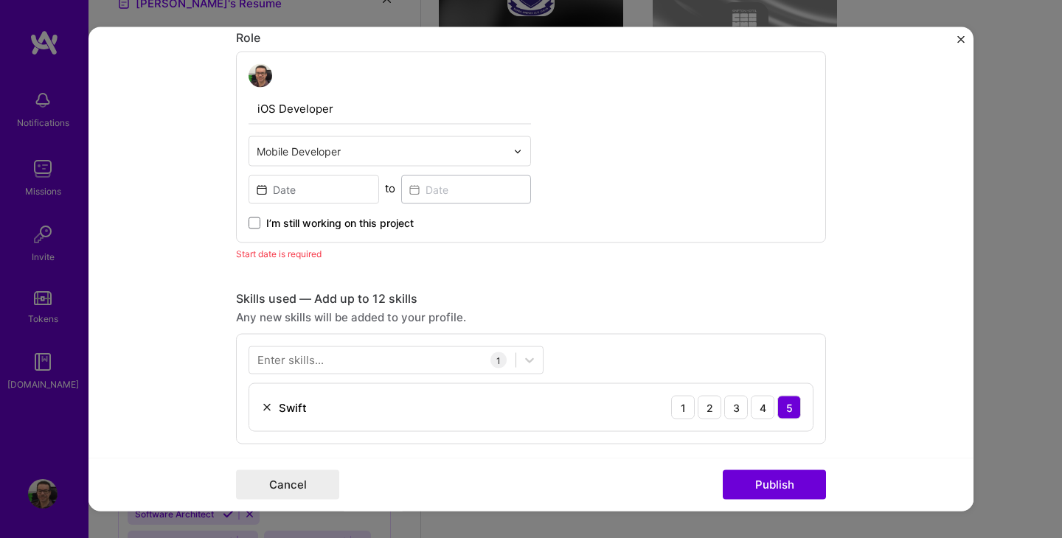
scroll to position [560, 0]
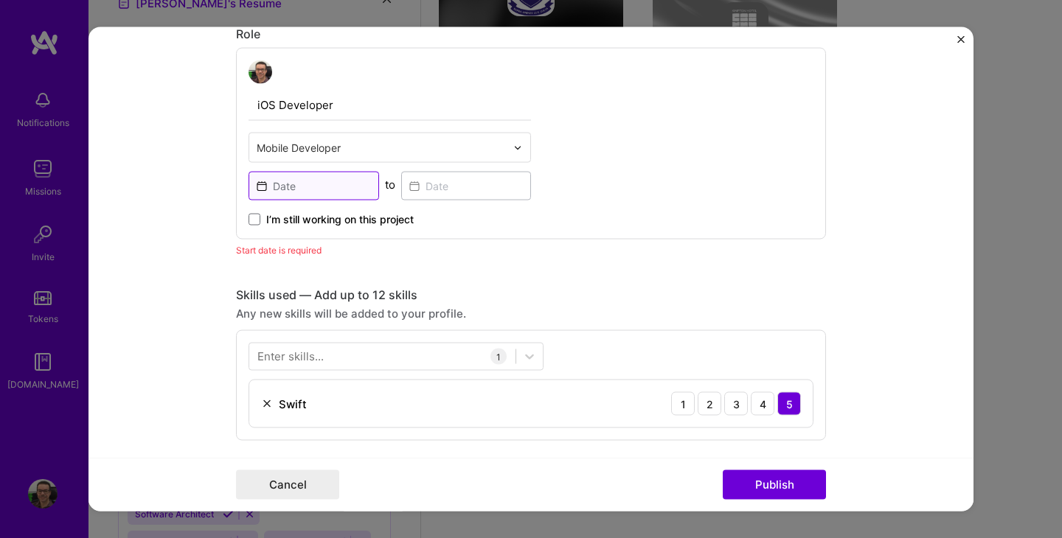
click at [341, 189] on input at bounding box center [314, 186] width 131 height 29
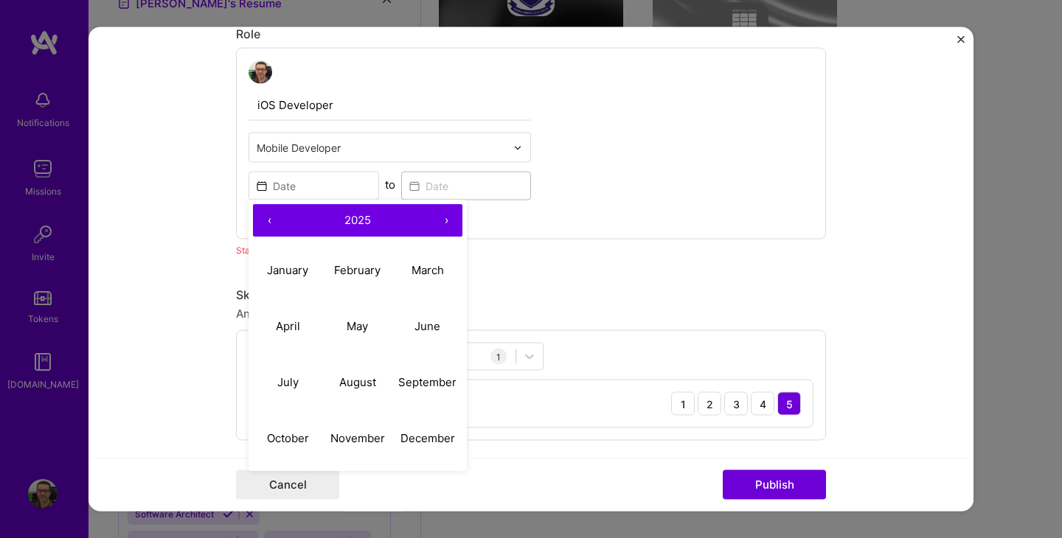
click at [270, 220] on button "‹" at bounding box center [269, 221] width 32 height 32
click at [345, 224] on span "2024" at bounding box center [357, 220] width 27 height 14
click at [267, 218] on button "‹" at bounding box center [269, 221] width 32 height 32
click at [450, 225] on button "›" at bounding box center [446, 221] width 32 height 32
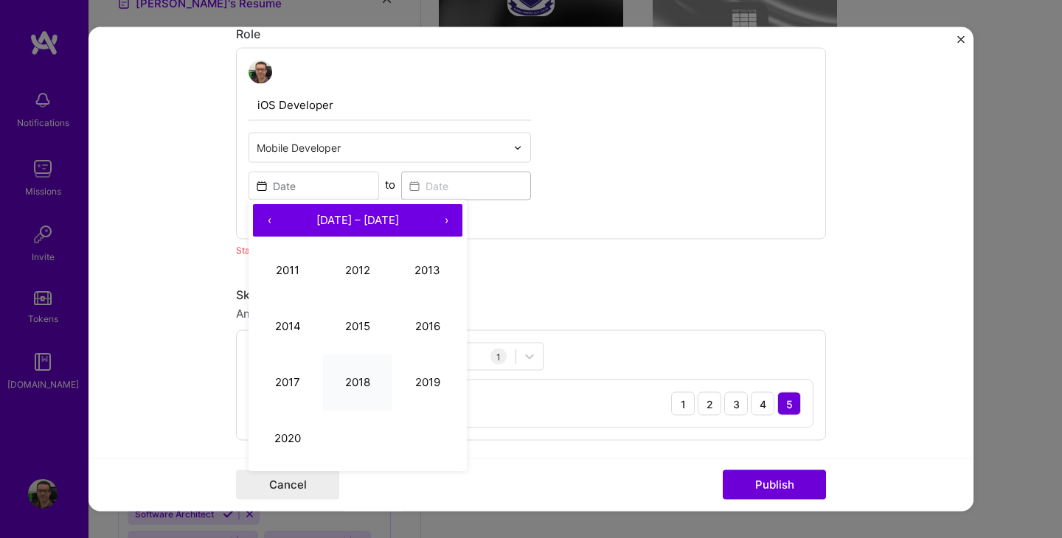
click at [346, 401] on button "2018" at bounding box center [358, 383] width 70 height 56
click at [313, 270] on button "January" at bounding box center [288, 271] width 70 height 56
type input "[DATE]"
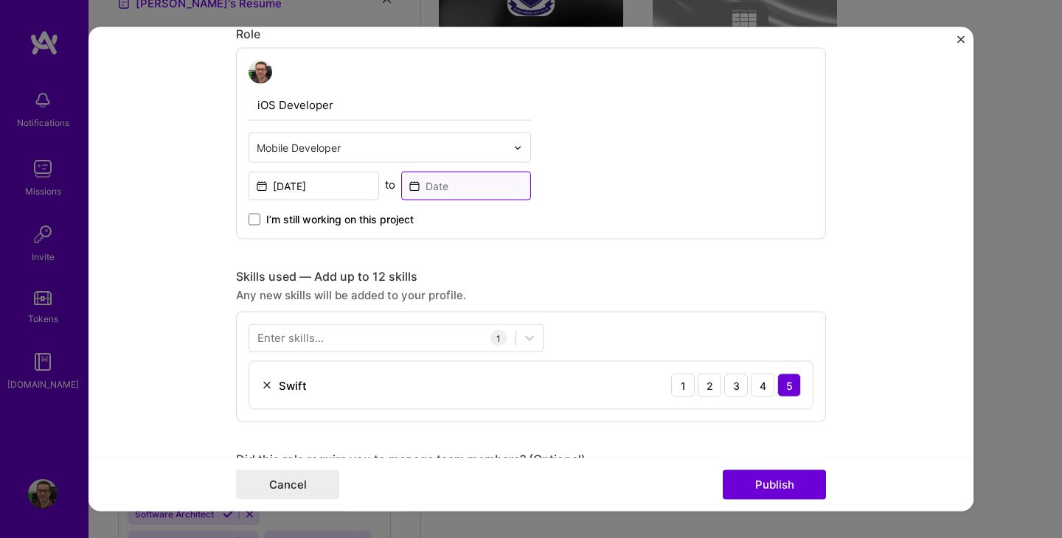
click at [468, 178] on input at bounding box center [466, 186] width 131 height 29
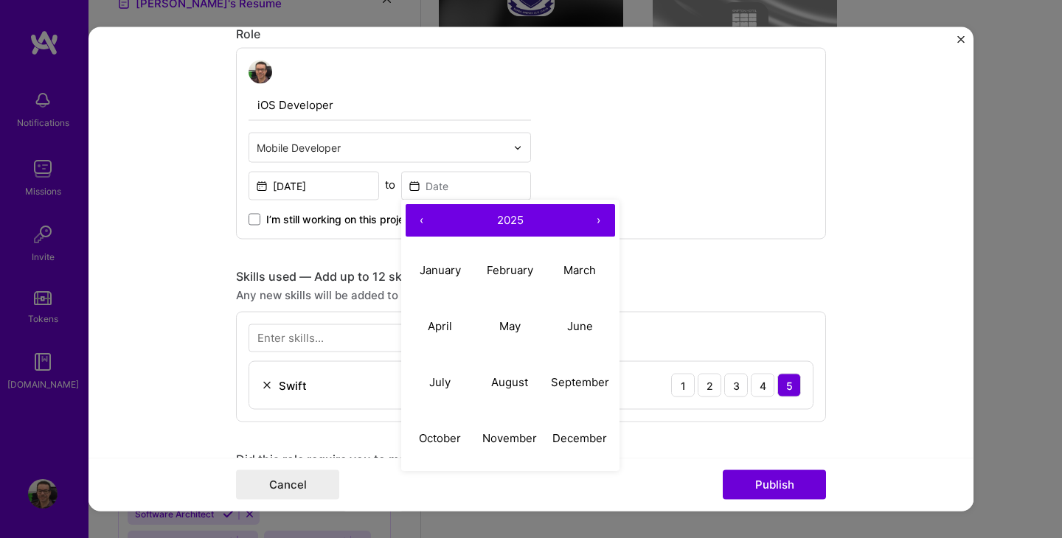
click at [497, 221] on span "2025" at bounding box center [510, 220] width 27 height 14
click at [419, 224] on button "‹" at bounding box center [422, 221] width 32 height 32
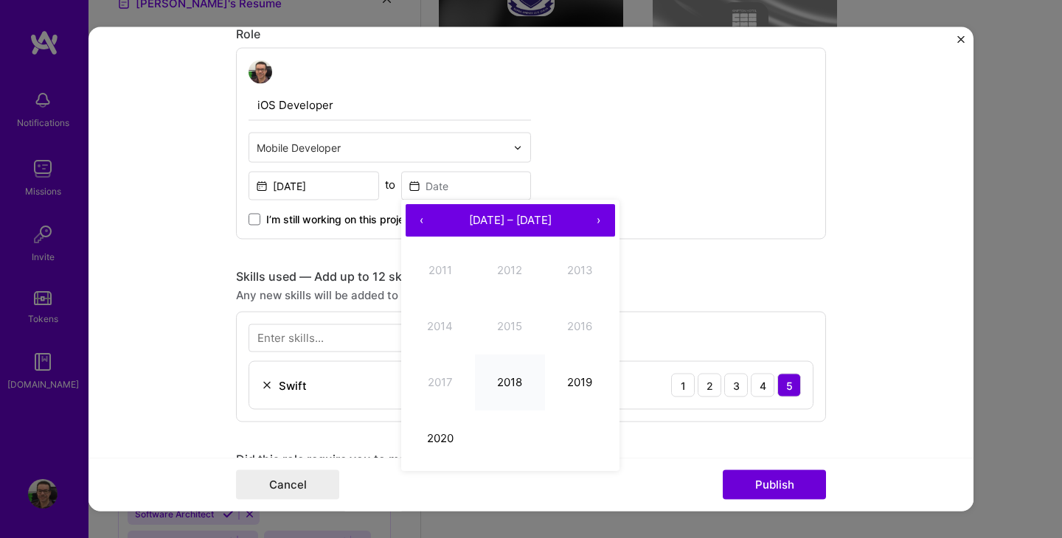
click at [507, 387] on button "2018" at bounding box center [510, 383] width 70 height 56
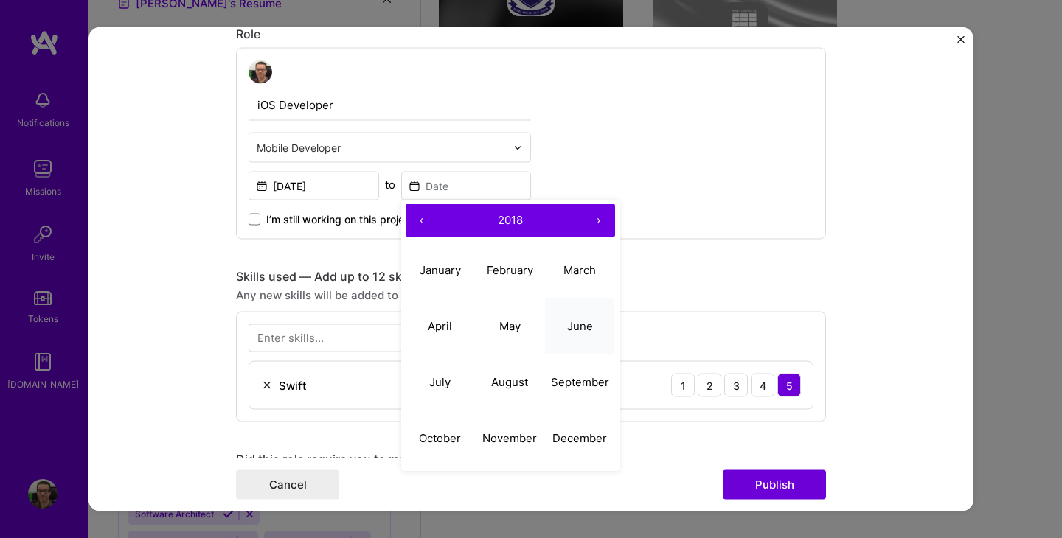
click at [574, 327] on abbr "June" at bounding box center [580, 326] width 26 height 14
type input "[DATE]"
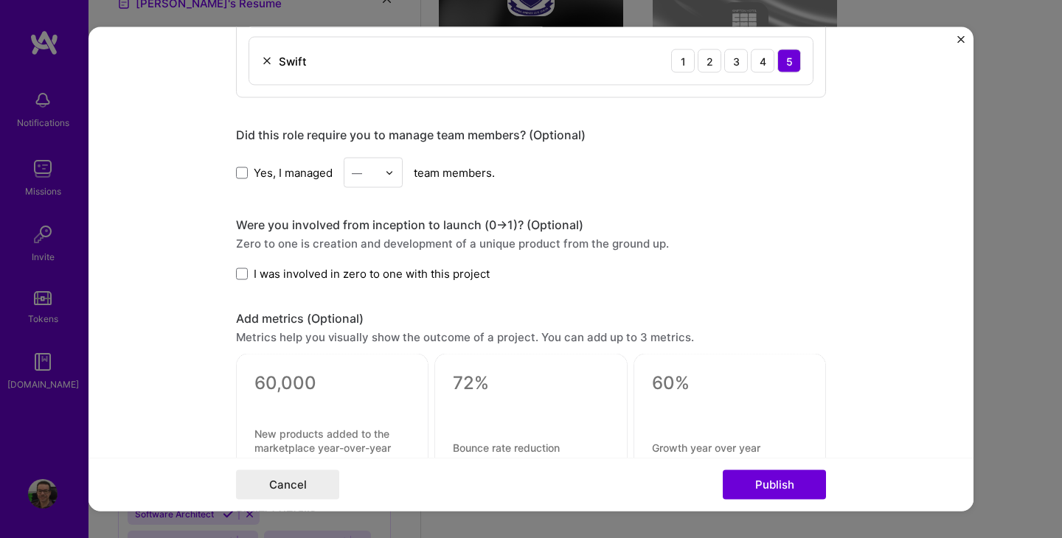
scroll to position [889, 0]
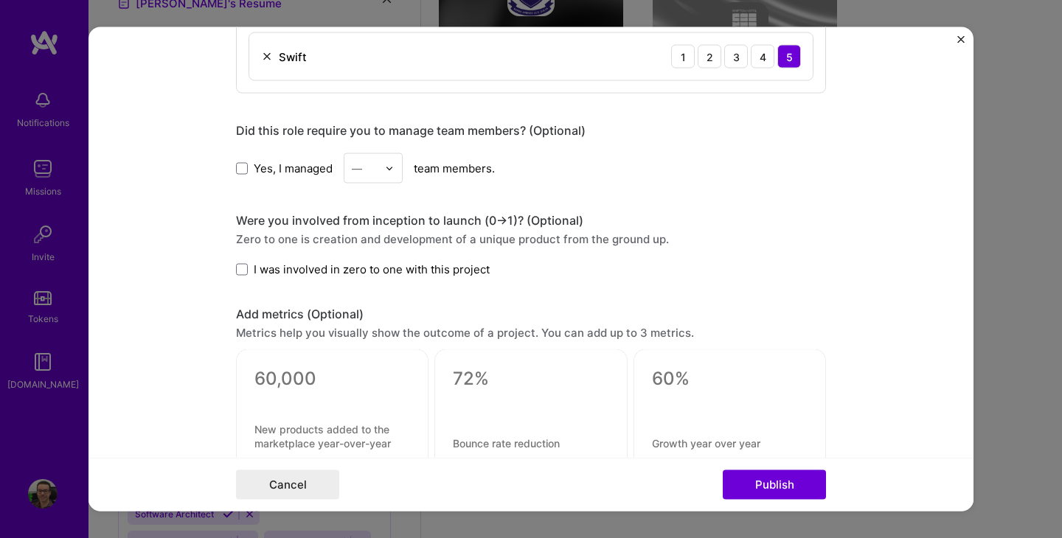
click at [294, 266] on span "I was involved in zero to one with this project" at bounding box center [372, 269] width 236 height 15
click at [0, 0] on input "I was involved in zero to one with this project" at bounding box center [0, 0] width 0 height 0
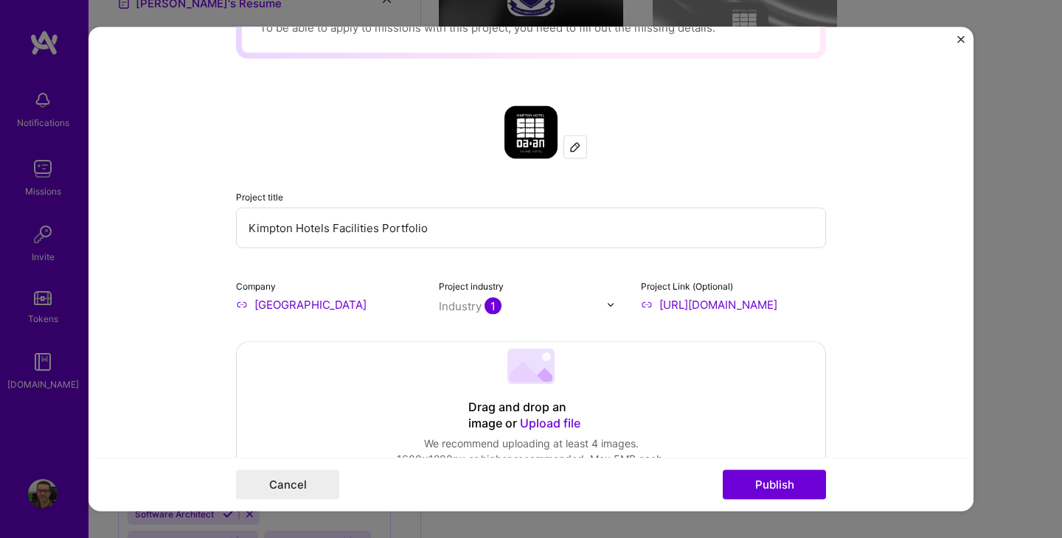
scroll to position [0, 0]
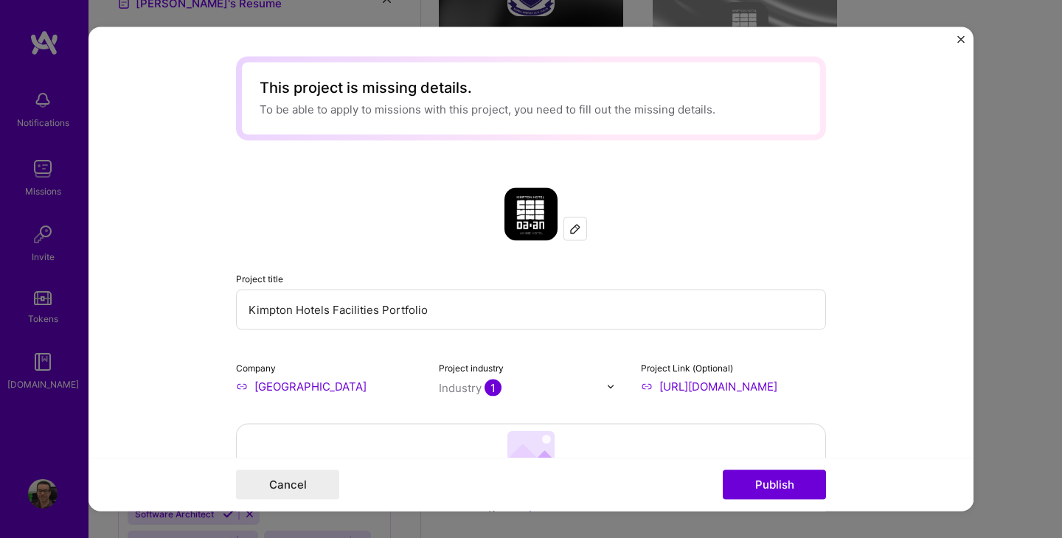
click at [295, 309] on input "Kimpton Hotels Facilities Portfolio" at bounding box center [531, 310] width 590 height 41
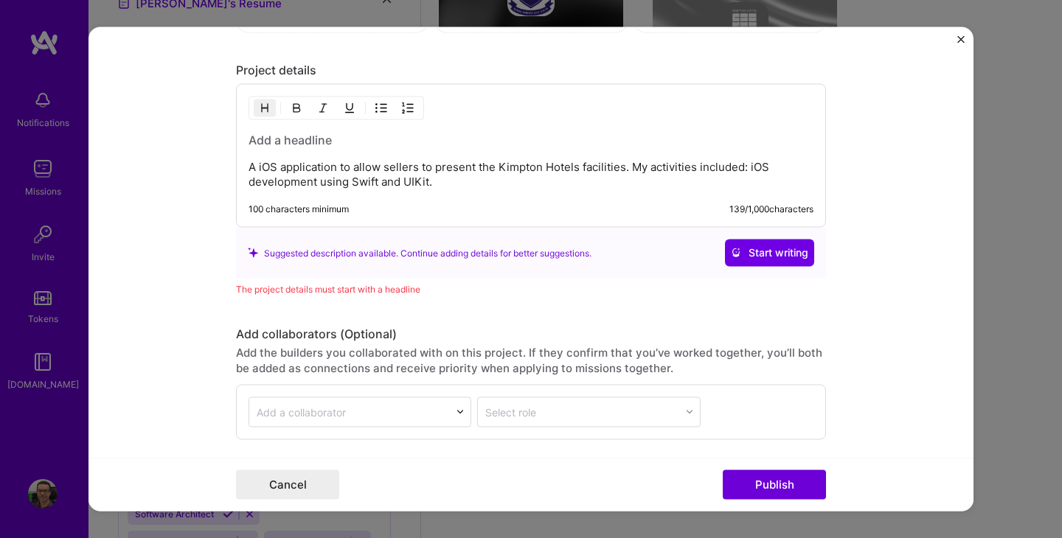
scroll to position [1326, 0]
click at [307, 142] on h3 at bounding box center [531, 139] width 565 height 16
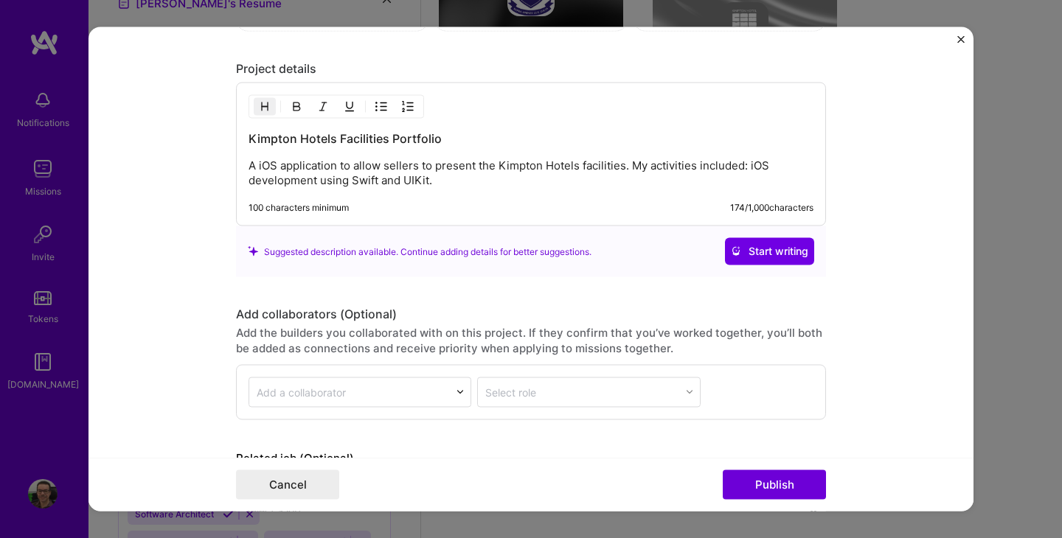
click at [344, 167] on p "A iOS application to allow sellers to present the Kimpton Hotels facilities. My…" at bounding box center [531, 173] width 565 height 29
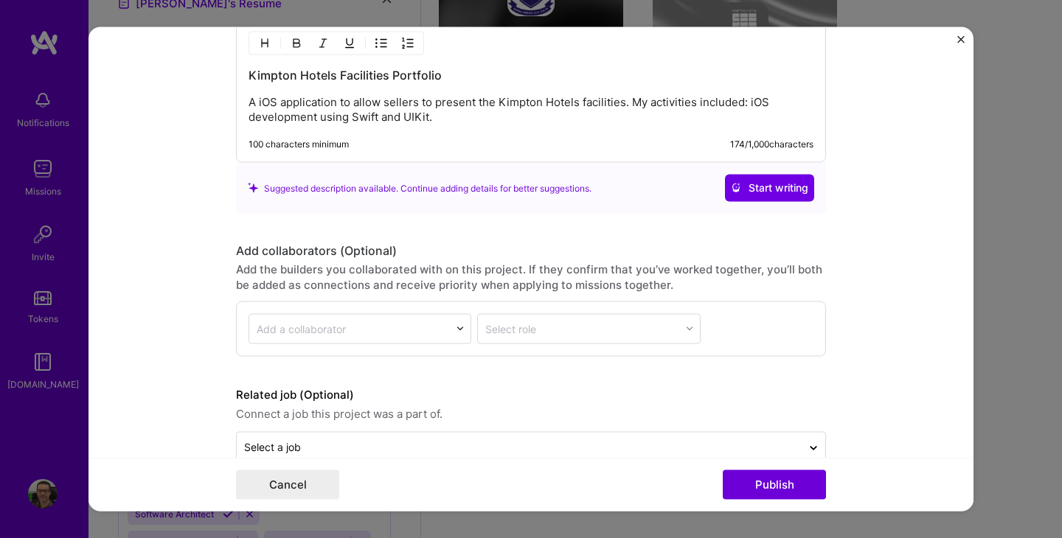
scroll to position [1421, 0]
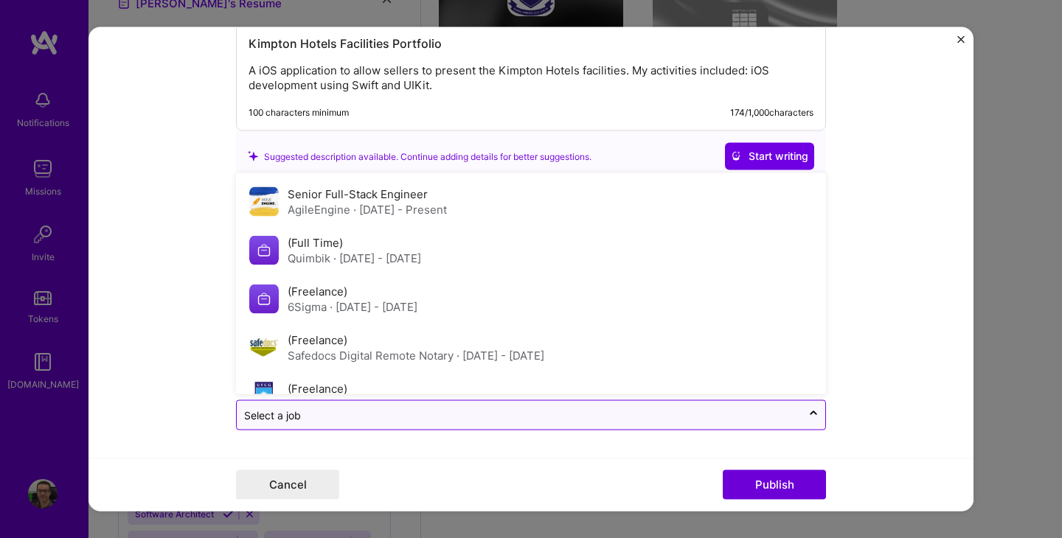
click at [349, 412] on input "text" at bounding box center [519, 414] width 550 height 15
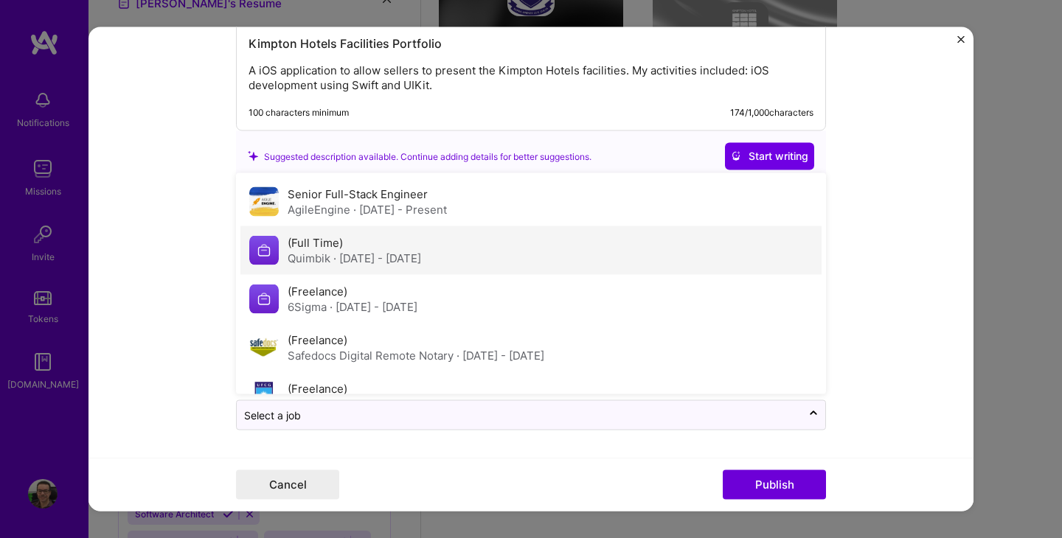
click at [392, 247] on div "(Full Time) Quimbik · [DATE] - [DATE]" at bounding box center [354, 249] width 133 height 31
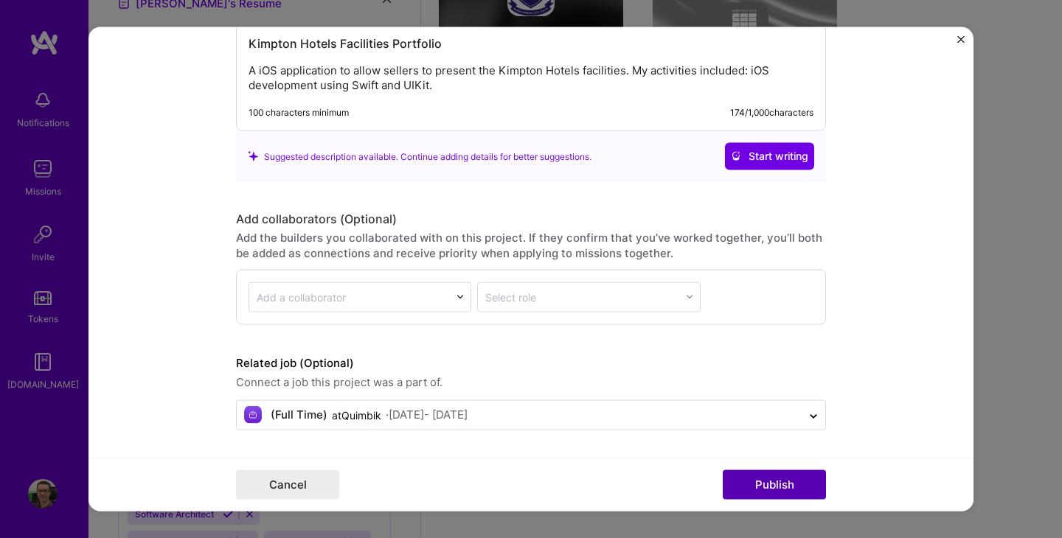
click at [762, 490] on button "Publish" at bounding box center [774, 484] width 103 height 29
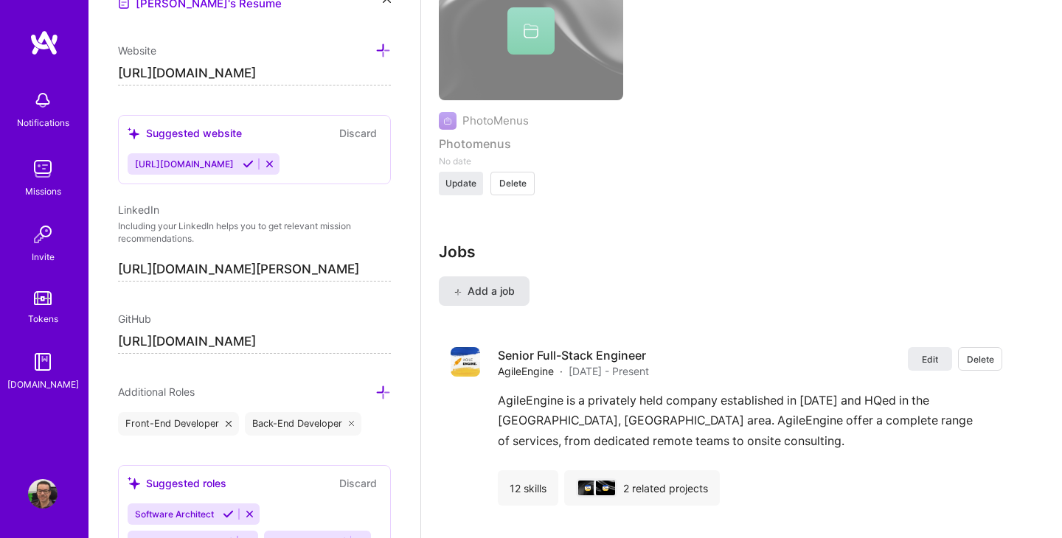
scroll to position [3197, 0]
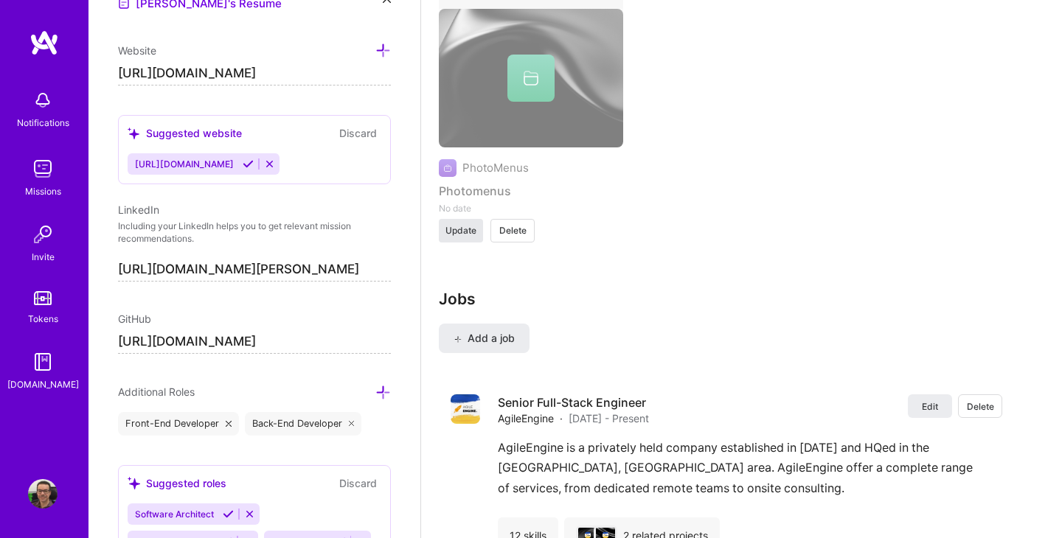
click at [464, 237] on span "Update" at bounding box center [460, 230] width 31 height 13
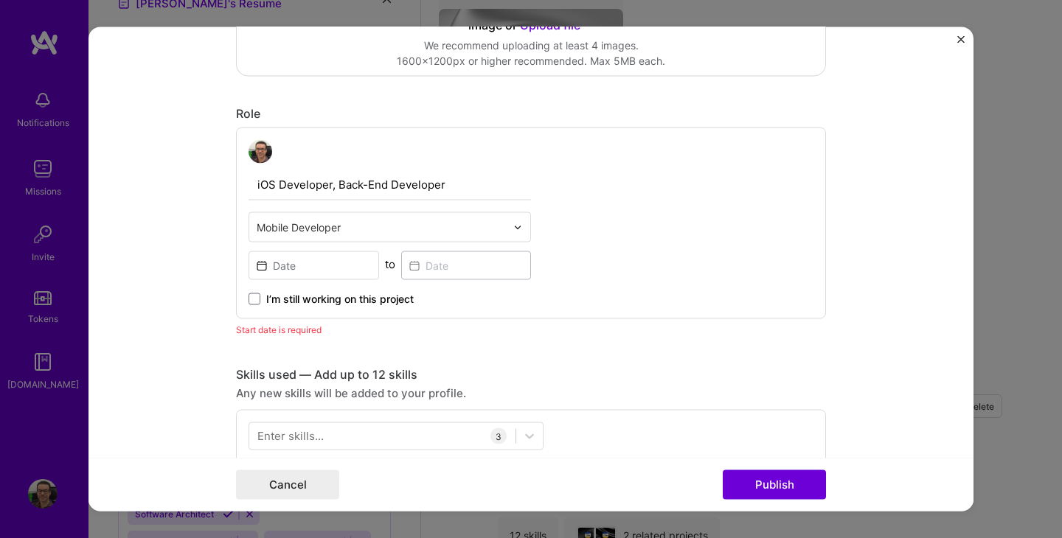
scroll to position [479, 0]
click at [322, 261] on input at bounding box center [314, 266] width 131 height 29
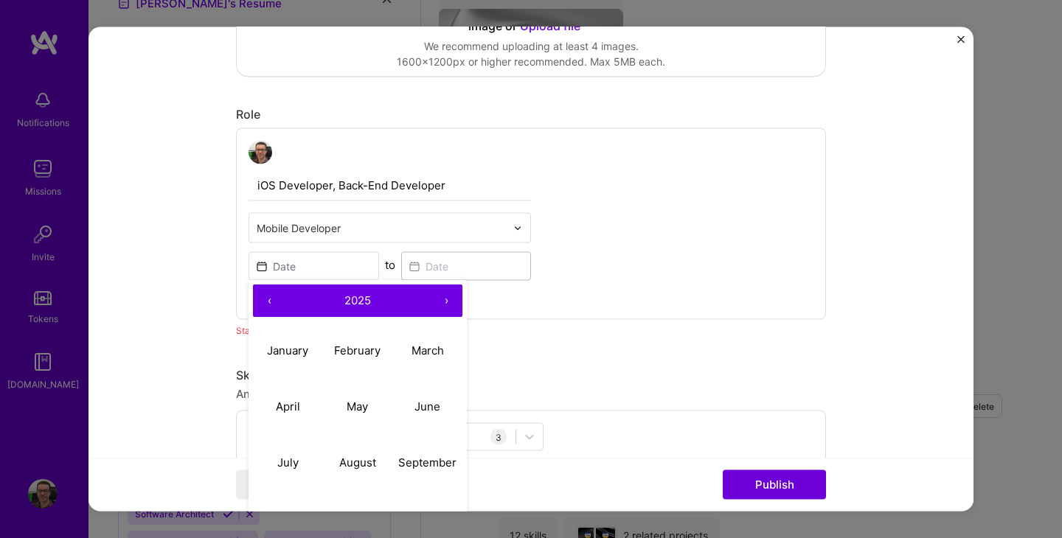
click at [271, 302] on button "‹" at bounding box center [269, 301] width 32 height 32
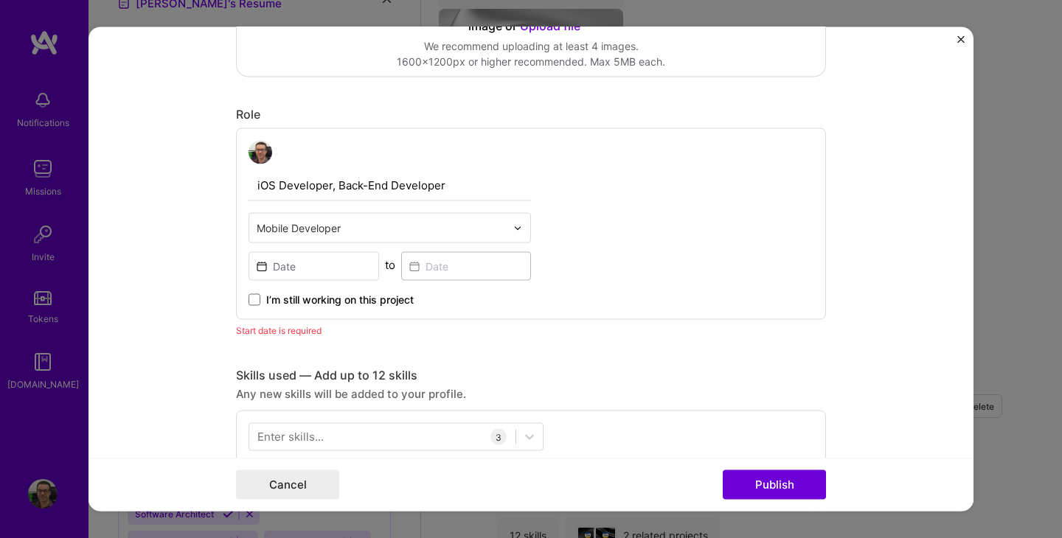
click at [582, 187] on div "iOS Developer, Back-End Developer Mobile Developer to I’m still working on this…" at bounding box center [531, 224] width 590 height 192
click at [341, 187] on input "iOS Developer, Back-End Developer" at bounding box center [390, 185] width 282 height 31
click at [389, 222] on input "text" at bounding box center [381, 227] width 249 height 15
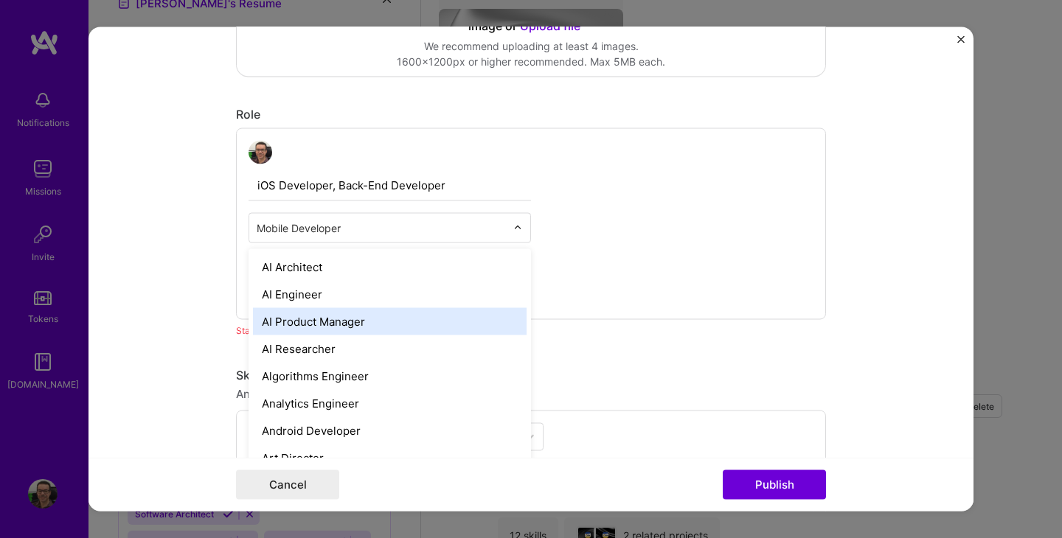
click at [369, 317] on div "AI Product Manager" at bounding box center [390, 321] width 274 height 27
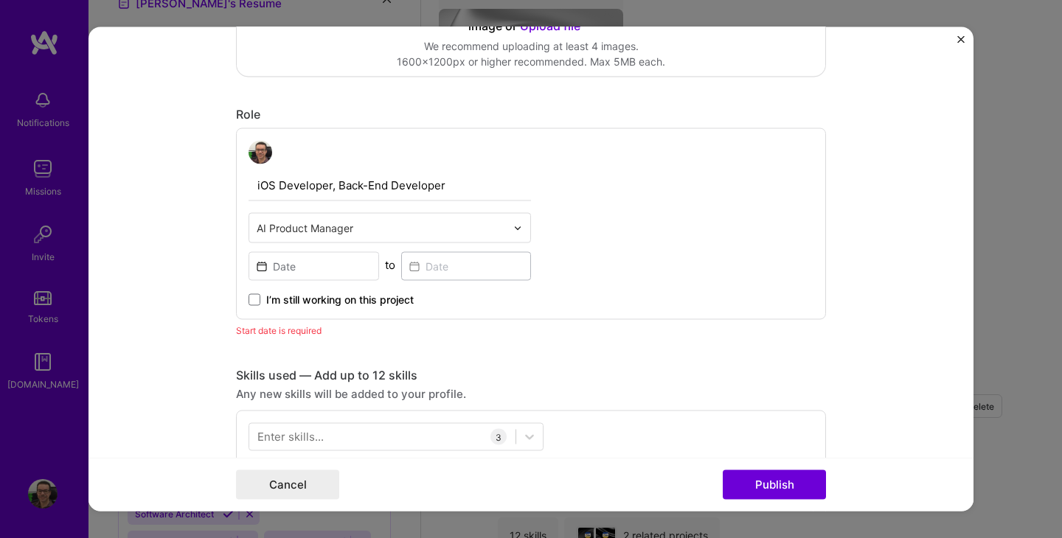
click at [428, 229] on input "text" at bounding box center [381, 227] width 249 height 15
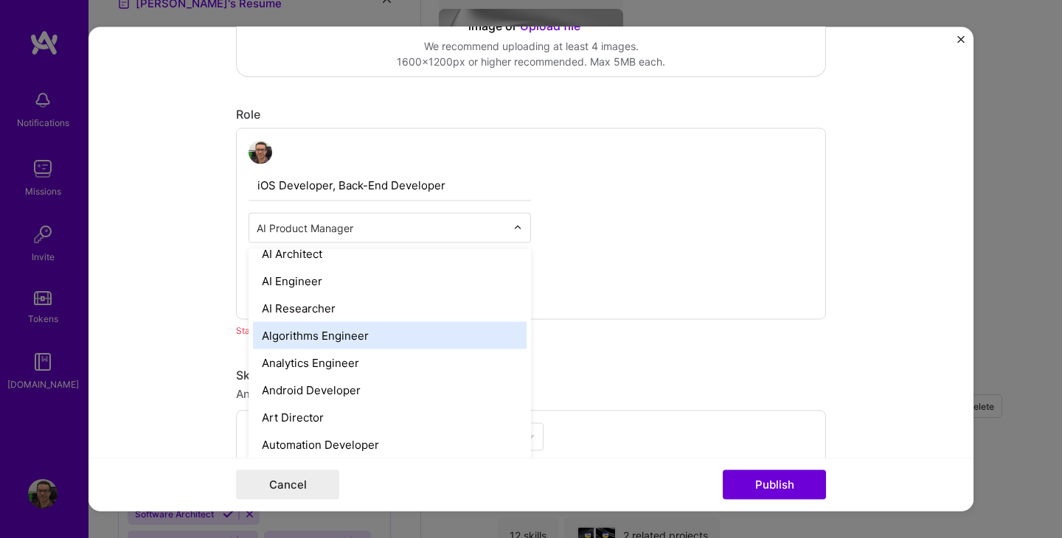
scroll to position [20, 0]
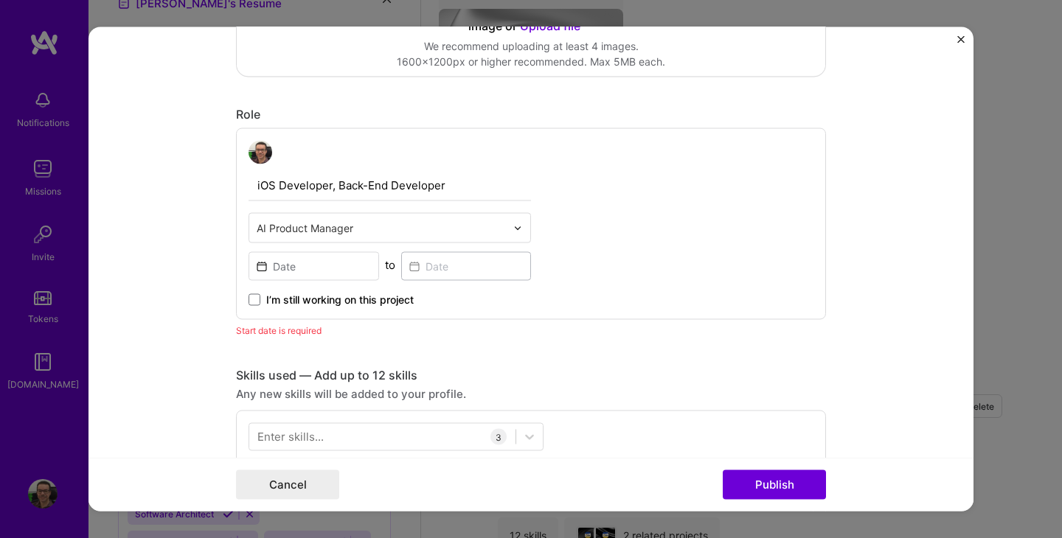
click at [717, 226] on div "iOS Developer, Back-End Developer AI Product Manager to I’m still working on th…" at bounding box center [531, 224] width 590 height 192
click at [511, 220] on div "AI Product Manager" at bounding box center [381, 228] width 264 height 29
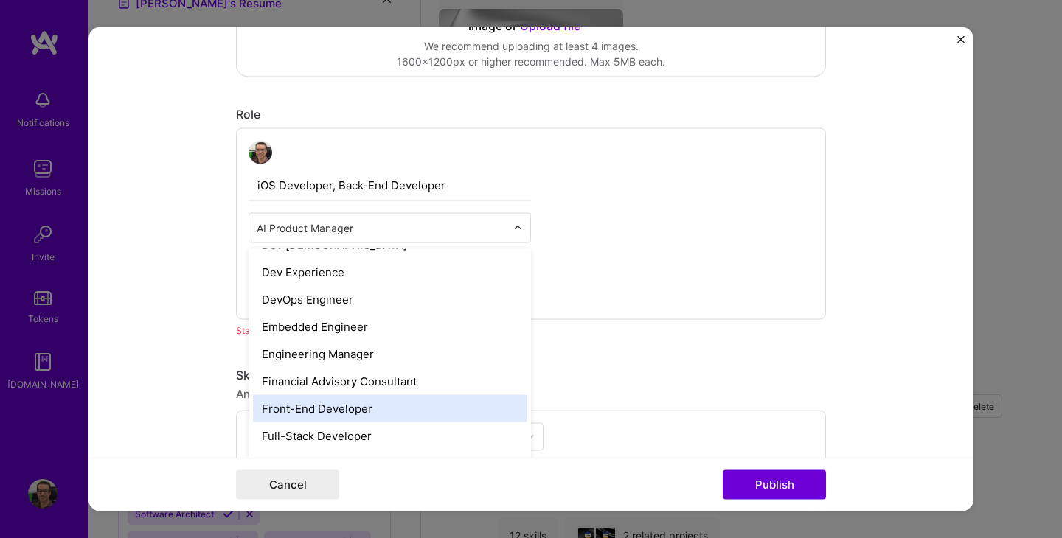
scroll to position [697, 0]
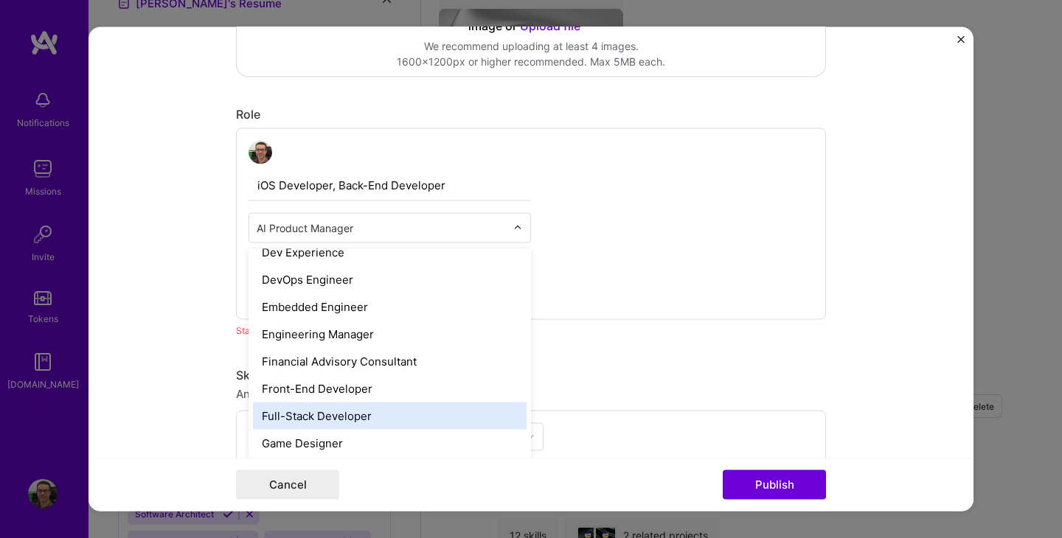
click at [415, 418] on div "Full-Stack Developer" at bounding box center [390, 416] width 274 height 27
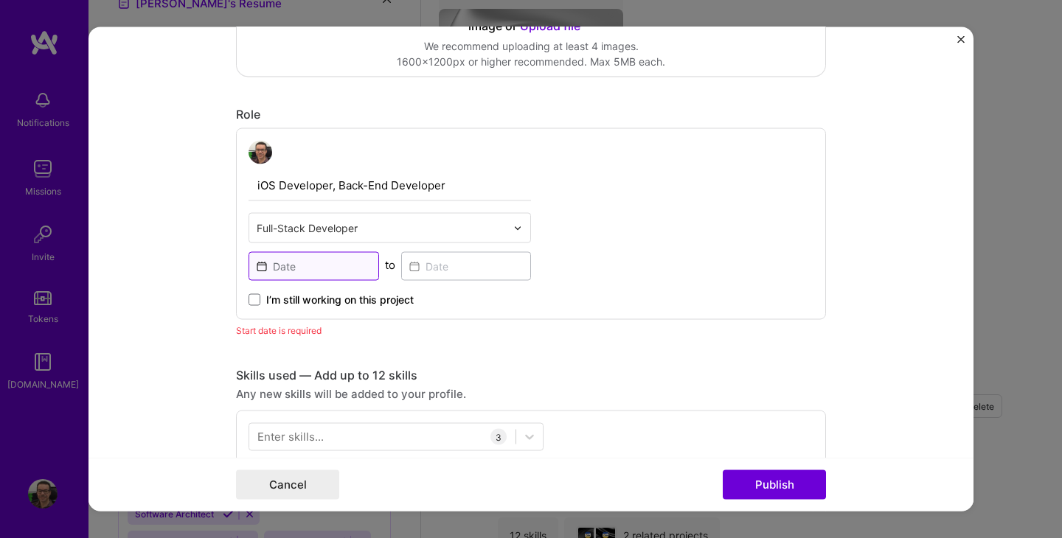
click at [316, 267] on input at bounding box center [314, 266] width 131 height 29
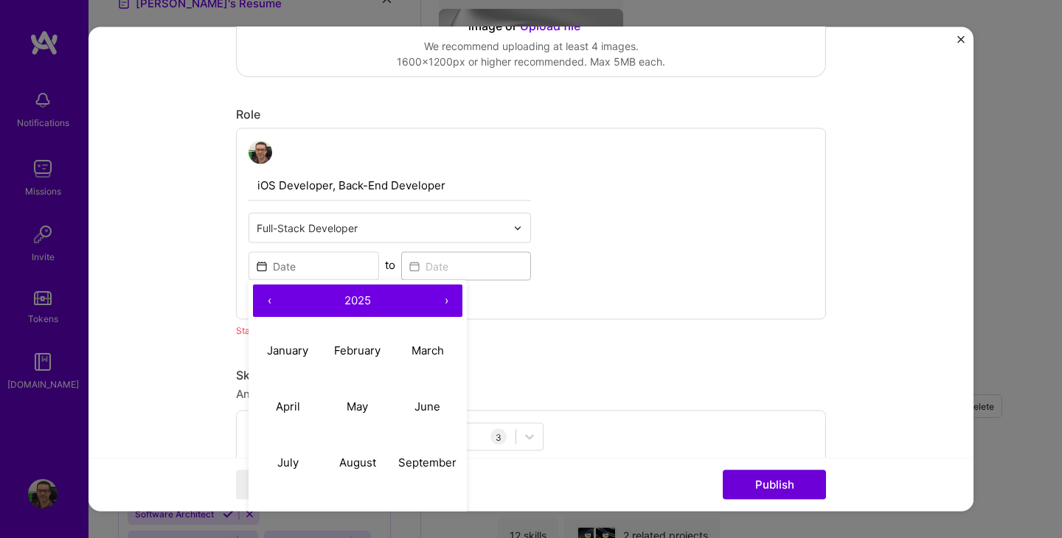
click at [274, 305] on button "‹" at bounding box center [269, 301] width 32 height 32
click at [268, 302] on button "‹" at bounding box center [269, 301] width 32 height 32
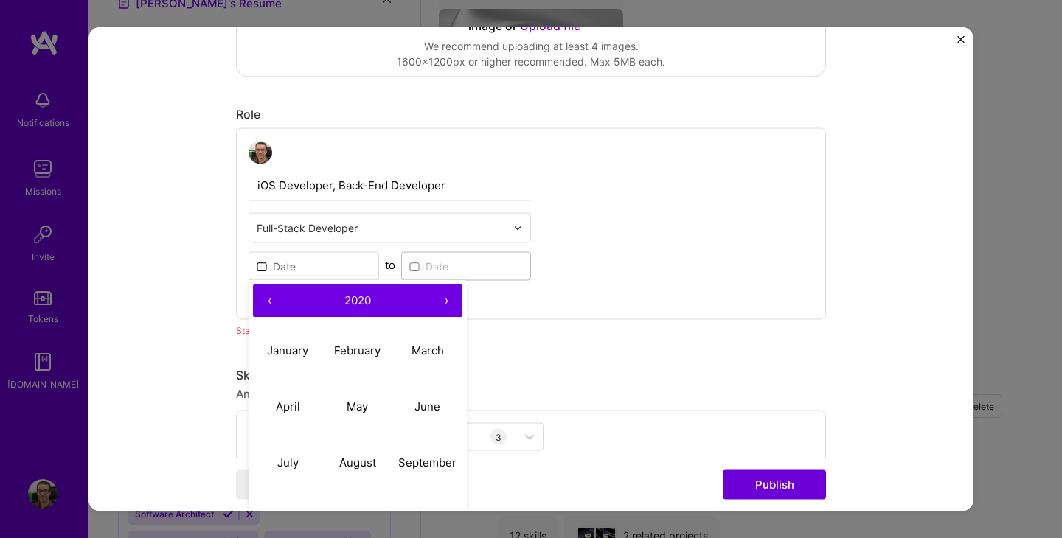
click at [268, 302] on button "‹" at bounding box center [269, 301] width 32 height 32
click at [420, 411] on abbr "June" at bounding box center [427, 407] width 26 height 14
type input "[DATE]"
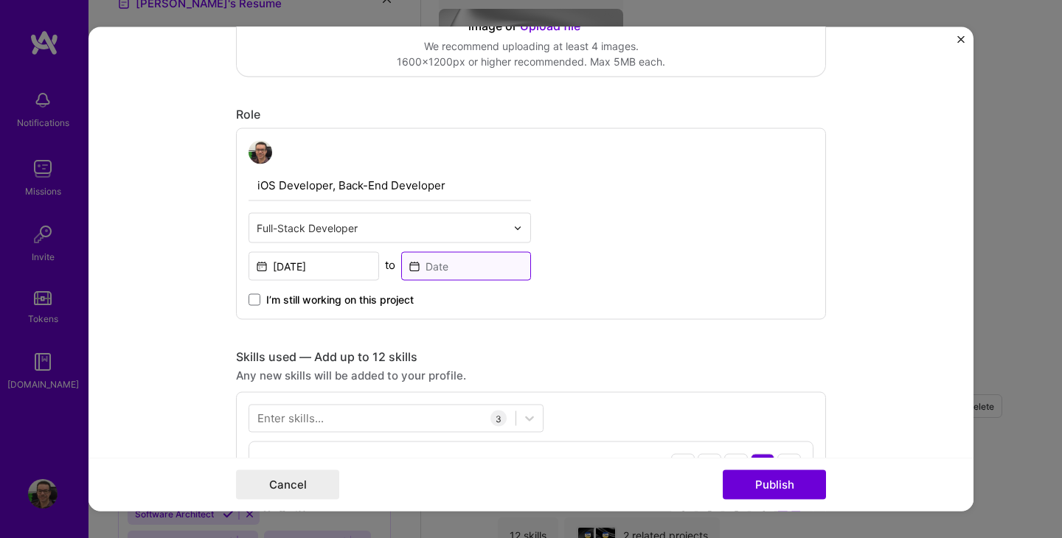
click at [462, 260] on input at bounding box center [466, 266] width 131 height 29
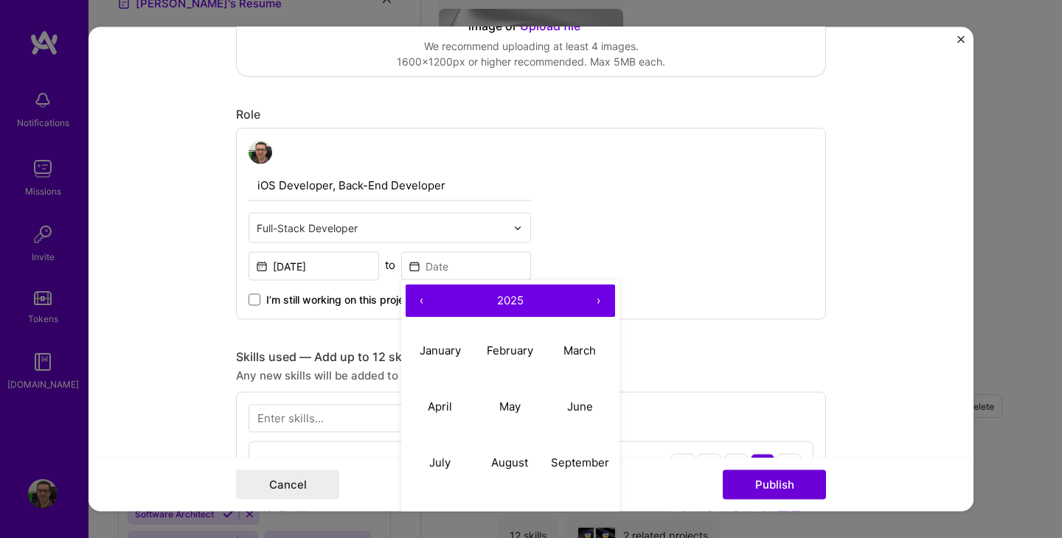
click at [420, 304] on button "‹" at bounding box center [422, 301] width 32 height 32
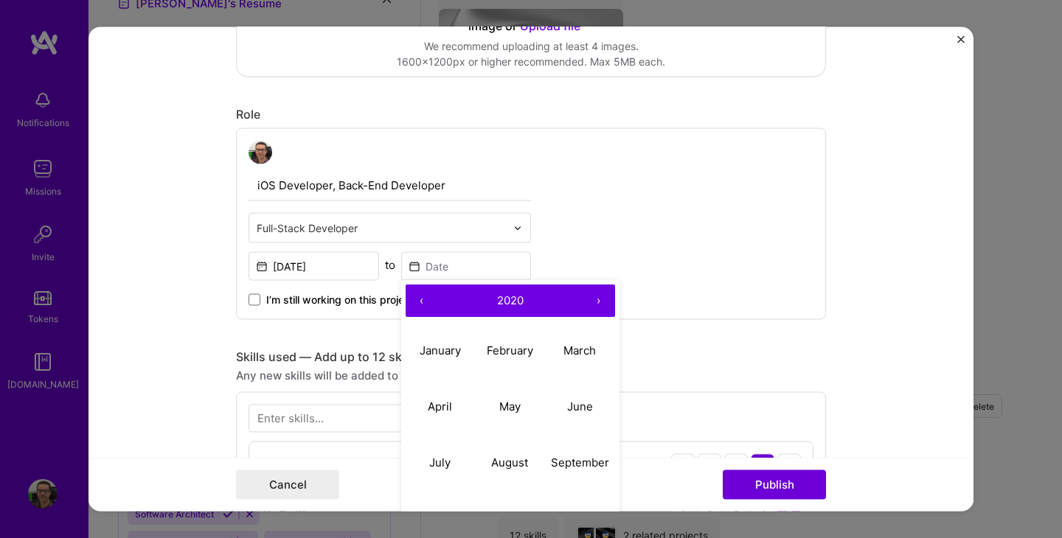
click at [420, 304] on button "‹" at bounding box center [422, 301] width 32 height 32
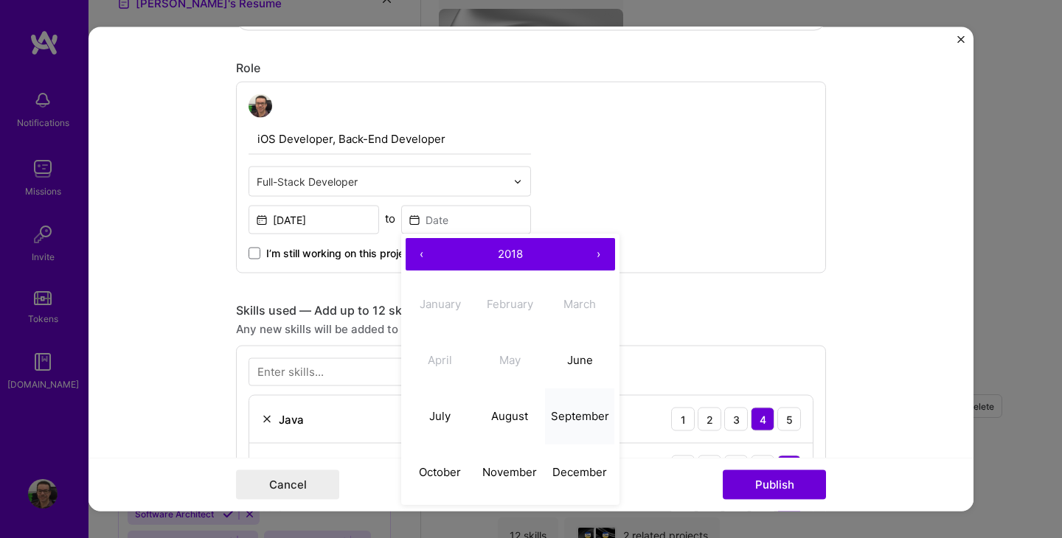
scroll to position [526, 0]
click at [569, 476] on abbr "December" at bounding box center [579, 472] width 55 height 14
type input "[DATE]"
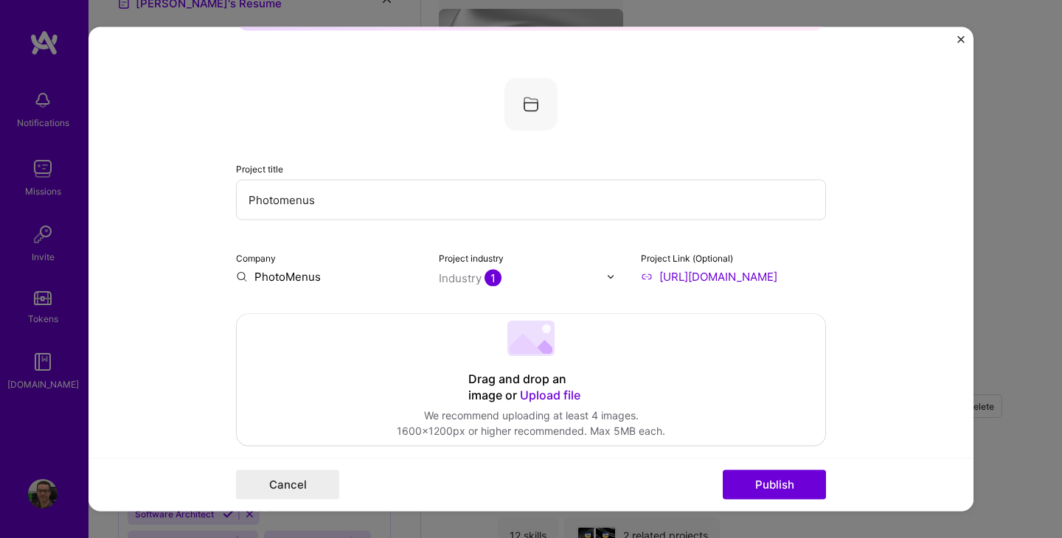
scroll to position [61, 0]
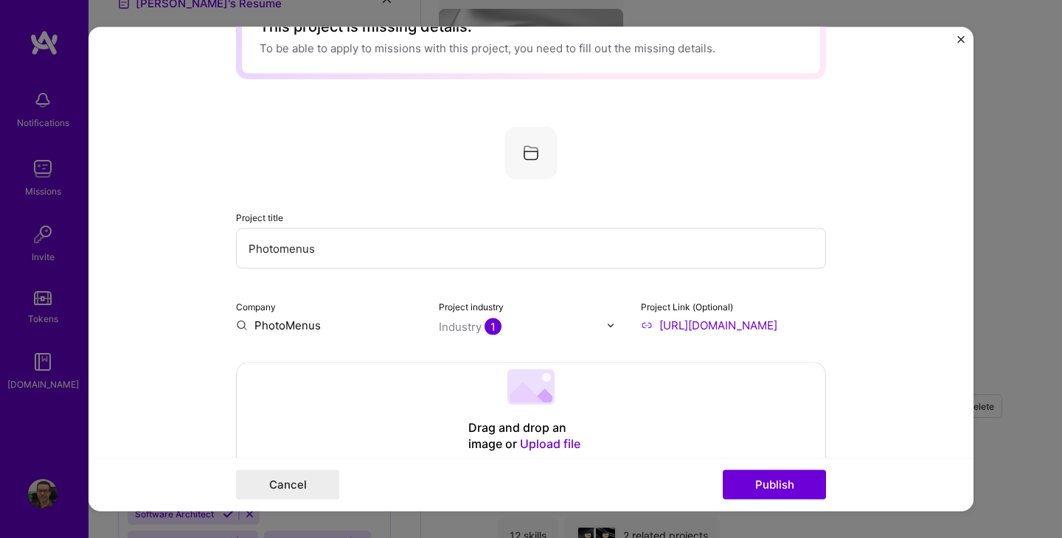
click at [286, 253] on input "Photomenus" at bounding box center [531, 249] width 590 height 41
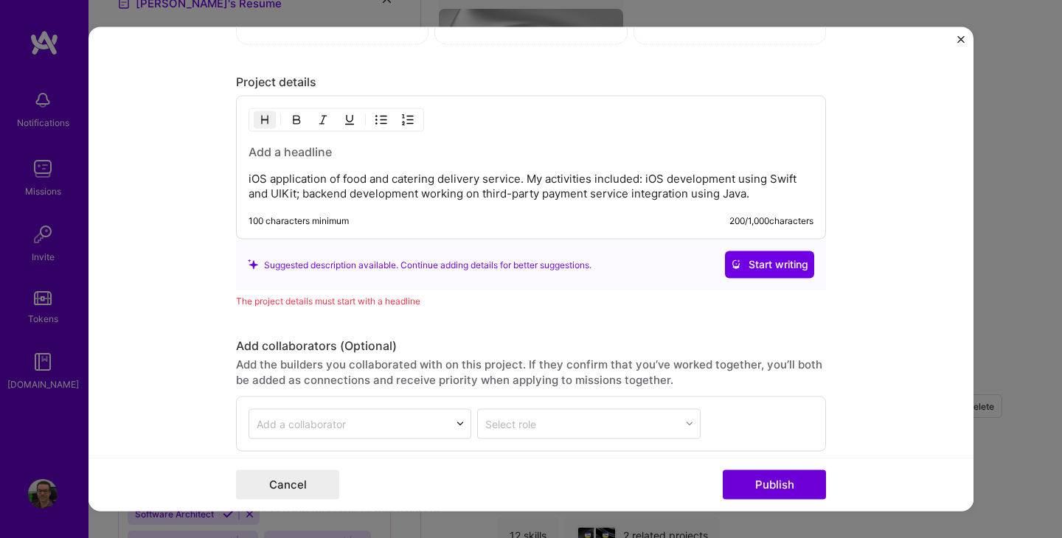
scroll to position [1402, 0]
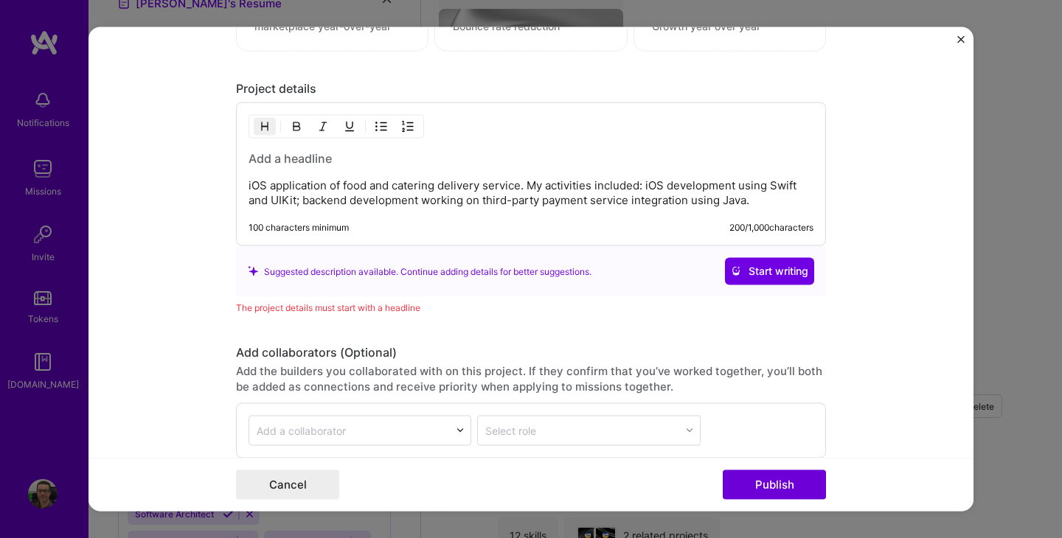
click at [287, 150] on div "iOS application of food and catering delivery service. My activities included: …" at bounding box center [531, 174] width 590 height 144
click at [287, 156] on h3 at bounding box center [531, 158] width 565 height 16
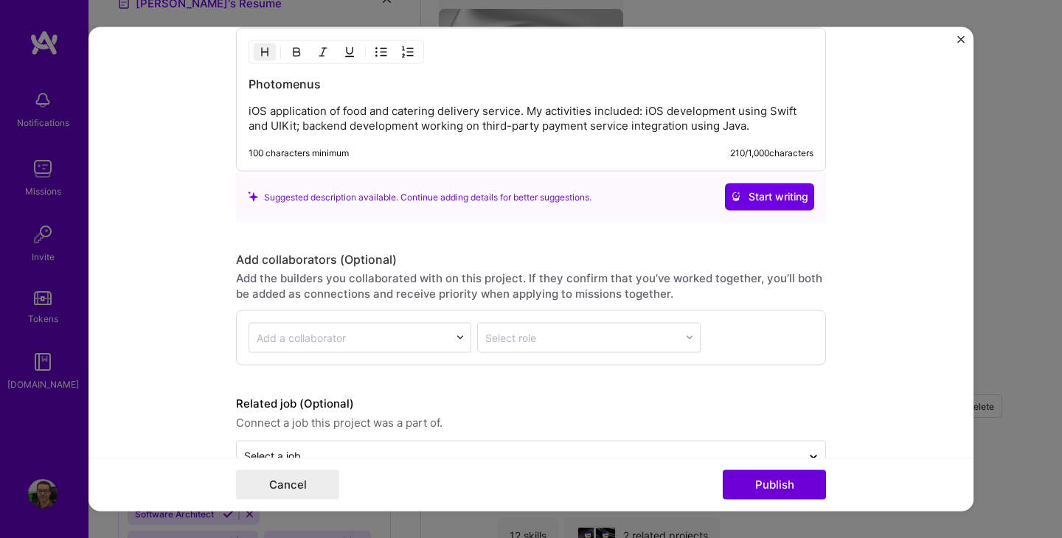
scroll to position [1517, 0]
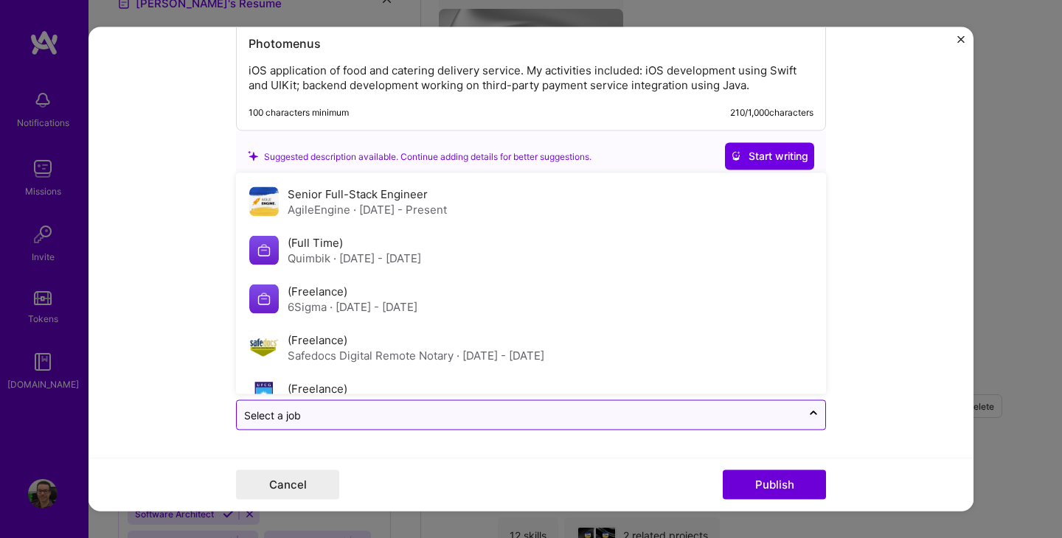
click at [417, 414] on input "text" at bounding box center [519, 414] width 550 height 15
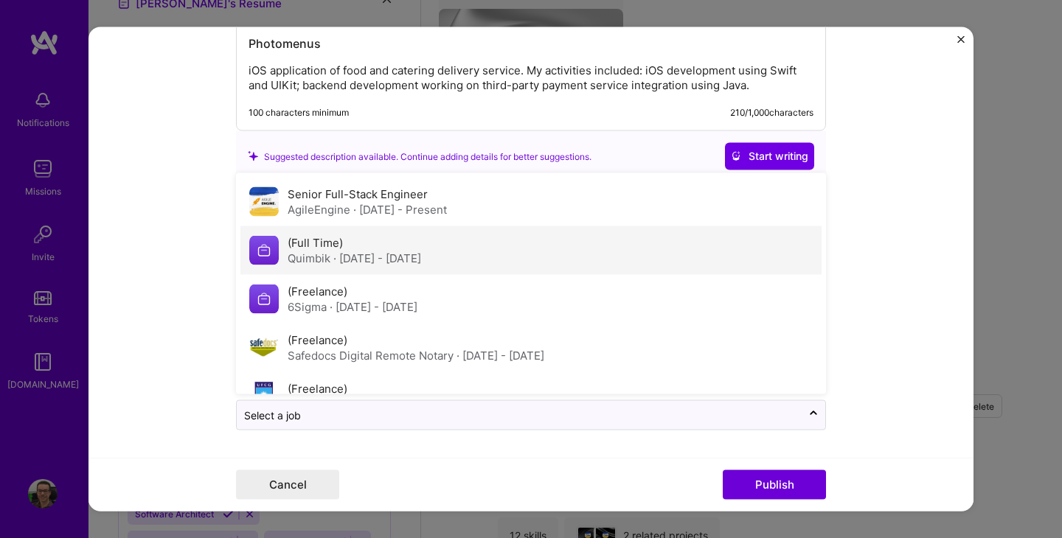
click at [400, 263] on span "· [DATE] - [DATE]" at bounding box center [377, 258] width 88 height 14
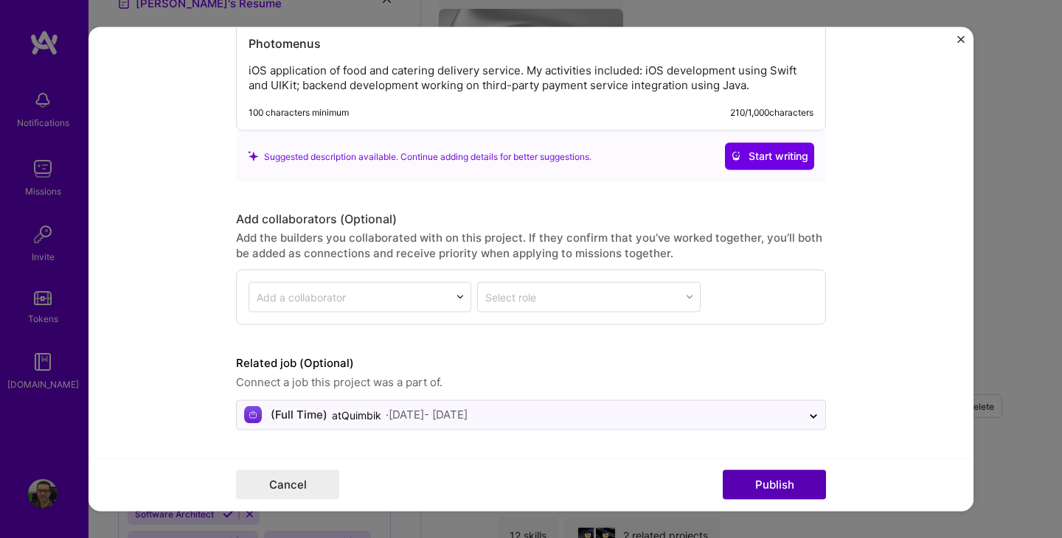
click at [752, 485] on button "Publish" at bounding box center [774, 484] width 103 height 29
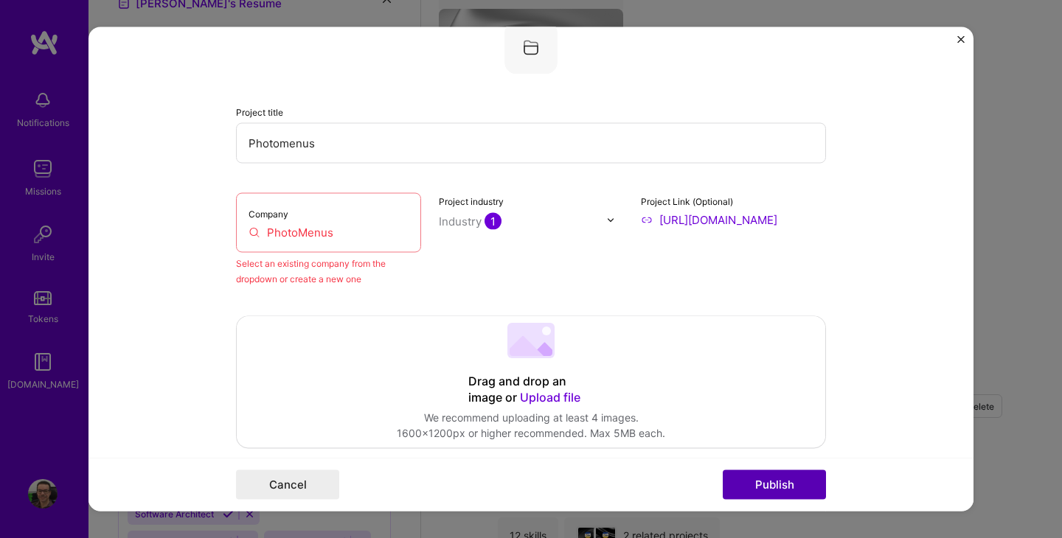
scroll to position [161, 0]
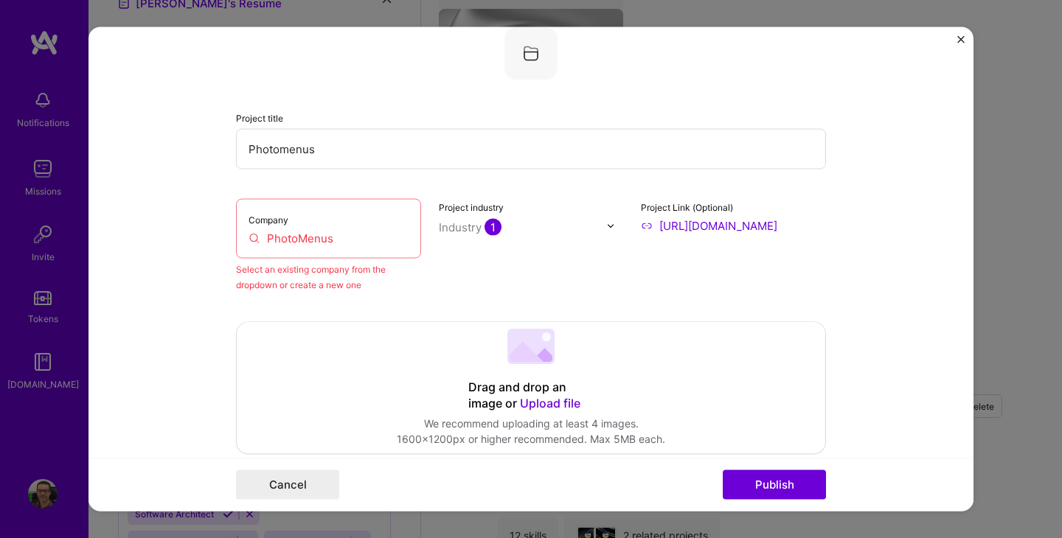
click at [327, 242] on input "PhotoMenus" at bounding box center [329, 238] width 160 height 15
click at [331, 242] on input "PhotoMenus" at bounding box center [329, 238] width 160 height 15
click at [299, 240] on input "PhotoMenus" at bounding box center [329, 238] width 160 height 15
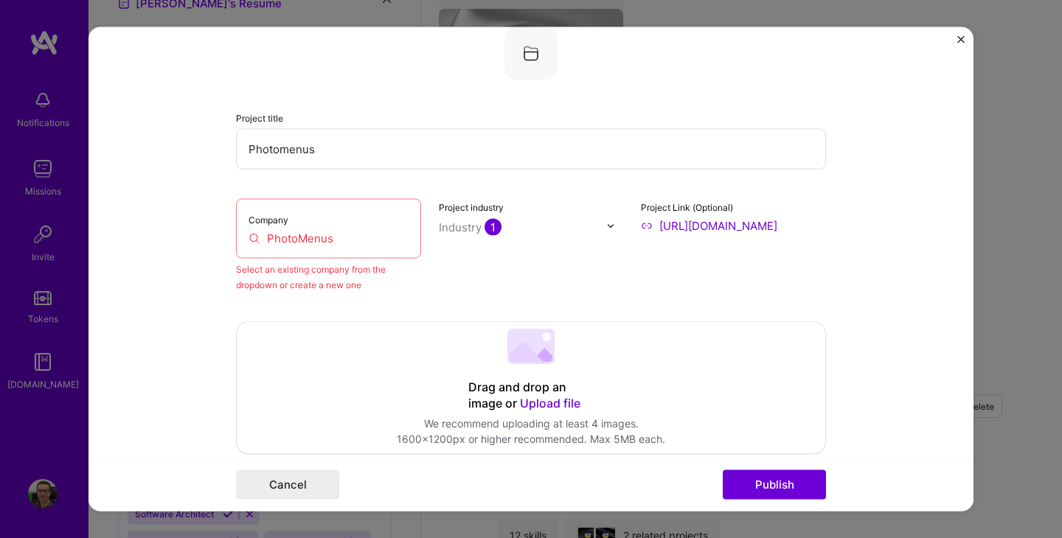
click at [307, 238] on input "PhotoMenus" at bounding box center [329, 238] width 160 height 15
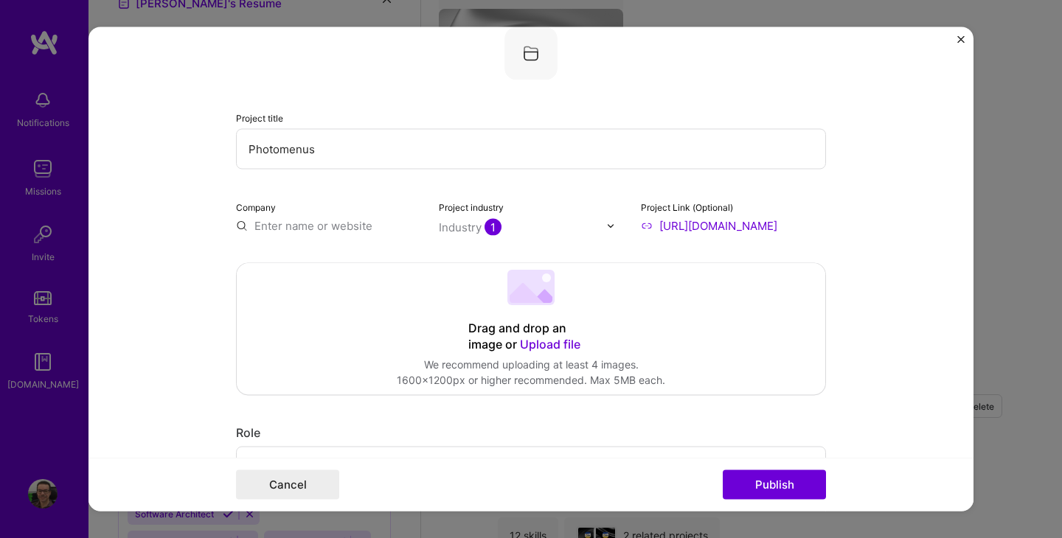
paste input "PhotoMenus"
type input "PhotoMenus"
click at [342, 258] on div "PhotoMenus" at bounding box center [358, 260] width 79 height 26
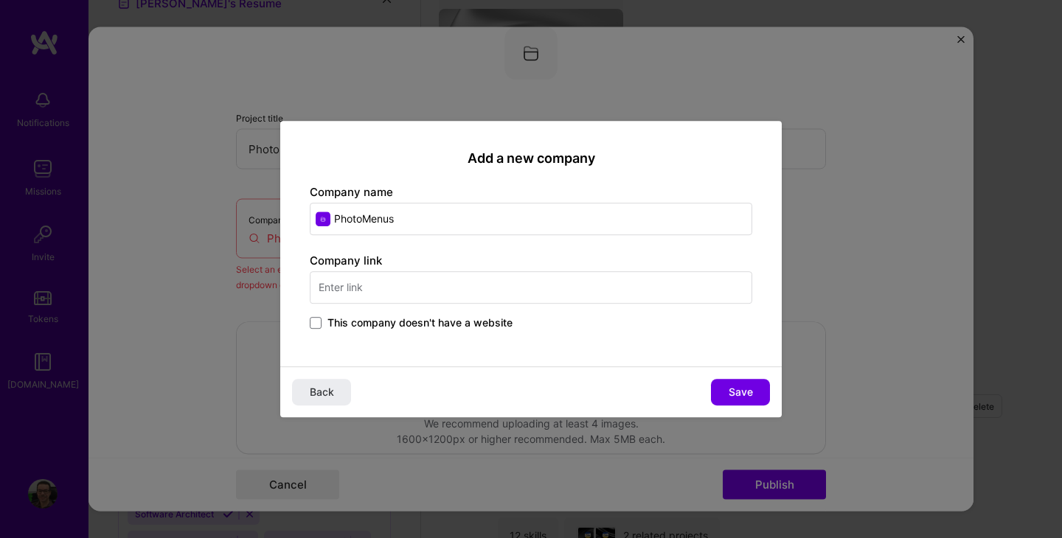
click at [450, 294] on input "text" at bounding box center [531, 287] width 442 height 32
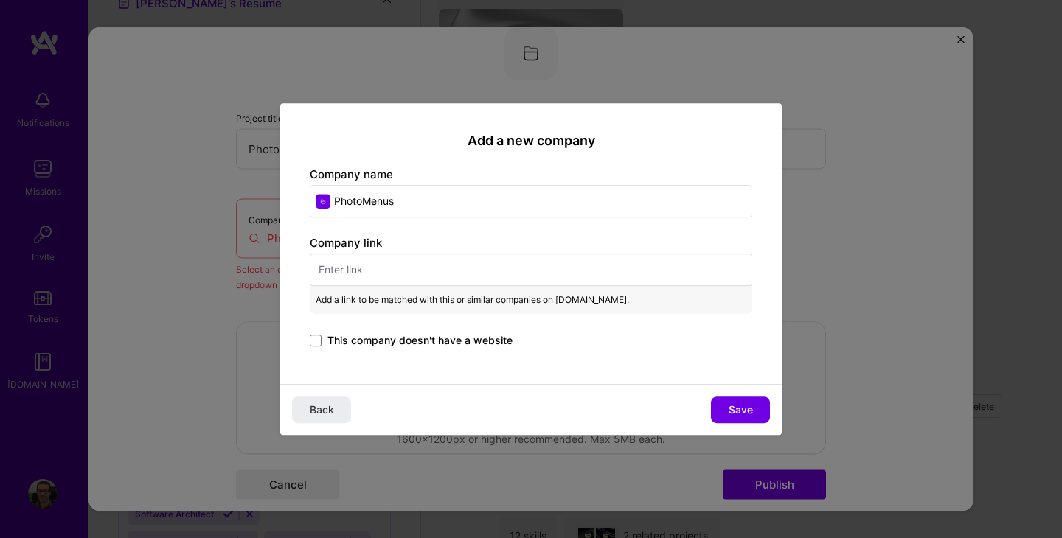
click at [412, 263] on input "text" at bounding box center [531, 270] width 442 height 32
paste input "[URL][DOMAIN_NAME]"
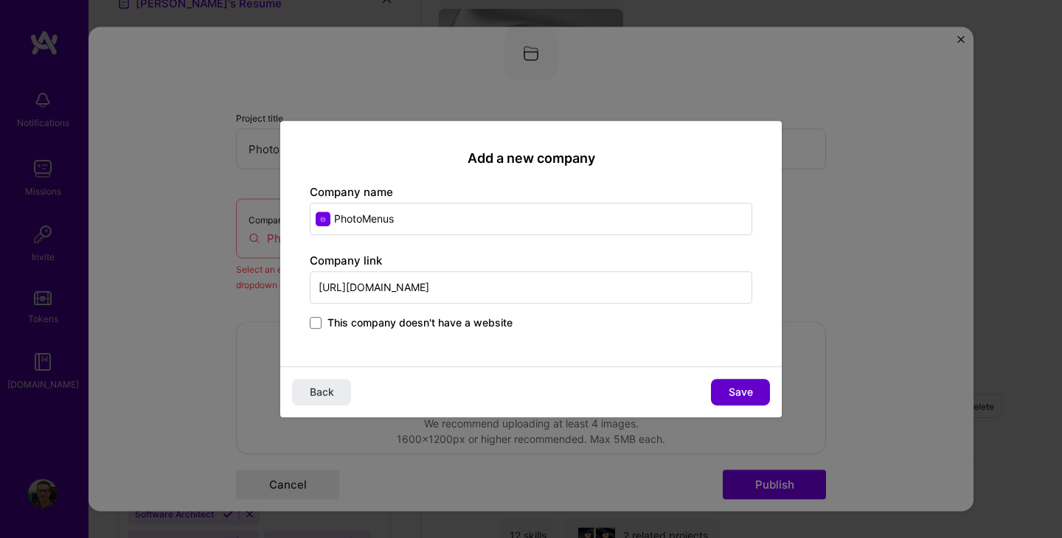
type input "[URL][DOMAIN_NAME]"
click at [738, 390] on span "Save" at bounding box center [741, 392] width 24 height 15
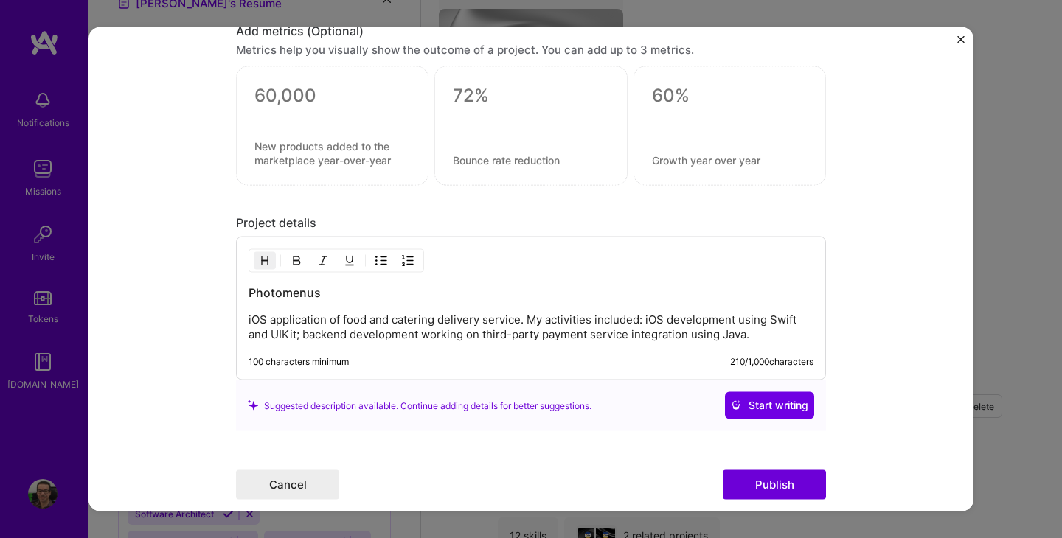
scroll to position [1517, 0]
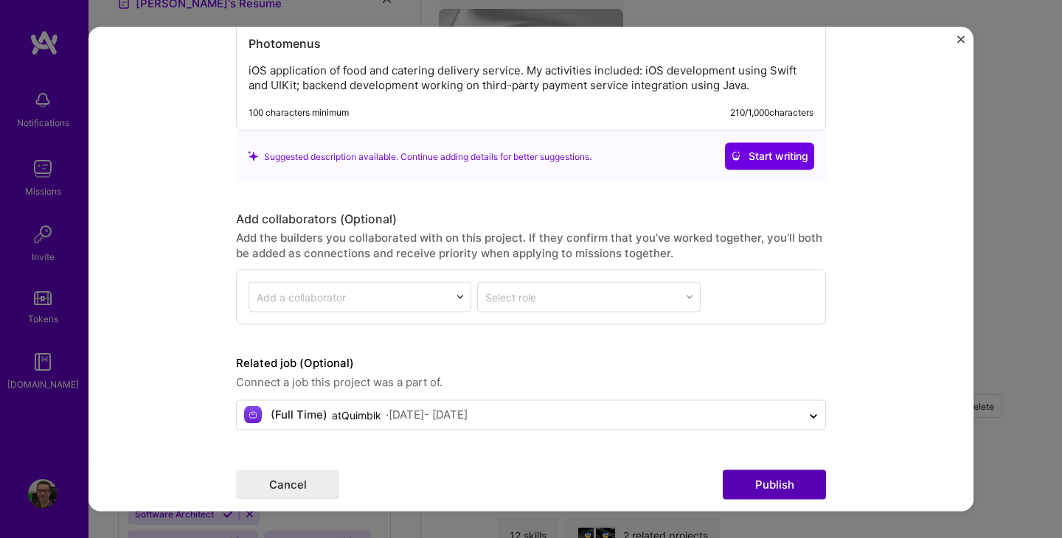
click at [753, 485] on button "Publish" at bounding box center [774, 484] width 103 height 29
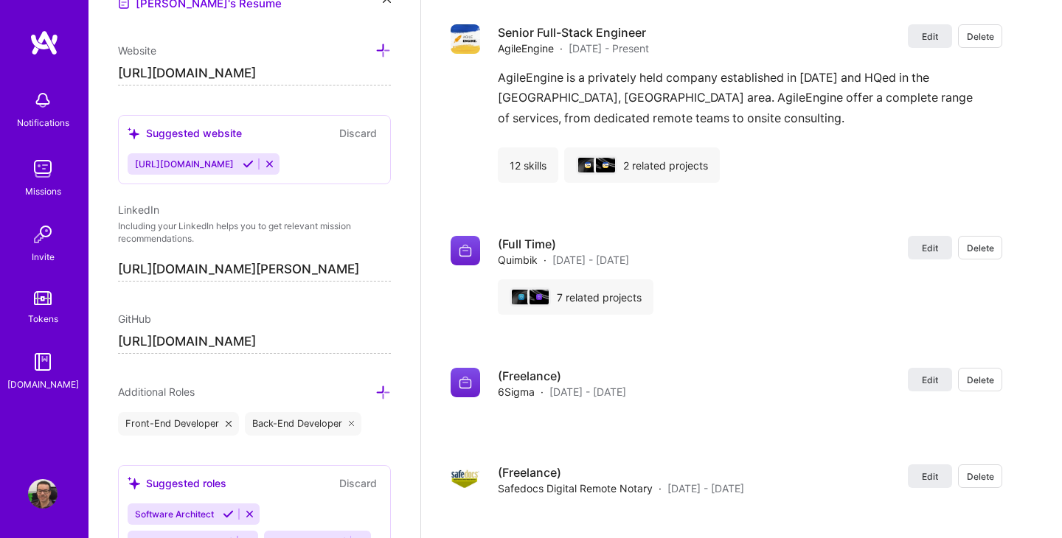
scroll to position [3544, 0]
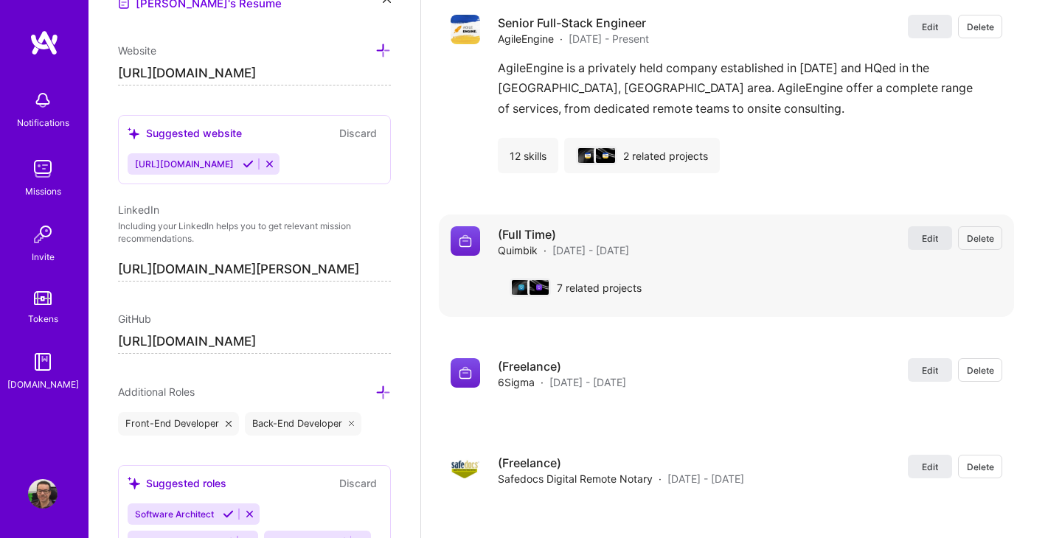
click at [935, 245] on span "Edit" at bounding box center [930, 238] width 16 height 13
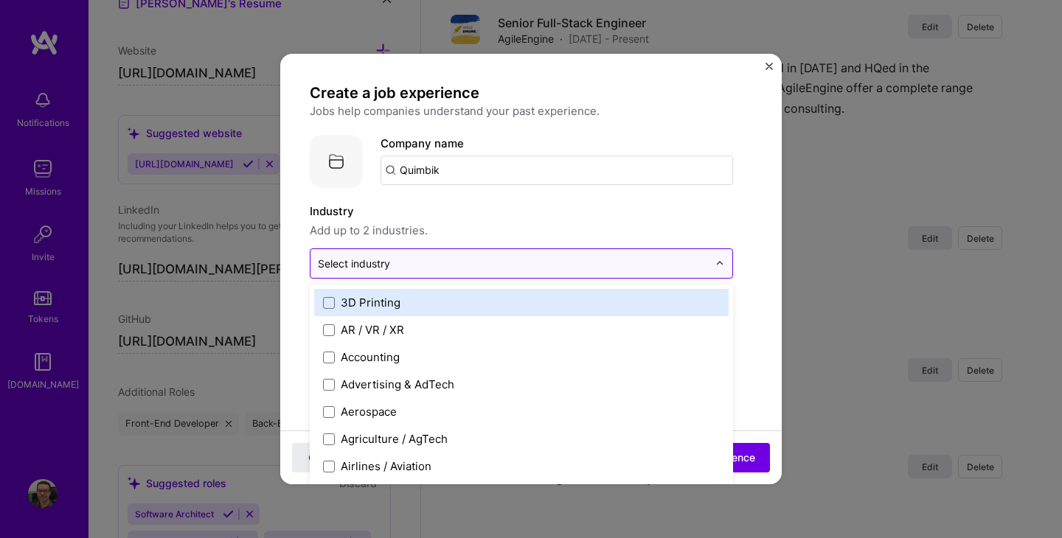
click at [718, 265] on img at bounding box center [719, 264] width 9 height 9
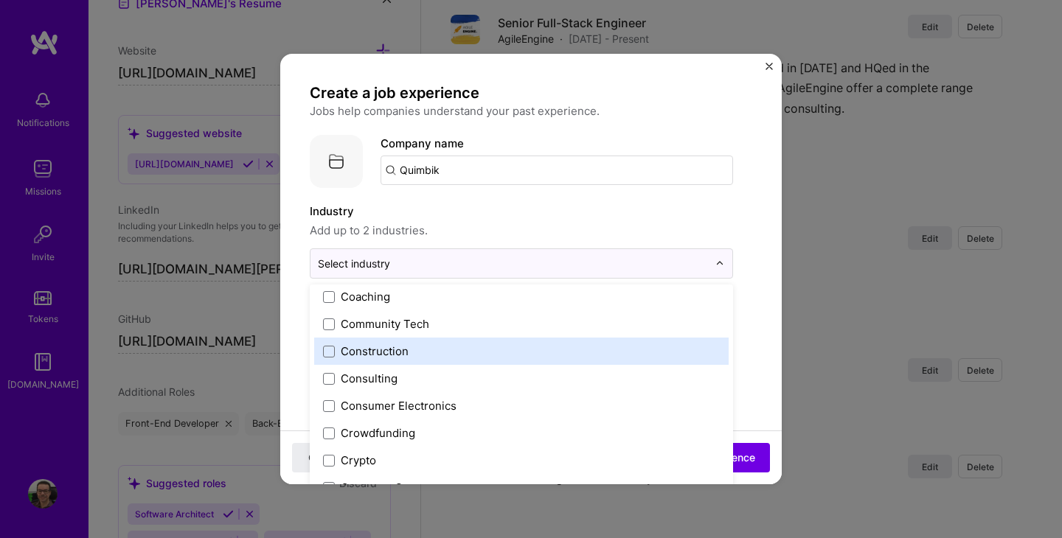
scroll to position [919, 0]
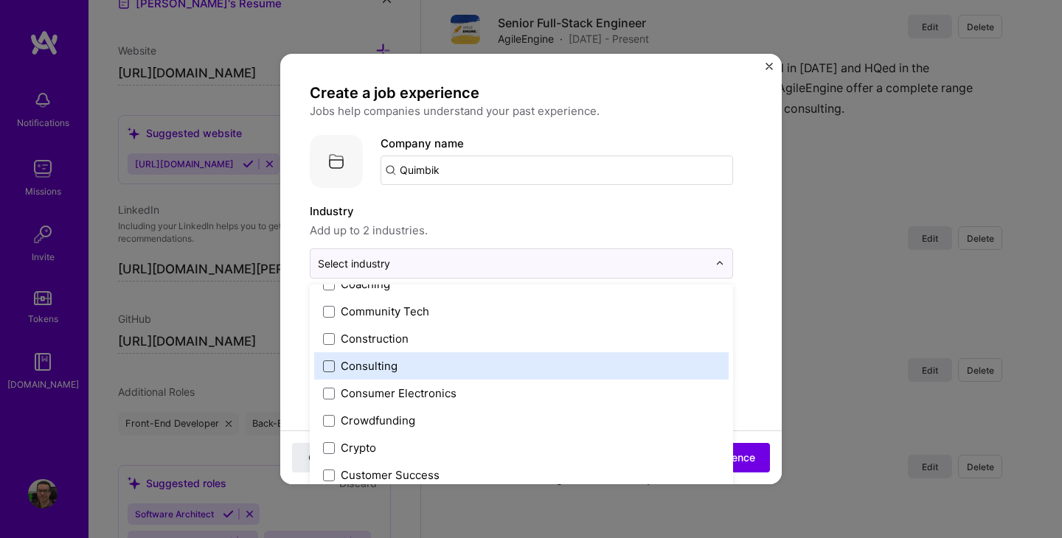
click at [327, 365] on span at bounding box center [329, 367] width 12 height 12
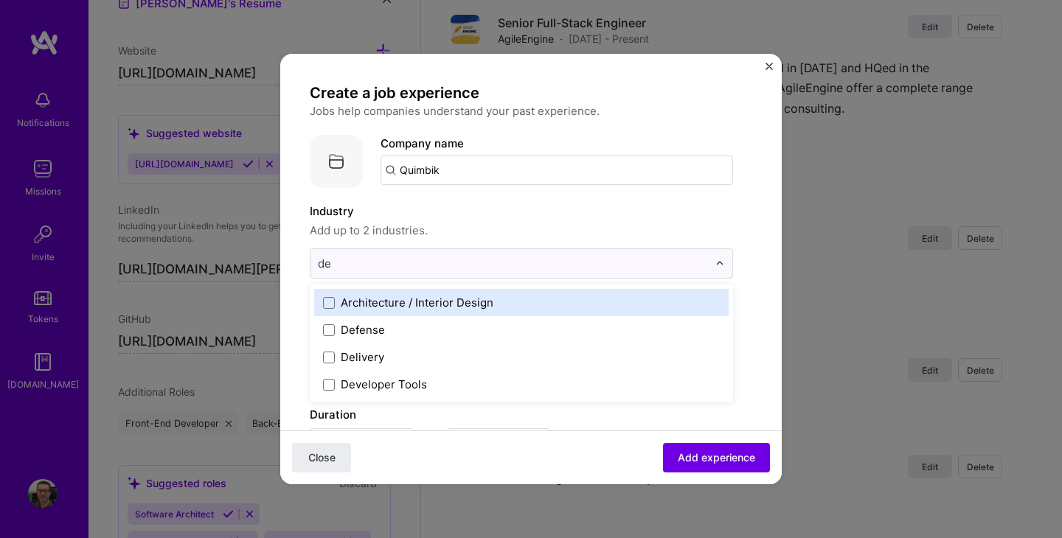
scroll to position [0, 0]
type input "d"
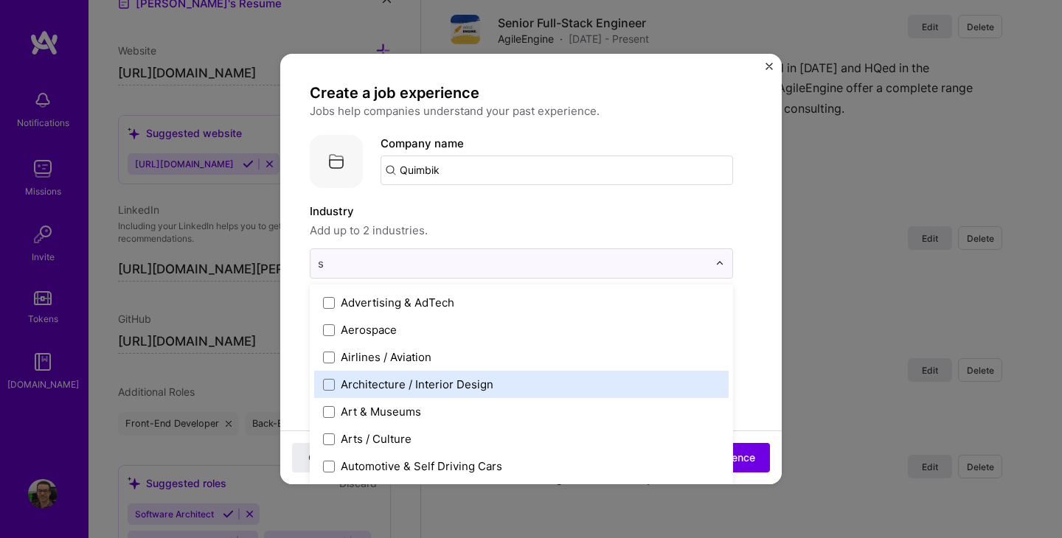
type input "so"
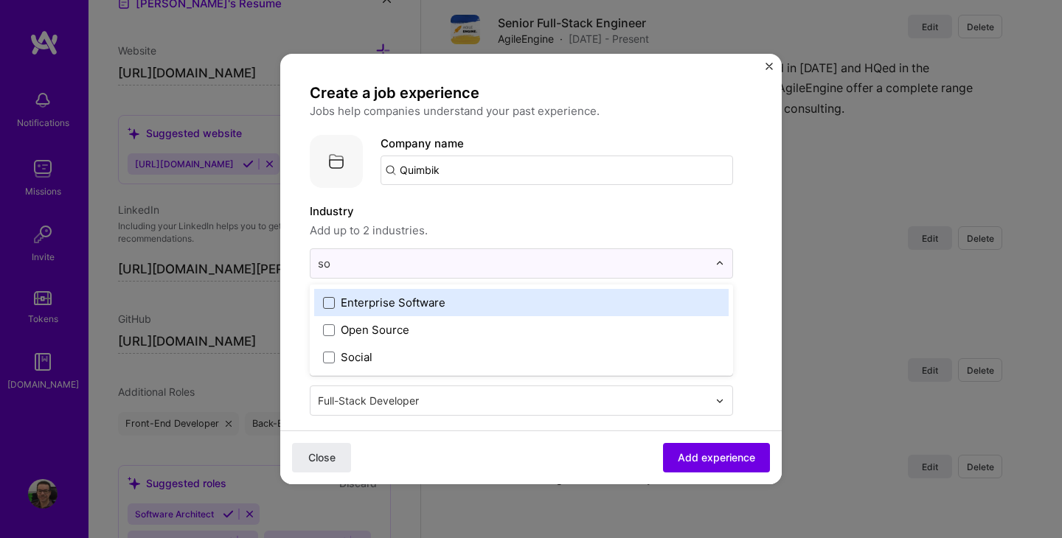
click at [328, 302] on span at bounding box center [329, 303] width 12 height 12
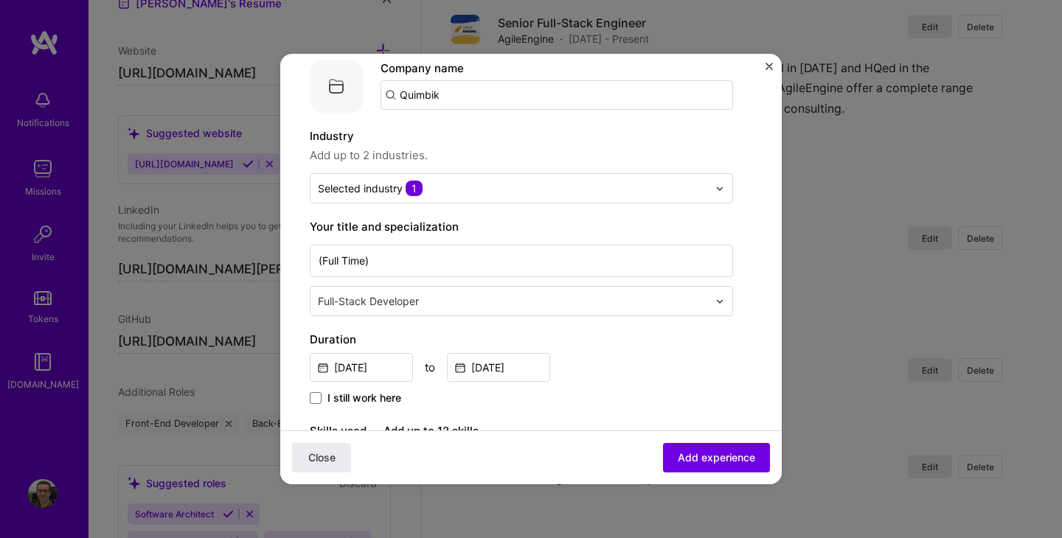
scroll to position [80, 0]
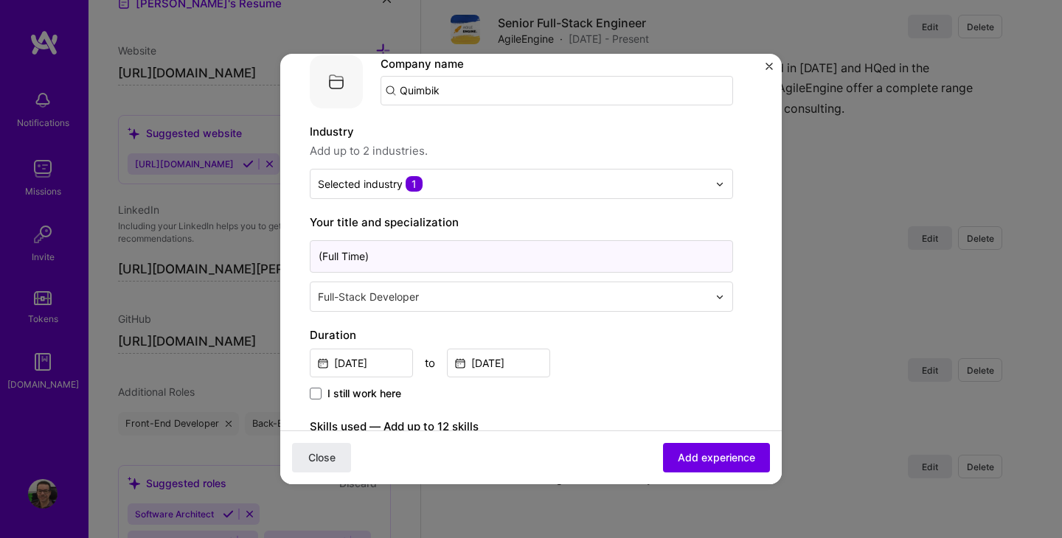
click at [493, 248] on input "(Full Time)" at bounding box center [521, 256] width 423 height 32
type input "(Full Time)"
click at [403, 261] on input "(Full Time)" at bounding box center [521, 256] width 423 height 32
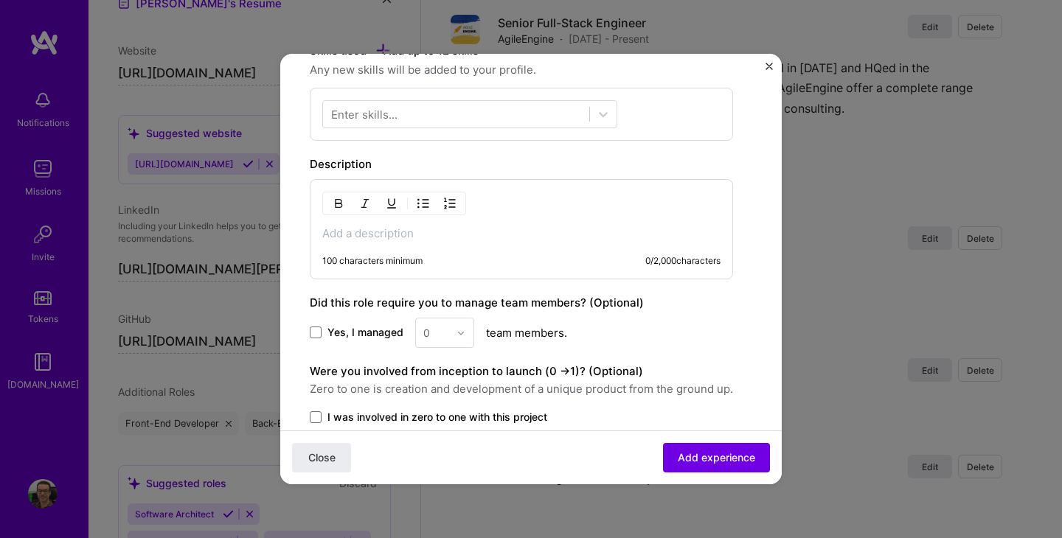
scroll to position [460, 0]
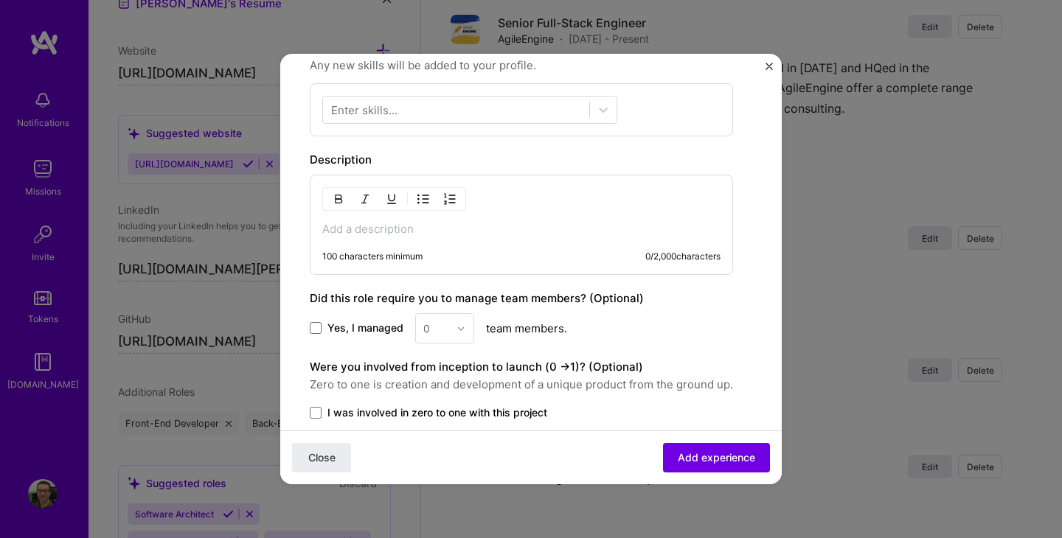
type input "Senior Full-Stack Engineer"
click at [447, 221] on div "100 characters minimum 0 / 2,000 characters" at bounding box center [521, 225] width 423 height 100
click at [424, 234] on p at bounding box center [521, 229] width 398 height 15
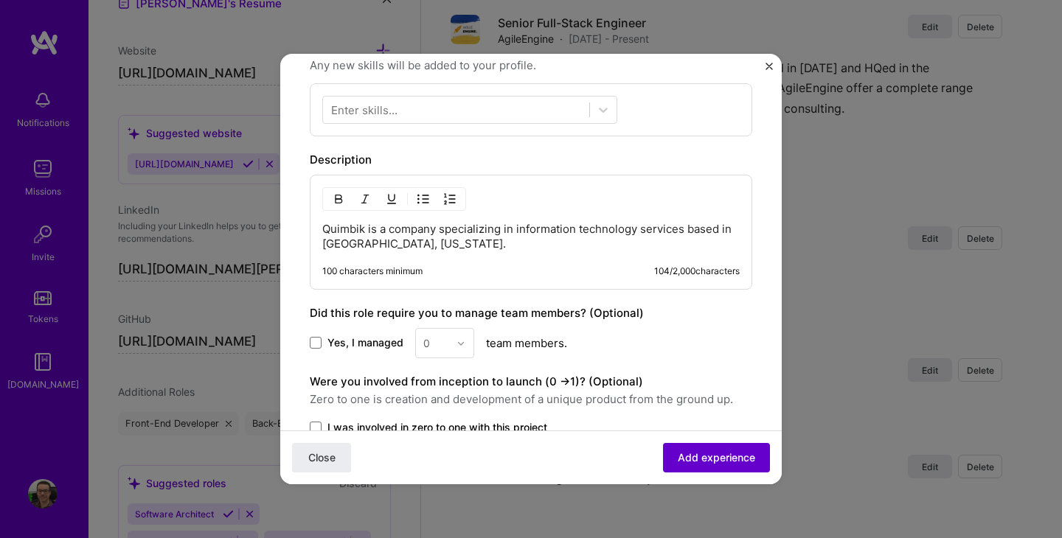
click at [715, 456] on span "Add experience" at bounding box center [716, 458] width 77 height 15
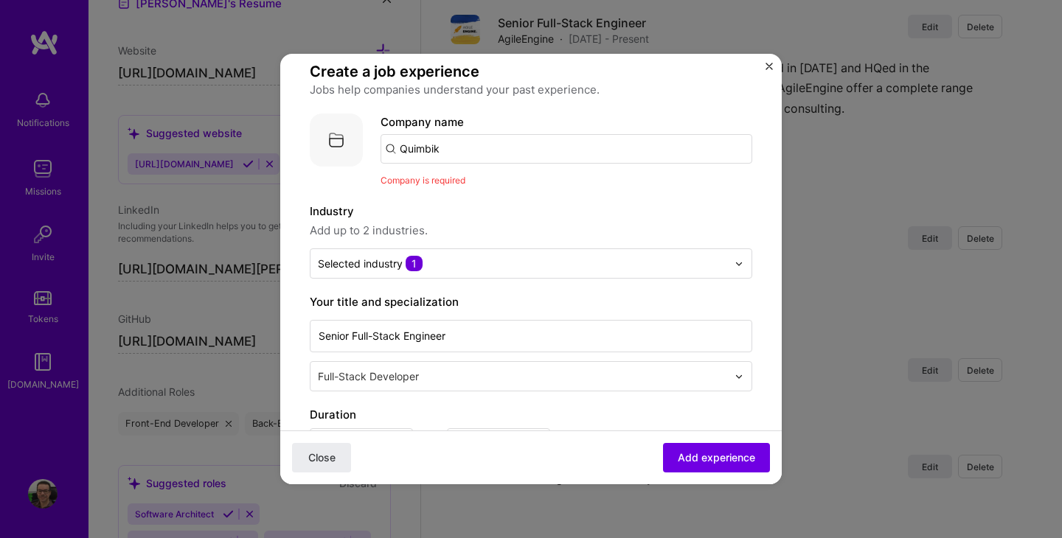
scroll to position [0, 0]
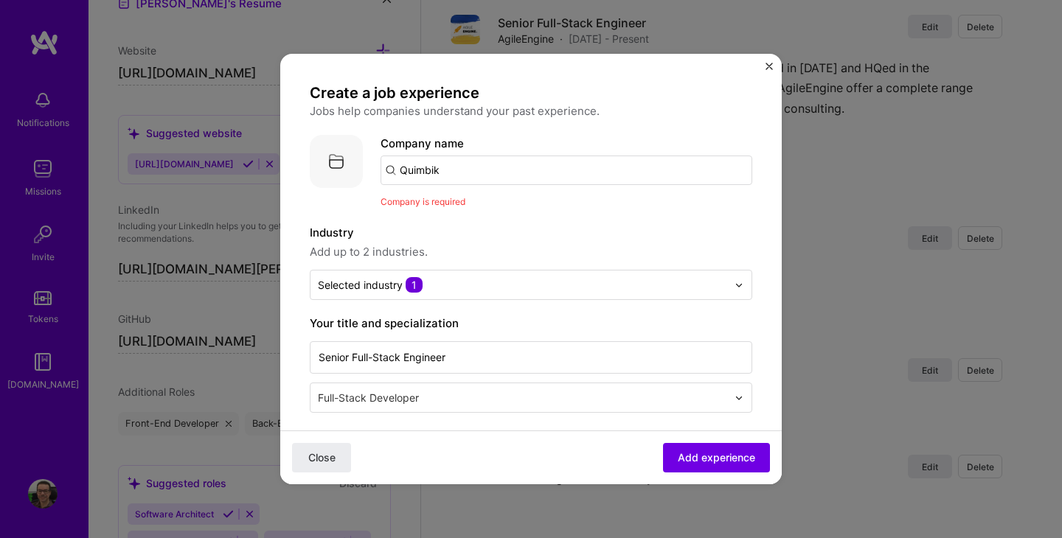
click at [448, 172] on input "Quimbik" at bounding box center [566, 170] width 372 height 29
type input "Quimbik"
click at [481, 216] on div "Quimbik" at bounding box center [490, 211] width 55 height 26
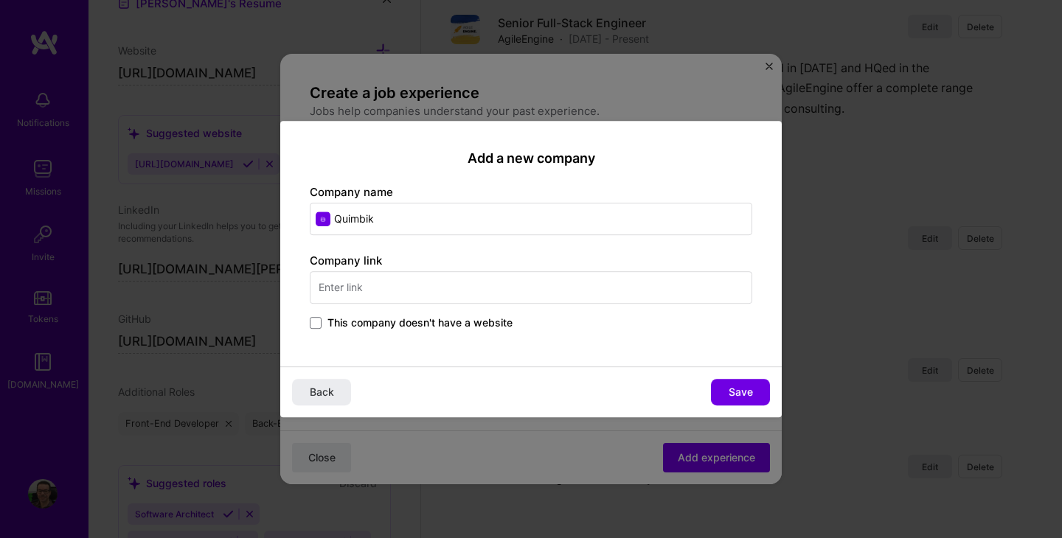
click at [526, 291] on input "text" at bounding box center [531, 287] width 442 height 32
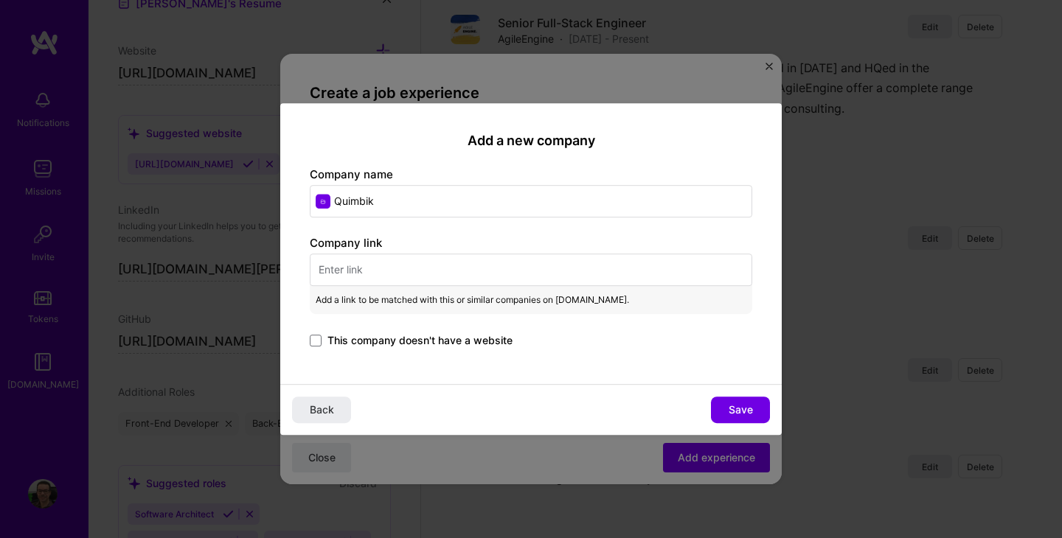
paste input "[URL][DOMAIN_NAME]"
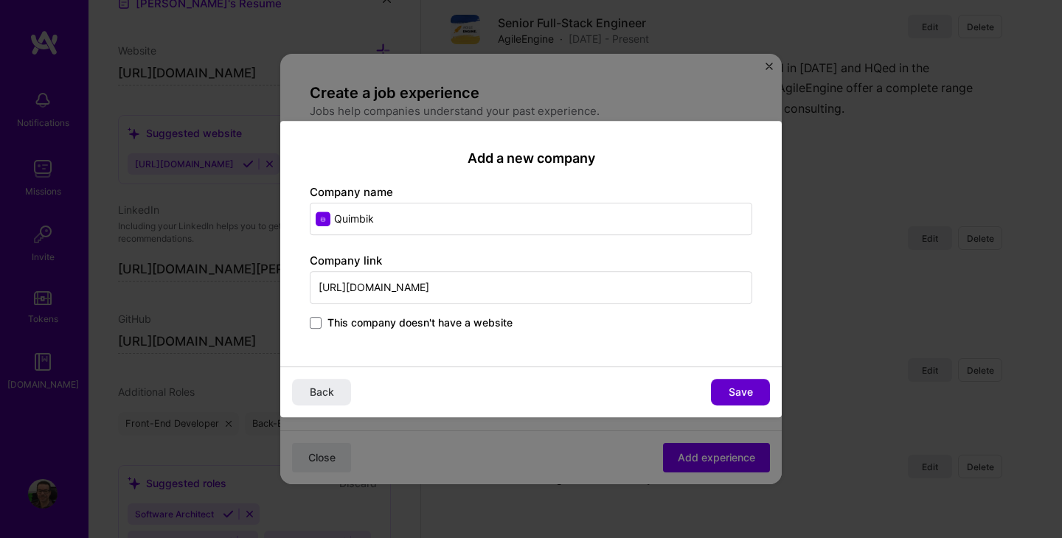
type input "[URL][DOMAIN_NAME]"
click at [729, 394] on span "Save" at bounding box center [741, 392] width 24 height 15
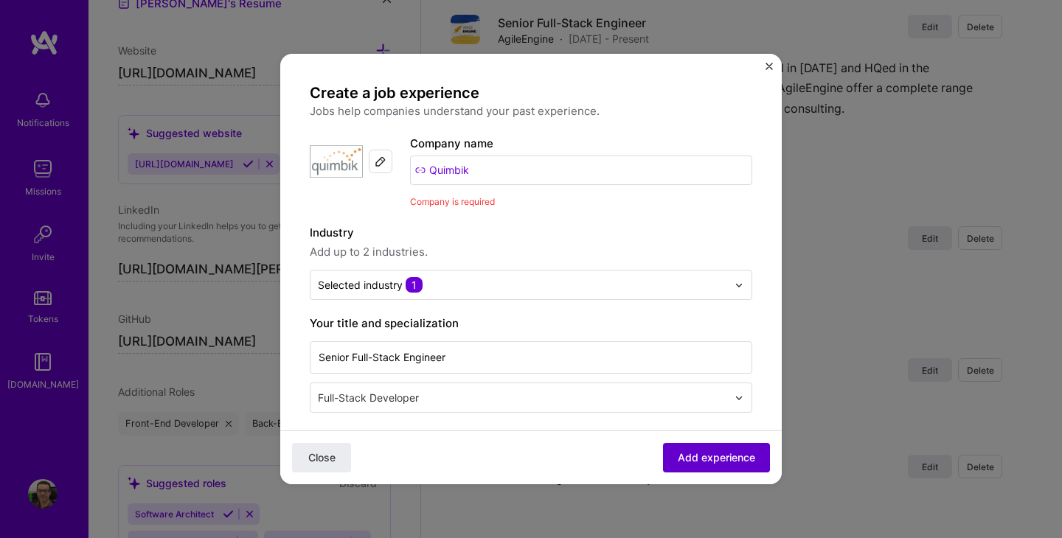
click at [709, 460] on span "Add experience" at bounding box center [716, 458] width 77 height 15
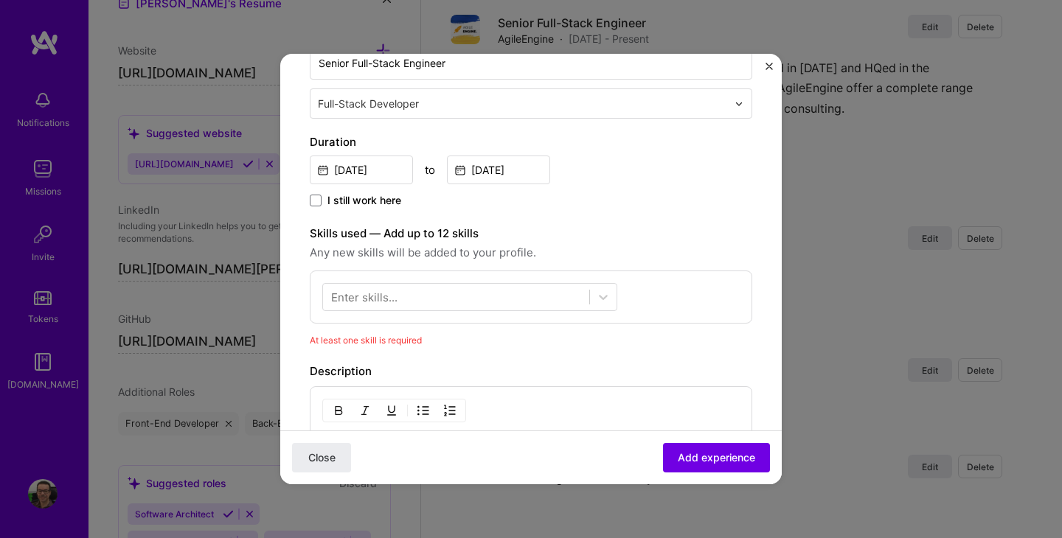
scroll to position [276, 0]
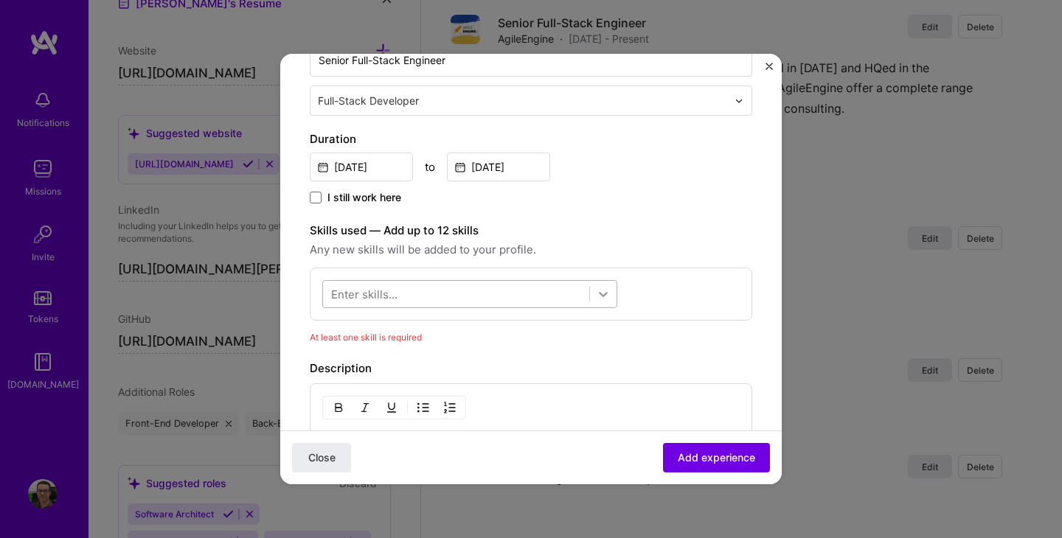
click at [608, 295] on icon at bounding box center [603, 294] width 15 height 15
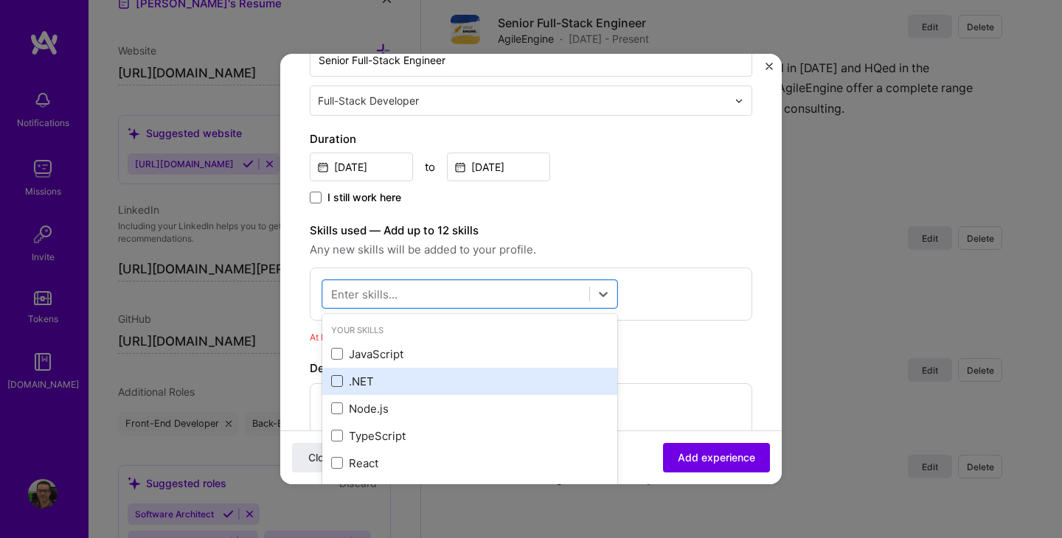
click at [341, 380] on span at bounding box center [337, 381] width 12 height 12
click at [0, 0] on input "checkbox" at bounding box center [0, 0] width 0 height 0
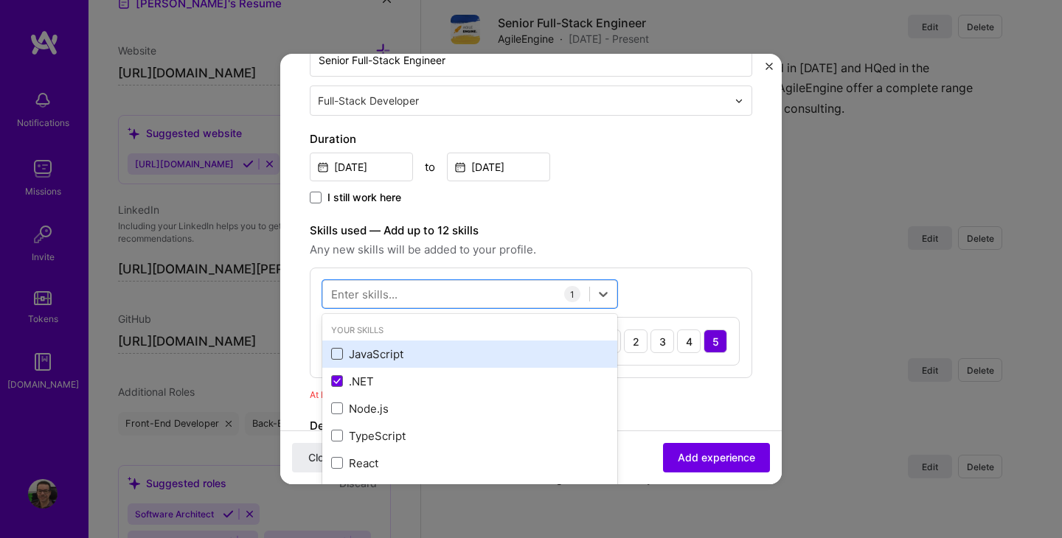
click at [335, 355] on span at bounding box center [337, 354] width 12 height 12
click at [0, 0] on input "checkbox" at bounding box center [0, 0] width 0 height 0
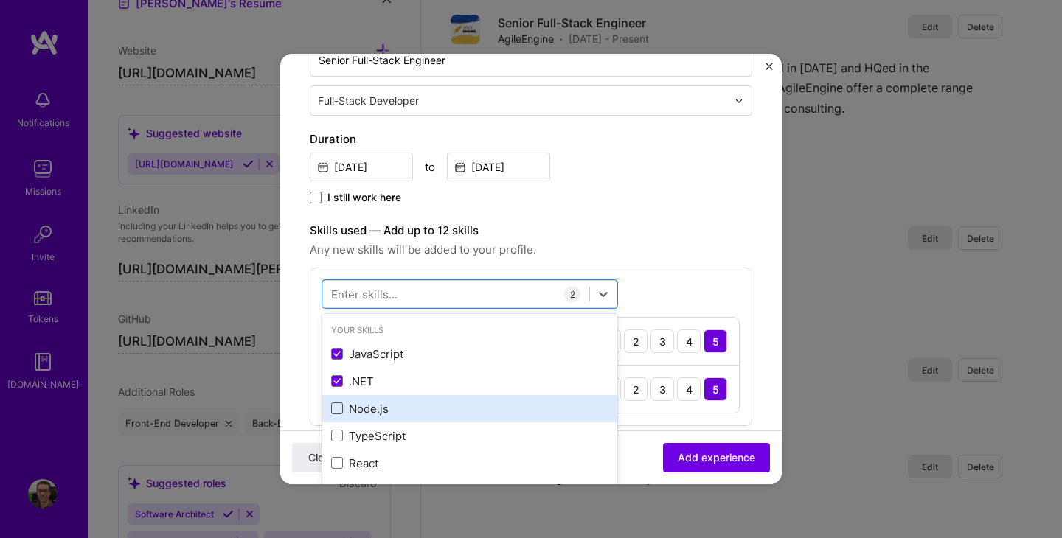
click at [336, 409] on span at bounding box center [337, 409] width 12 height 12
click at [0, 0] on input "checkbox" at bounding box center [0, 0] width 0 height 0
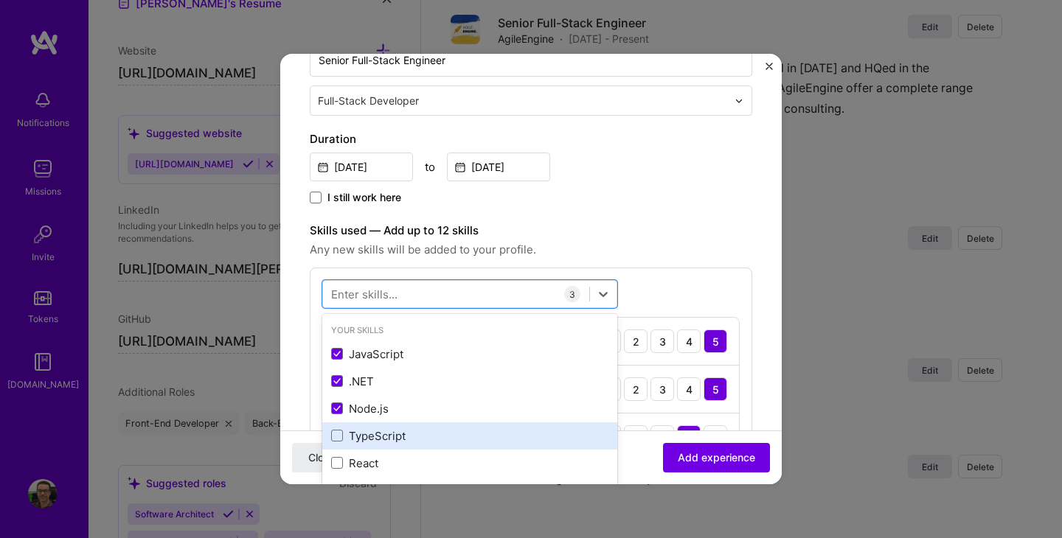
click at [336, 428] on div "TypeScript" at bounding box center [469, 435] width 277 height 15
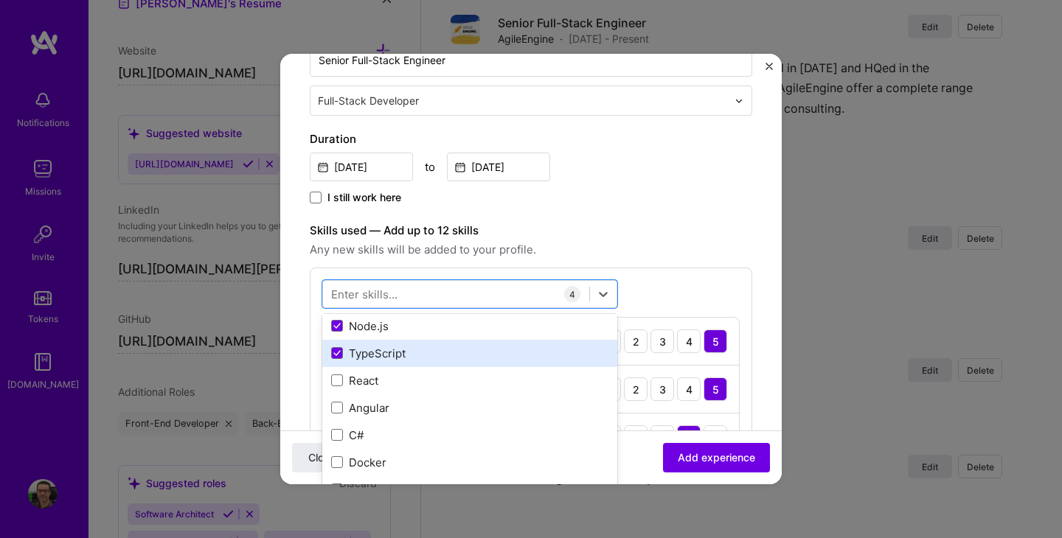
scroll to position [87, 0]
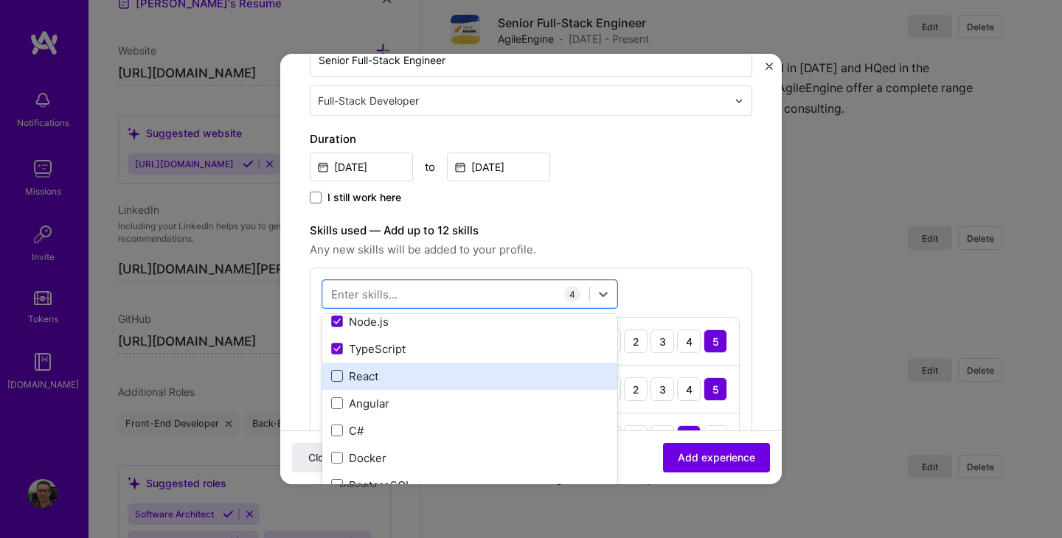
click at [338, 373] on span at bounding box center [337, 376] width 12 height 12
click at [0, 0] on input "checkbox" at bounding box center [0, 0] width 0 height 0
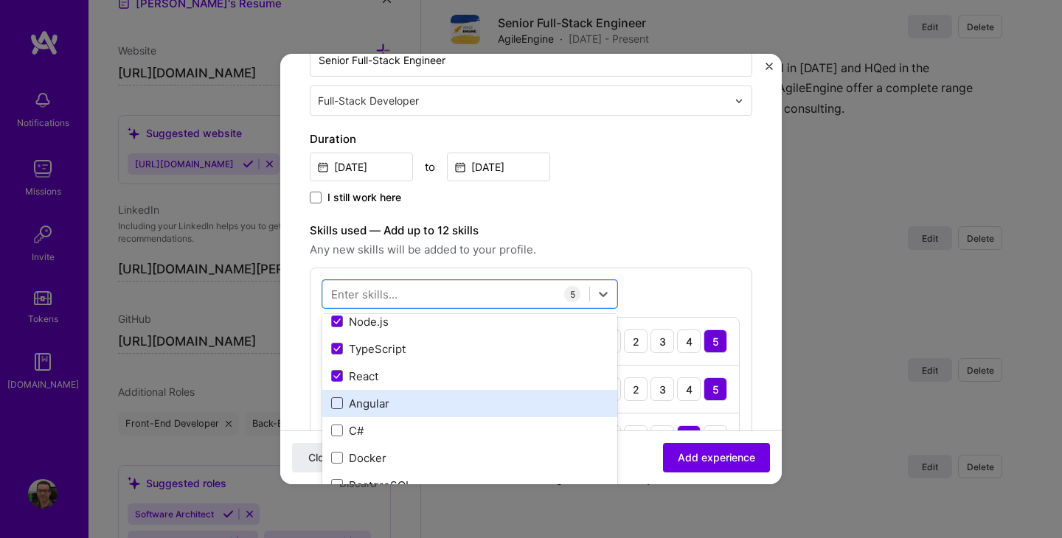
click at [336, 407] on span at bounding box center [337, 403] width 12 height 12
click at [0, 0] on input "checkbox" at bounding box center [0, 0] width 0 height 0
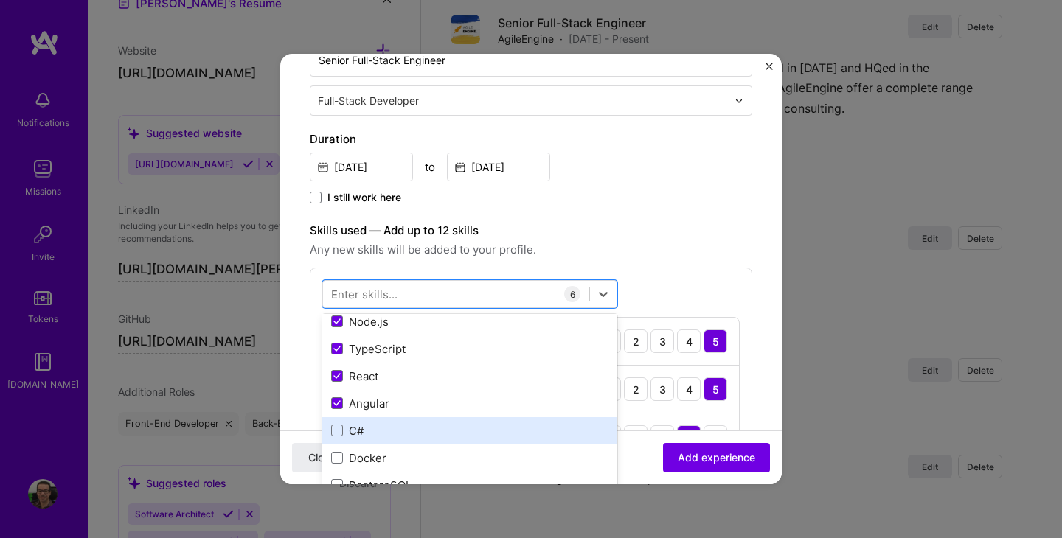
click at [337, 439] on div "C#" at bounding box center [469, 430] width 295 height 27
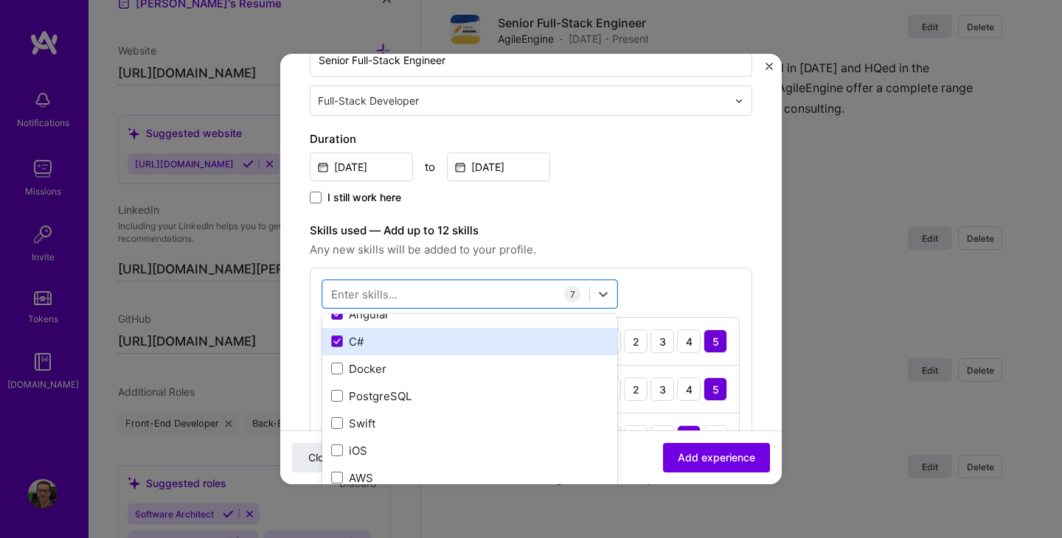
scroll to position [178, 0]
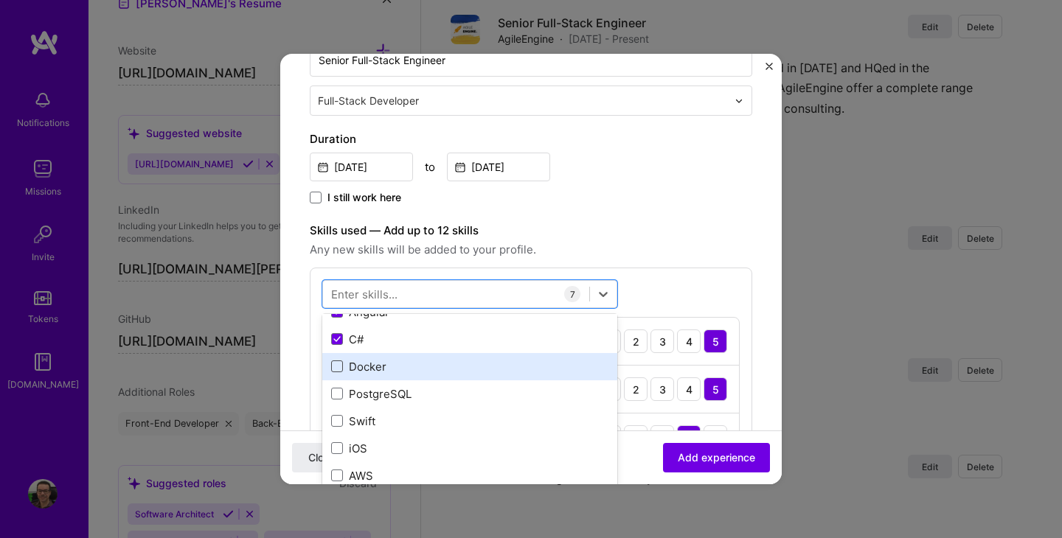
click at [336, 367] on span at bounding box center [337, 367] width 12 height 12
click at [0, 0] on input "checkbox" at bounding box center [0, 0] width 0 height 0
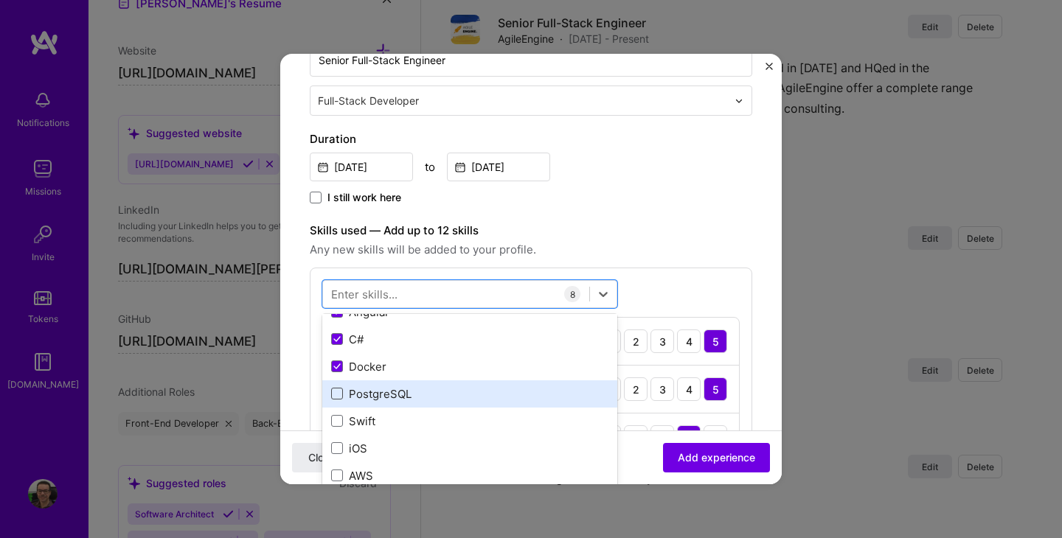
click at [339, 395] on span at bounding box center [337, 394] width 12 height 12
click at [0, 0] on input "checkbox" at bounding box center [0, 0] width 0 height 0
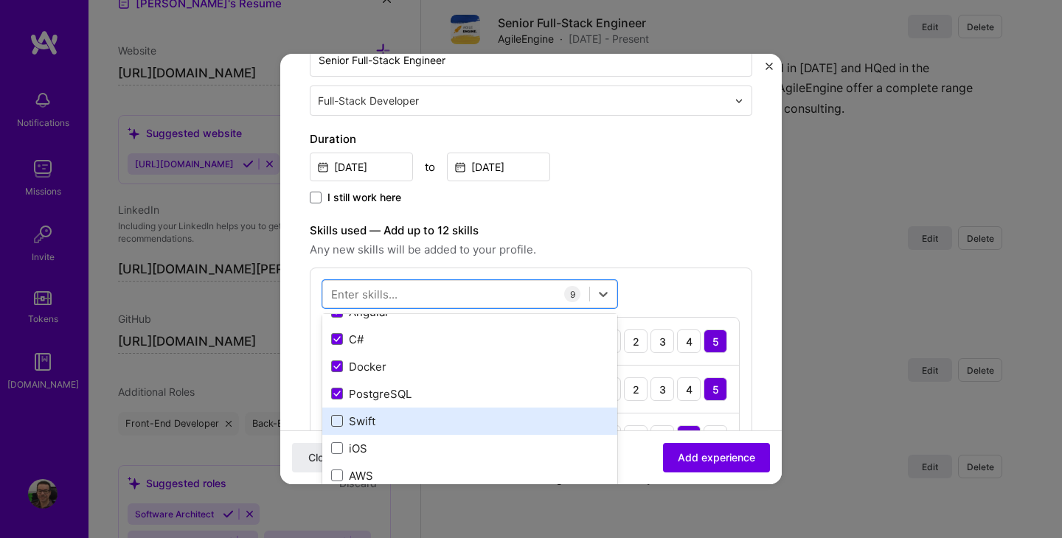
click at [339, 425] on span at bounding box center [337, 421] width 12 height 12
click at [0, 0] on input "checkbox" at bounding box center [0, 0] width 0 height 0
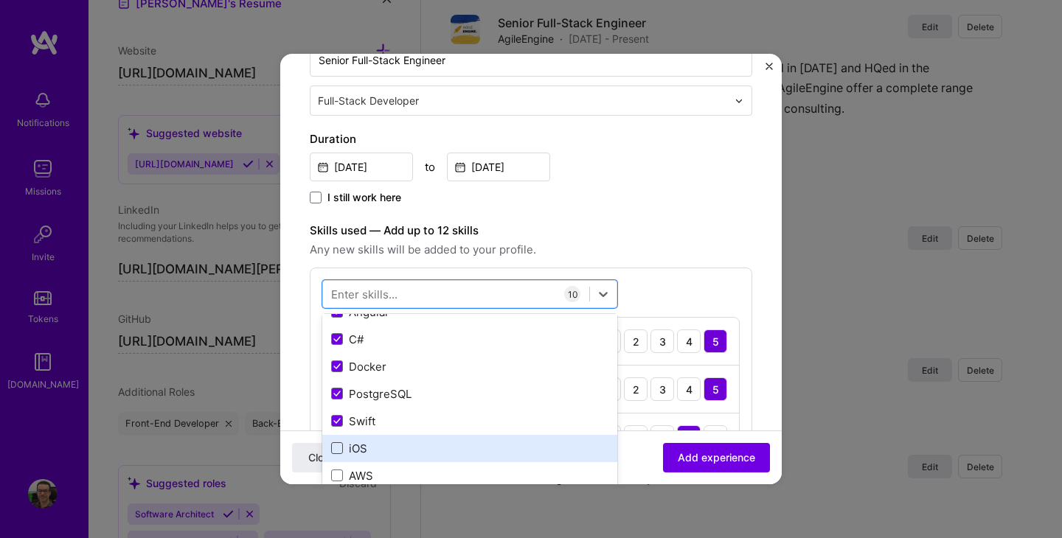
click at [338, 453] on span at bounding box center [337, 448] width 12 height 12
click at [0, 0] on input "checkbox" at bounding box center [0, 0] width 0 height 0
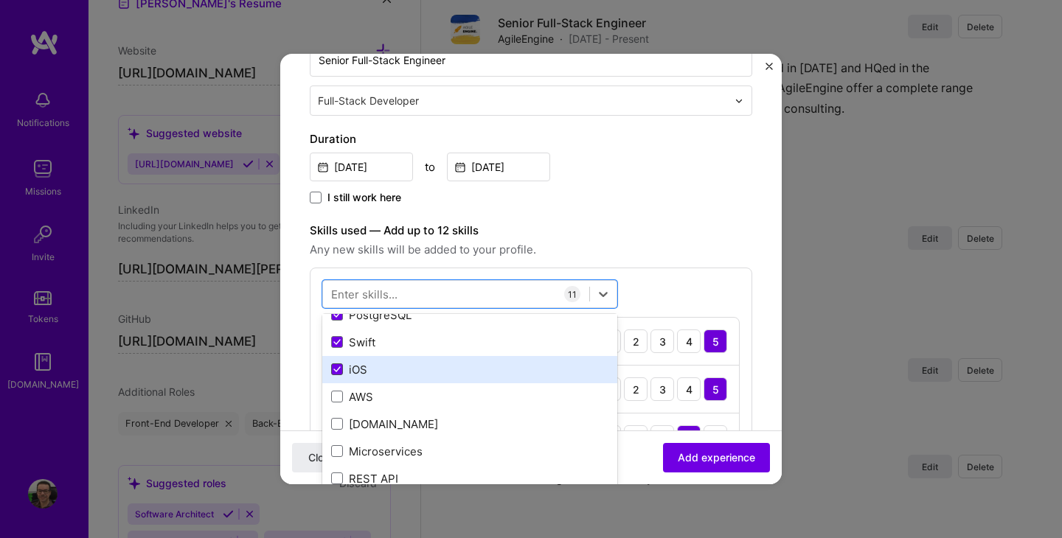
scroll to position [288, 0]
click at [335, 370] on span at bounding box center [337, 367] width 12 height 12
click at [0, 0] on input "checkbox" at bounding box center [0, 0] width 0 height 0
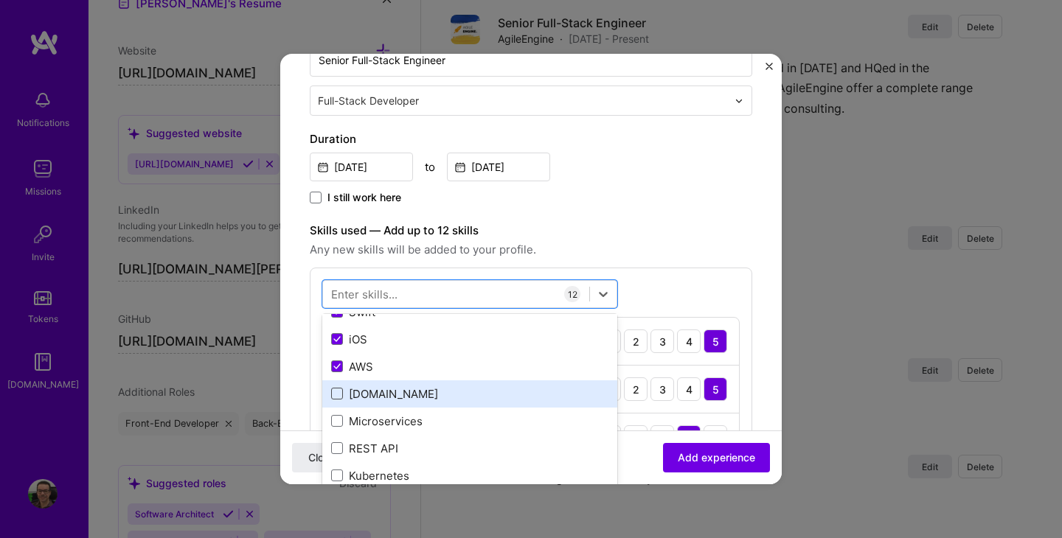
click at [338, 395] on span at bounding box center [337, 394] width 12 height 12
click at [0, 0] on input "checkbox" at bounding box center [0, 0] width 0 height 0
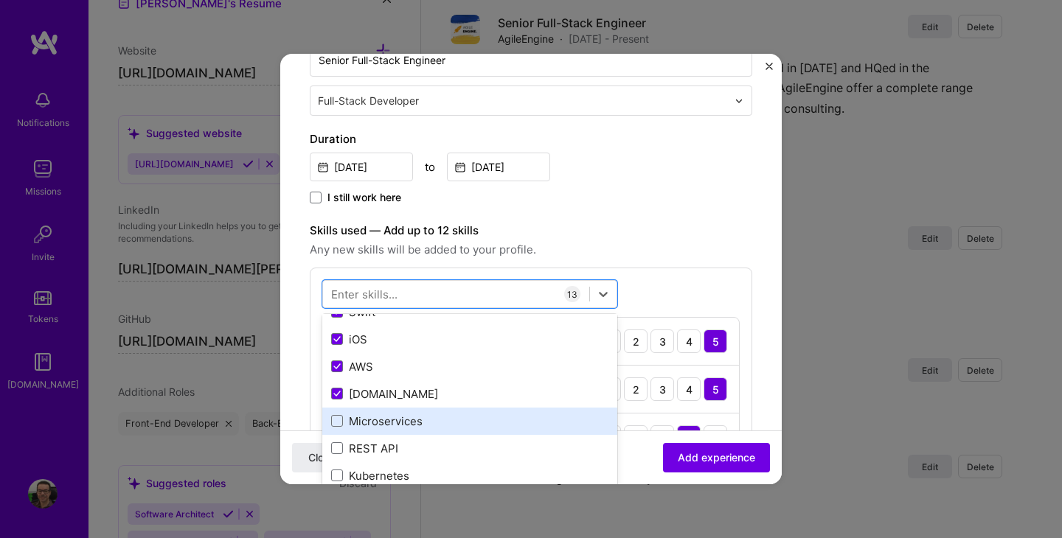
click at [342, 426] on label at bounding box center [337, 421] width 12 height 12
click at [0, 0] on input "checkbox" at bounding box center [0, 0] width 0 height 0
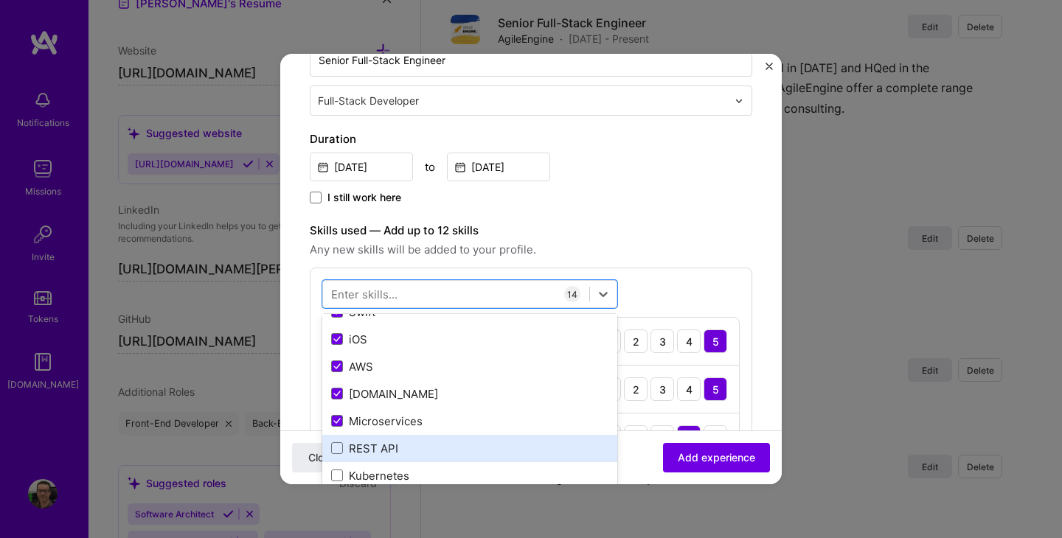
click at [340, 456] on div "REST API" at bounding box center [469, 448] width 277 height 15
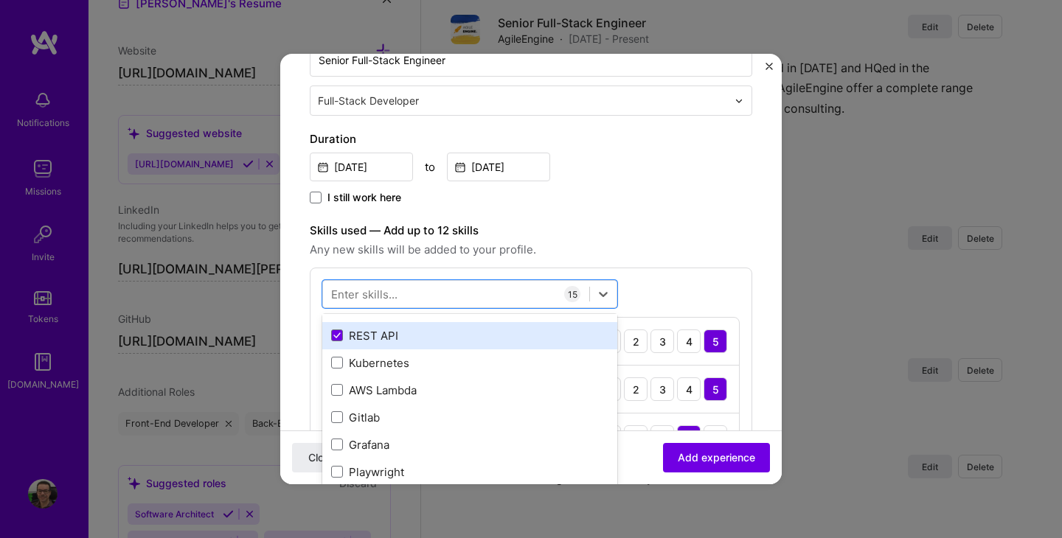
scroll to position [402, 0]
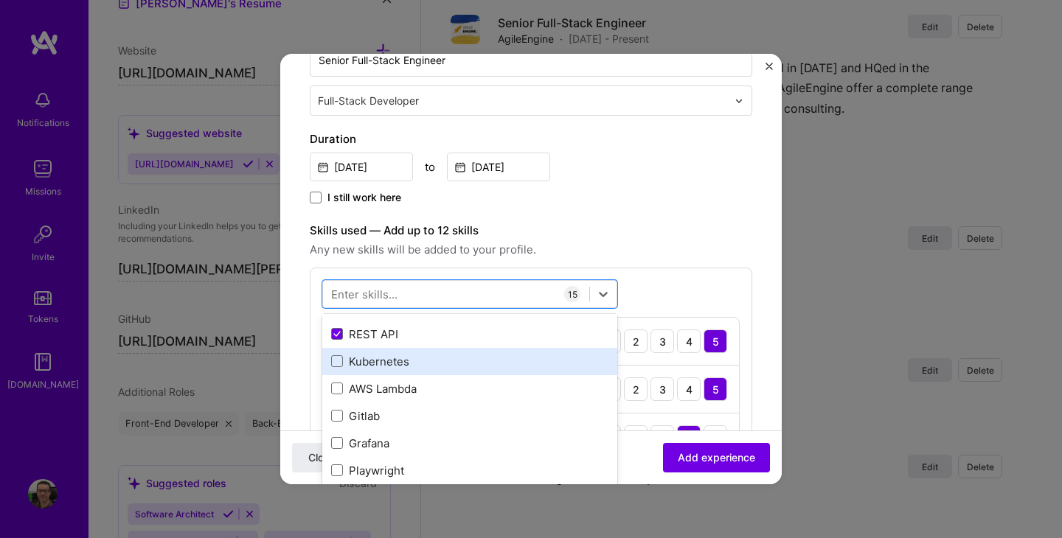
click at [339, 368] on div "Kubernetes" at bounding box center [469, 361] width 277 height 15
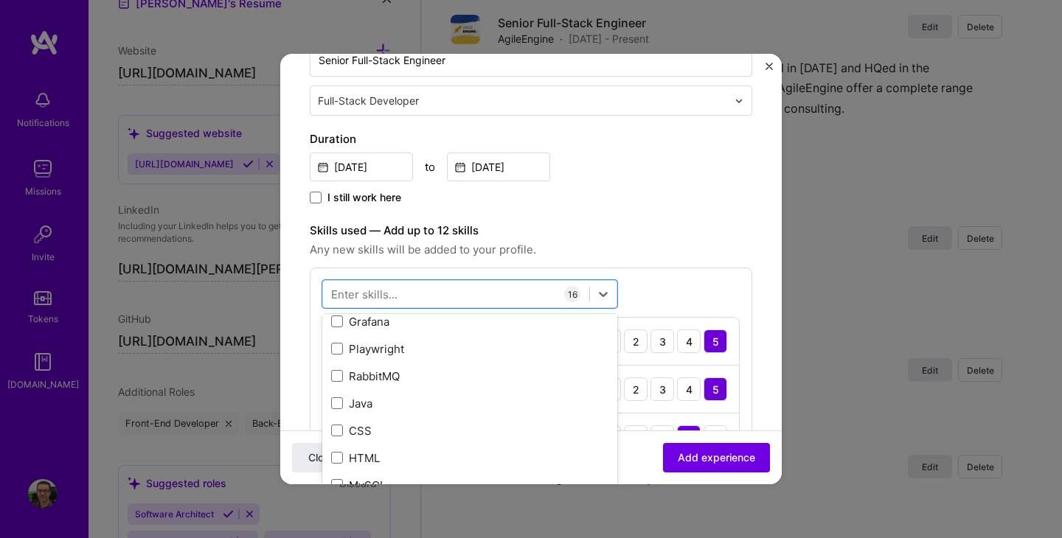
scroll to position [525, 0]
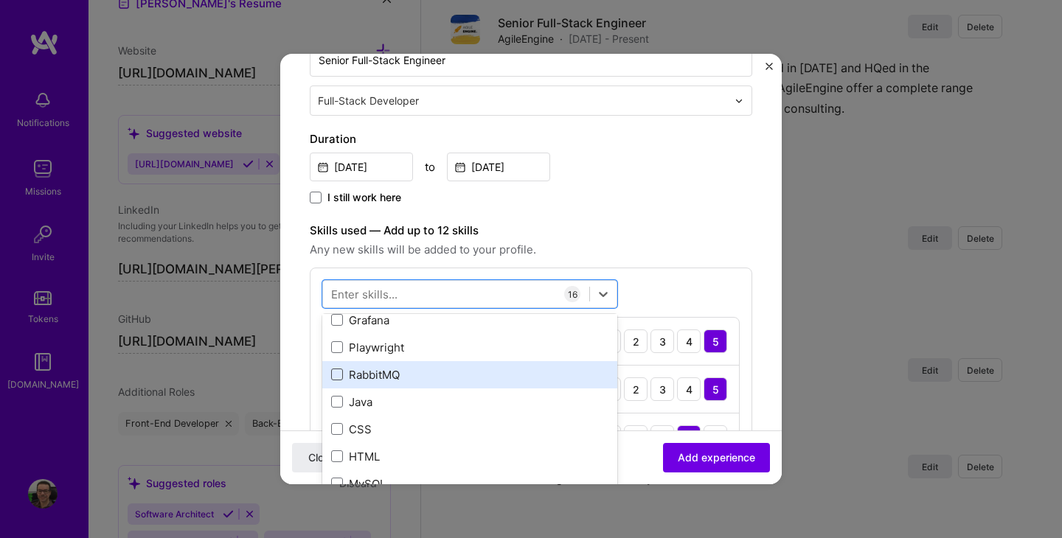
click at [331, 375] on span at bounding box center [337, 375] width 12 height 12
click at [0, 0] on input "checkbox" at bounding box center [0, 0] width 0 height 0
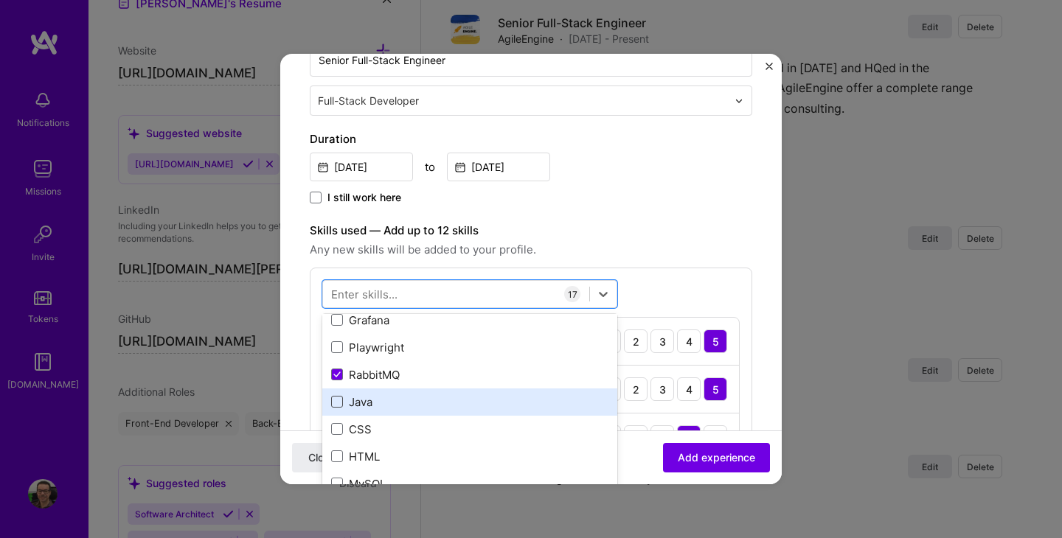
click at [334, 396] on span at bounding box center [337, 402] width 12 height 12
click at [0, 0] on input "checkbox" at bounding box center [0, 0] width 0 height 0
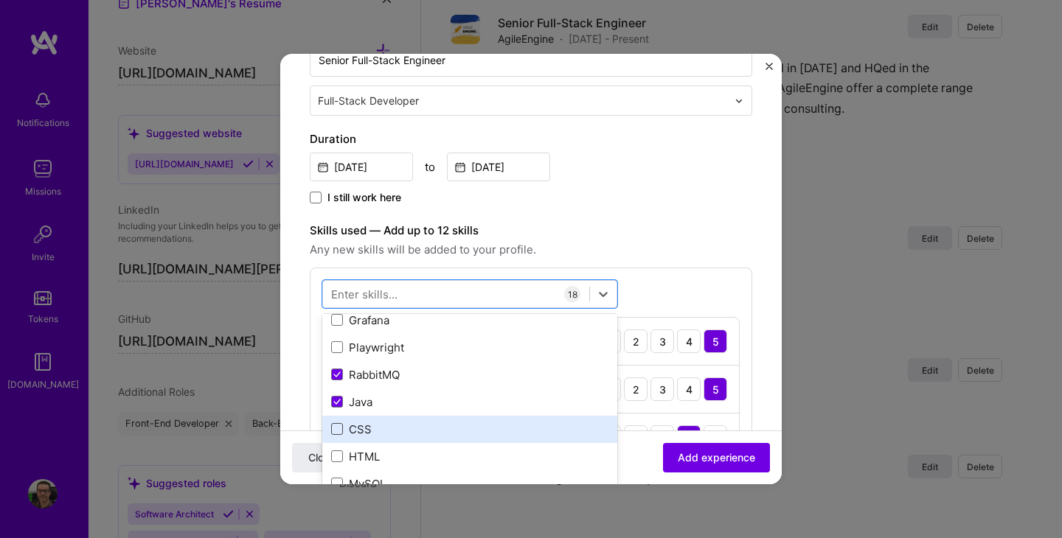
click at [341, 425] on span at bounding box center [337, 429] width 12 height 12
click at [0, 0] on input "checkbox" at bounding box center [0, 0] width 0 height 0
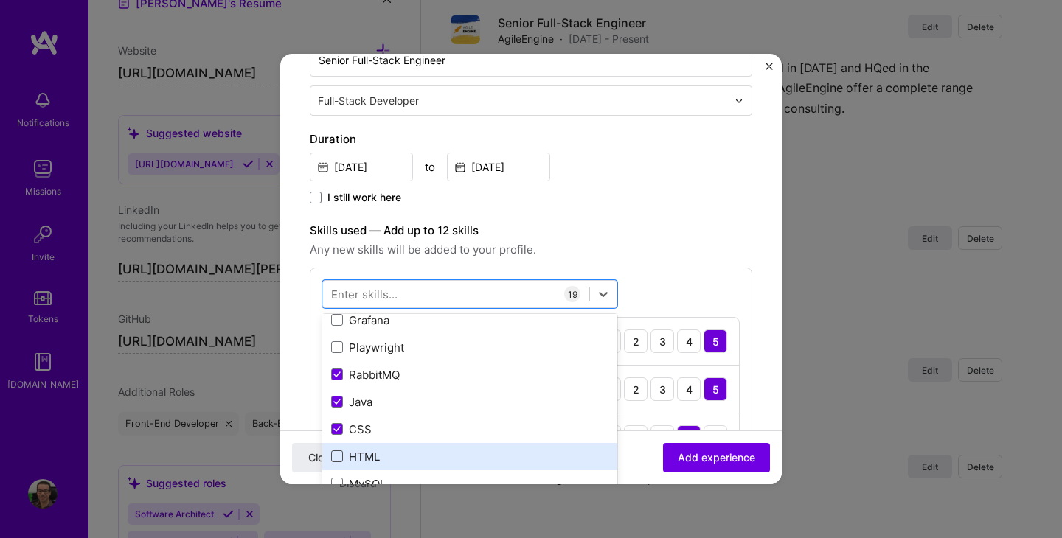
click at [341, 452] on span at bounding box center [337, 457] width 12 height 12
click at [0, 0] on input "checkbox" at bounding box center [0, 0] width 0 height 0
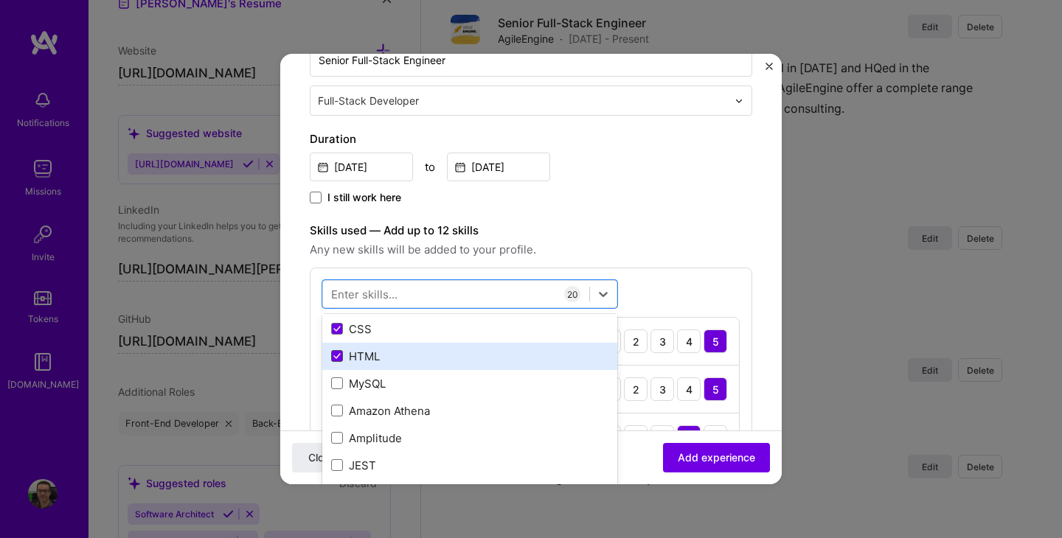
scroll to position [635, 0]
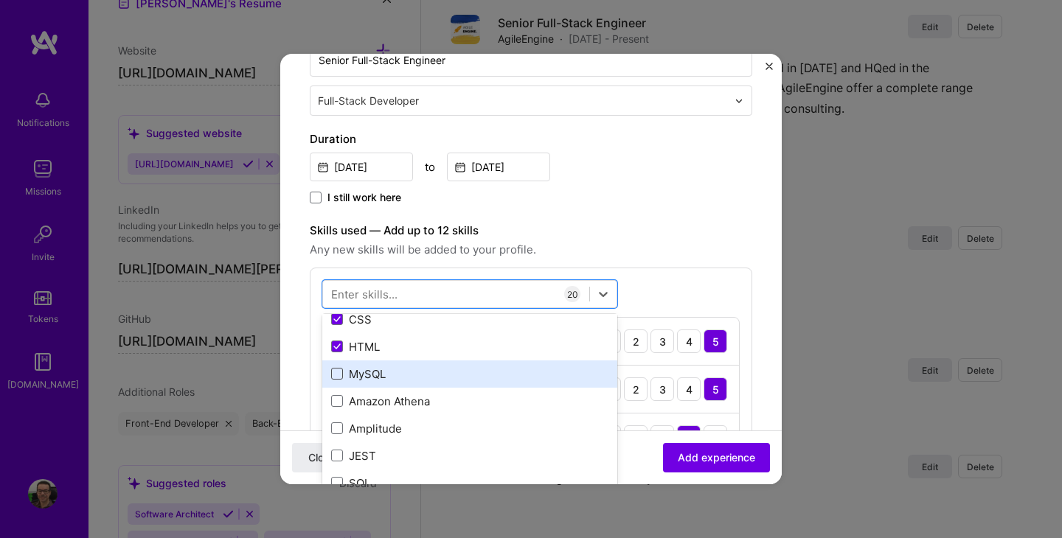
click at [334, 373] on span at bounding box center [337, 374] width 12 height 12
click at [0, 0] on input "checkbox" at bounding box center [0, 0] width 0 height 0
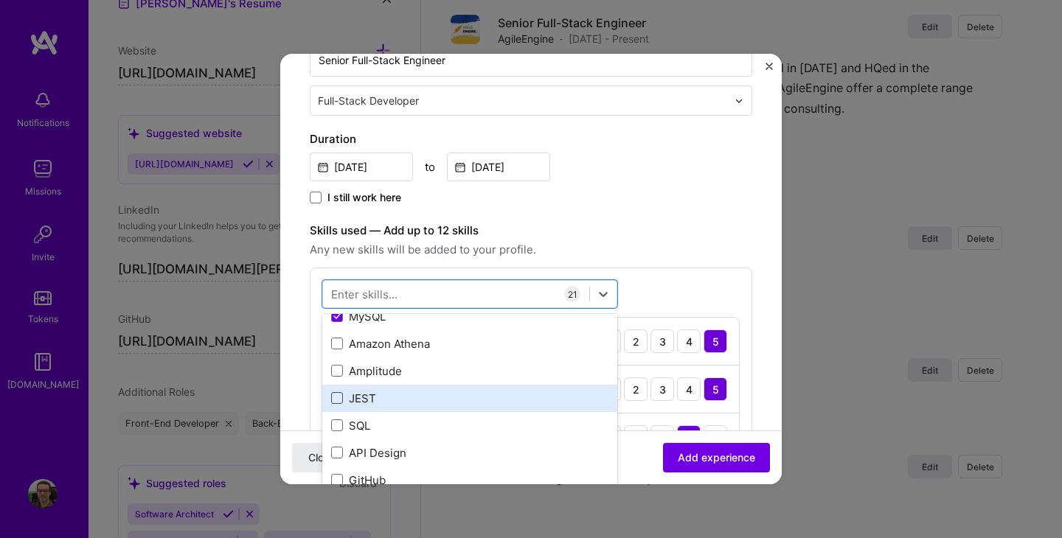
scroll to position [701, 0]
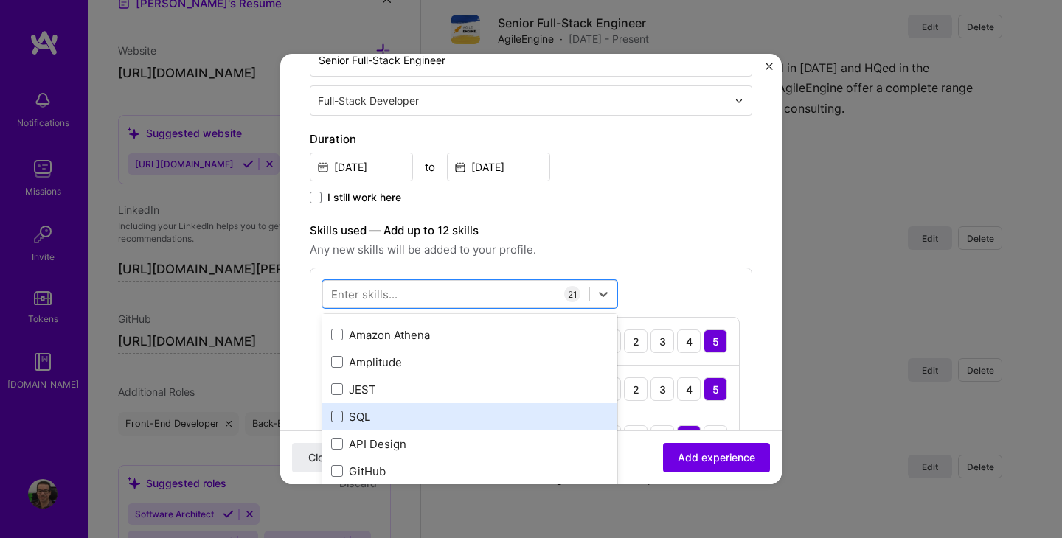
click at [336, 421] on span at bounding box center [337, 417] width 12 height 12
click at [0, 0] on input "checkbox" at bounding box center [0, 0] width 0 height 0
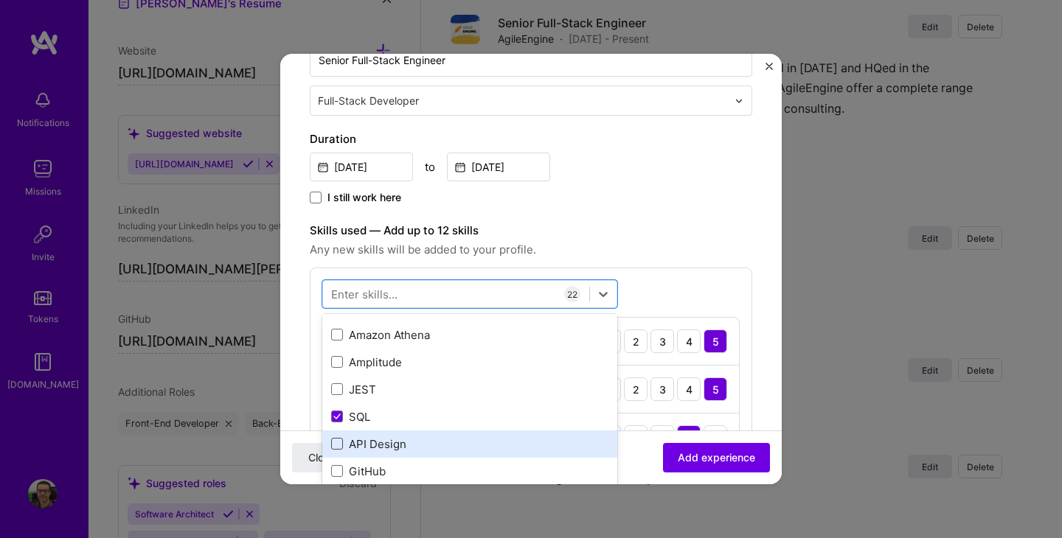
click at [336, 438] on span at bounding box center [337, 444] width 12 height 12
click at [0, 0] on input "checkbox" at bounding box center [0, 0] width 0 height 0
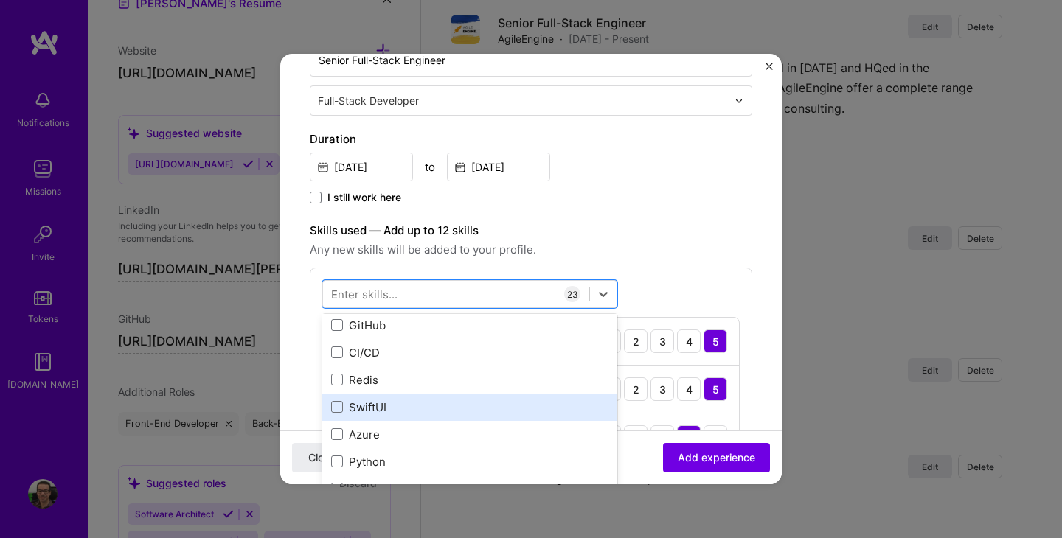
scroll to position [857, 0]
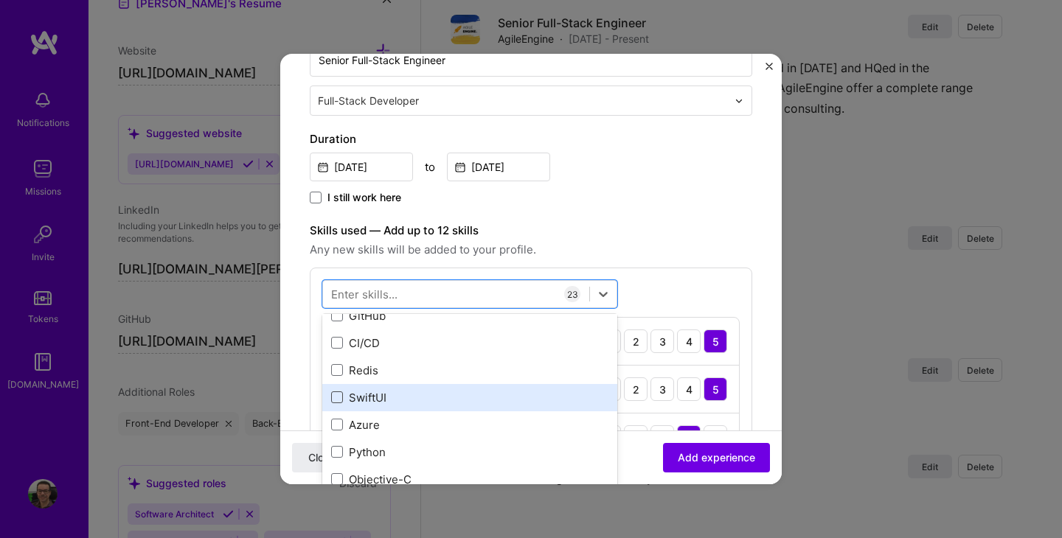
click at [336, 395] on span at bounding box center [337, 398] width 12 height 12
click at [0, 0] on input "checkbox" at bounding box center [0, 0] width 0 height 0
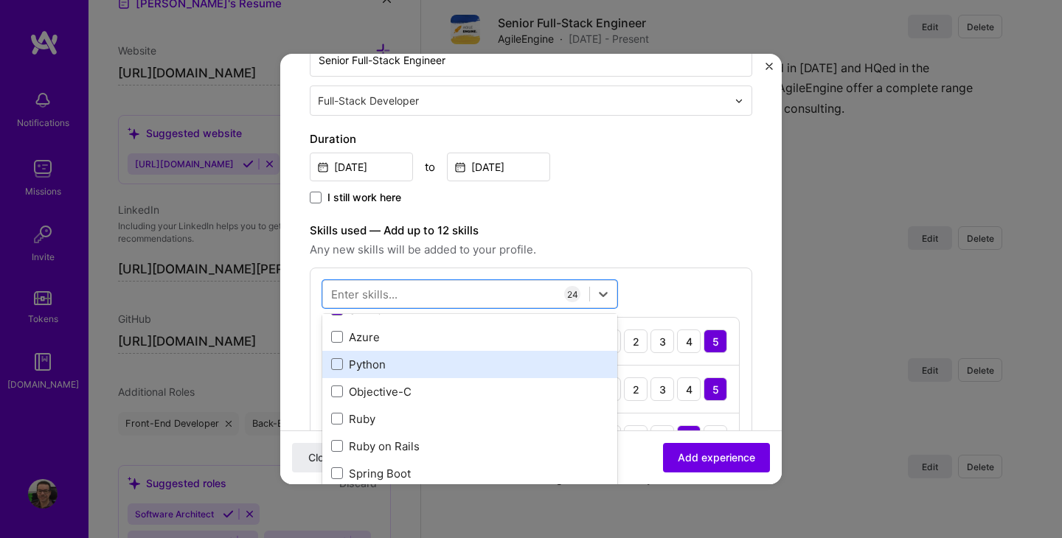
scroll to position [950, 0]
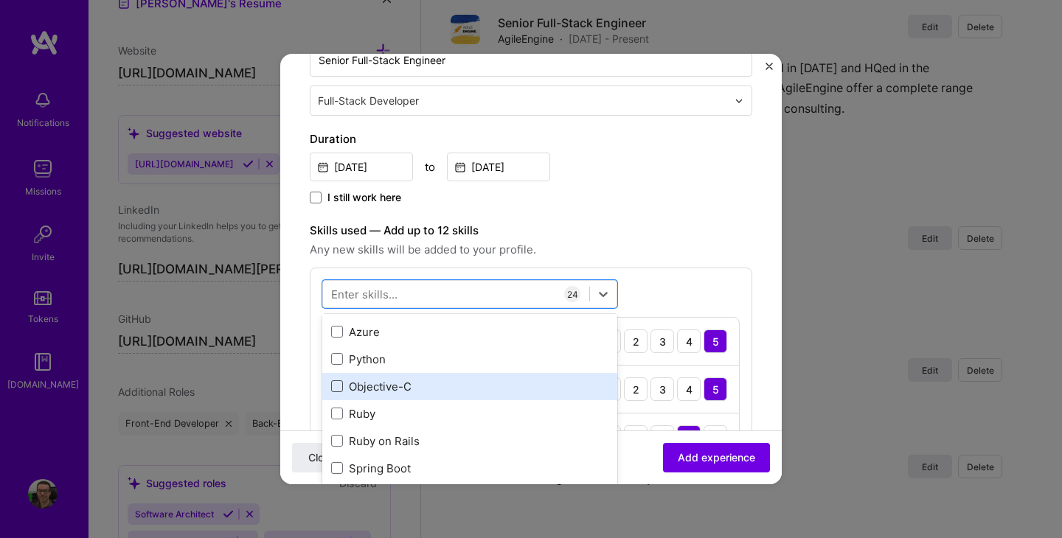
click at [336, 389] on span at bounding box center [337, 386] width 12 height 12
click at [0, 0] on input "checkbox" at bounding box center [0, 0] width 0 height 0
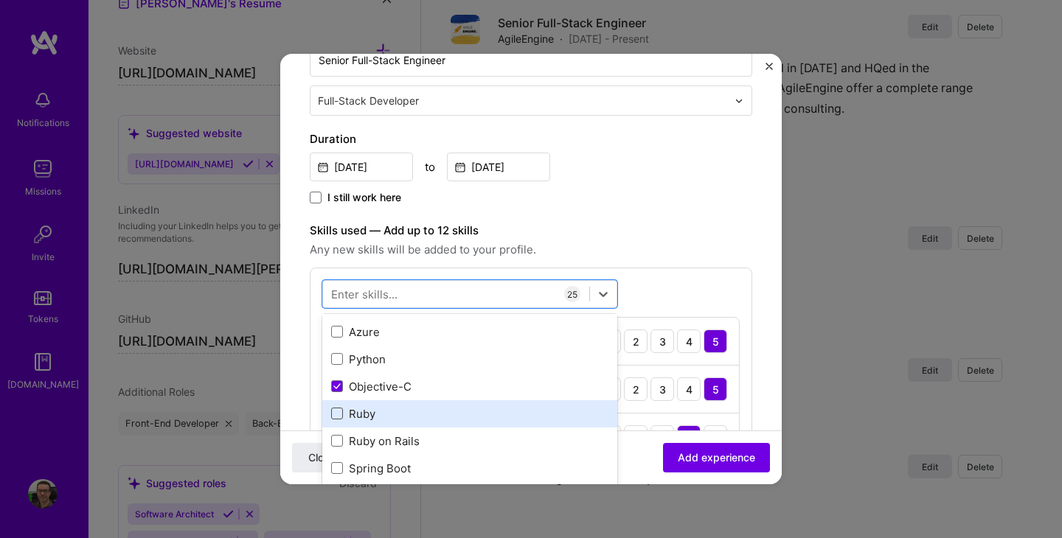
click at [336, 413] on span at bounding box center [337, 414] width 12 height 12
click at [0, 0] on input "checkbox" at bounding box center [0, 0] width 0 height 0
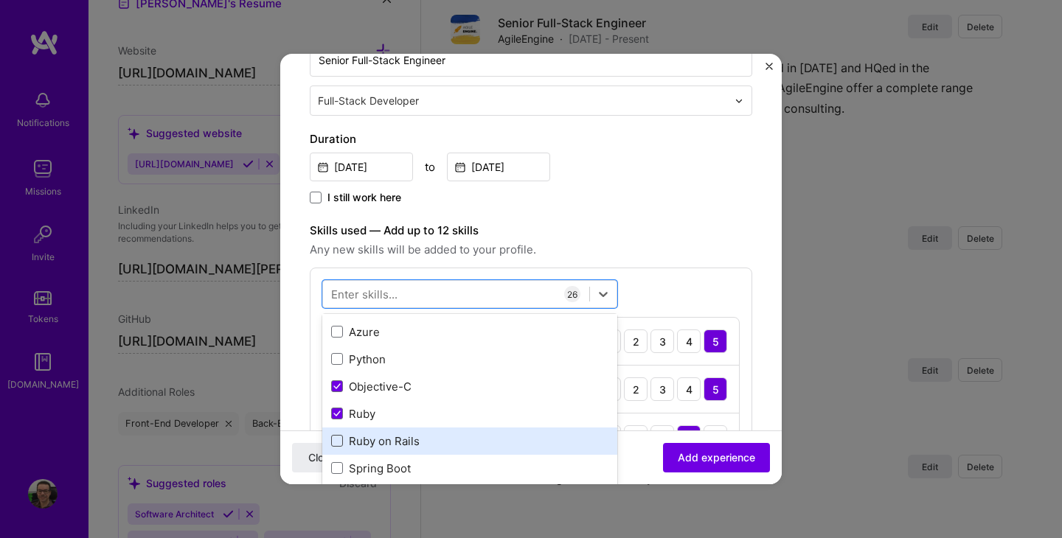
click at [340, 439] on span at bounding box center [337, 441] width 12 height 12
click at [0, 0] on input "checkbox" at bounding box center [0, 0] width 0 height 0
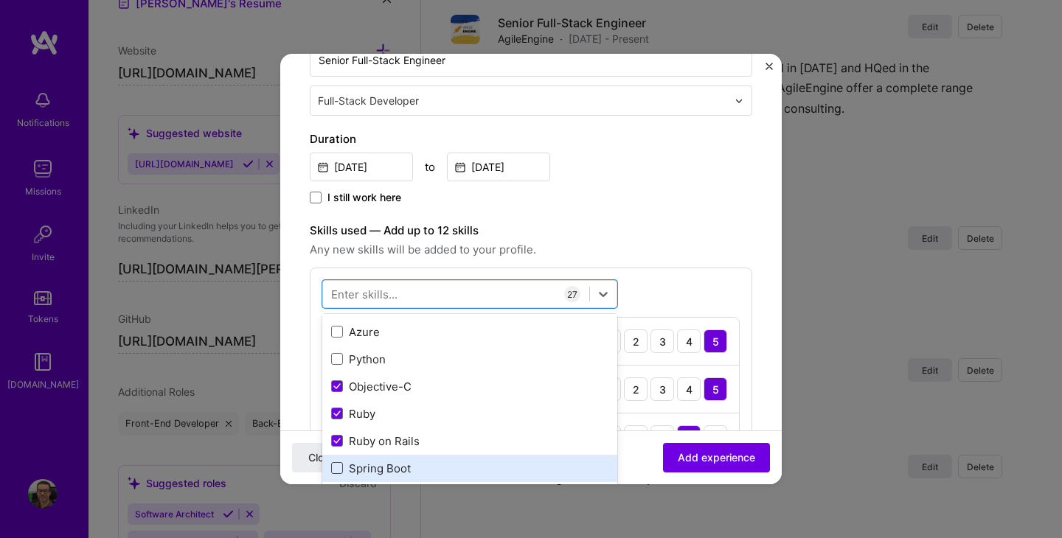
click at [341, 470] on span at bounding box center [337, 468] width 12 height 12
click at [0, 0] on input "checkbox" at bounding box center [0, 0] width 0 height 0
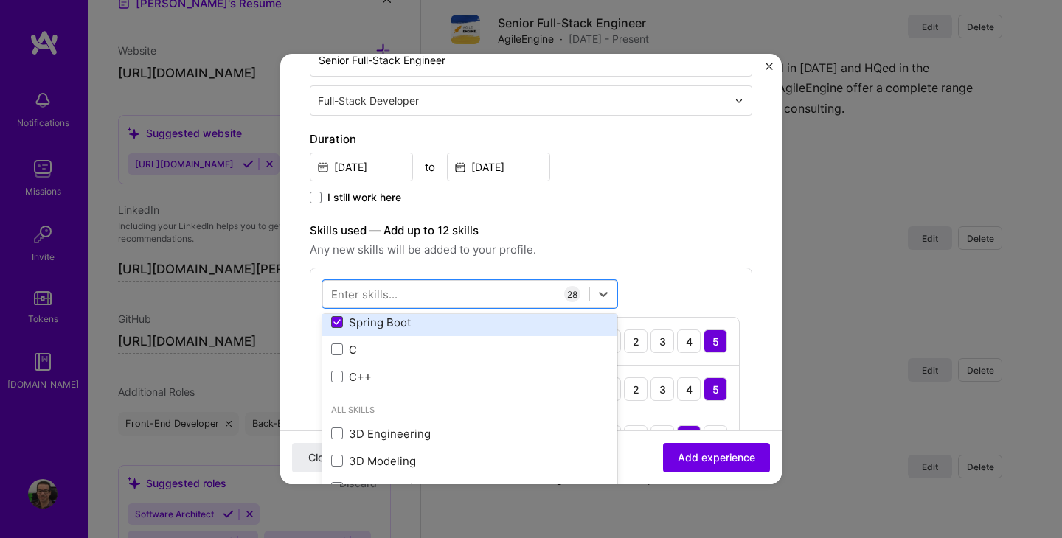
scroll to position [1101, 0]
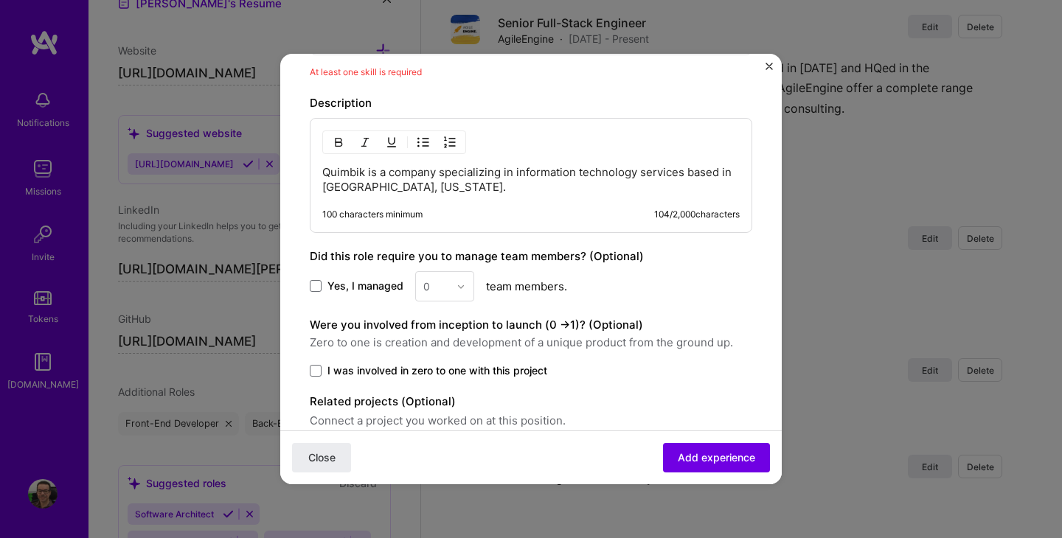
scroll to position [1961, 0]
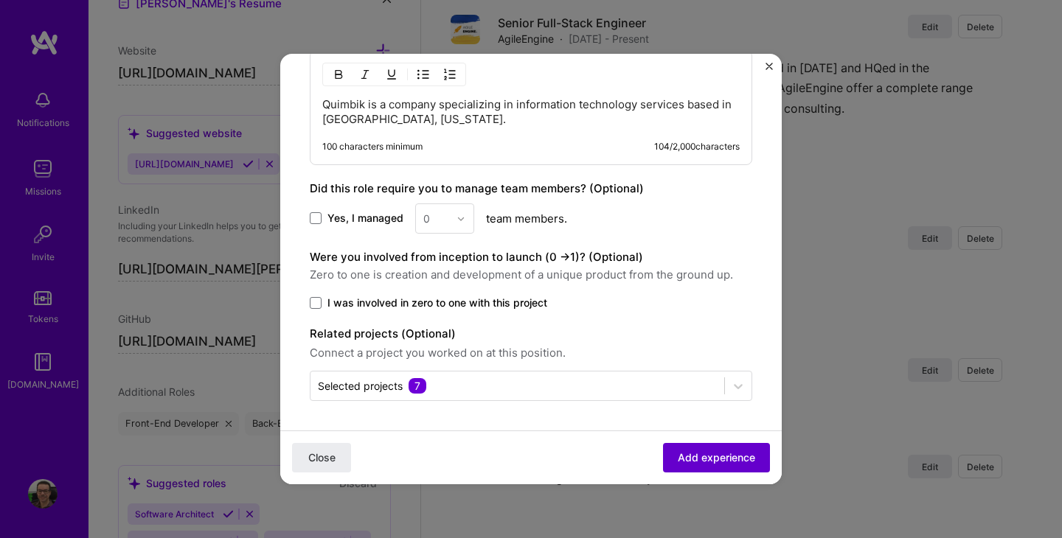
click at [701, 453] on span "Add experience" at bounding box center [716, 458] width 77 height 15
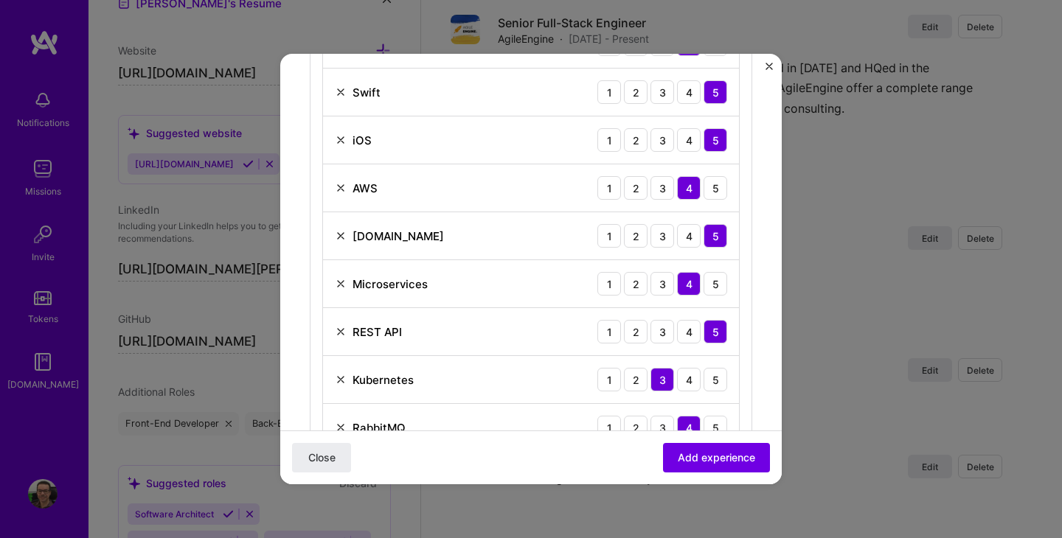
scroll to position [968, 0]
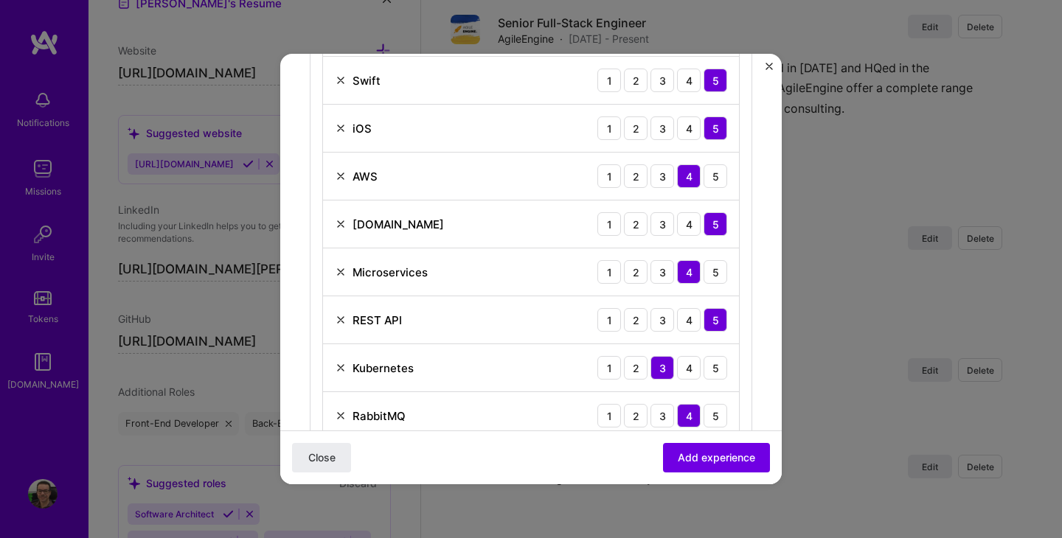
click at [343, 225] on img at bounding box center [341, 224] width 12 height 12
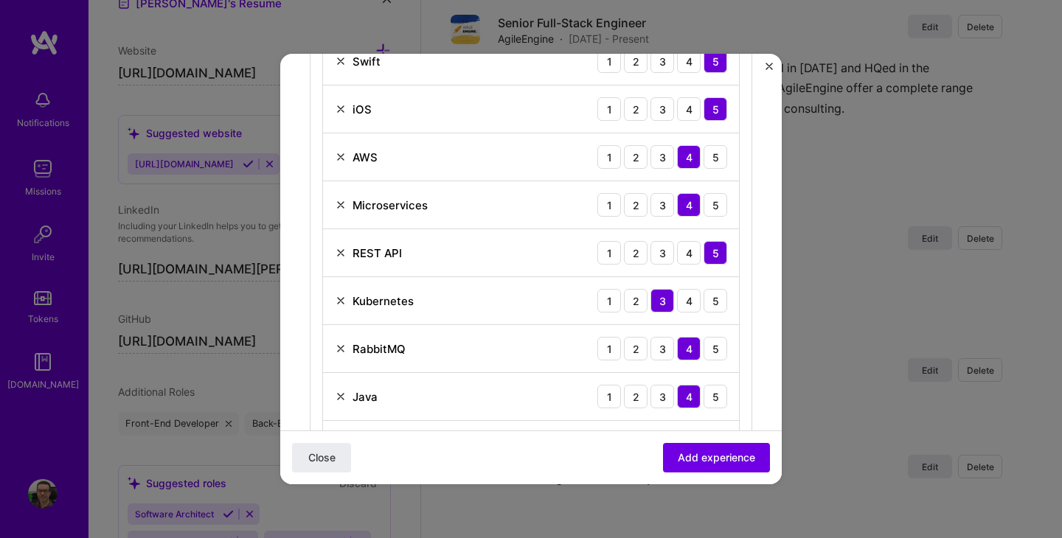
scroll to position [992, 0]
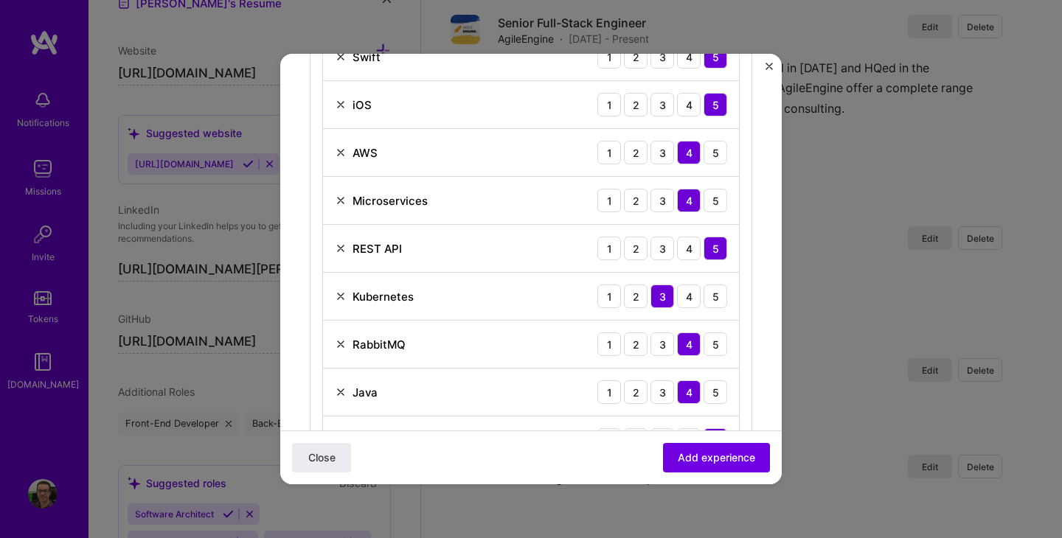
click at [336, 295] on img at bounding box center [341, 297] width 12 height 12
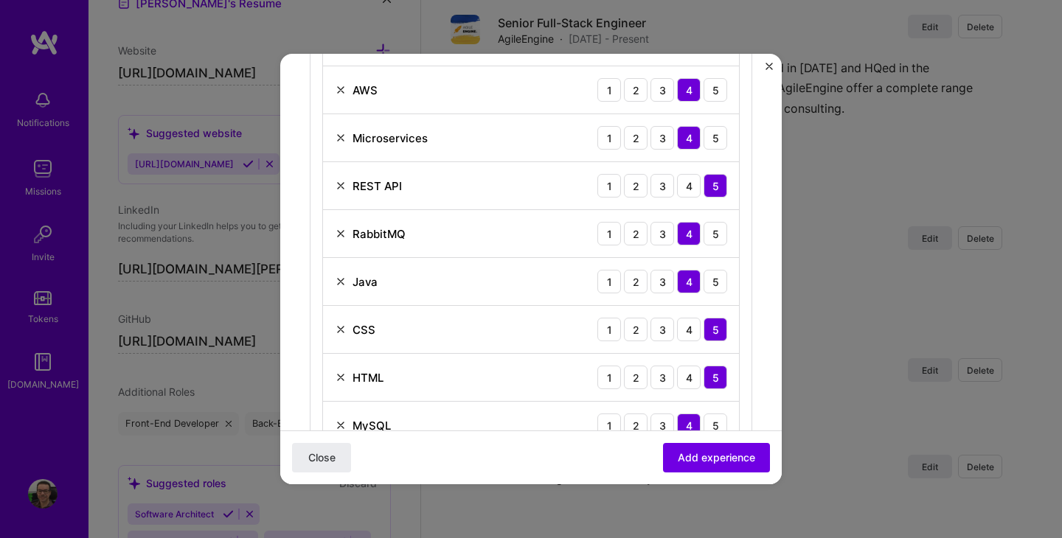
scroll to position [1067, 0]
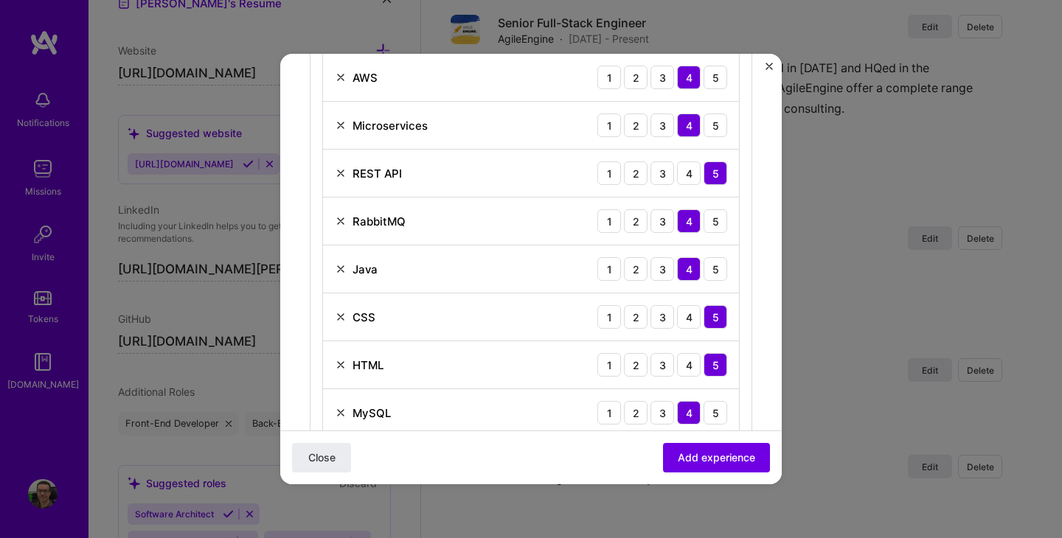
click at [339, 316] on img at bounding box center [341, 317] width 12 height 12
click at [341, 318] on img at bounding box center [341, 317] width 12 height 12
click at [341, 369] on img at bounding box center [341, 365] width 12 height 12
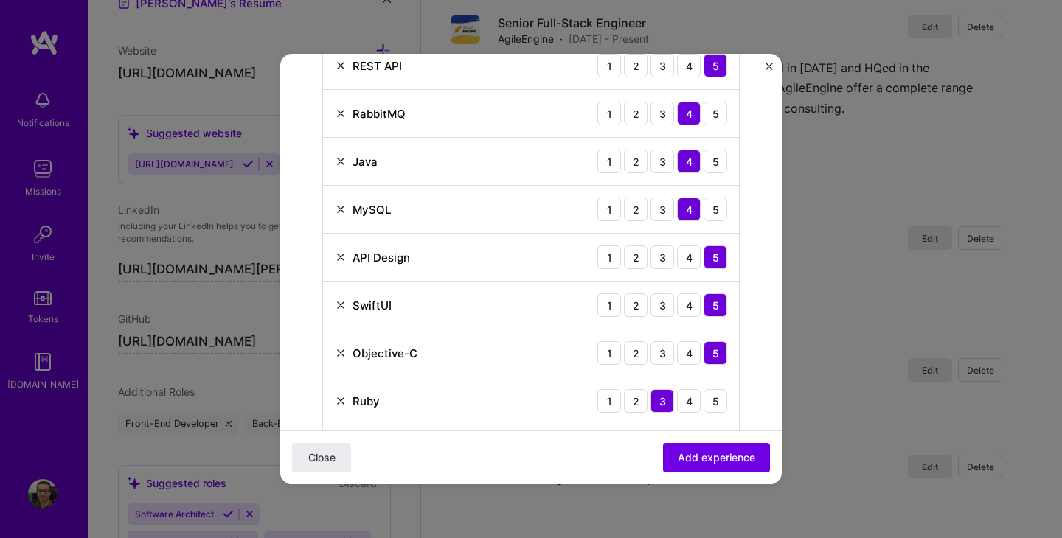
scroll to position [1201, 0]
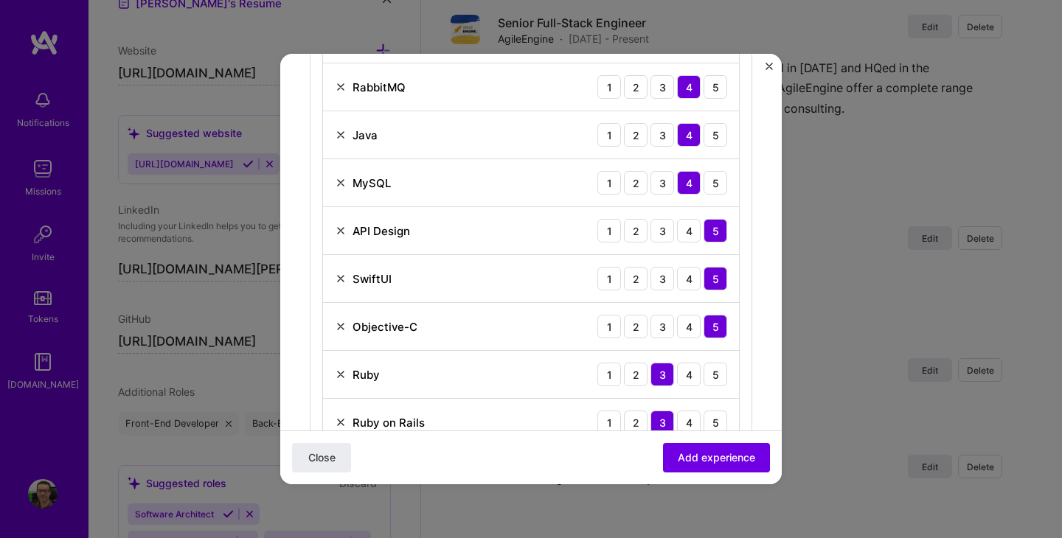
click at [340, 228] on img at bounding box center [341, 231] width 12 height 12
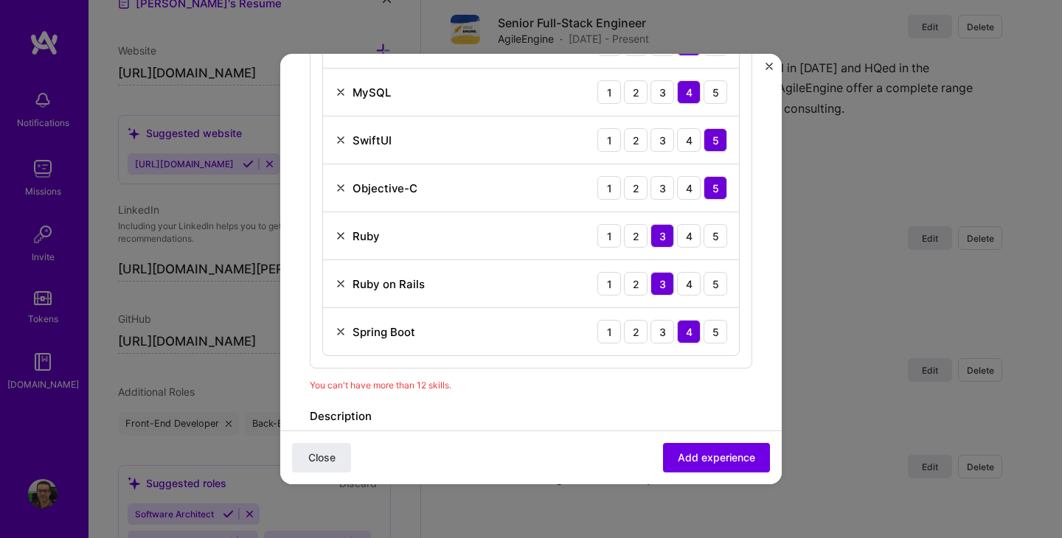
scroll to position [1293, 0]
click at [341, 234] on img at bounding box center [341, 235] width 12 height 12
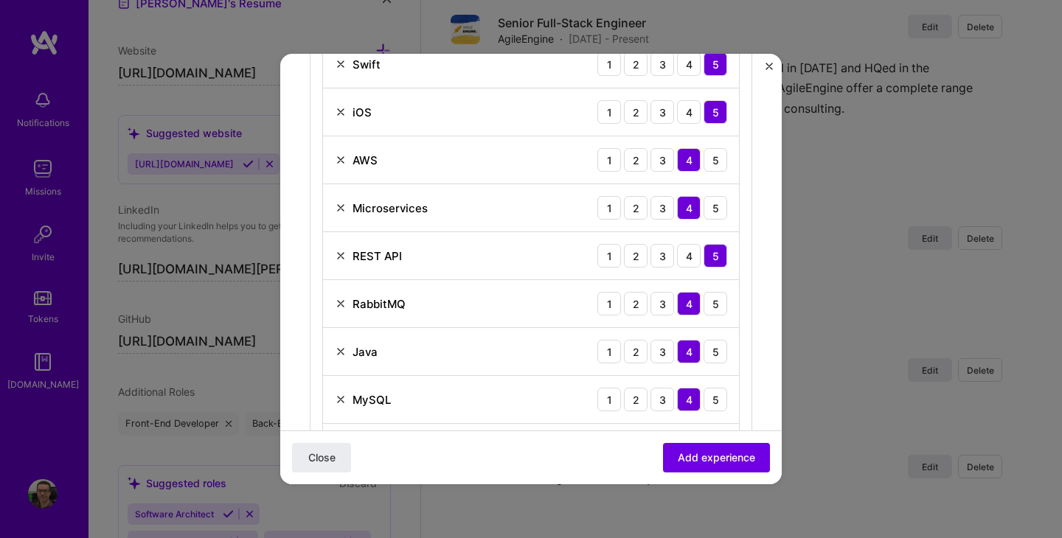
scroll to position [987, 0]
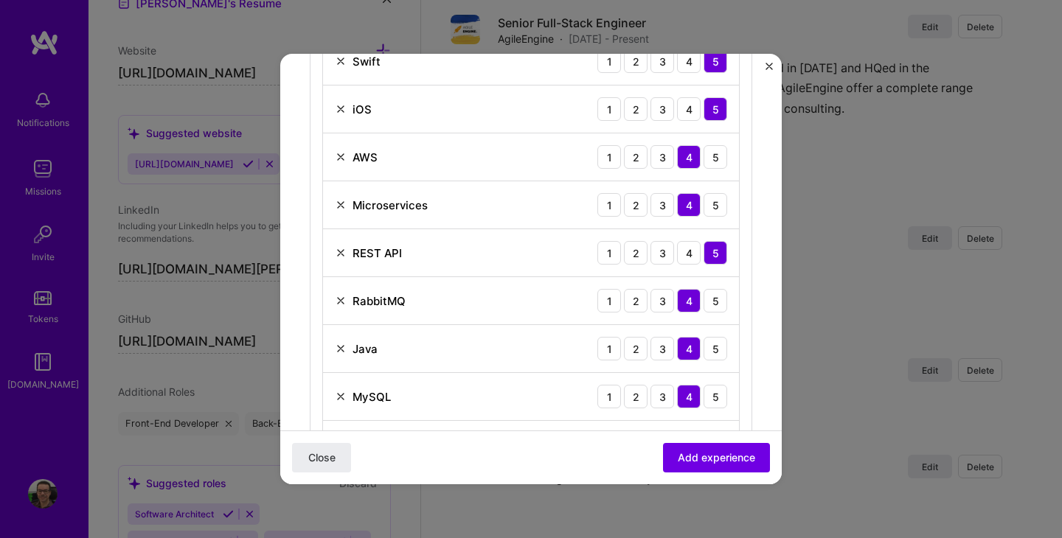
click at [343, 299] on img at bounding box center [341, 301] width 12 height 12
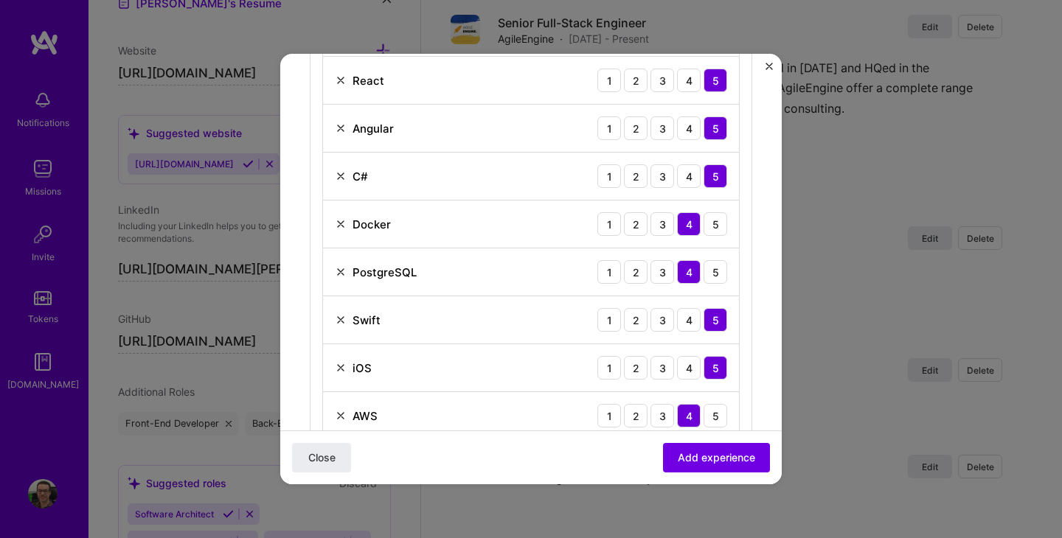
scroll to position [723, 0]
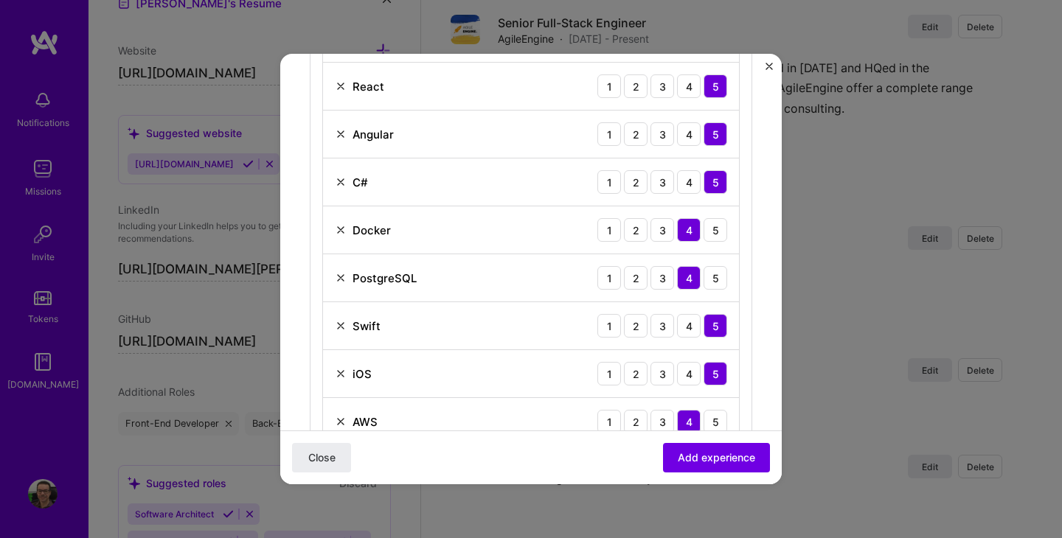
click at [342, 375] on img at bounding box center [341, 374] width 12 height 12
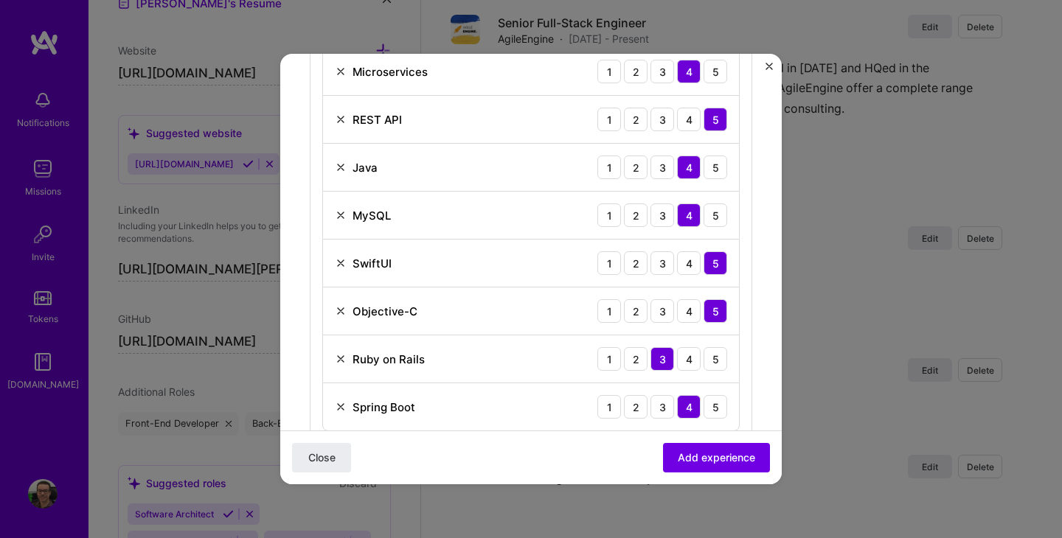
scroll to position [1076, 0]
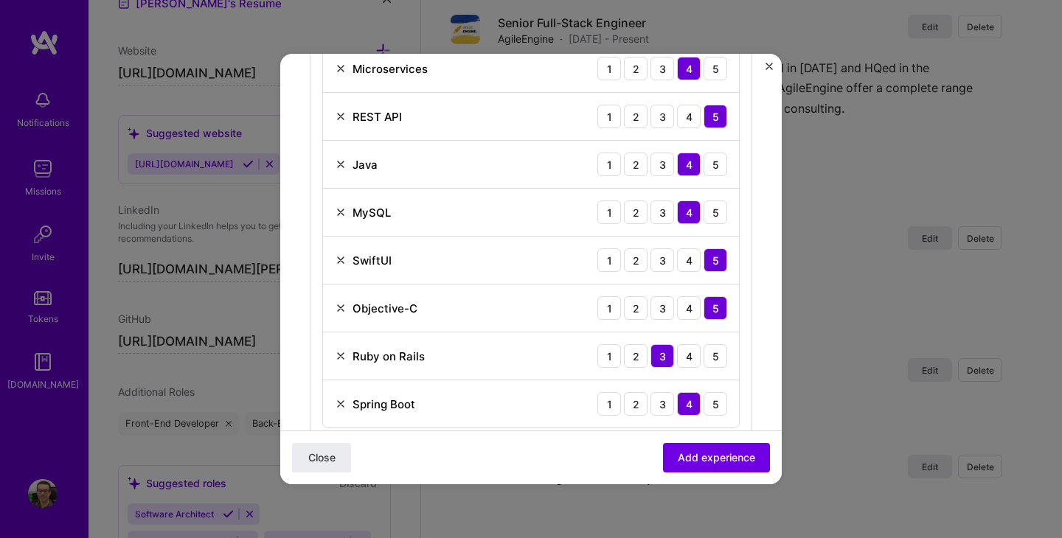
click at [340, 258] on img at bounding box center [341, 260] width 12 height 12
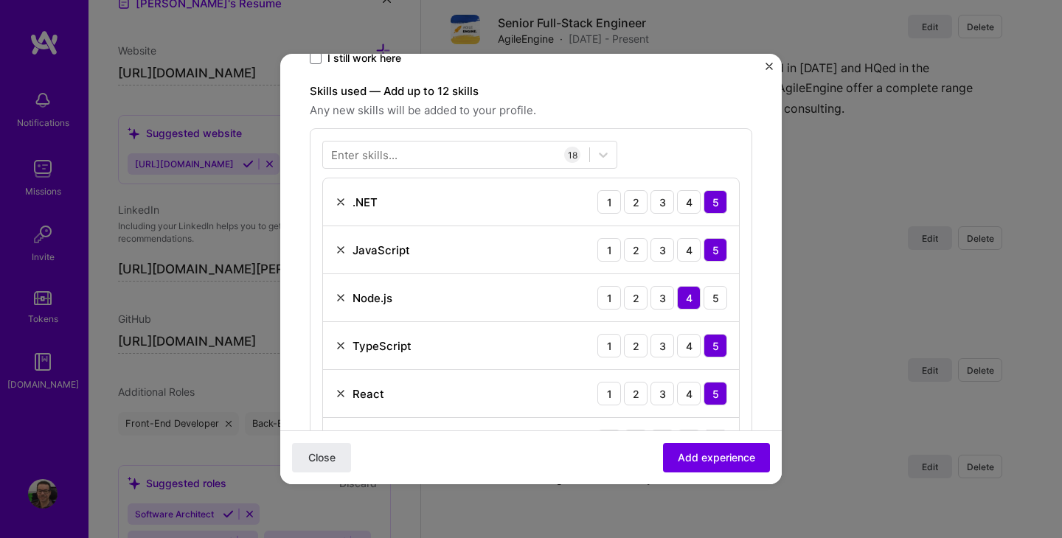
scroll to position [433, 0]
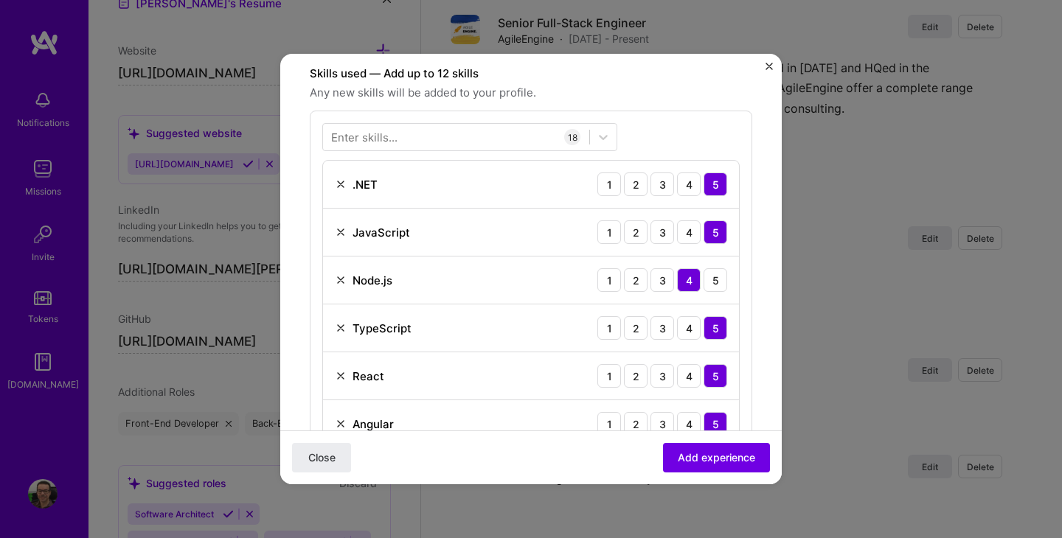
click at [341, 232] on img at bounding box center [341, 232] width 12 height 12
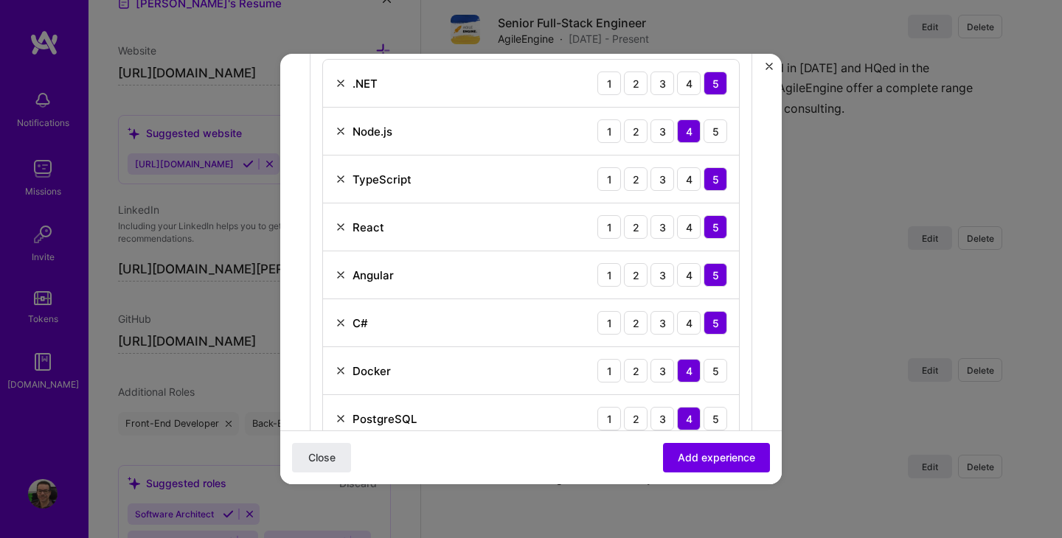
scroll to position [536, 0]
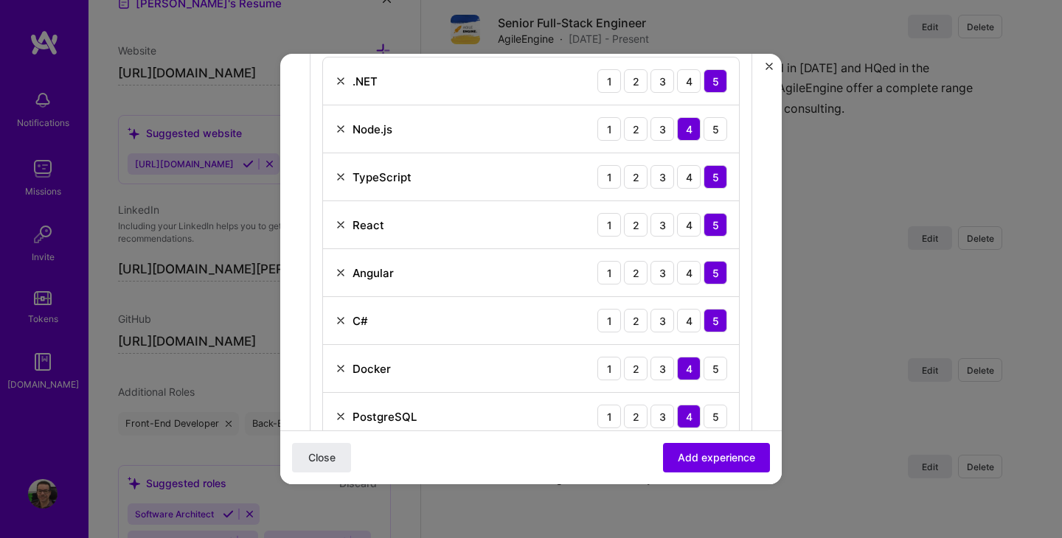
click at [342, 320] on img at bounding box center [341, 321] width 12 height 12
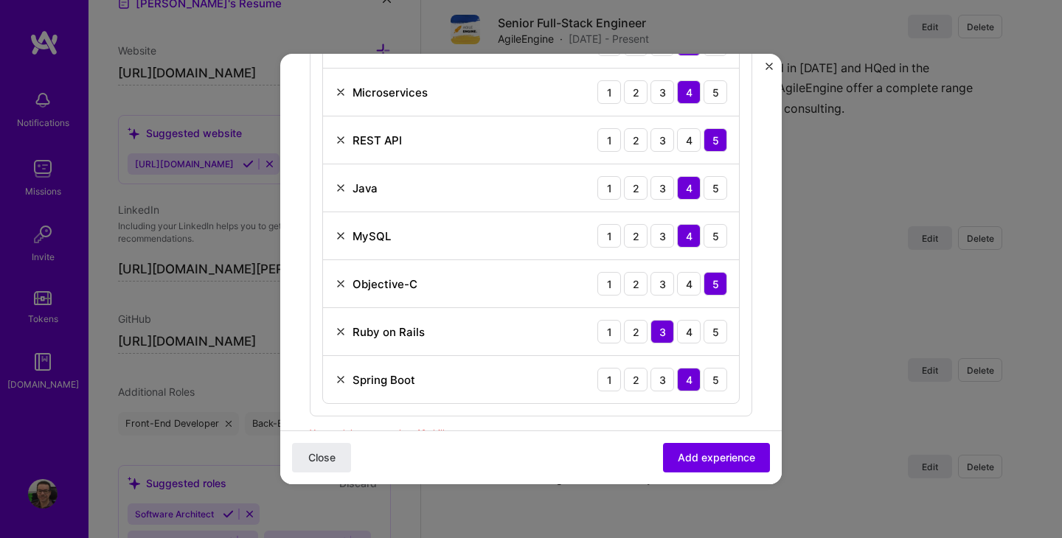
scroll to position [955, 0]
click at [341, 329] on img at bounding box center [341, 333] width 12 height 12
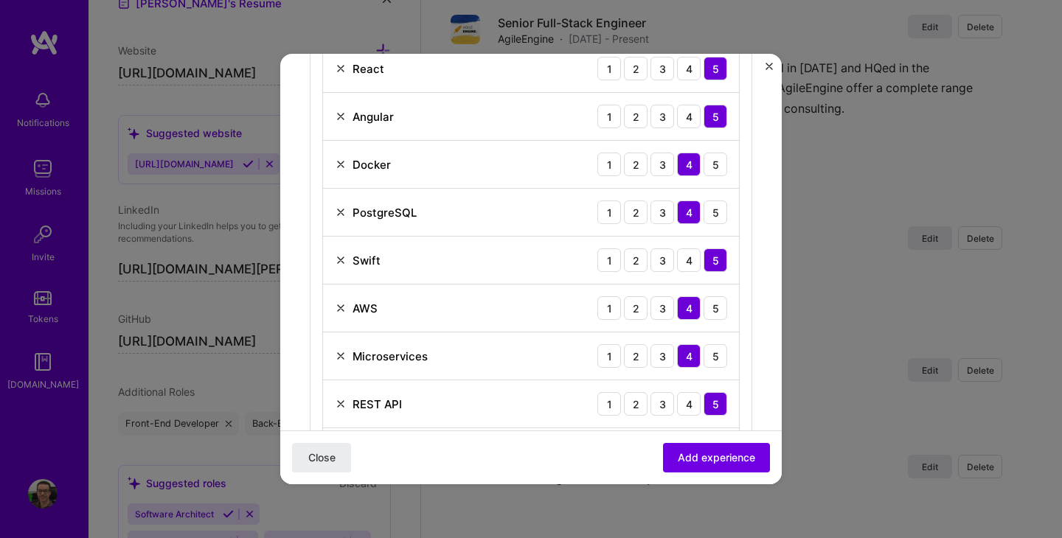
scroll to position [694, 0]
click at [336, 159] on img at bounding box center [341, 163] width 12 height 12
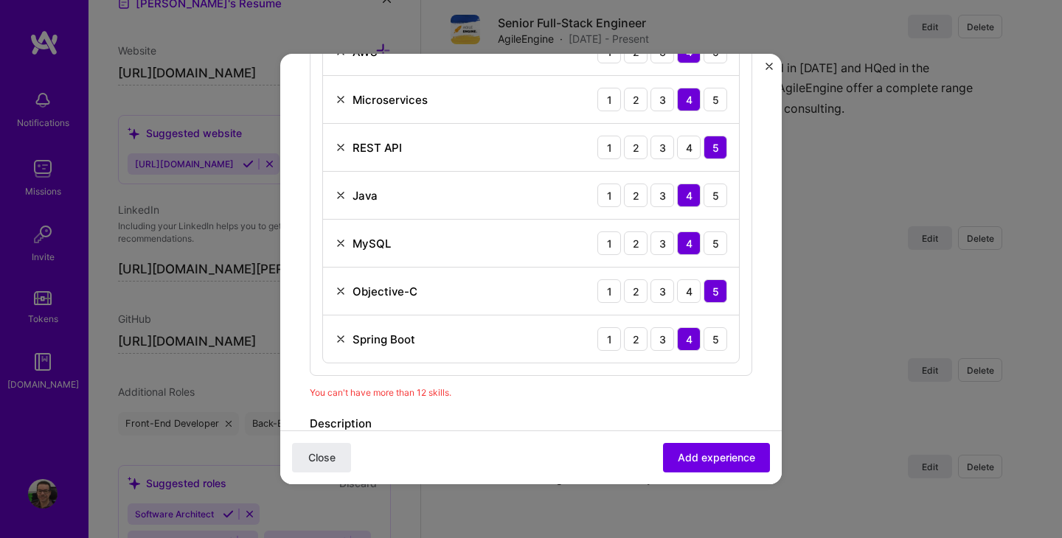
scroll to position [903, 0]
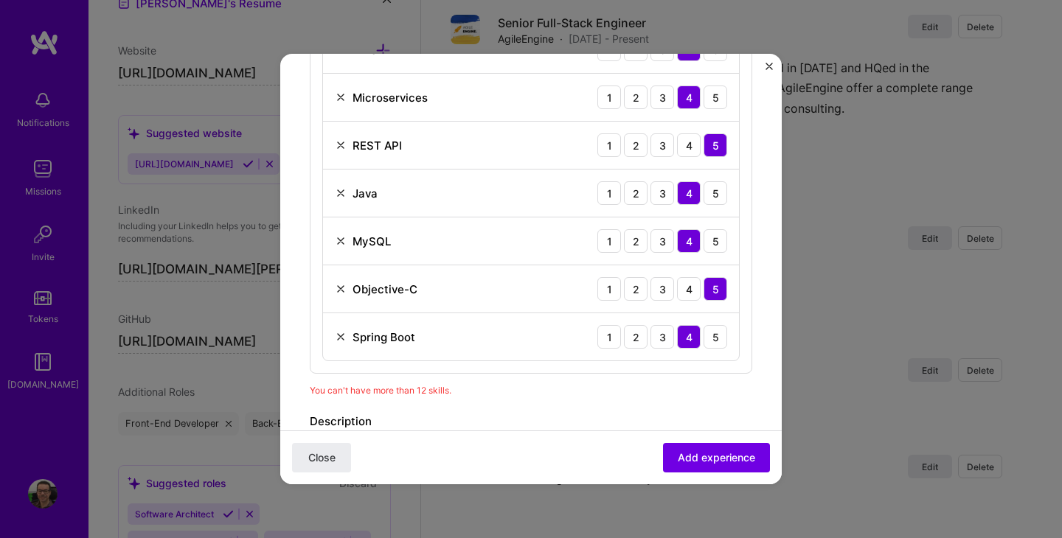
click at [342, 341] on img at bounding box center [341, 337] width 12 height 12
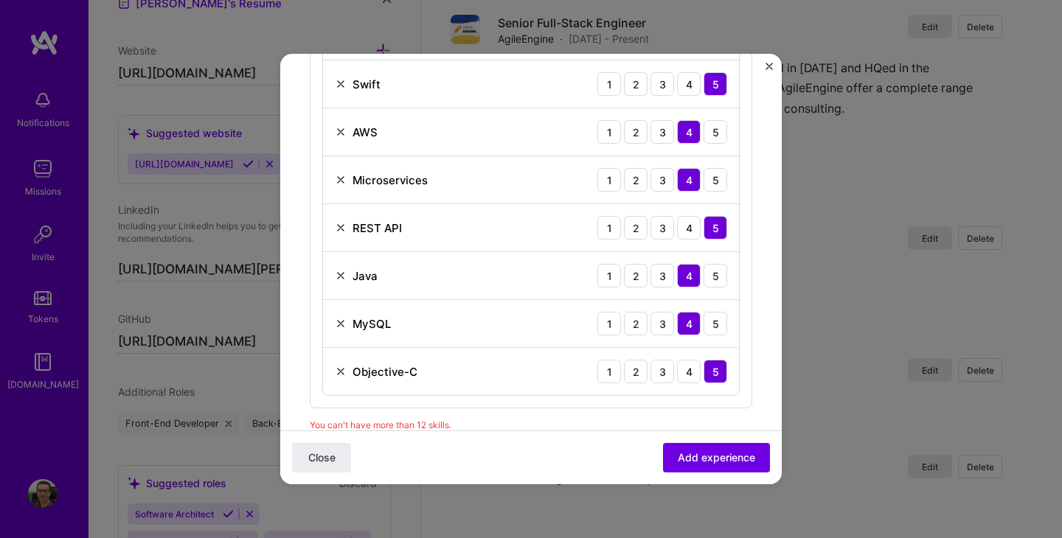
scroll to position [827, 0]
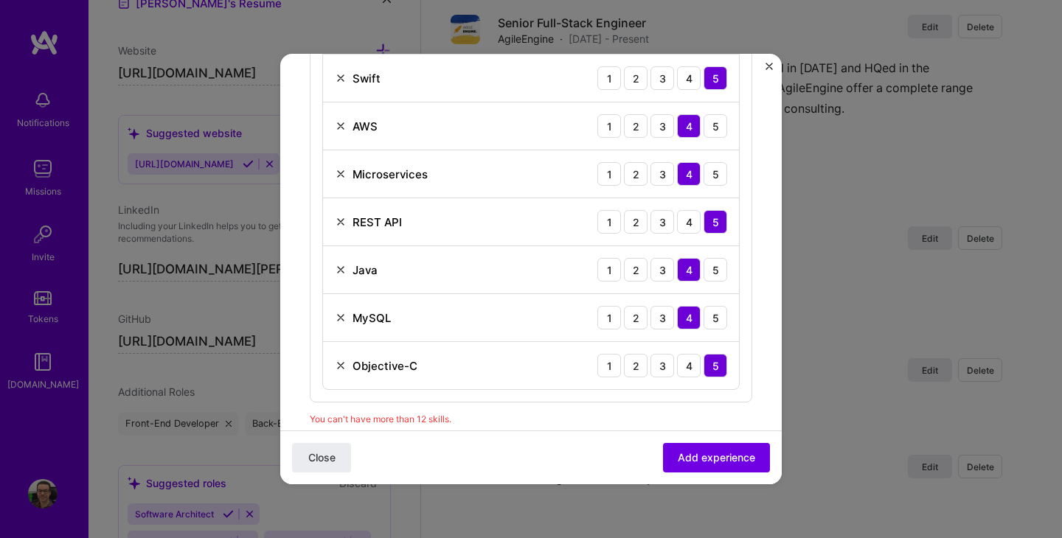
click at [340, 319] on img at bounding box center [341, 318] width 12 height 12
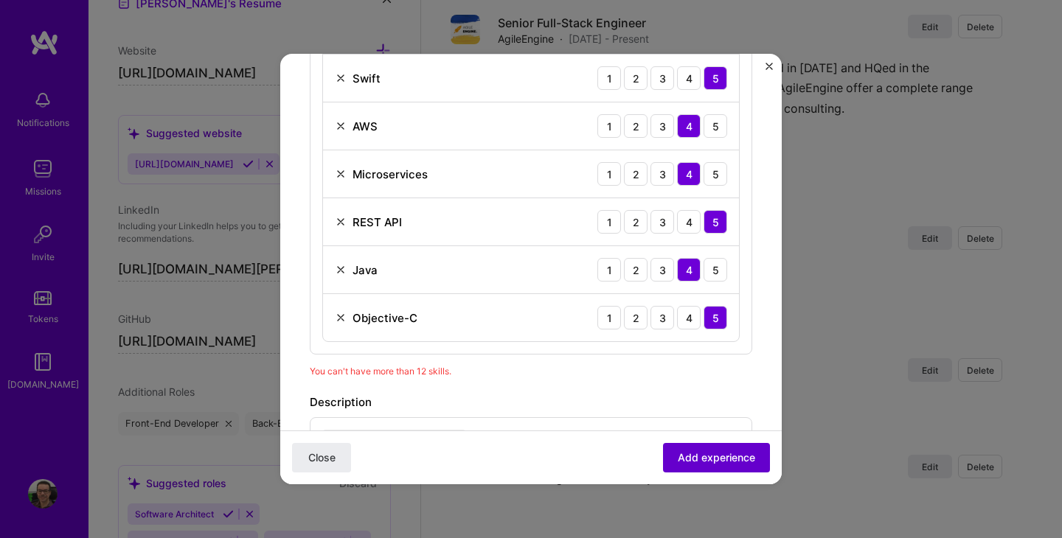
click at [688, 457] on span "Add experience" at bounding box center [716, 458] width 77 height 15
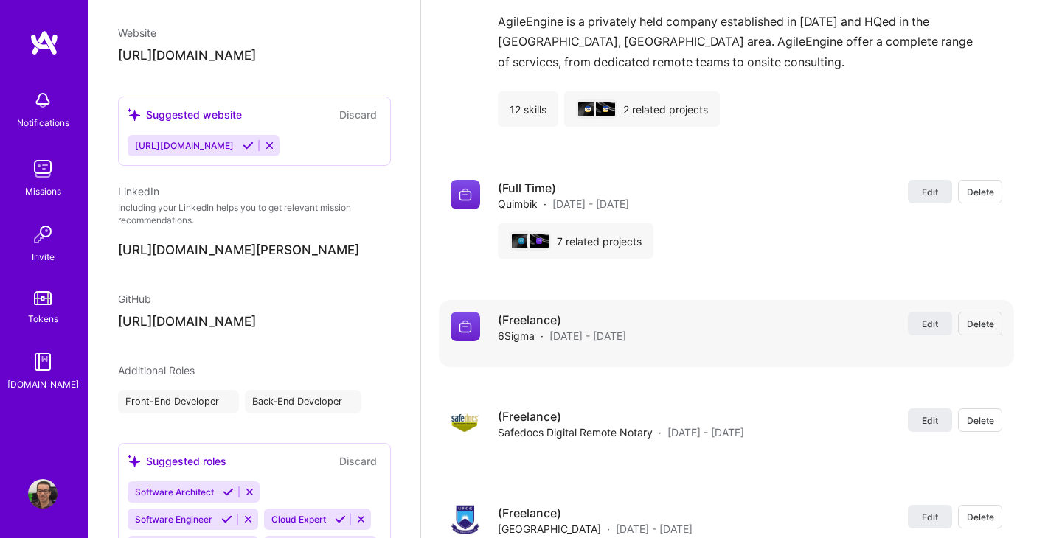
select select "BR"
select select "Right Now"
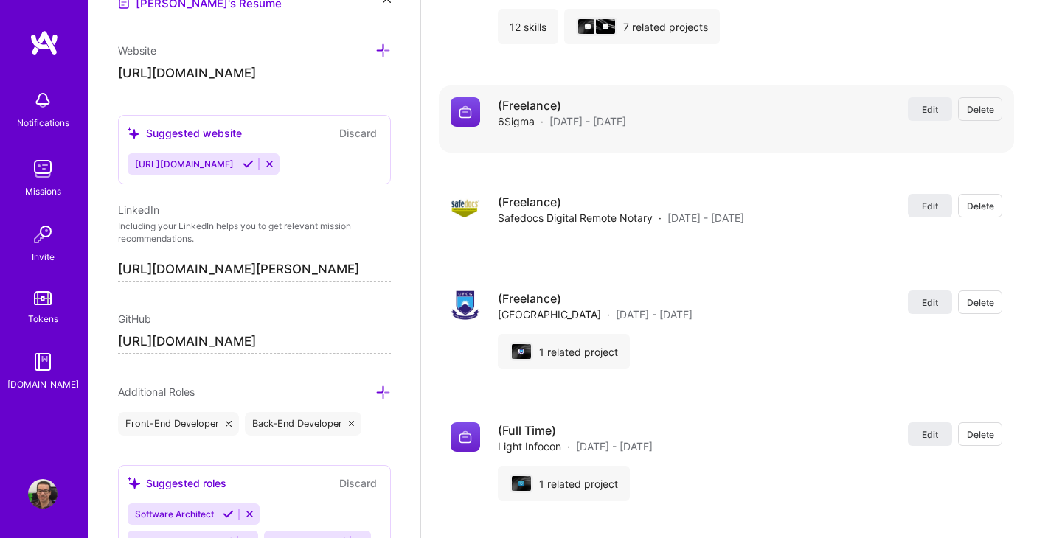
scroll to position [3872, 0]
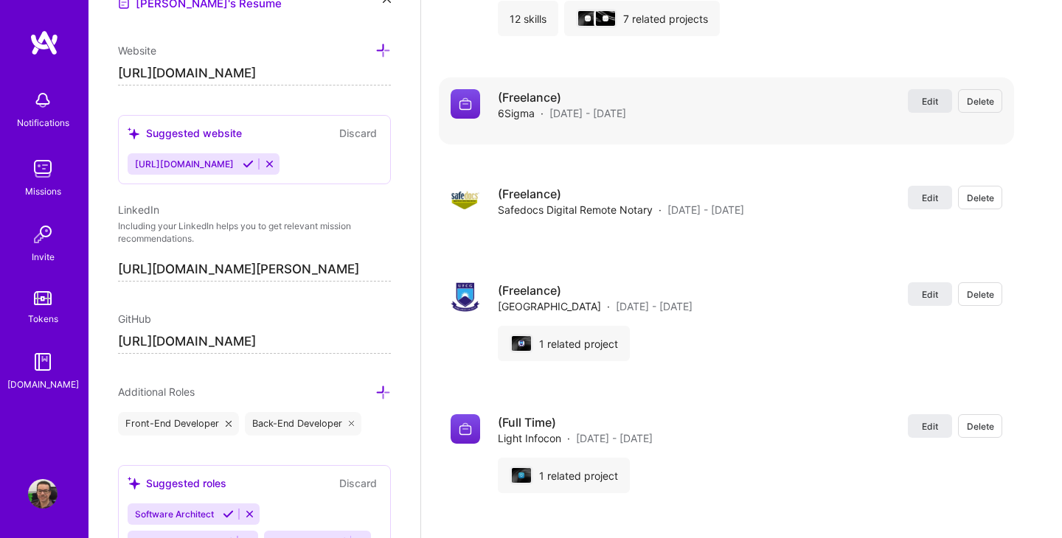
click at [933, 108] on span "Edit" at bounding box center [930, 101] width 16 height 13
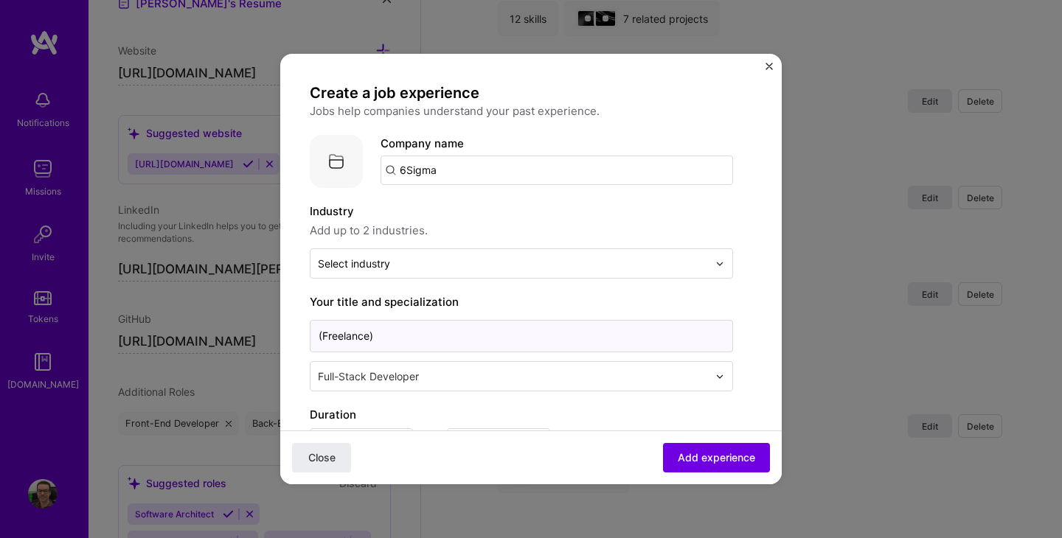
click at [454, 331] on input "(Freelance)" at bounding box center [521, 336] width 423 height 32
click at [340, 337] on input "(Freelance)" at bounding box center [521, 336] width 423 height 32
click at [389, 331] on input "(Freelance)" at bounding box center [521, 336] width 423 height 32
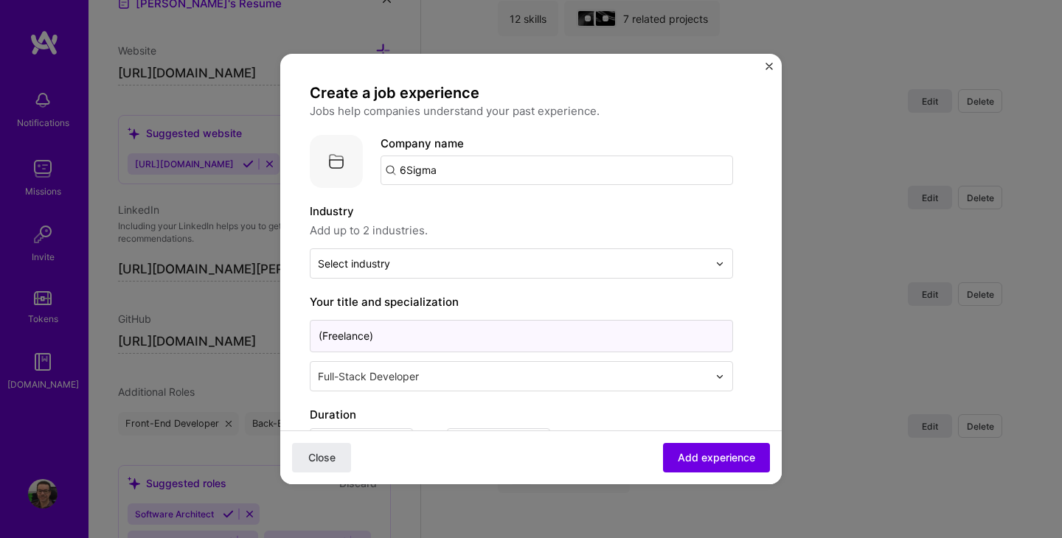
click at [389, 331] on input "(Freelance)" at bounding box center [521, 336] width 423 height 32
type input "\"
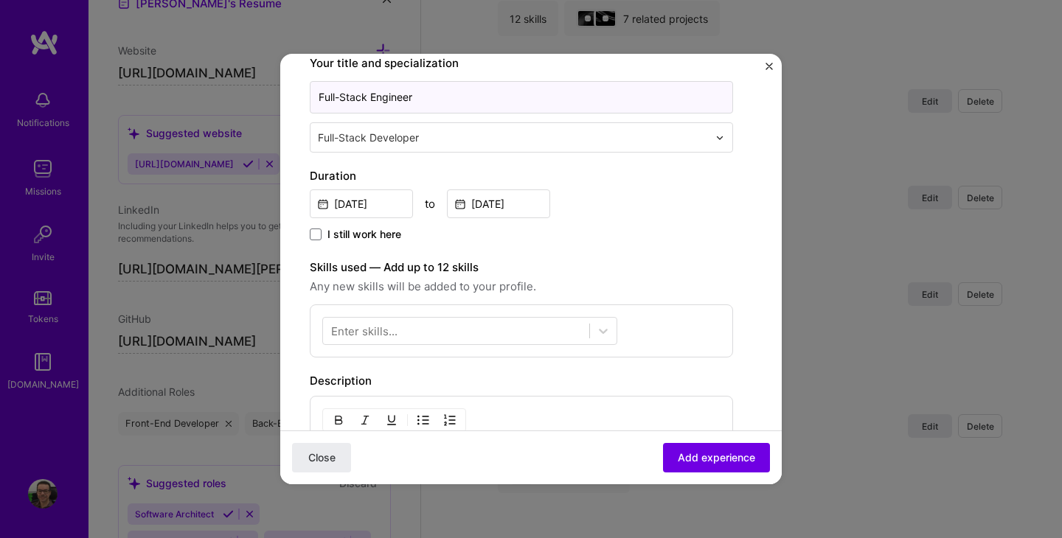
scroll to position [313, 0]
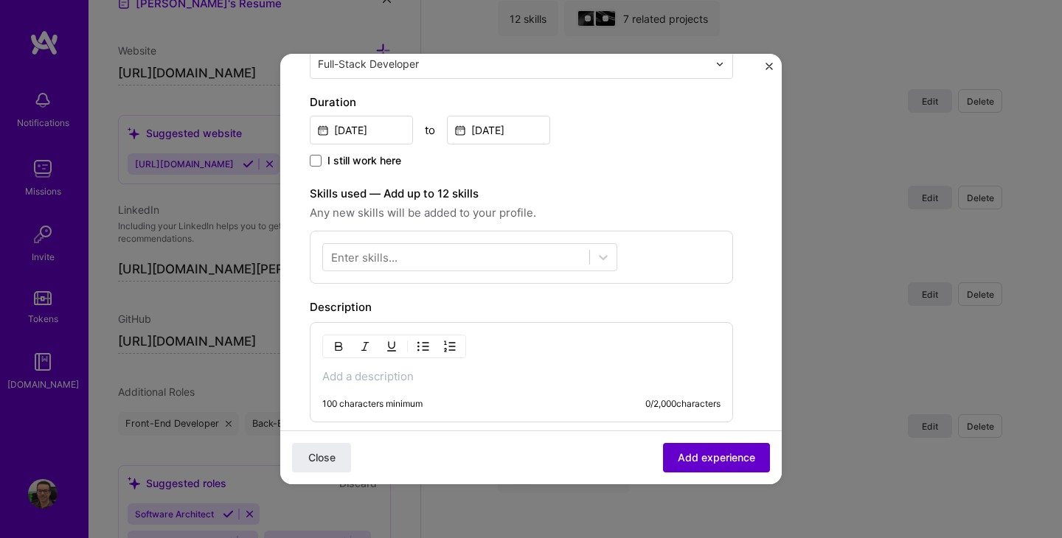
type input "Full-Stack Engineer"
click at [697, 459] on span "Add experience" at bounding box center [716, 458] width 77 height 15
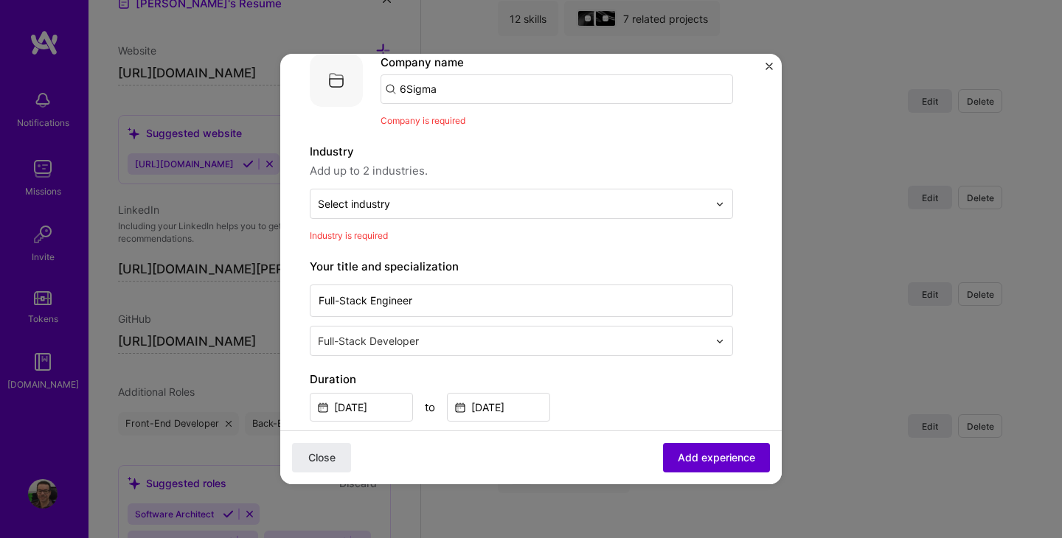
scroll to position [81, 0]
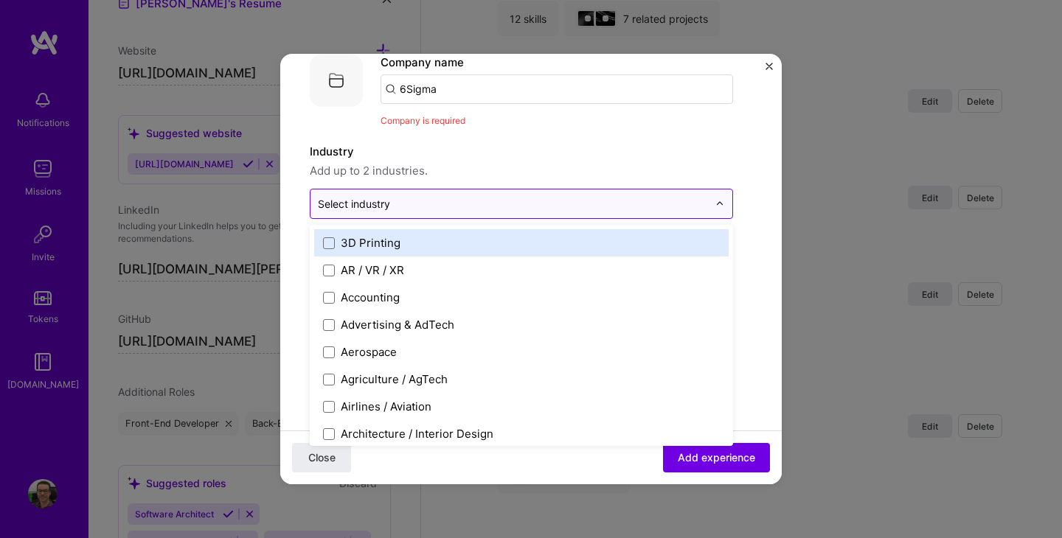
click at [719, 201] on img at bounding box center [719, 204] width 9 height 9
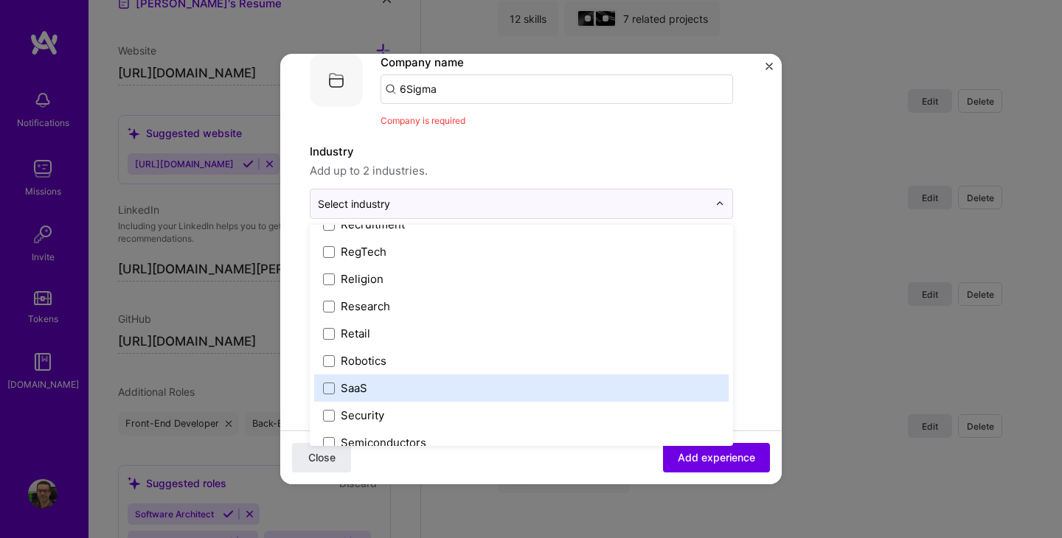
scroll to position [2787, 0]
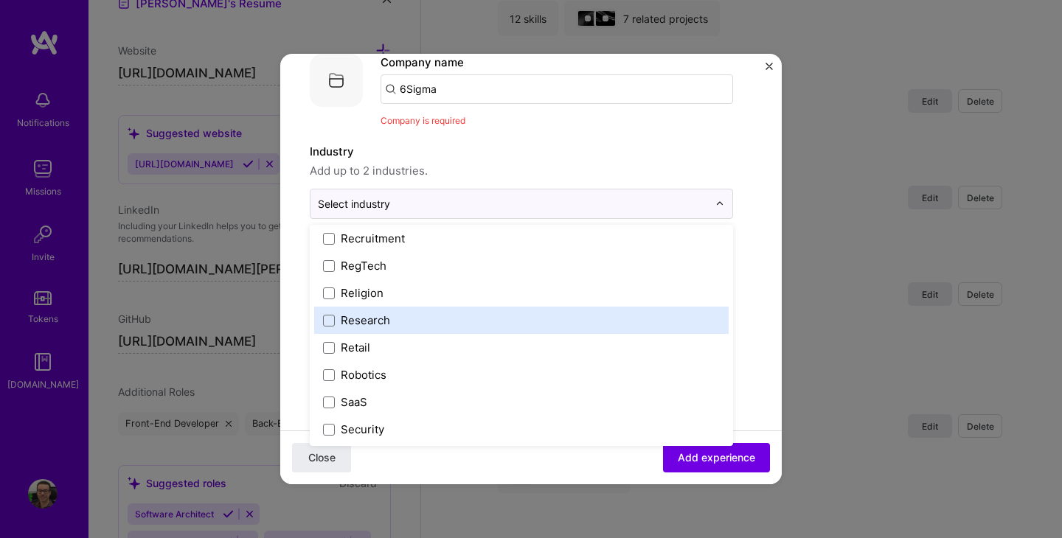
click at [574, 328] on div "Research" at bounding box center [521, 320] width 414 height 27
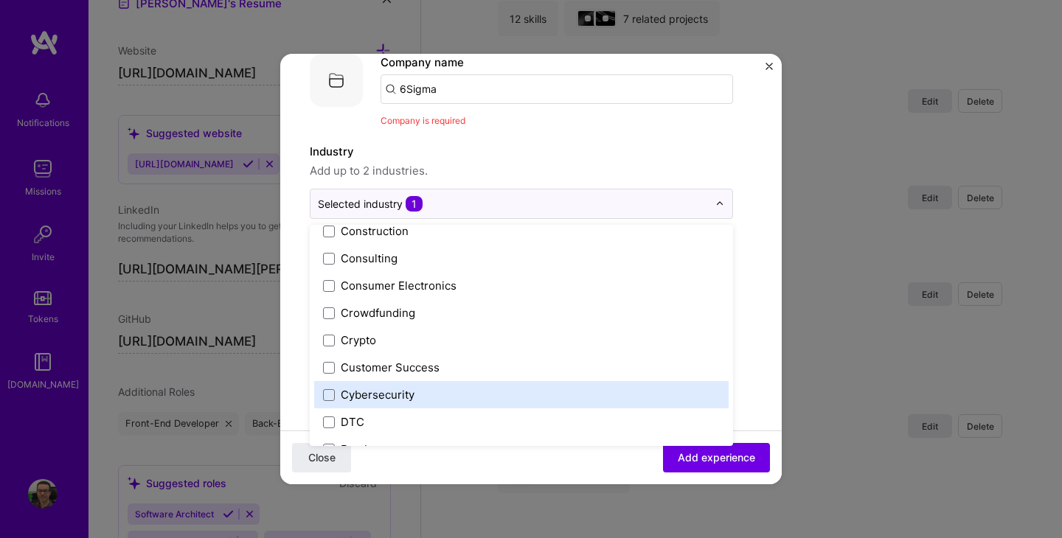
scroll to position [948, 0]
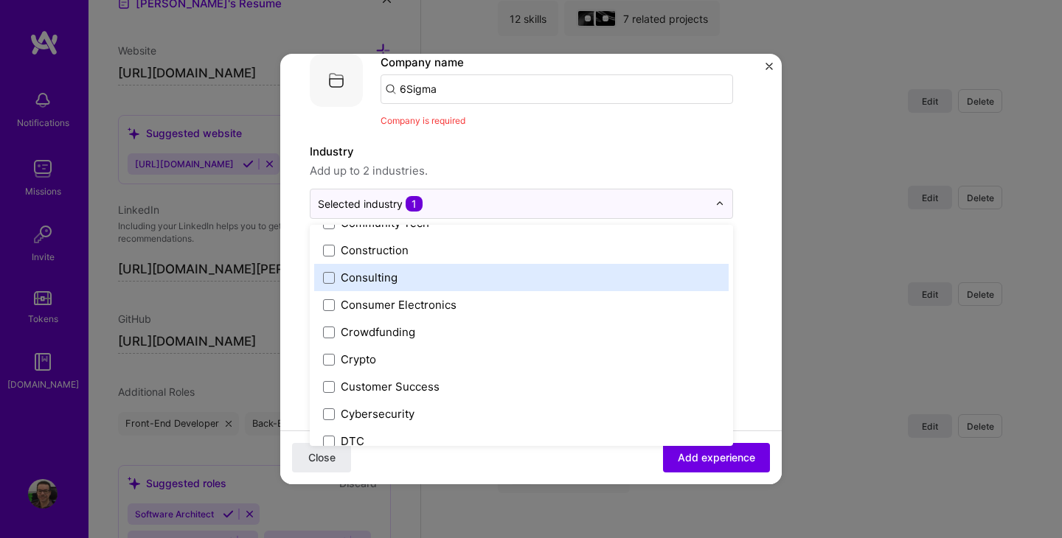
click at [482, 277] on label "Consulting" at bounding box center [521, 277] width 397 height 15
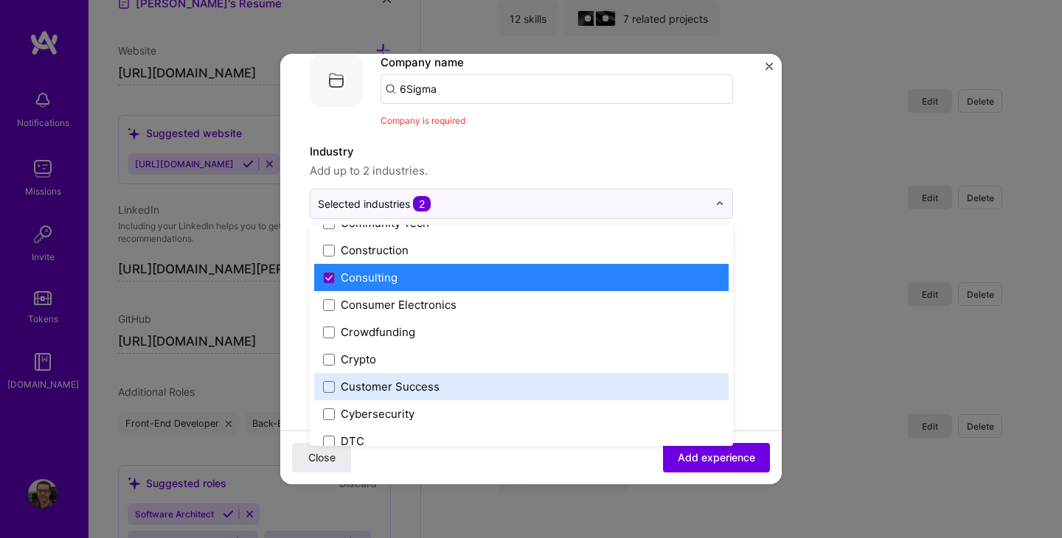
click at [746, 369] on div "Create a job experience Jobs help companies understand your past experience. Co…" at bounding box center [531, 481] width 442 height 958
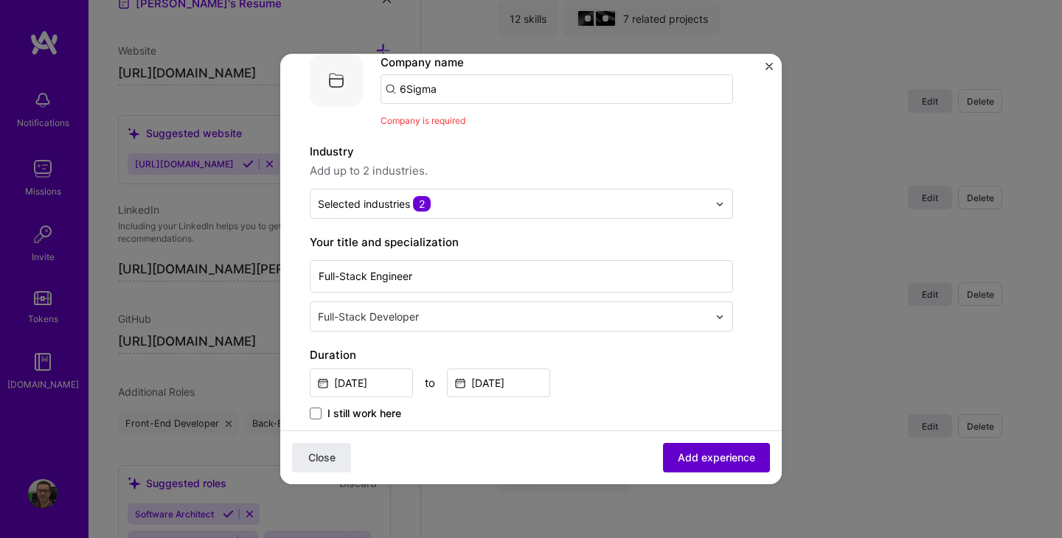
click at [699, 458] on span "Add experience" at bounding box center [716, 458] width 77 height 15
click at [375, 386] on input "[DATE]" at bounding box center [361, 383] width 103 height 29
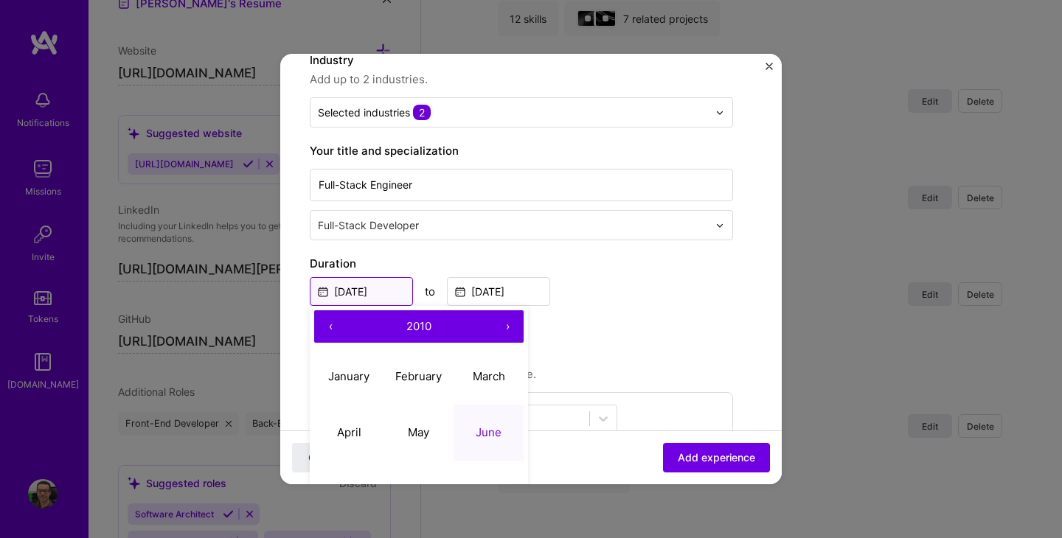
scroll to position [175, 0]
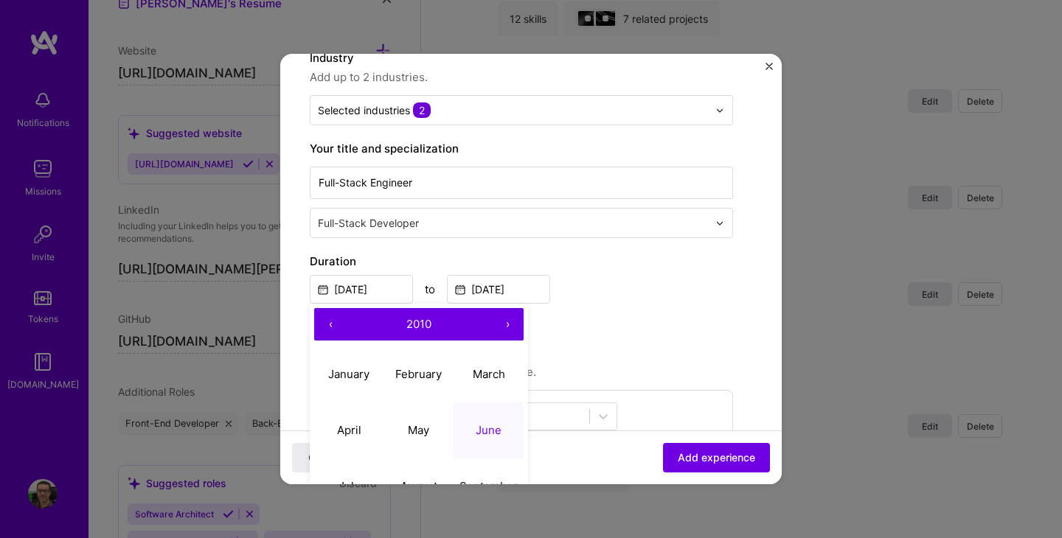
click at [507, 325] on button "›" at bounding box center [507, 324] width 32 height 32
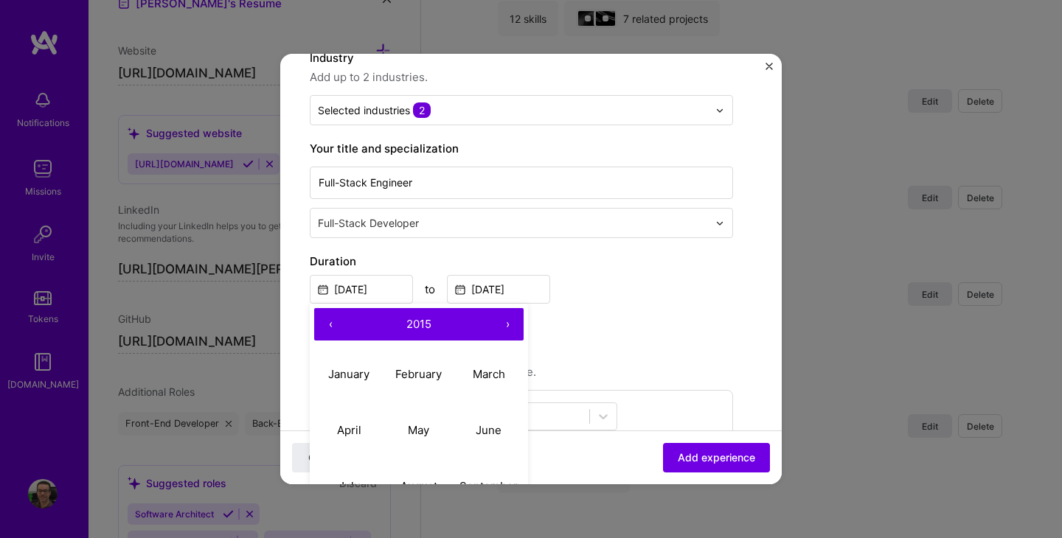
click at [507, 325] on button "›" at bounding box center [507, 324] width 32 height 32
click at [509, 324] on button "›" at bounding box center [507, 324] width 32 height 32
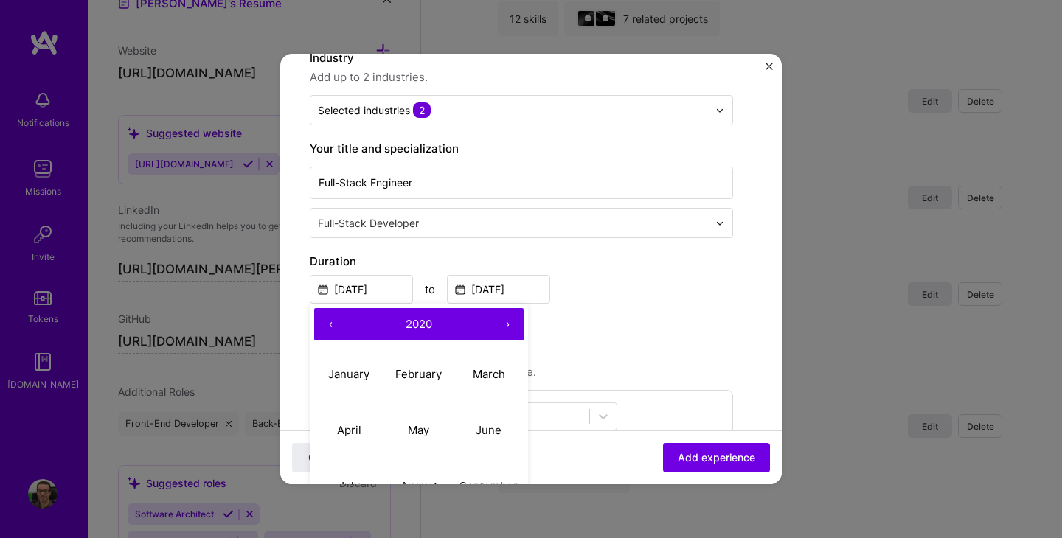
click at [509, 324] on button "›" at bounding box center [507, 324] width 32 height 32
click at [356, 429] on abbr "April" at bounding box center [349, 430] width 24 height 14
type input "[DATE]"
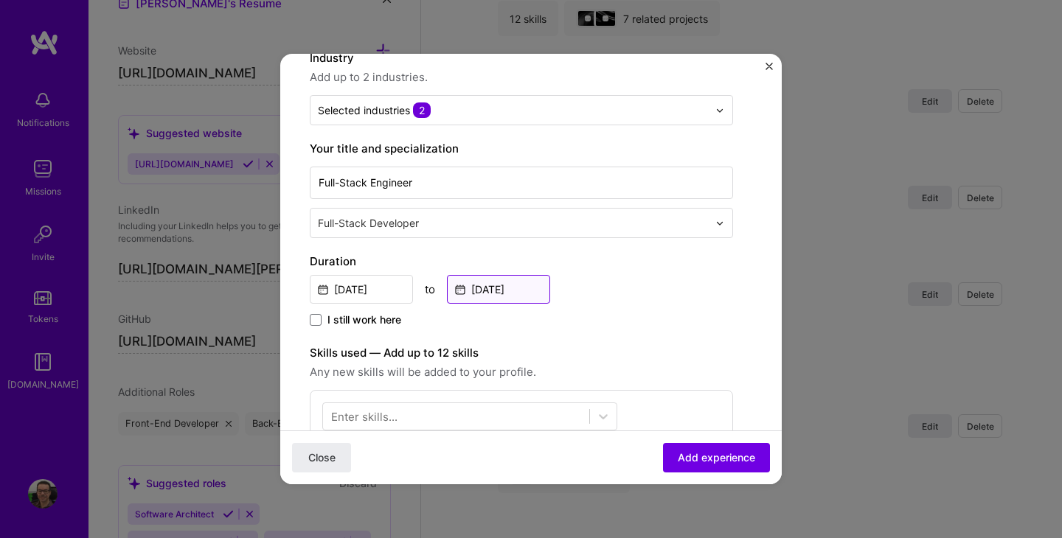
click at [537, 290] on input "[DATE]" at bounding box center [498, 289] width 103 height 29
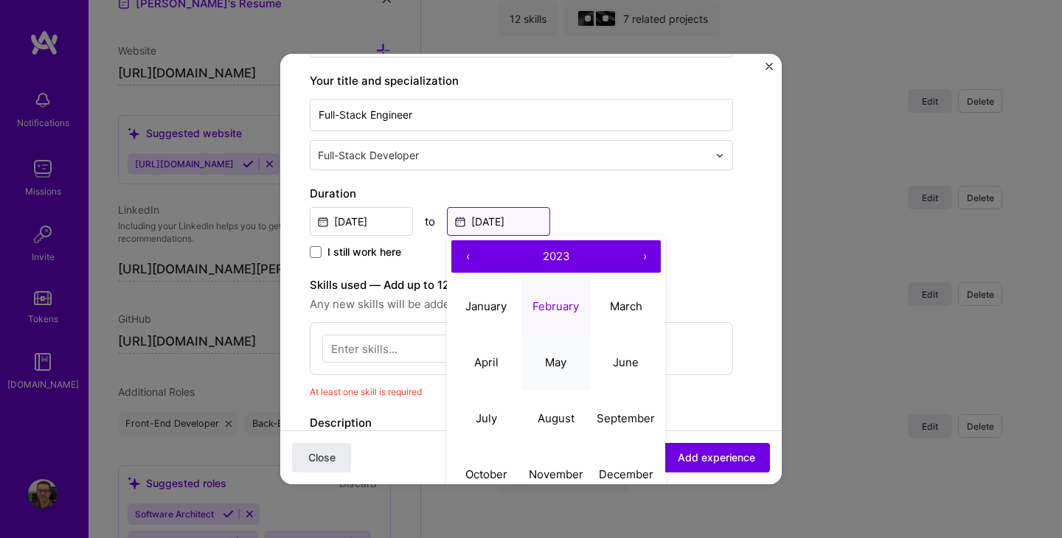
scroll to position [265, 0]
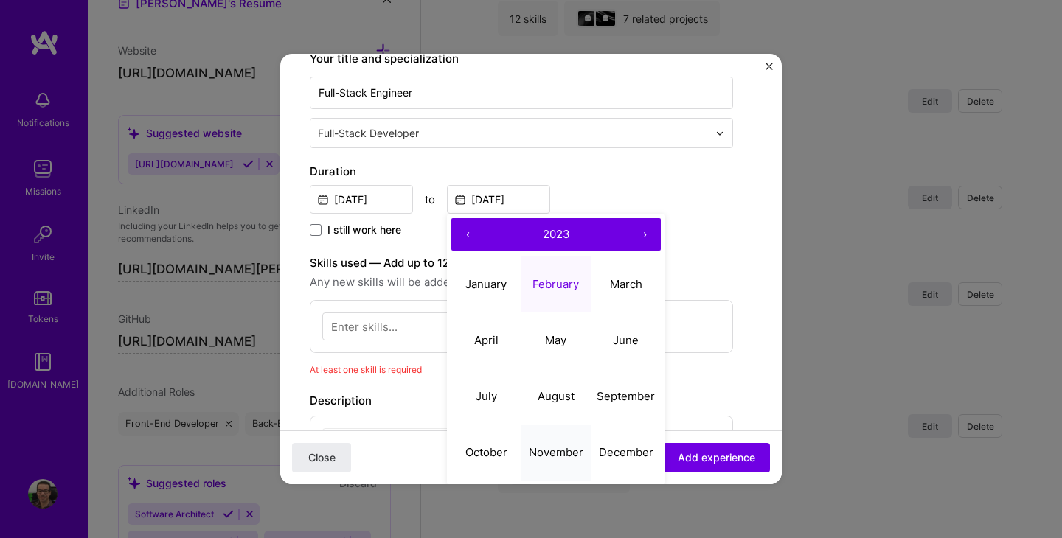
click at [552, 451] on abbr "November" at bounding box center [556, 452] width 55 height 14
type input "[DATE]"
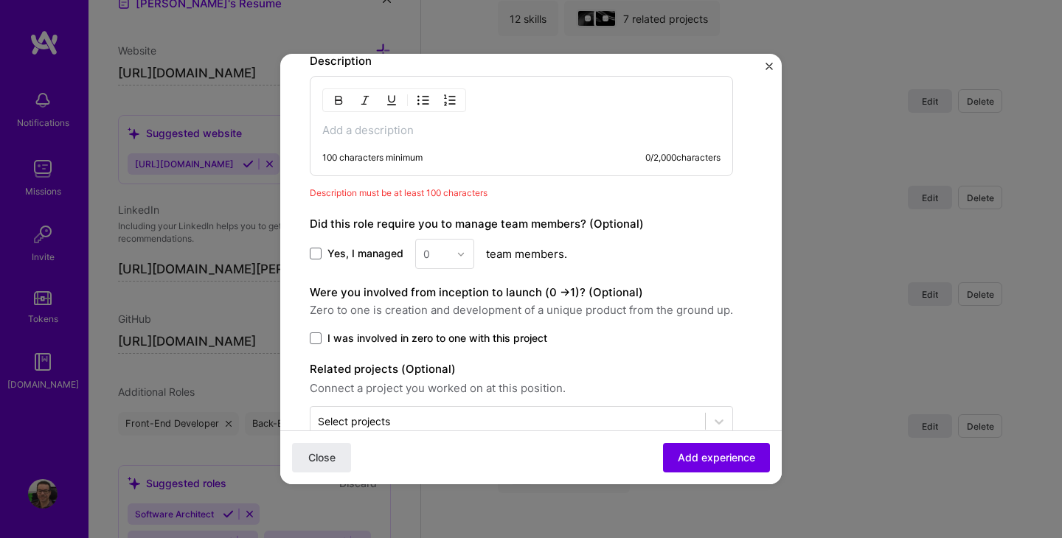
scroll to position [611, 0]
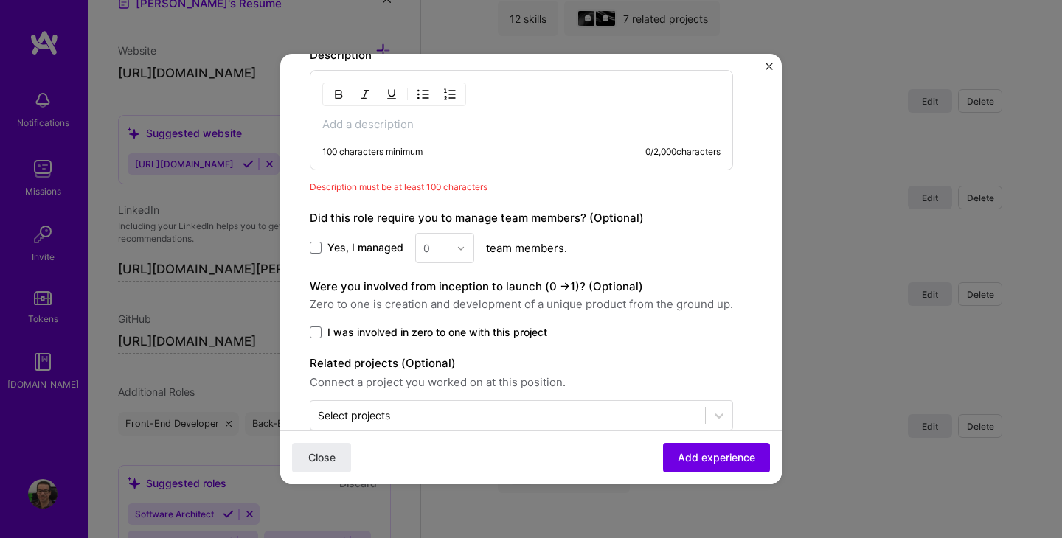
click at [313, 251] on span at bounding box center [316, 248] width 12 height 12
click at [0, 0] on input "Yes, I managed" at bounding box center [0, 0] width 0 height 0
click at [459, 249] on img at bounding box center [460, 248] width 9 height 9
click at [445, 389] on div "5" at bounding box center [445, 396] width 50 height 27
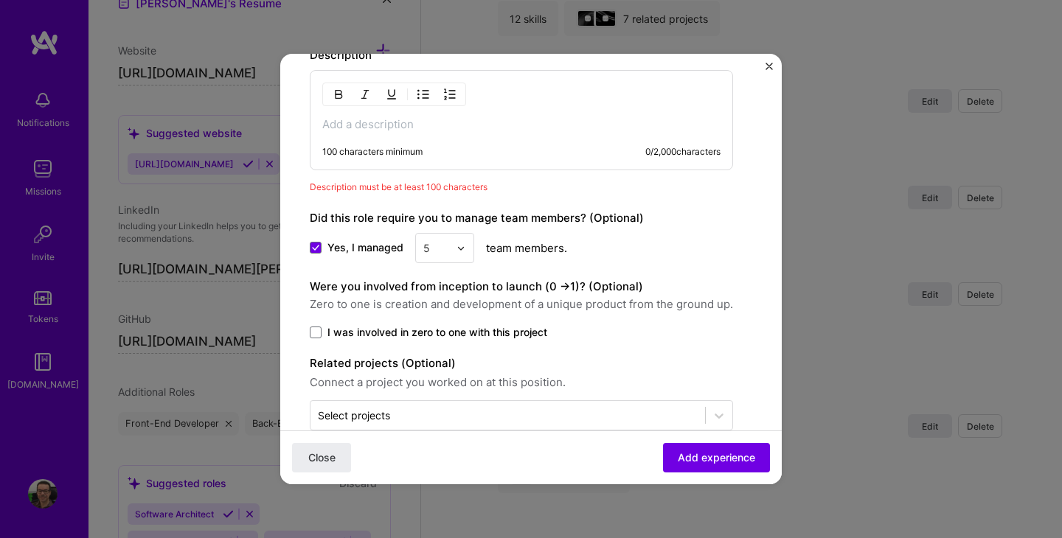
scroll to position [640, 0]
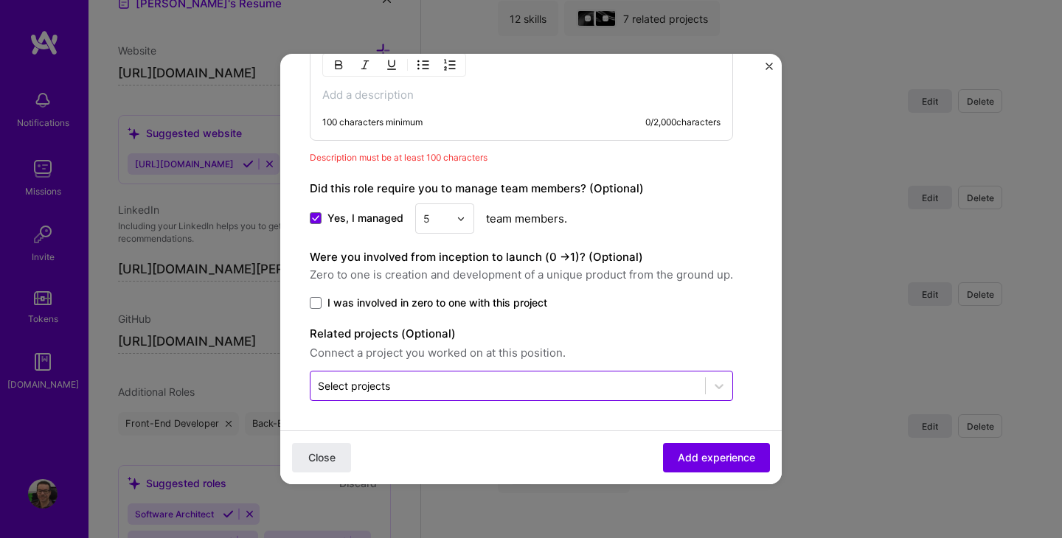
click at [577, 379] on input "text" at bounding box center [508, 385] width 380 height 15
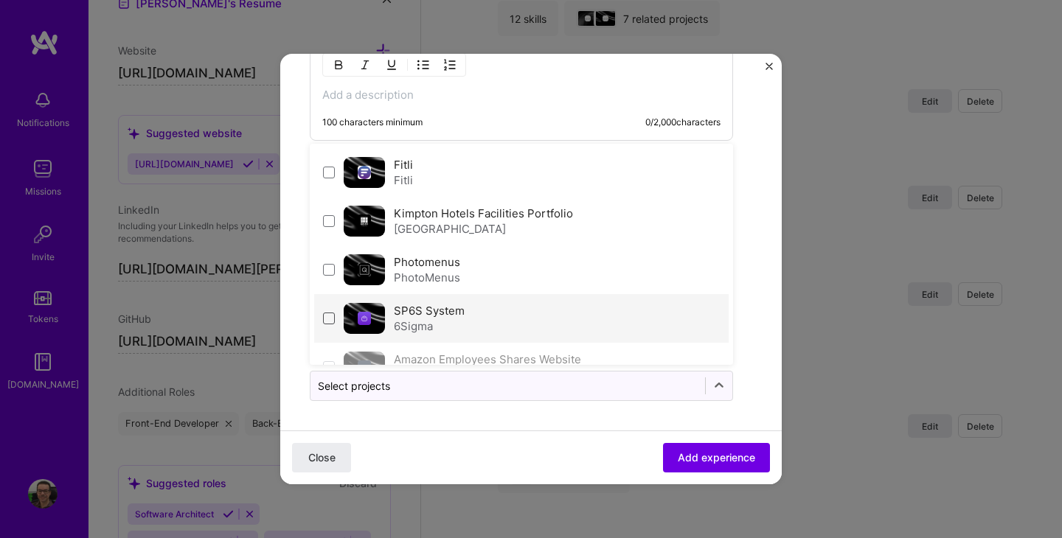
click at [331, 318] on span at bounding box center [329, 319] width 12 height 12
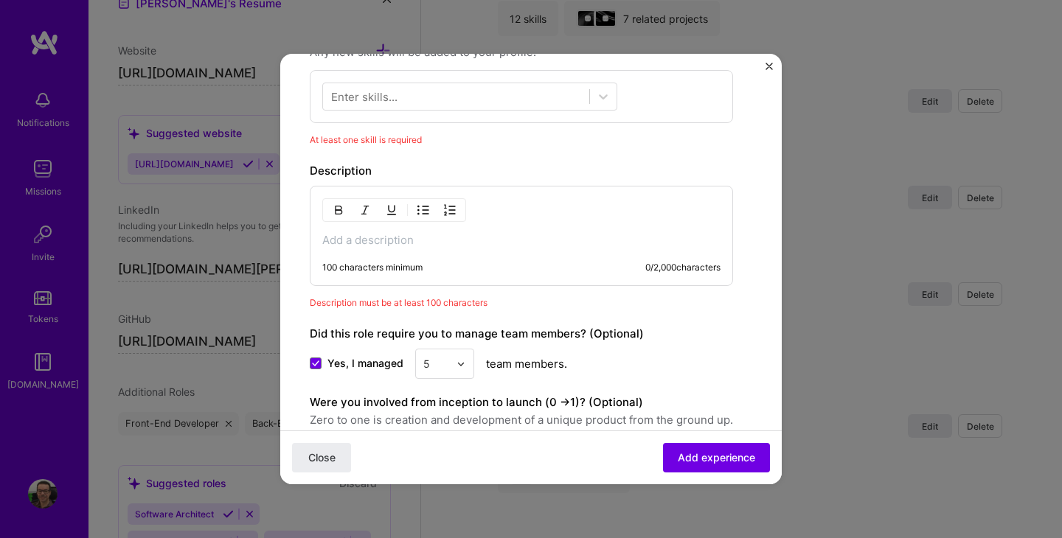
scroll to position [495, 0]
click at [399, 234] on p at bounding box center [521, 240] width 398 height 15
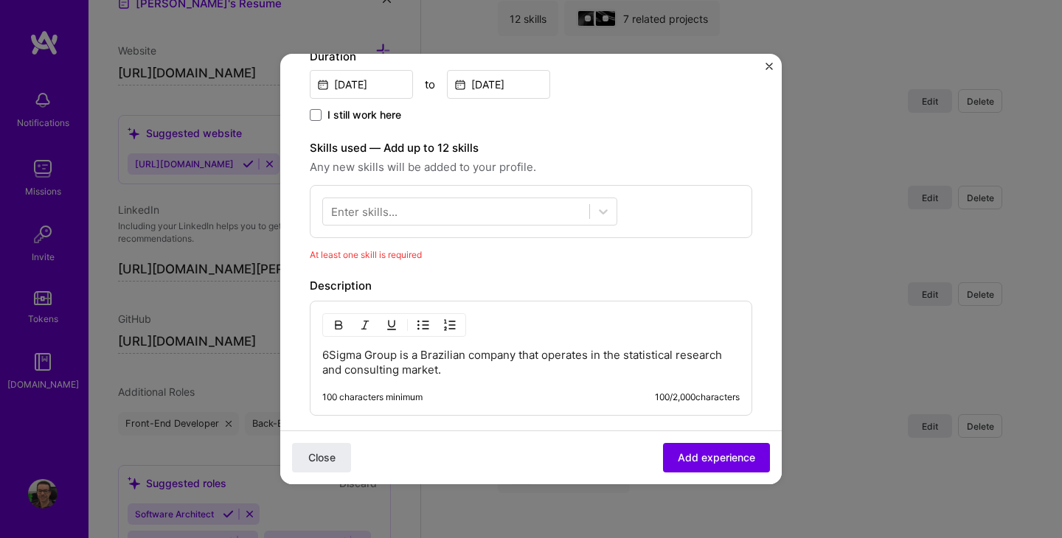
scroll to position [367, 0]
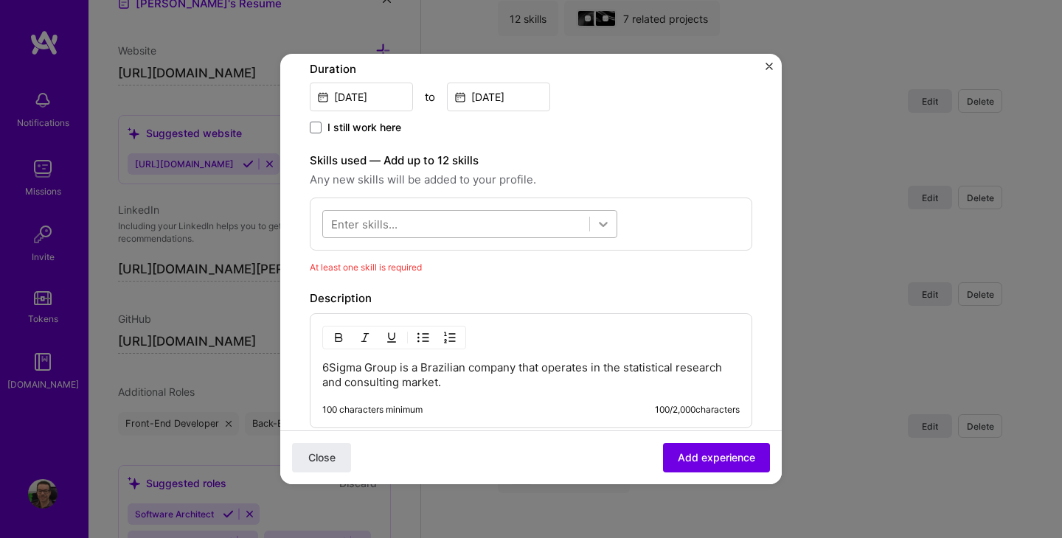
click at [613, 223] on div at bounding box center [603, 224] width 27 height 27
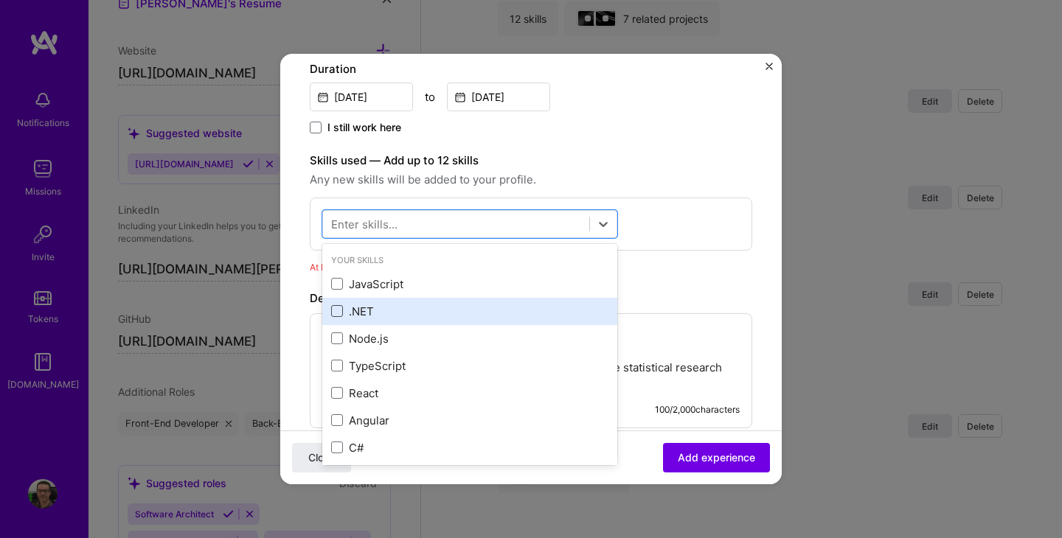
click at [341, 312] on span at bounding box center [337, 311] width 12 height 12
click at [0, 0] on input "checkbox" at bounding box center [0, 0] width 0 height 0
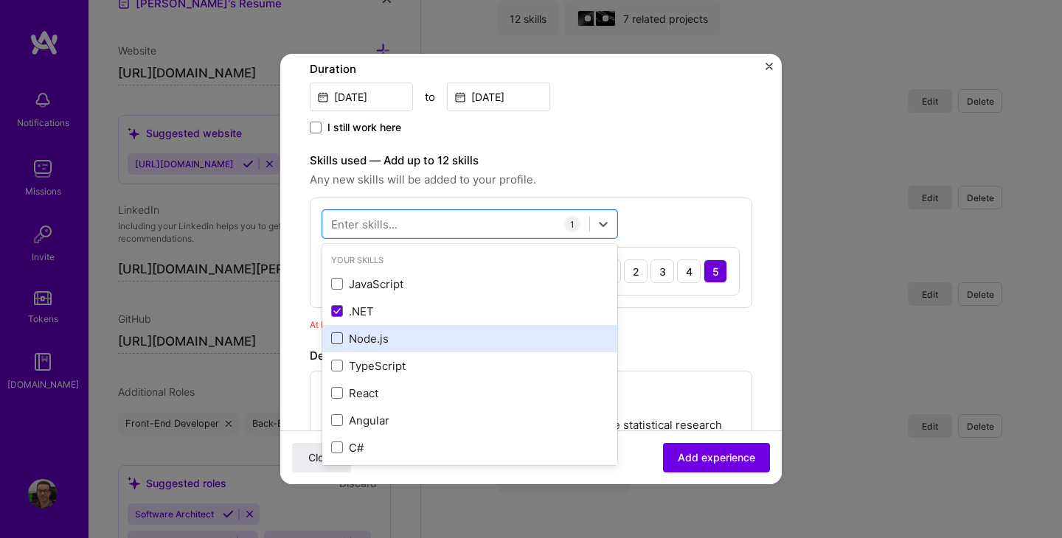
click at [339, 339] on span at bounding box center [337, 339] width 12 height 12
click at [0, 0] on input "checkbox" at bounding box center [0, 0] width 0 height 0
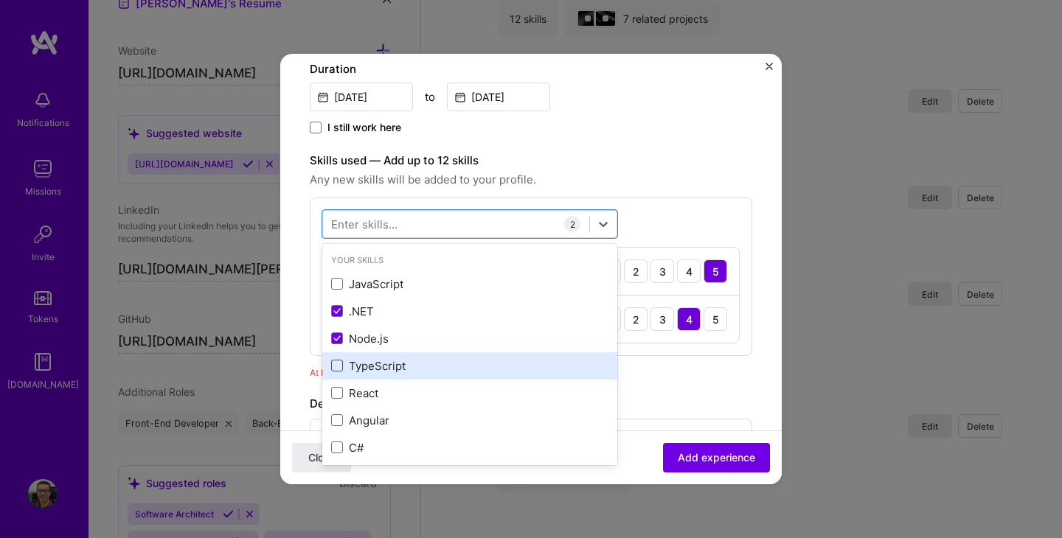
click at [339, 363] on span at bounding box center [337, 366] width 12 height 12
click at [0, 0] on input "checkbox" at bounding box center [0, 0] width 0 height 0
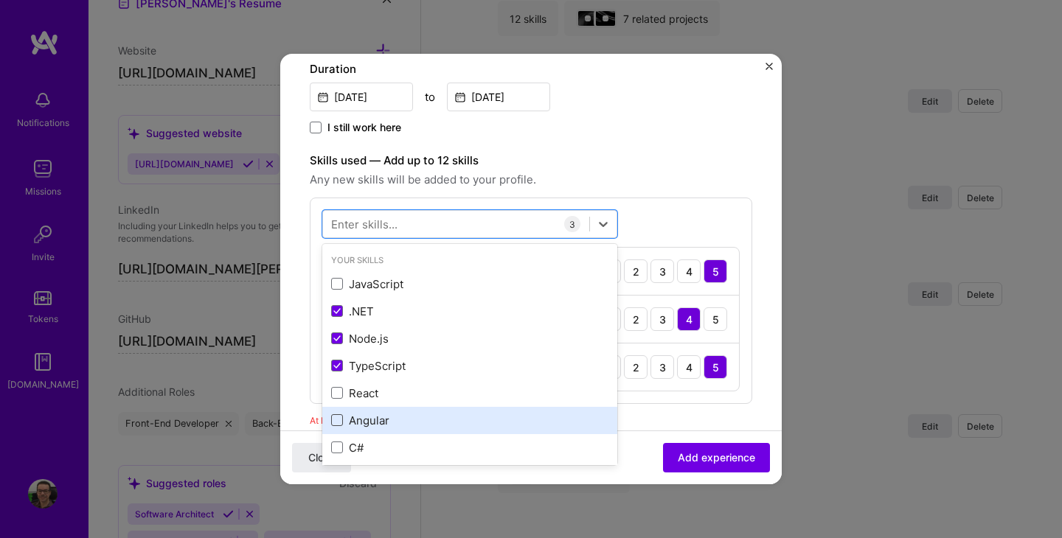
click at [338, 417] on span at bounding box center [337, 420] width 12 height 12
click at [0, 0] on input "checkbox" at bounding box center [0, 0] width 0 height 0
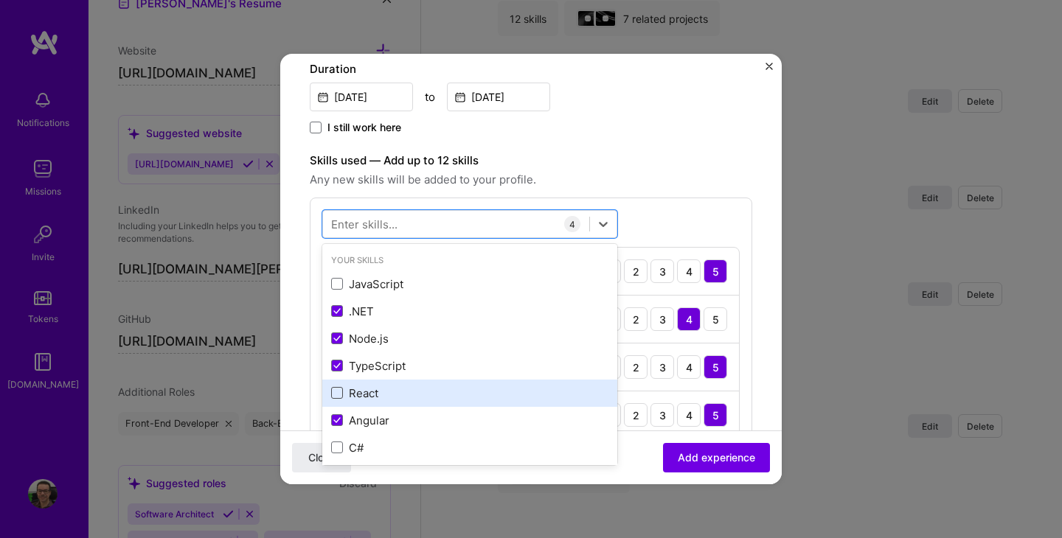
click at [334, 393] on span at bounding box center [337, 393] width 12 height 12
click at [0, 0] on input "checkbox" at bounding box center [0, 0] width 0 height 0
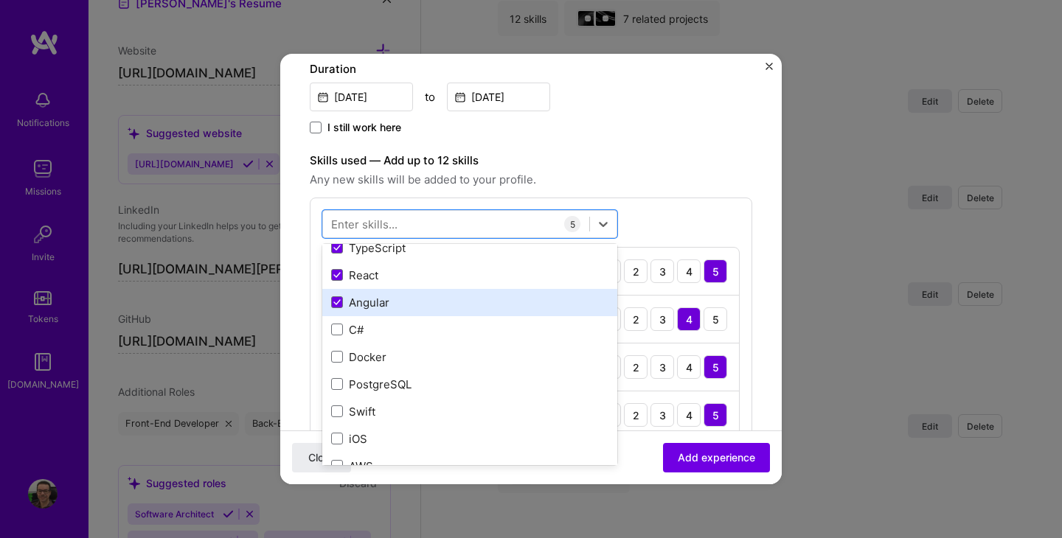
scroll to position [123, 0]
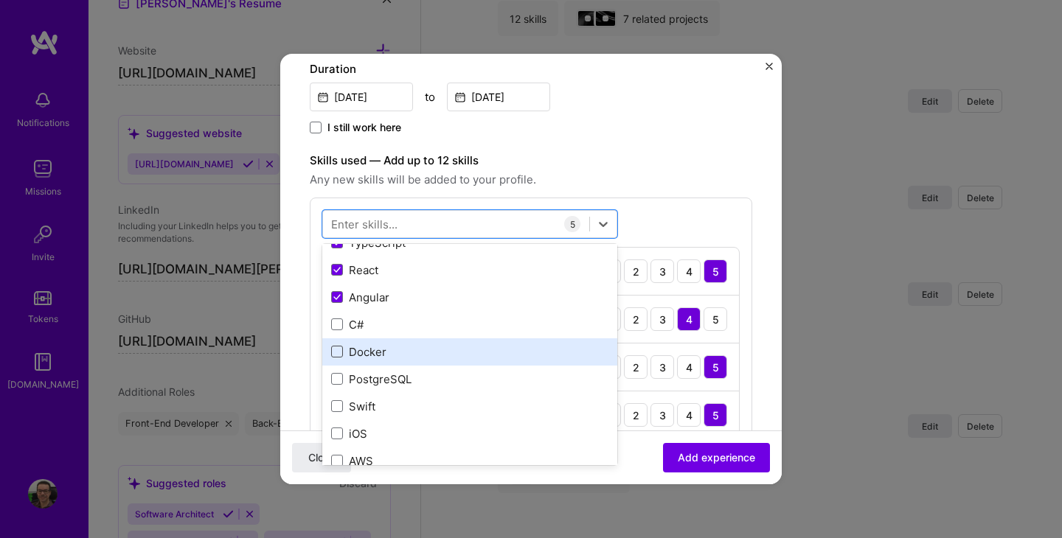
click at [340, 350] on span at bounding box center [337, 352] width 12 height 12
click at [0, 0] on input "checkbox" at bounding box center [0, 0] width 0 height 0
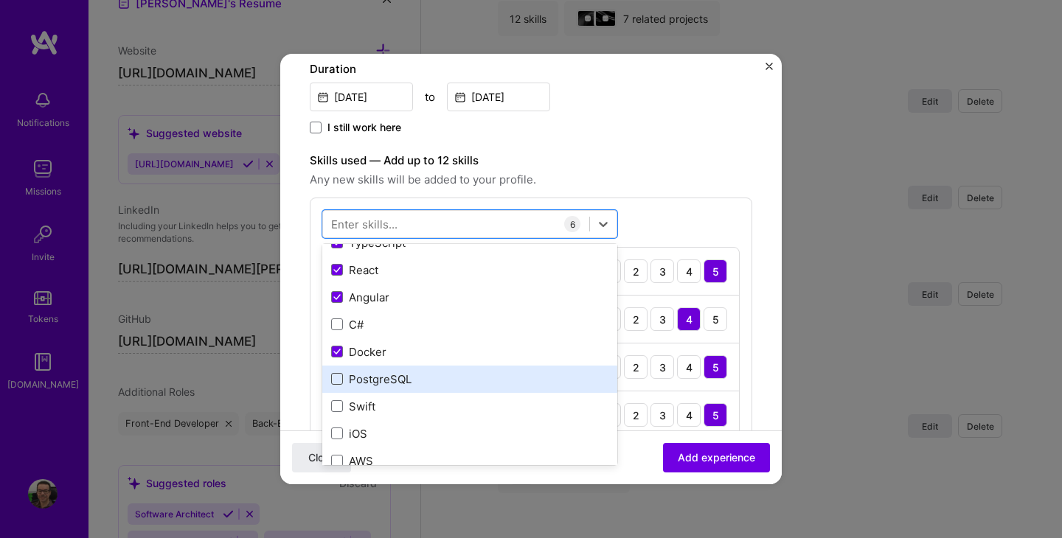
click at [341, 382] on span at bounding box center [337, 379] width 12 height 12
click at [0, 0] on input "checkbox" at bounding box center [0, 0] width 0 height 0
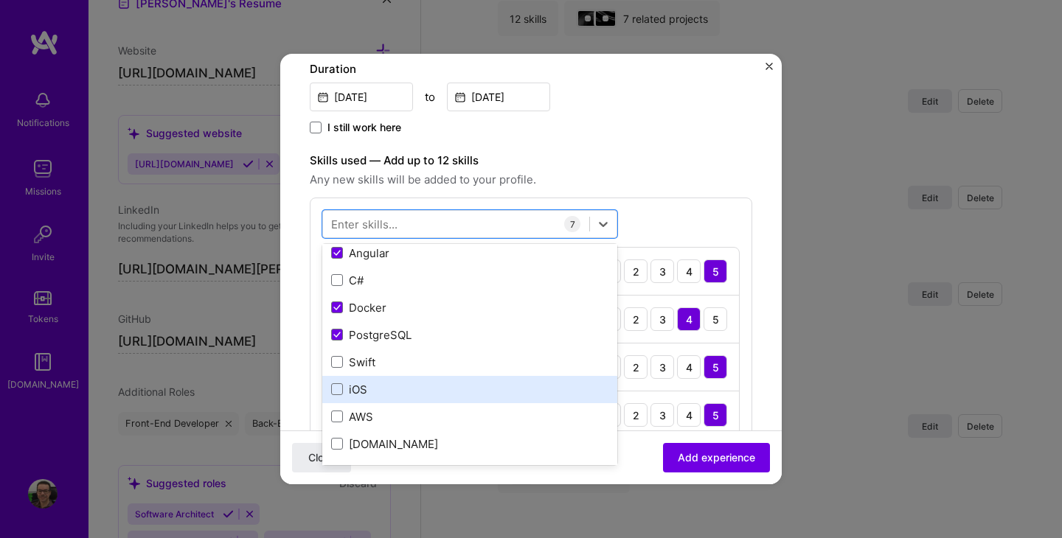
scroll to position [173, 0]
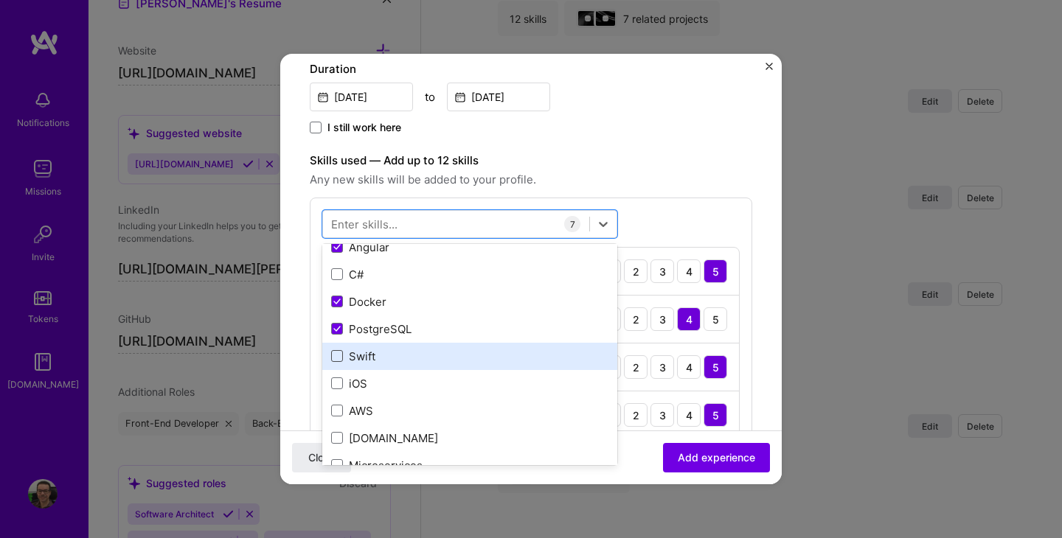
click at [336, 357] on span at bounding box center [337, 356] width 12 height 12
click at [0, 0] on input "checkbox" at bounding box center [0, 0] width 0 height 0
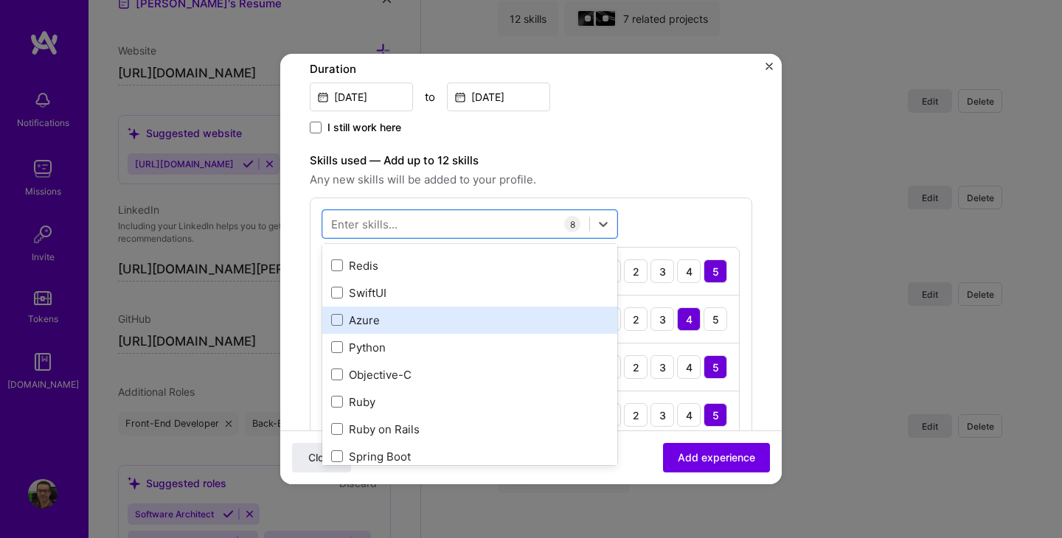
scroll to position [889, 0]
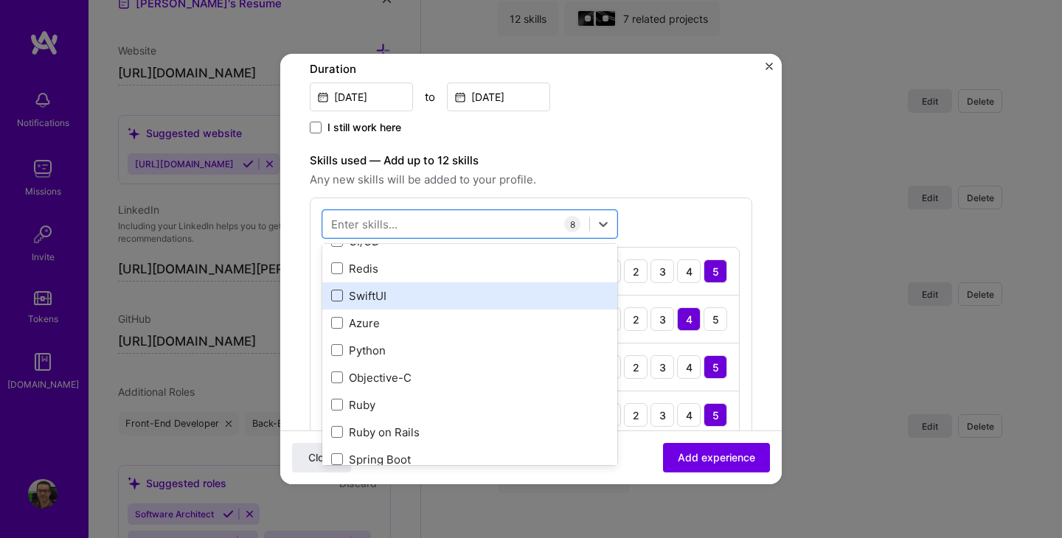
click at [335, 298] on span at bounding box center [337, 296] width 12 height 12
click at [0, 0] on input "checkbox" at bounding box center [0, 0] width 0 height 0
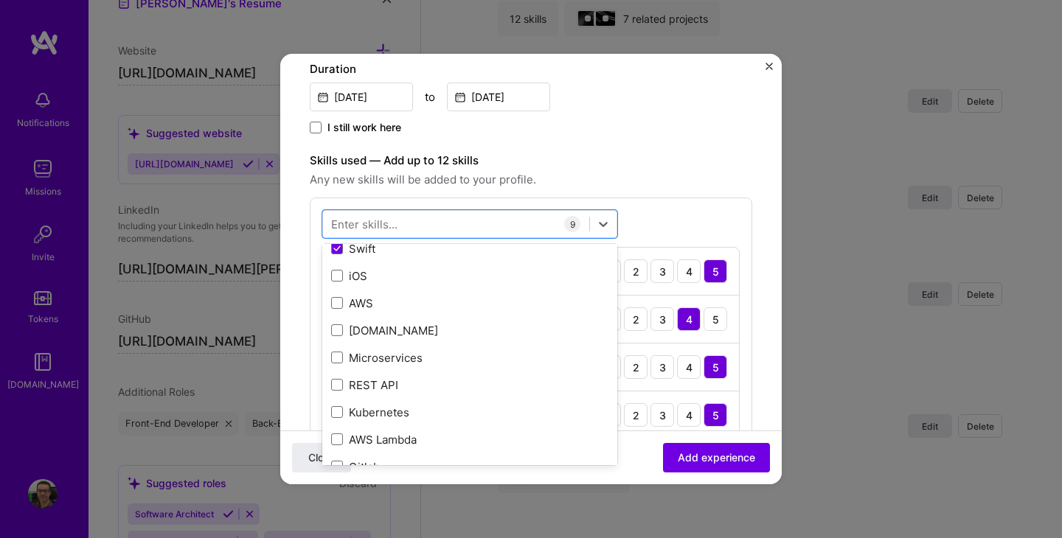
scroll to position [276, 0]
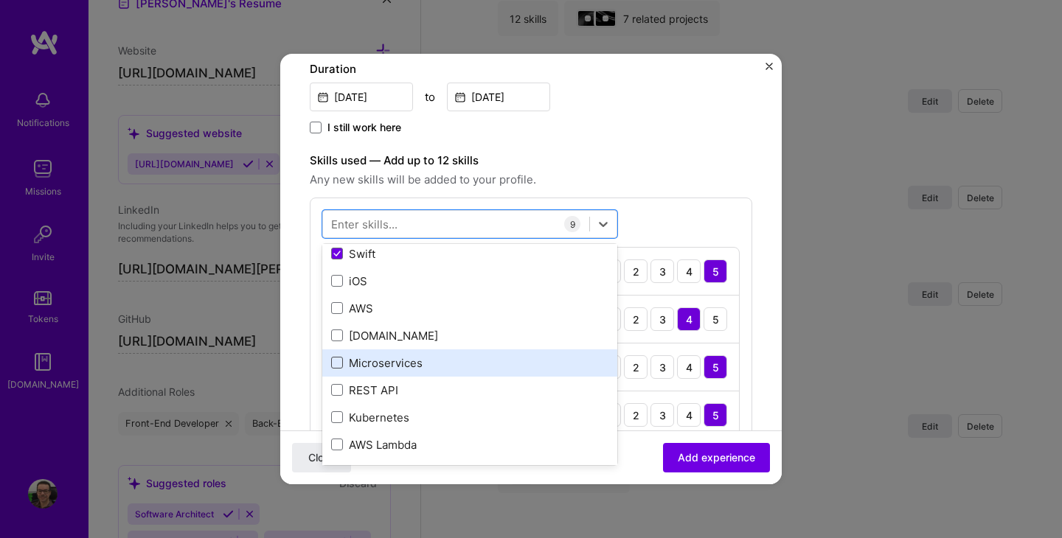
click at [340, 362] on span at bounding box center [337, 363] width 12 height 12
click at [0, 0] on input "checkbox" at bounding box center [0, 0] width 0 height 0
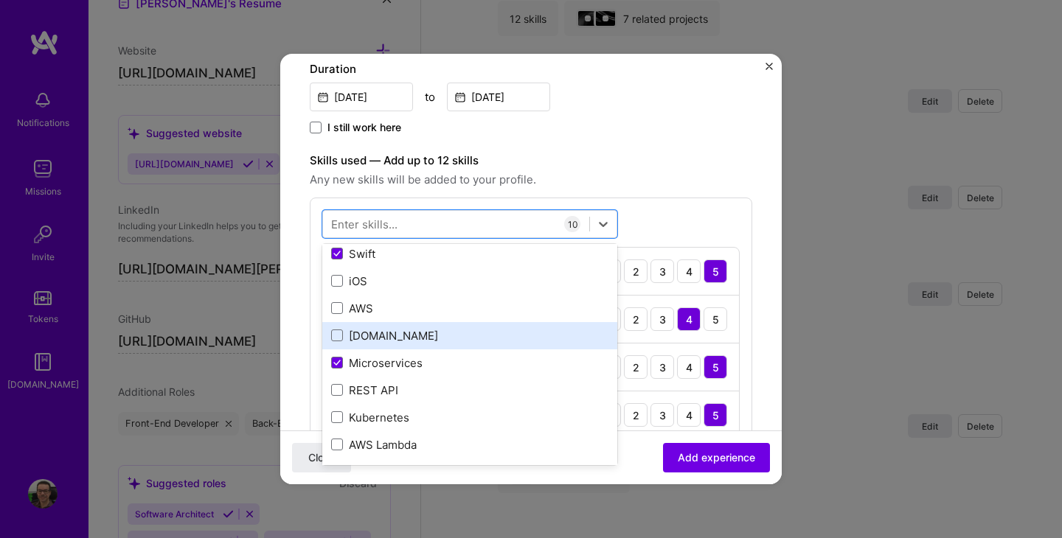
click at [336, 329] on div "[DOMAIN_NAME]" at bounding box center [469, 335] width 277 height 15
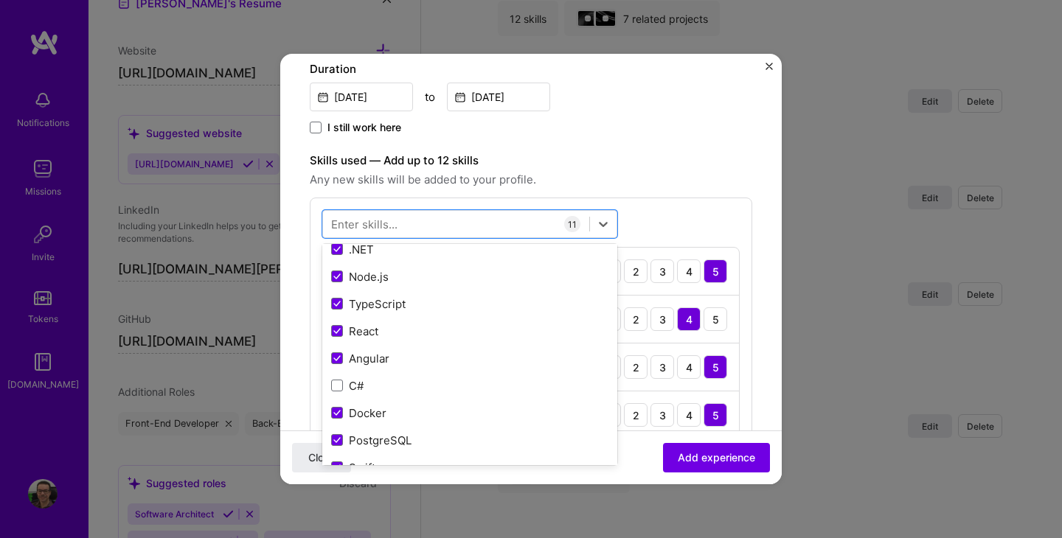
scroll to position [58, 0]
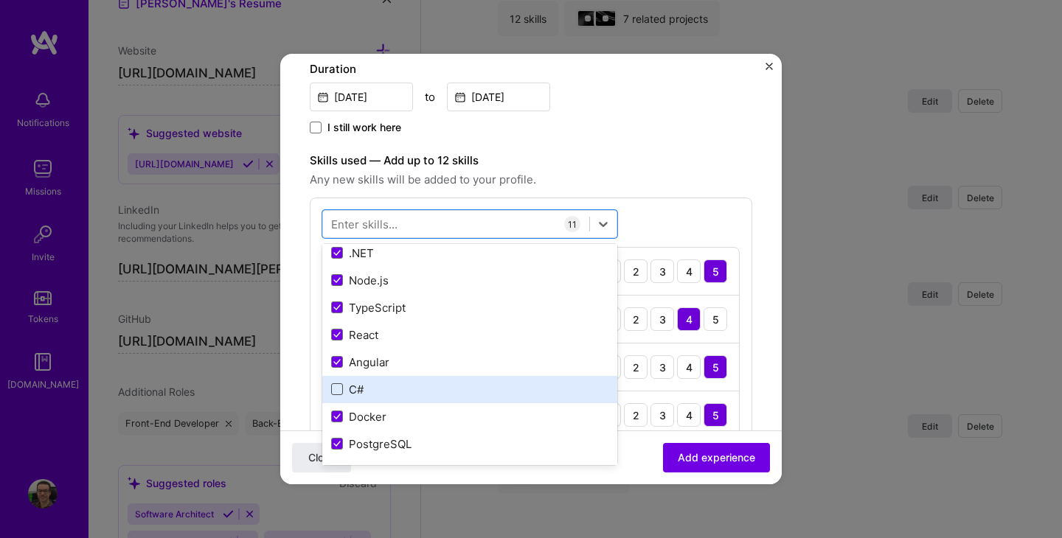
click at [337, 389] on span at bounding box center [337, 389] width 12 height 12
click at [0, 0] on input "checkbox" at bounding box center [0, 0] width 0 height 0
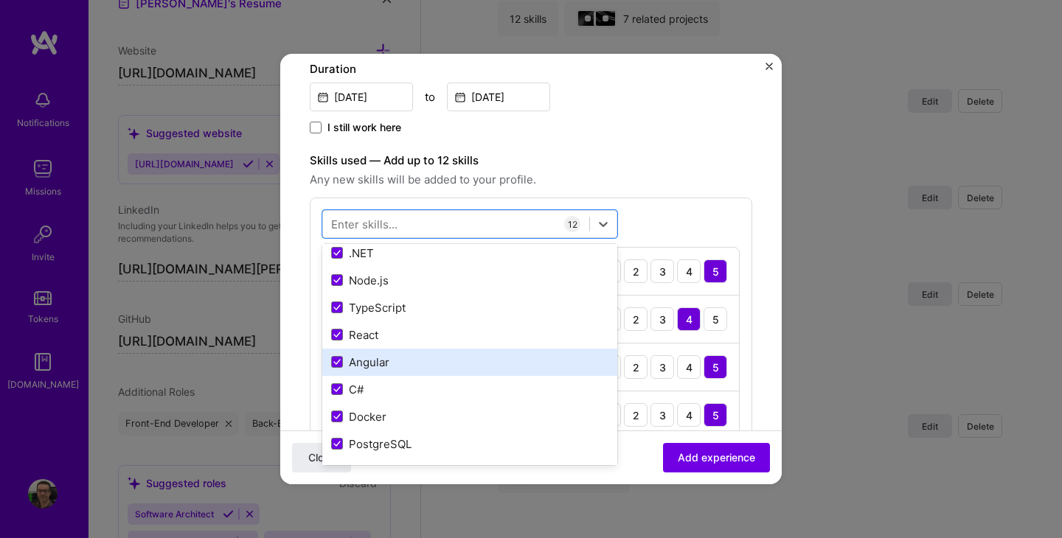
scroll to position [0, 0]
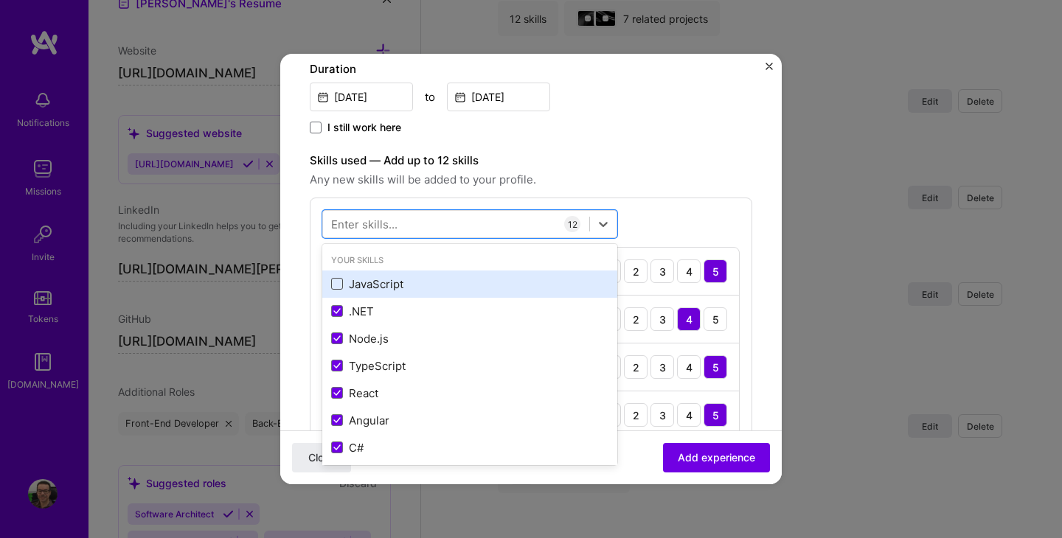
click at [338, 283] on span at bounding box center [337, 284] width 12 height 12
click at [0, 0] on input "checkbox" at bounding box center [0, 0] width 0 height 0
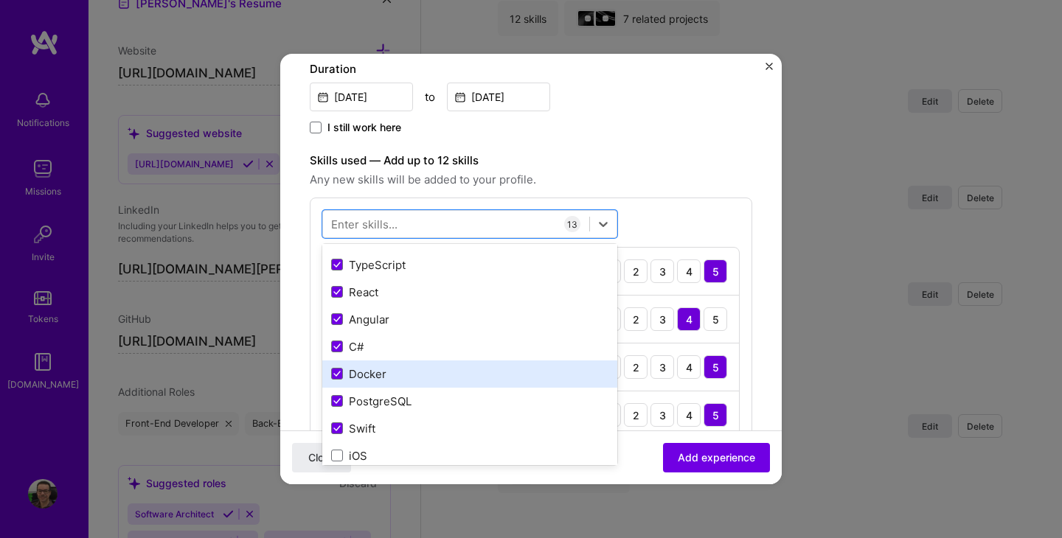
scroll to position [102, 0]
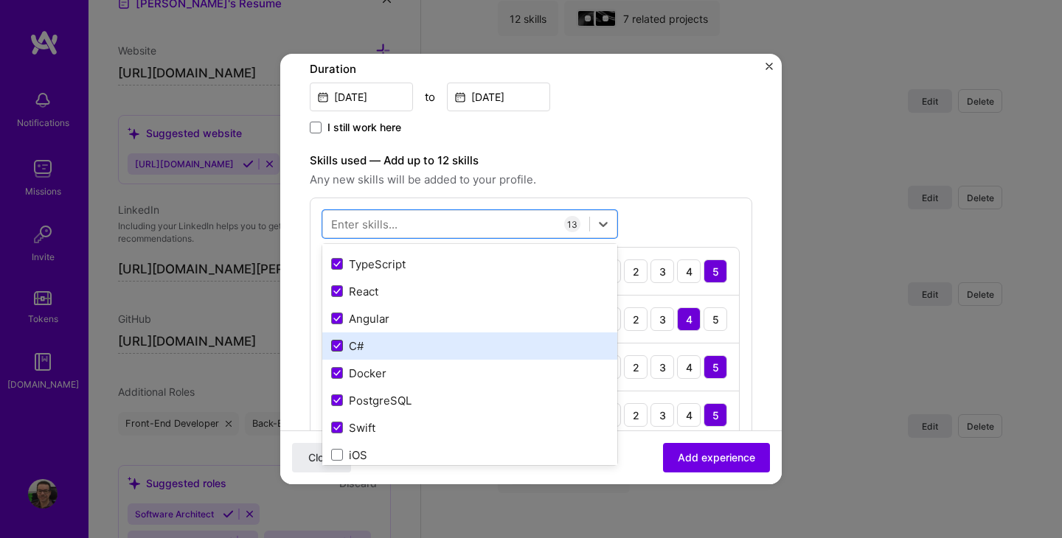
click at [338, 347] on icon at bounding box center [336, 346] width 7 height 6
click at [0, 0] on input "checkbox" at bounding box center [0, 0] width 0 height 0
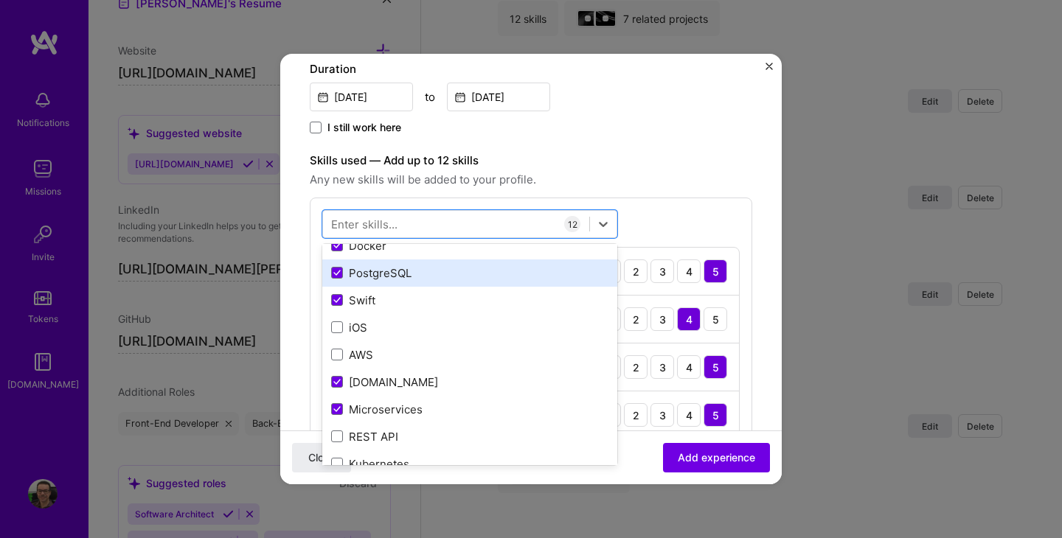
scroll to position [231, 0]
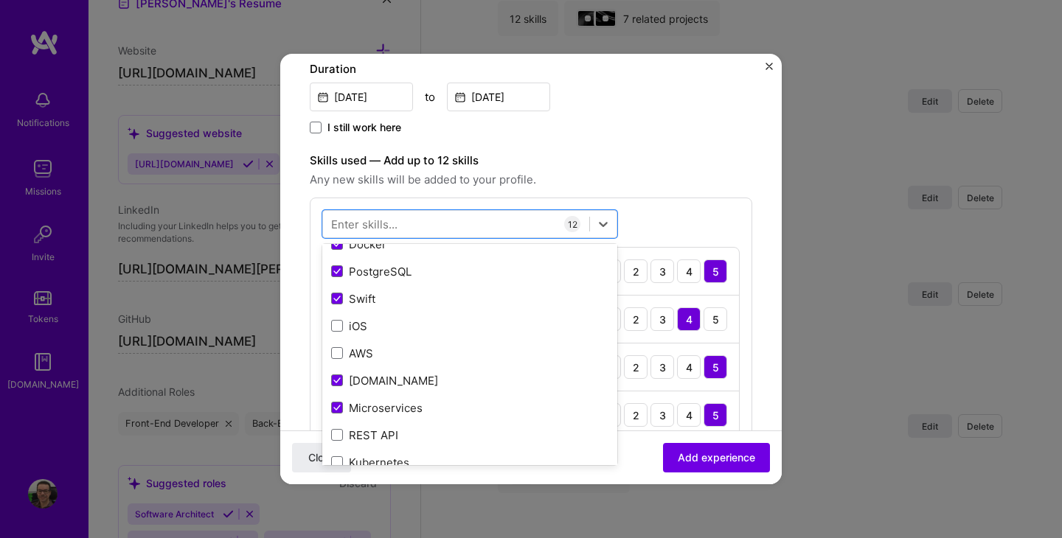
click at [709, 212] on div "option C#, deselected. option REST API focused, 0 of 2. 378 results available. …" at bounding box center [531, 517] width 442 height 638
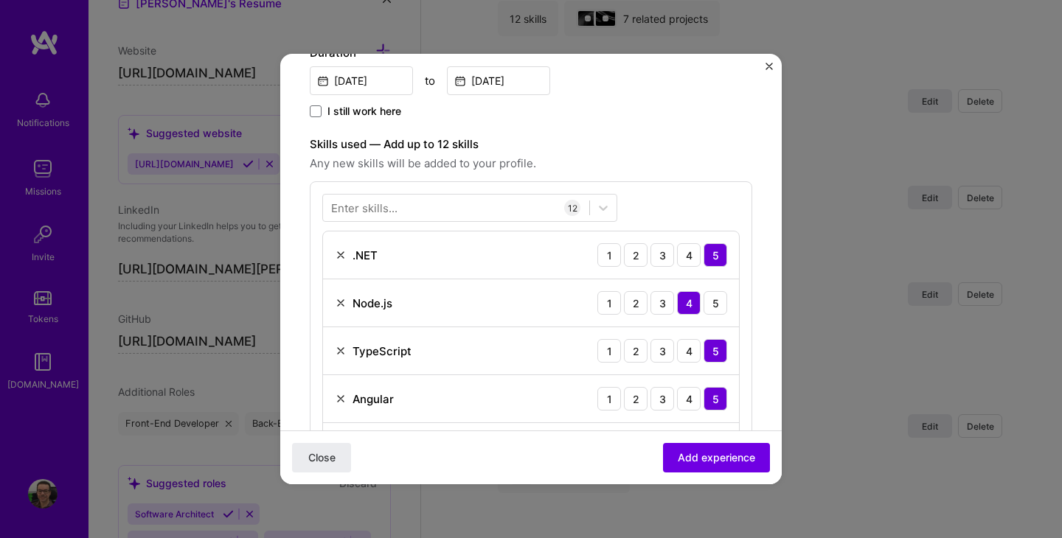
scroll to position [387, 0]
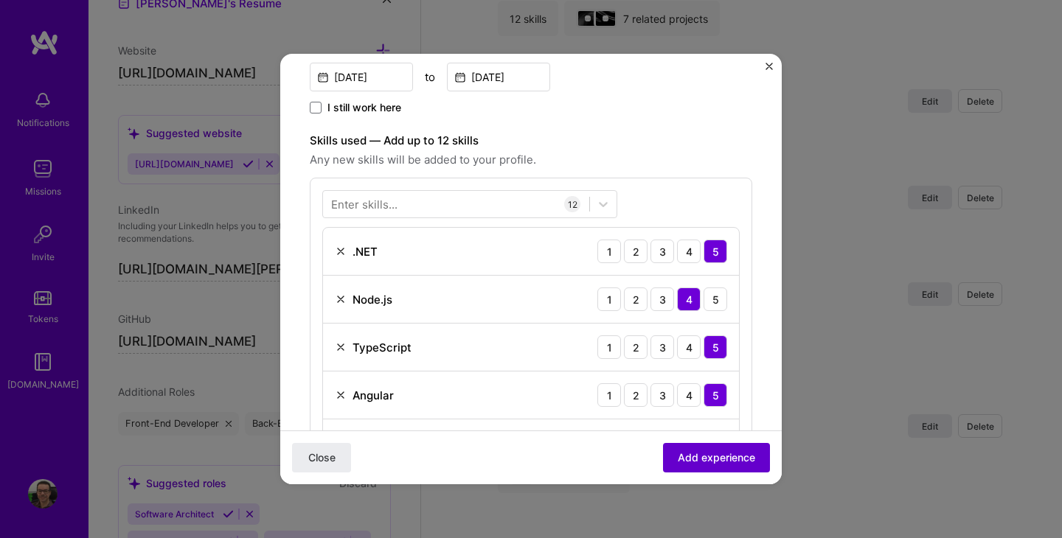
click at [738, 461] on span "Add experience" at bounding box center [716, 458] width 77 height 15
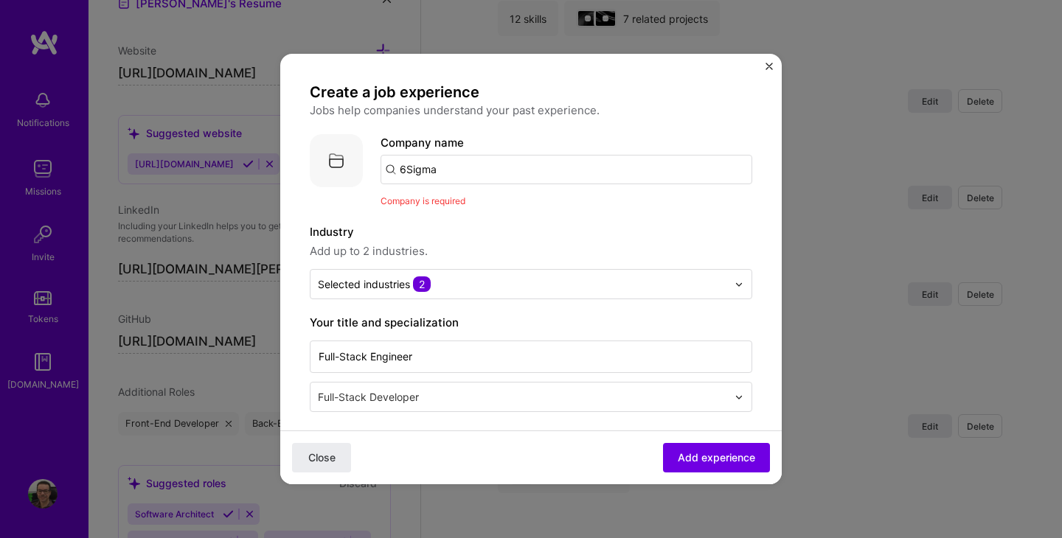
scroll to position [0, 0]
click at [426, 172] on input "6Sigma" at bounding box center [566, 170] width 372 height 29
click at [433, 171] on input "text" at bounding box center [566, 170] width 372 height 29
paste input "6Sigma"
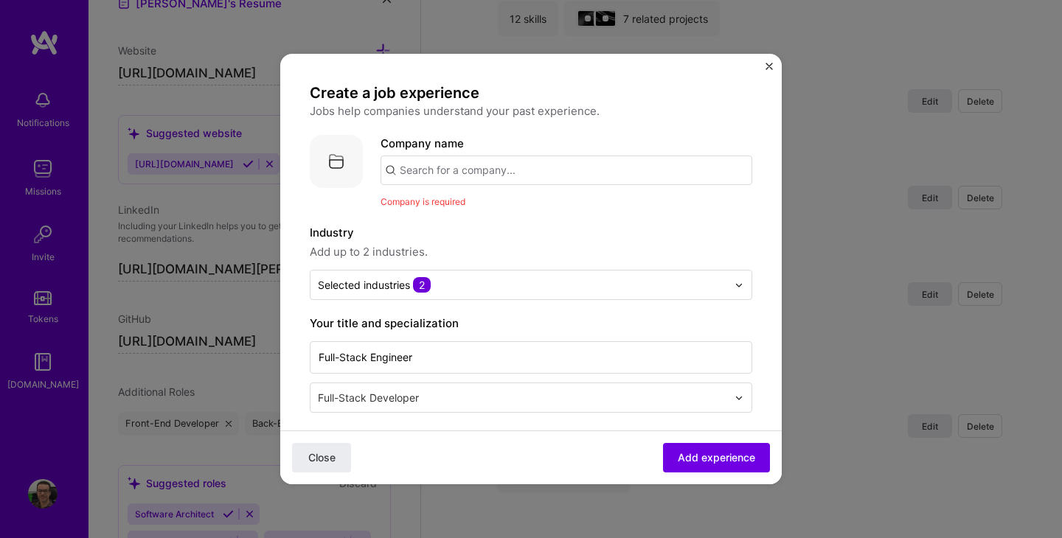
type input "6Sigma"
click at [491, 209] on div "6Sigma" at bounding box center [489, 211] width 52 height 26
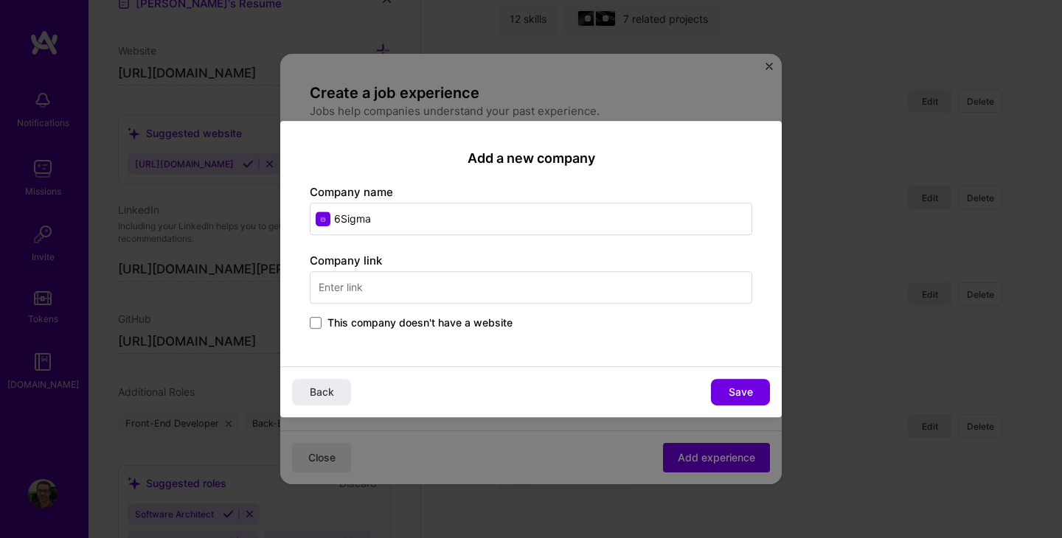
click at [464, 283] on input "text" at bounding box center [531, 287] width 442 height 32
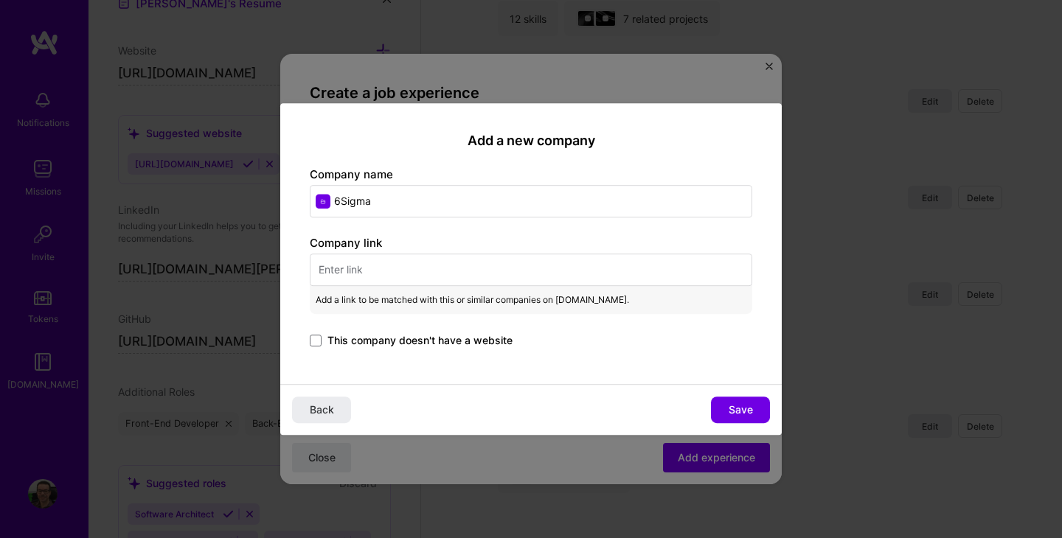
click at [417, 269] on input "text" at bounding box center [531, 270] width 442 height 32
paste input "[URL][DOMAIN_NAME]"
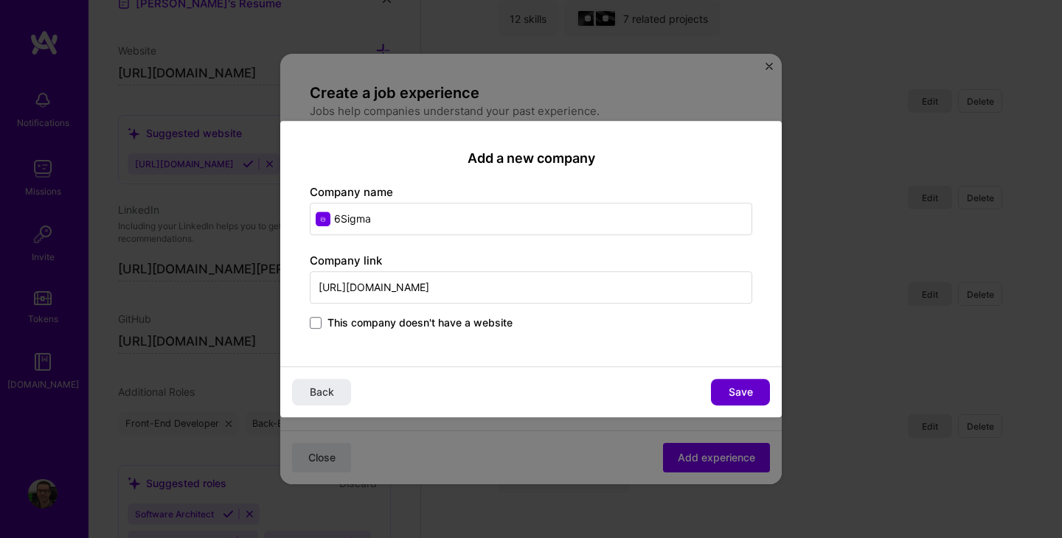
type input "[URL][DOMAIN_NAME]"
click at [743, 395] on span "Save" at bounding box center [741, 392] width 24 height 15
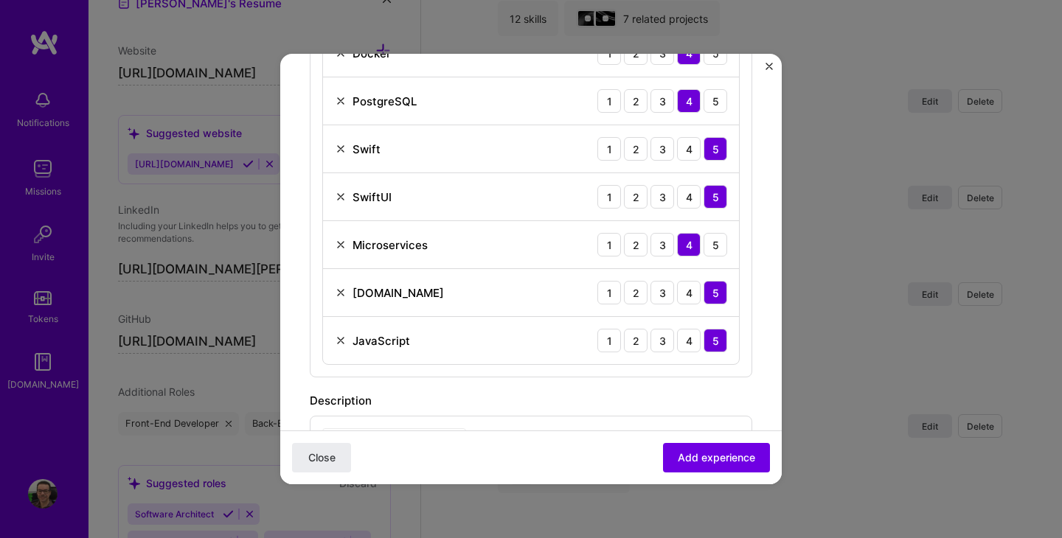
scroll to position [1191, 0]
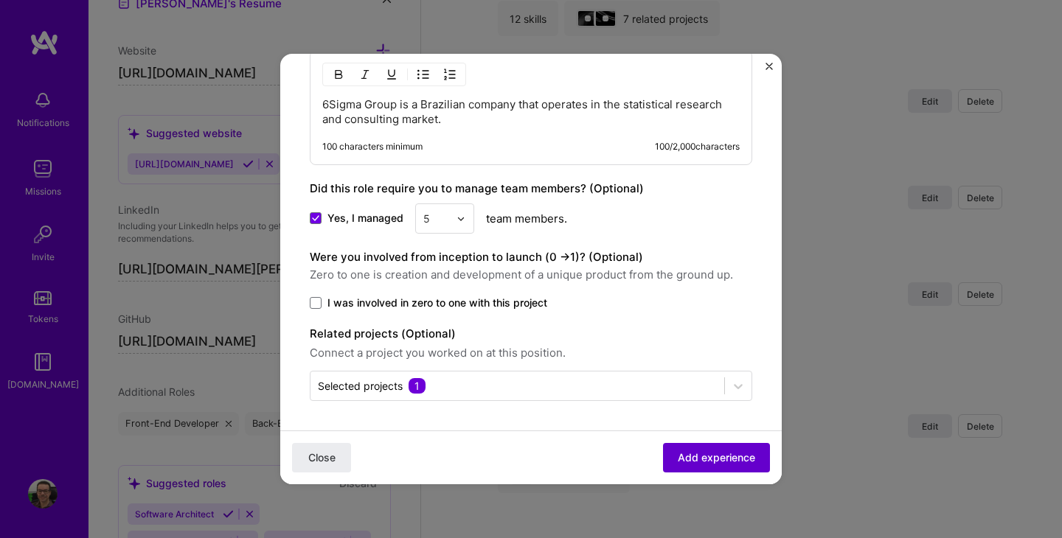
click at [706, 456] on span "Add experience" at bounding box center [716, 458] width 77 height 15
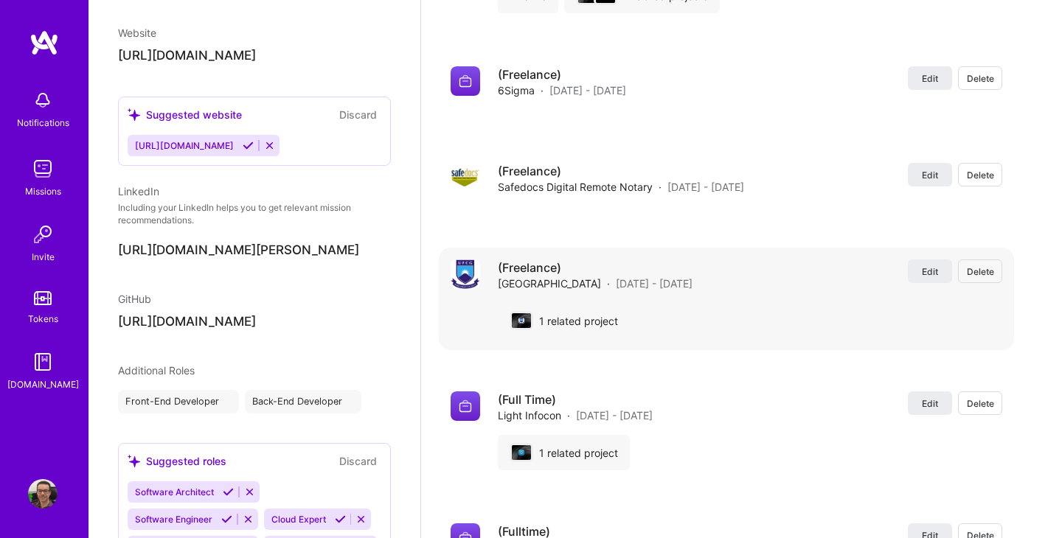
select select "BR"
select select "Right Now"
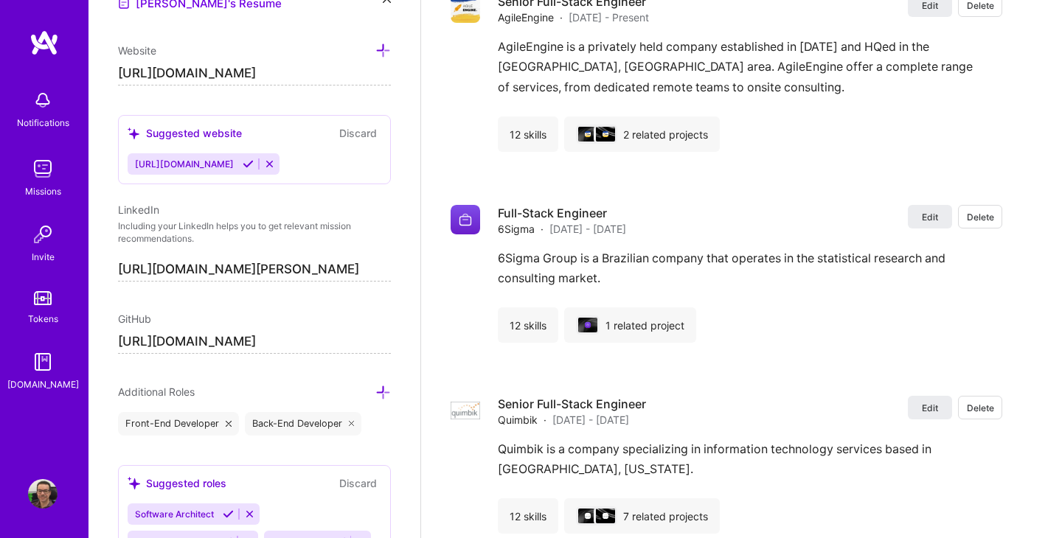
scroll to position [3570, 0]
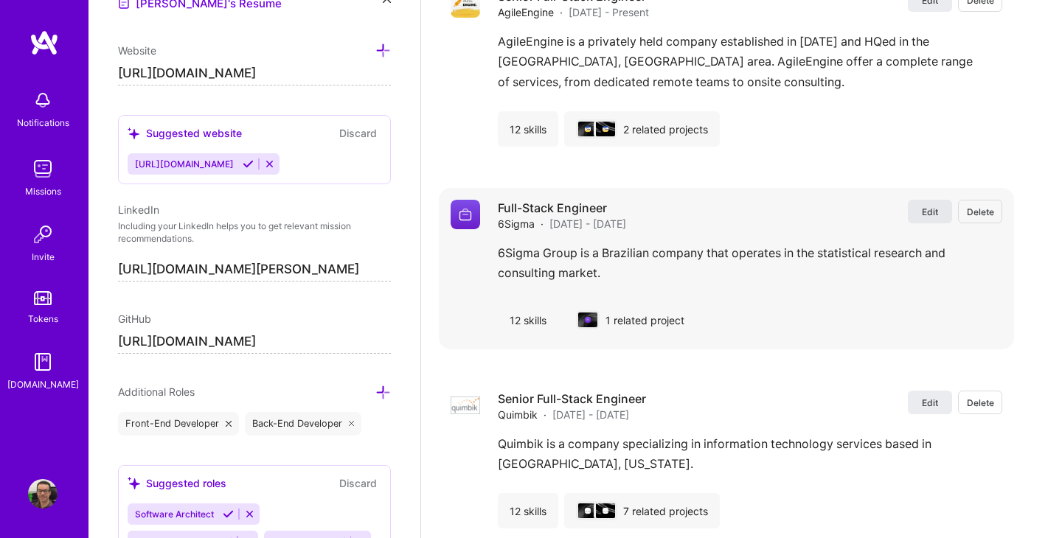
click at [930, 218] on span "Edit" at bounding box center [930, 212] width 16 height 13
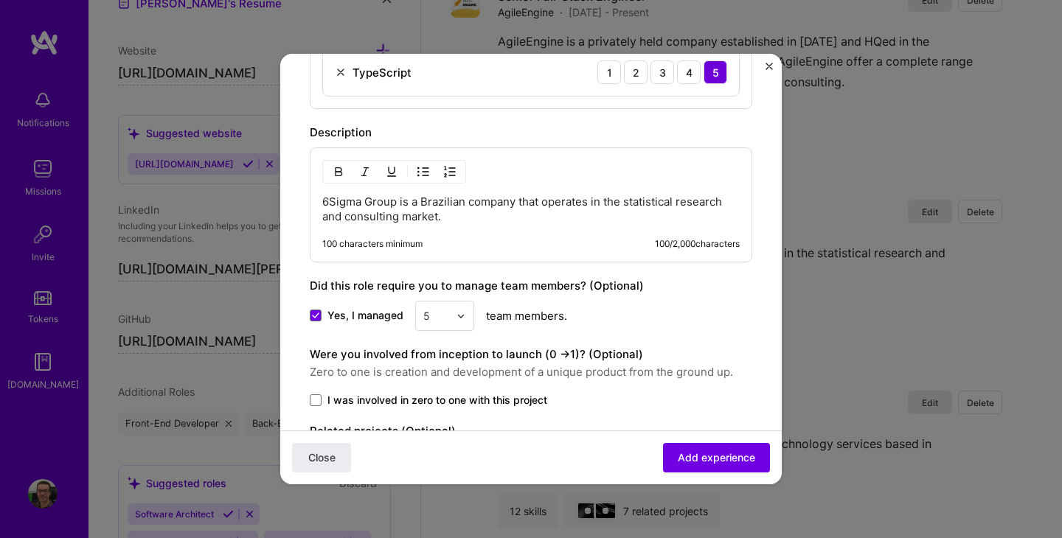
scroll to position [1169, 0]
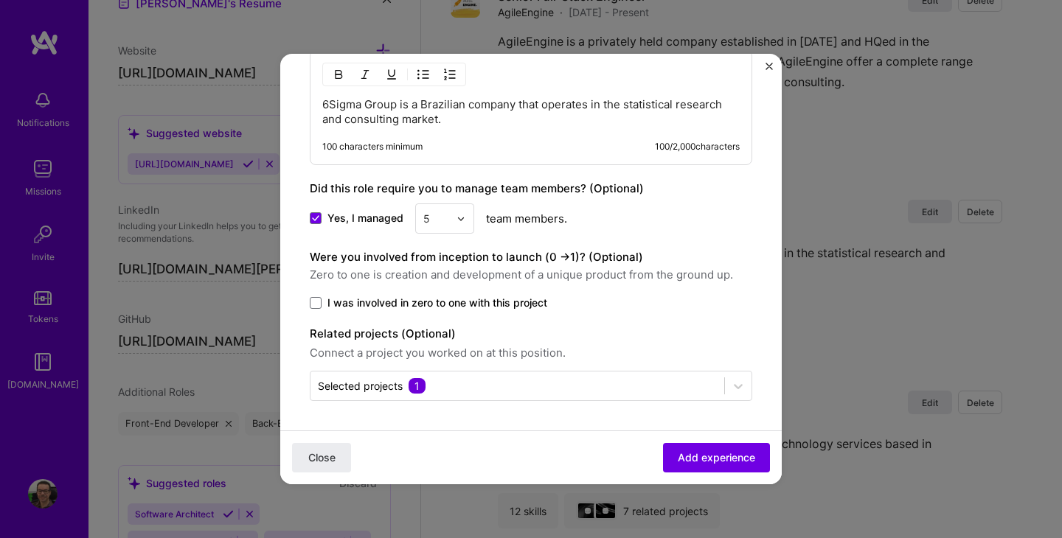
click at [406, 305] on span "I was involved in zero to one with this project" at bounding box center [437, 303] width 220 height 15
click at [0, 0] on input "I was involved in zero to one with this project" at bounding box center [0, 0] width 0 height 0
click at [706, 461] on span "Add experience" at bounding box center [716, 458] width 77 height 15
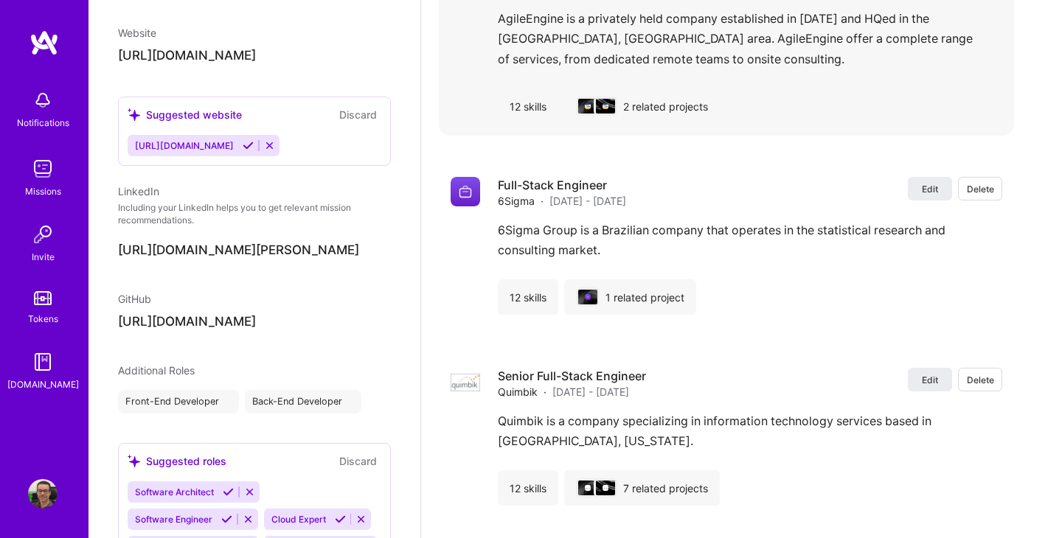
select select "BR"
select select "Right Now"
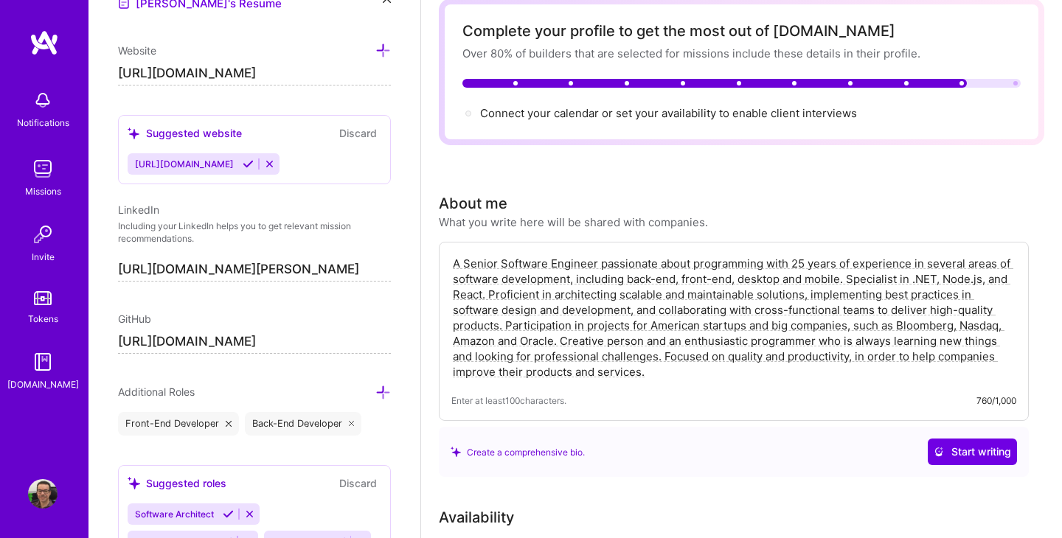
scroll to position [0, 0]
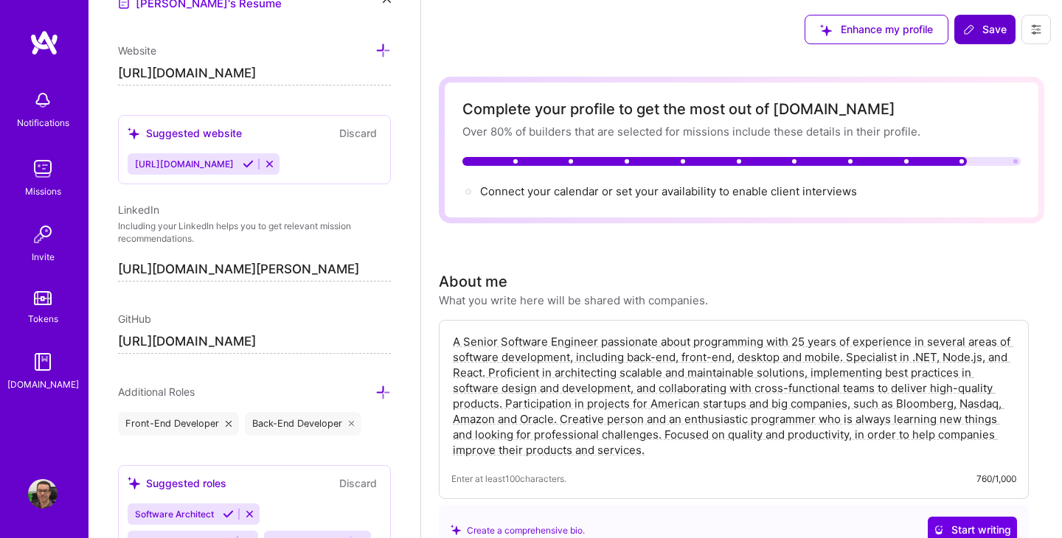
click at [990, 24] on span "Save" at bounding box center [985, 29] width 44 height 15
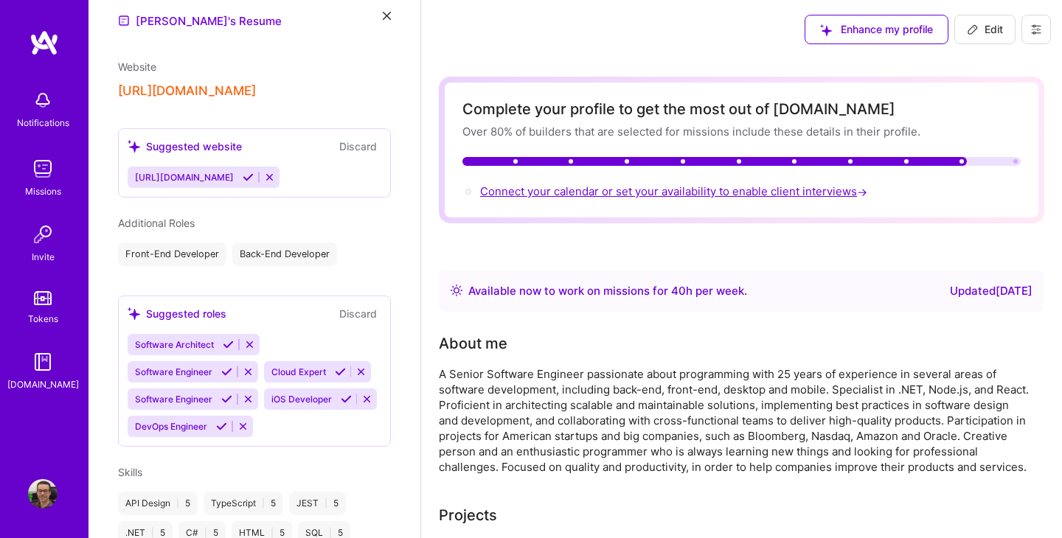
click at [620, 195] on span "Connect your calendar or set your availability to enable client interviews →" at bounding box center [675, 191] width 390 height 14
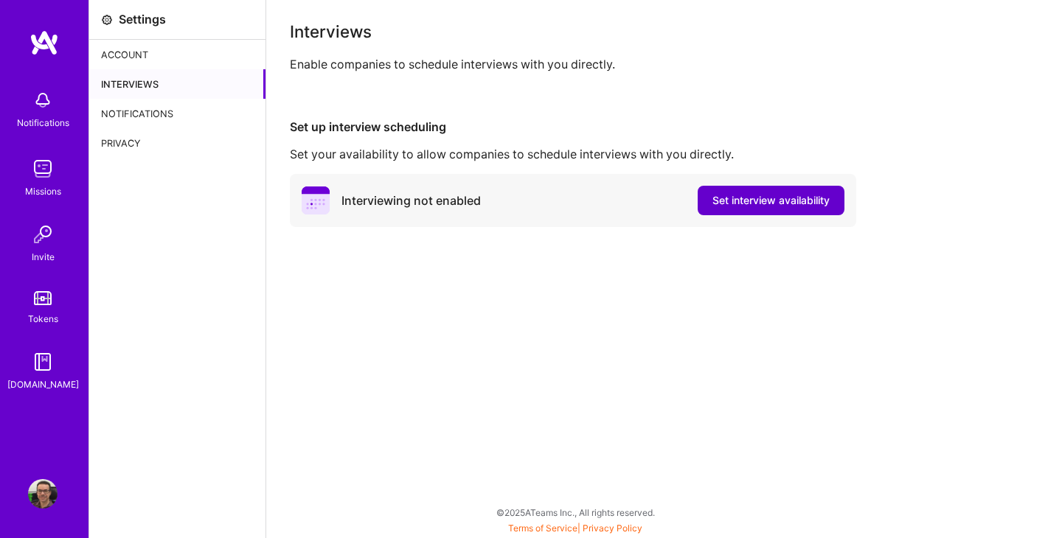
click at [735, 203] on span "Set interview availability" at bounding box center [770, 200] width 117 height 15
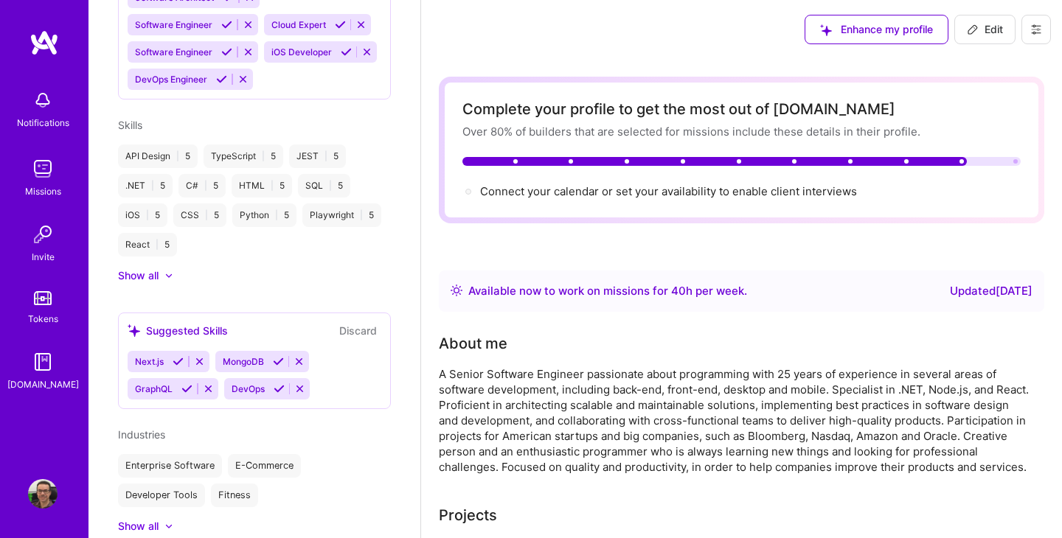
scroll to position [995, 0]
